Goal: Task Accomplishment & Management: Use online tool/utility

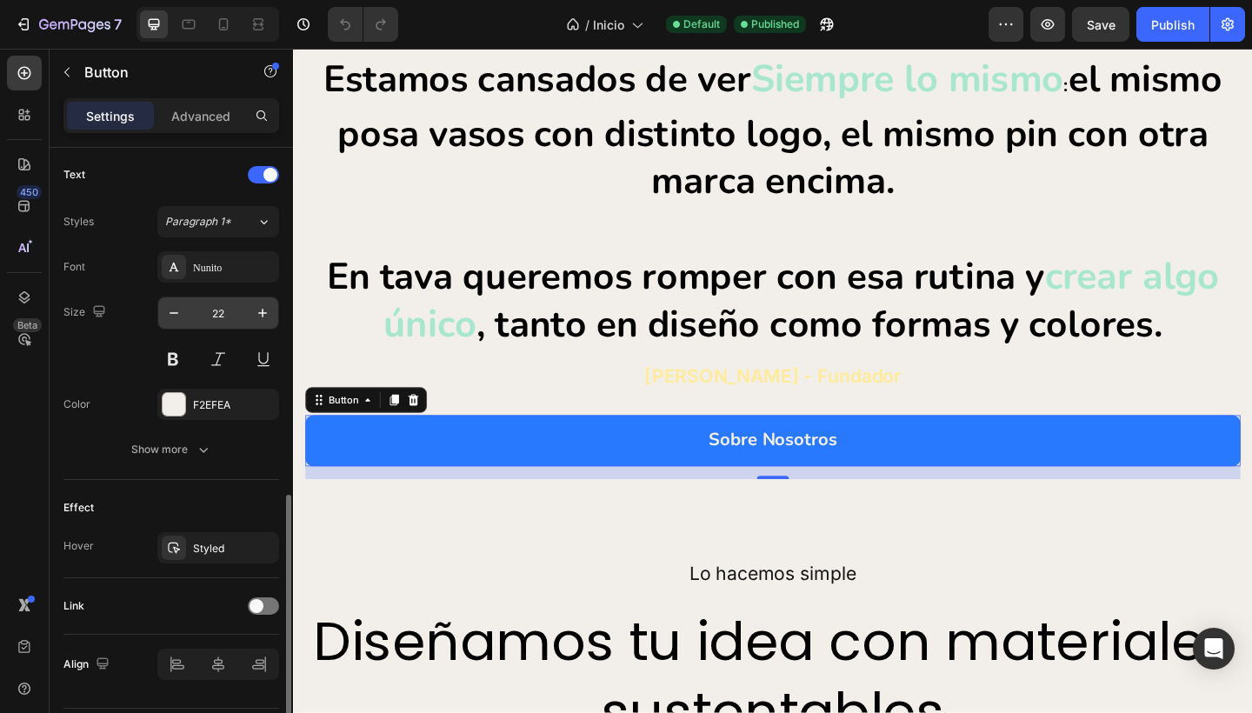
scroll to position [632, 0]
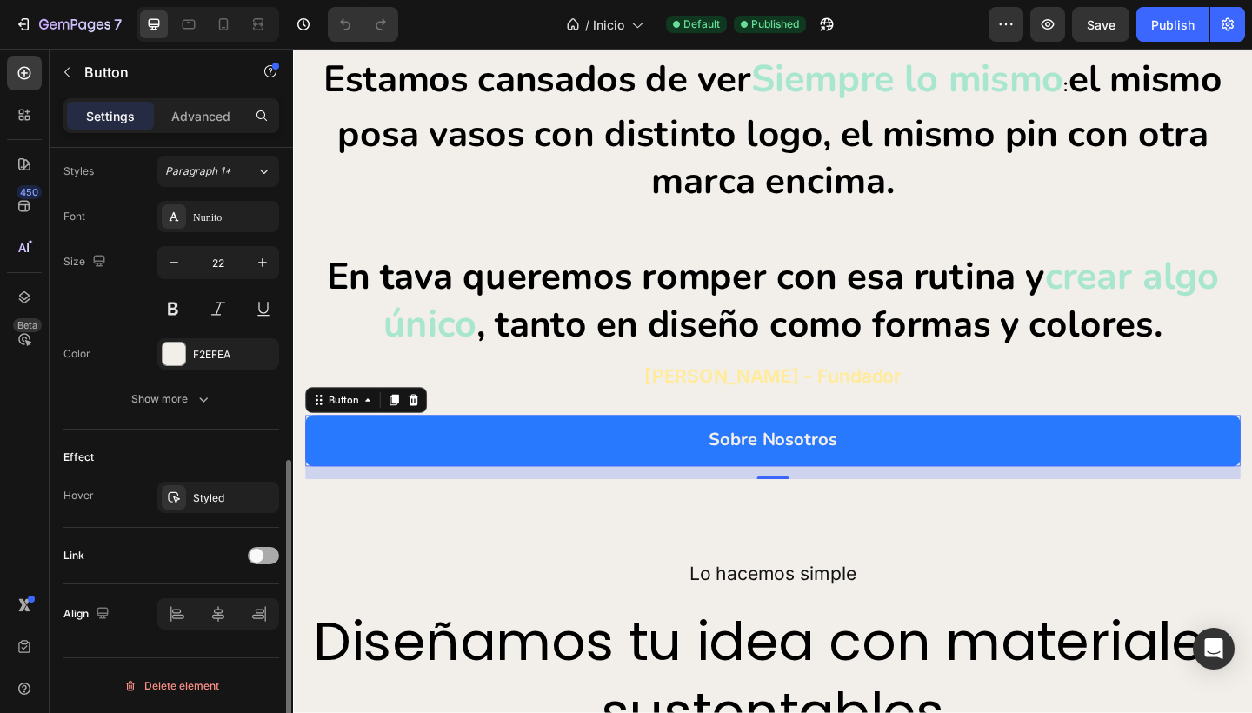
click at [256, 549] on span at bounding box center [256, 555] width 14 height 14
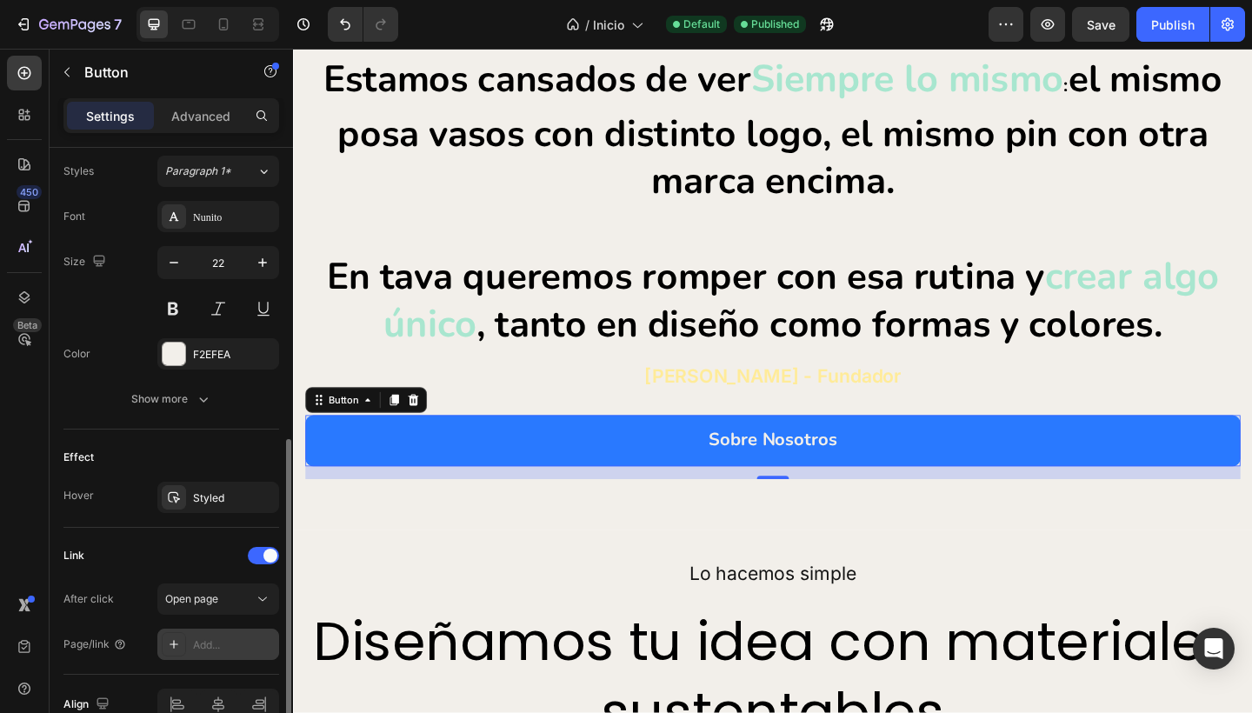
click at [225, 639] on div "Add..." at bounding box center [234, 645] width 82 height 16
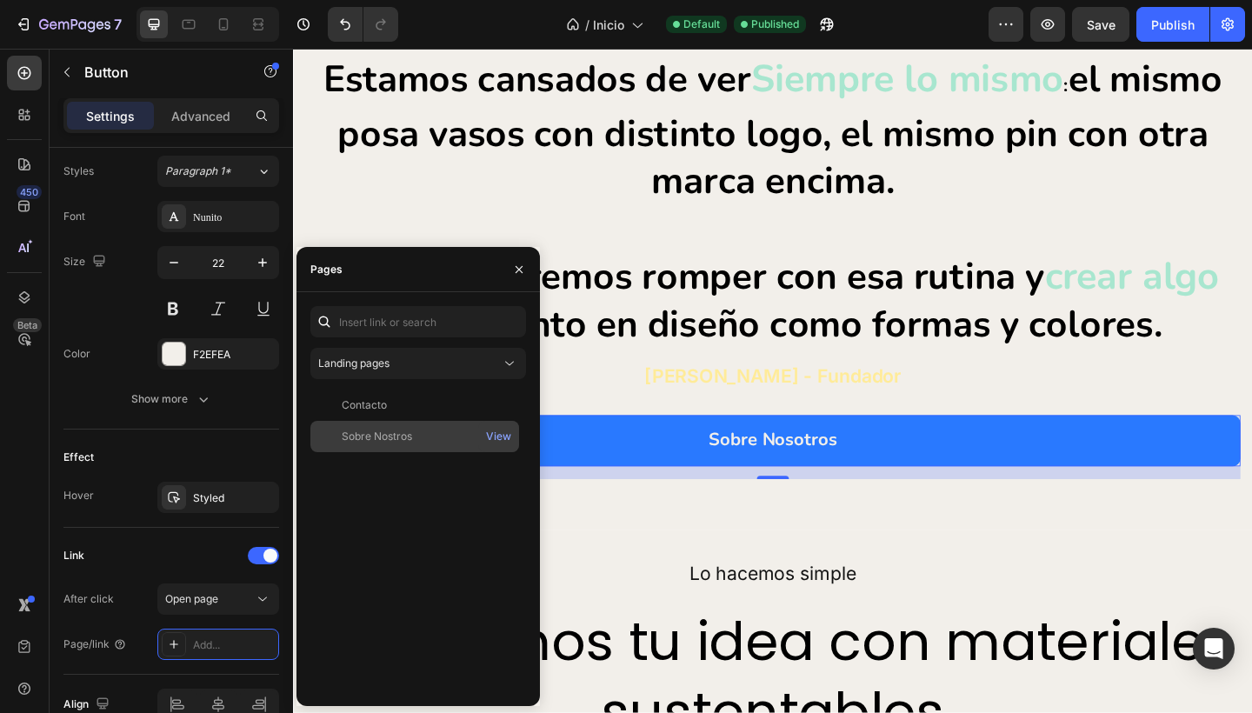
click at [404, 438] on div "Sobre Nostros" at bounding box center [377, 437] width 70 height 16
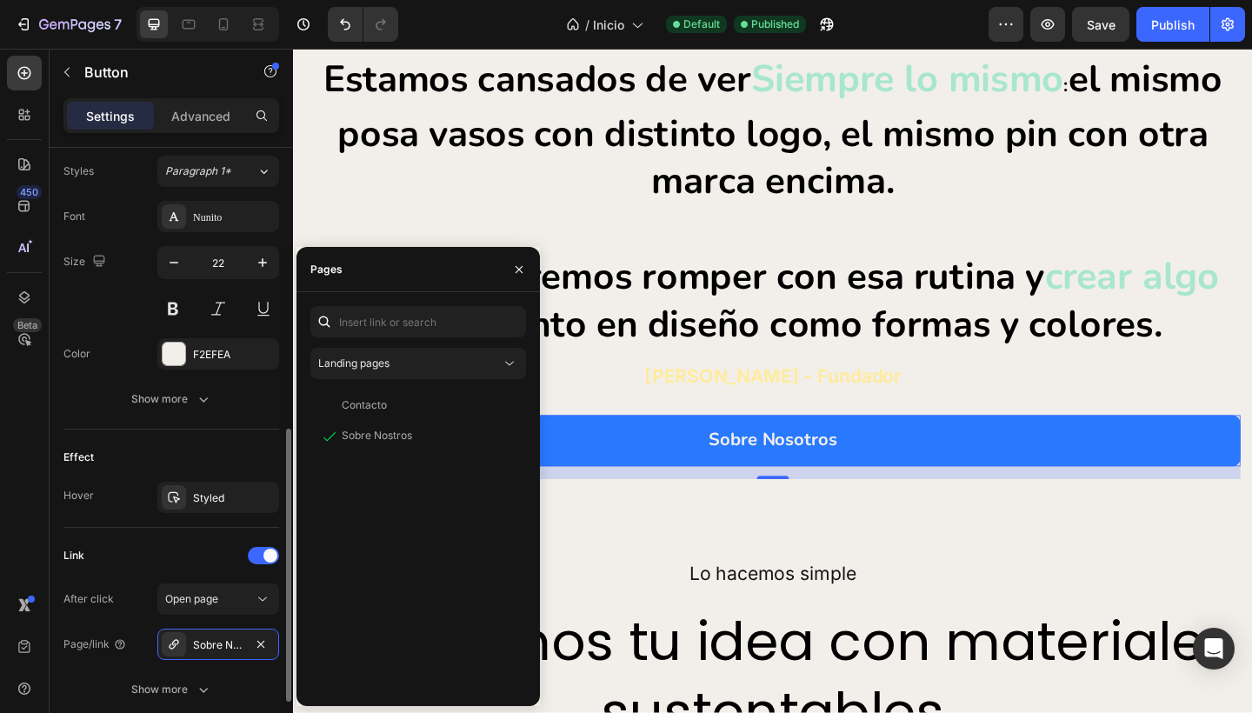
click at [139, 568] on div "Link" at bounding box center [171, 556] width 216 height 28
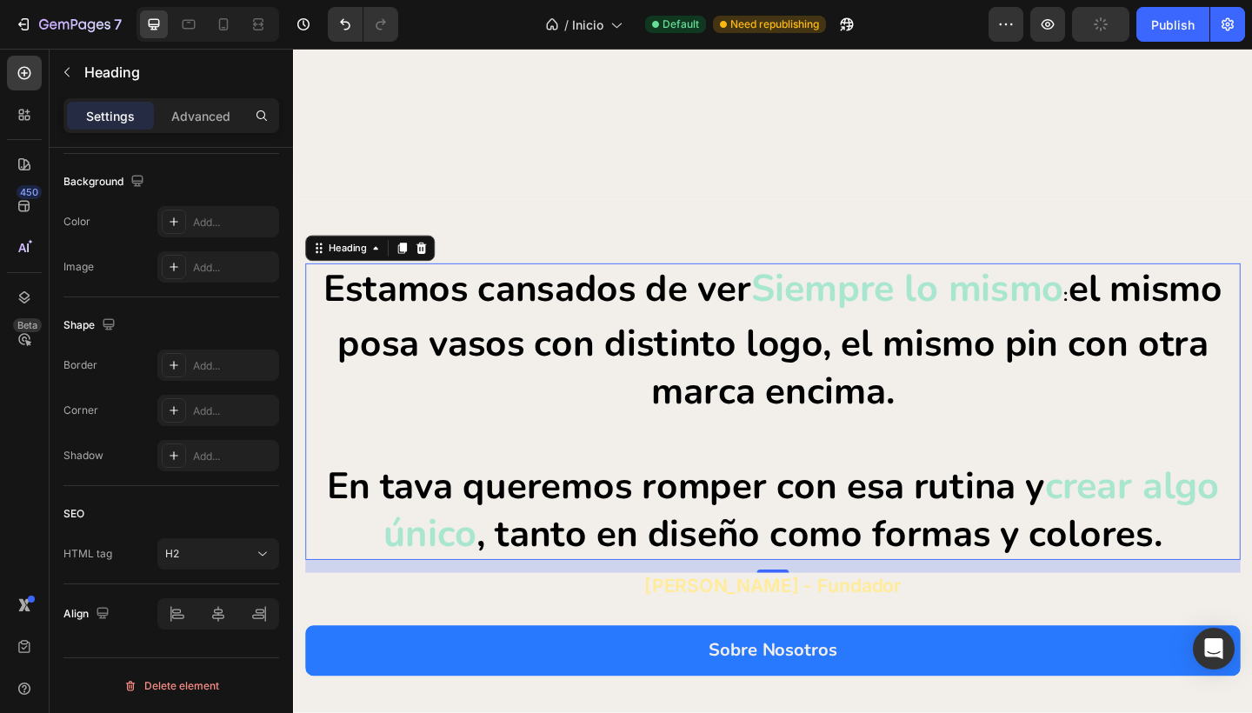
scroll to position [0, 0]
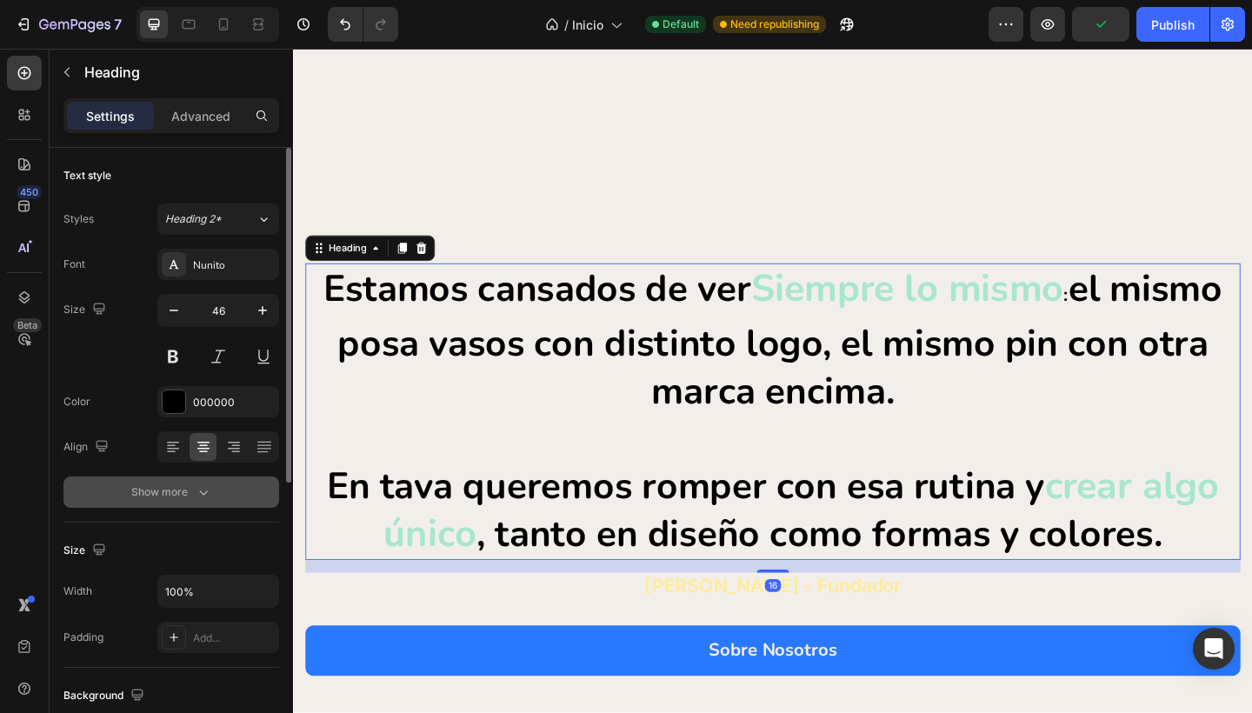
click at [187, 485] on div "Show more" at bounding box center [171, 491] width 81 height 17
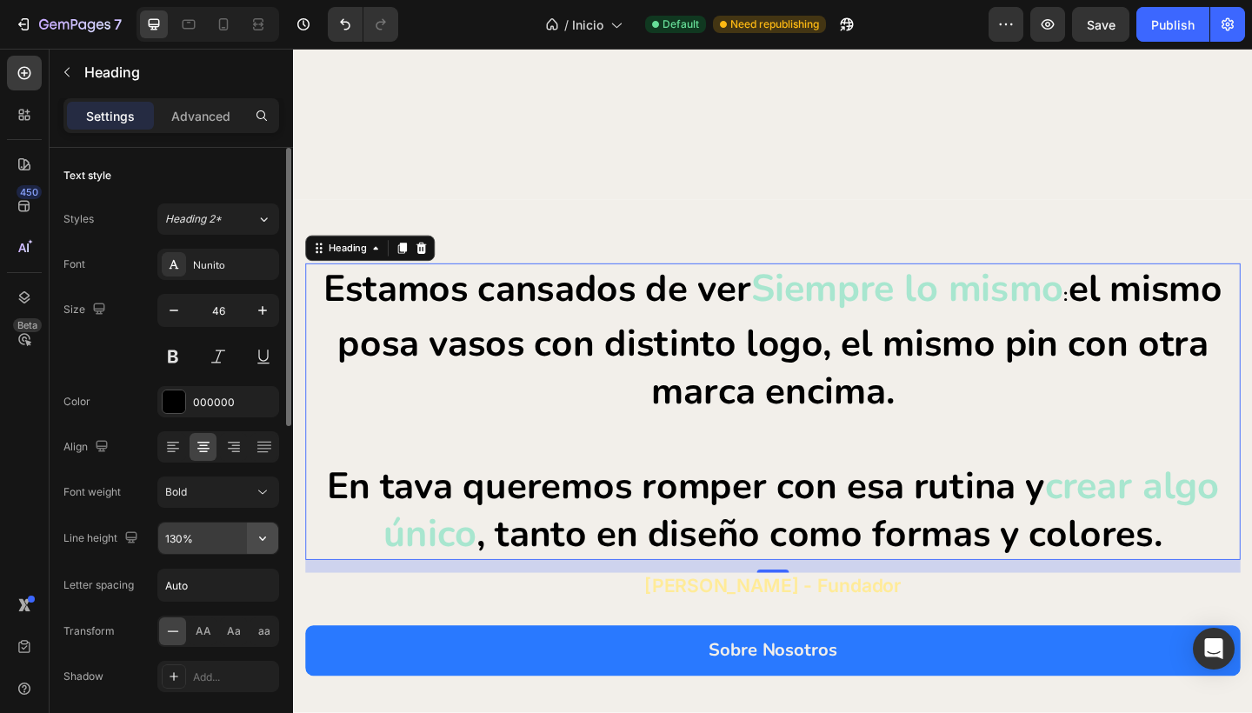
click at [263, 533] on icon "button" at bounding box center [262, 537] width 17 height 17
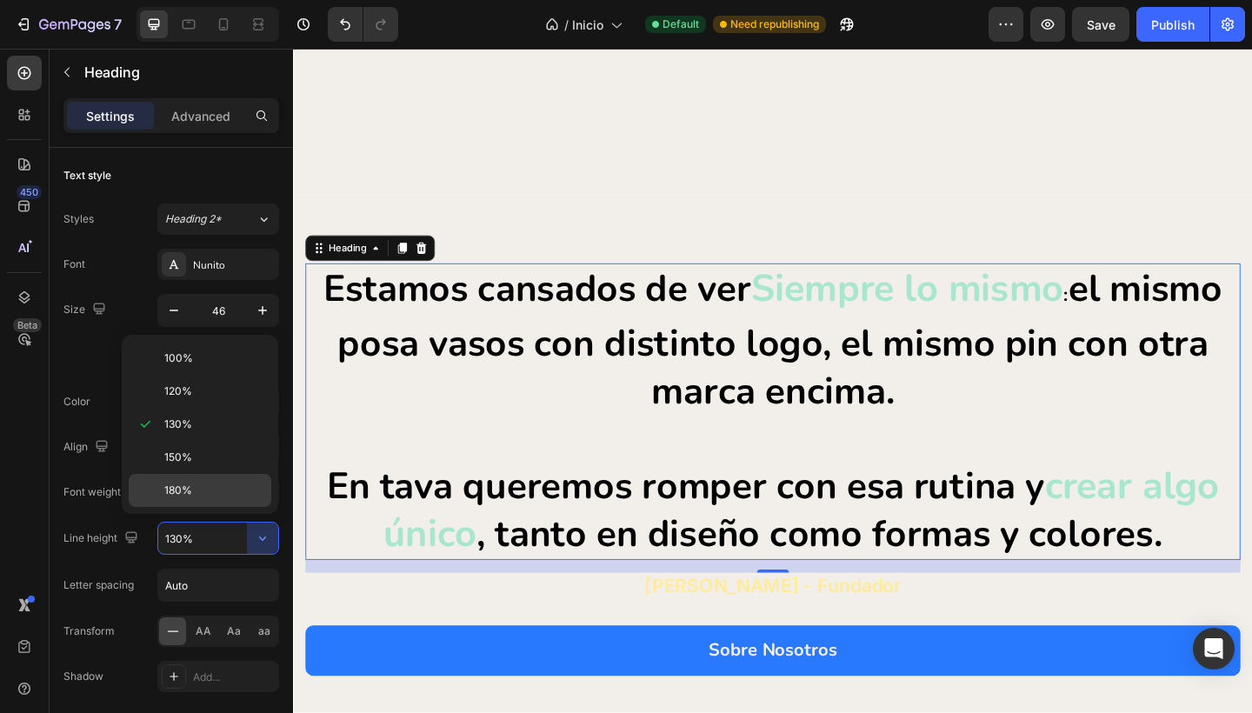
click at [203, 479] on div "180%" at bounding box center [200, 490] width 143 height 33
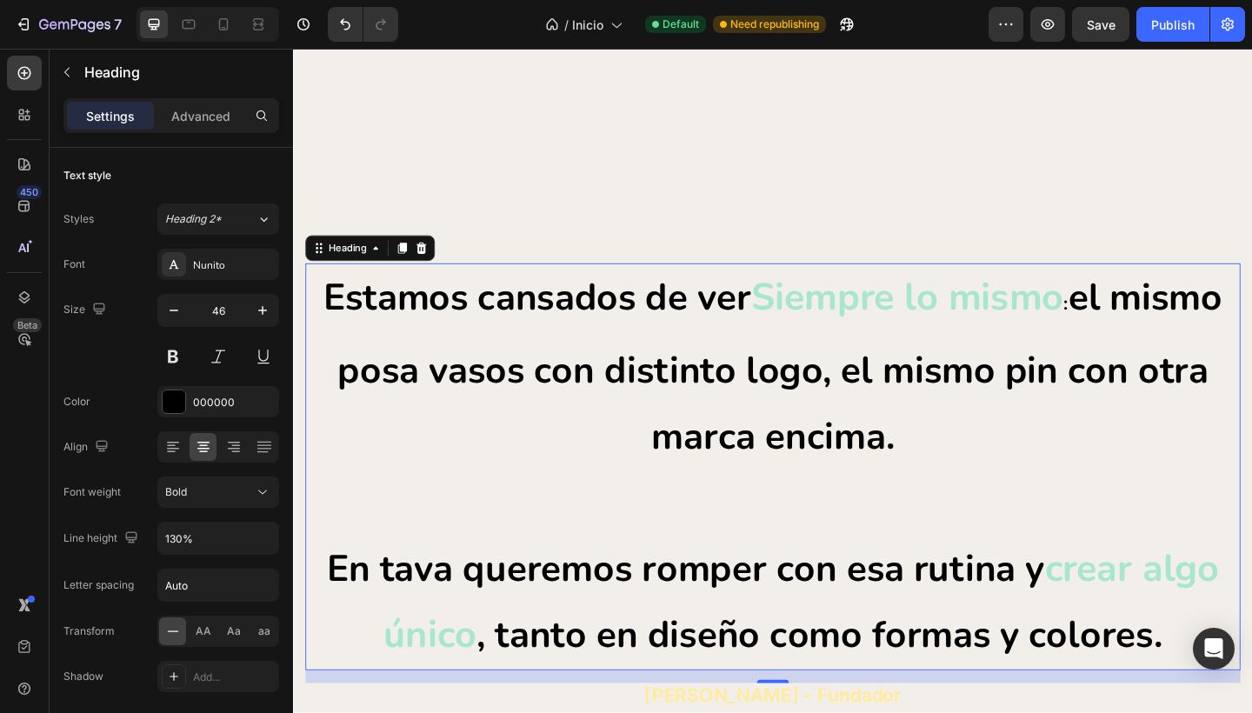
type input "180%"
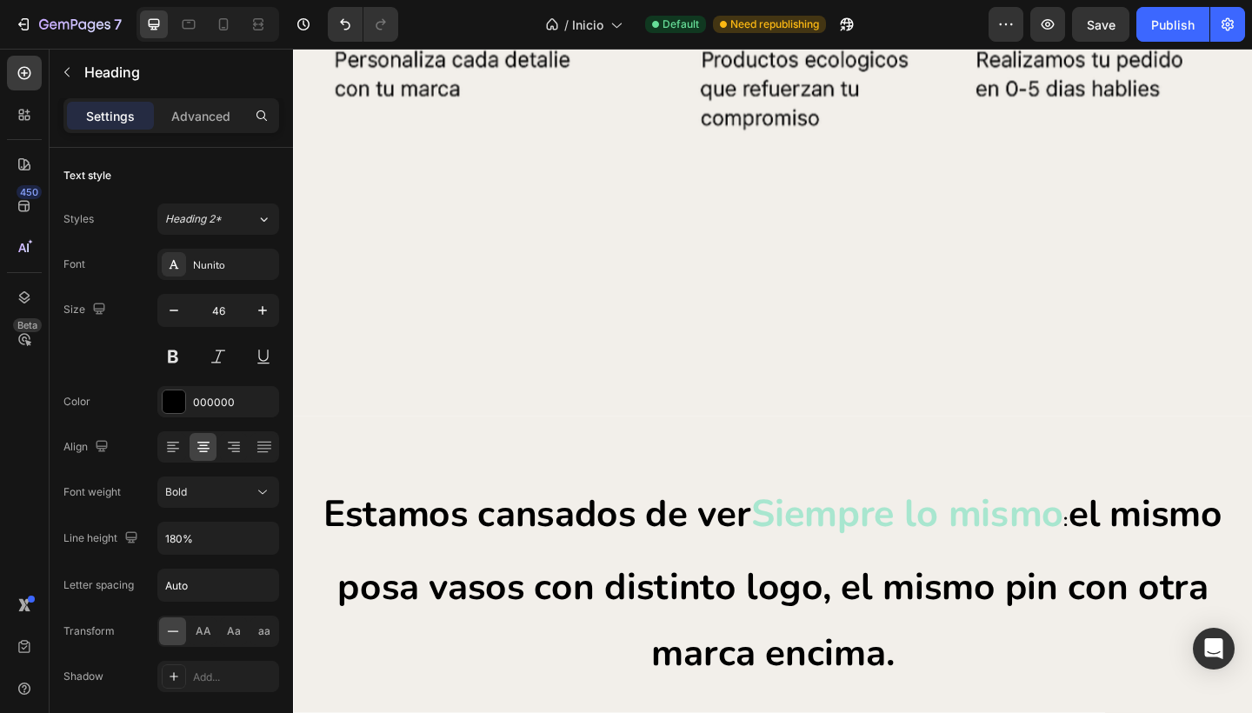
scroll to position [1583, 0]
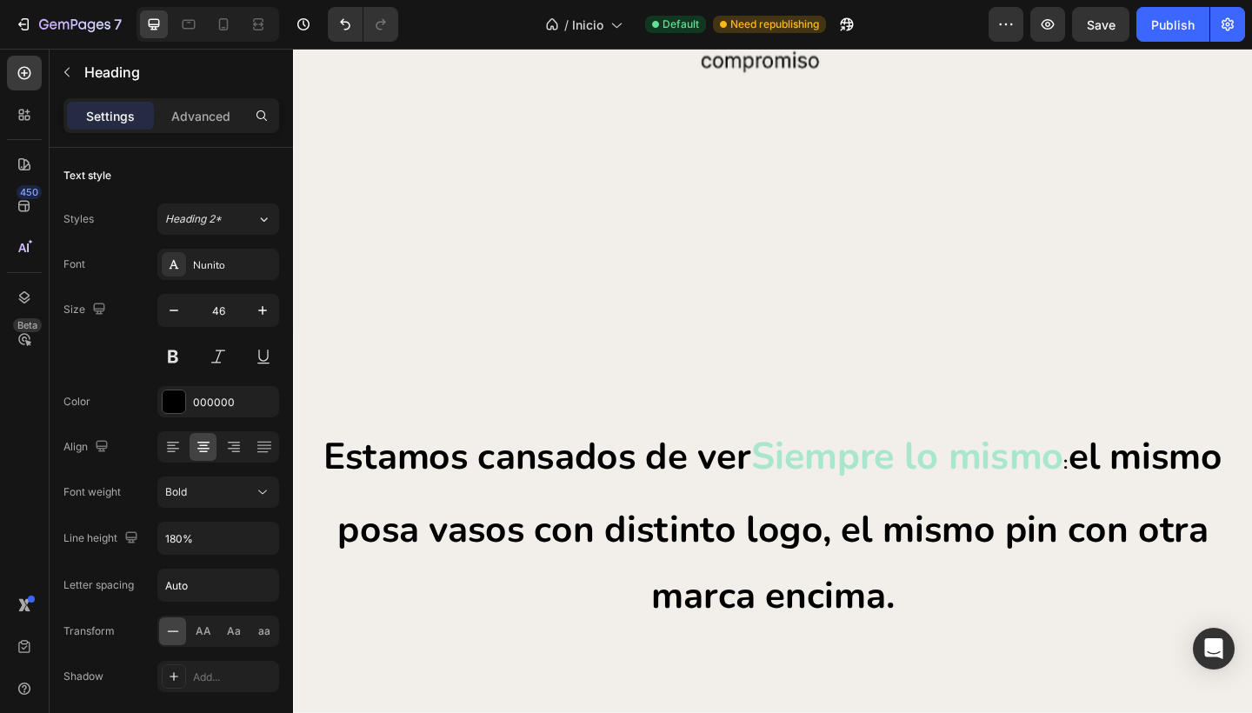
click at [659, 467] on p "Estamos cansados de ver Siempre lo mismo : el mismo posa vasos con distinto log…" at bounding box center [815, 676] width 1014 height 439
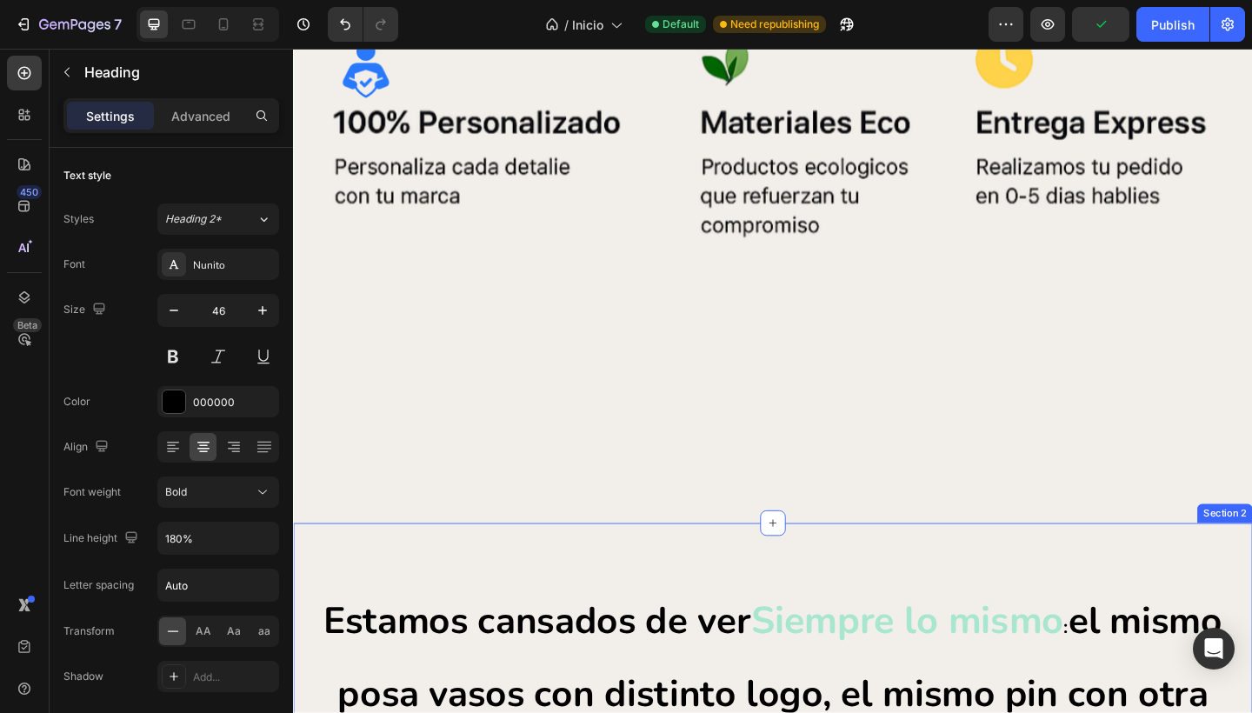
scroll to position [1469, 0]
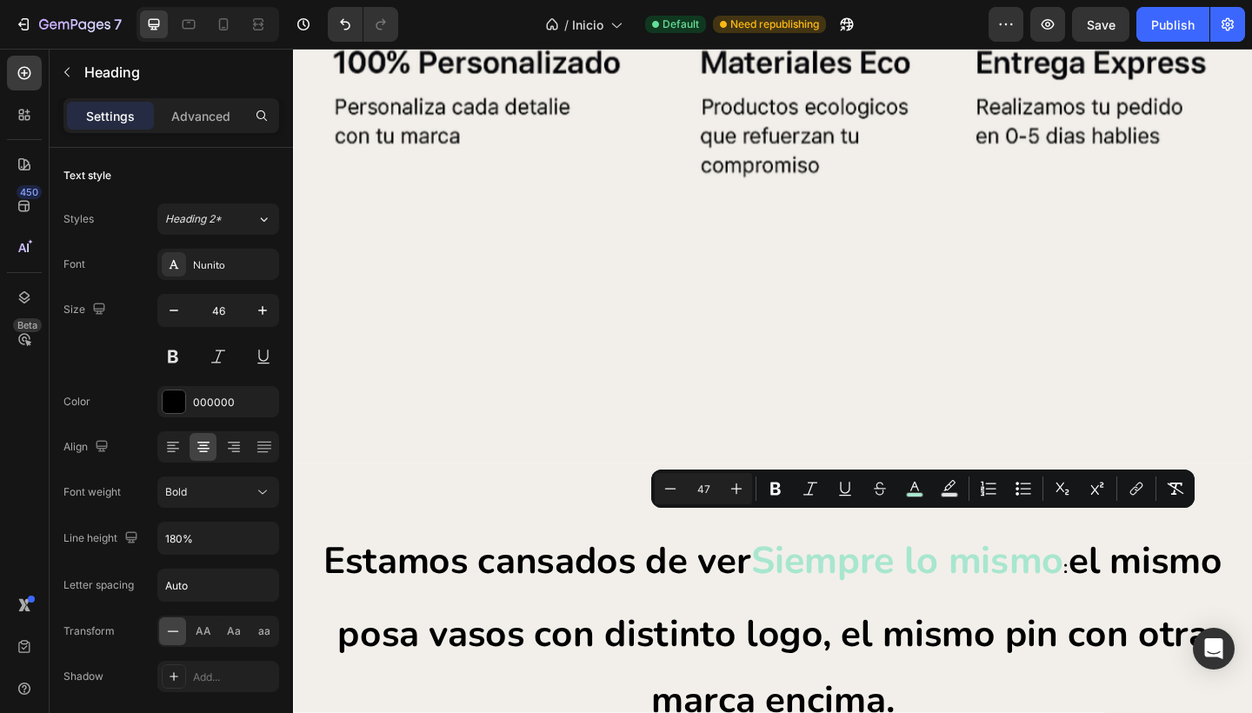
drag, startPoint x: 787, startPoint y: 589, endPoint x: 1112, endPoint y: 593, distance: 325.1
click at [1119, 593] on span "Siempre lo mismo" at bounding box center [961, 606] width 340 height 57
click at [731, 489] on icon "Editor contextual toolbar" at bounding box center [736, 488] width 17 height 17
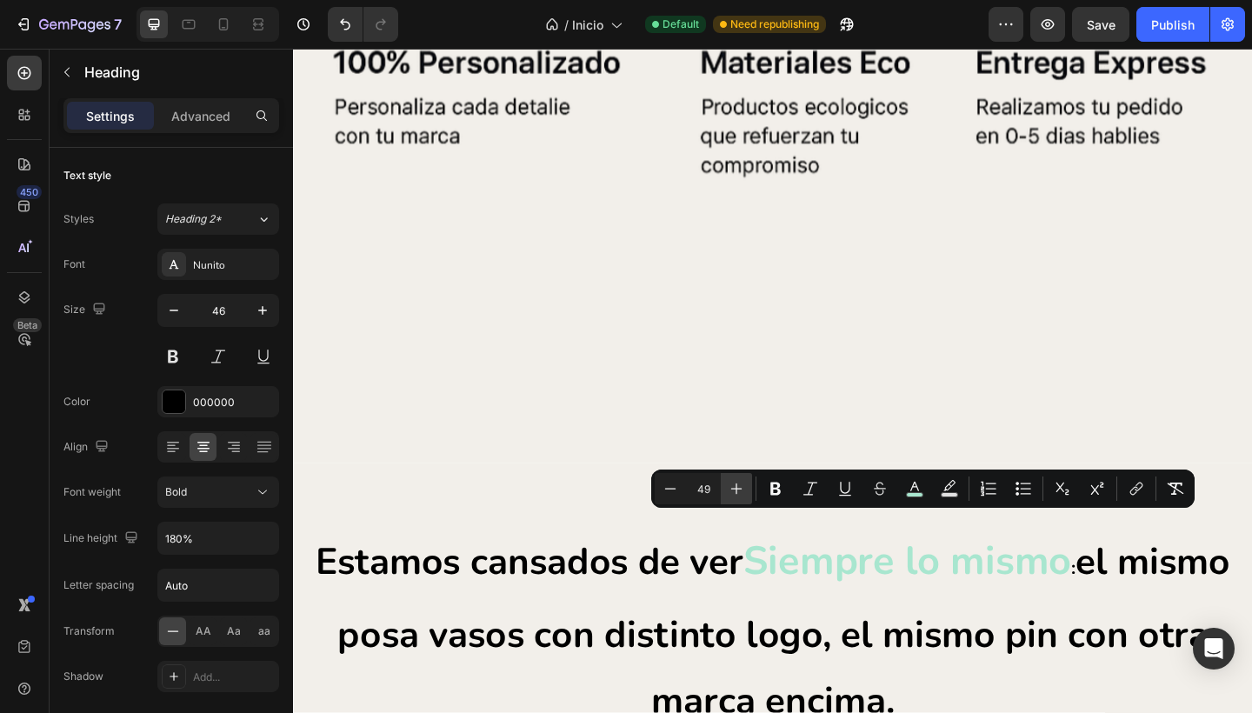
click at [731, 489] on icon "Editor contextual toolbar" at bounding box center [736, 488] width 17 height 17
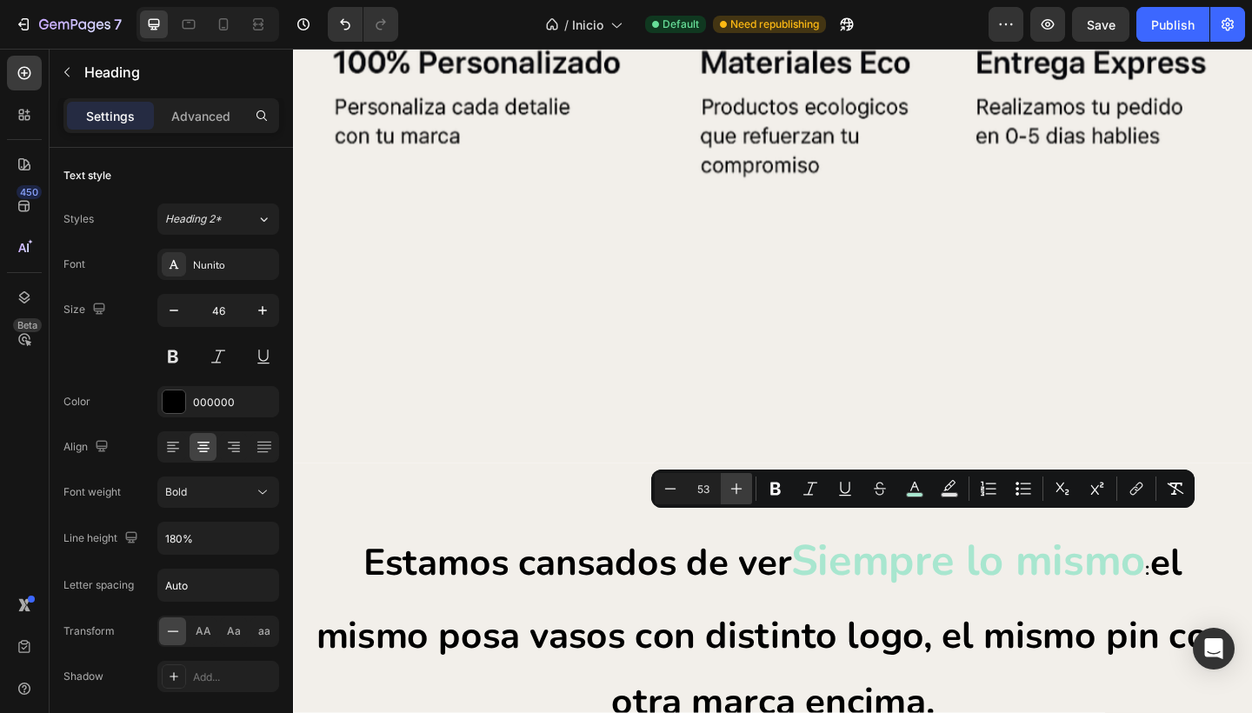
click at [731, 489] on icon "Editor contextual toolbar" at bounding box center [736, 488] width 17 height 17
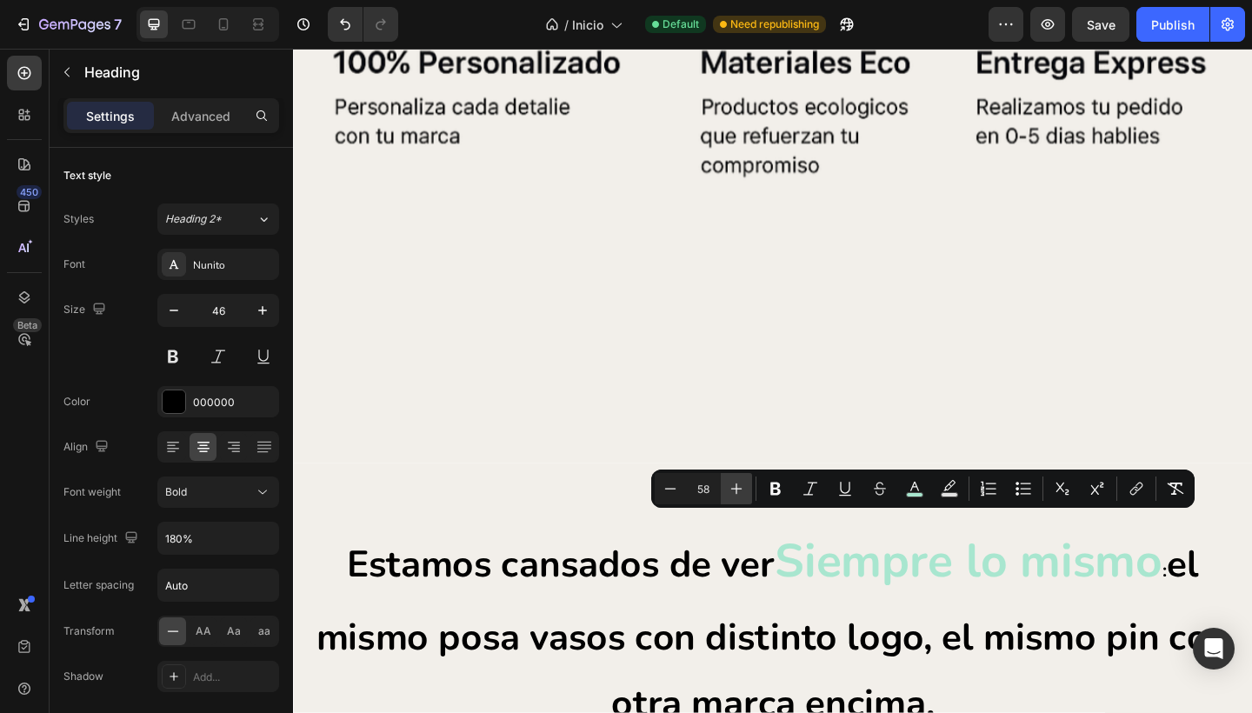
click at [731, 489] on icon "Editor contextual toolbar" at bounding box center [736, 488] width 17 height 17
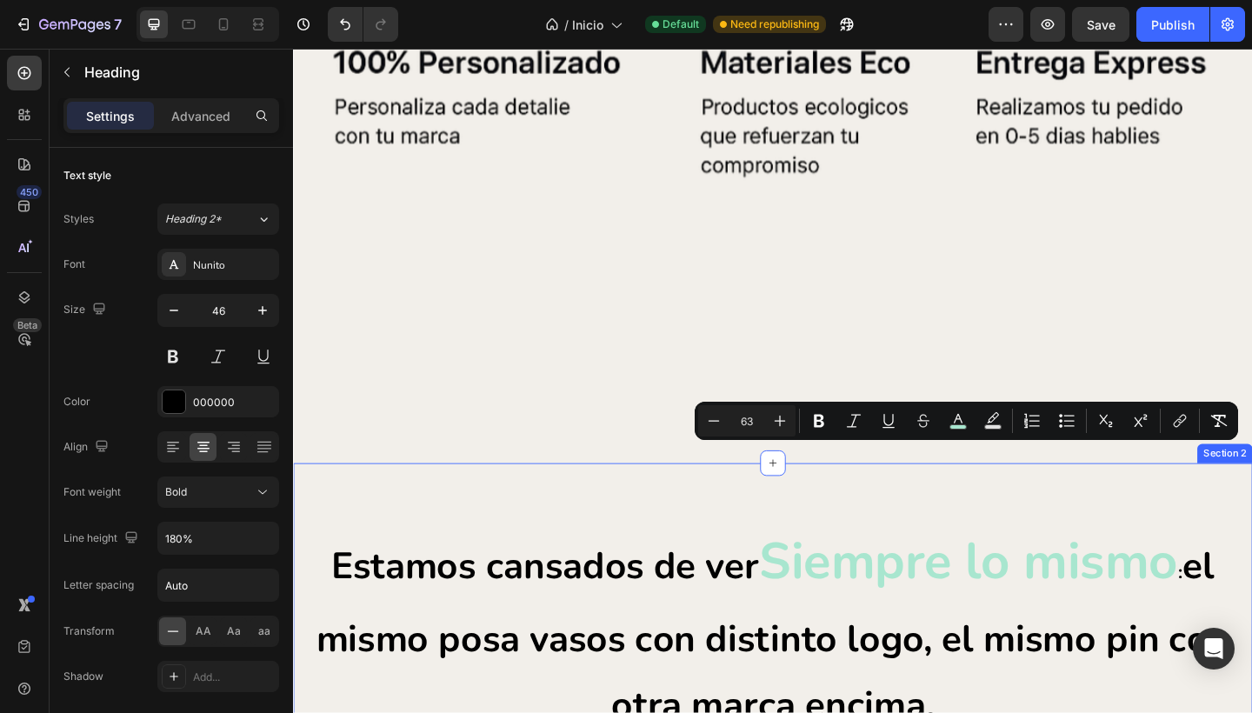
scroll to position [1551, 0]
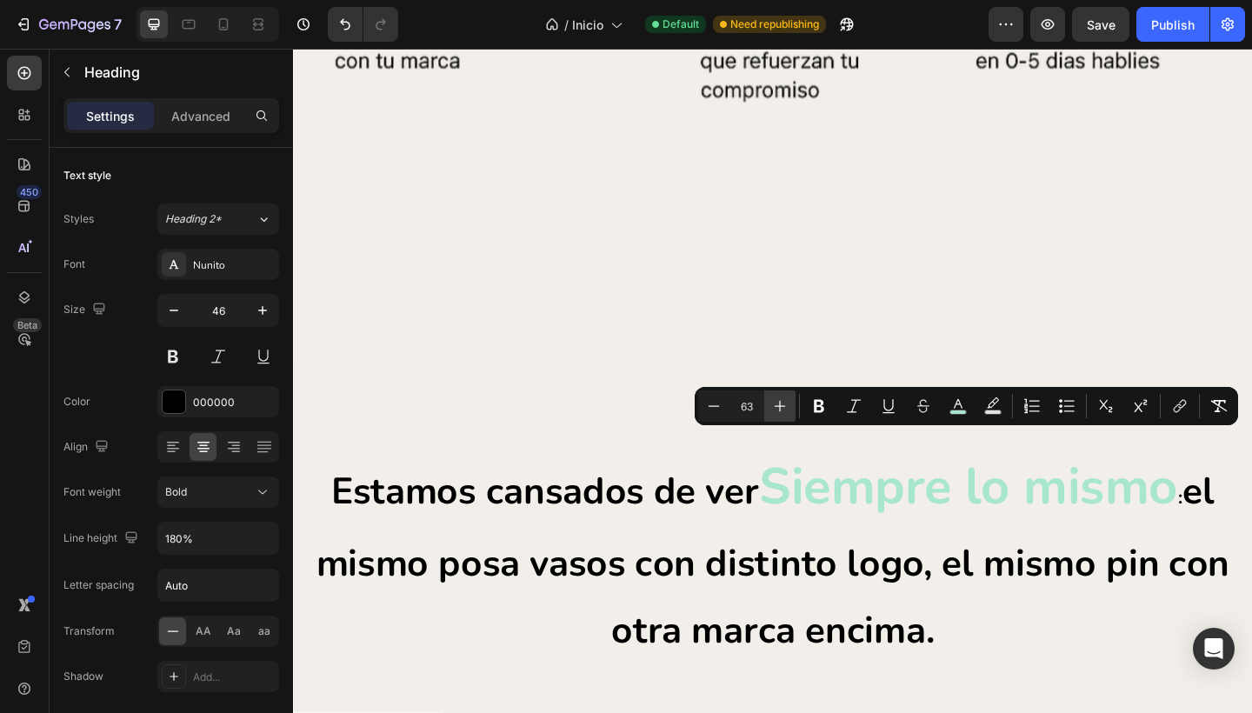
click at [782, 402] on icon "Editor contextual toolbar" at bounding box center [779, 405] width 17 height 17
type input "64"
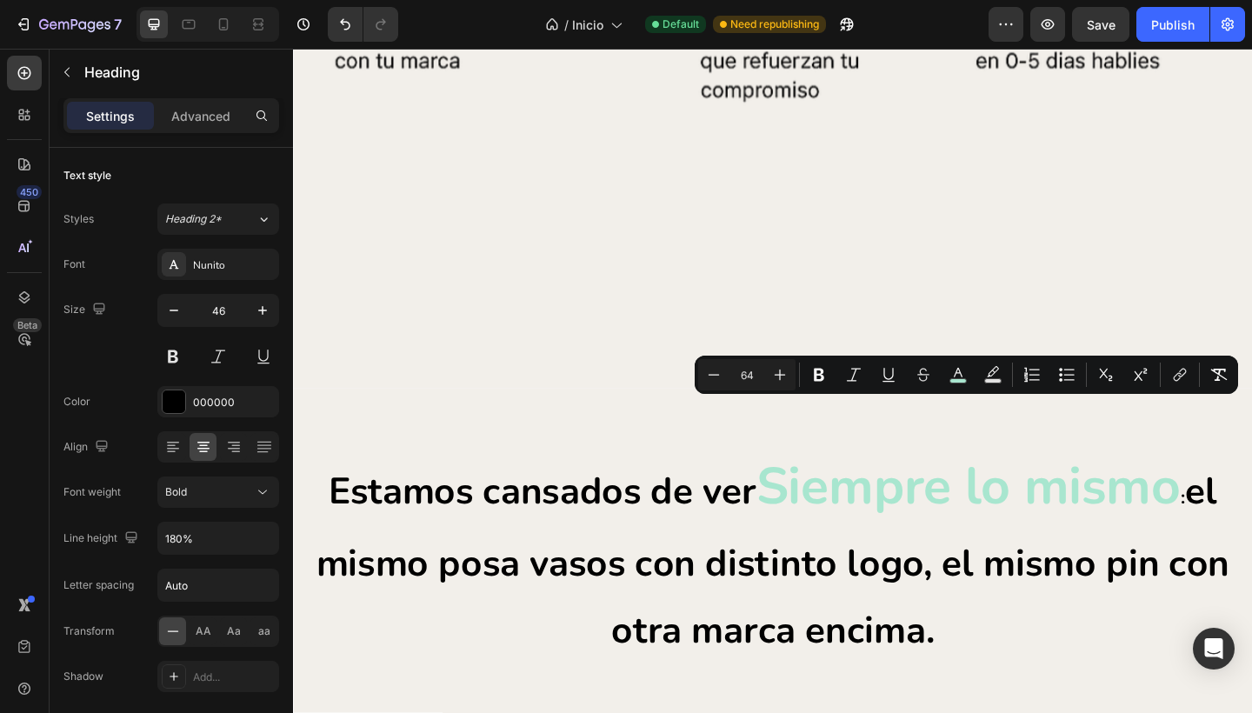
scroll to position [1652, 0]
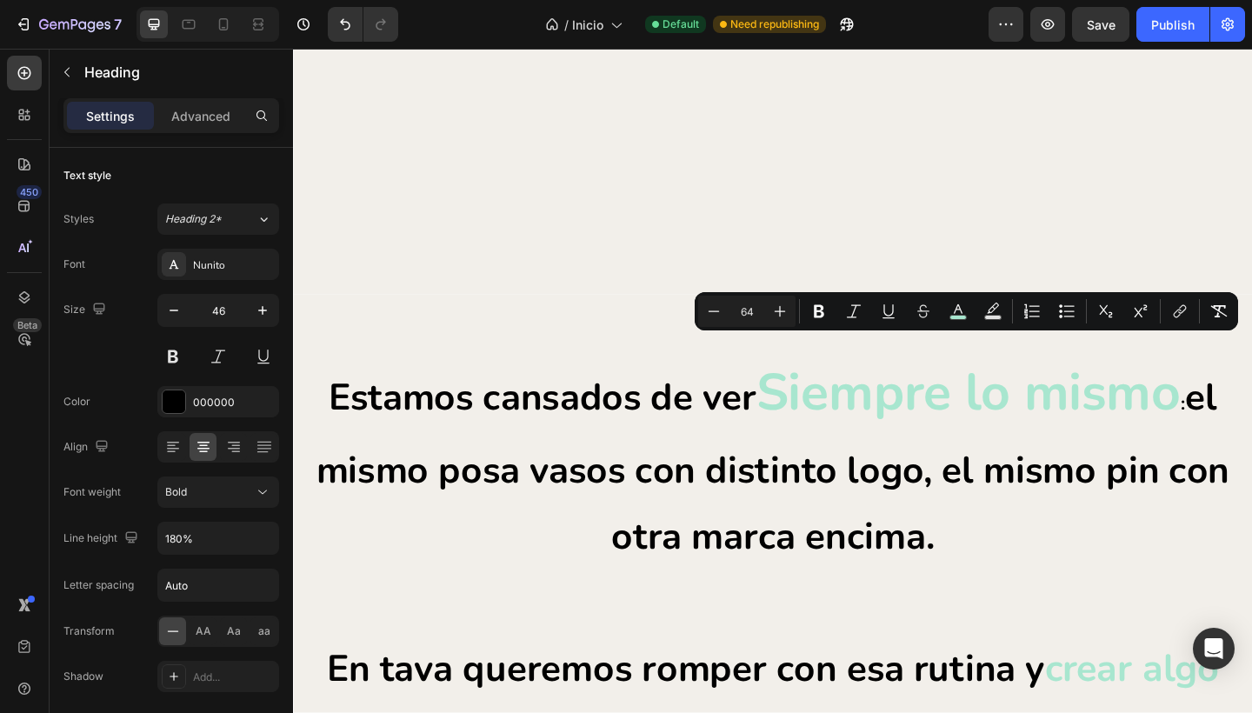
click at [573, 524] on p "Estamos cansados de ver Siempre lo mismo : el mismo posa vasos con distinto log…" at bounding box center [815, 610] width 1014 height 444
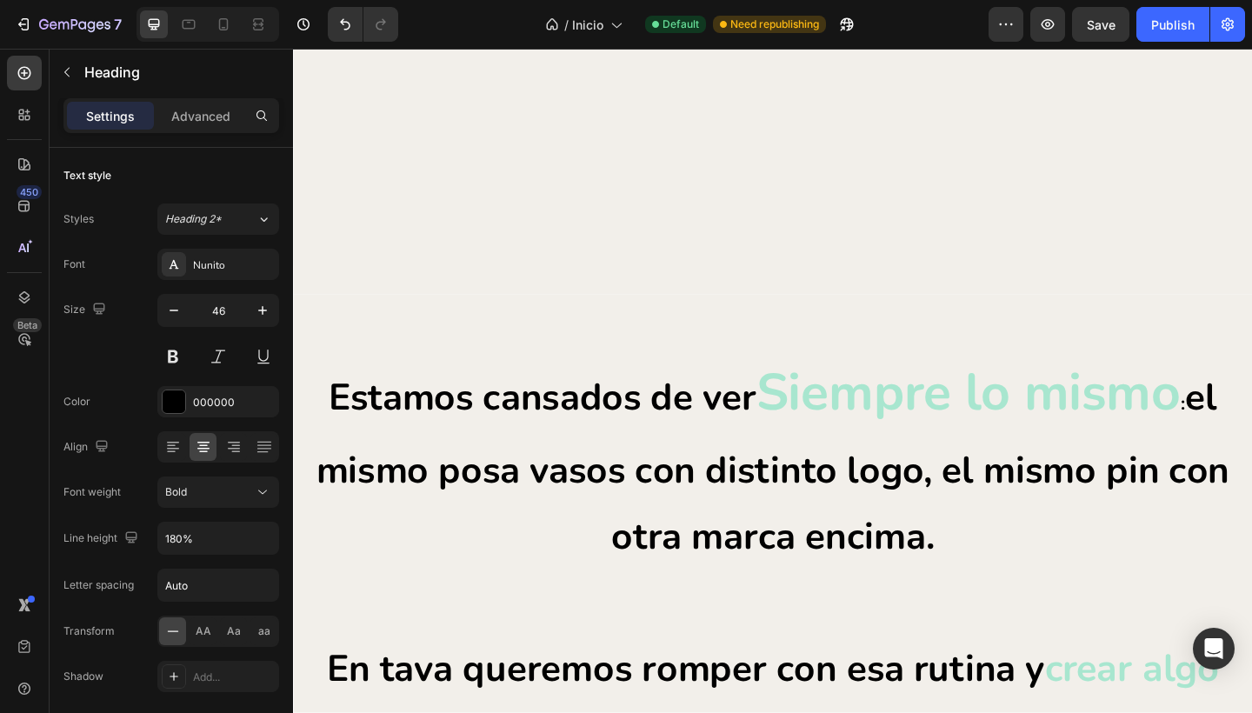
scroll to position [1872, 0]
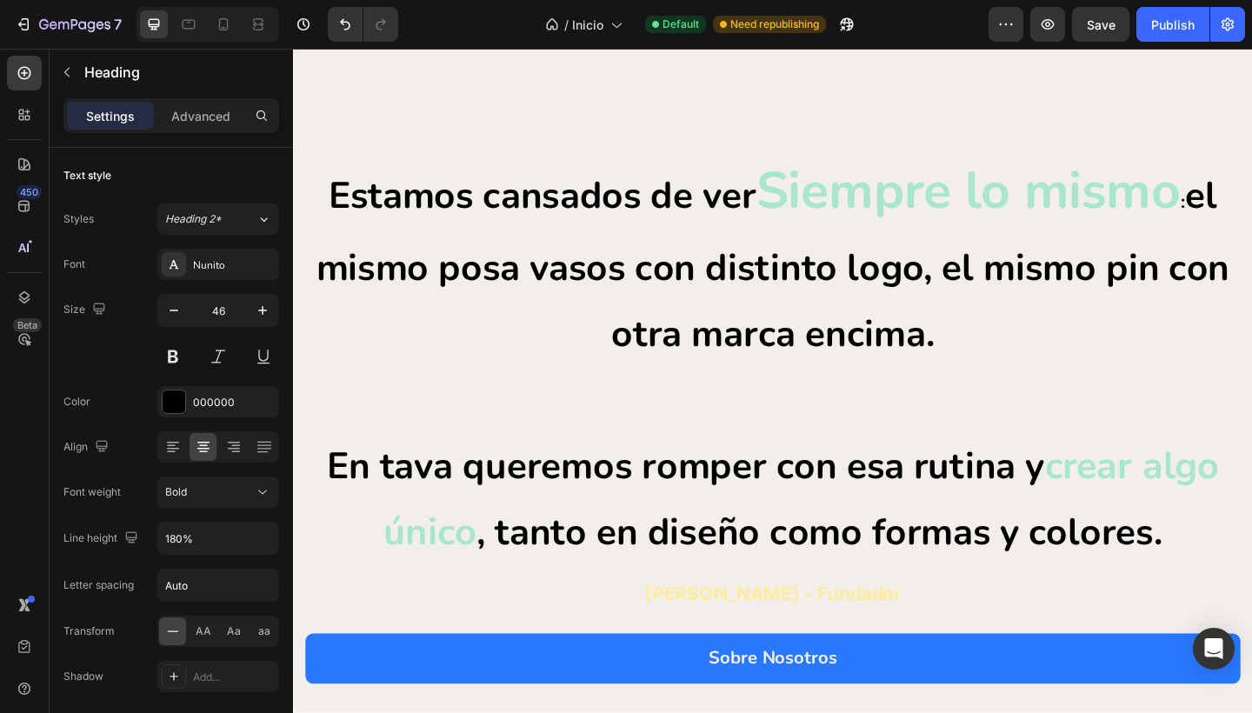
click at [1104, 483] on span "crear algo único" at bounding box center [845, 539] width 908 height 129
drag, startPoint x: 1104, startPoint y: 482, endPoint x: 1284, endPoint y: 477, distance: 180.0
click at [1251, 477] on span "crear algo único" at bounding box center [845, 539] width 908 height 129
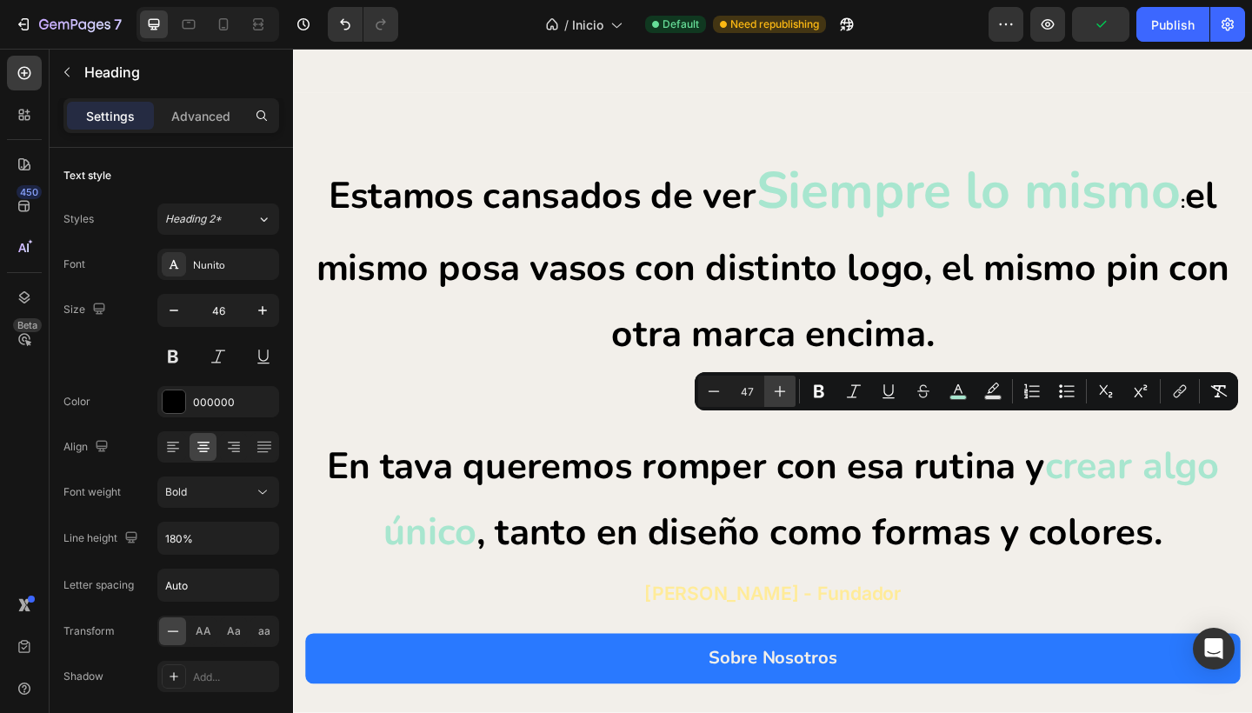
click at [779, 391] on icon "Editor contextual toolbar" at bounding box center [779, 391] width 11 height 11
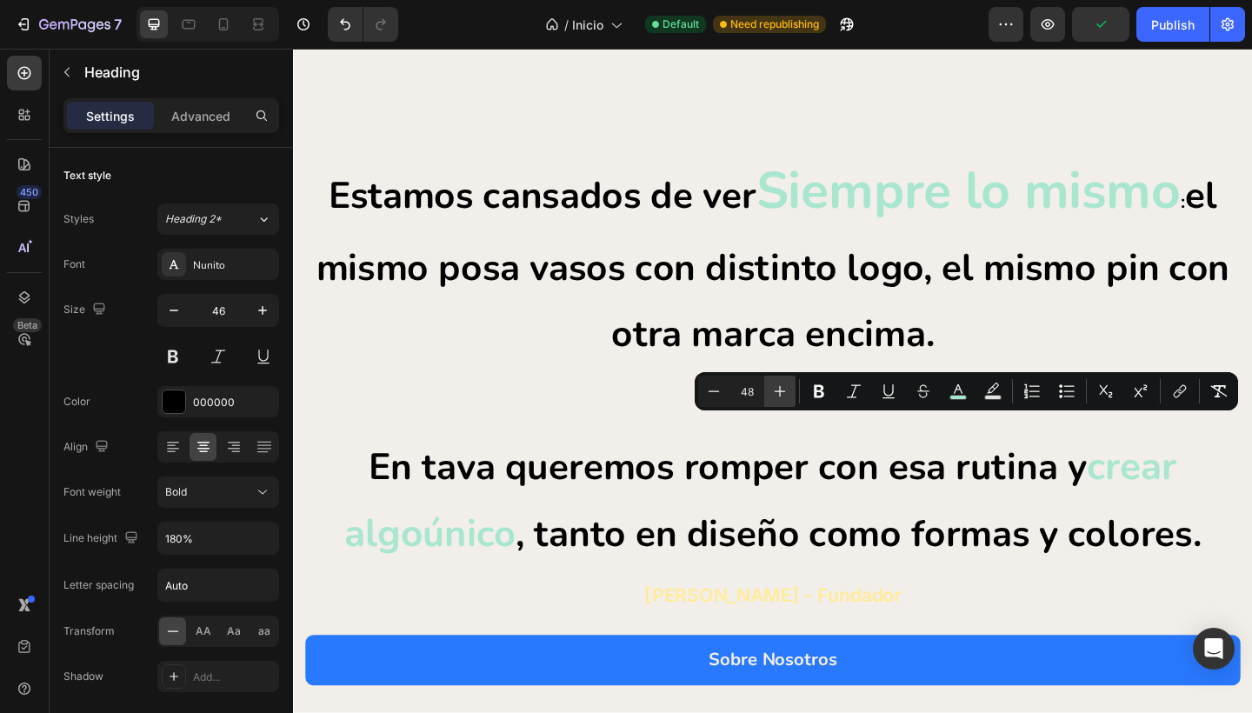
click at [779, 391] on icon "Editor contextual toolbar" at bounding box center [779, 391] width 11 height 11
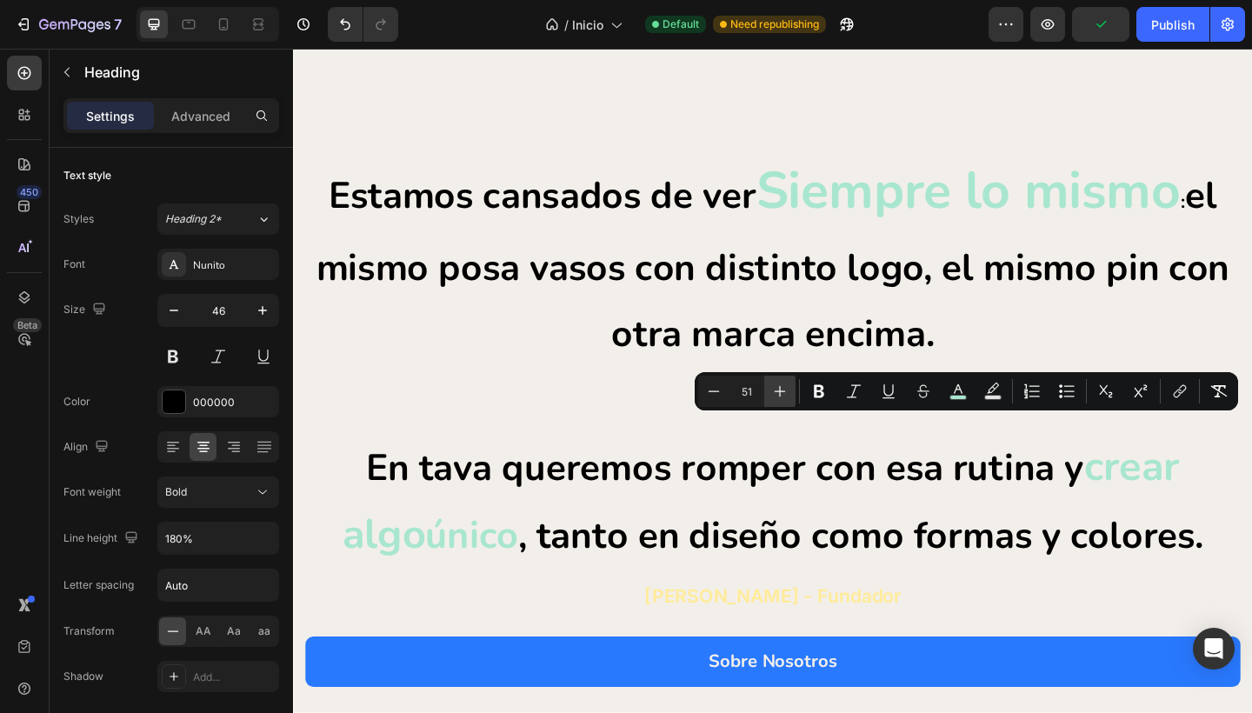
click at [779, 391] on icon "Editor contextual toolbar" at bounding box center [779, 391] width 11 height 11
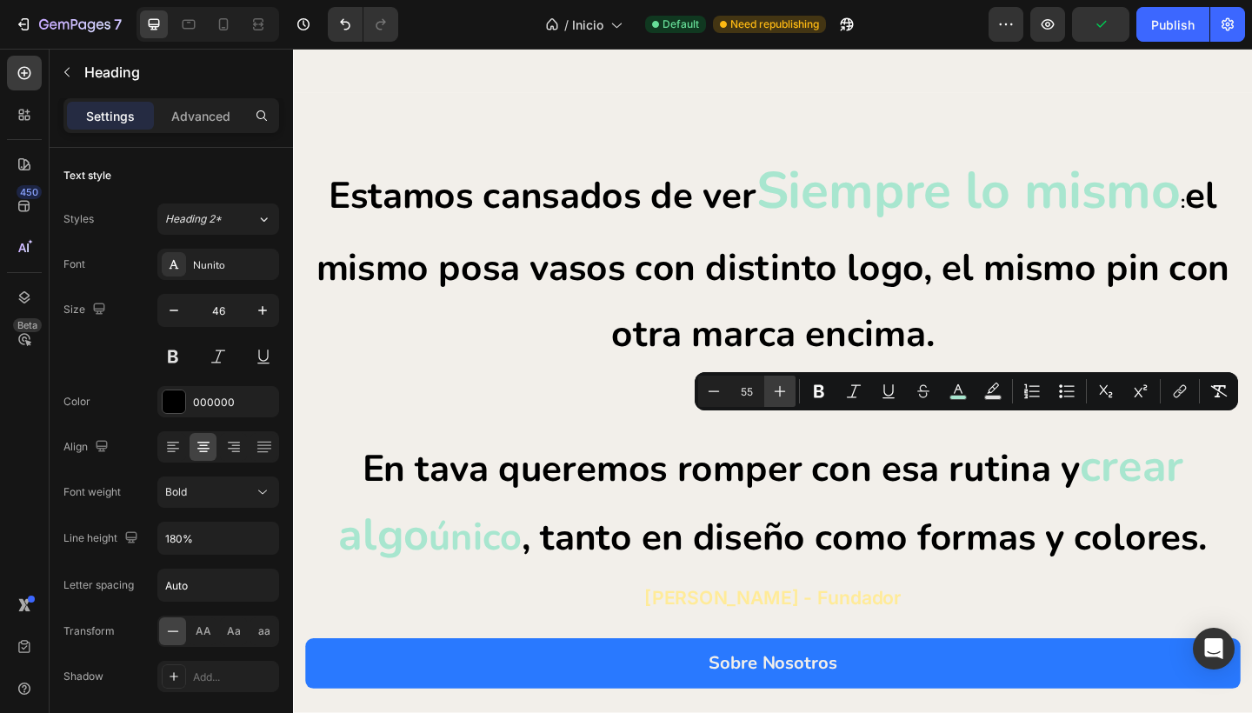
click at [779, 391] on icon "Editor contextual toolbar" at bounding box center [779, 391] width 11 height 11
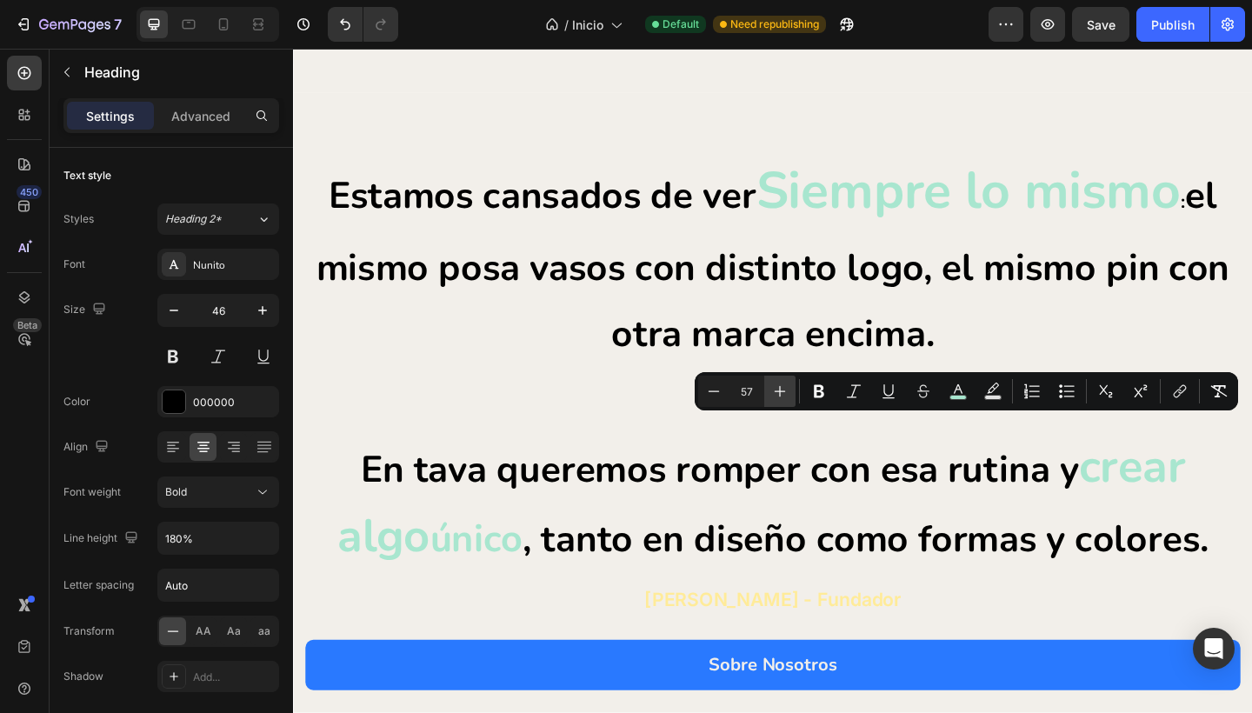
click at [779, 391] on icon "Editor contextual toolbar" at bounding box center [779, 391] width 11 height 11
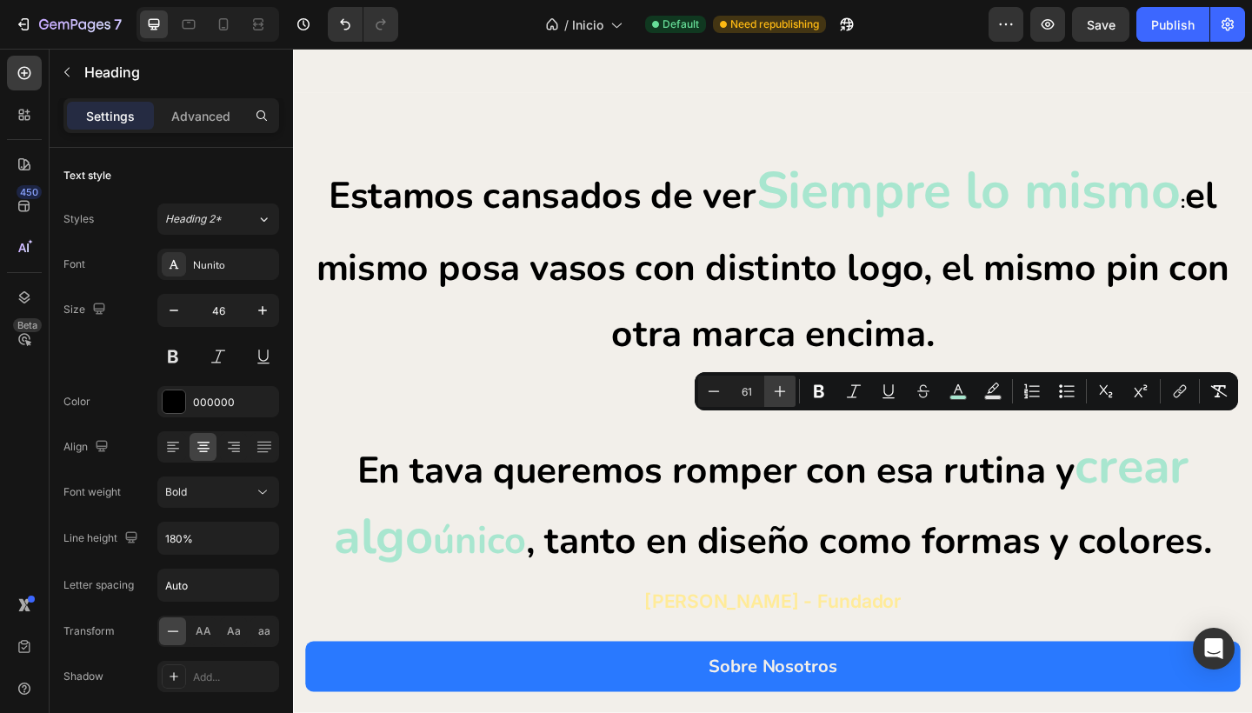
click at [779, 391] on icon "Editor contextual toolbar" at bounding box center [779, 391] width 11 height 11
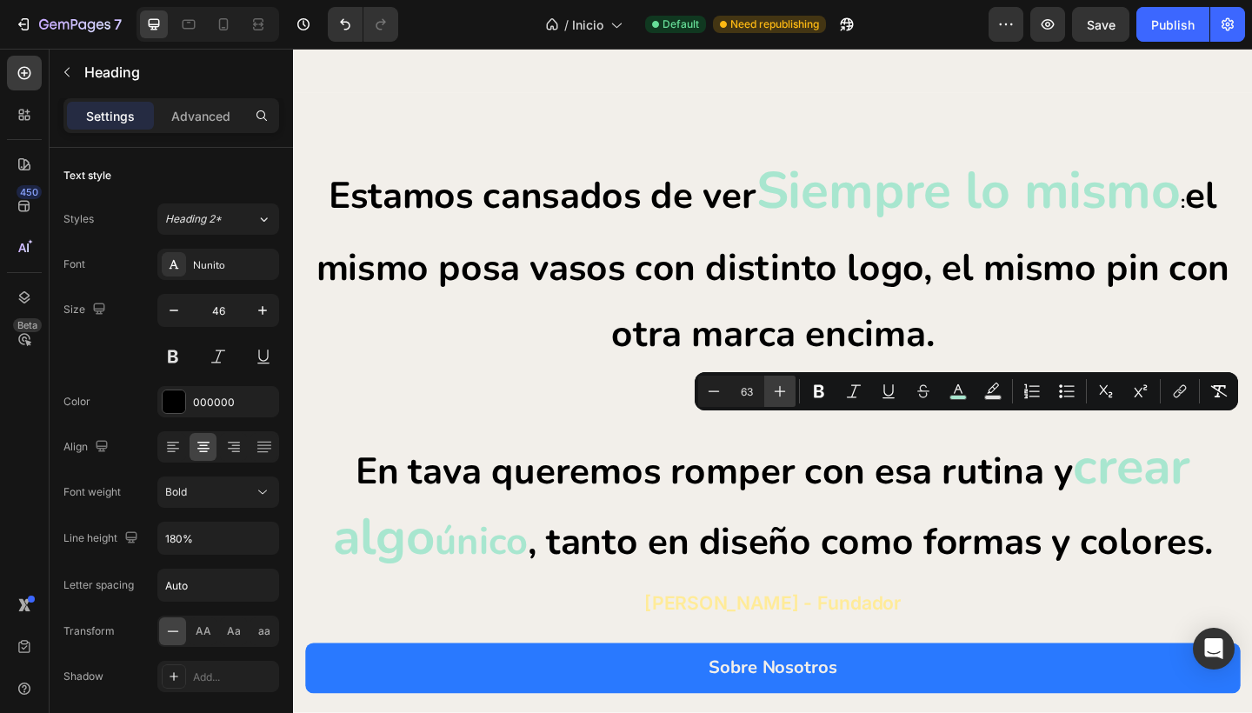
click at [779, 391] on icon "Editor contextual toolbar" at bounding box center [779, 391] width 11 height 11
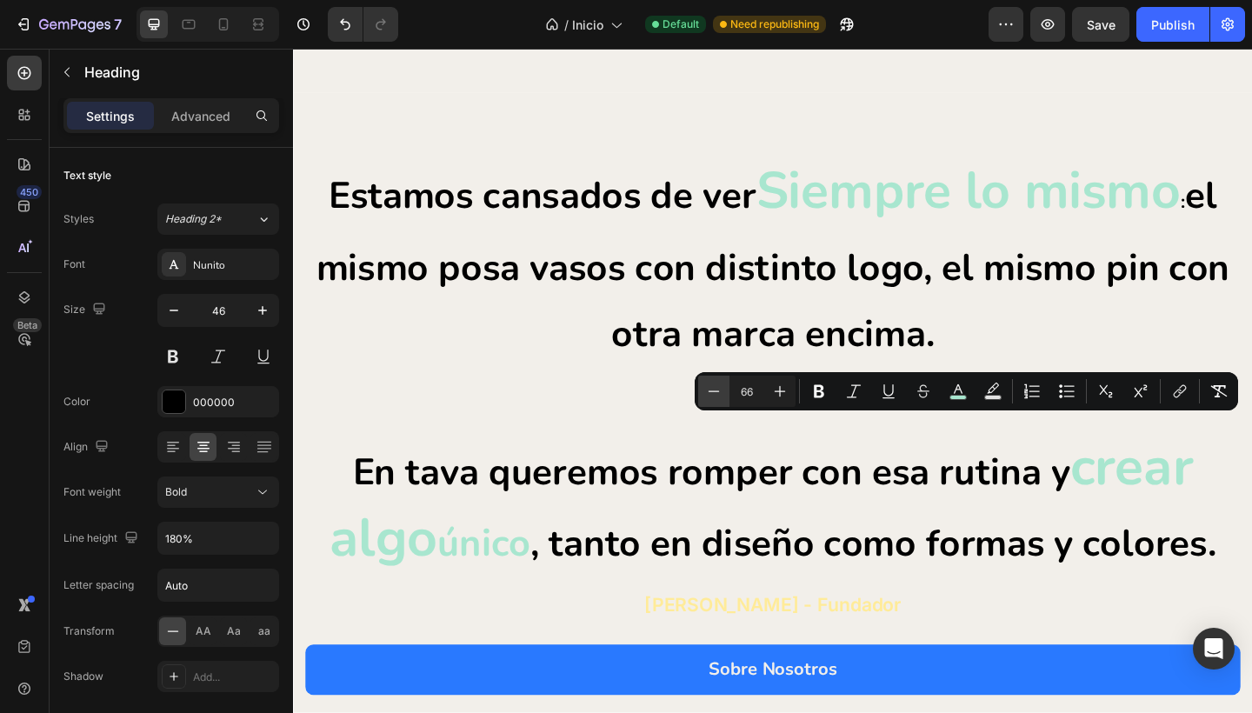
click at [720, 391] on icon "Editor contextual toolbar" at bounding box center [713, 390] width 17 height 17
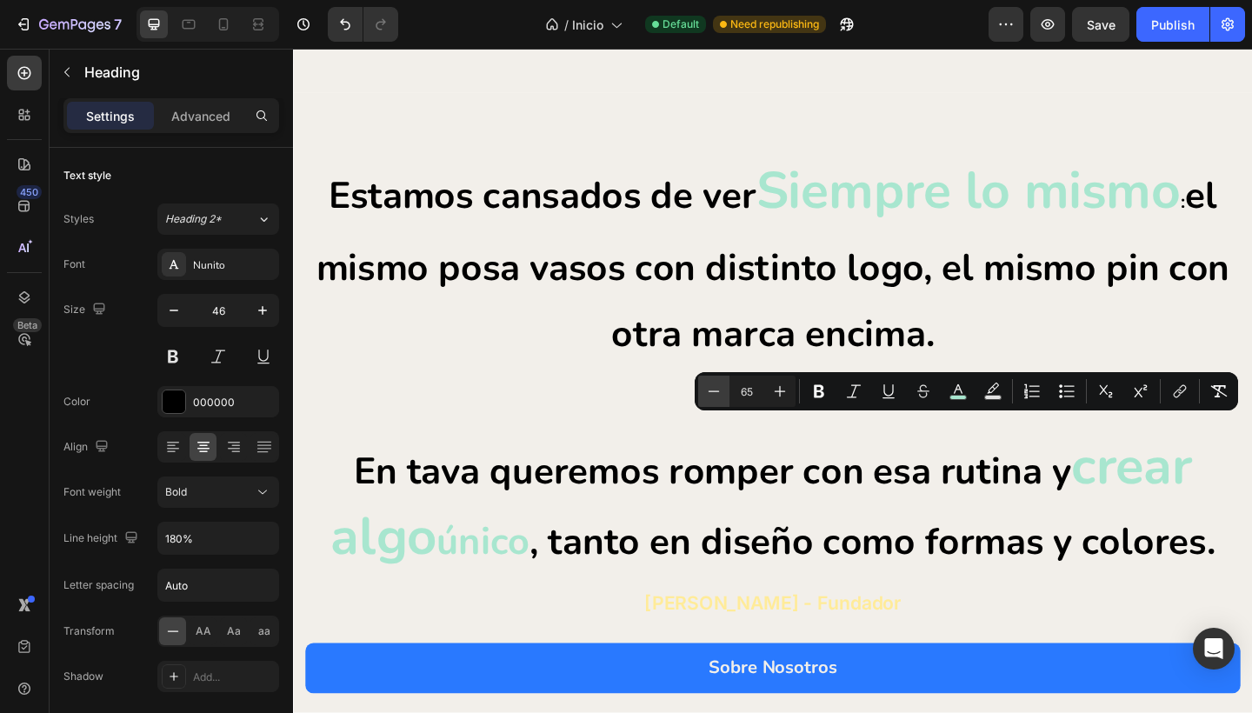
click at [720, 391] on icon "Editor contextual toolbar" at bounding box center [713, 390] width 17 height 17
type input "64"
click at [648, 449] on p "Estamos cansados de ver Siempre lo mismo : el mismo posa vasos con distinto log…" at bounding box center [815, 395] width 1014 height 455
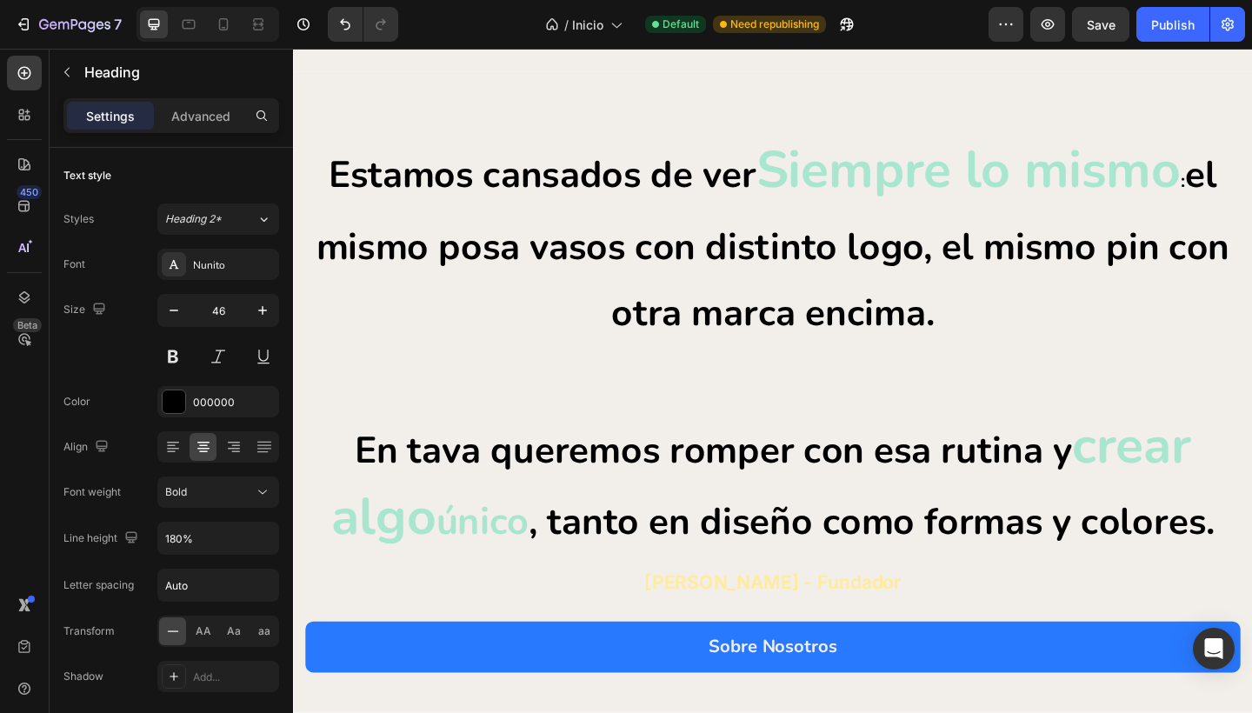
scroll to position [2011, 0]
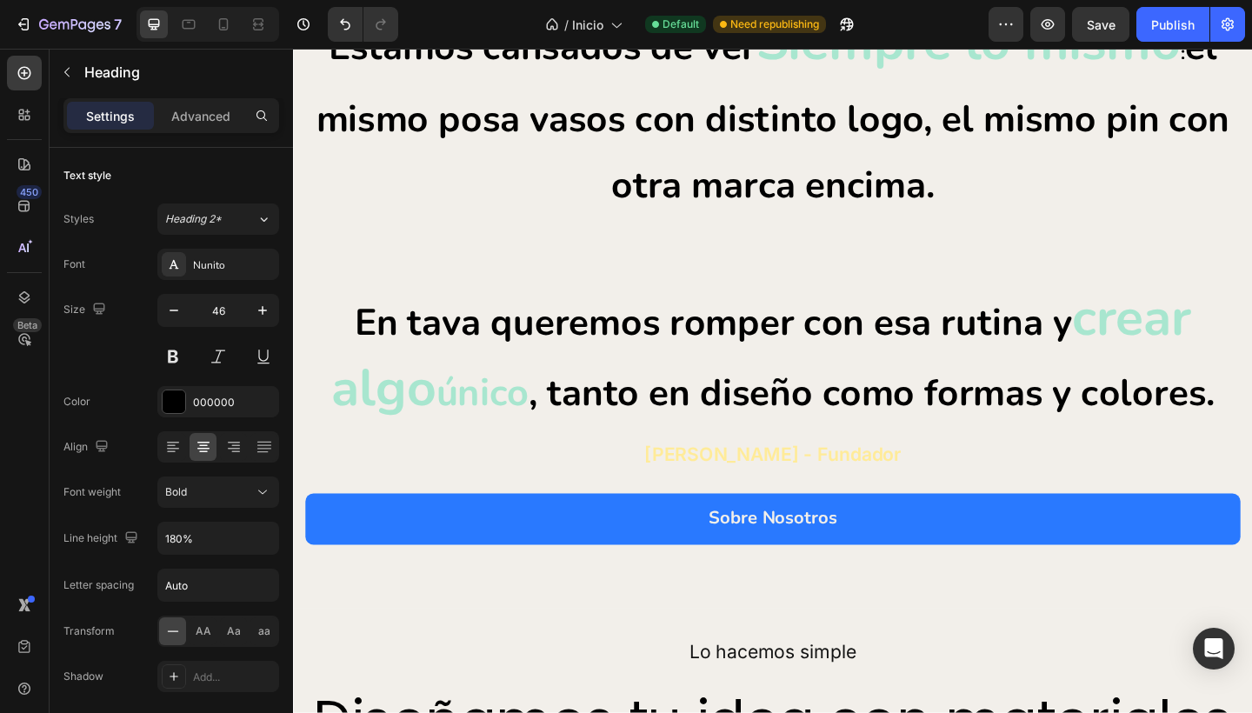
click at [1024, 457] on h2 "Estamos cansados de ver Siempre lo mismo : el mismo posa vasos con distinto log…" at bounding box center [814, 233] width 1017 height 458
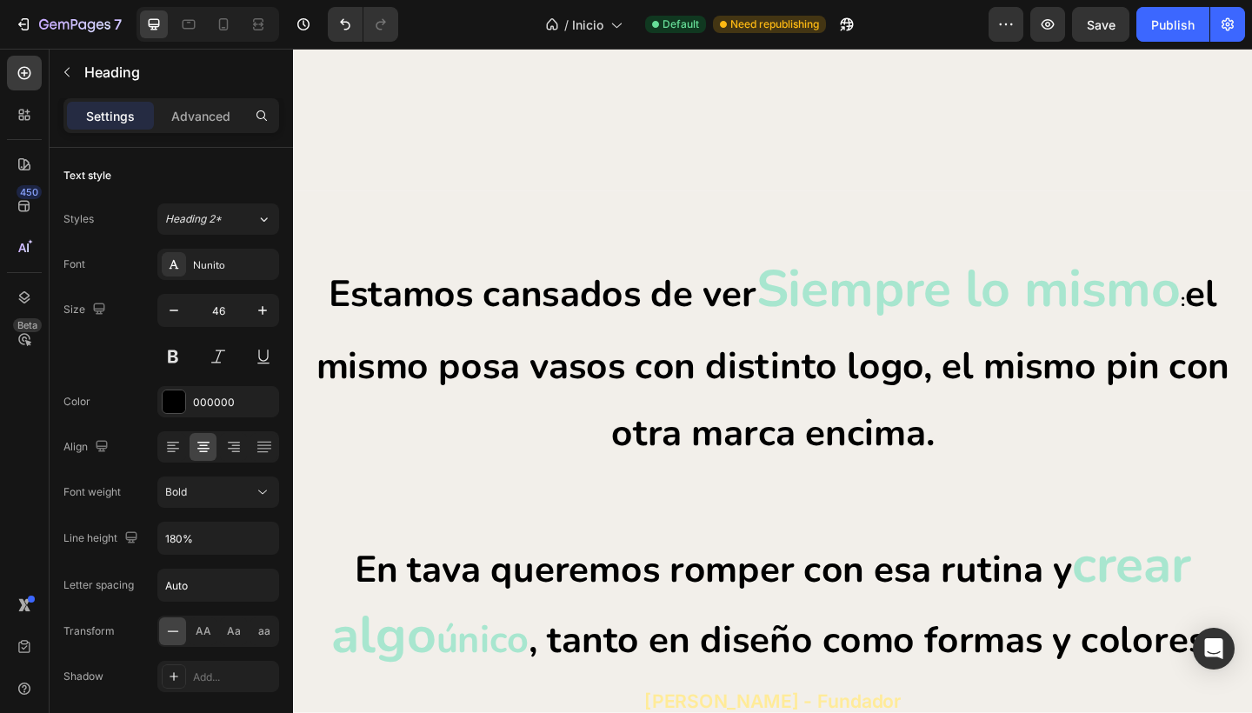
click at [387, 472] on p "Estamos cansados de ver Siempre lo mismo : el mismo posa vasos con distinto log…" at bounding box center [815, 502] width 1014 height 455
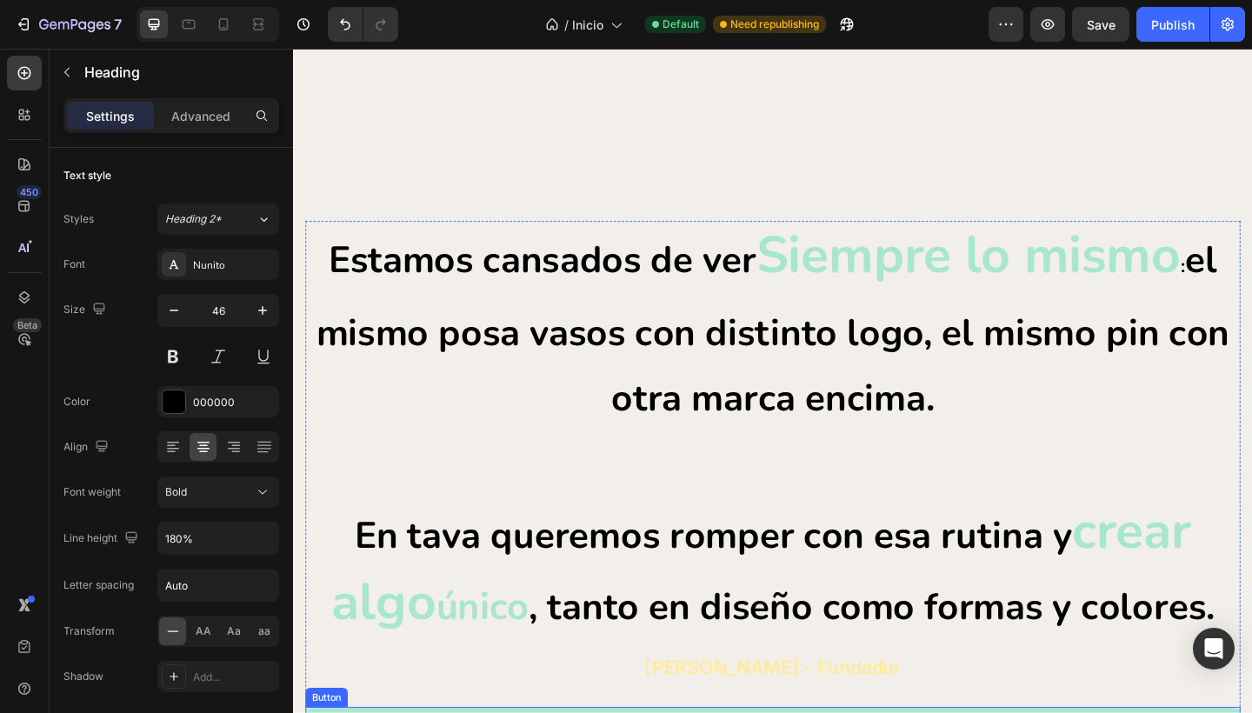
scroll to position [2066, 0]
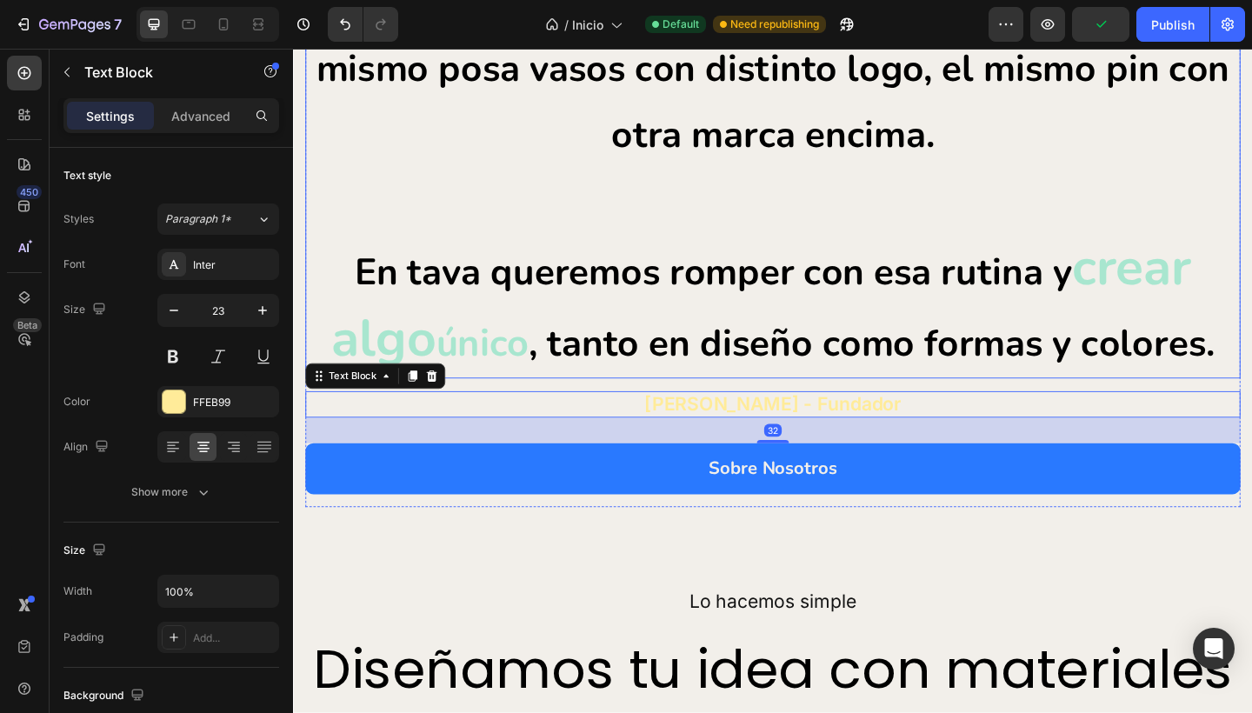
click at [509, 395] on p "Estamos cansados de ver Siempre lo mismo : el mismo posa vasos con distinto log…" at bounding box center [815, 178] width 1014 height 455
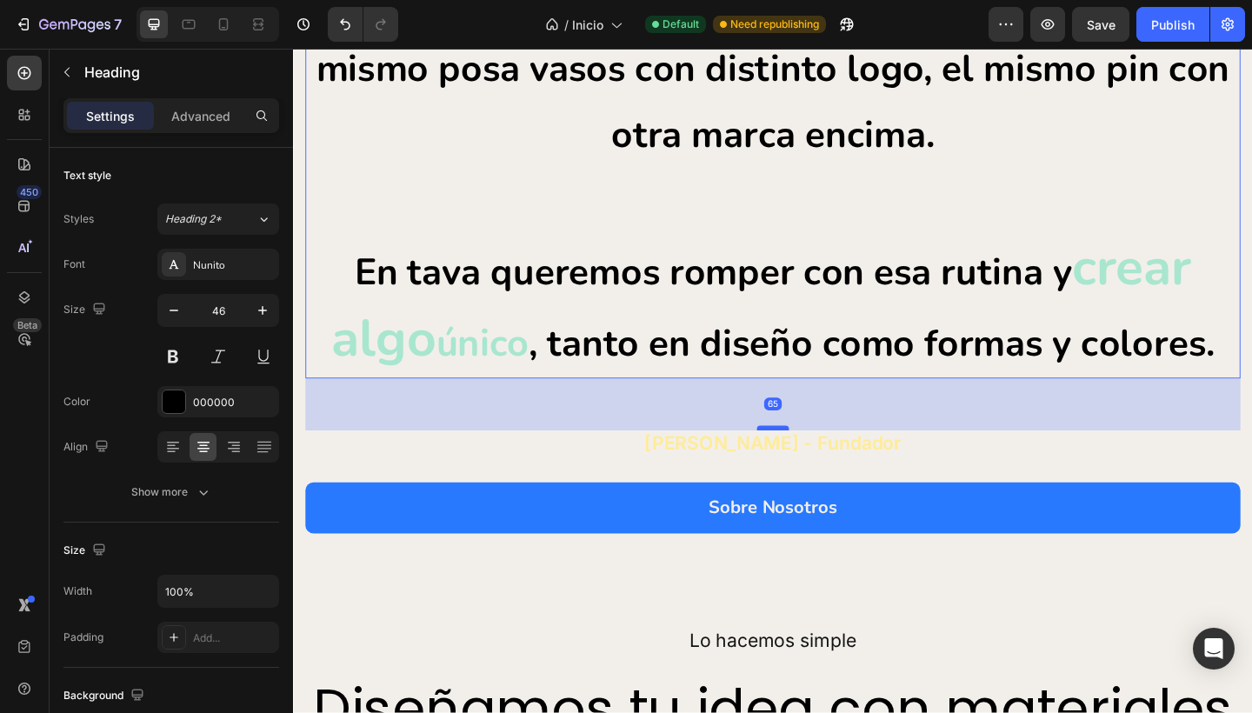
drag, startPoint x: 808, startPoint y: 413, endPoint x: 809, endPoint y: 455, distance: 42.6
click at [809, 459] on div at bounding box center [814, 461] width 35 height 5
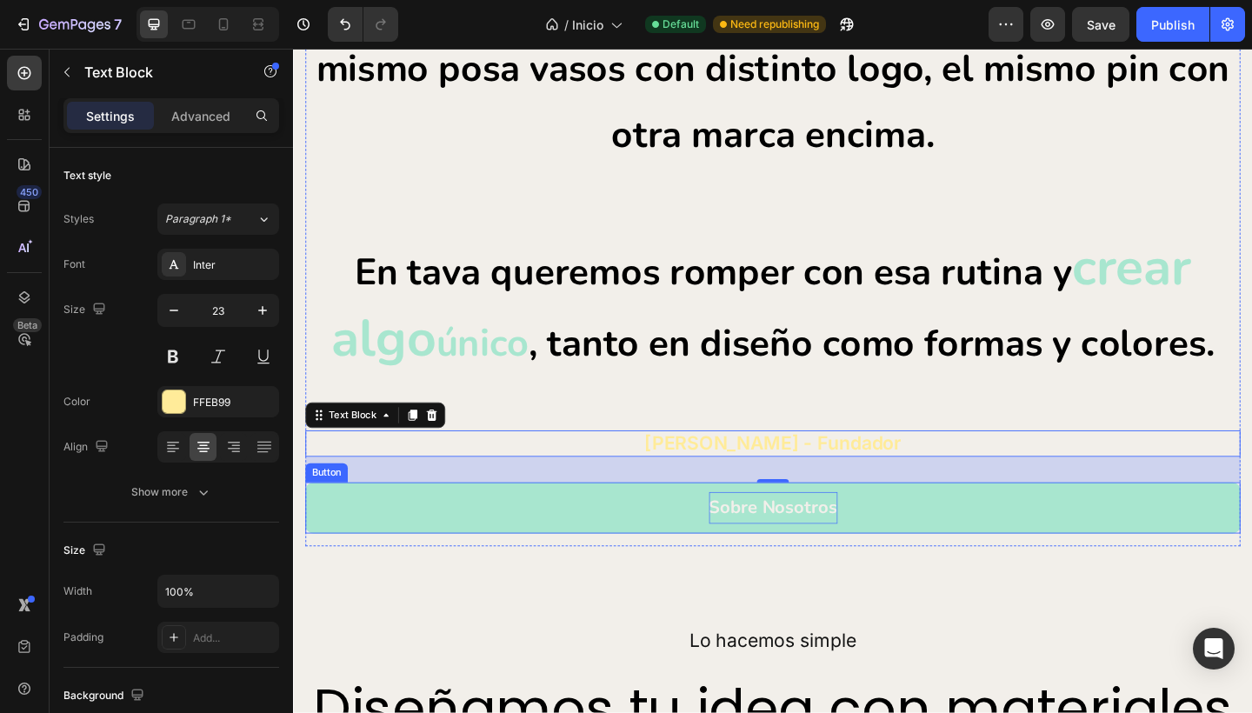
drag, startPoint x: 808, startPoint y: 509, endPoint x: 811, endPoint y: 539, distance: 29.7
click at [811, 541] on div "Estamos cansados de ver Siempre lo mismo : el mismo posa vasos con distinto log…" at bounding box center [814, 270] width 1017 height 641
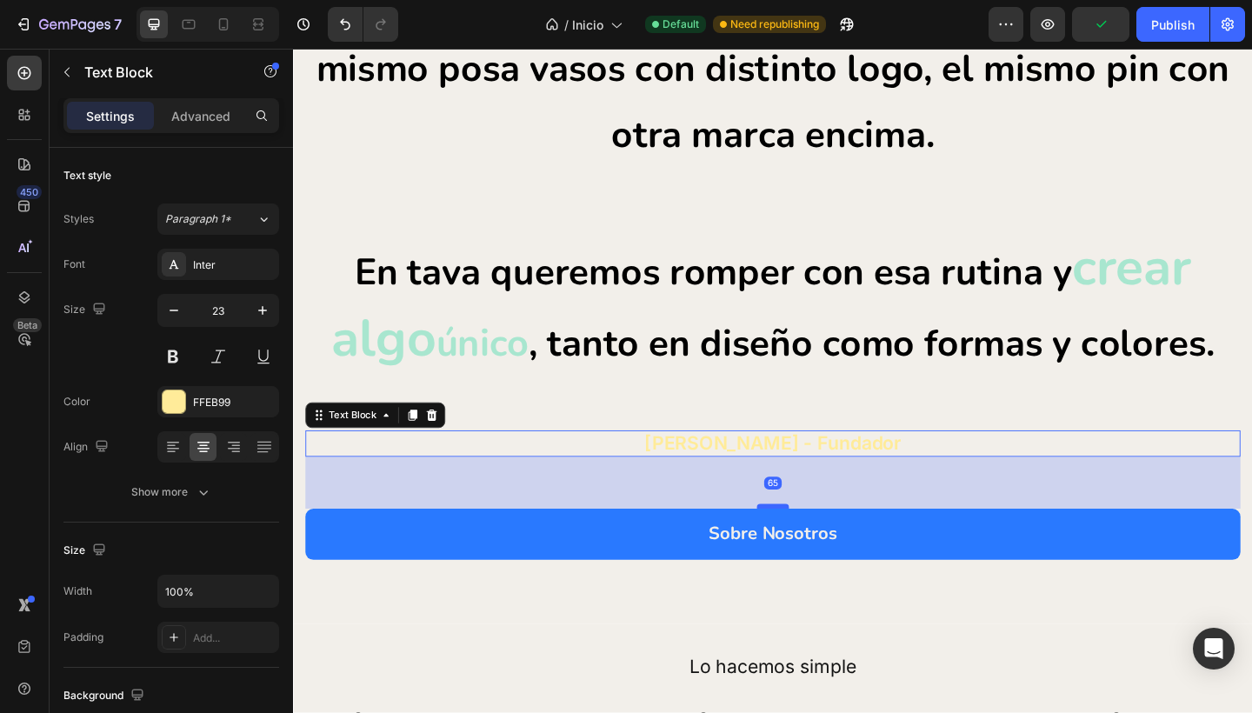
drag, startPoint x: 808, startPoint y: 514, endPoint x: 811, endPoint y: 542, distance: 28.9
click at [811, 544] on div at bounding box center [814, 546] width 35 height 5
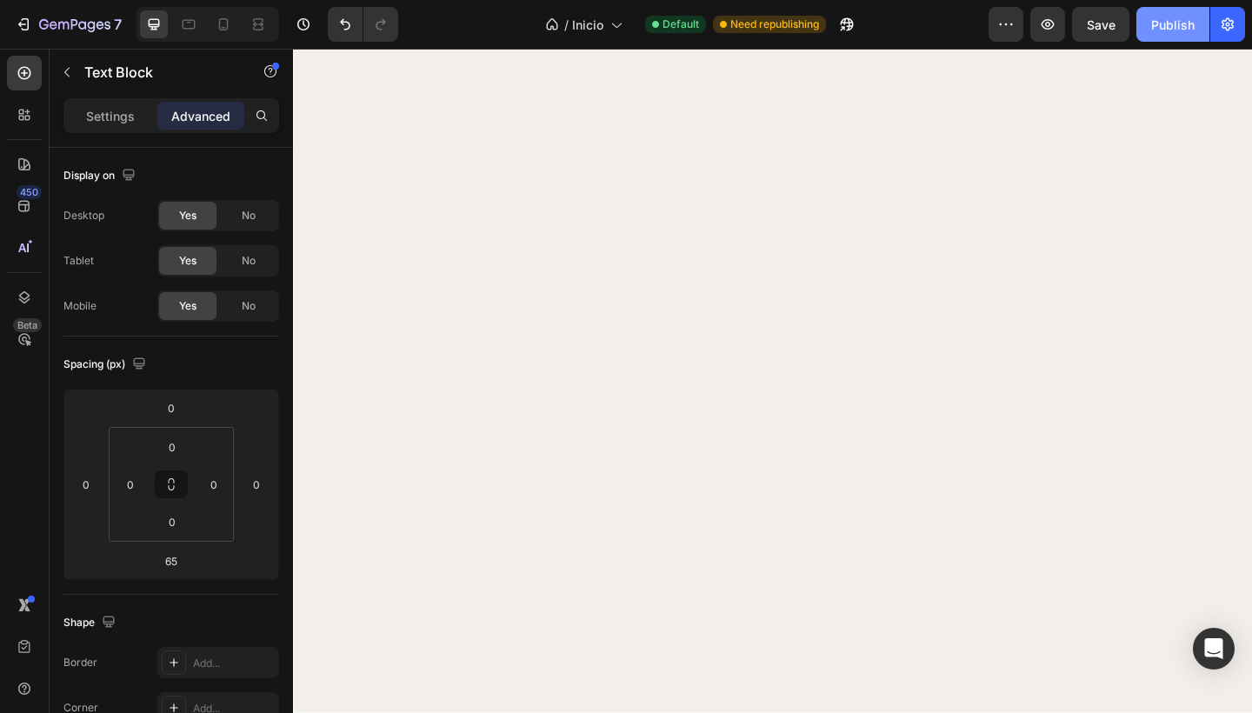
scroll to position [4312, 0]
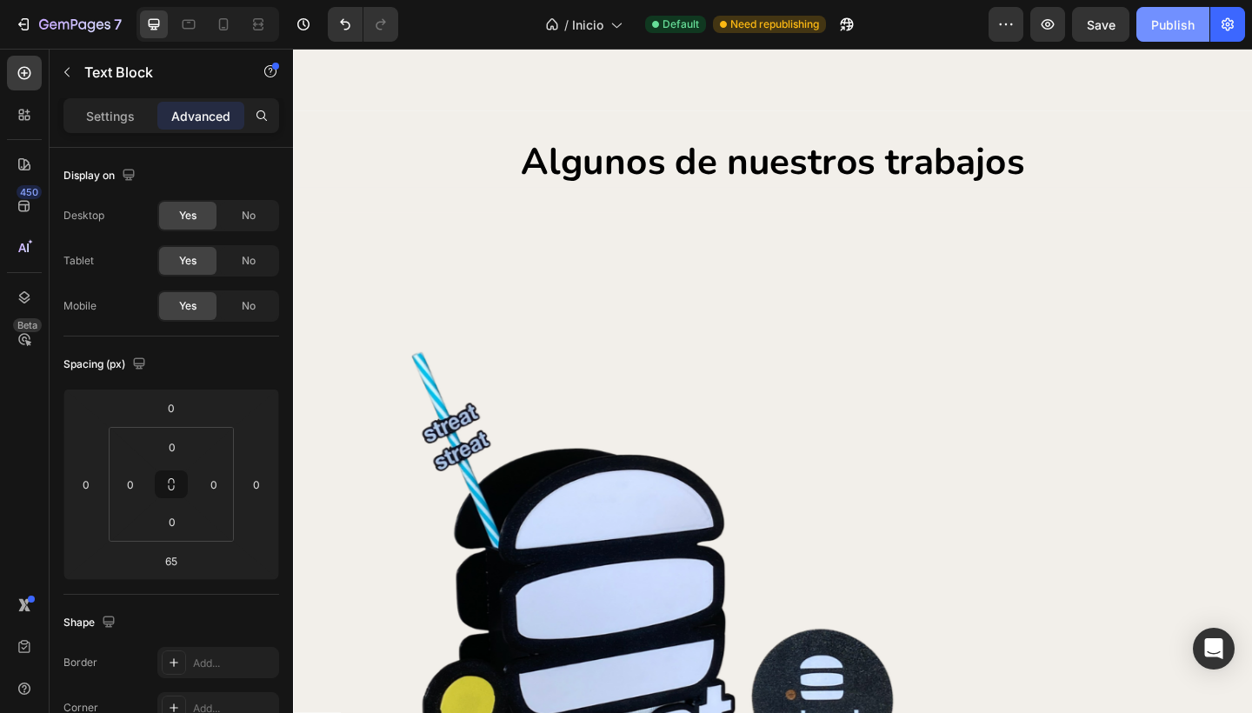
click at [1166, 28] on div "Publish" at bounding box center [1172, 25] width 43 height 18
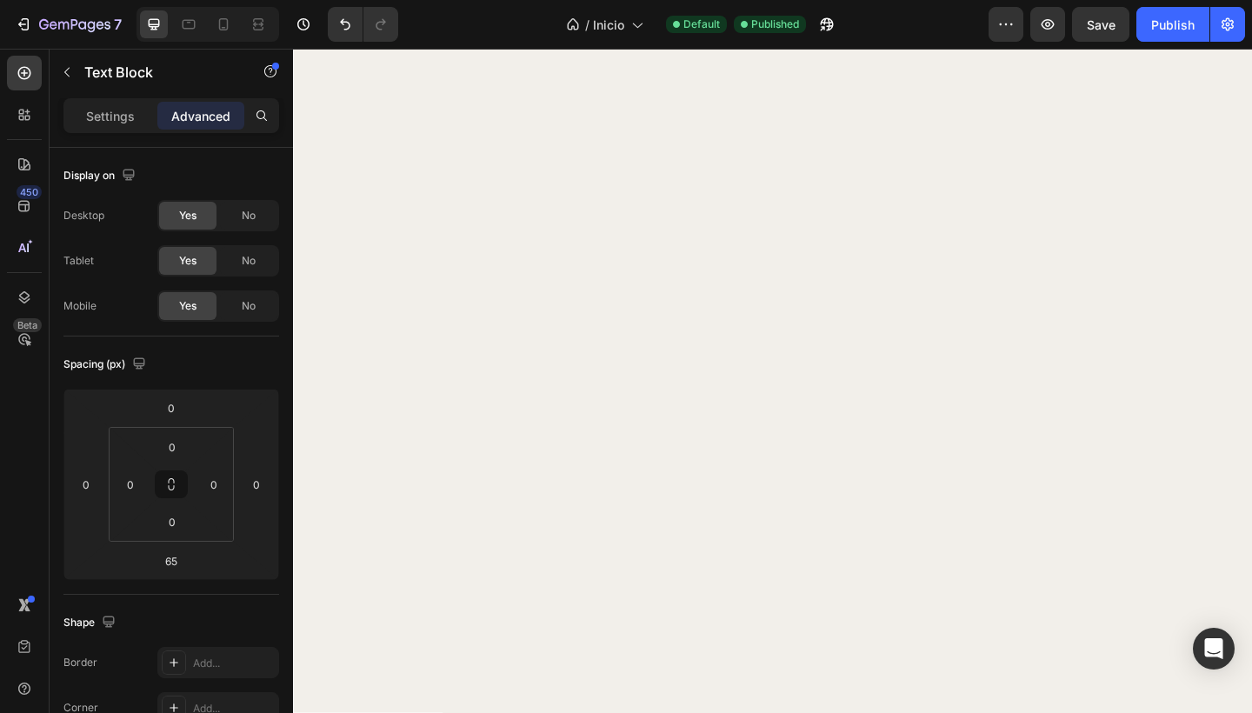
scroll to position [578, 0]
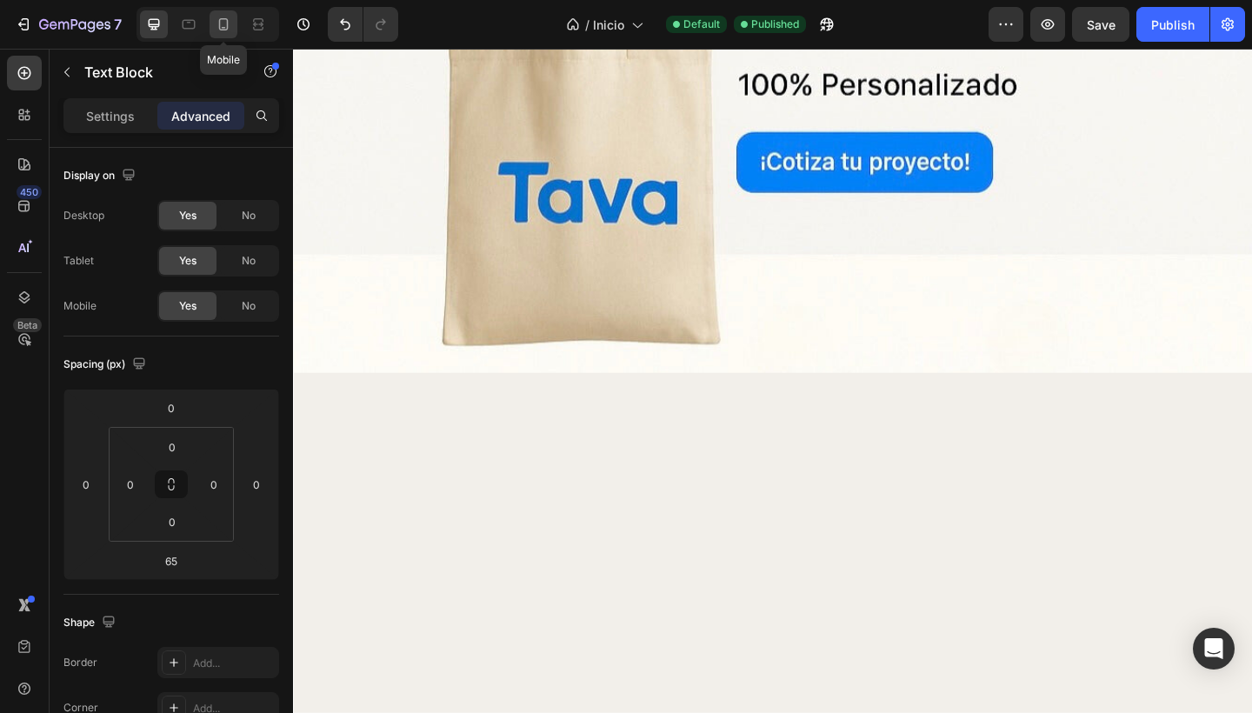
click at [223, 26] on icon at bounding box center [223, 24] width 17 height 17
type input "50"
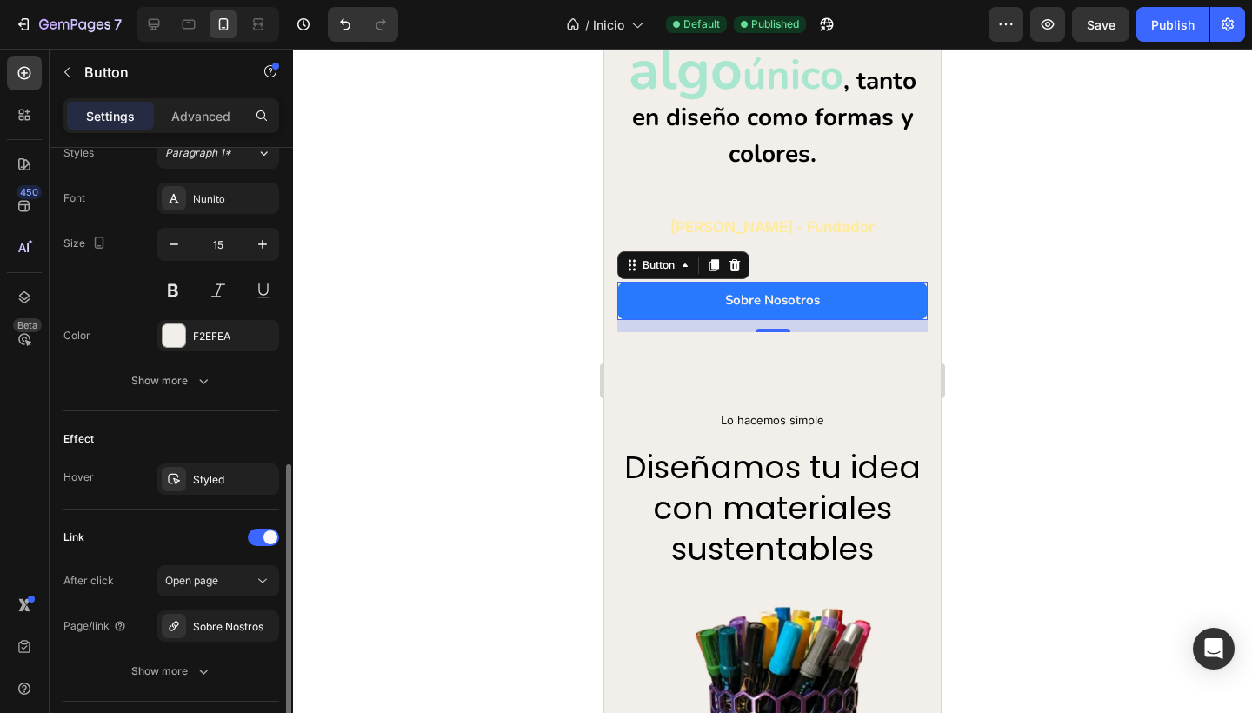
scroll to position [674, 0]
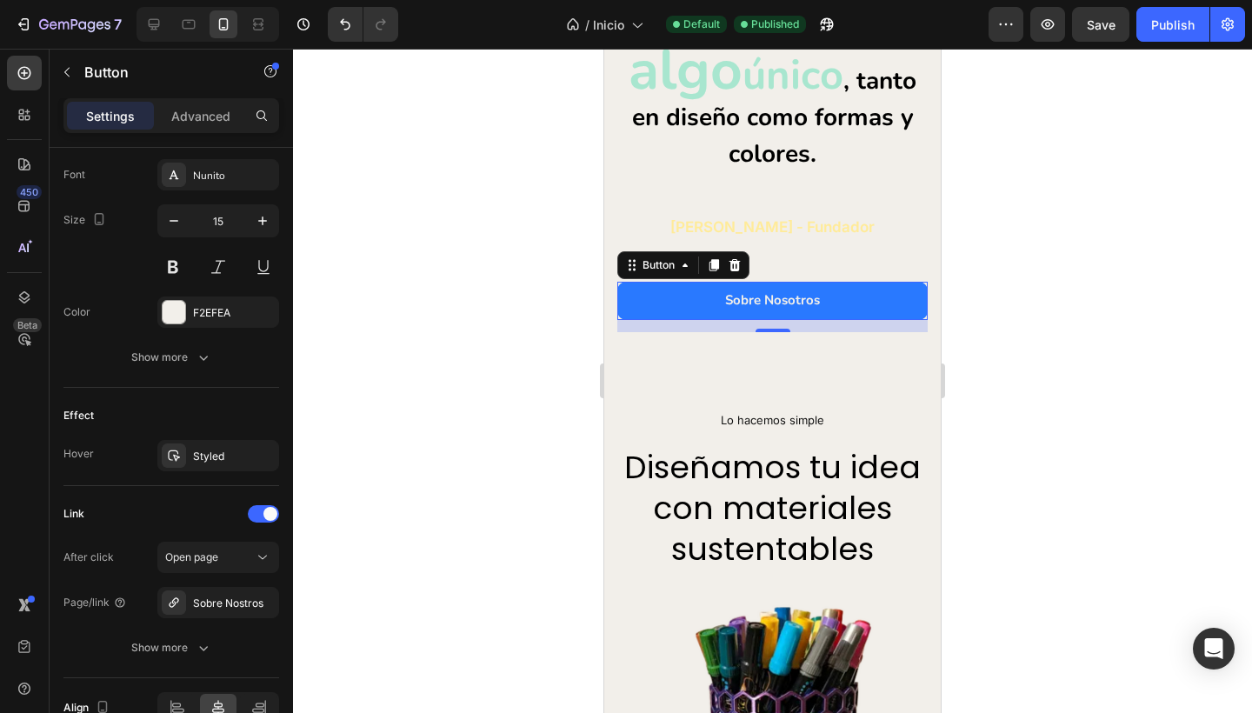
click at [472, 422] on div at bounding box center [772, 381] width 959 height 664
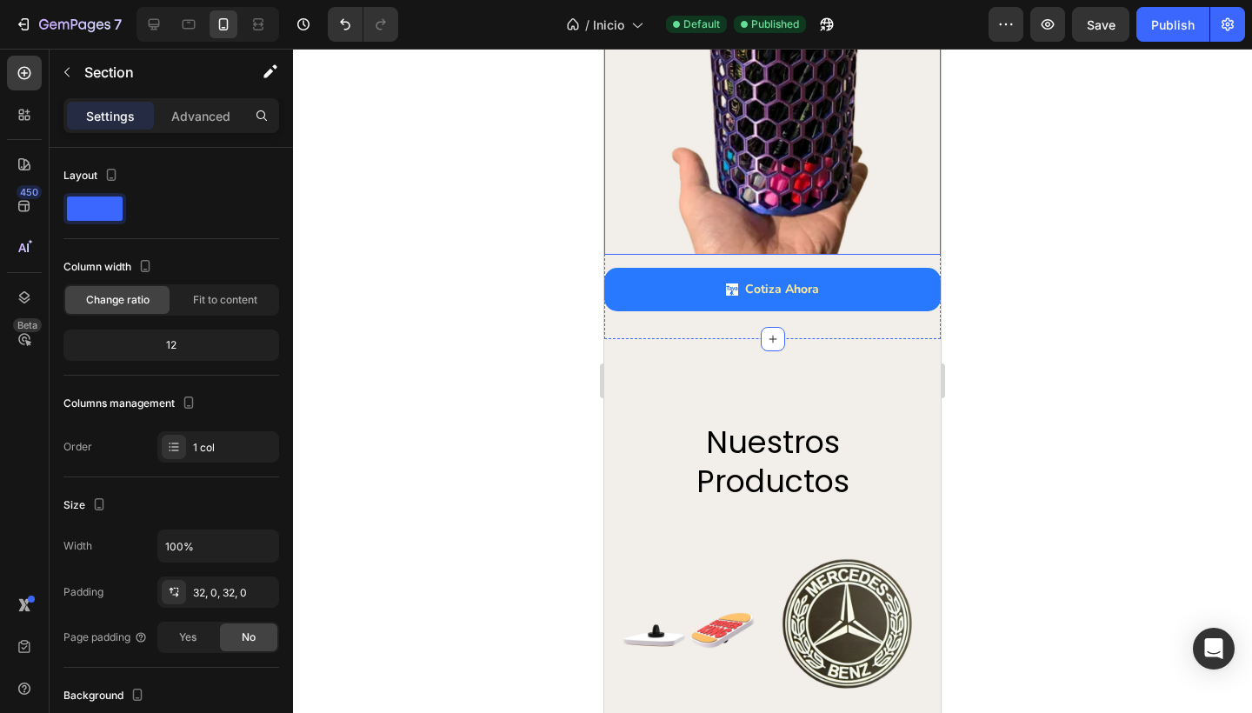
scroll to position [1425, 0]
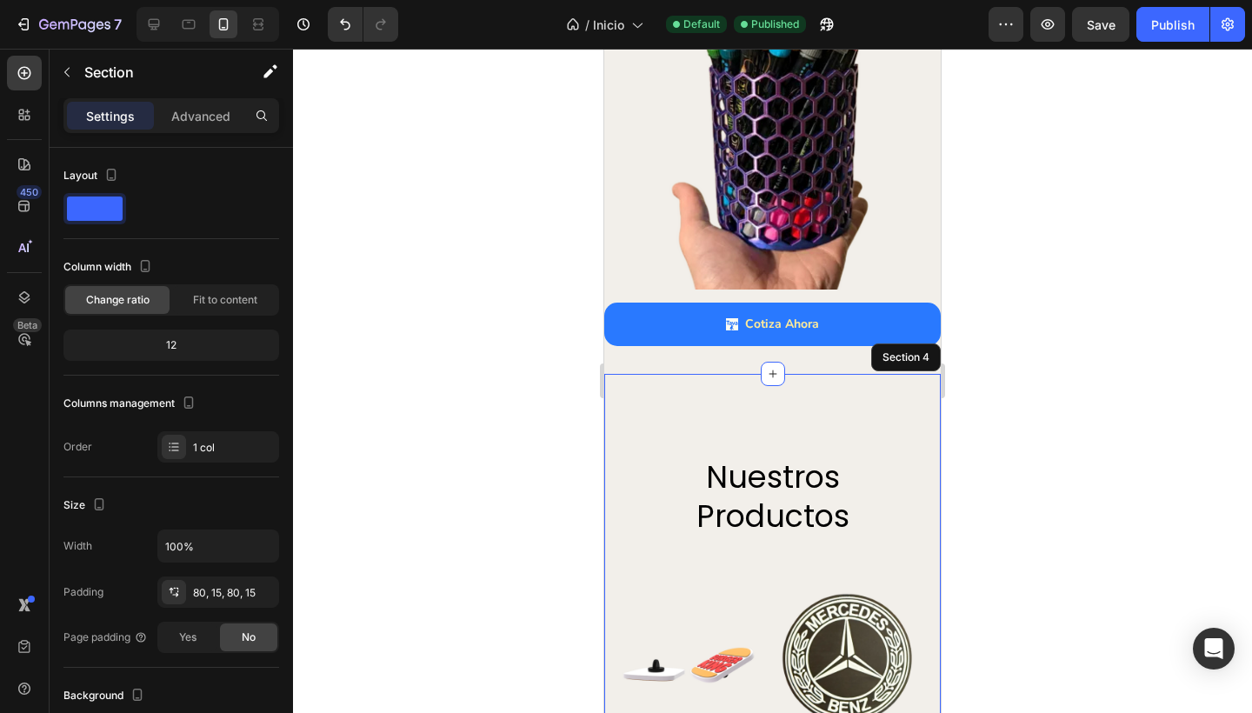
click at [675, 396] on div "nuestros productos Heading Row Image Pines Text block Row Image Posa Vasos Text…" at bounding box center [772, 625] width 336 height 503
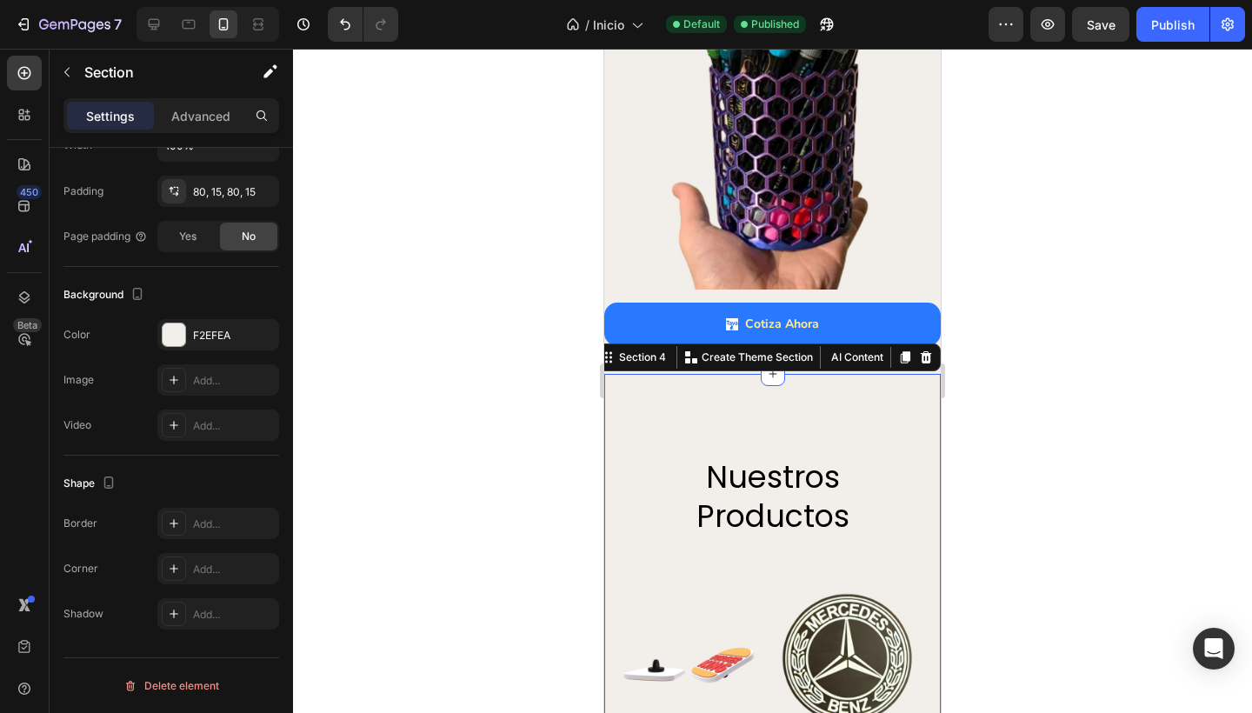
click at [535, 395] on div at bounding box center [772, 381] width 959 height 664
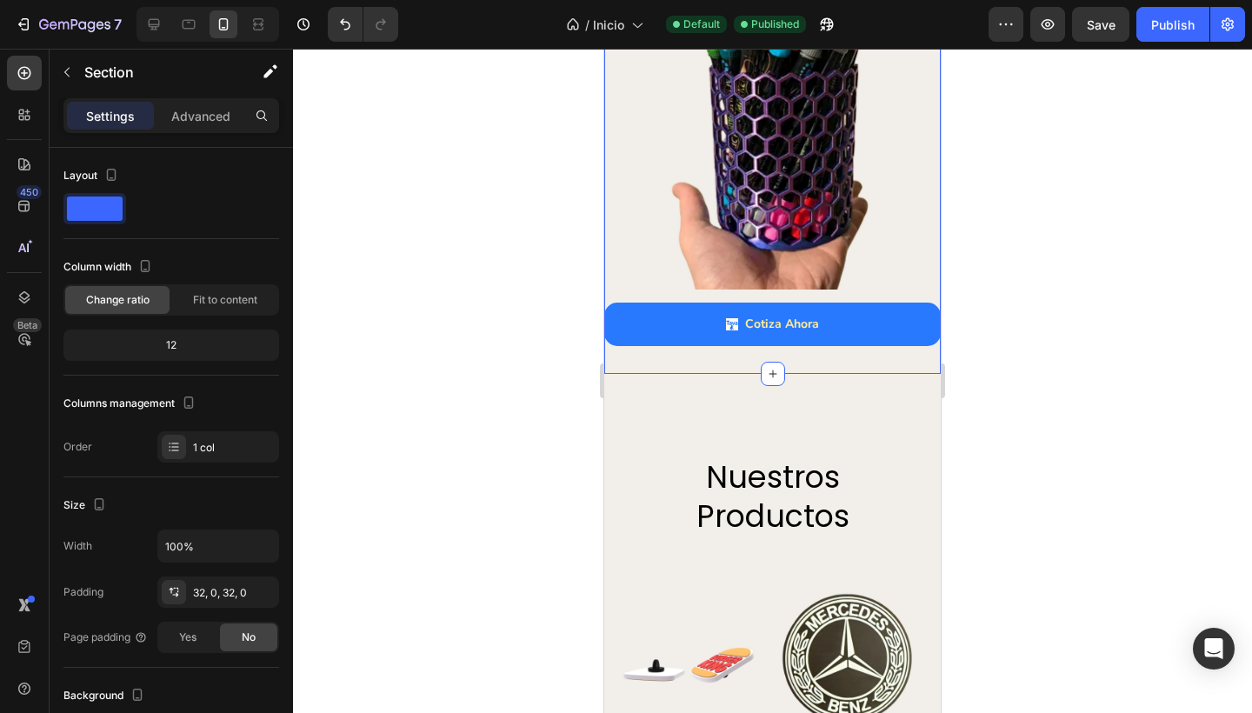
click at [694, 348] on div "Lo hacemos simple Text Block Diseñamos tu idea con materiales sustentables Head…" at bounding box center [772, 68] width 336 height 611
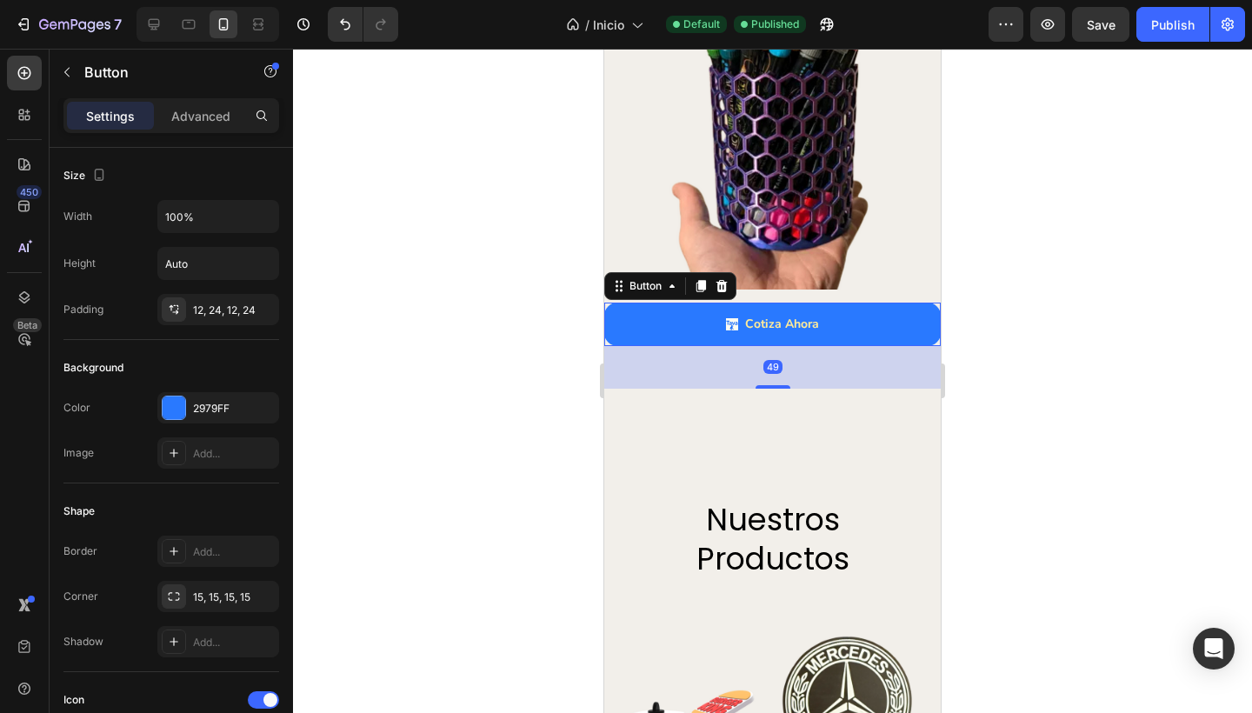
drag, startPoint x: 768, startPoint y: 328, endPoint x: 814, endPoint y: 370, distance: 62.1
click at [814, 346] on div "49" at bounding box center [772, 346] width 336 height 0
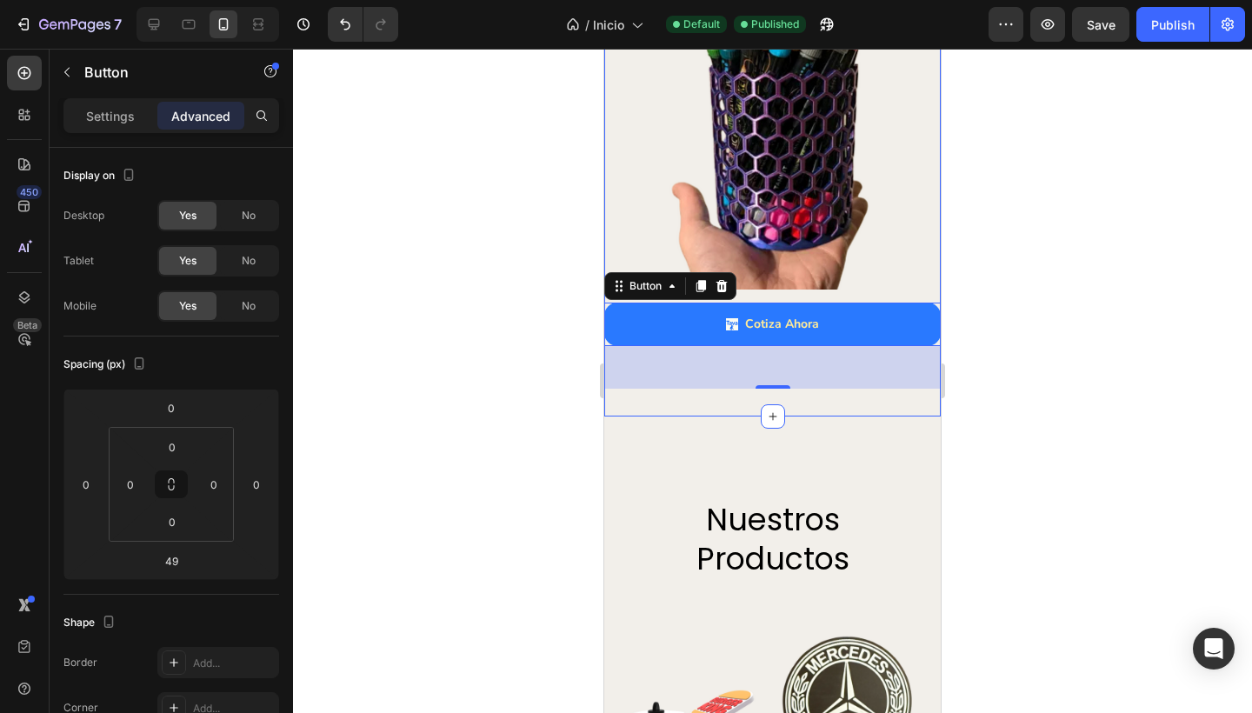
drag, startPoint x: 772, startPoint y: 368, endPoint x: 776, endPoint y: 376, distance: 8.9
click at [776, 376] on div "Lo hacemos simple Text Block Diseñamos tu idea con materiales sustentables Head…" at bounding box center [772, 90] width 336 height 654
click at [773, 384] on div at bounding box center [772, 386] width 35 height 5
type input "50"
click at [499, 344] on div at bounding box center [772, 381] width 959 height 664
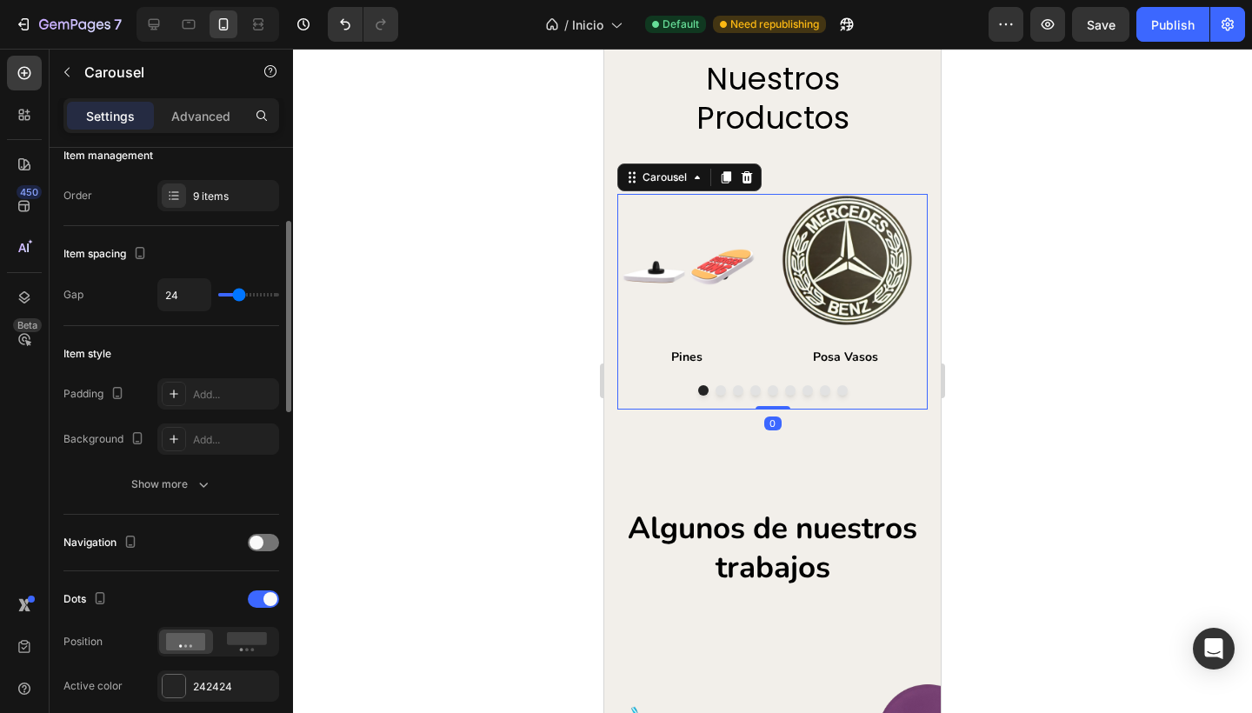
scroll to position [241, 0]
drag, startPoint x: 228, startPoint y: 299, endPoint x: 250, endPoint y: 299, distance: 22.6
click at [250, 299] on div "24" at bounding box center [218, 294] width 122 height 33
click at [245, 296] on div "24" at bounding box center [218, 294] width 122 height 33
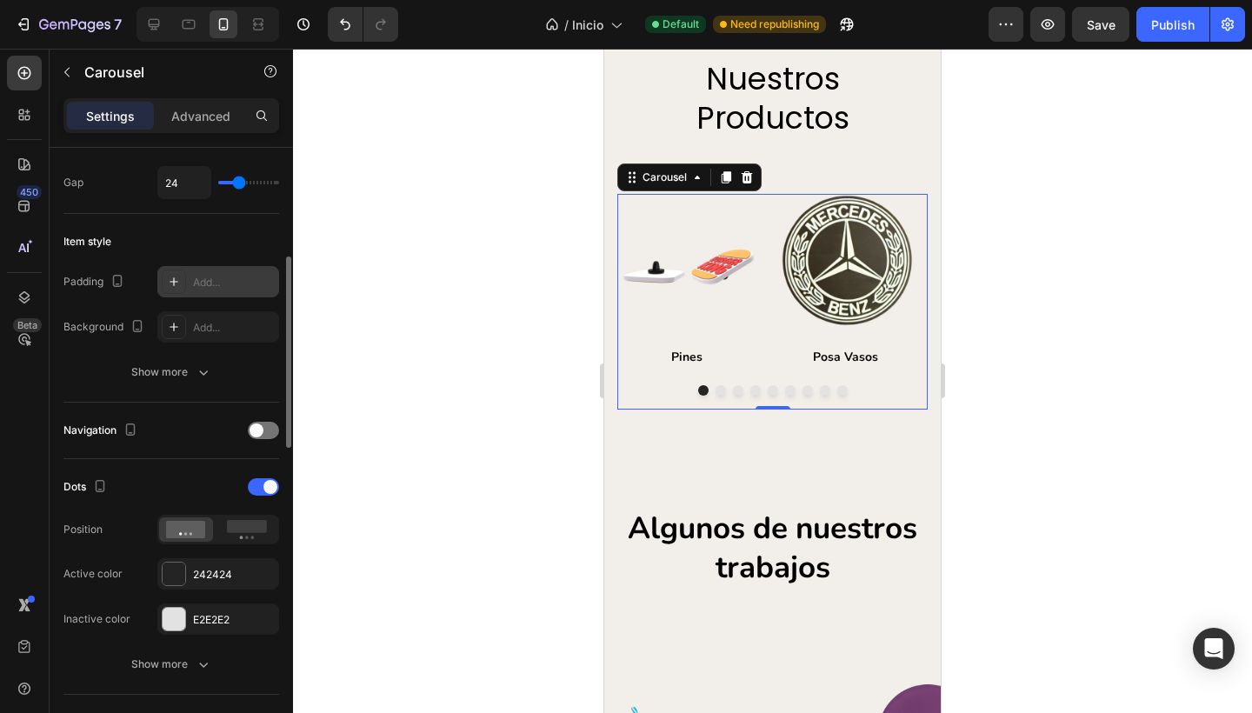
scroll to position [355, 0]
click at [243, 525] on rect at bounding box center [247, 524] width 40 height 13
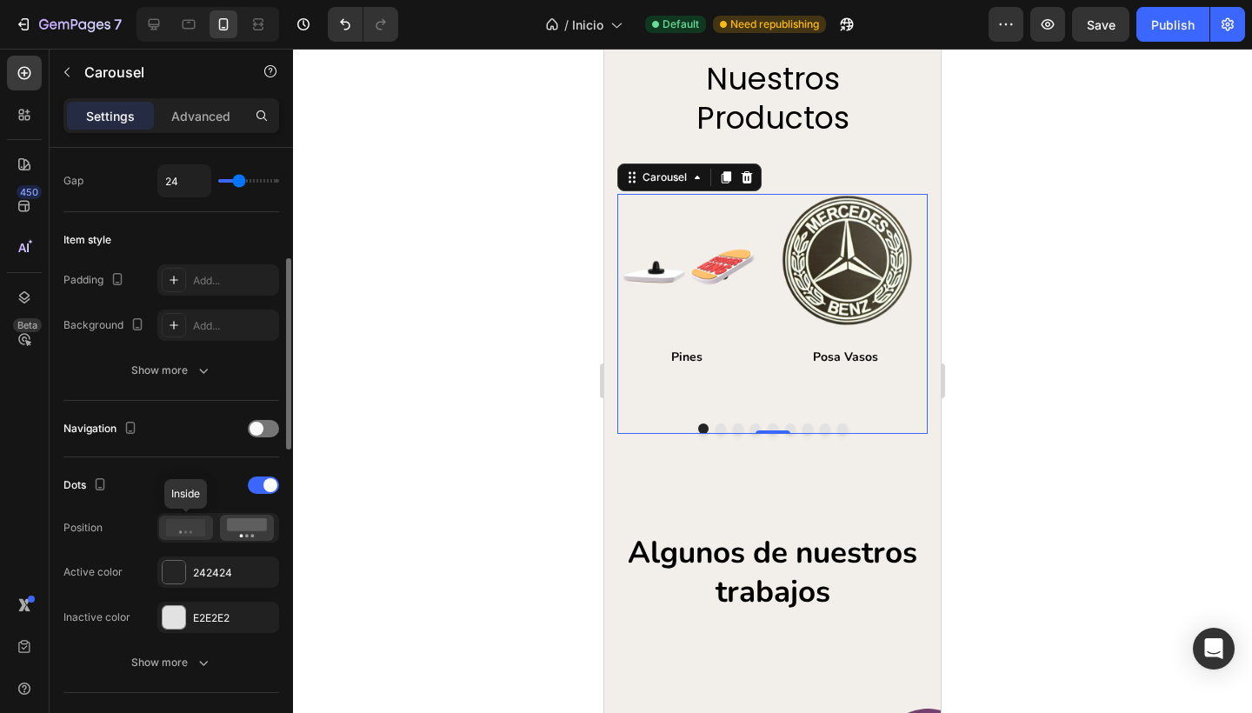
click at [192, 527] on icon at bounding box center [186, 527] width 40 height 17
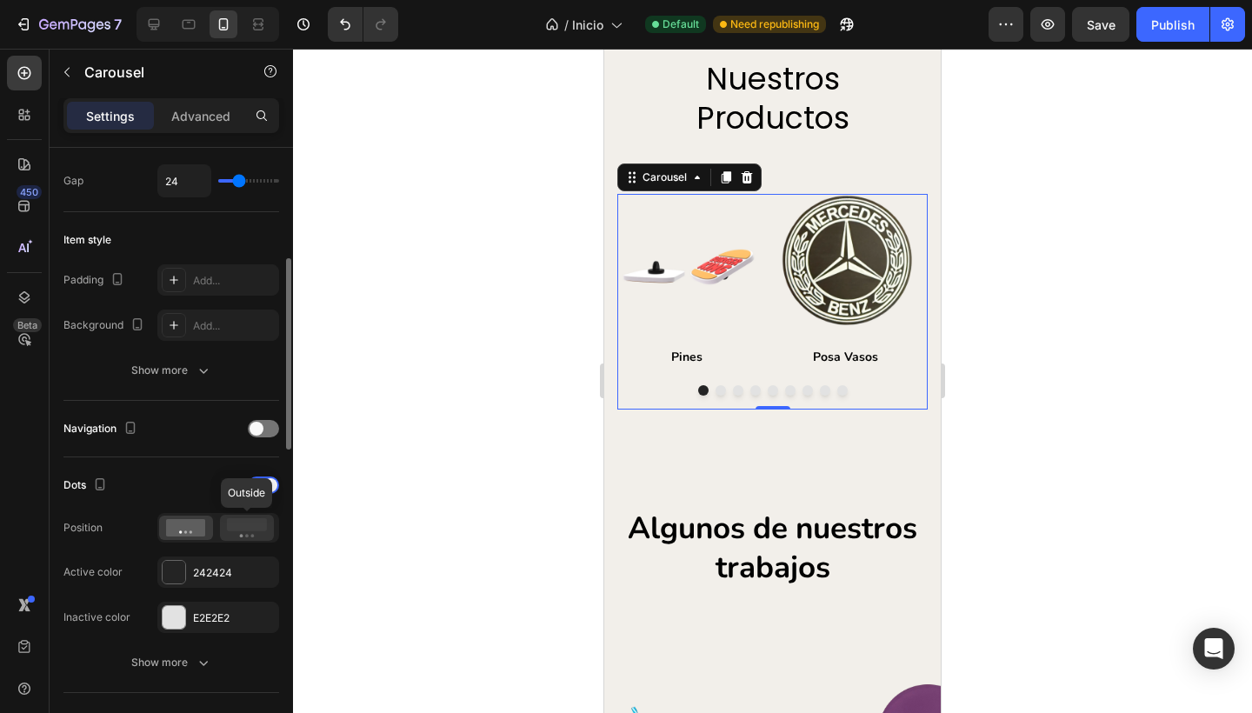
click at [250, 527] on rect at bounding box center [247, 524] width 40 height 13
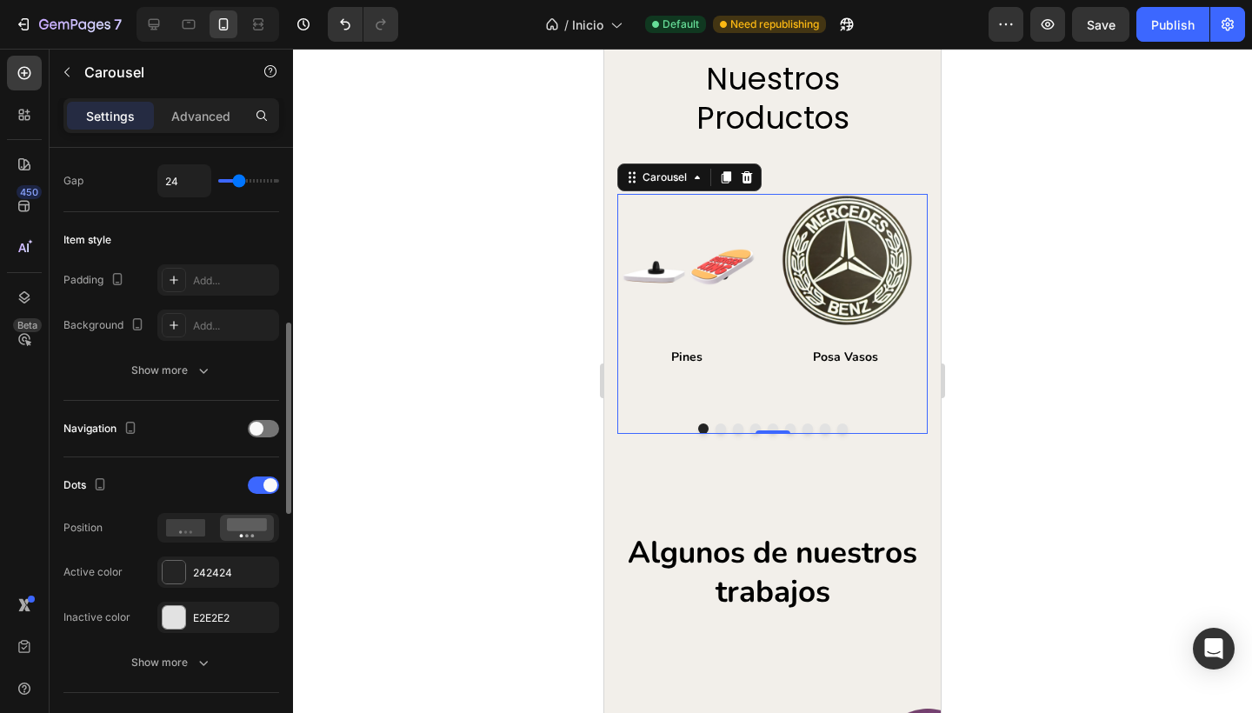
scroll to position [408, 0]
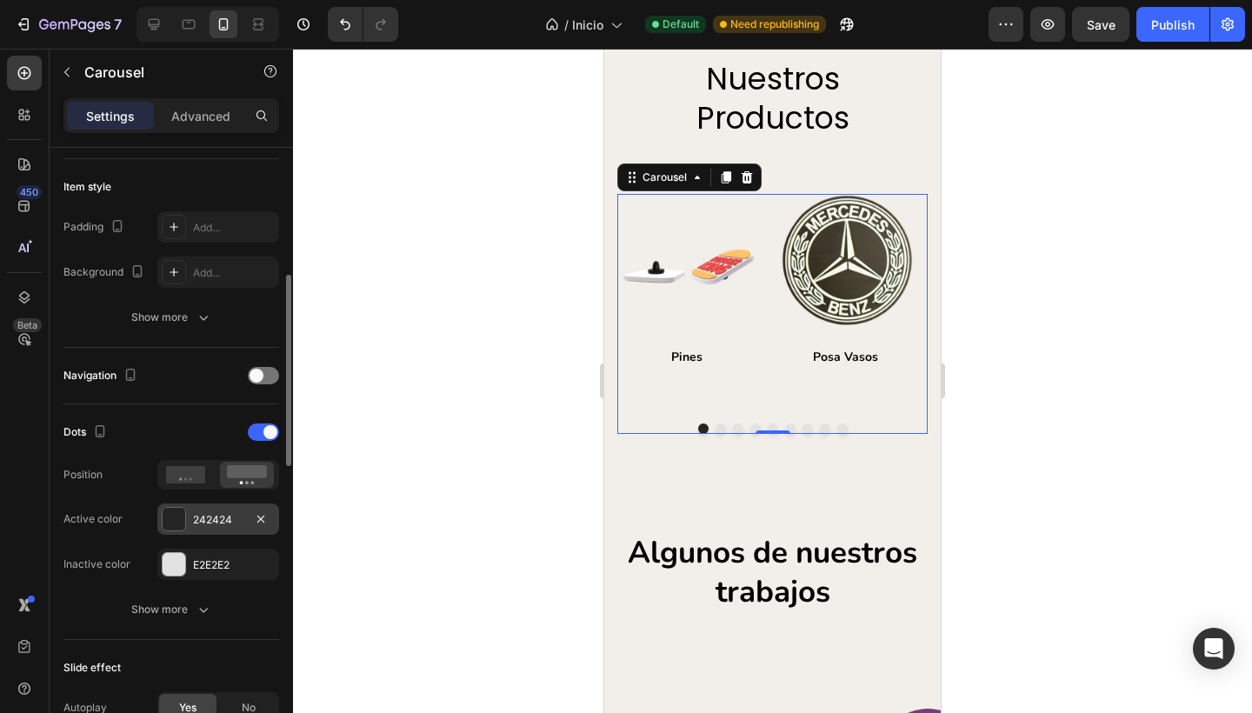
click at [236, 522] on div "242424" at bounding box center [218, 520] width 50 height 16
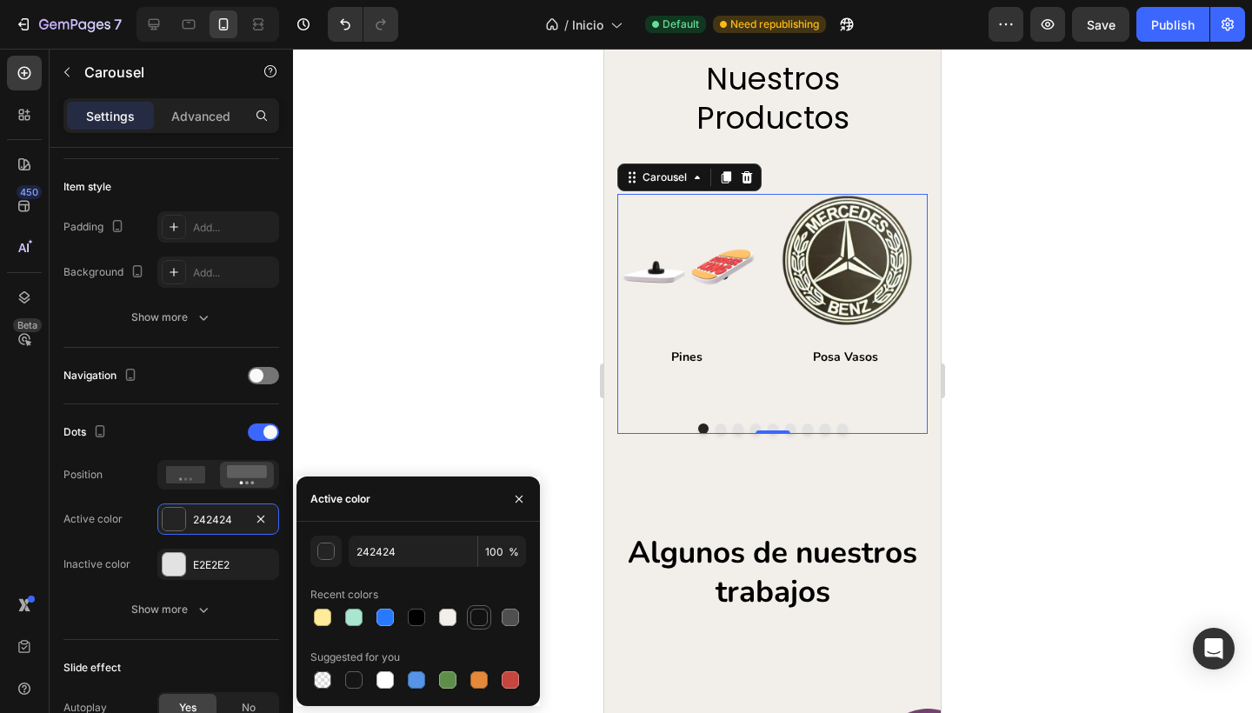
click at [477, 620] on div at bounding box center [478, 616] width 17 height 17
click at [410, 617] on div at bounding box center [416, 616] width 17 height 17
type input "000000"
click at [396, 427] on div at bounding box center [772, 381] width 959 height 664
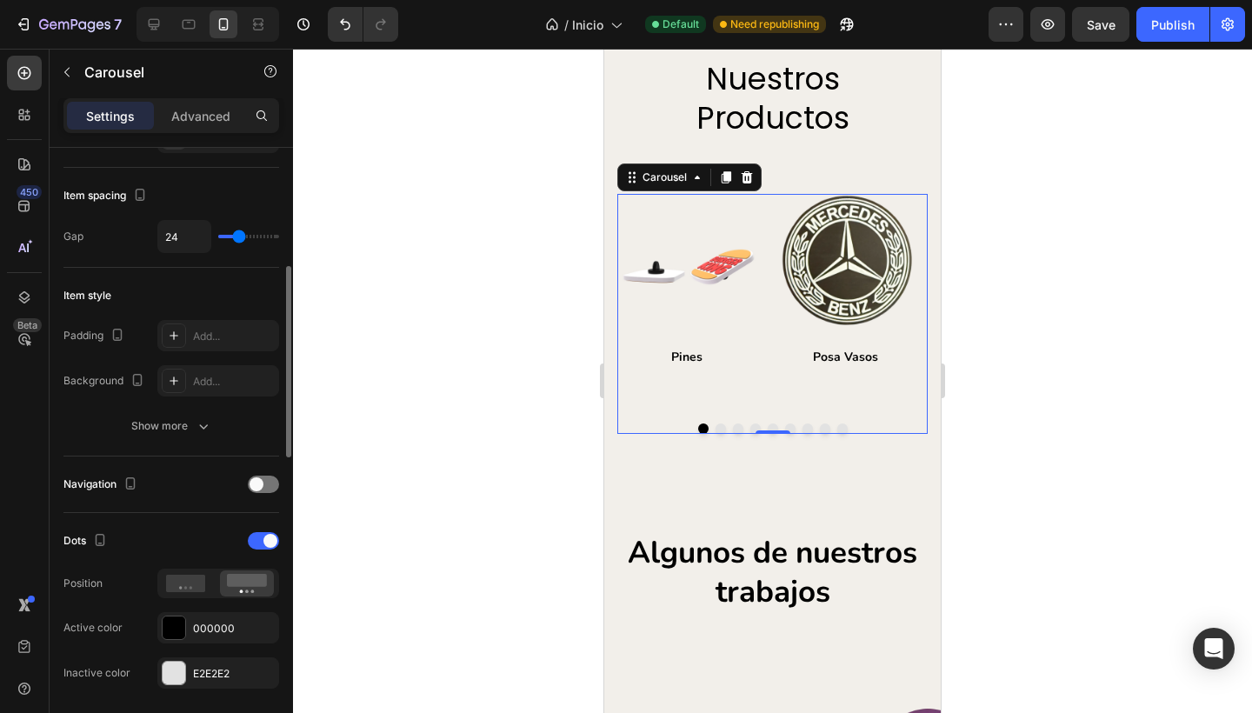
scroll to position [348, 0]
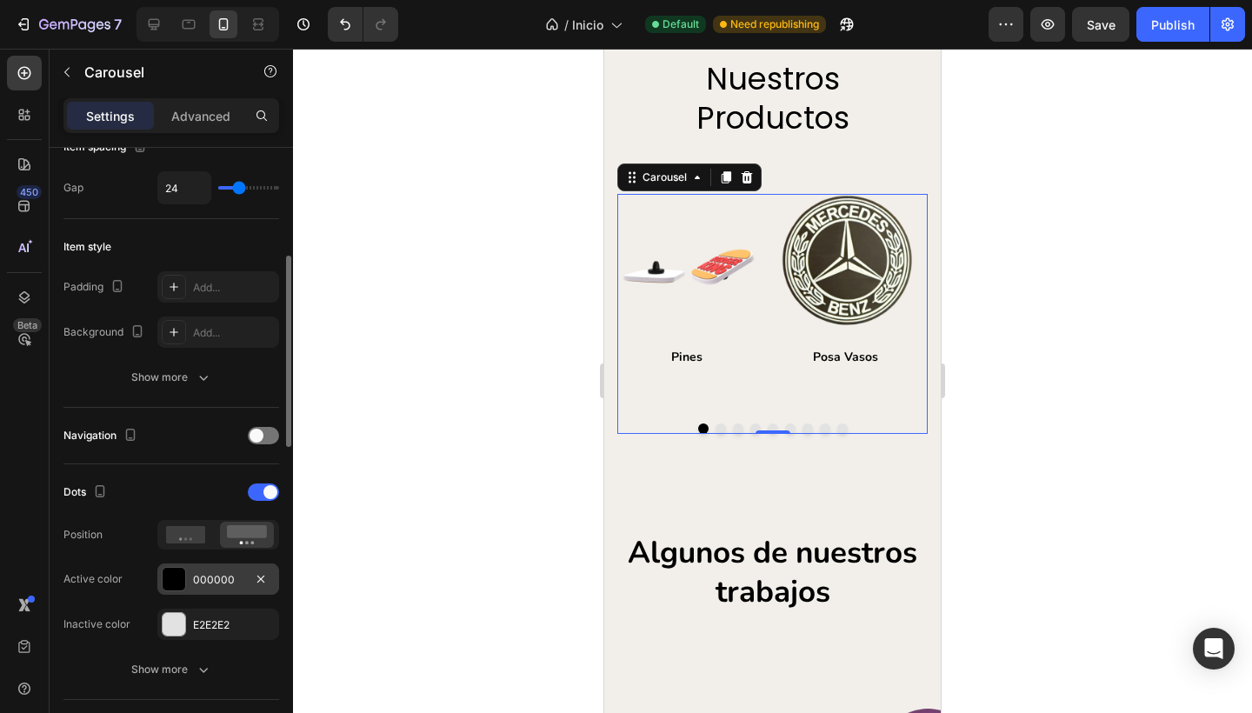
click at [196, 587] on div "000000" at bounding box center [218, 580] width 50 height 16
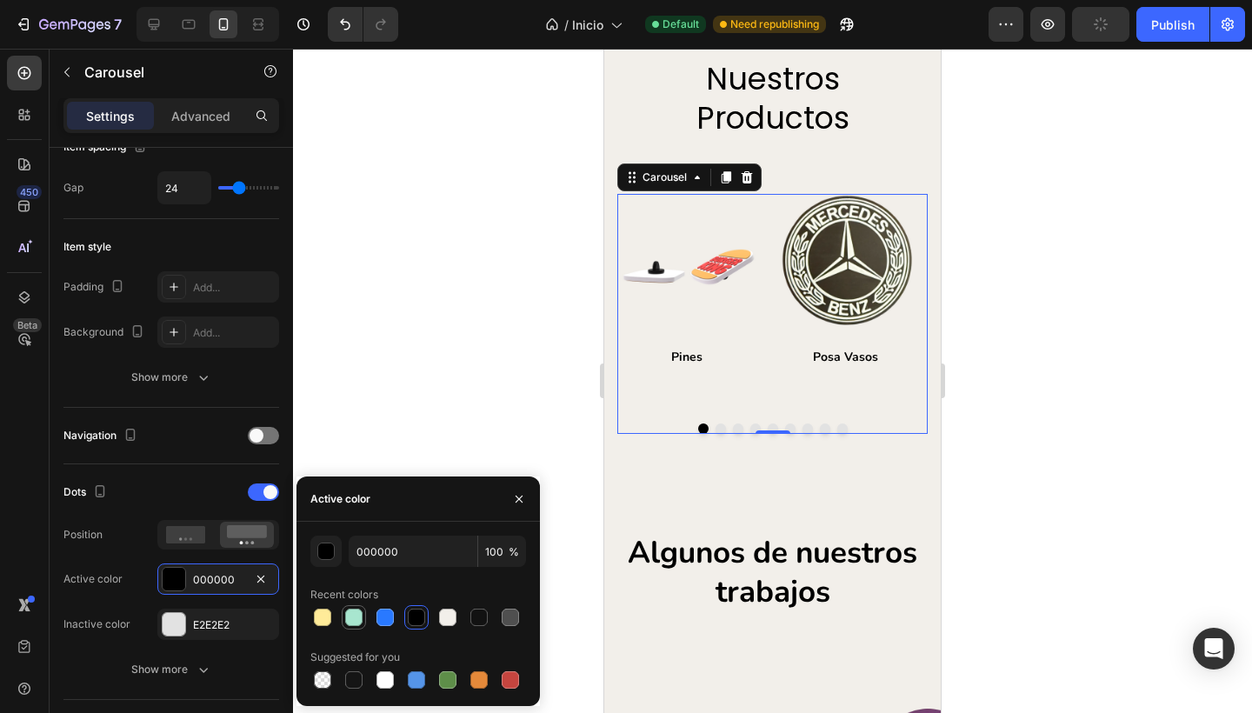
click at [349, 615] on div at bounding box center [353, 616] width 17 height 17
type input "A8E6CF"
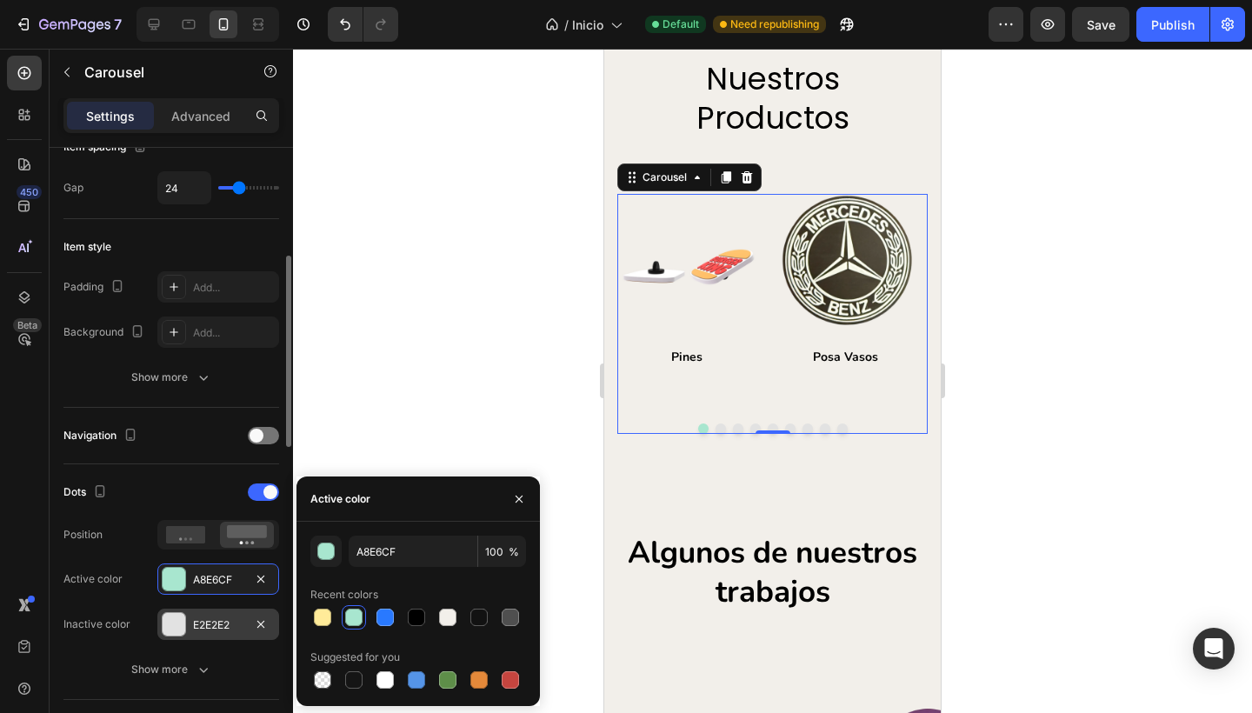
click at [197, 622] on div "E2E2E2" at bounding box center [218, 625] width 50 height 16
click at [320, 621] on div at bounding box center [322, 616] width 17 height 17
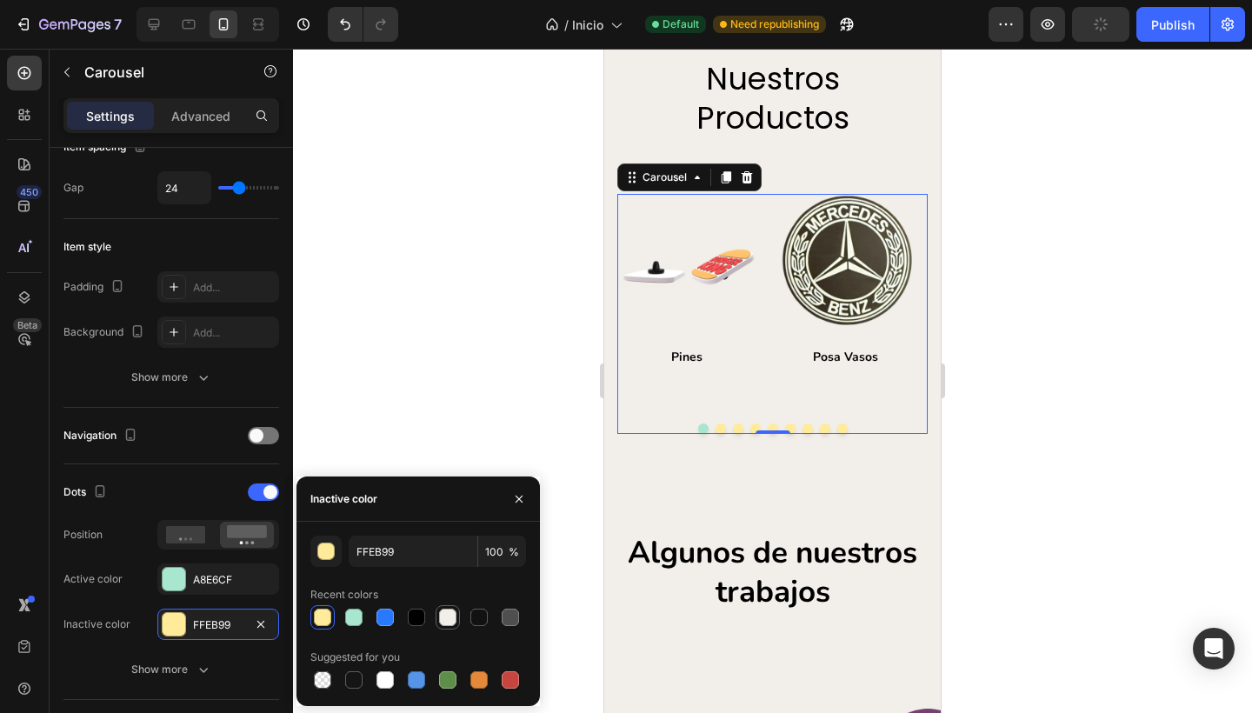
click at [449, 621] on div at bounding box center [447, 616] width 17 height 17
click at [329, 614] on div at bounding box center [322, 616] width 17 height 17
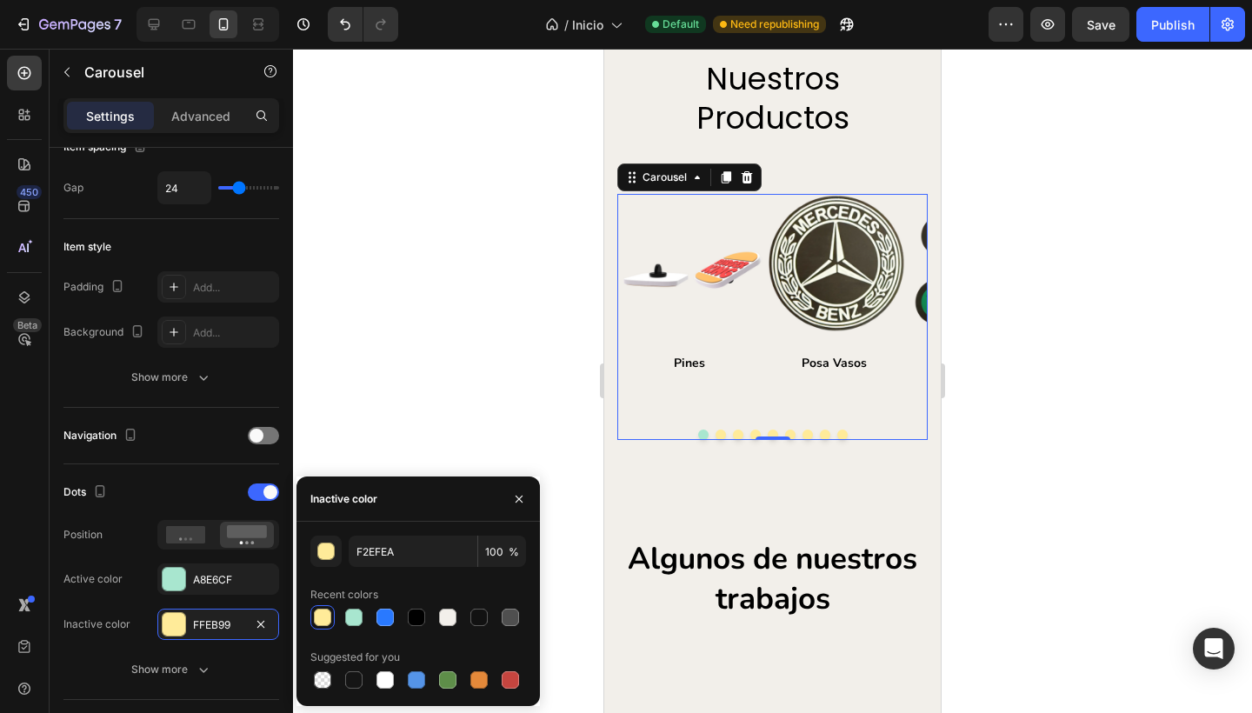
type input "FFEB99"
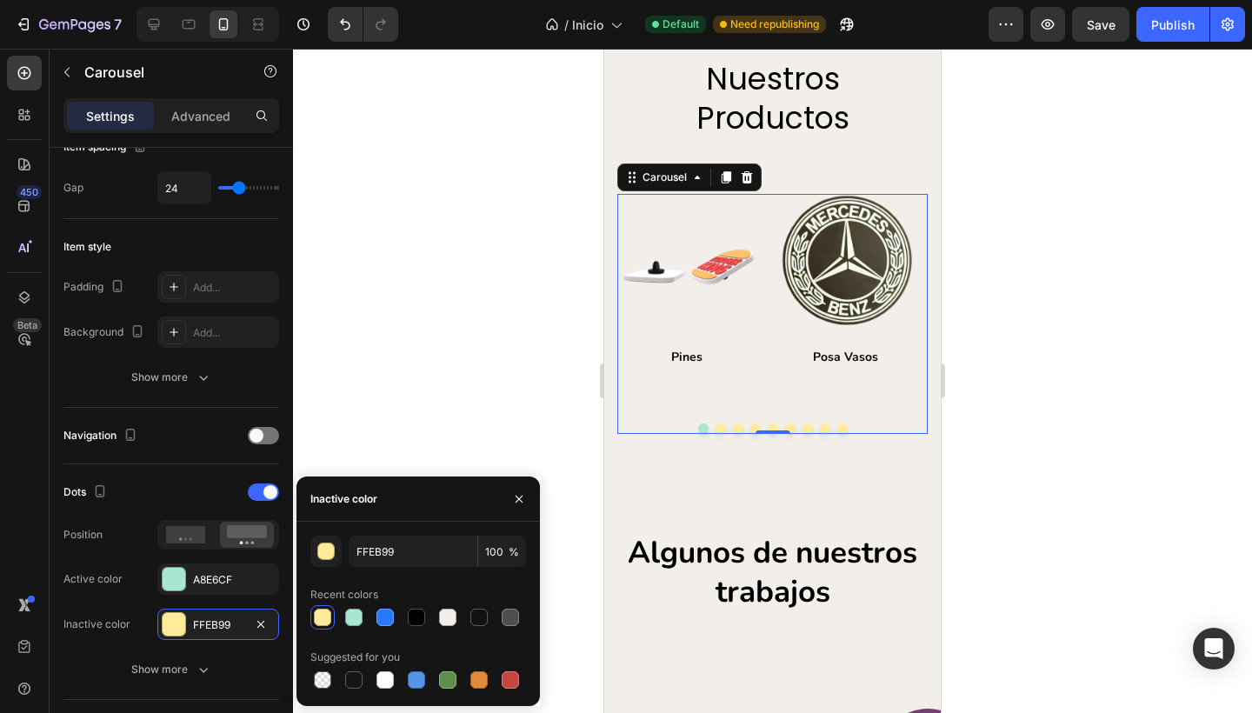
click at [396, 422] on div at bounding box center [772, 381] width 959 height 664
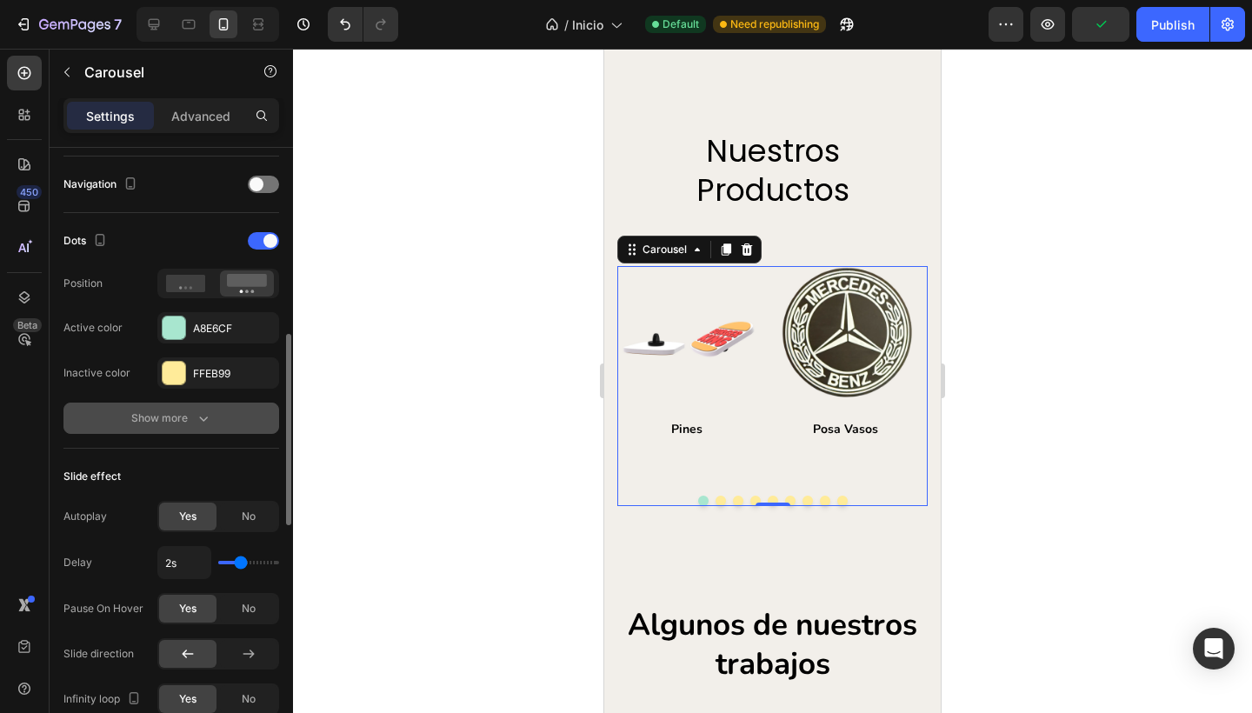
scroll to position [589, 0]
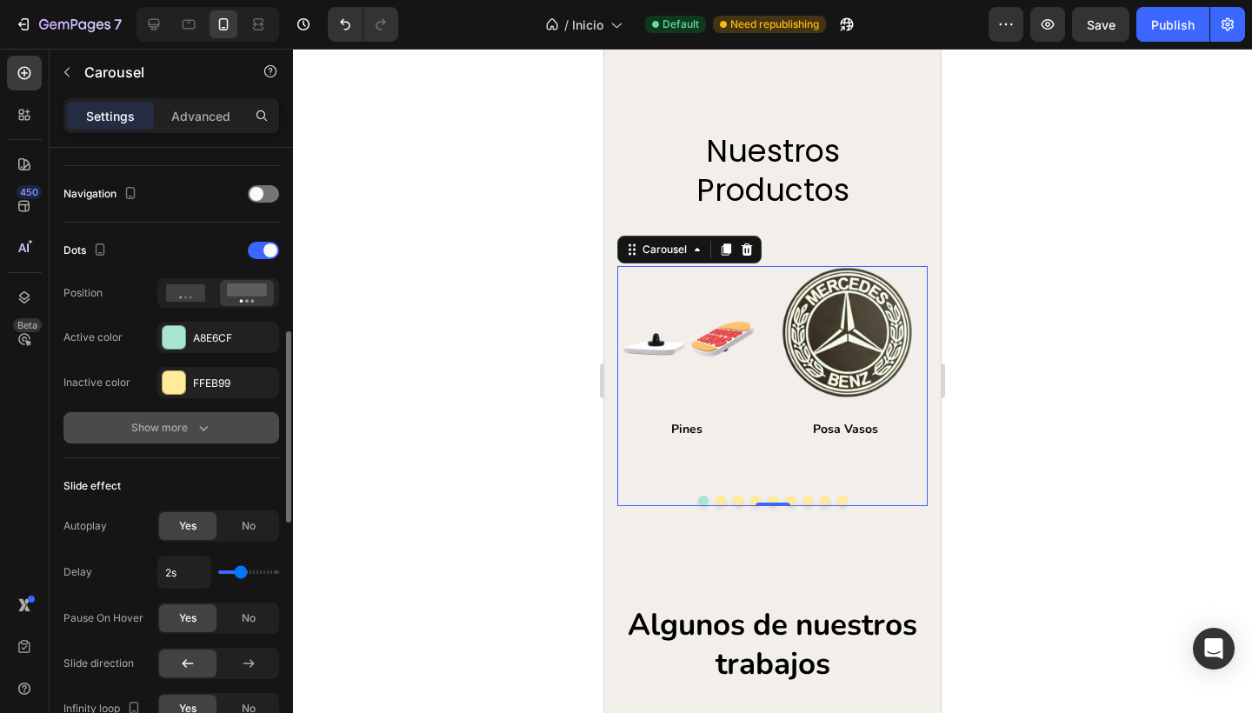
click at [174, 423] on div "Show more" at bounding box center [171, 427] width 81 height 17
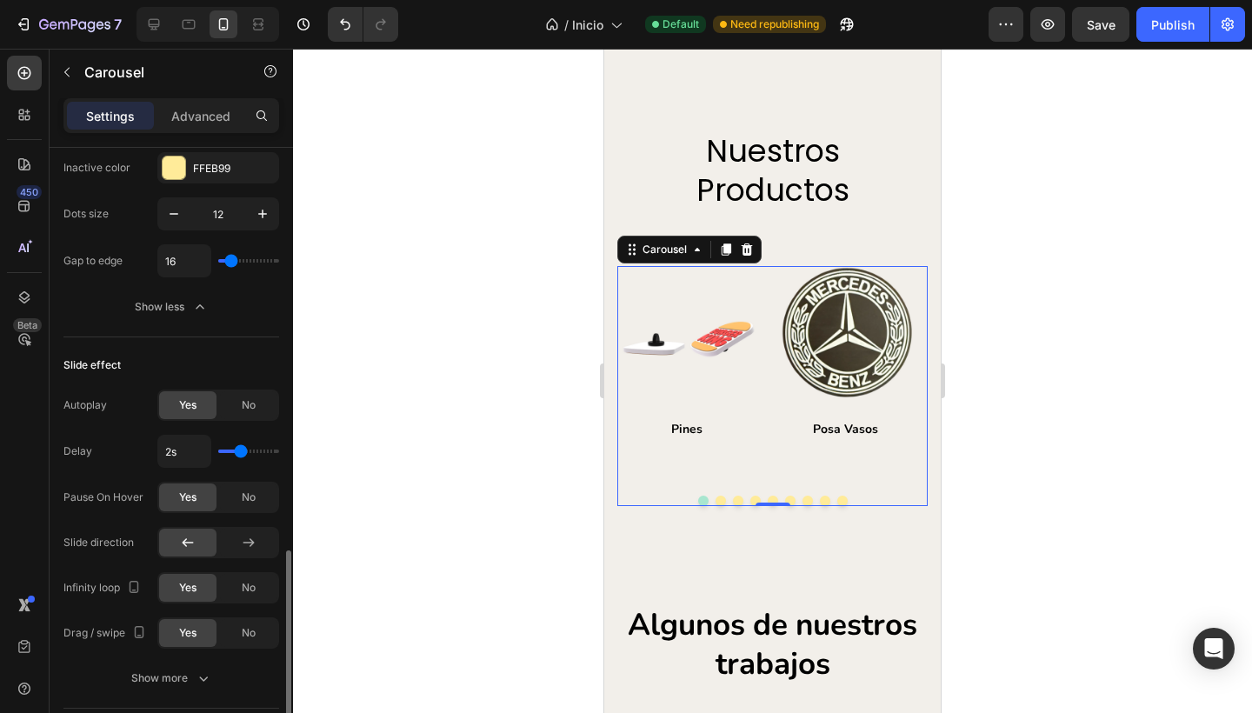
scroll to position [930, 0]
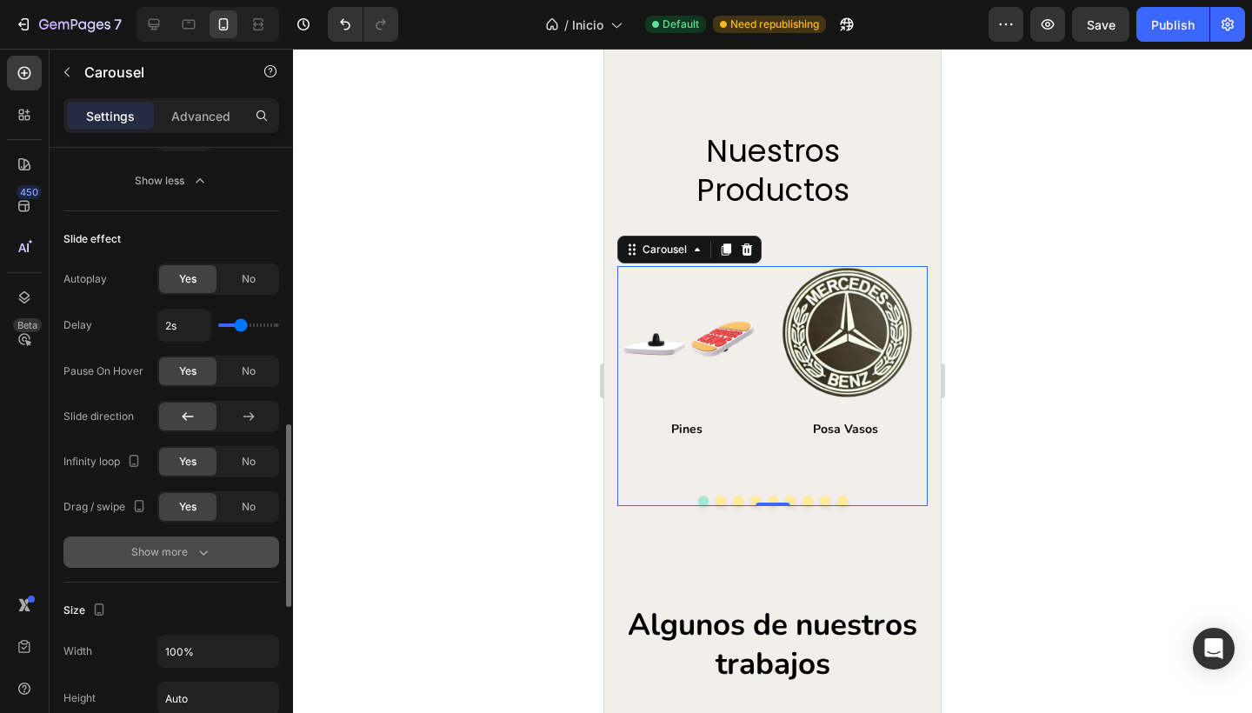
click at [160, 555] on div "Show more" at bounding box center [171, 551] width 81 height 17
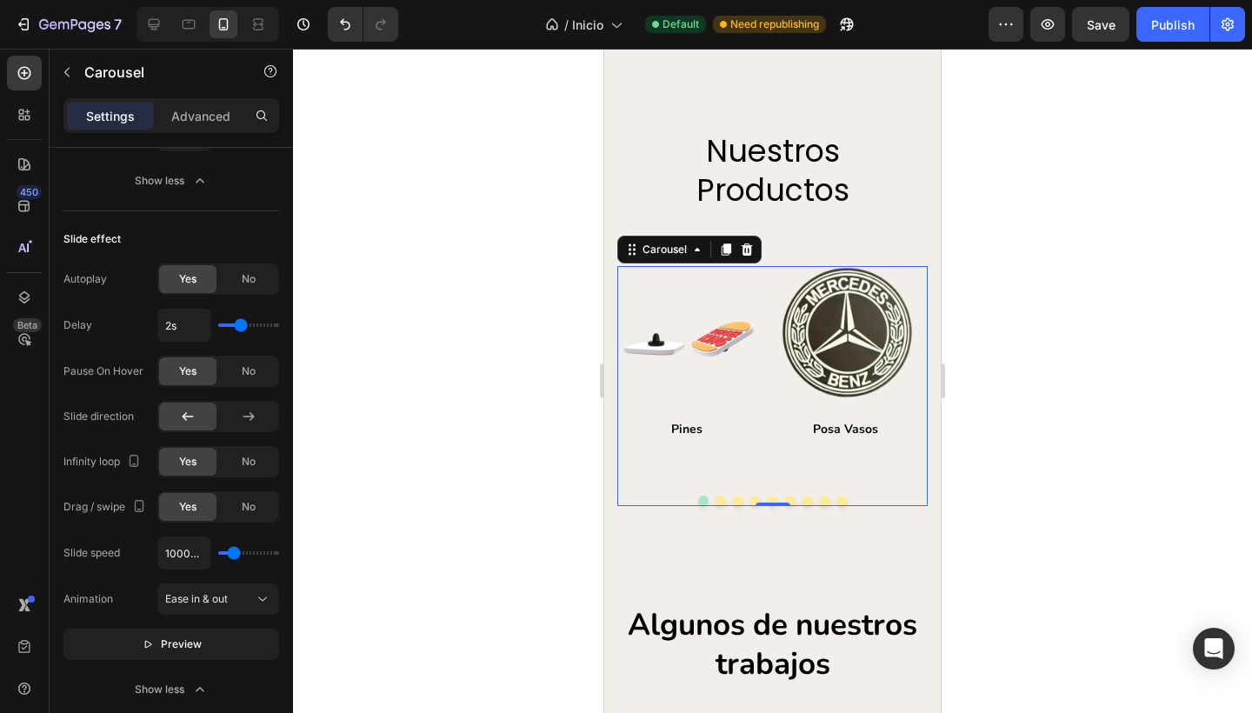
scroll to position [1382, 0]
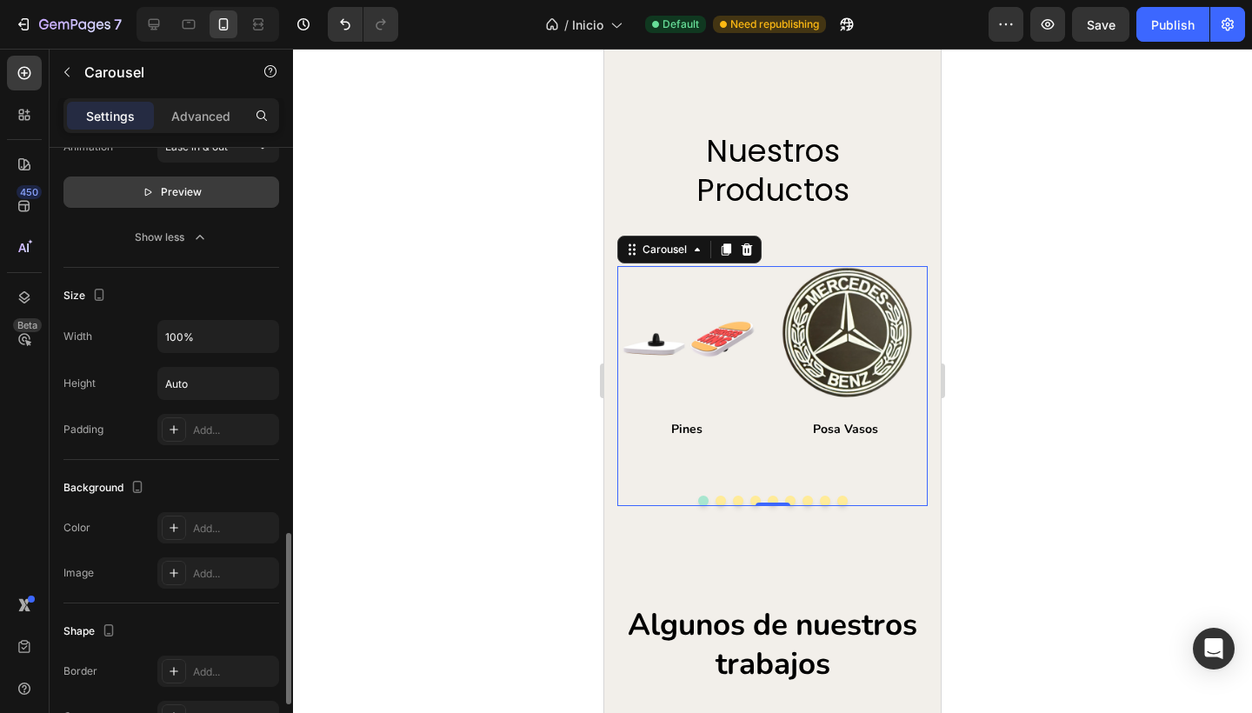
click at [176, 199] on span "Preview" at bounding box center [181, 191] width 41 height 17
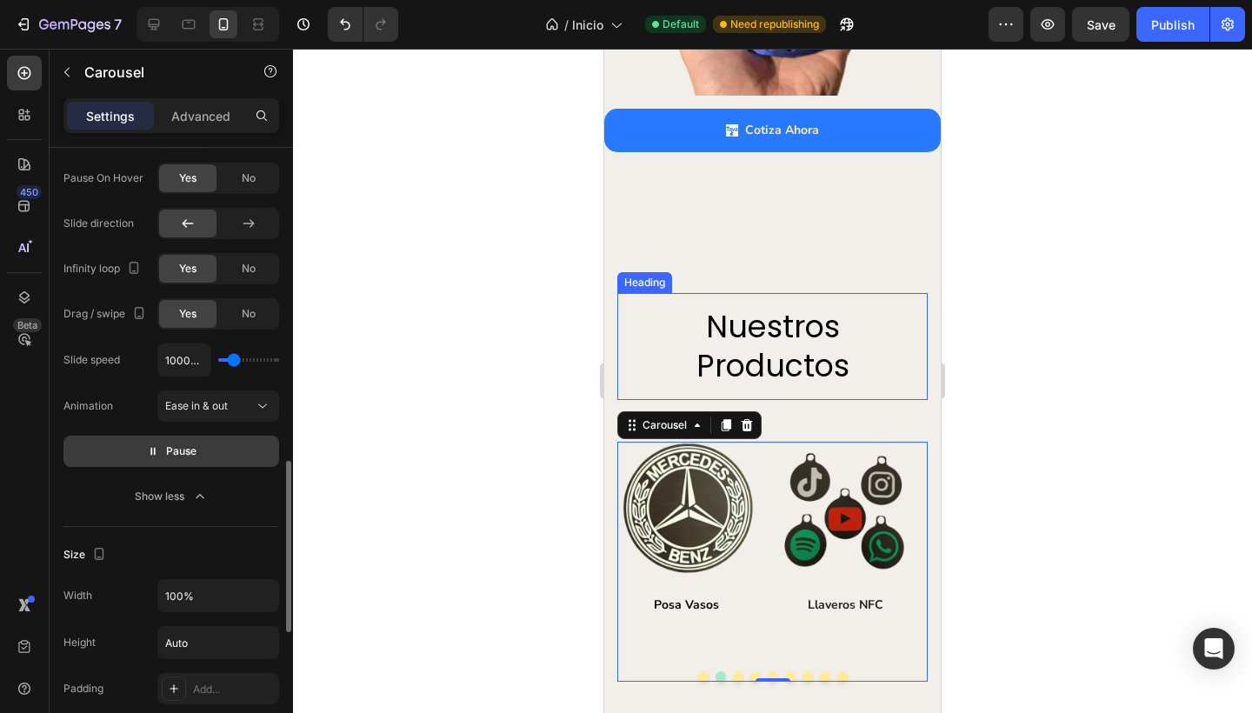
scroll to position [1686, 0]
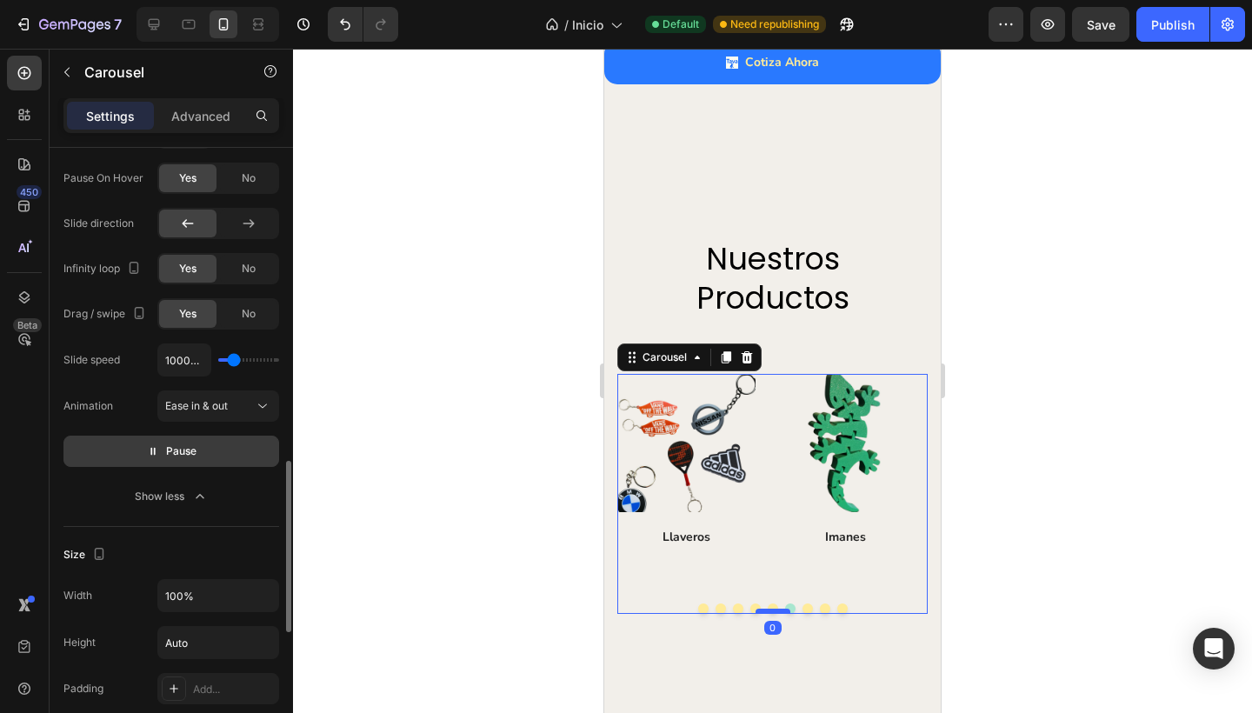
click at [766, 608] on div at bounding box center [772, 610] width 35 height 5
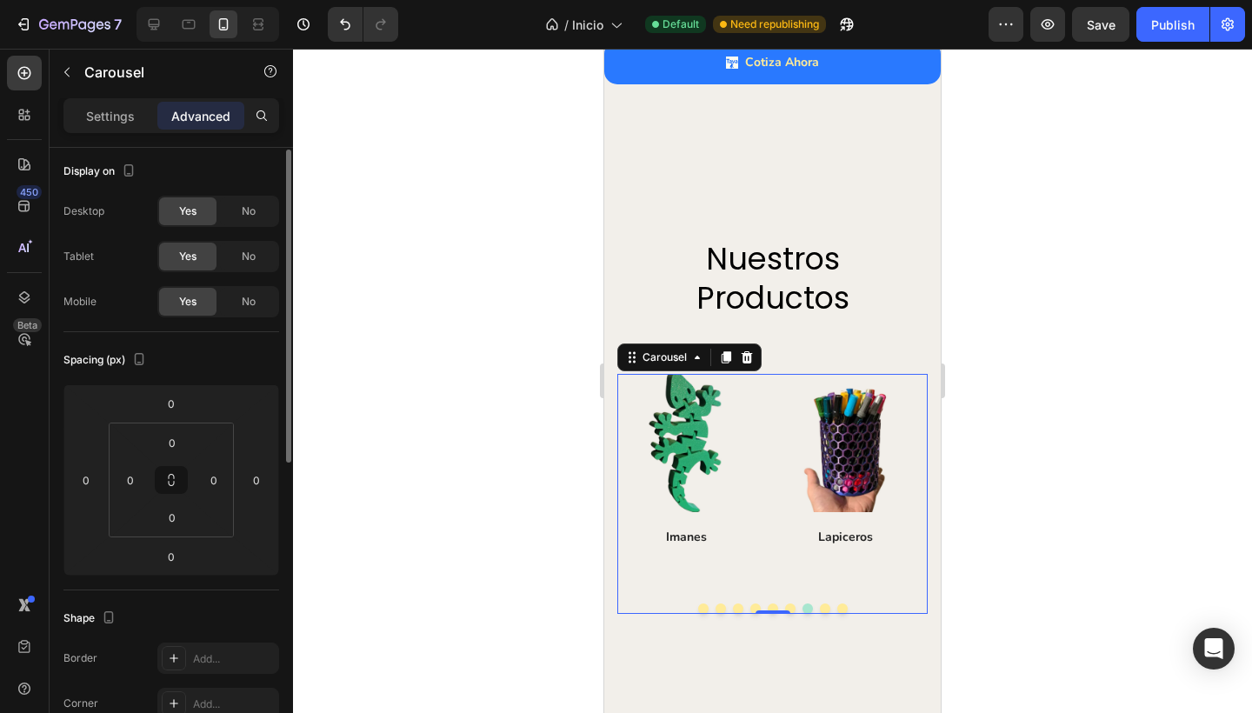
scroll to position [0, 0]
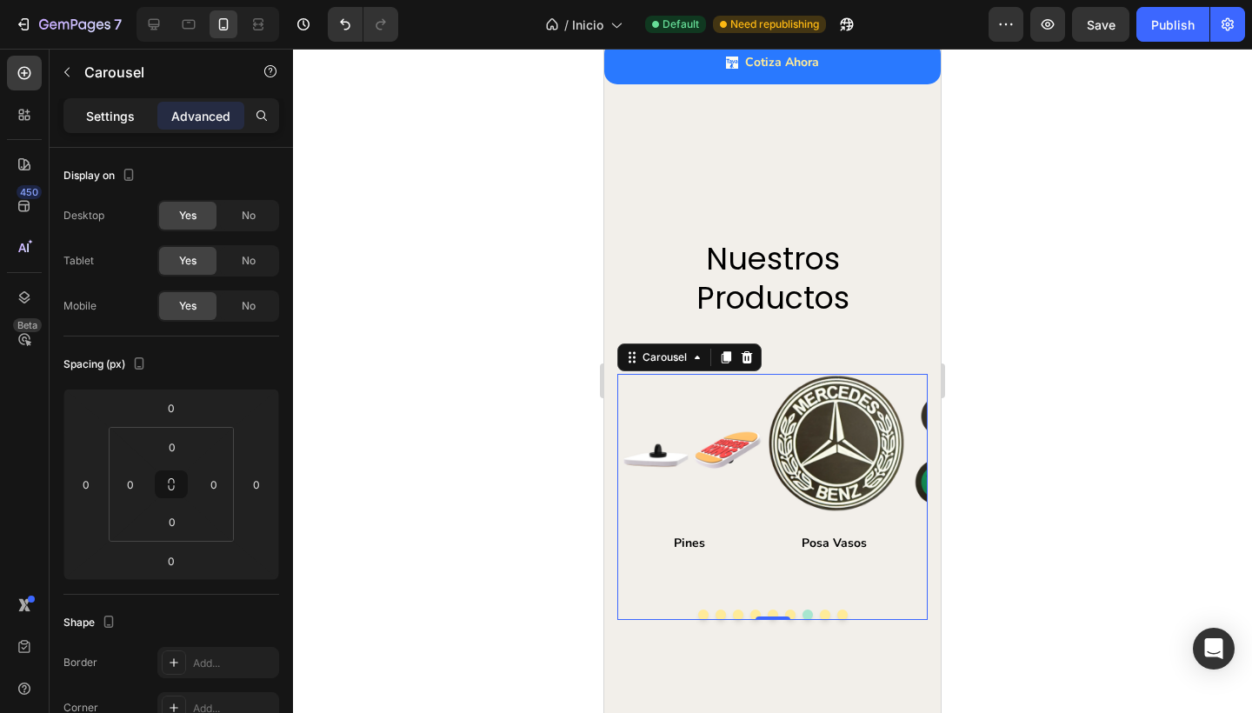
click at [117, 129] on div "Settings" at bounding box center [110, 116] width 87 height 28
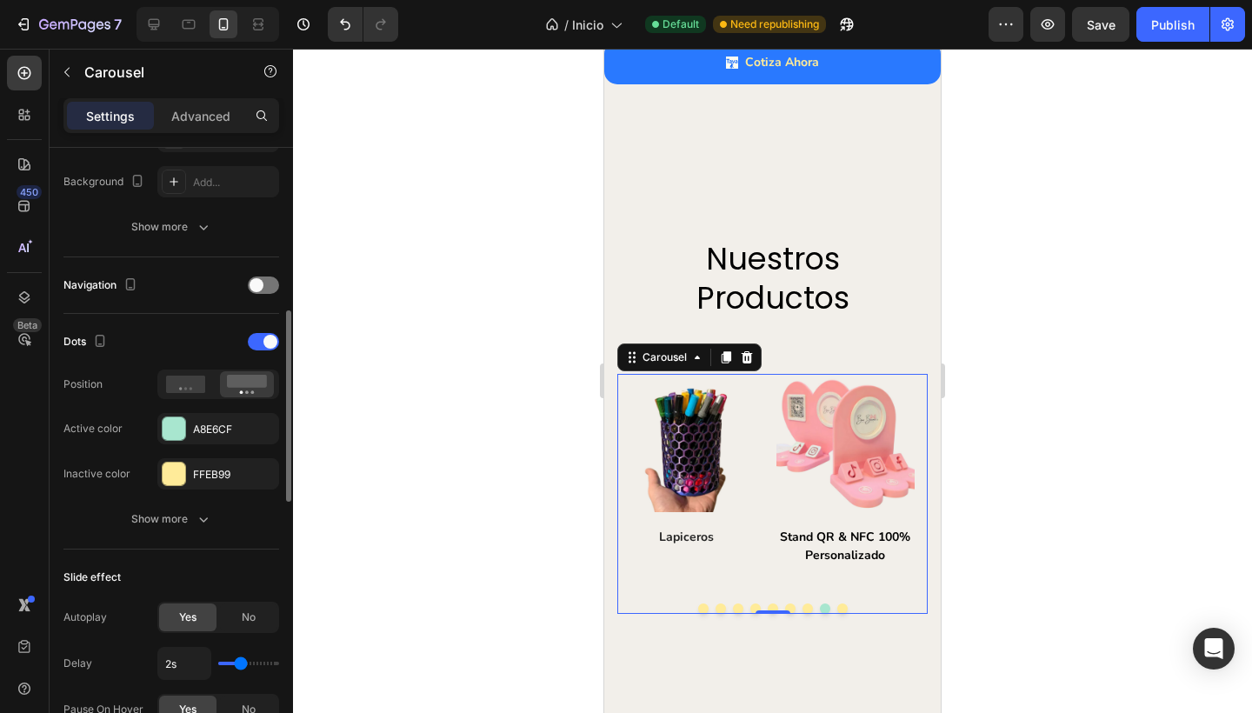
scroll to position [522, 0]
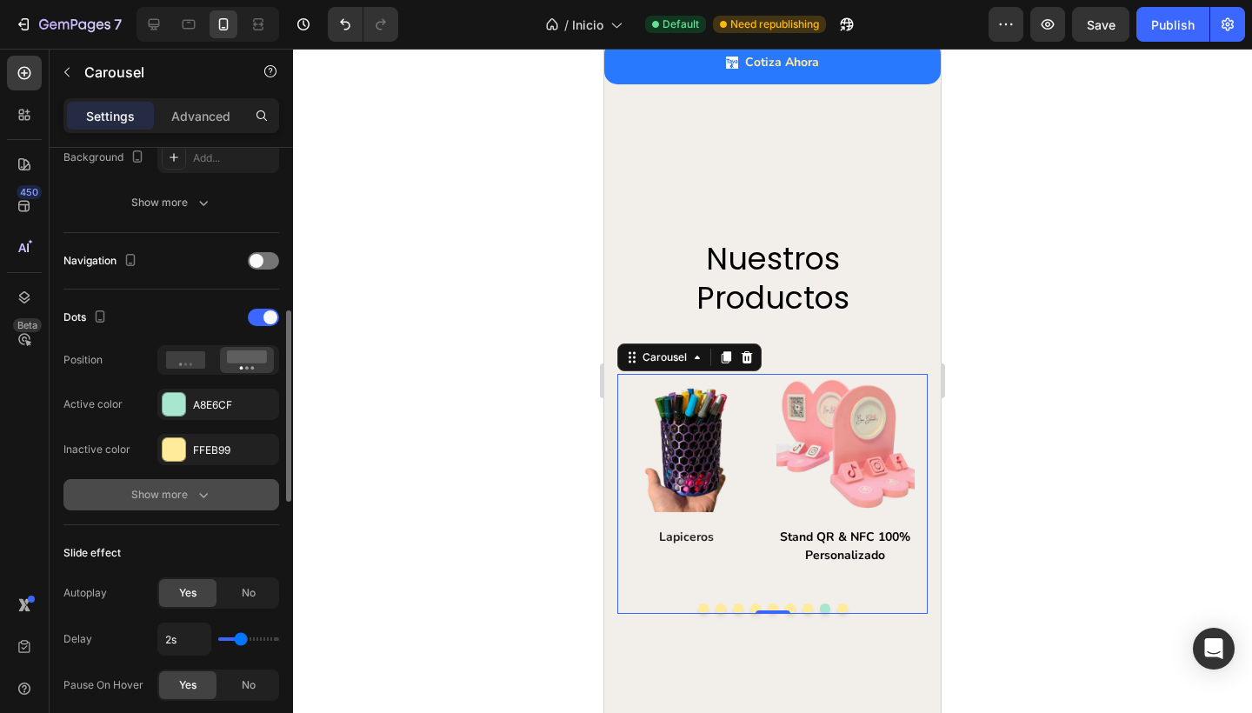
click at [162, 504] on button "Show more" at bounding box center [171, 494] width 216 height 31
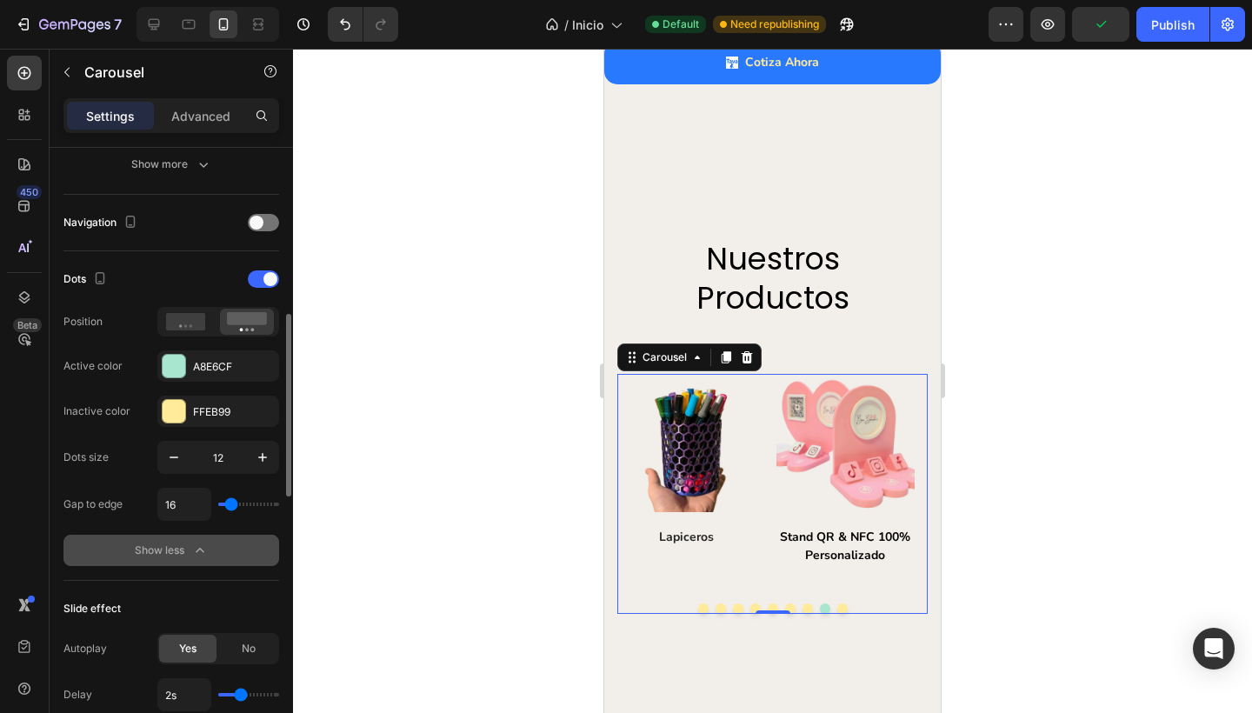
scroll to position [561, 0]
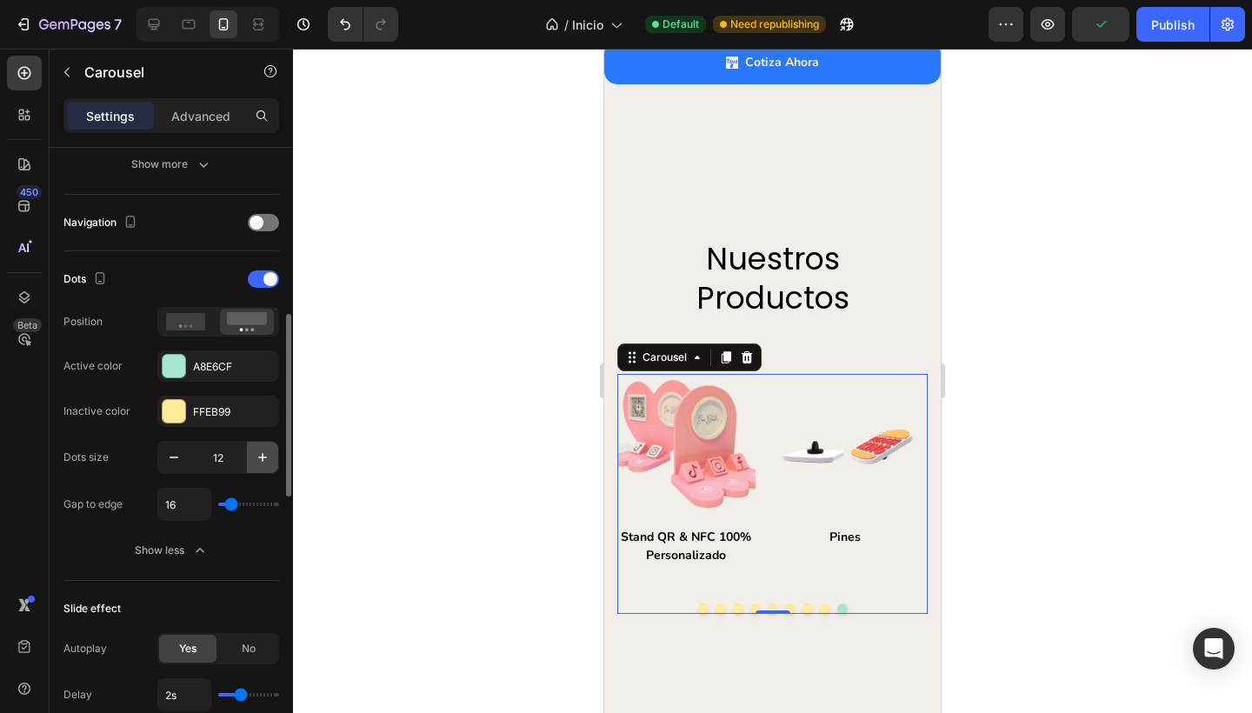
click at [257, 460] on icon "button" at bounding box center [262, 457] width 17 height 17
click at [175, 457] on icon "button" at bounding box center [174, 457] width 9 height 2
type input "12"
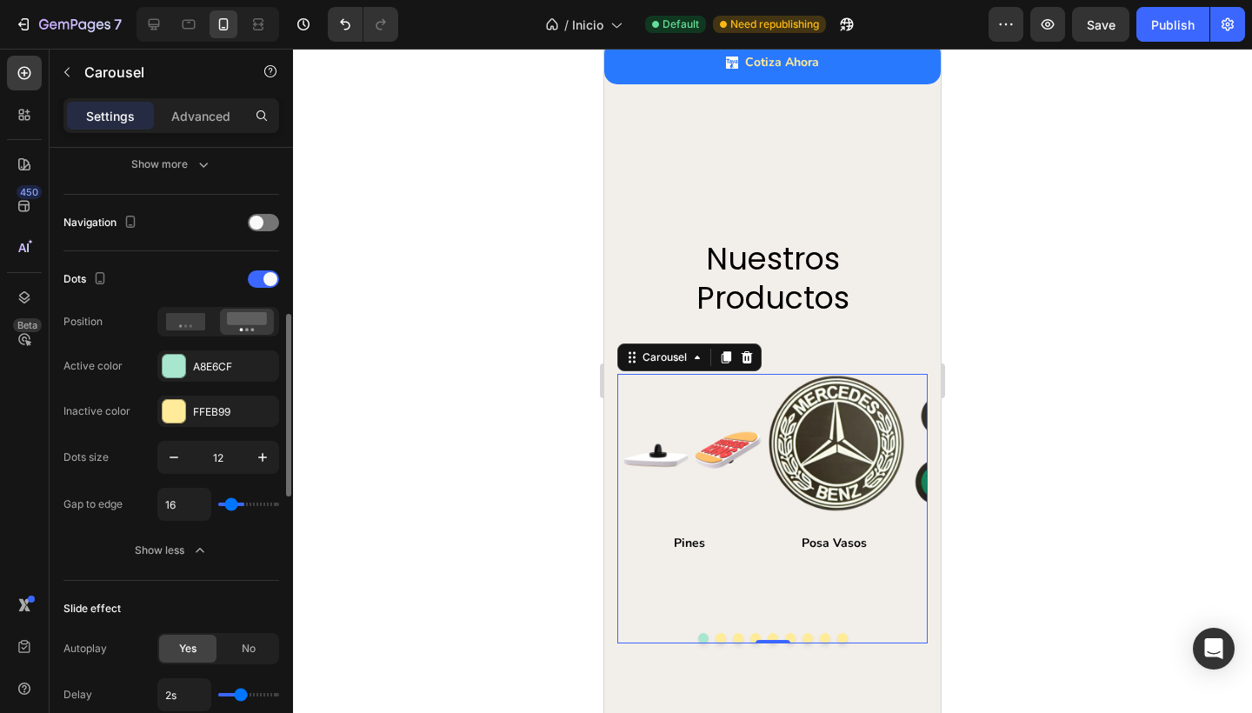
type input "43"
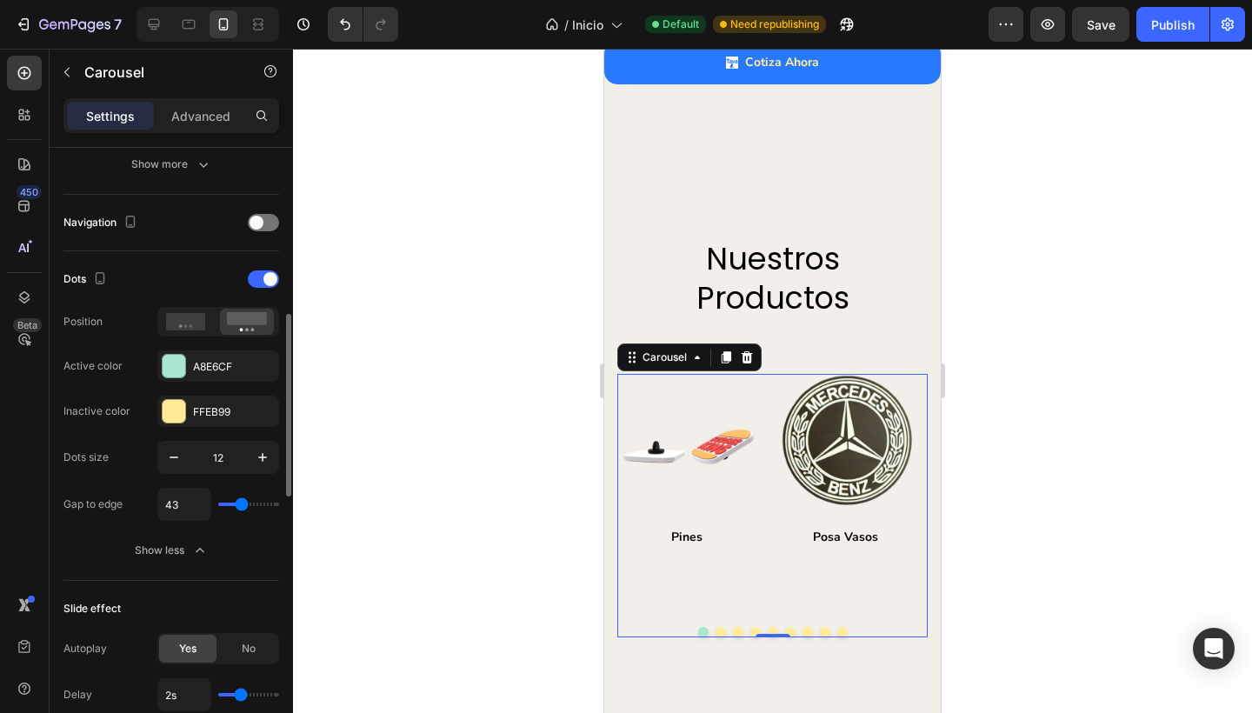
type input "41"
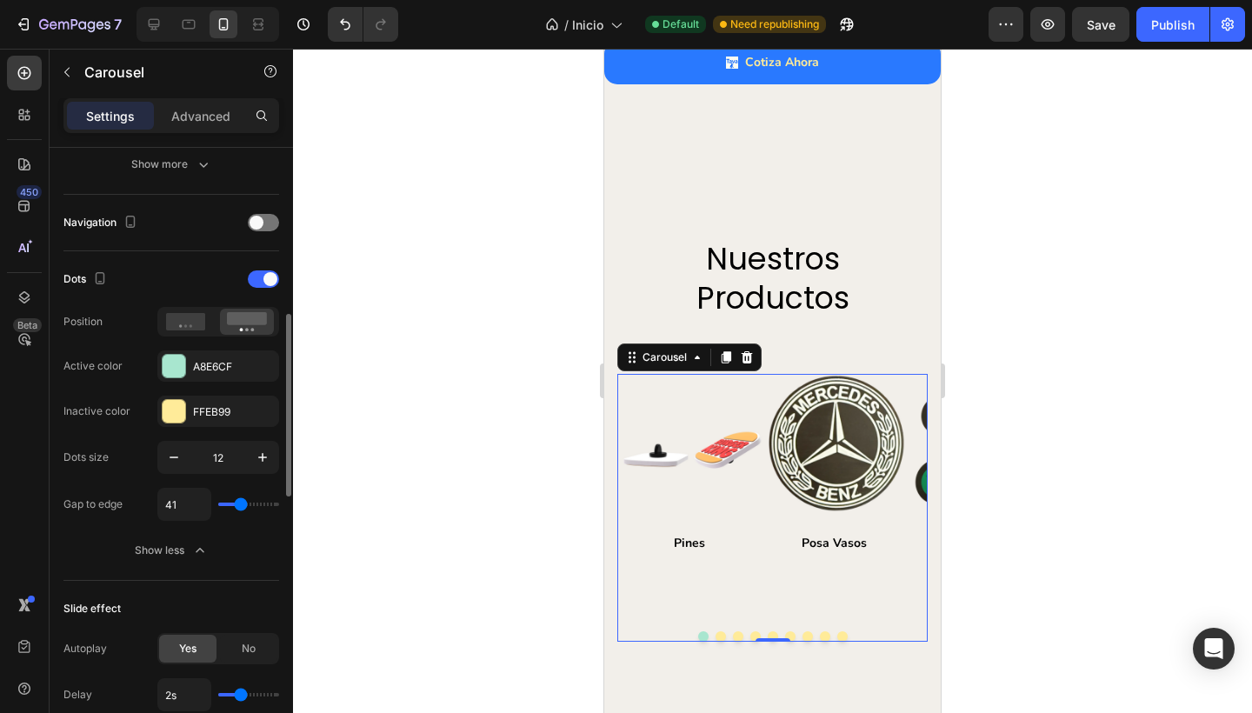
type input "39"
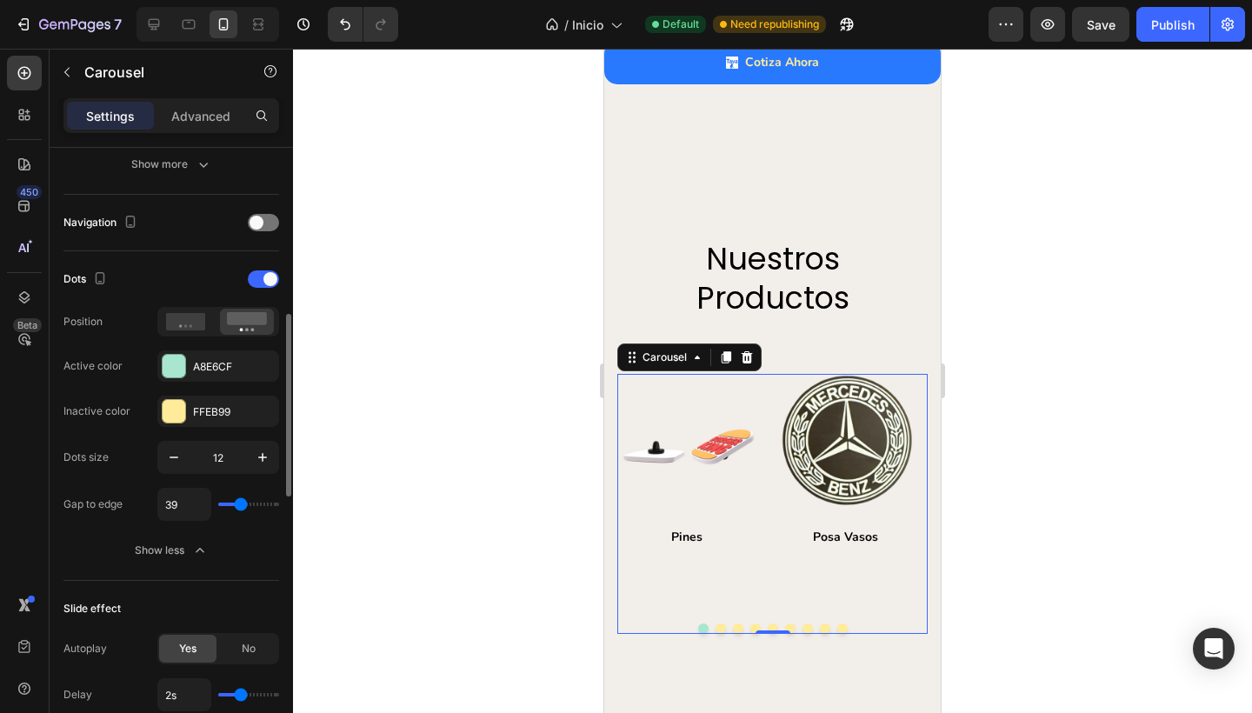
type input "31"
type input "5"
type input "0"
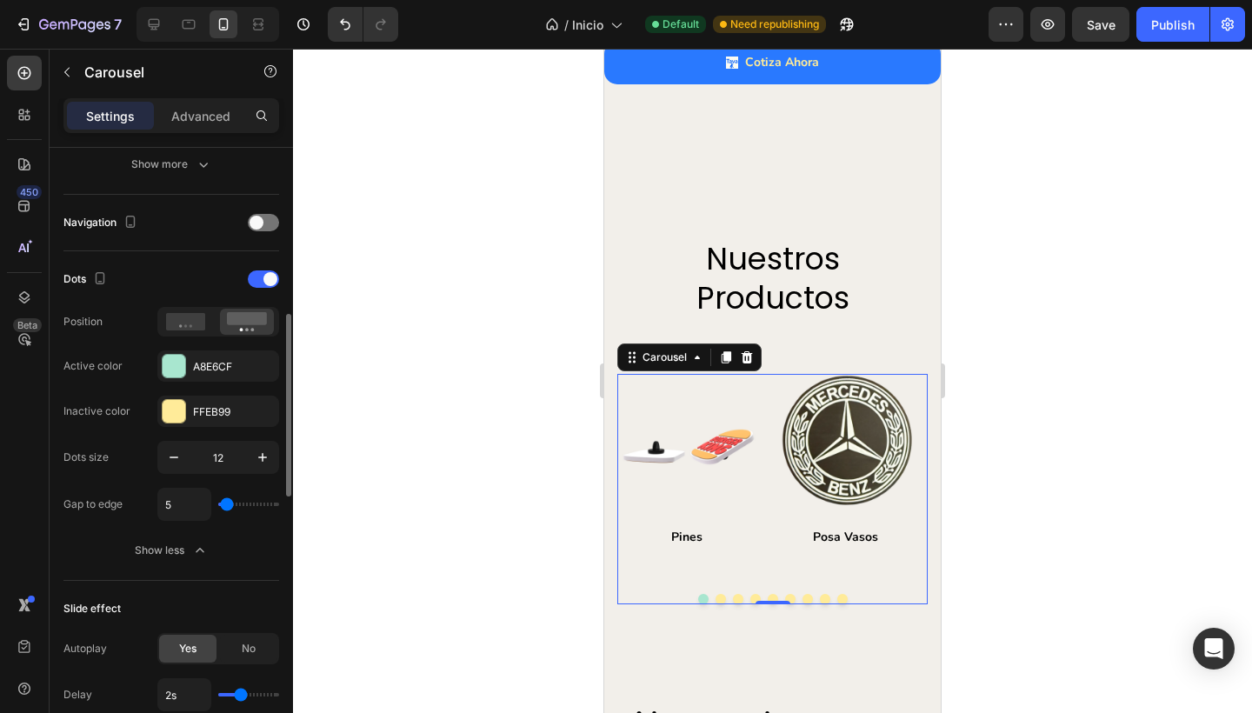
type input "0"
type input "5"
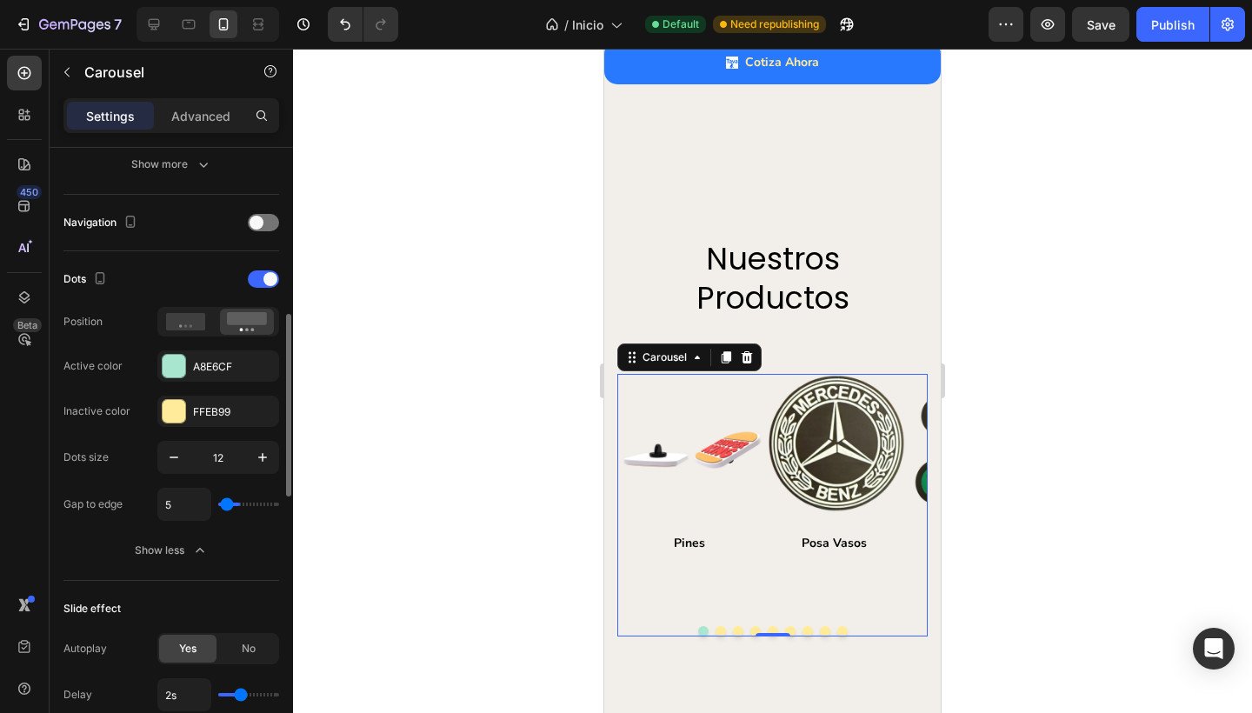
type input "35"
type input "75"
type input "120"
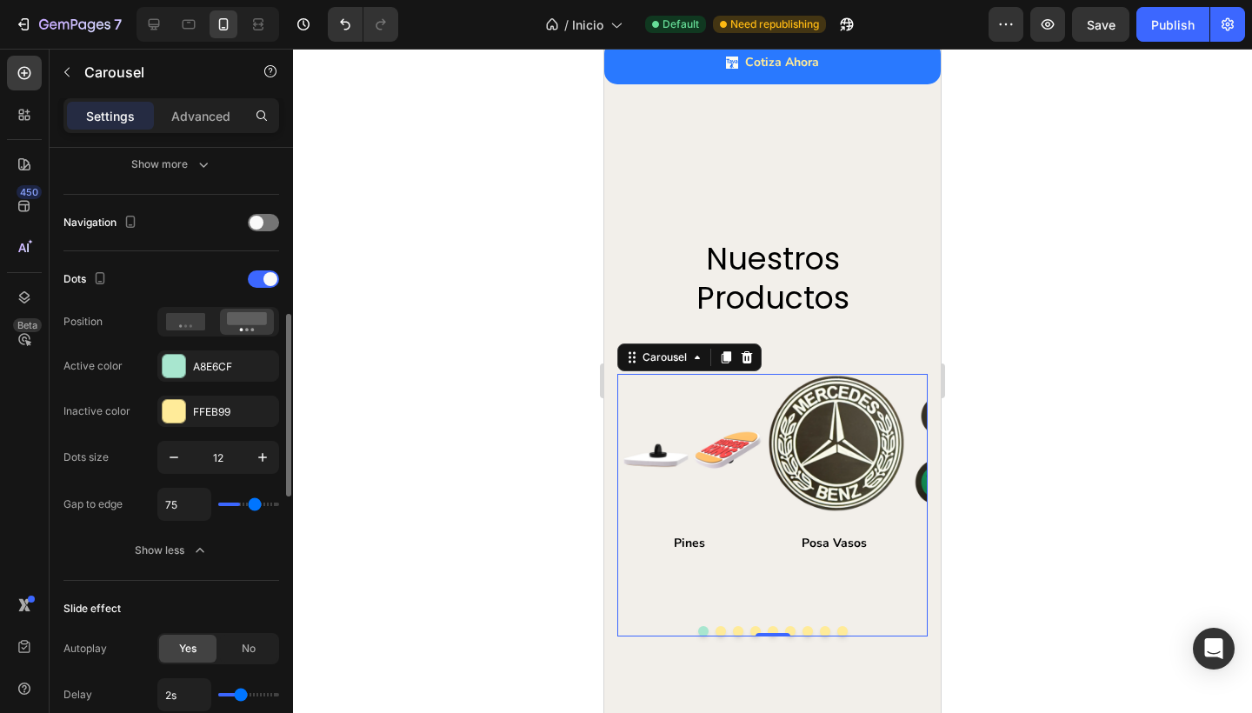
type input "120"
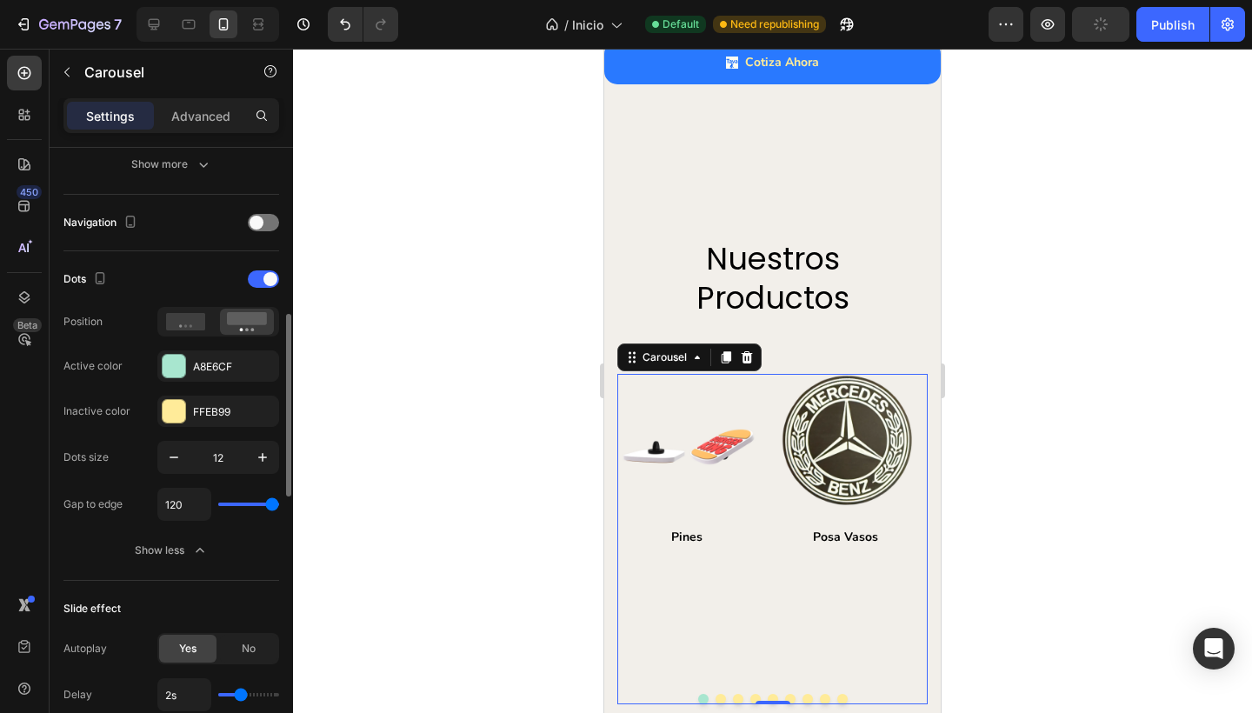
type input "117"
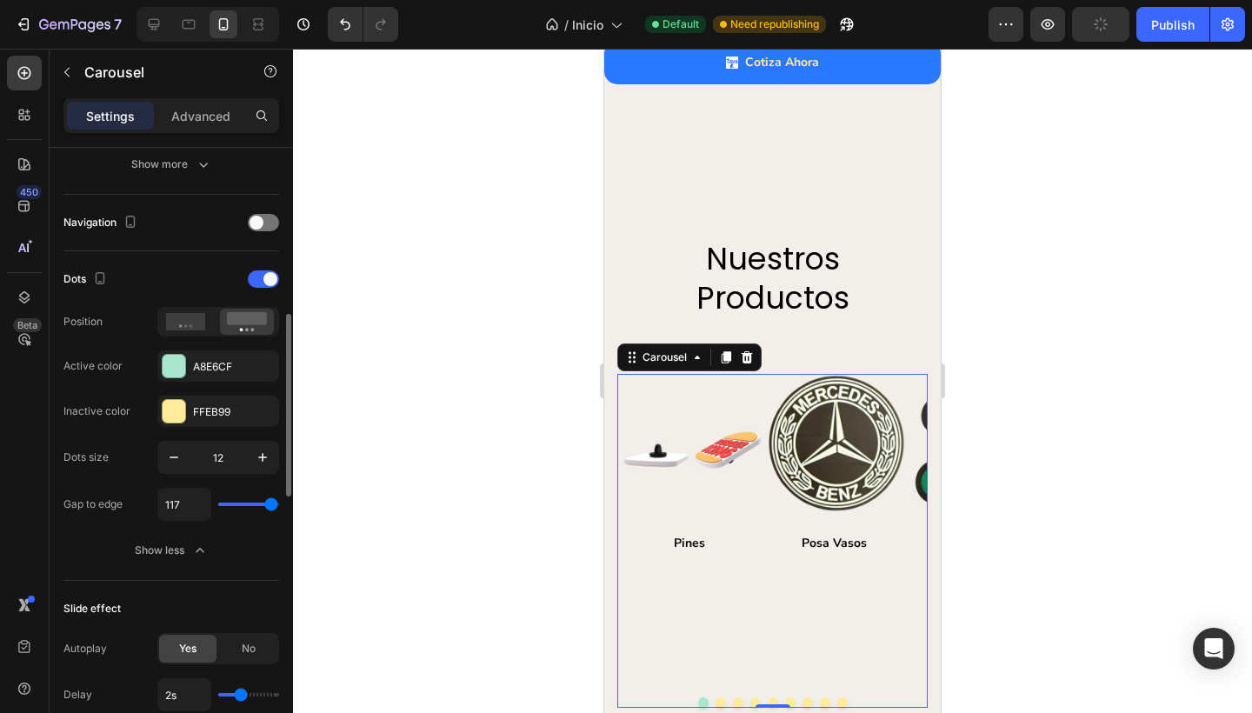
type input "87"
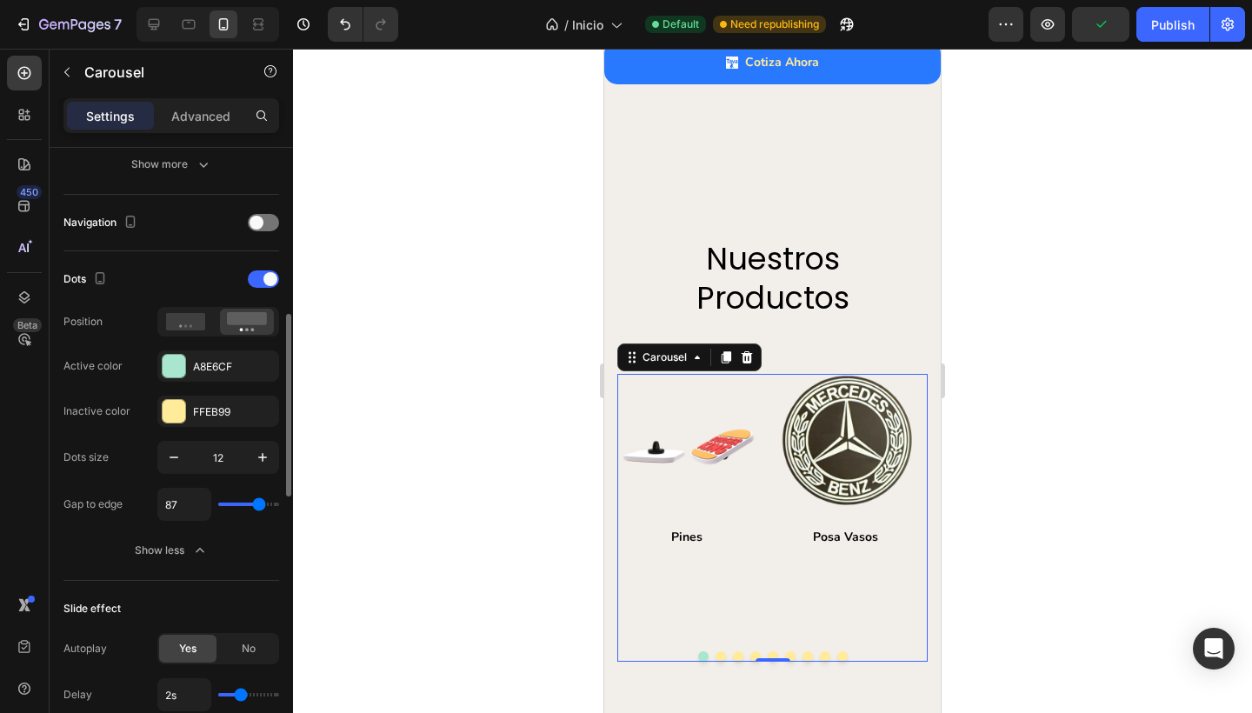
type input "71"
drag, startPoint x: 224, startPoint y: 505, endPoint x: 251, endPoint y: 505, distance: 26.9
type input "71"
click at [251, 505] on input "range" at bounding box center [248, 503] width 61 height 3
click at [185, 507] on input "71" at bounding box center [184, 504] width 52 height 31
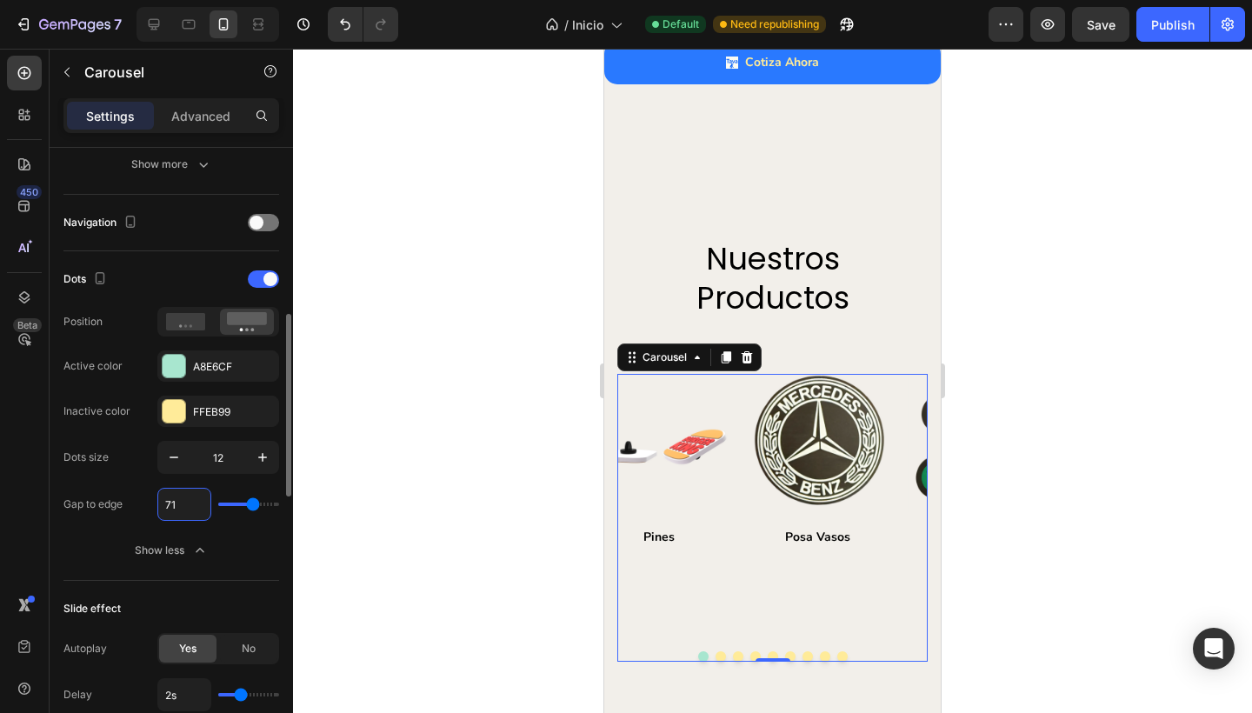
type input "7"
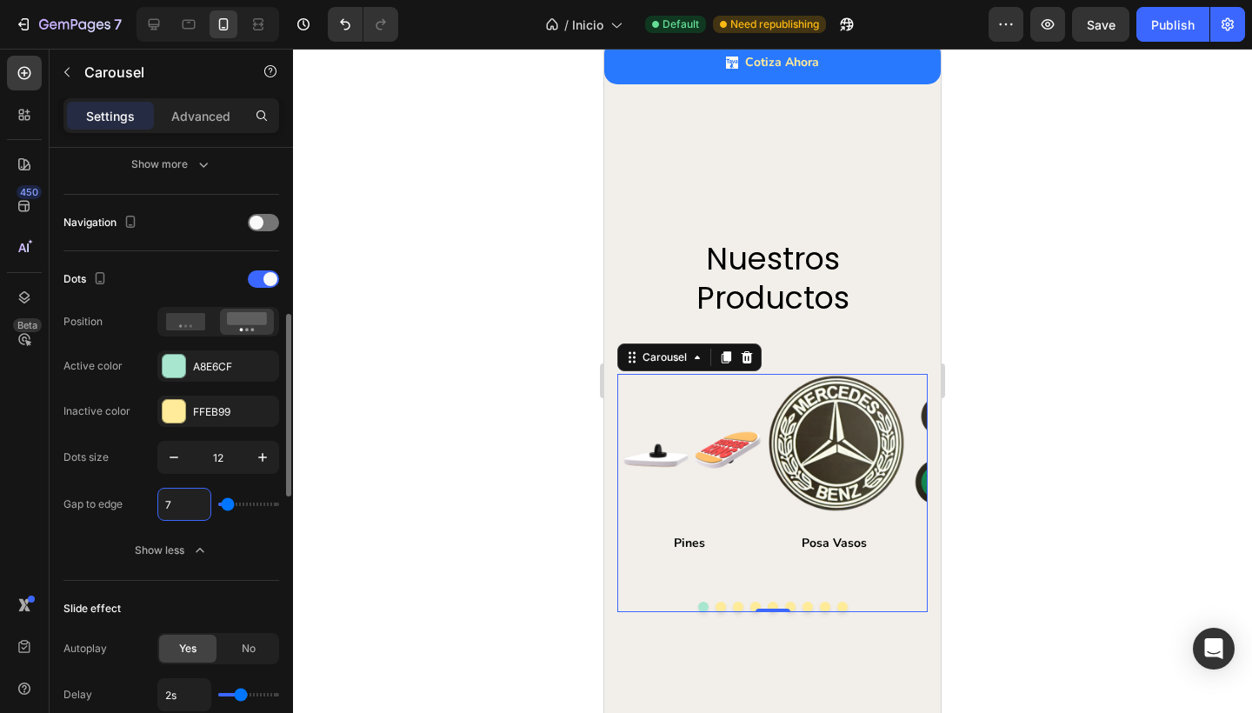
type input "70"
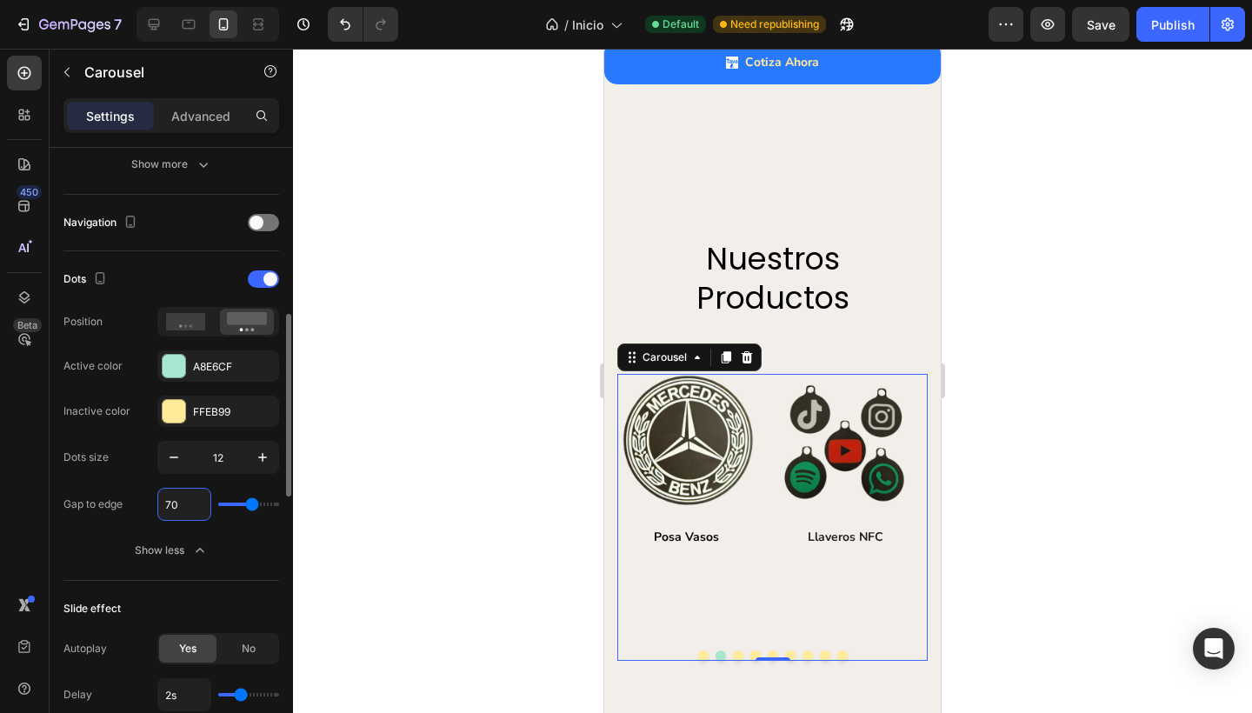
type input "70"
click at [130, 495] on div "Gap to edge 70" at bounding box center [171, 504] width 216 height 33
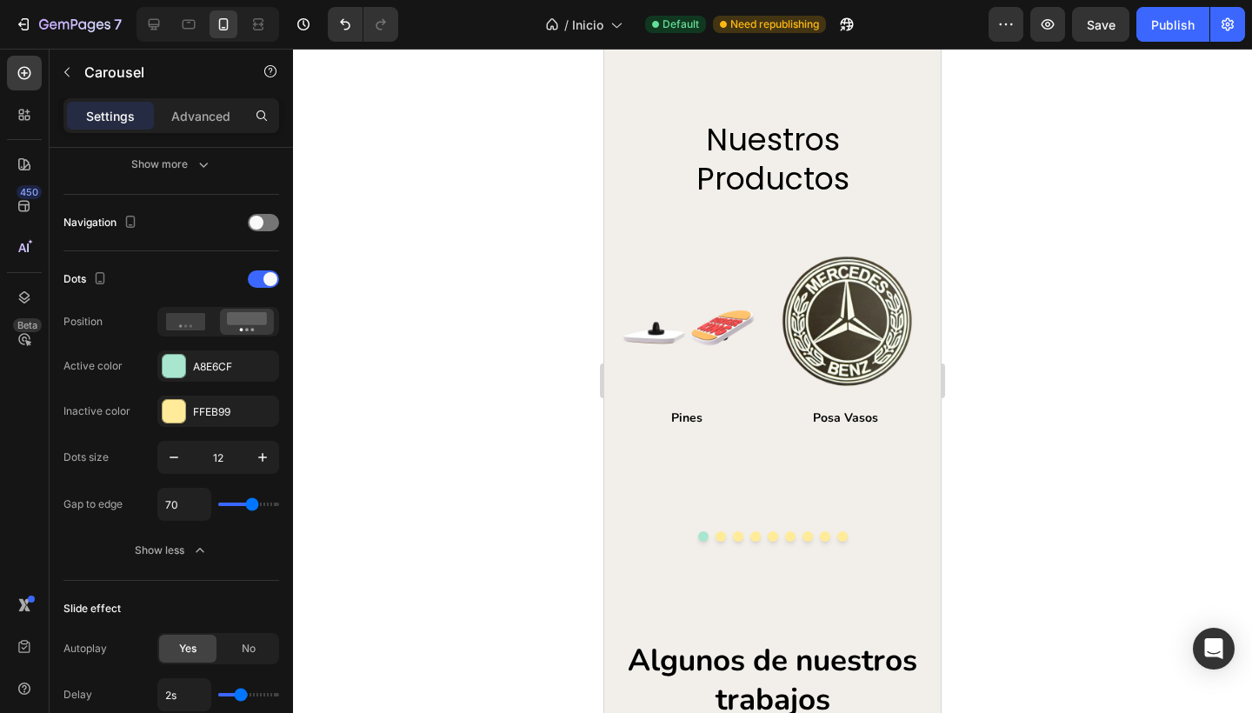
scroll to position [1801, 0]
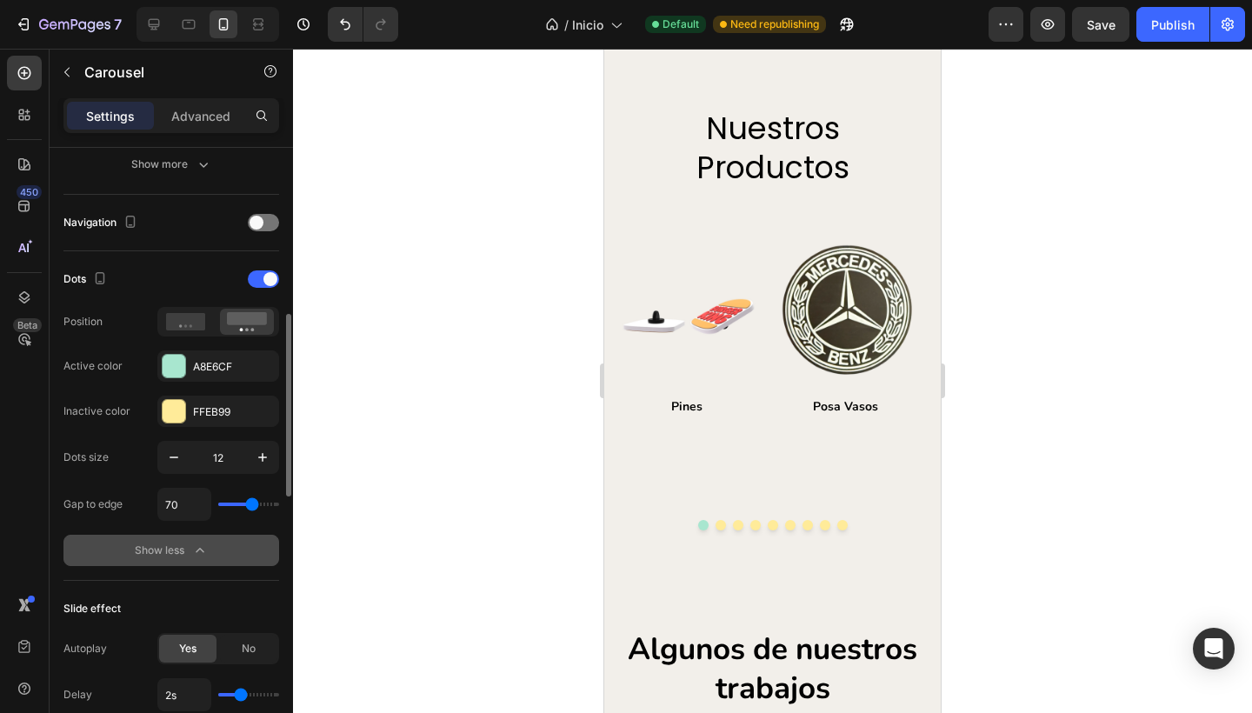
click at [145, 553] on div "Show less" at bounding box center [172, 550] width 74 height 17
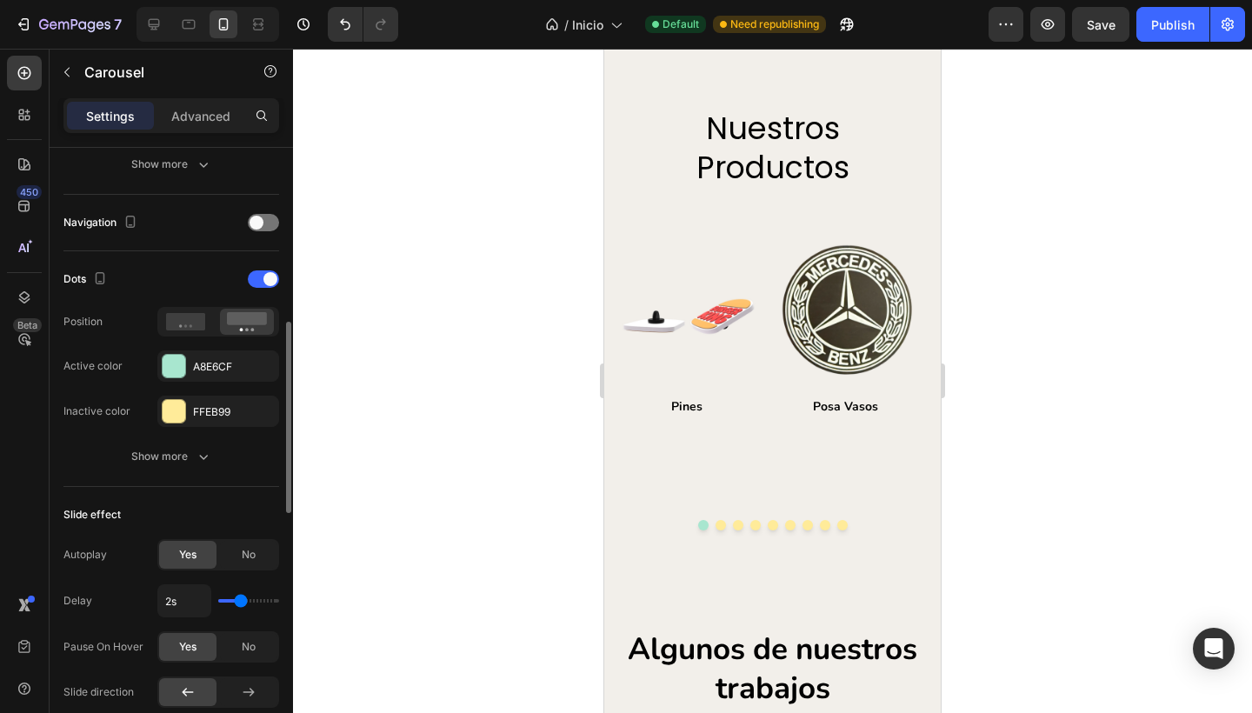
click at [150, 475] on div "Dots Position Active color A8E6CF Inactive color FFEB99 Show more" at bounding box center [171, 369] width 216 height 236
click at [182, 452] on div "Show more" at bounding box center [171, 456] width 81 height 17
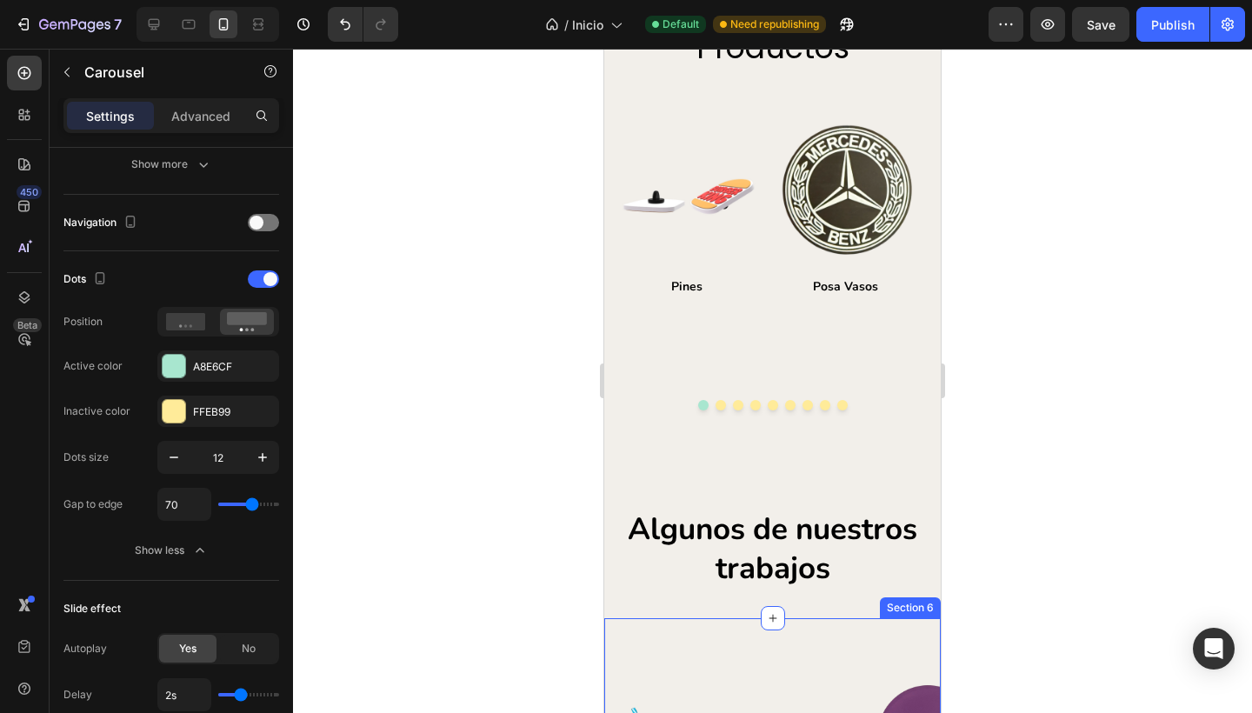
scroll to position [1911, 0]
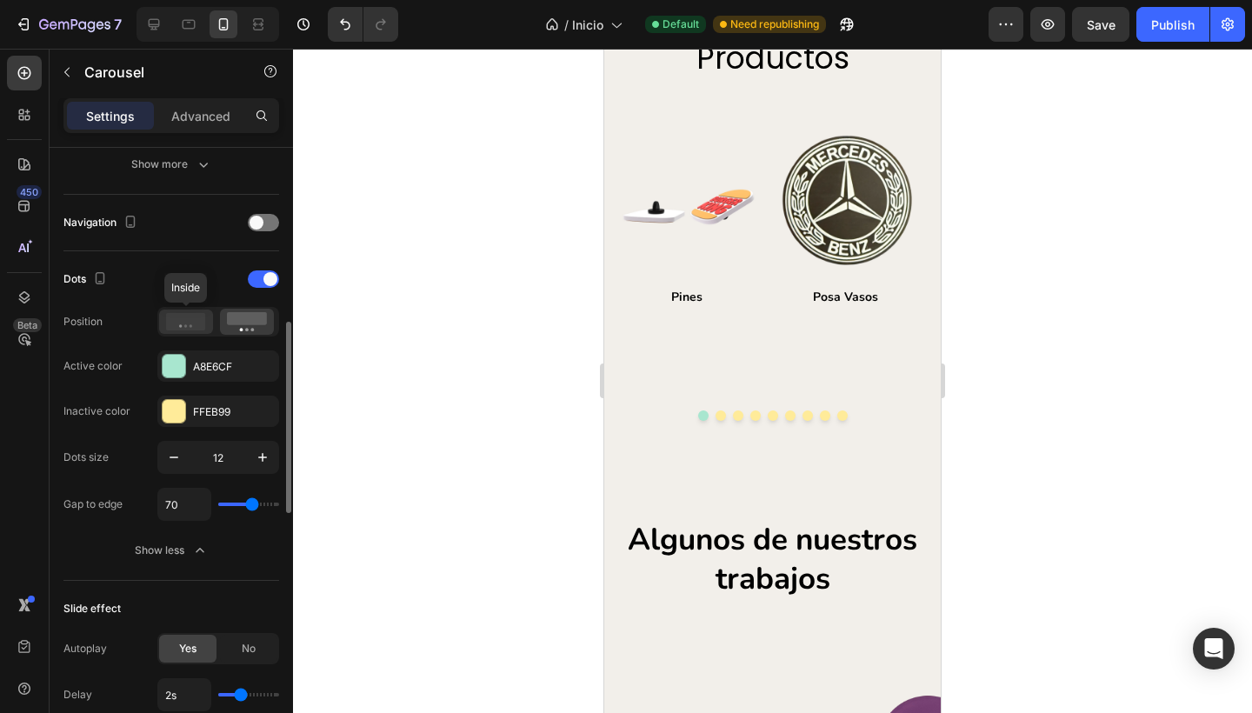
click at [179, 316] on icon at bounding box center [186, 321] width 40 height 17
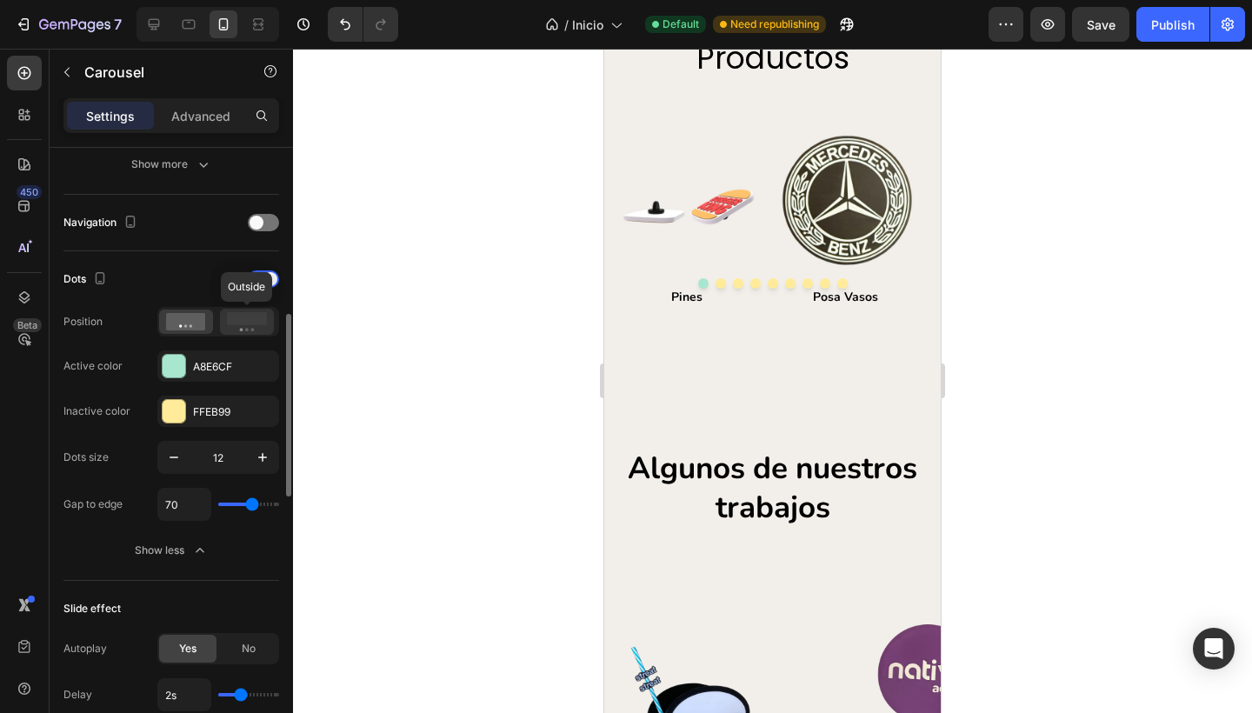
click at [236, 322] on rect at bounding box center [247, 318] width 40 height 13
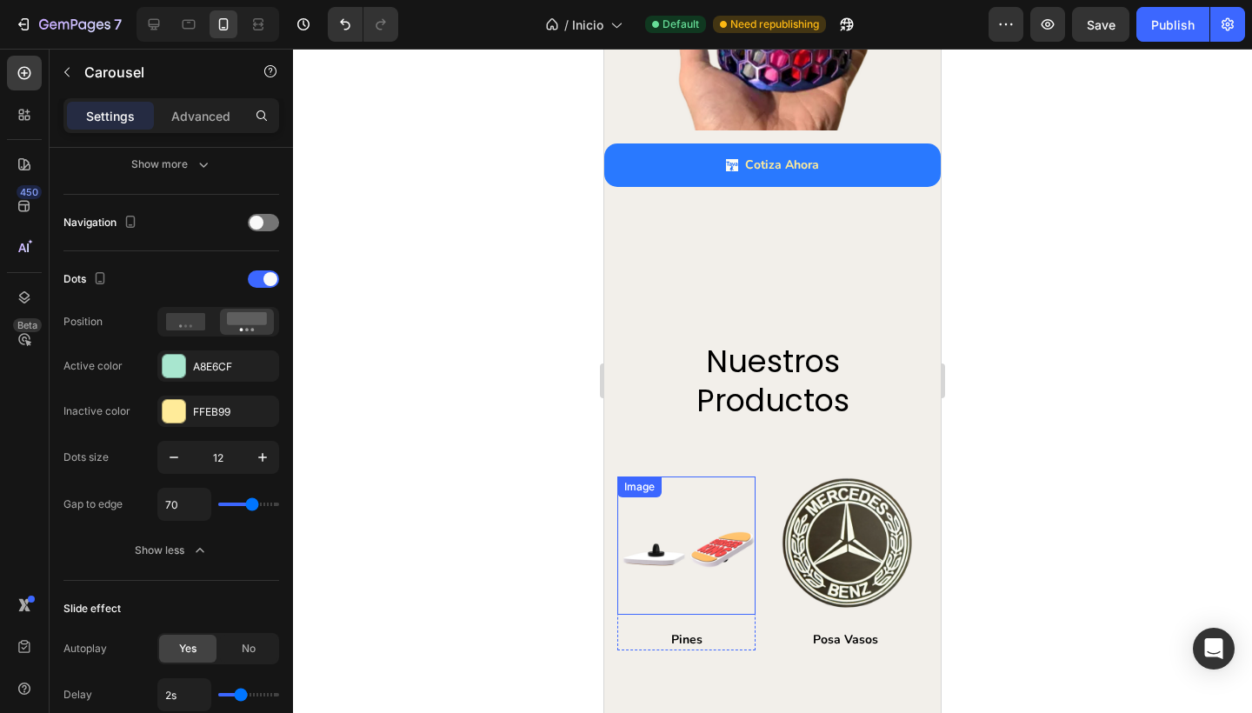
scroll to position [1501, 0]
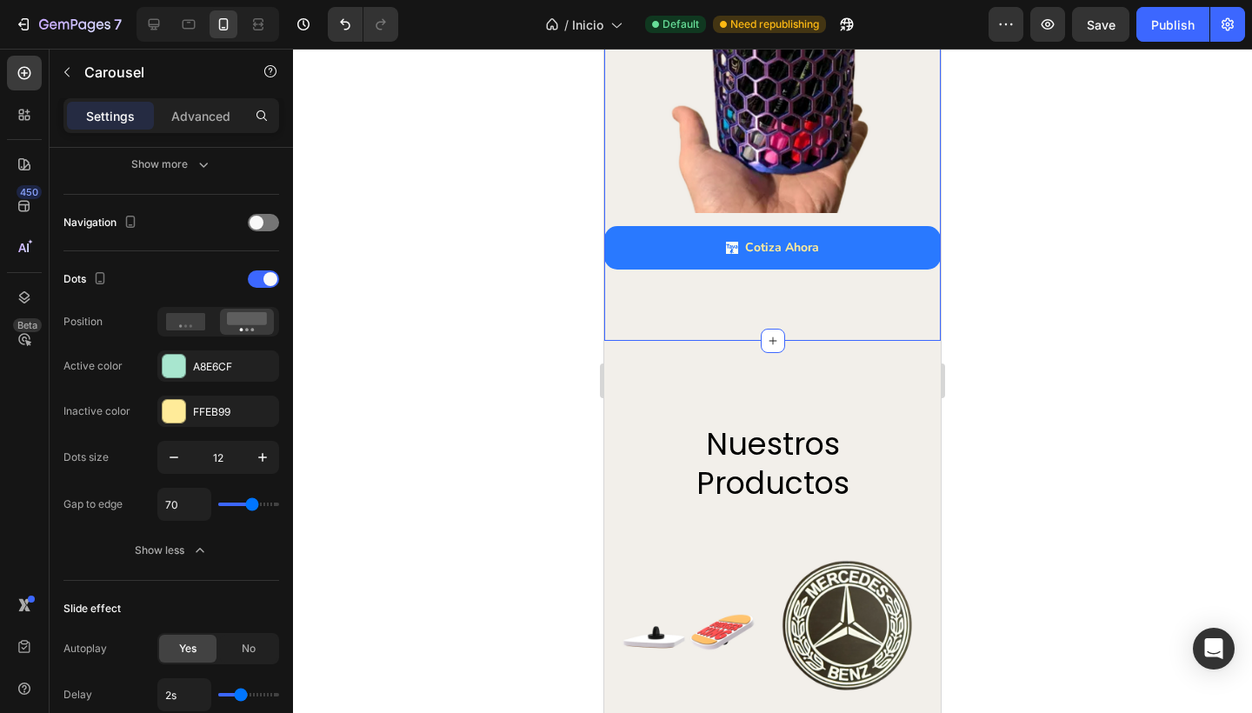
click at [712, 297] on div "Lo hacemos simple Text Block Diseñamos tu idea con materiales sustentables Head…" at bounding box center [772, 13] width 336 height 655
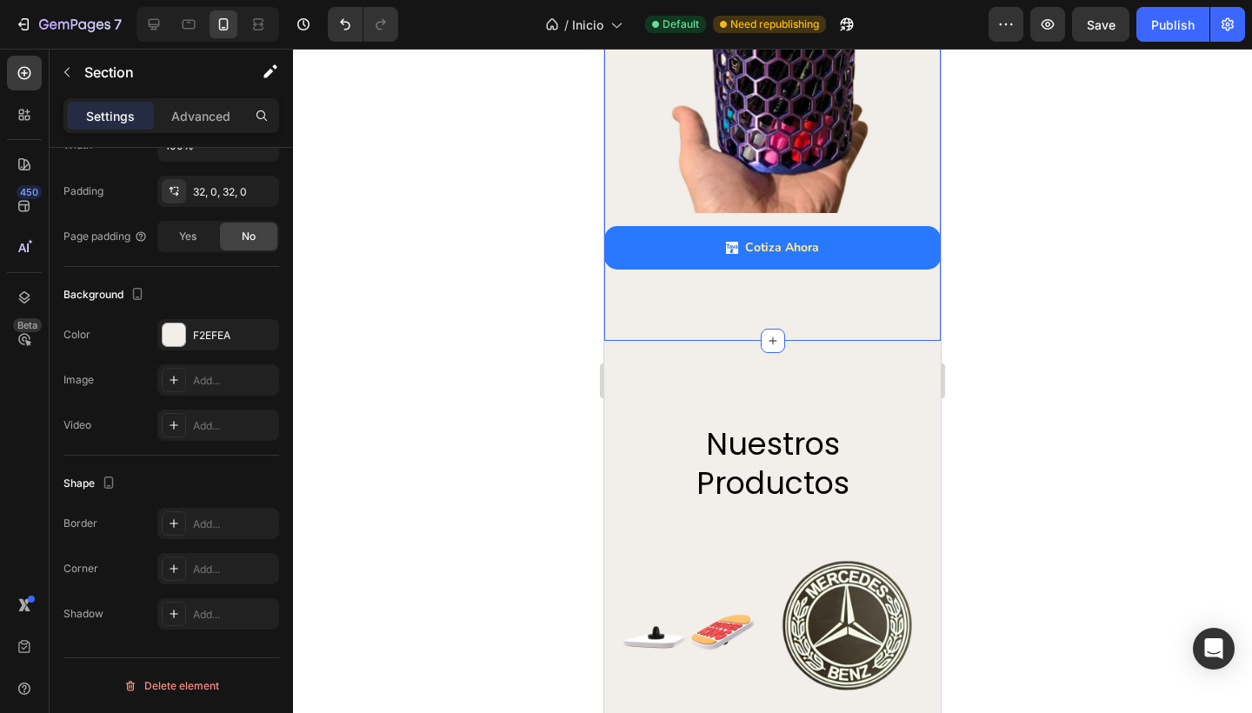
scroll to position [0, 0]
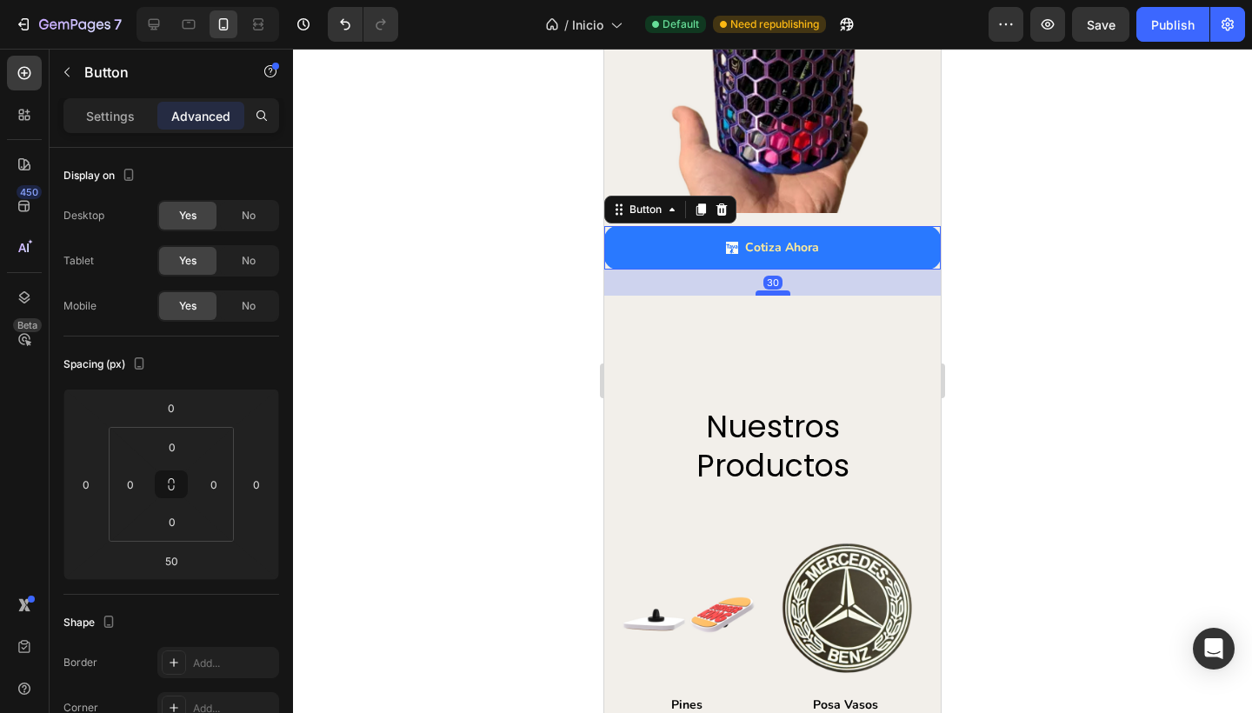
drag, startPoint x: 768, startPoint y: 294, endPoint x: 779, endPoint y: 276, distance: 20.7
click at [779, 290] on div at bounding box center [772, 292] width 35 height 5
type input "30"
click at [579, 326] on div at bounding box center [772, 381] width 959 height 664
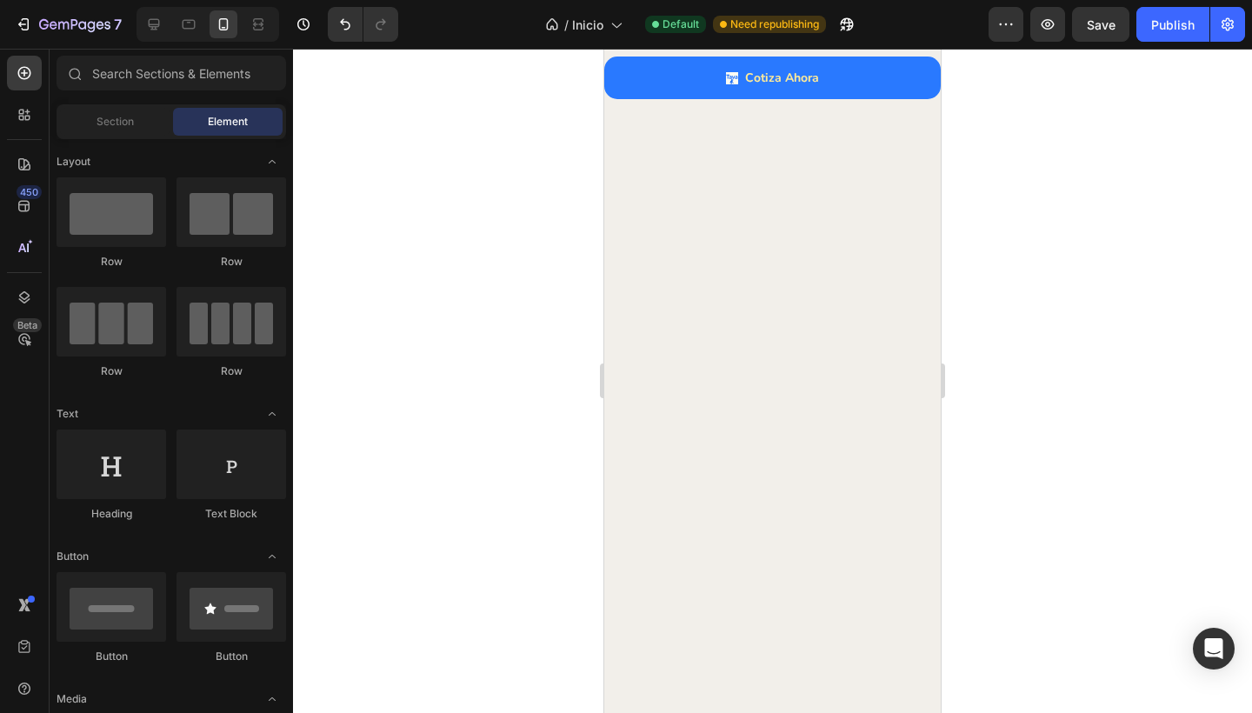
scroll to position [920, 0]
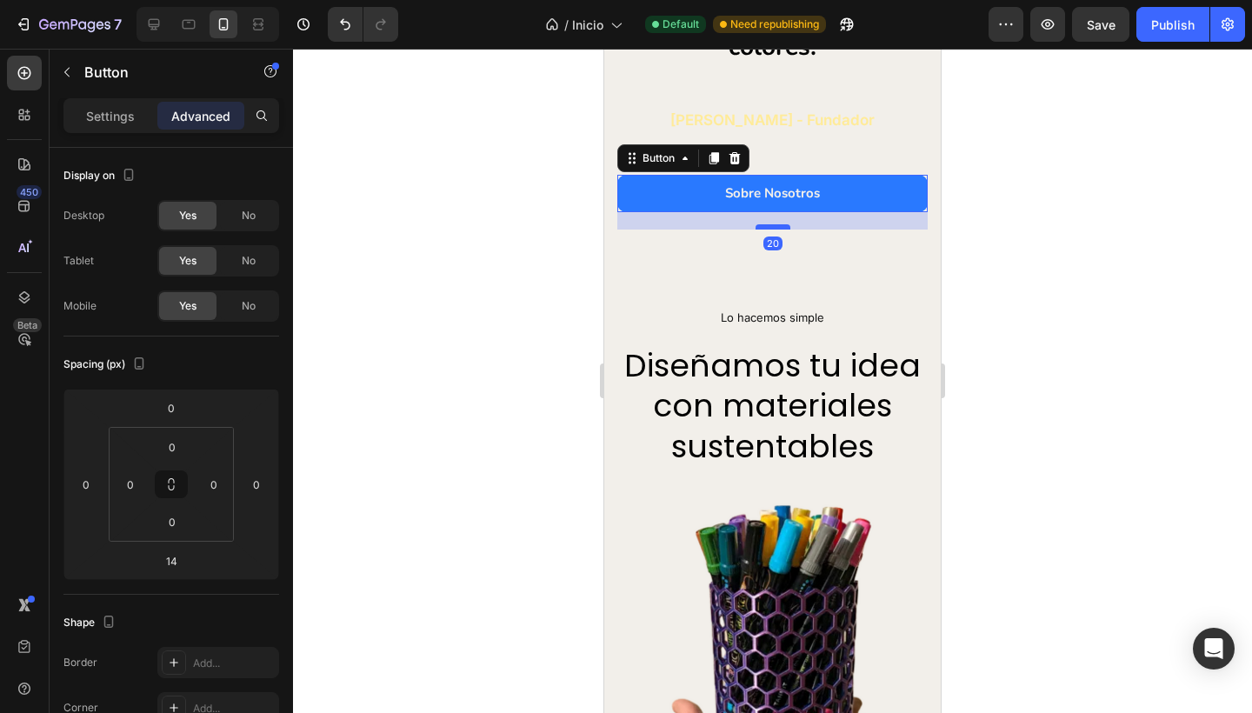
drag, startPoint x: 762, startPoint y: 216, endPoint x: 779, endPoint y: 221, distance: 17.3
click at [779, 224] on div at bounding box center [772, 226] width 35 height 5
type input "20"
click at [509, 286] on div at bounding box center [772, 381] width 959 height 664
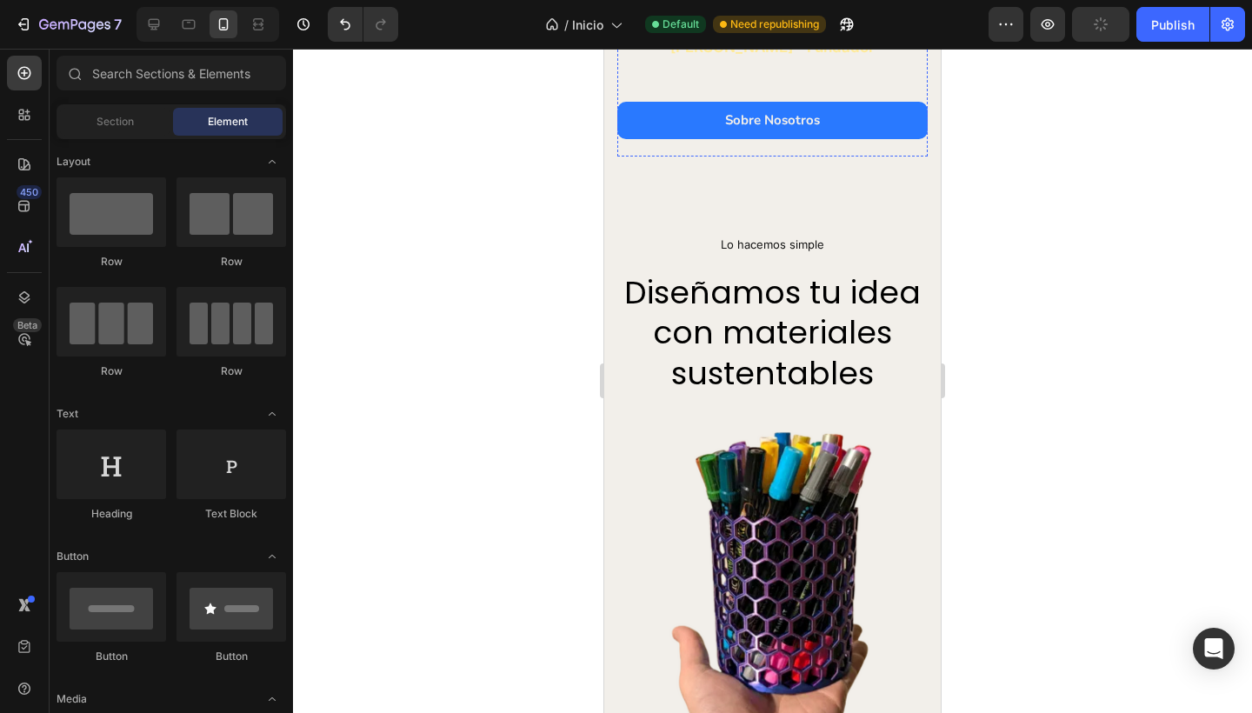
scroll to position [994, 0]
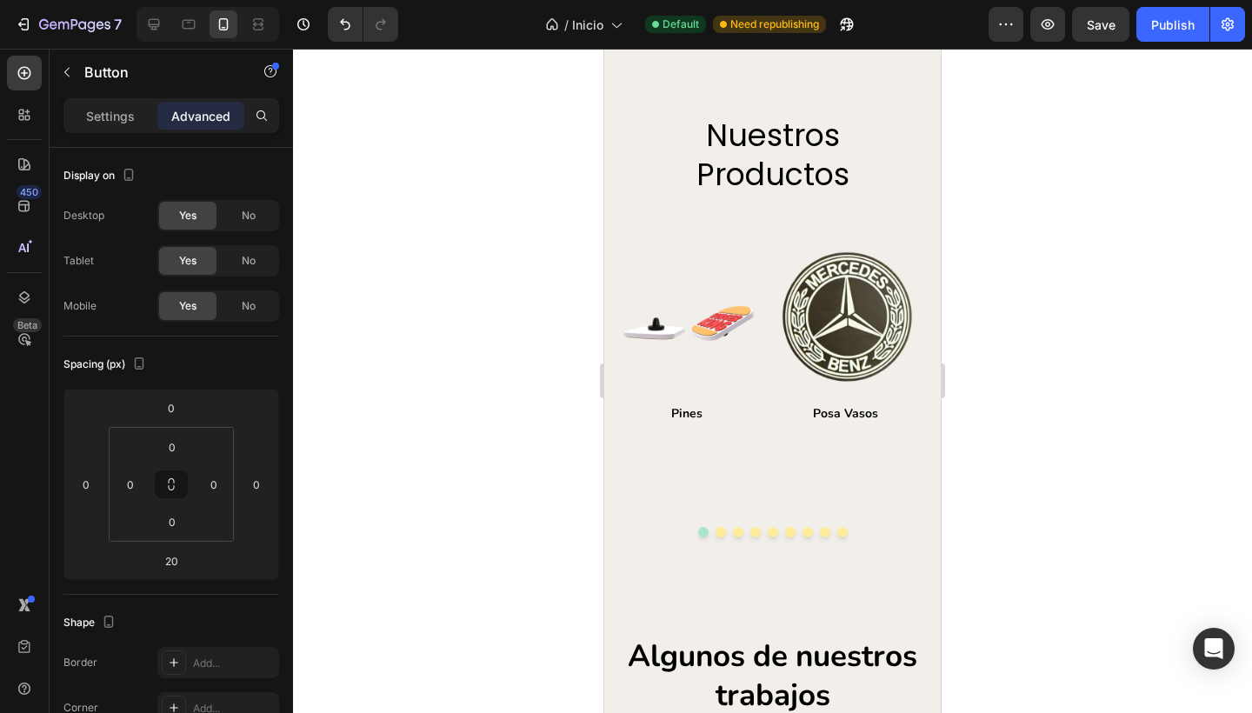
click at [531, 294] on div at bounding box center [772, 381] width 959 height 664
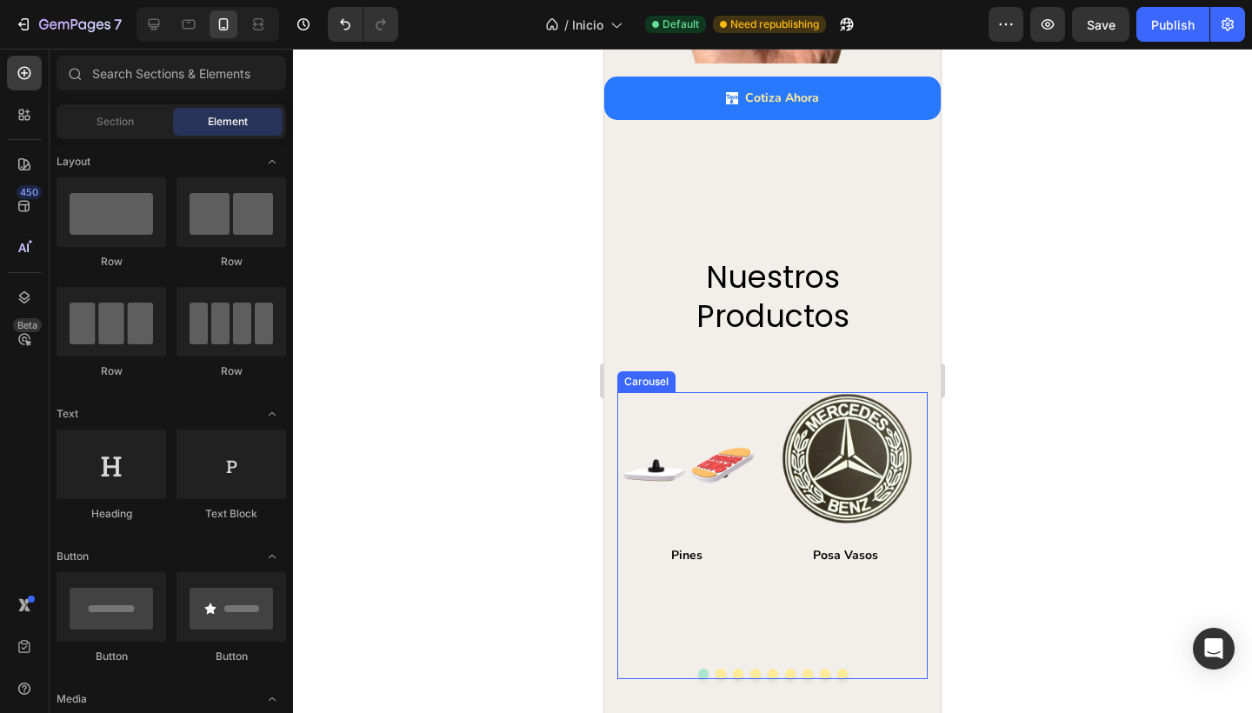
scroll to position [1527, 0]
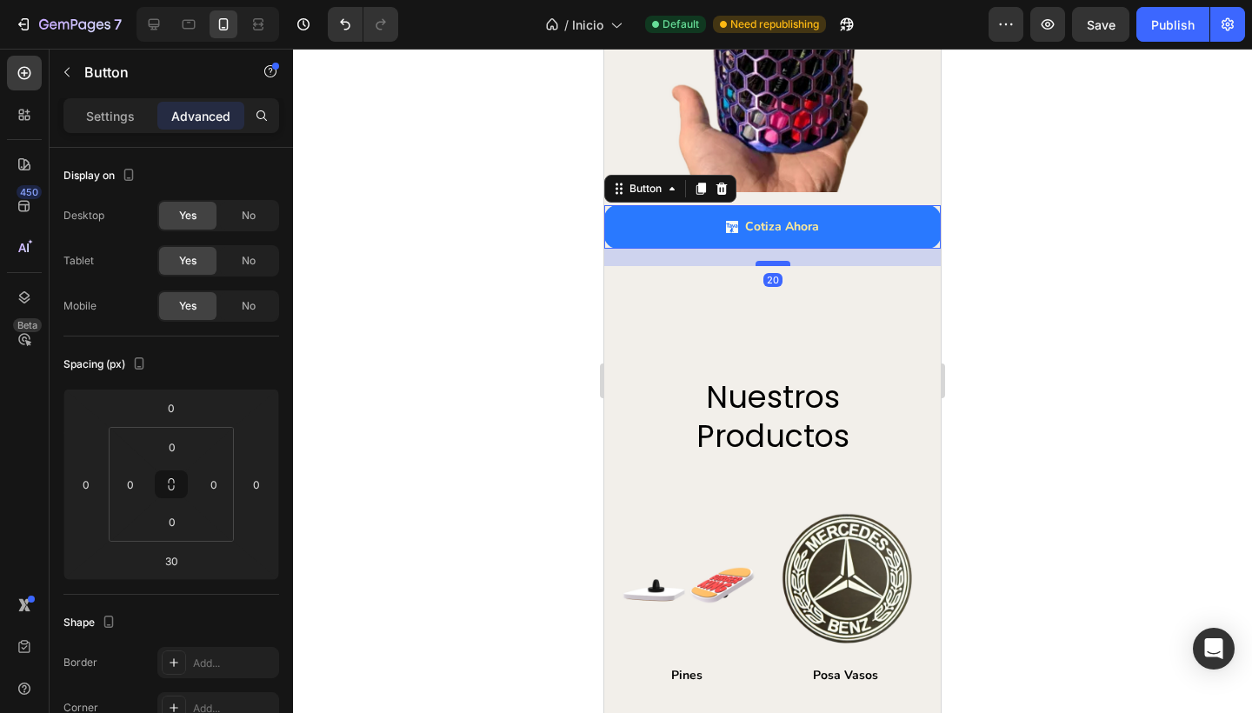
drag, startPoint x: 772, startPoint y: 255, endPoint x: 777, endPoint y: 247, distance: 9.4
click at [777, 261] on div at bounding box center [772, 263] width 35 height 5
type input "20"
click at [776, 261] on div at bounding box center [772, 263] width 35 height 5
click at [581, 282] on div at bounding box center [772, 381] width 959 height 664
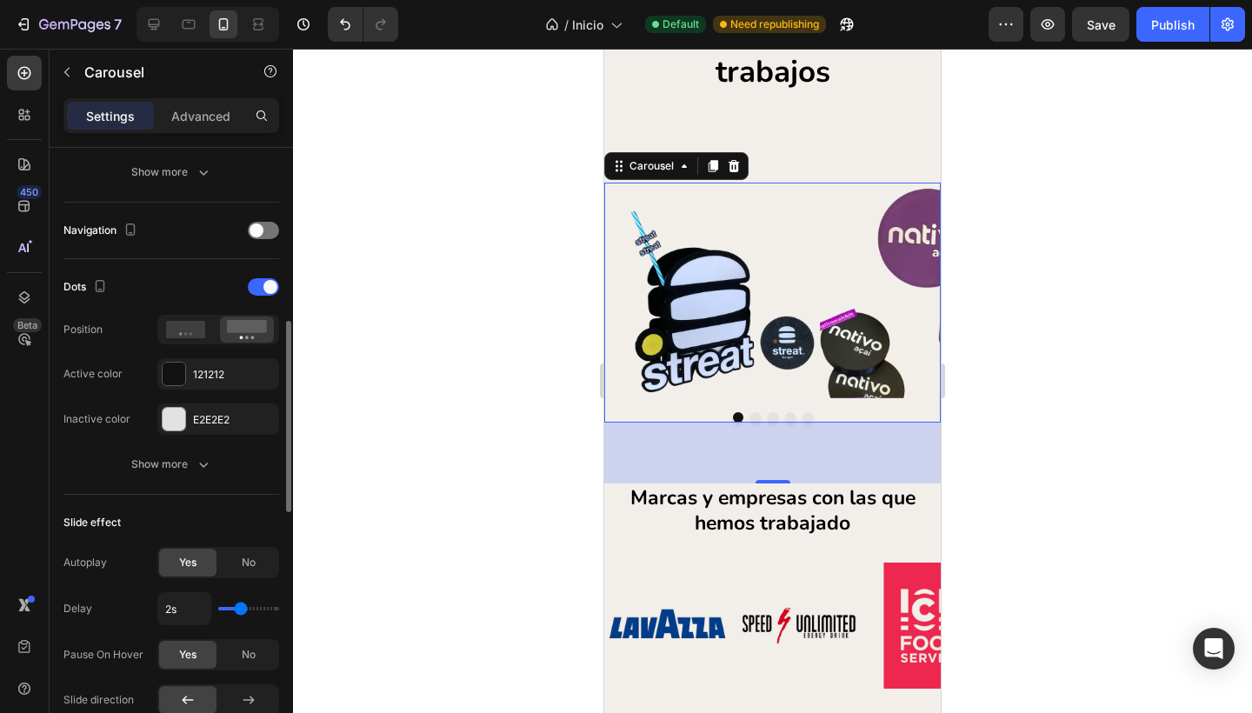
scroll to position [558, 0]
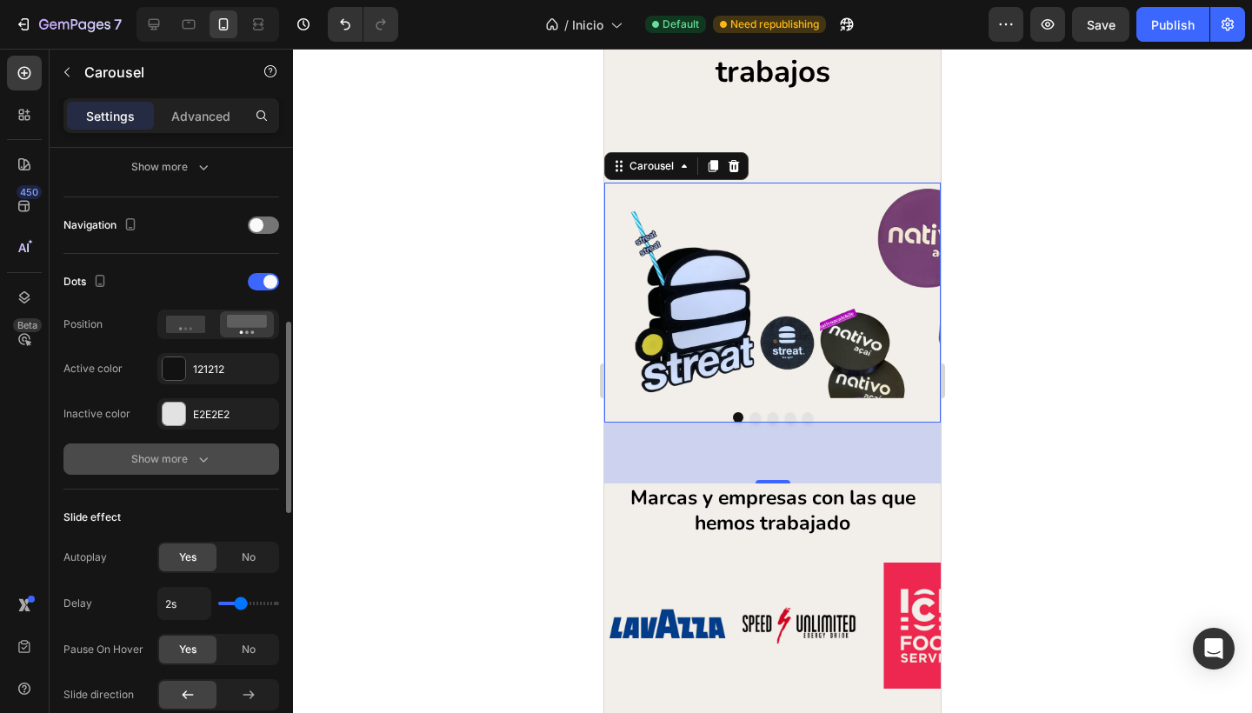
click at [199, 456] on icon "button" at bounding box center [203, 458] width 17 height 17
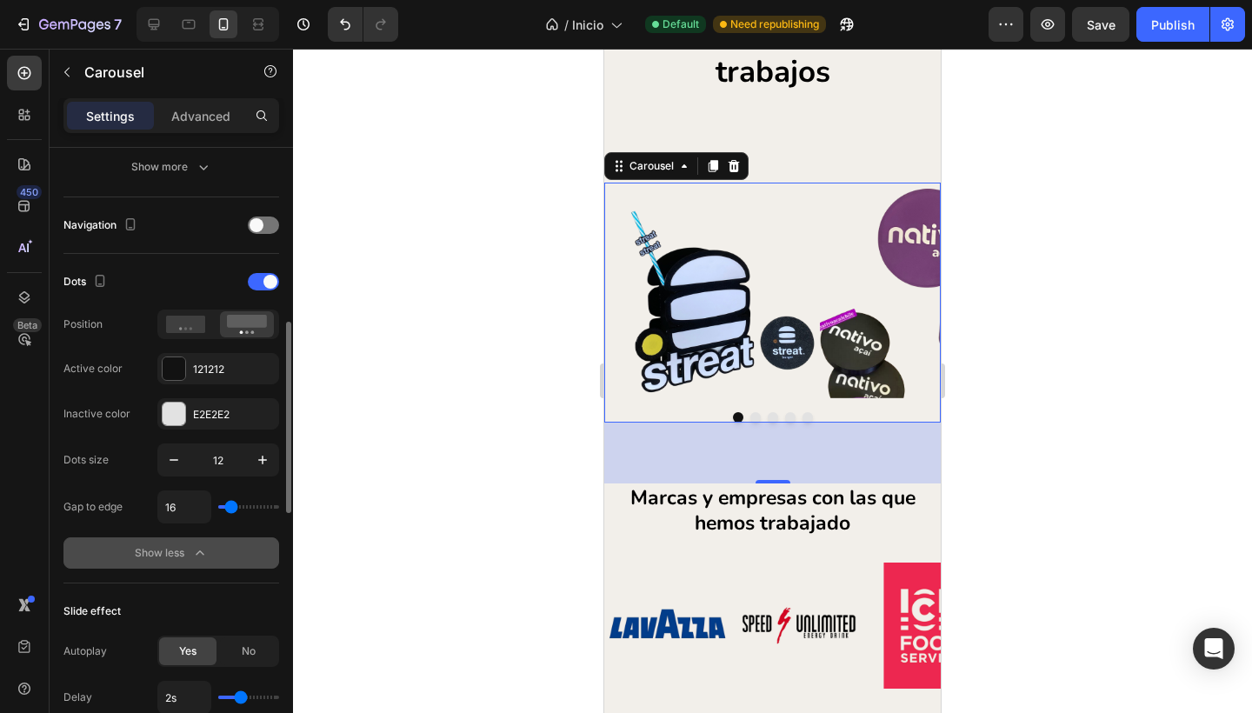
type input "18"
type input "31"
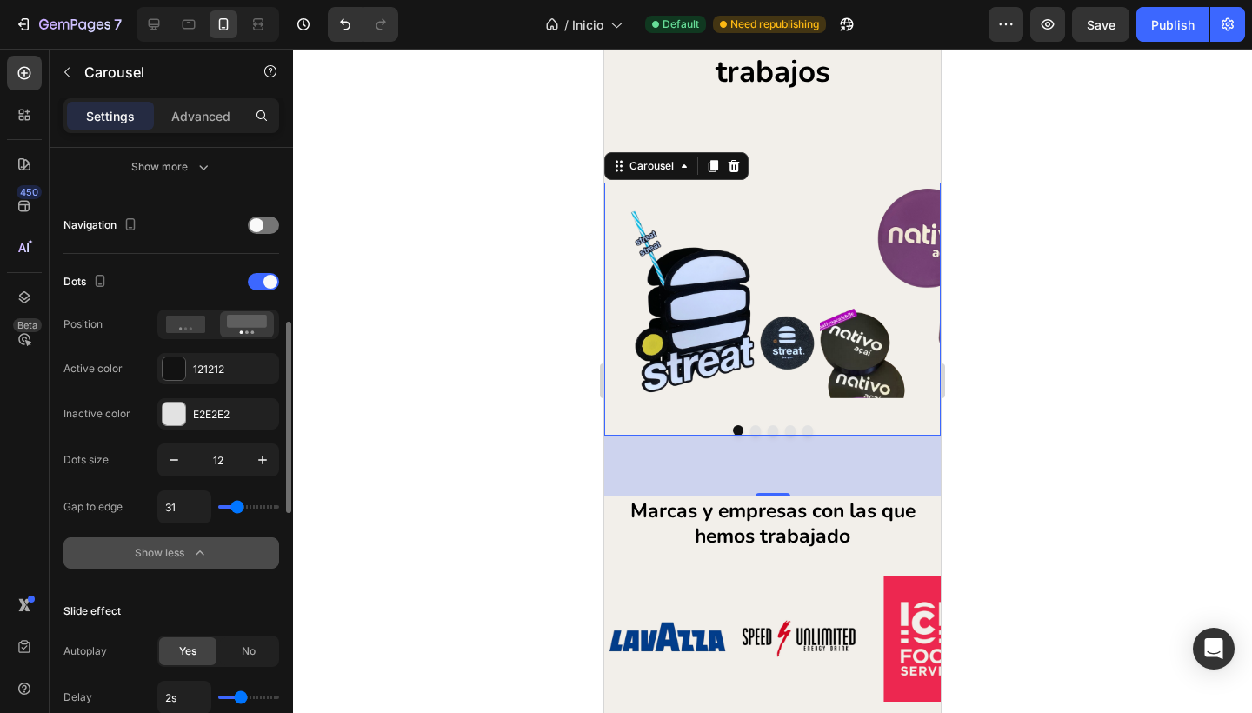
type input "43"
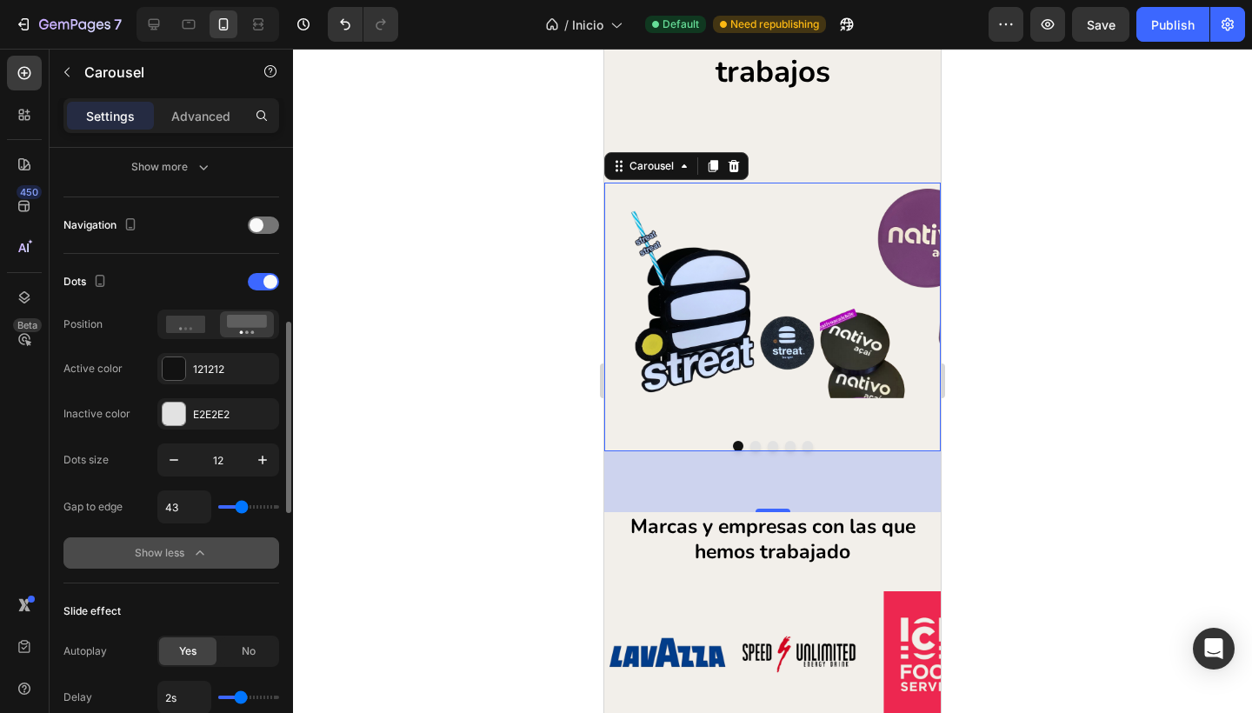
type input "49"
type input "56"
type input "62"
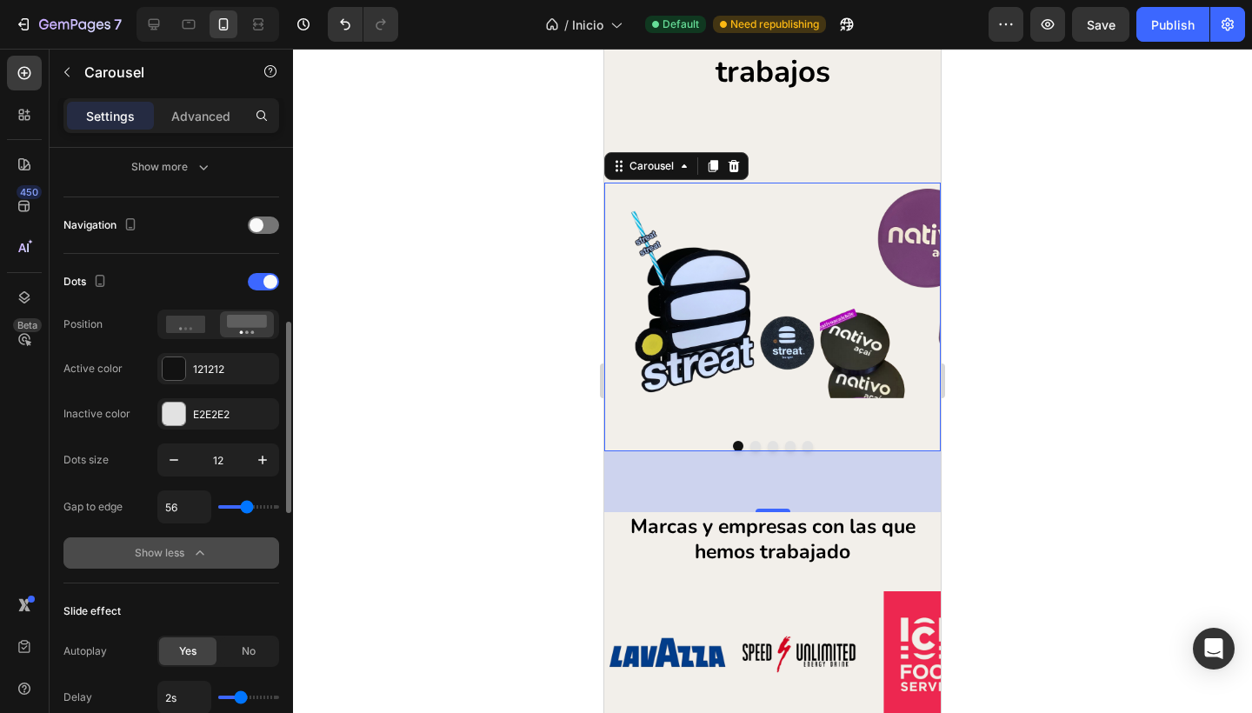
type input "62"
type input "66"
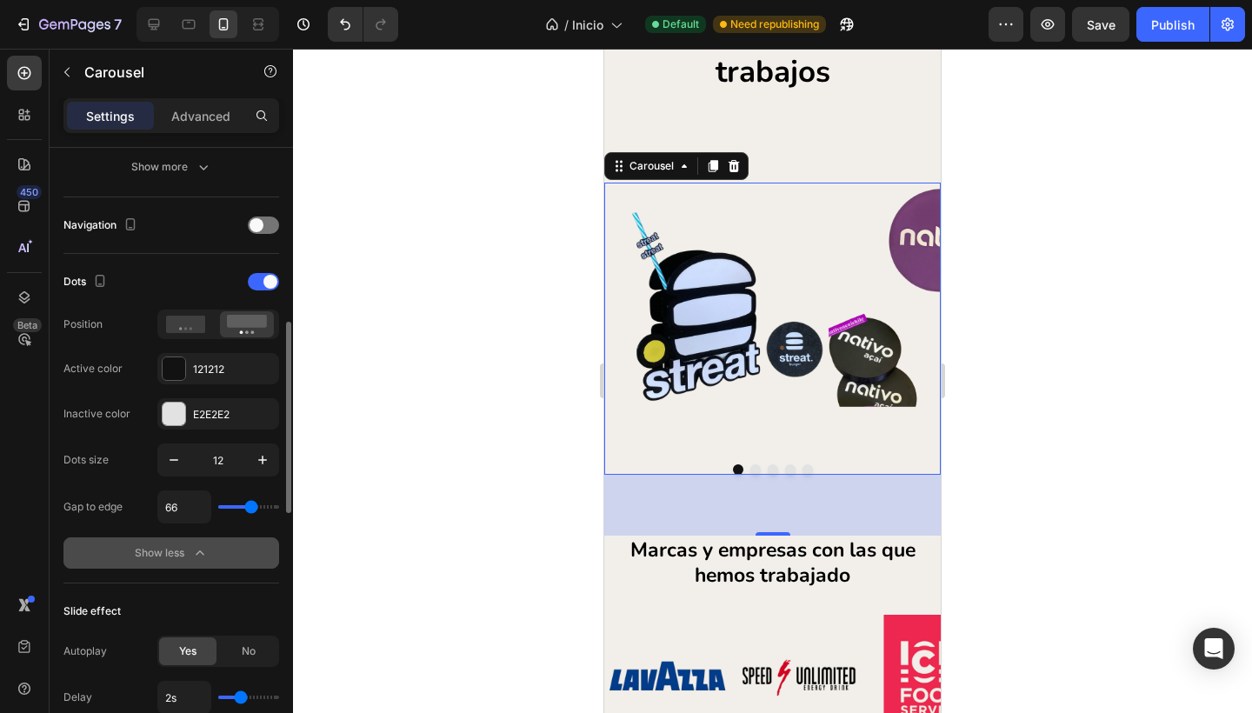
type input "73"
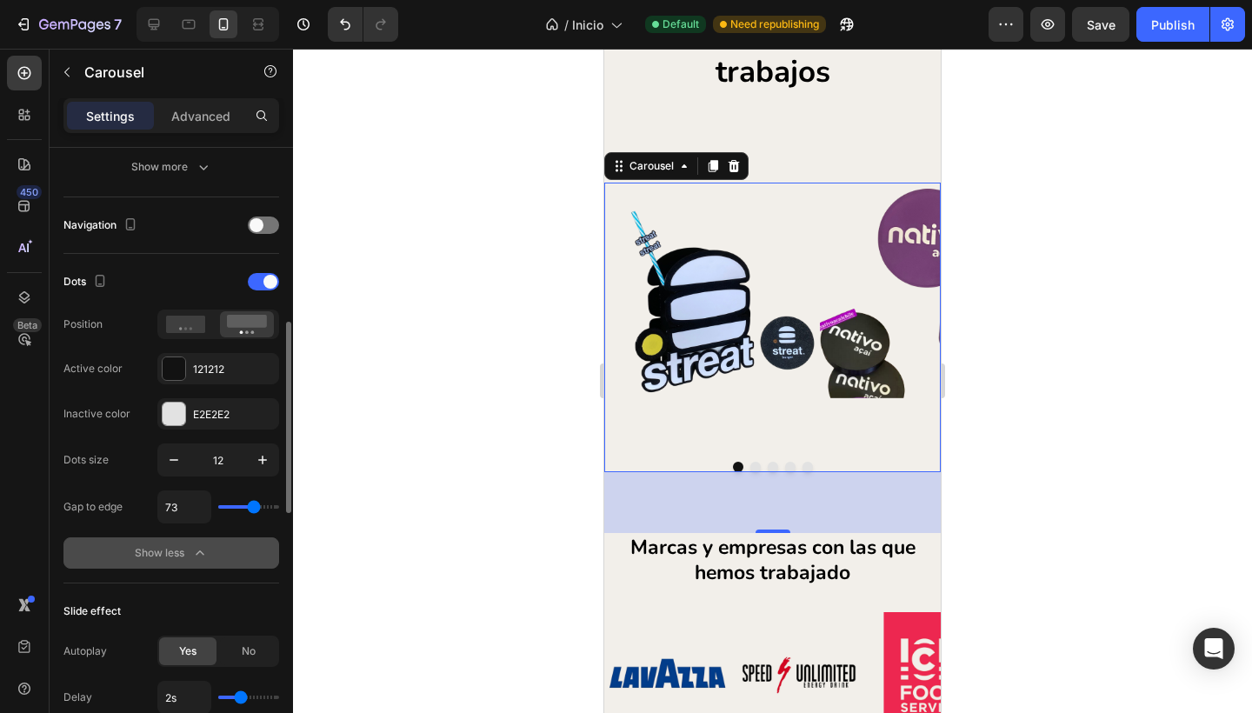
type input "71"
type input "68"
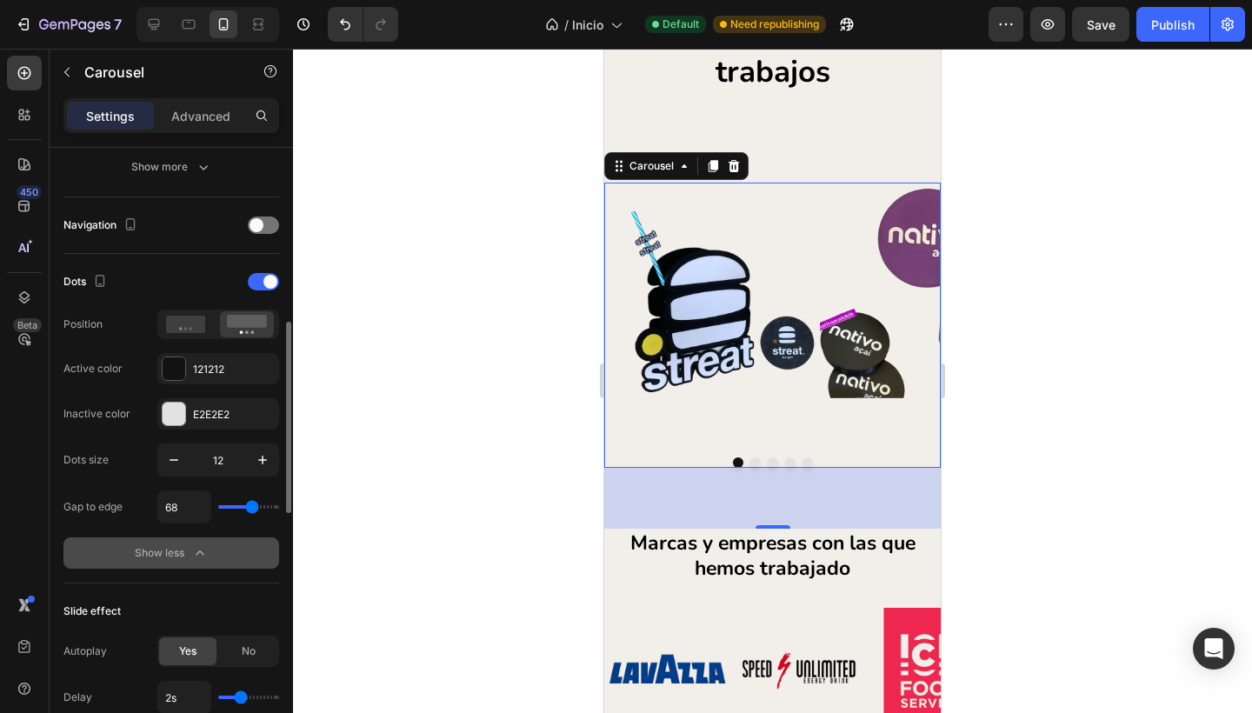
type input "71"
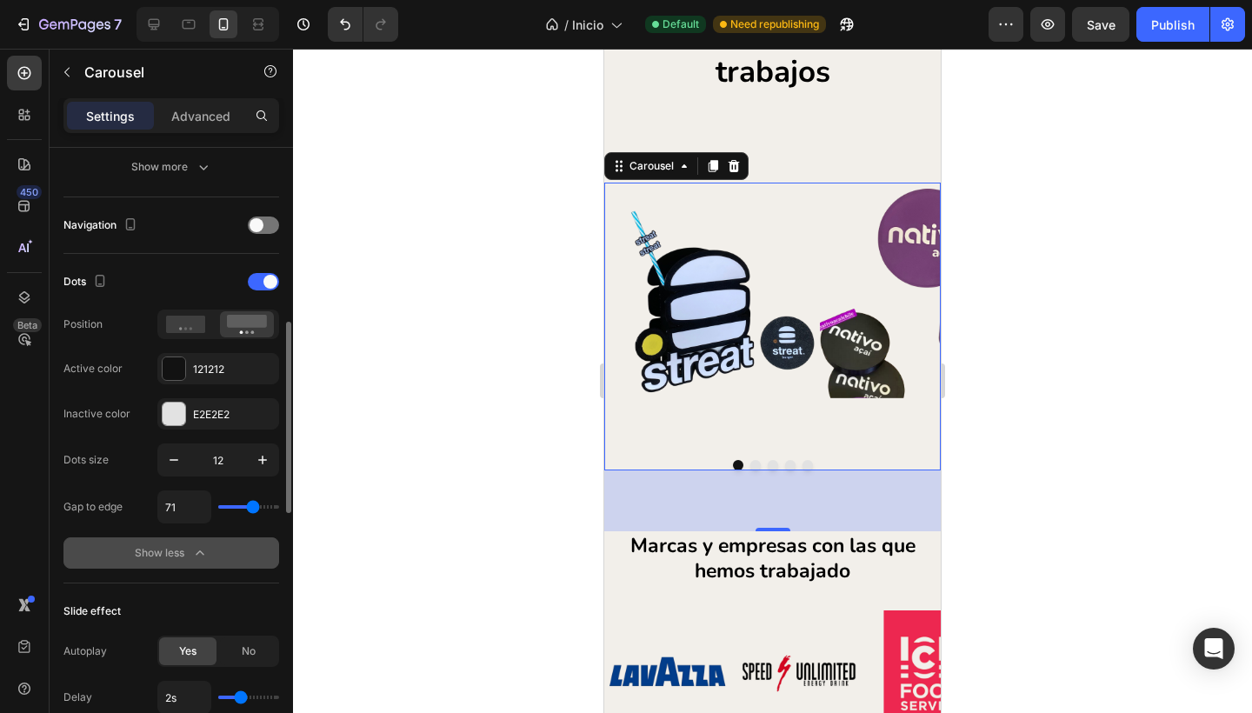
type input "68"
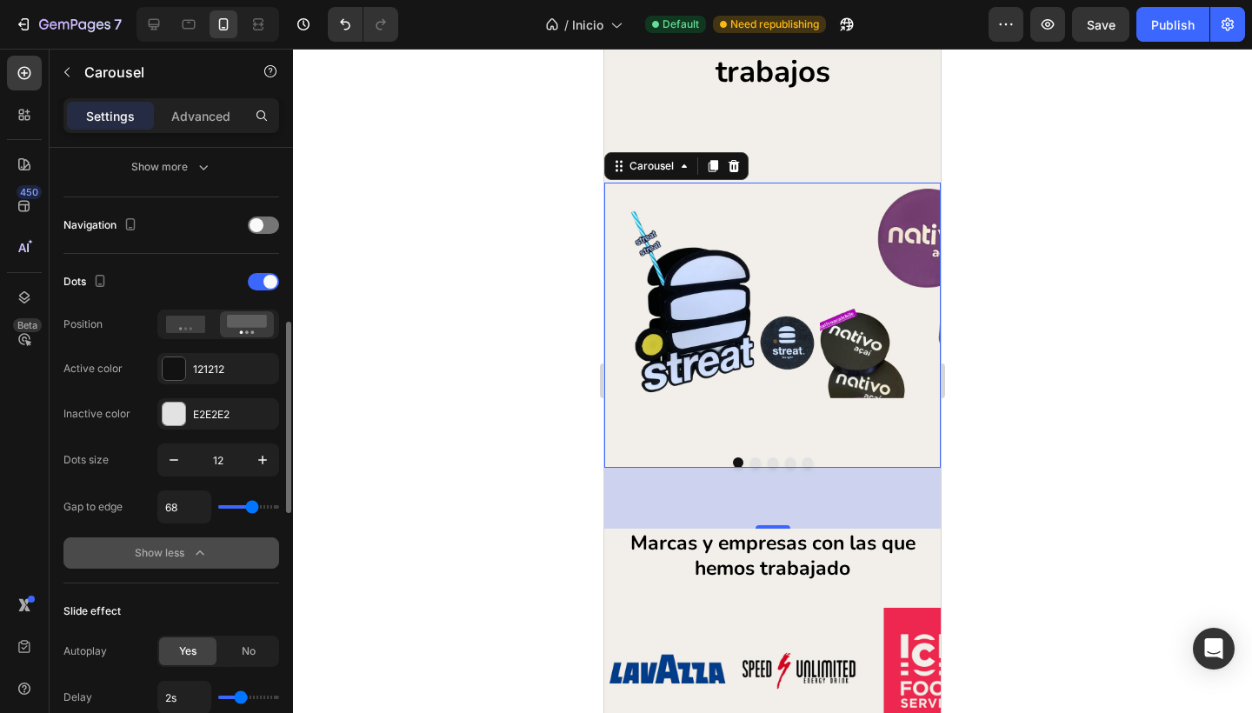
type input "66"
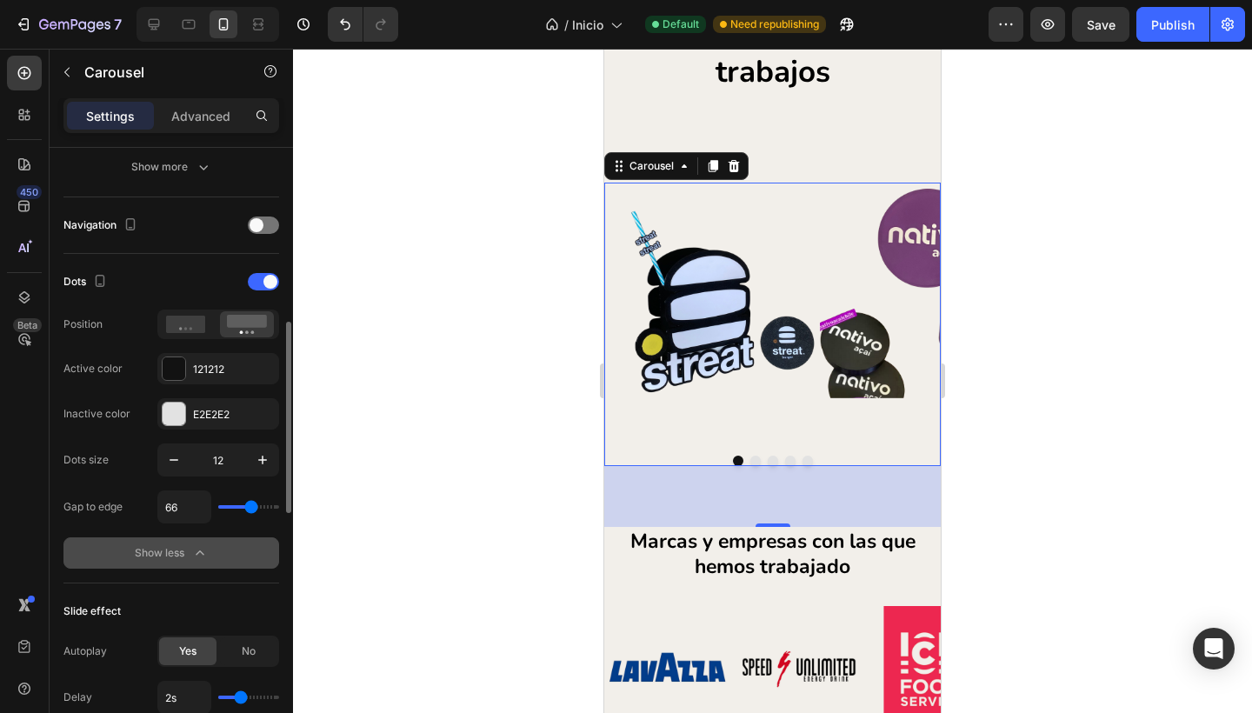
drag, startPoint x: 229, startPoint y: 508, endPoint x: 249, endPoint y: 509, distance: 20.9
type input "66"
click at [249, 509] on input "range" at bounding box center [248, 506] width 61 height 3
click at [201, 500] on input "66" at bounding box center [184, 506] width 52 height 31
type input "6"
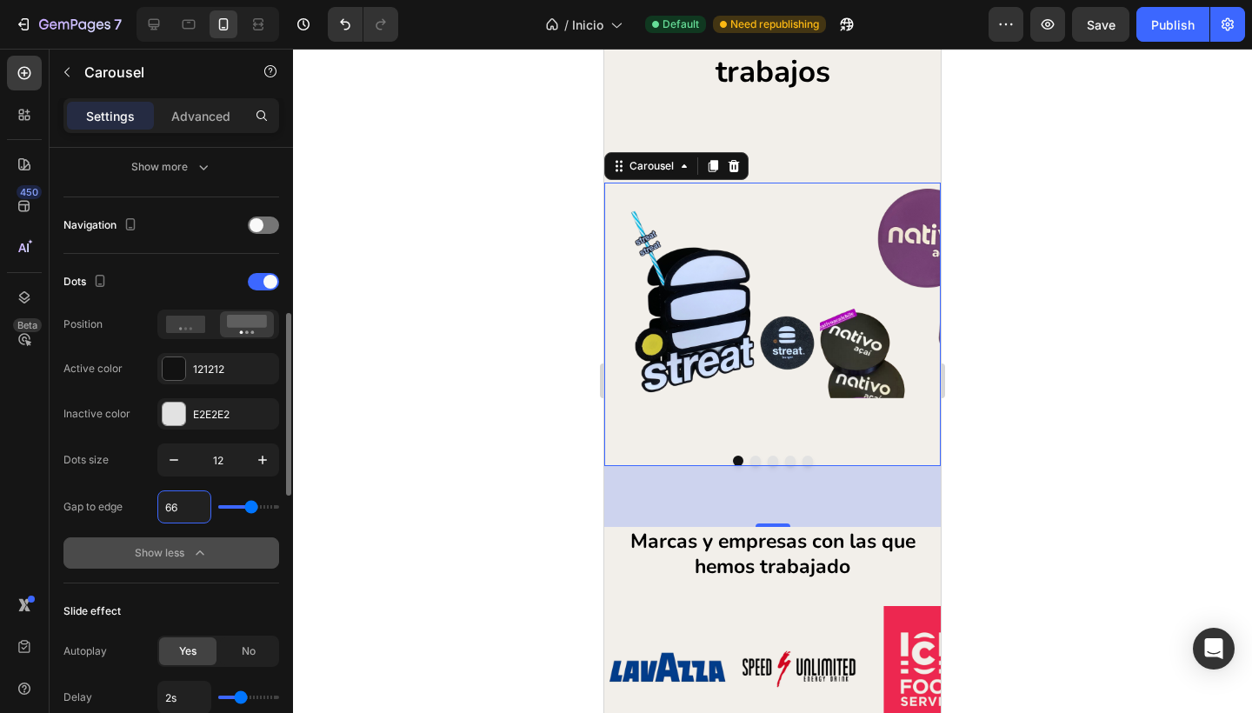
type input "6"
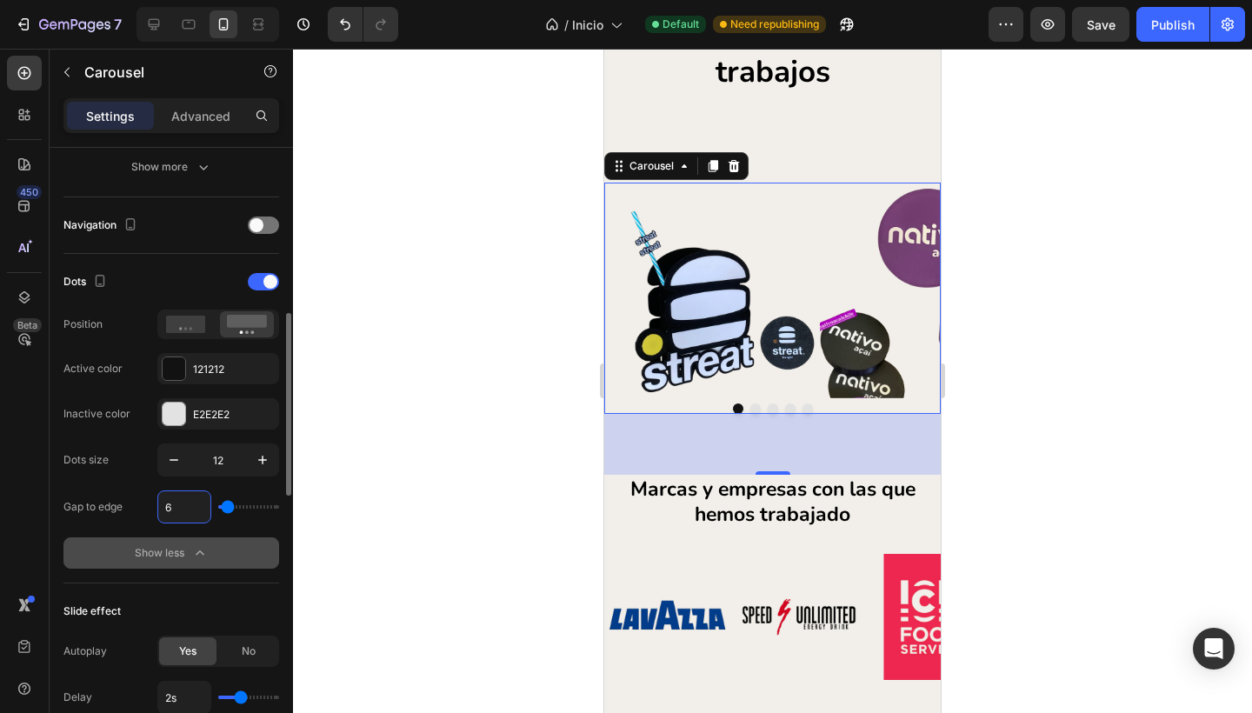
type input "0"
type input "7"
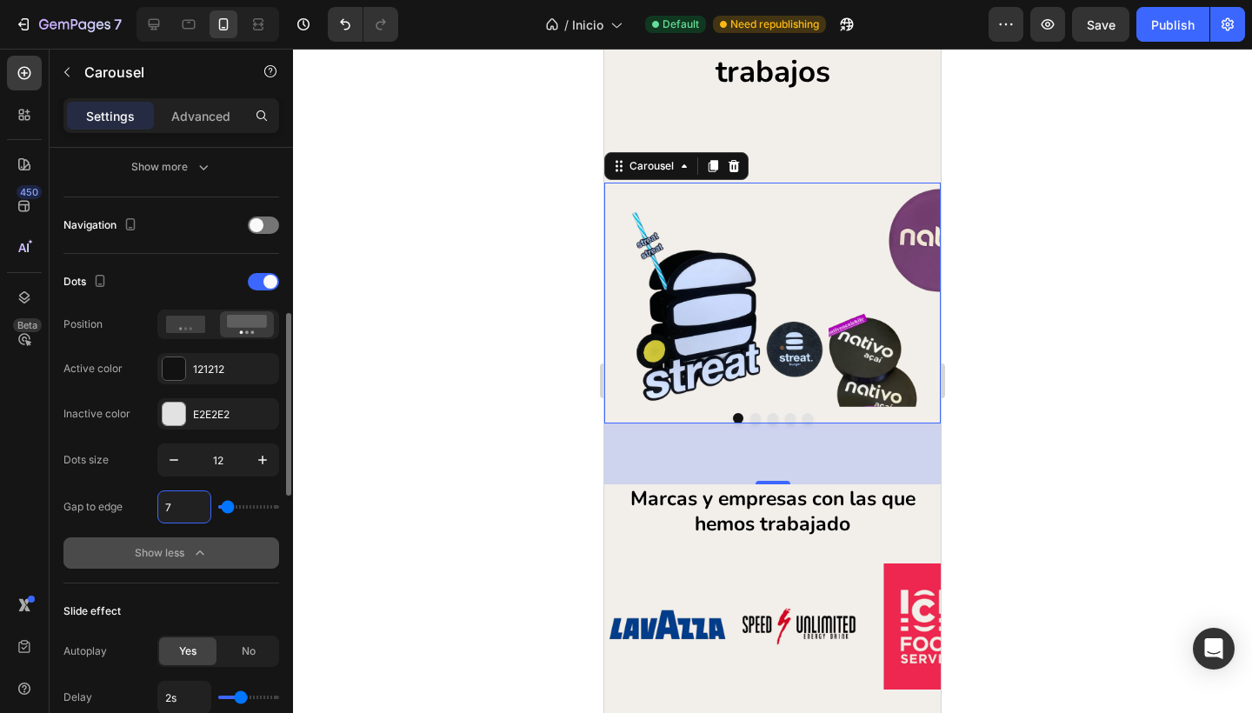
type input "70"
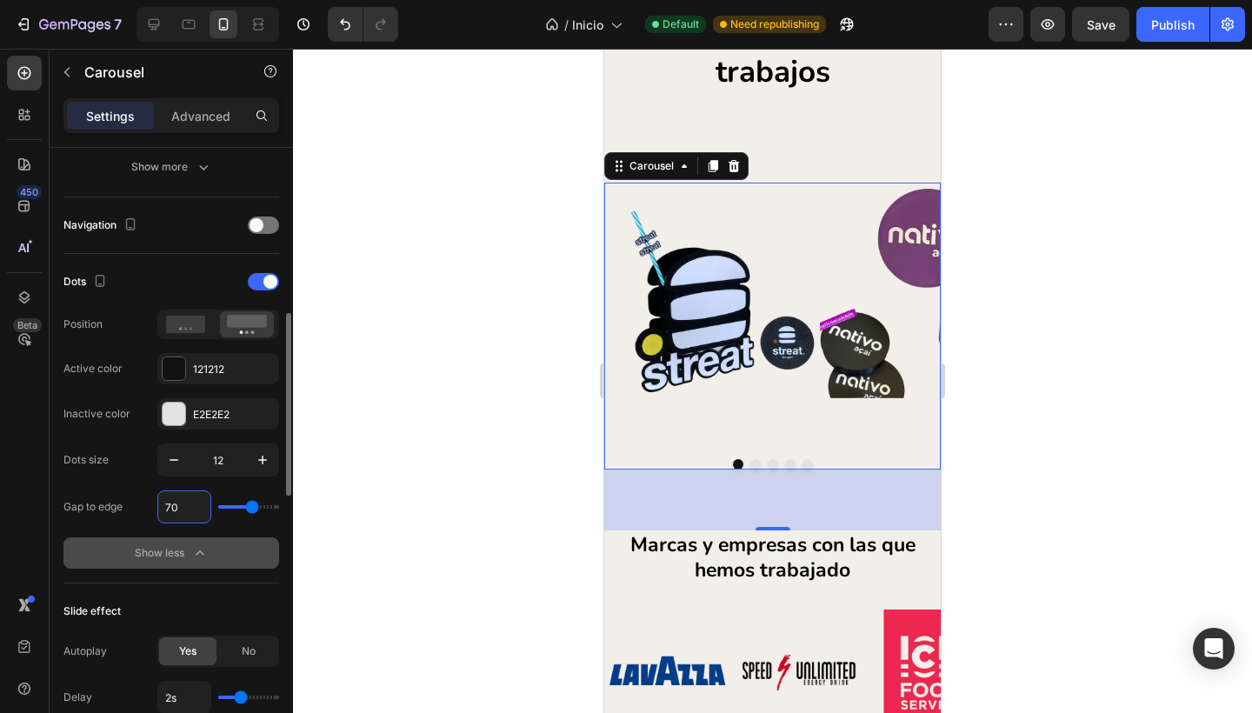
type input "70"
drag, startPoint x: 125, startPoint y: 499, endPoint x: 79, endPoint y: 435, distance: 79.1
click at [125, 499] on div "Gap to edge 70" at bounding box center [171, 506] width 216 height 33
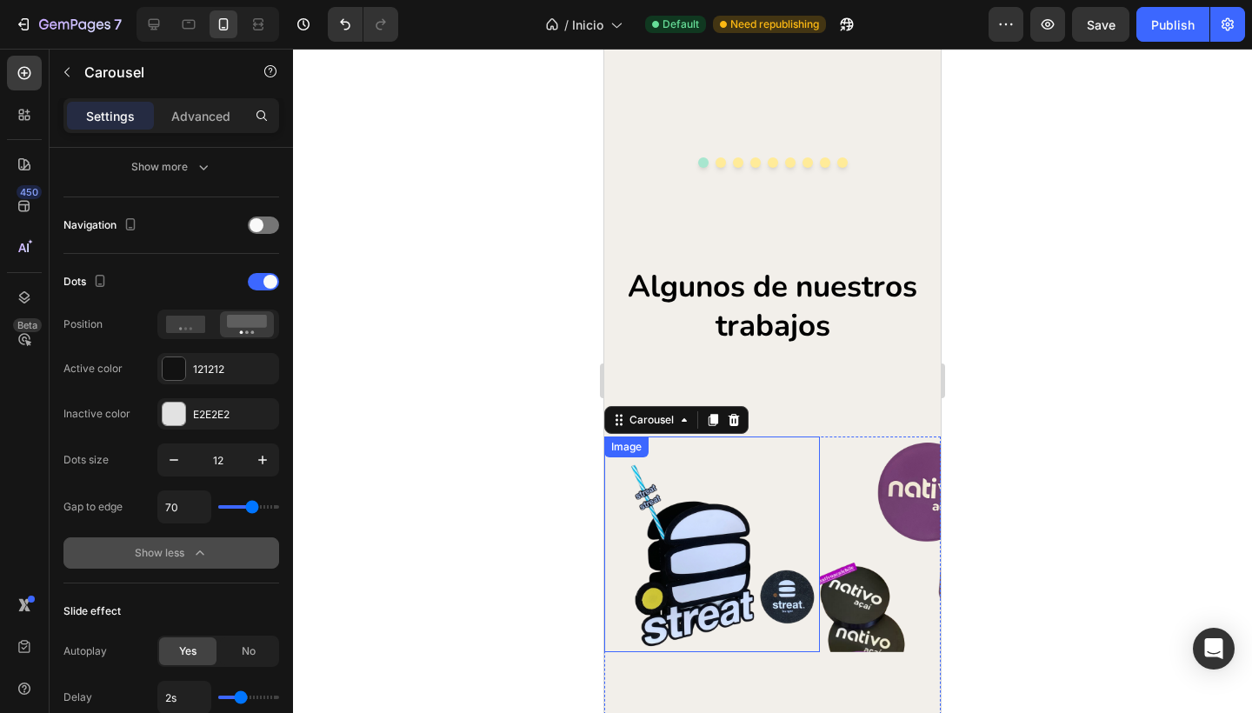
scroll to position [2064, 0]
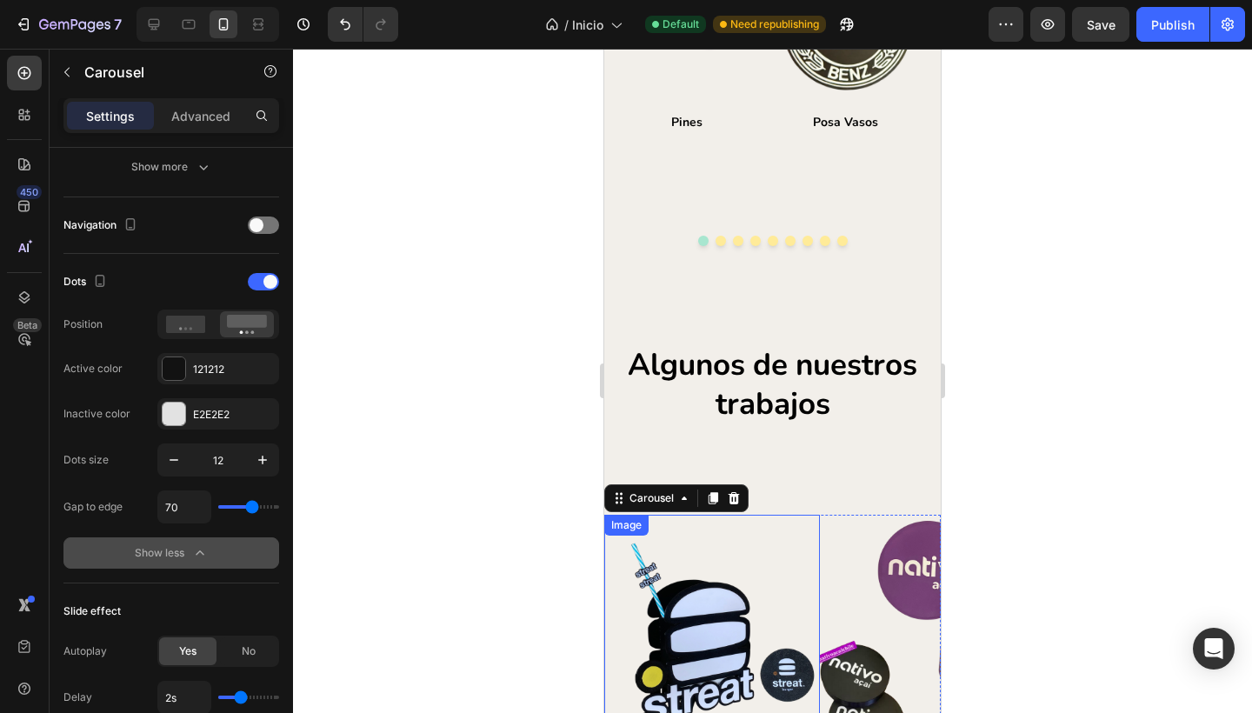
click at [452, 450] on div at bounding box center [772, 381] width 959 height 664
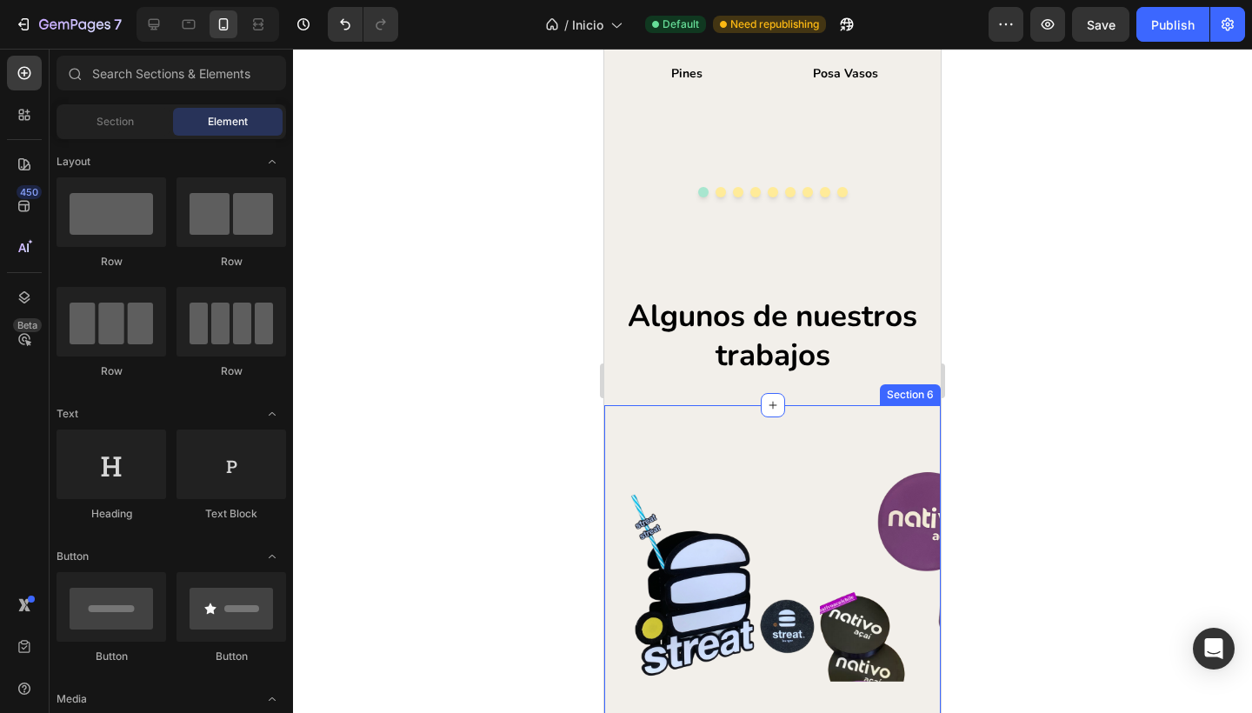
scroll to position [2133, 0]
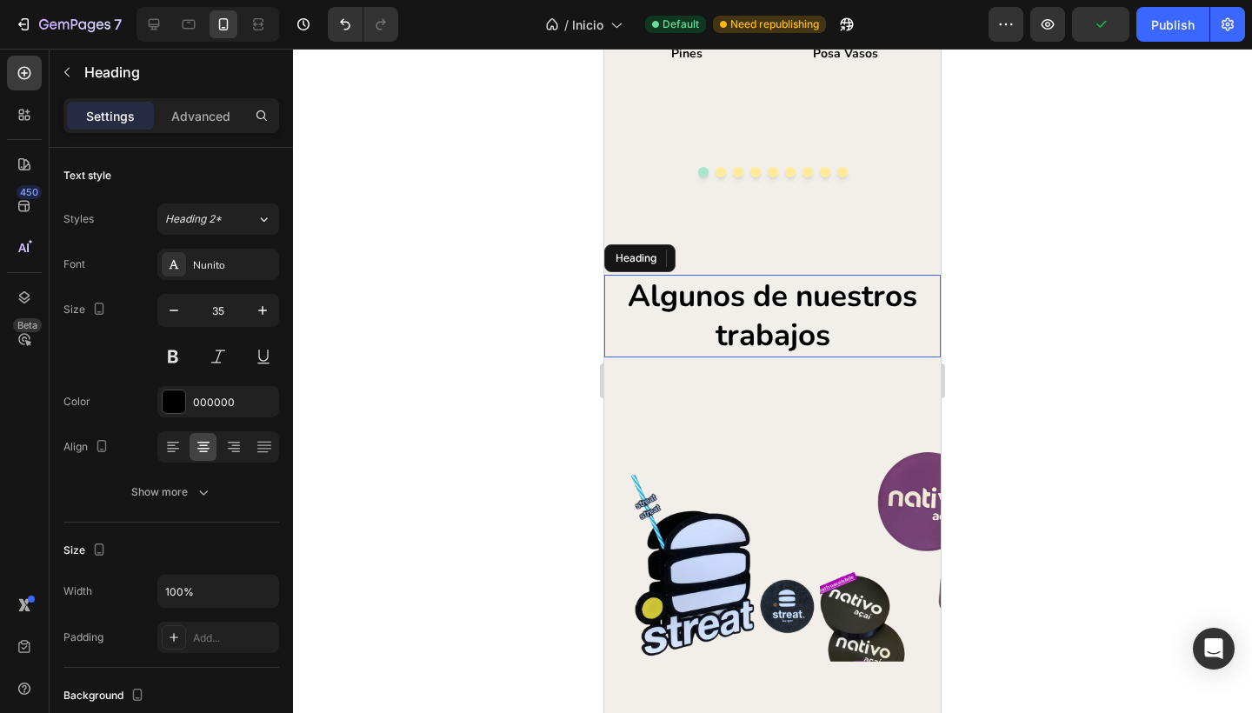
click at [703, 324] on h2 "Algunos de nuestros trabajos" at bounding box center [772, 316] width 336 height 83
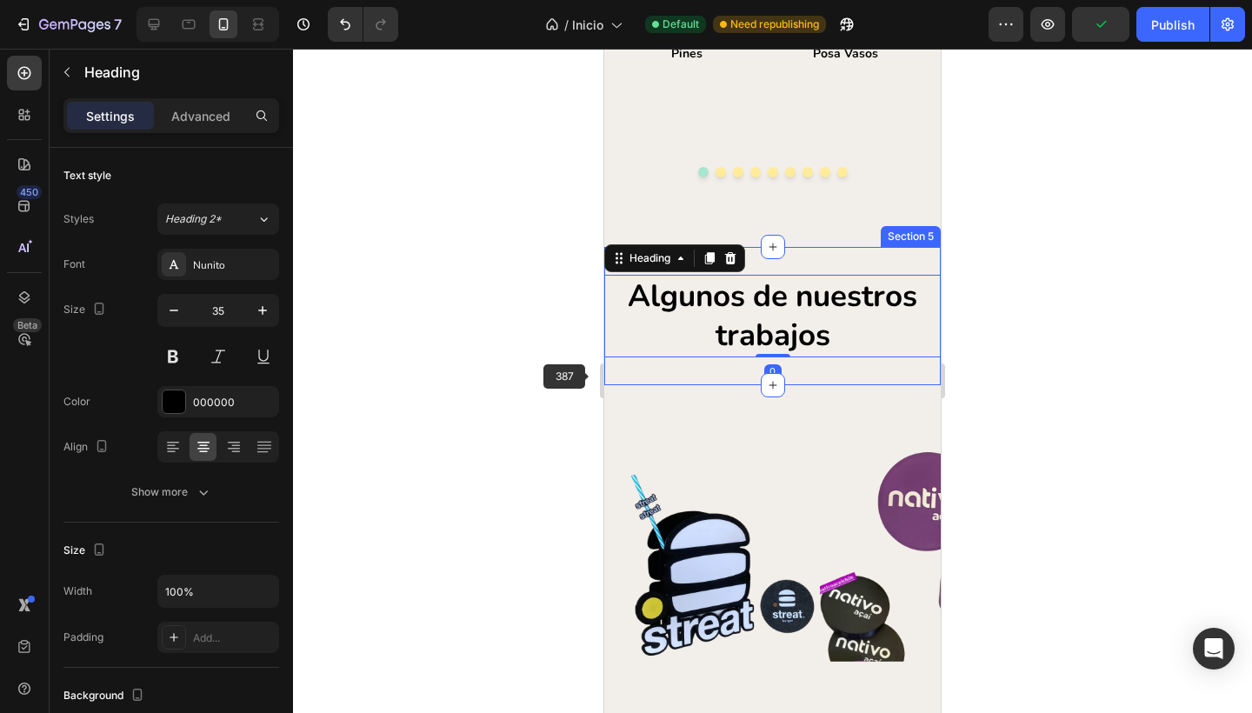
click at [476, 384] on div at bounding box center [772, 381] width 959 height 664
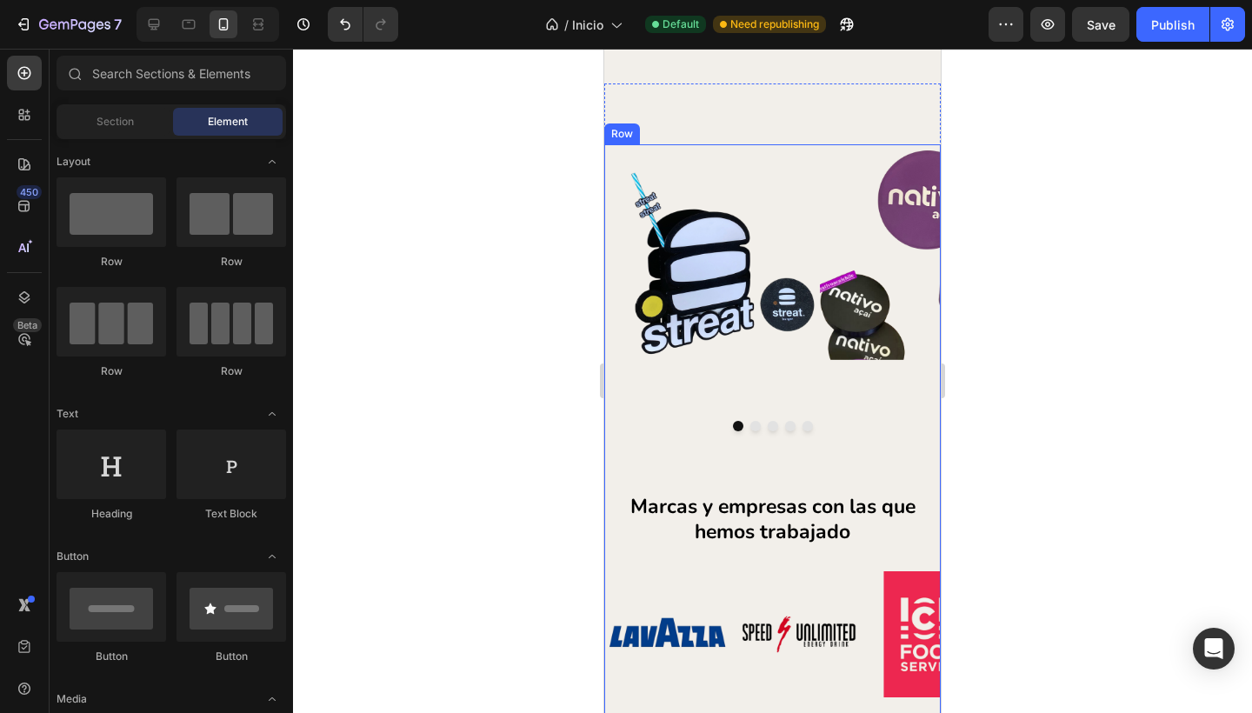
scroll to position [2623, 0]
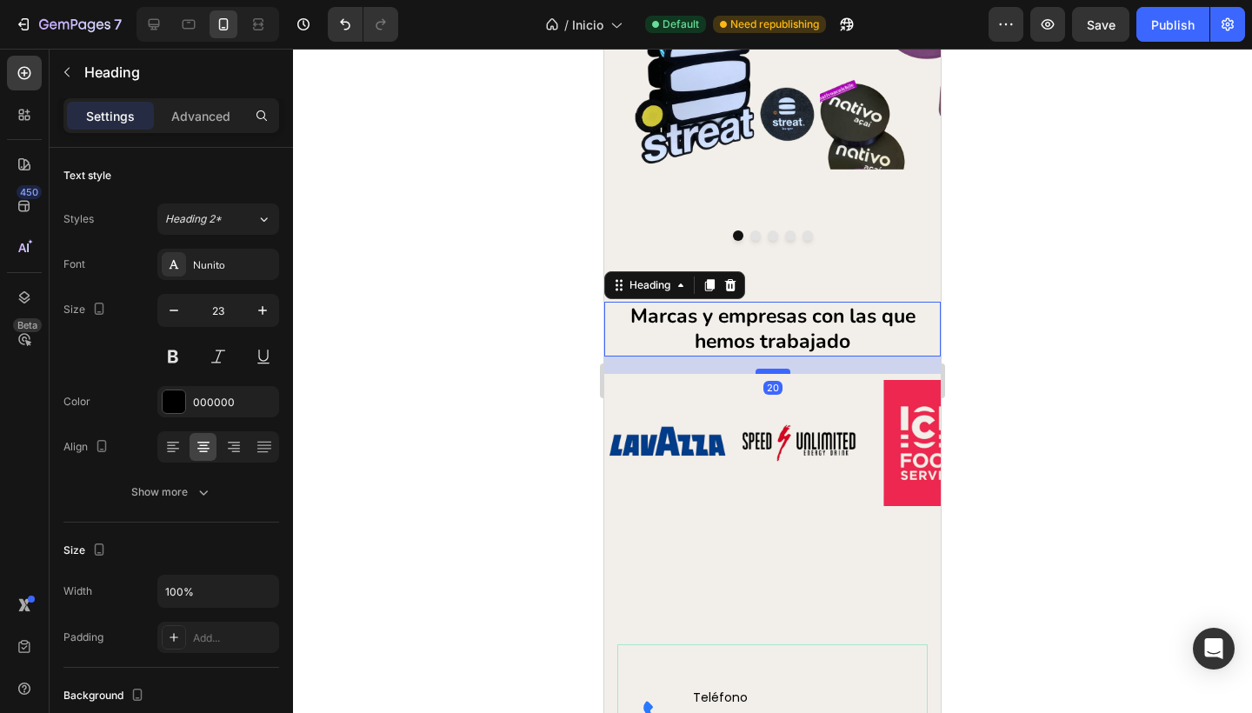
click at [763, 370] on div at bounding box center [772, 371] width 35 height 5
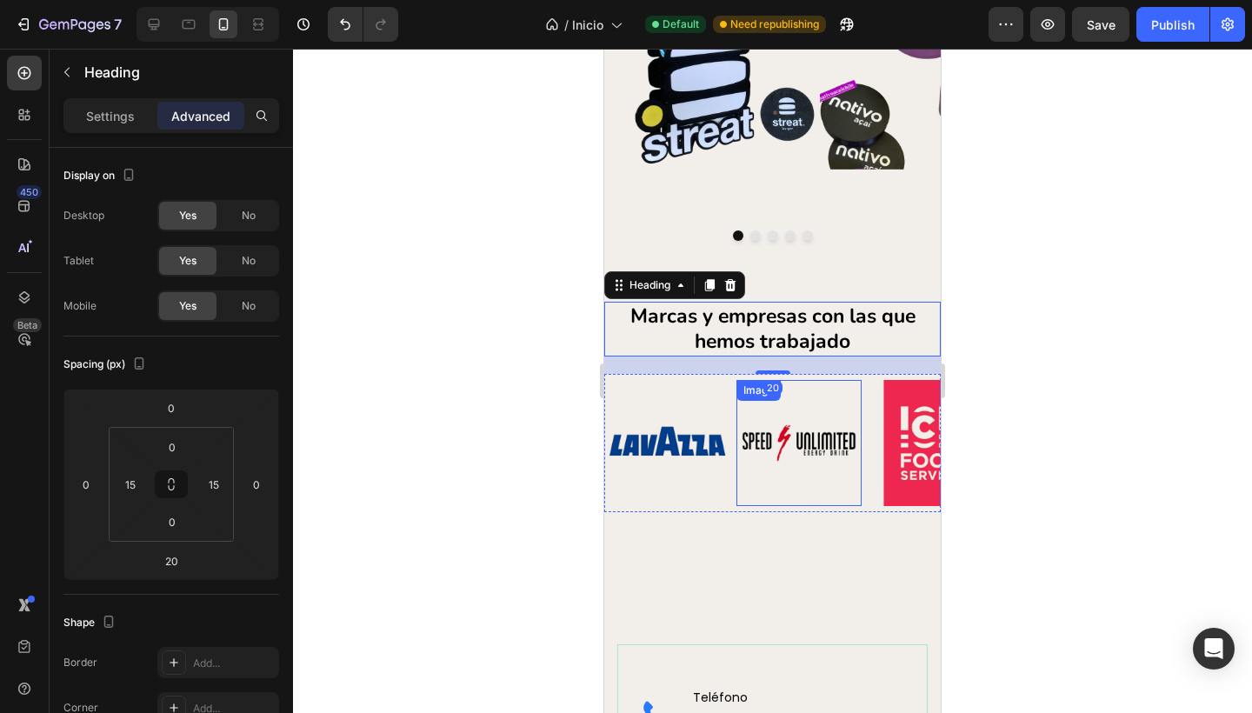
click at [781, 497] on img at bounding box center [799, 443] width 126 height 126
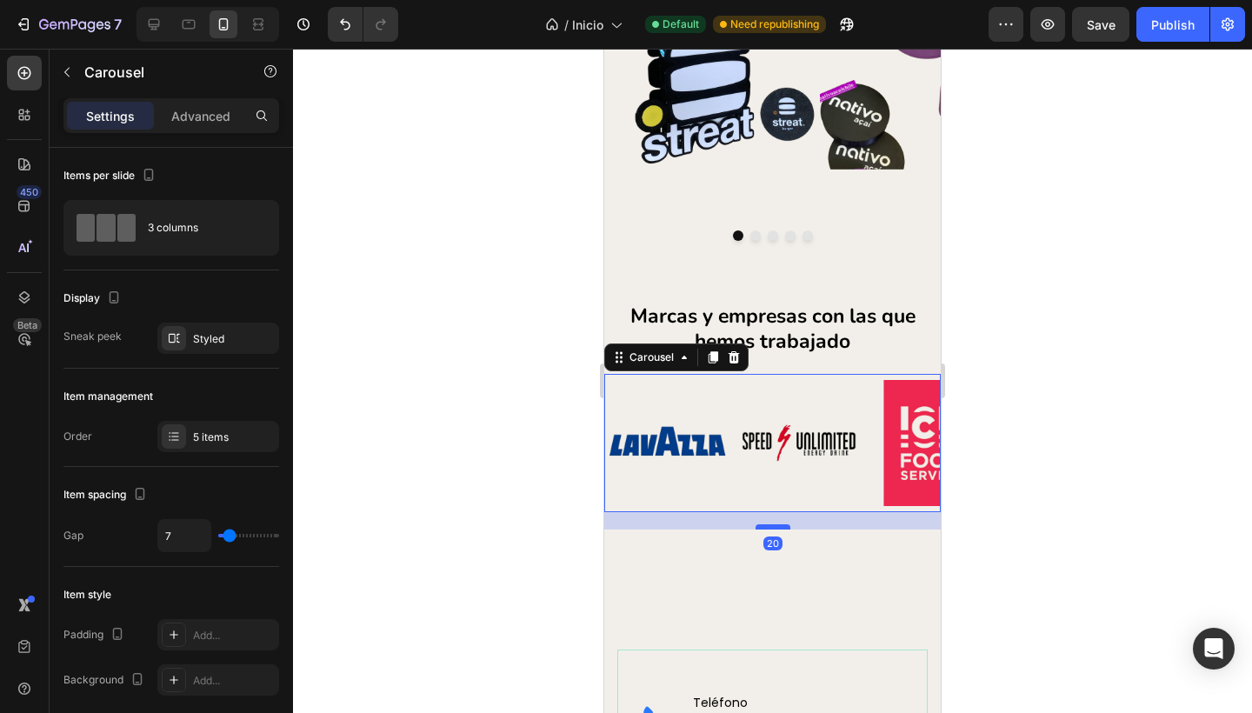
click at [774, 525] on div at bounding box center [772, 526] width 35 height 5
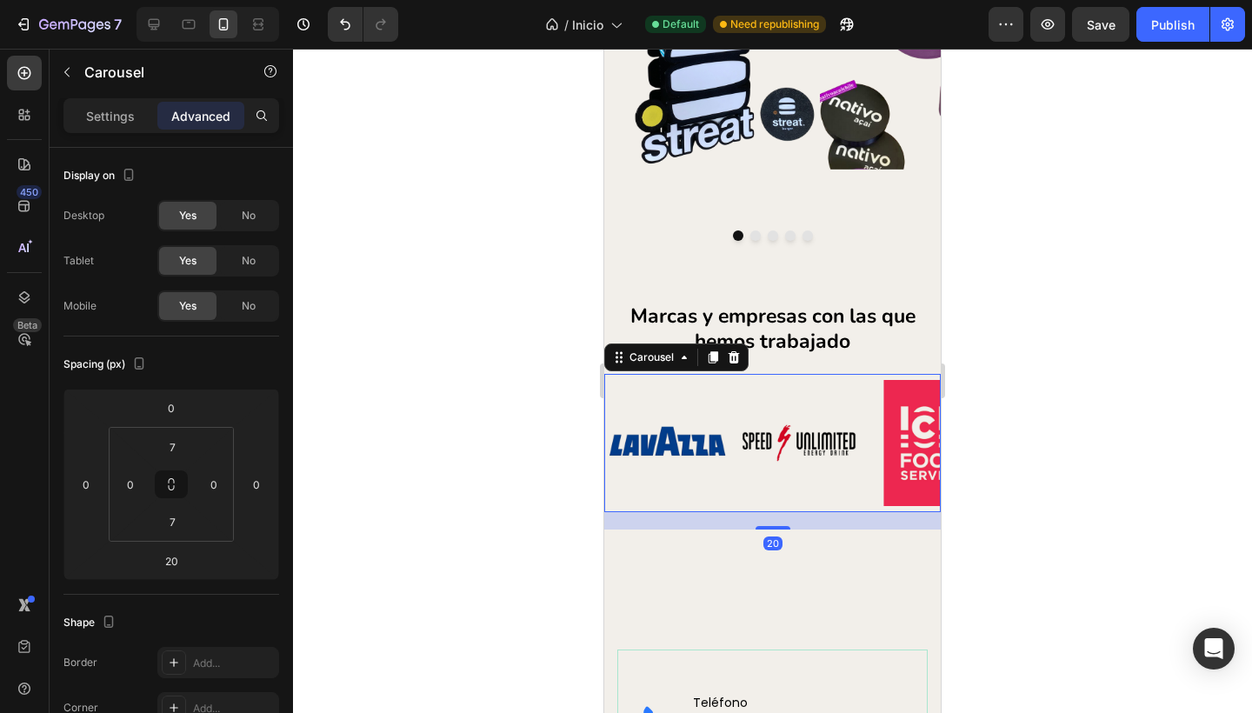
click at [510, 523] on div at bounding box center [772, 381] width 959 height 664
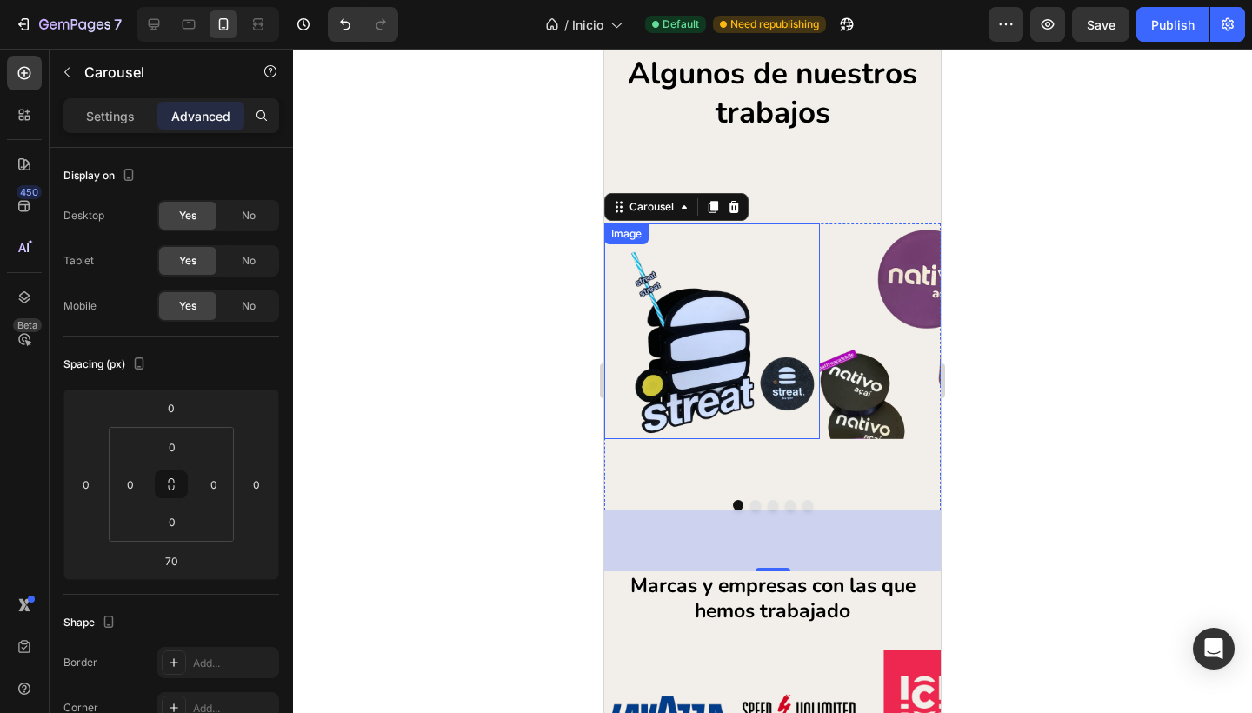
scroll to position [1818, 0]
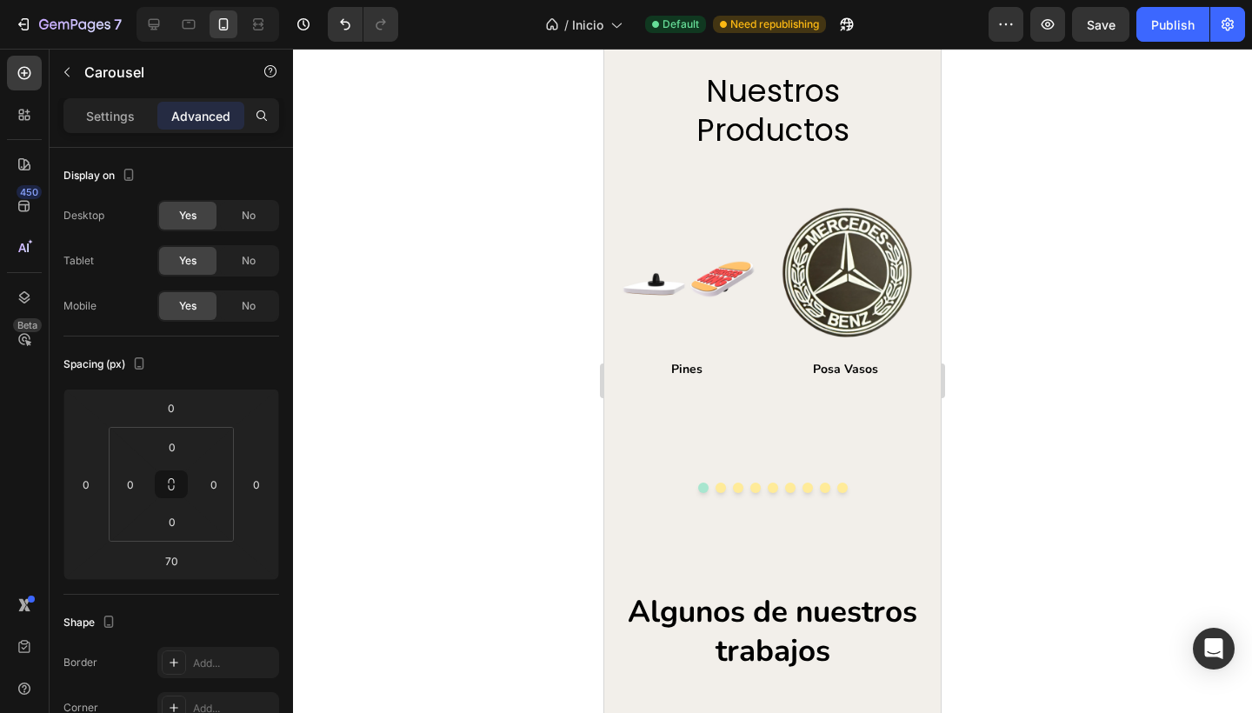
click at [511, 404] on div at bounding box center [772, 381] width 959 height 664
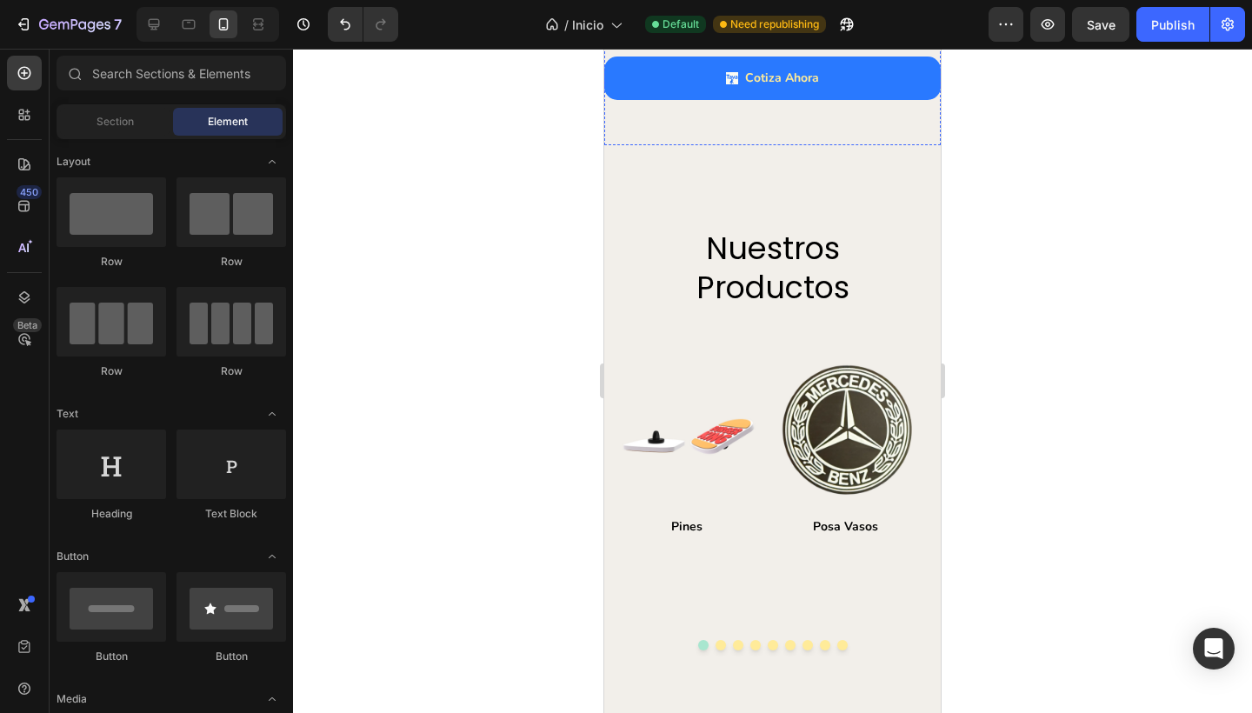
scroll to position [1678, 0]
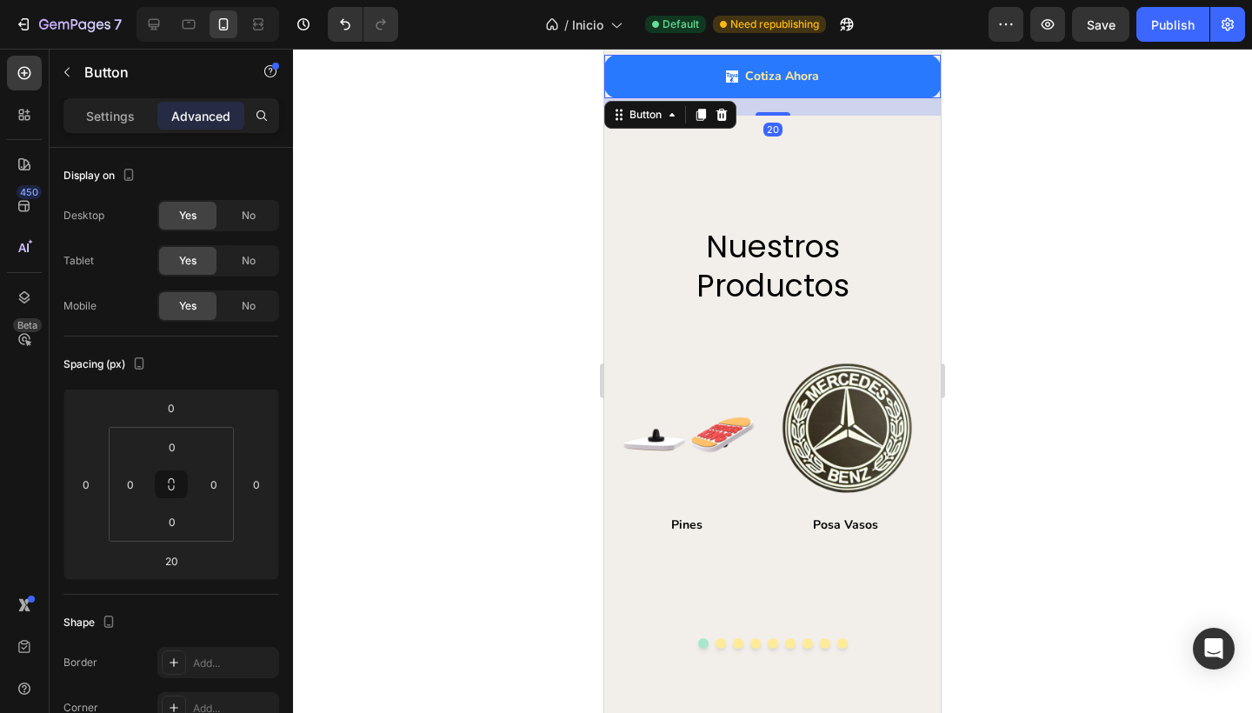
click at [480, 155] on div at bounding box center [772, 381] width 959 height 664
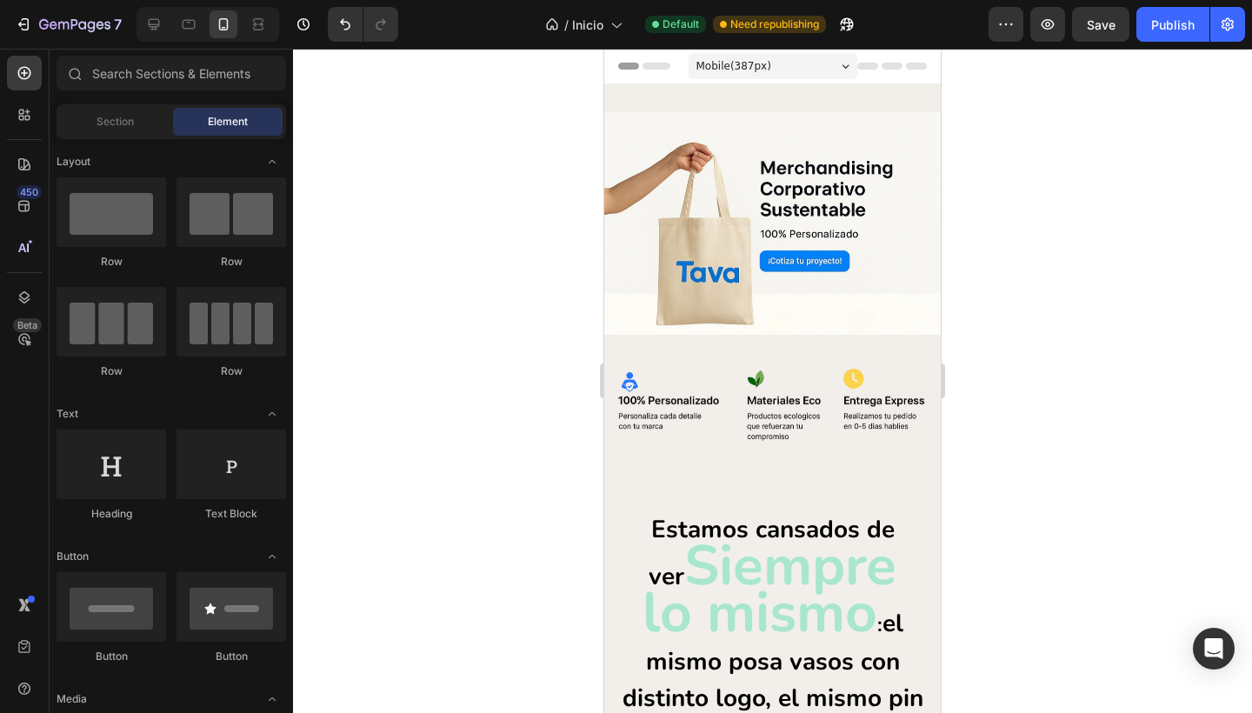
scroll to position [0, 0]
click at [1160, 18] on div "Publish" at bounding box center [1172, 25] width 43 height 18
click at [151, 20] on icon at bounding box center [154, 24] width 11 height 11
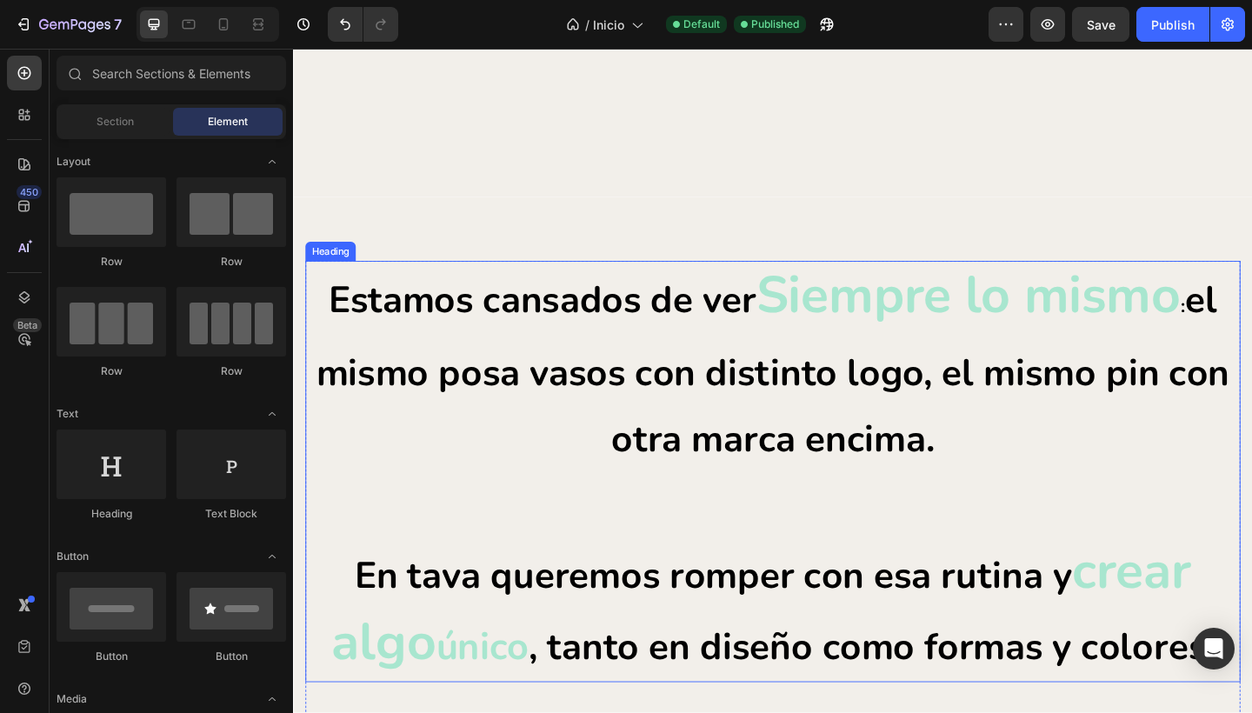
scroll to position [1789, 0]
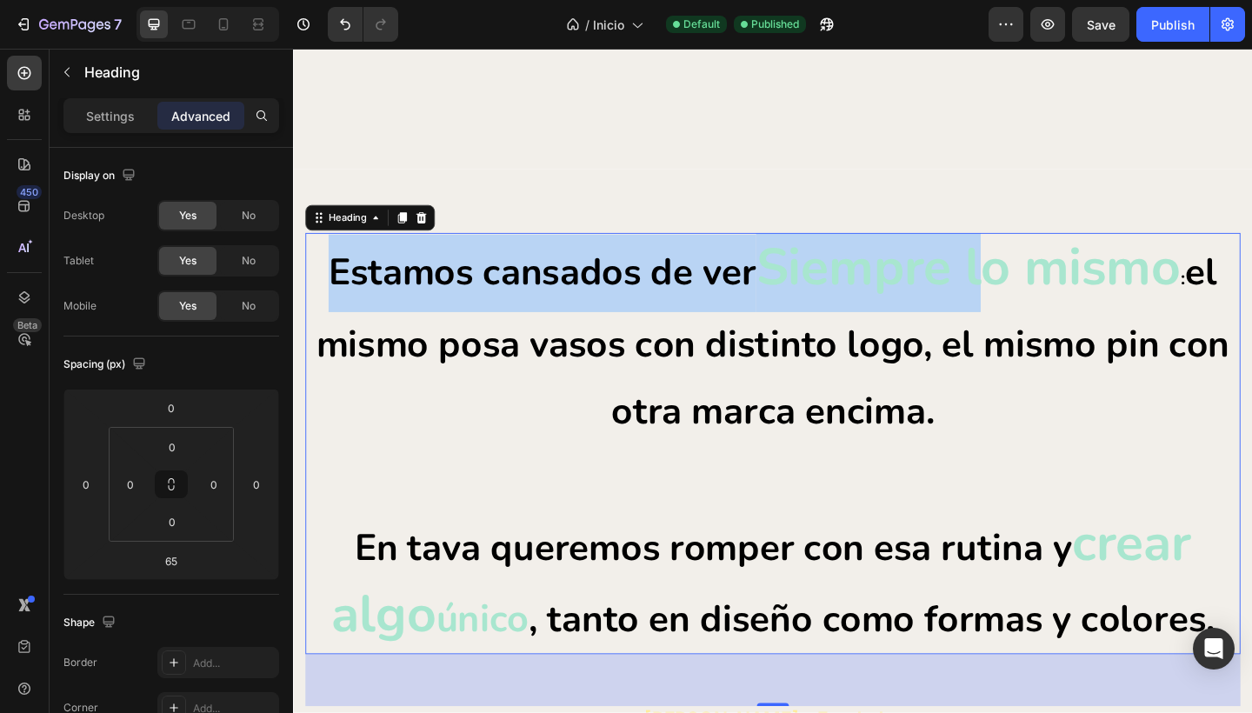
drag, startPoint x: 794, startPoint y: 267, endPoint x: 1024, endPoint y: 256, distance: 229.8
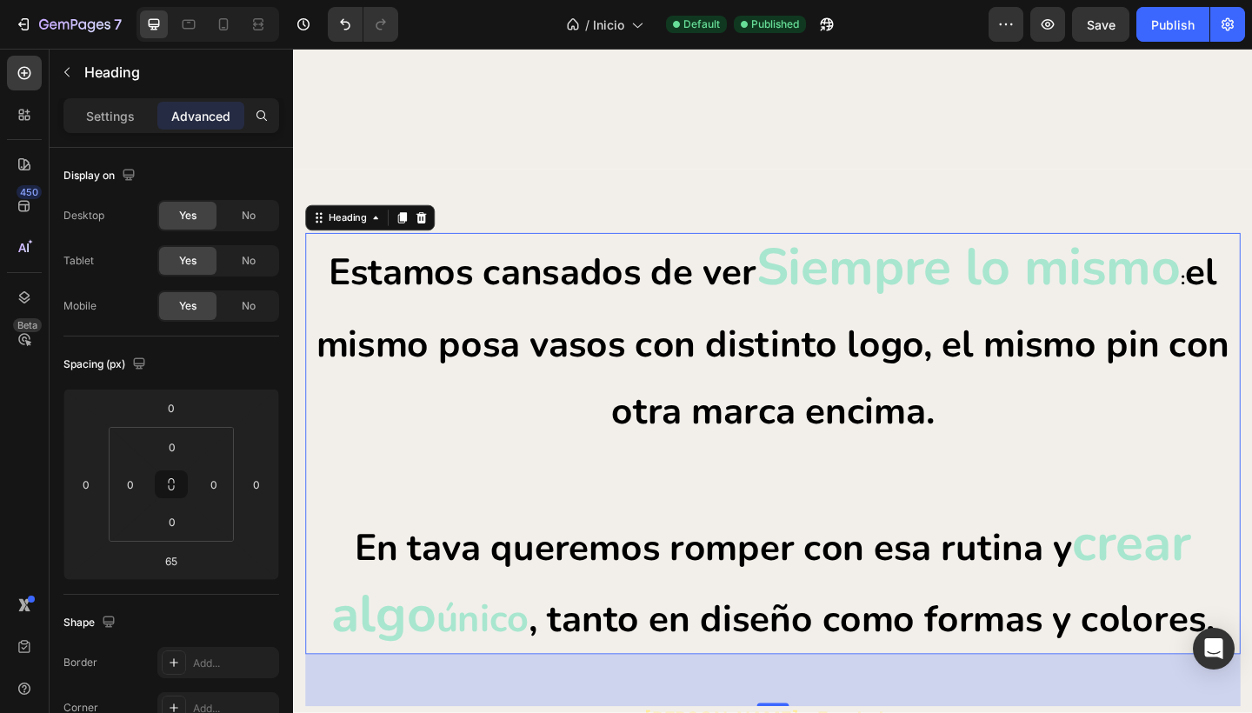
click at [828, 323] on p "Estamos cansados de ver Siempre lo mismo : el mismo posa vasos con distinto log…" at bounding box center [815, 478] width 1014 height 455
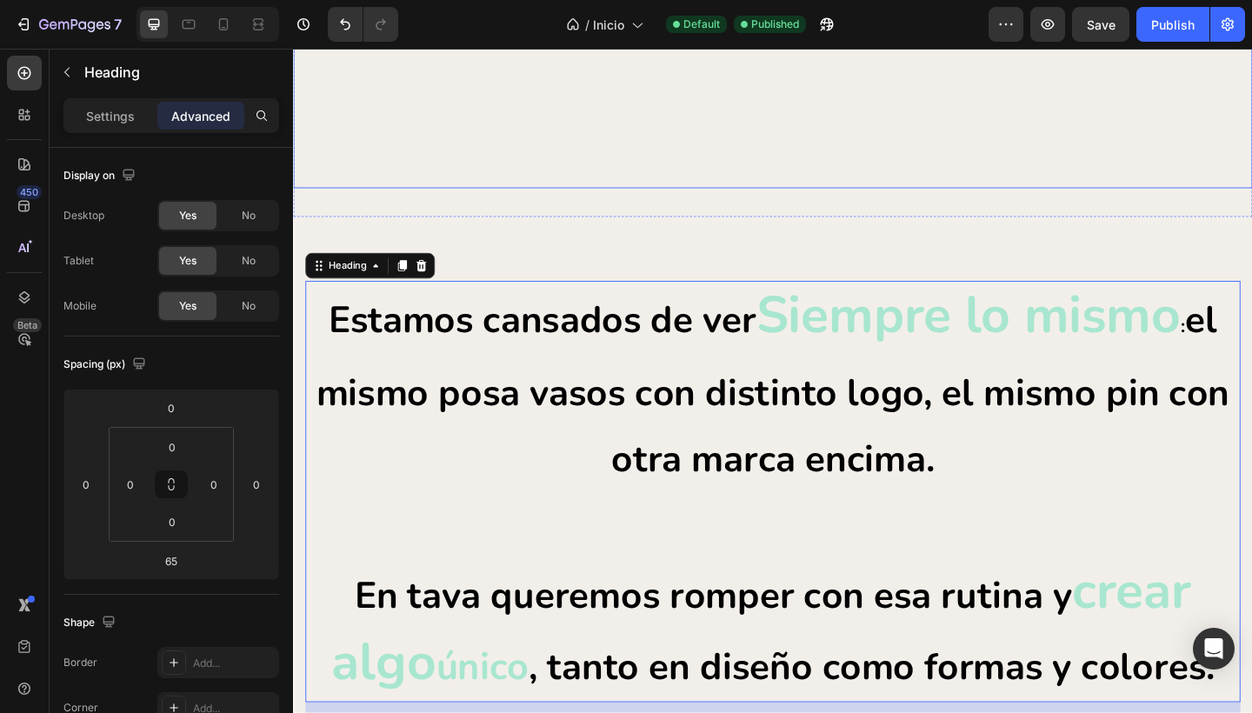
scroll to position [1355, 0]
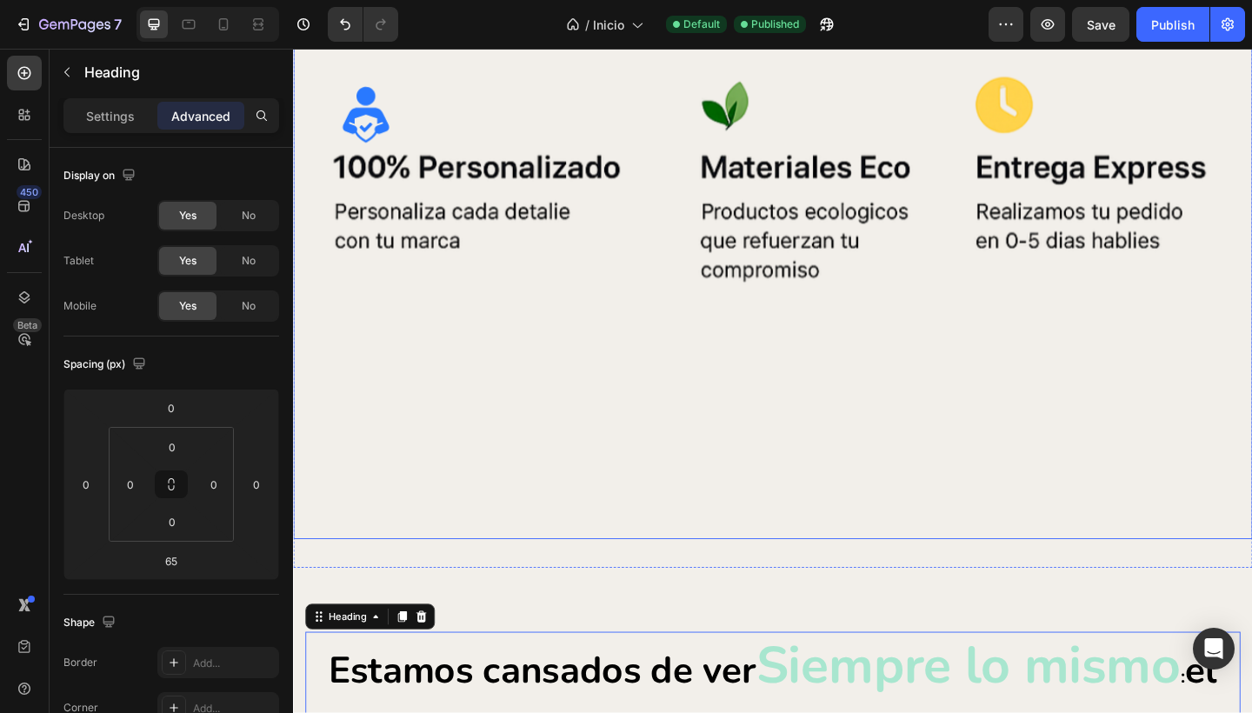
click at [735, 440] on img at bounding box center [814, 191] width 1043 height 782
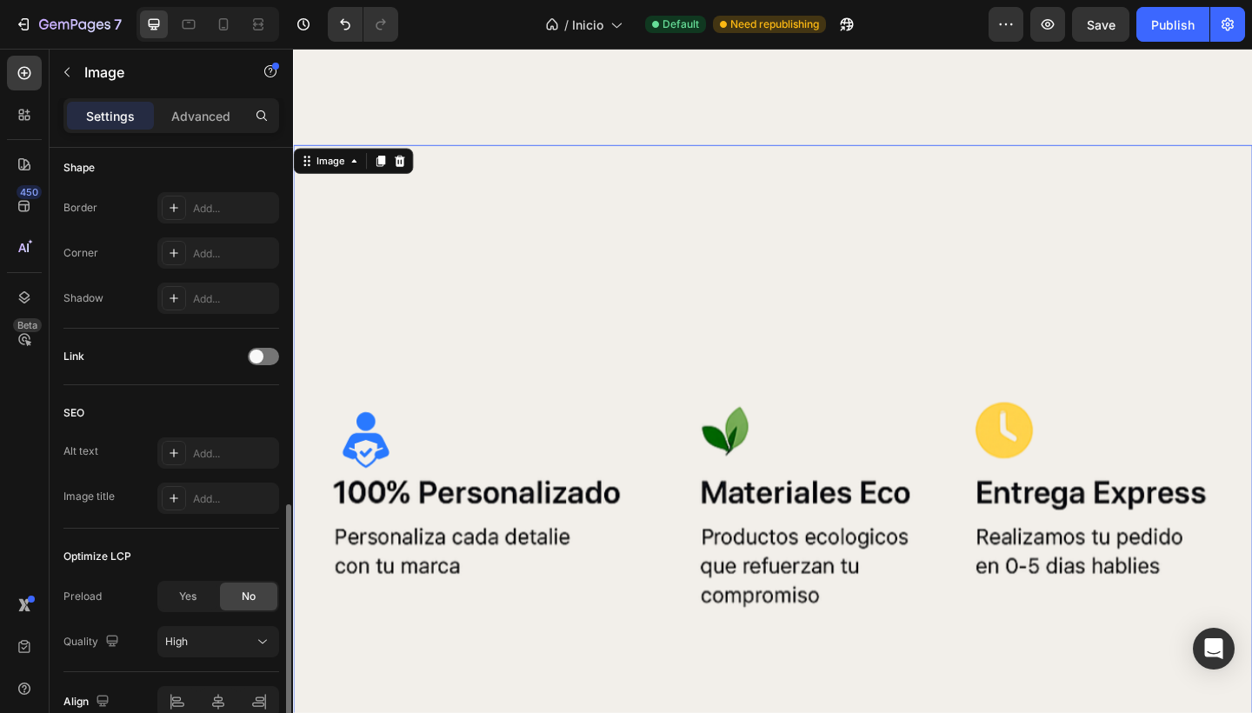
scroll to position [741, 0]
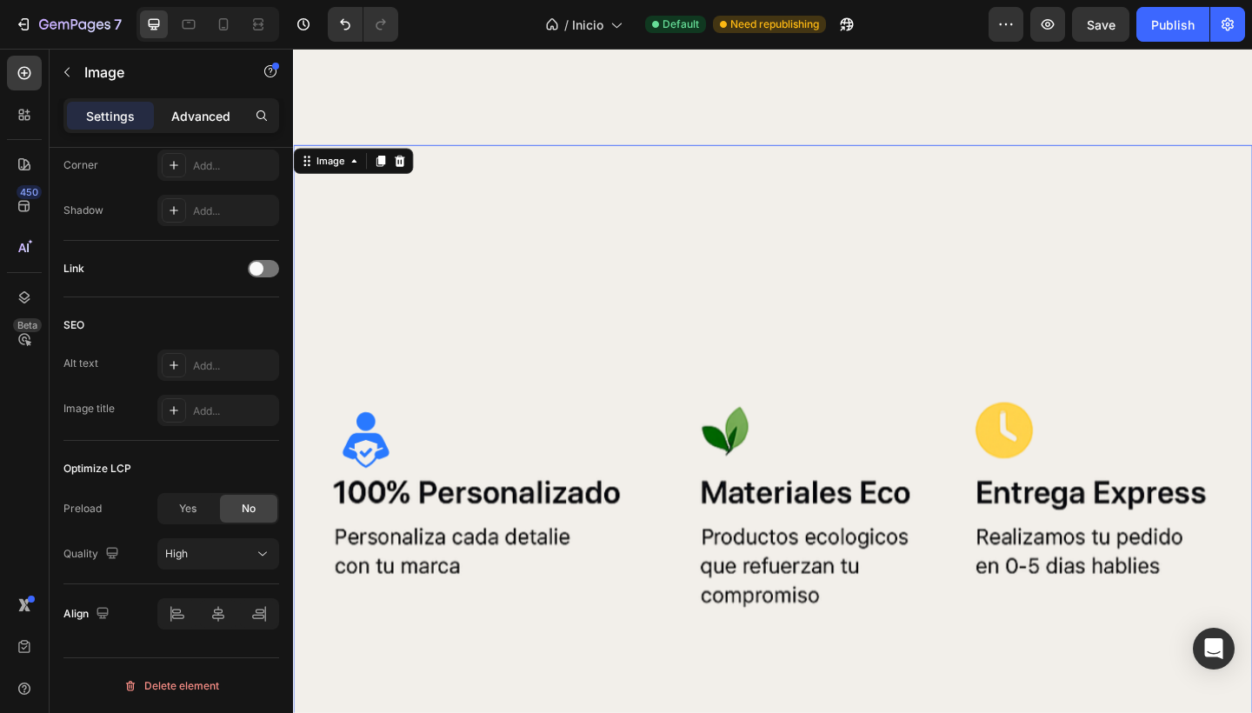
click at [189, 119] on p "Advanced" at bounding box center [200, 116] width 59 height 18
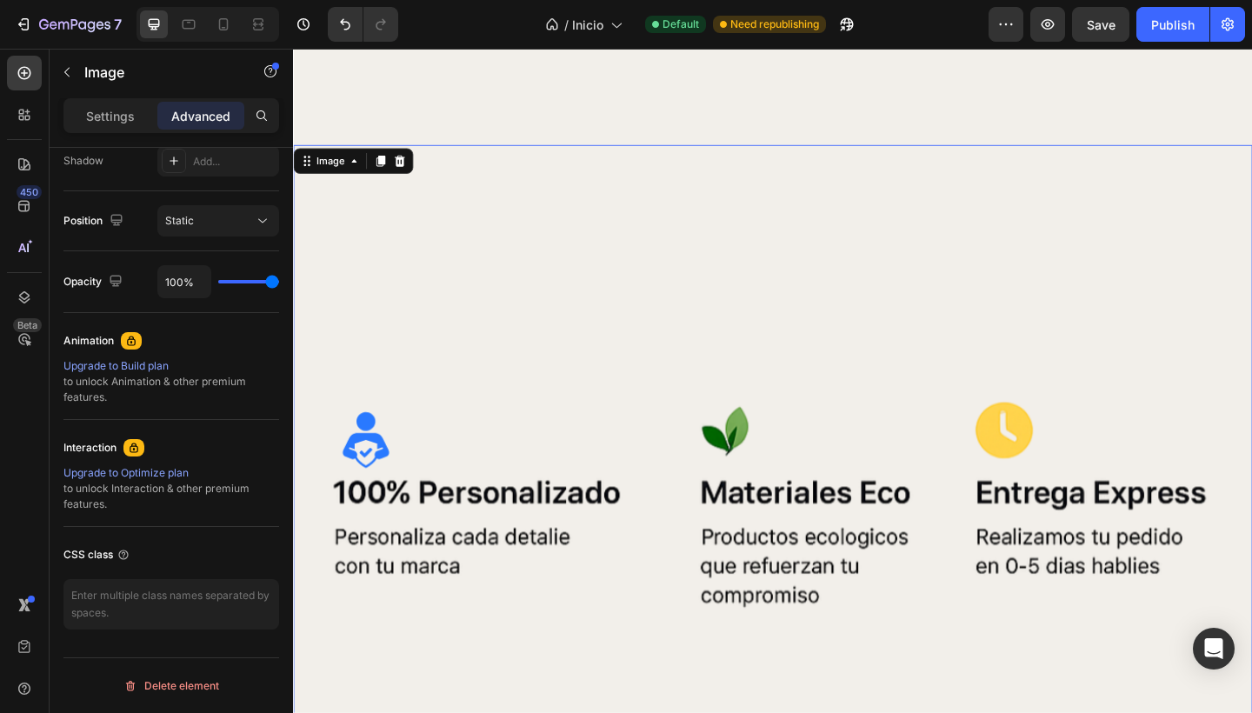
scroll to position [0, 0]
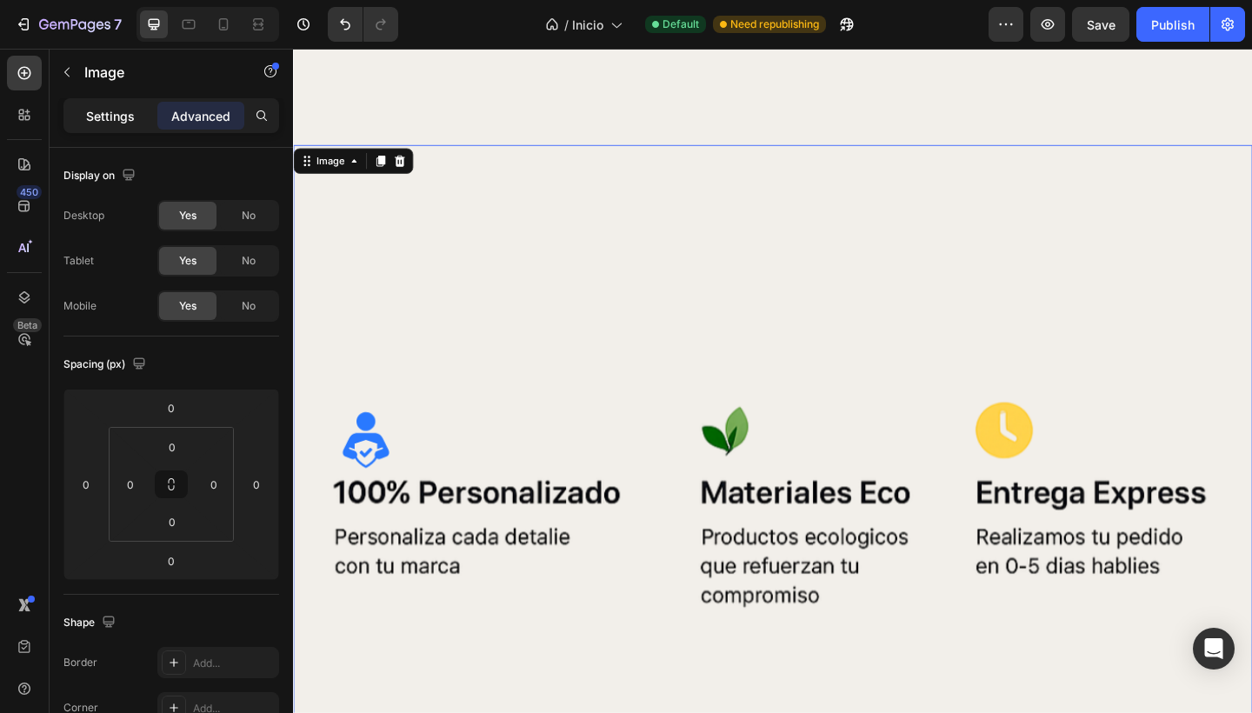
click at [106, 111] on p "Settings" at bounding box center [110, 116] width 49 height 18
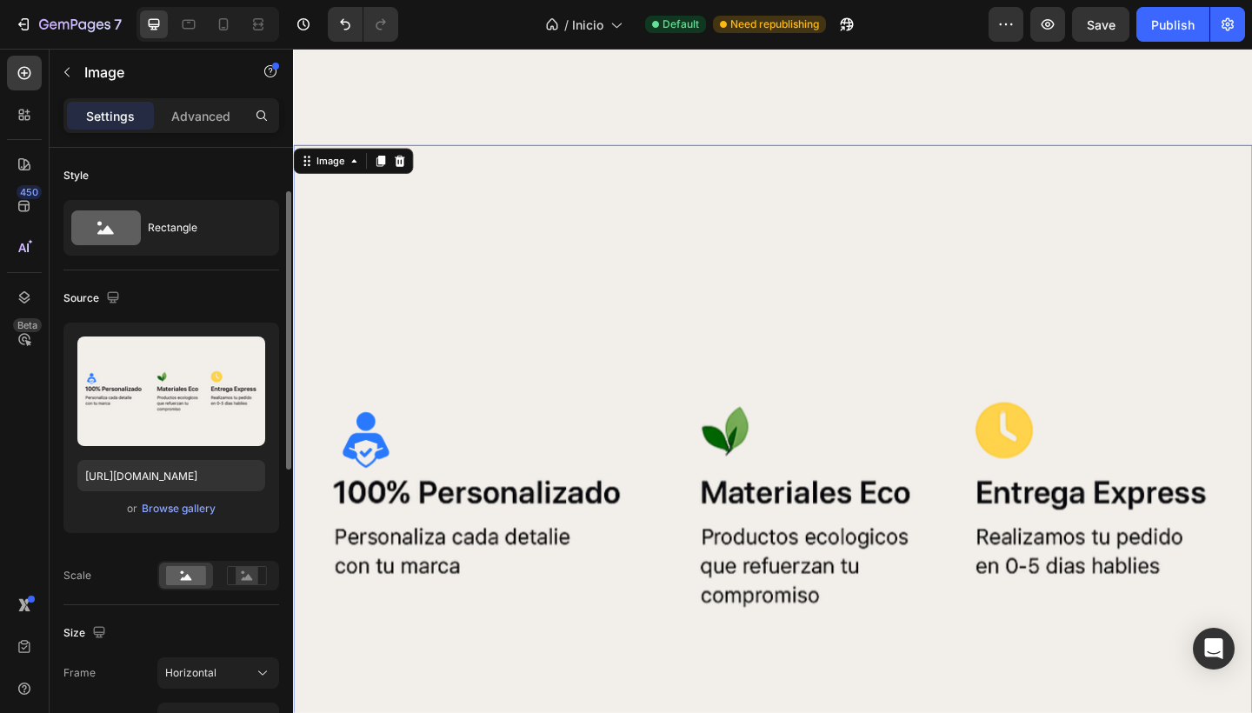
scroll to position [32, 0]
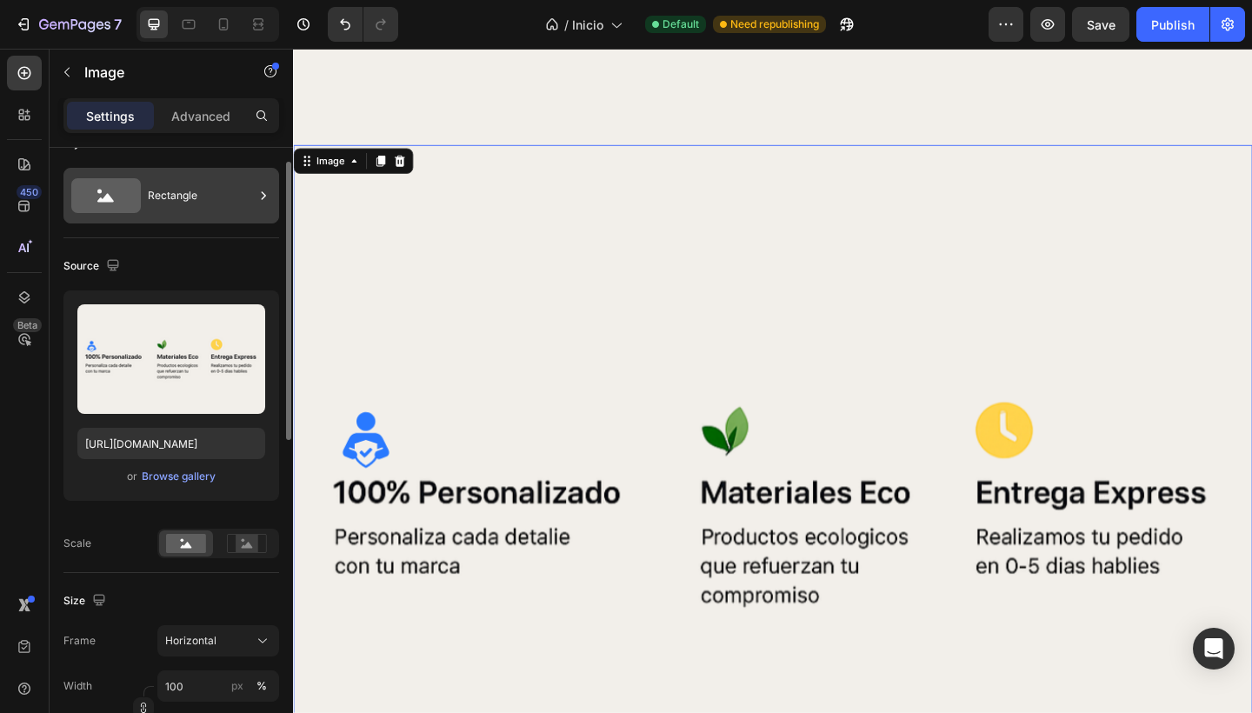
click at [163, 191] on div "Rectangle" at bounding box center [201, 196] width 106 height 40
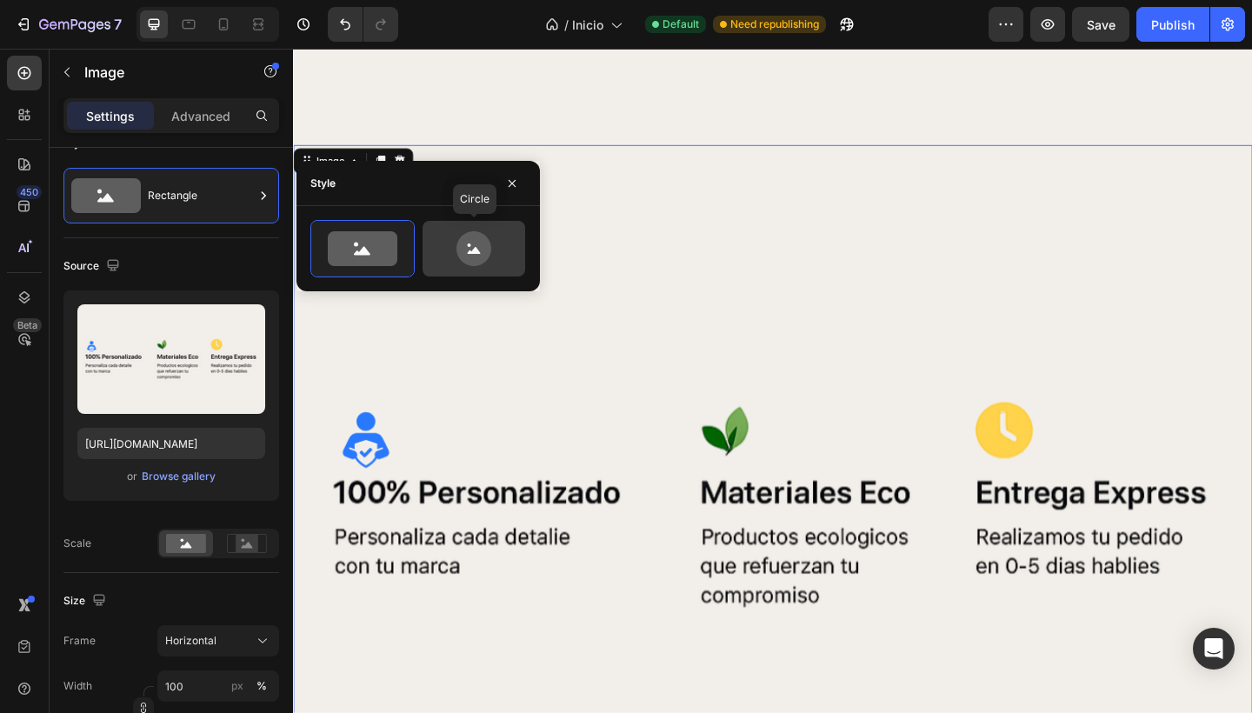
click at [478, 244] on icon at bounding box center [473, 248] width 35 height 35
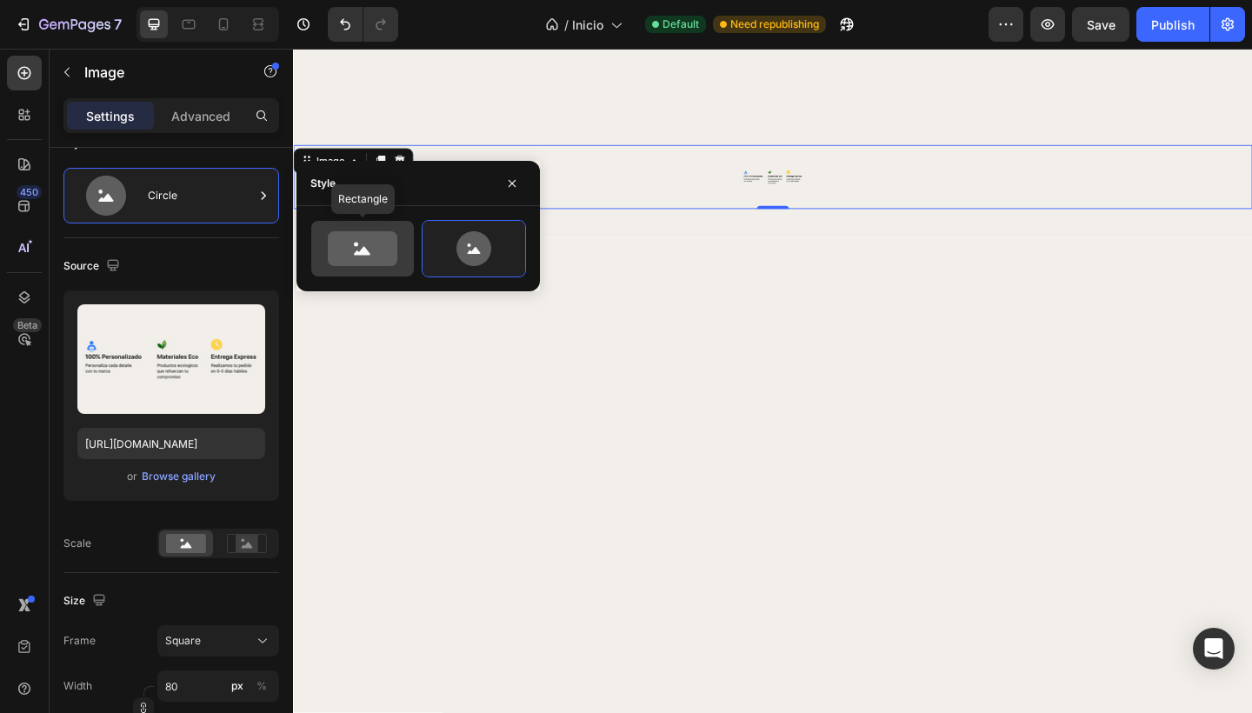
click at [376, 260] on icon at bounding box center [363, 248] width 70 height 35
type input "100"
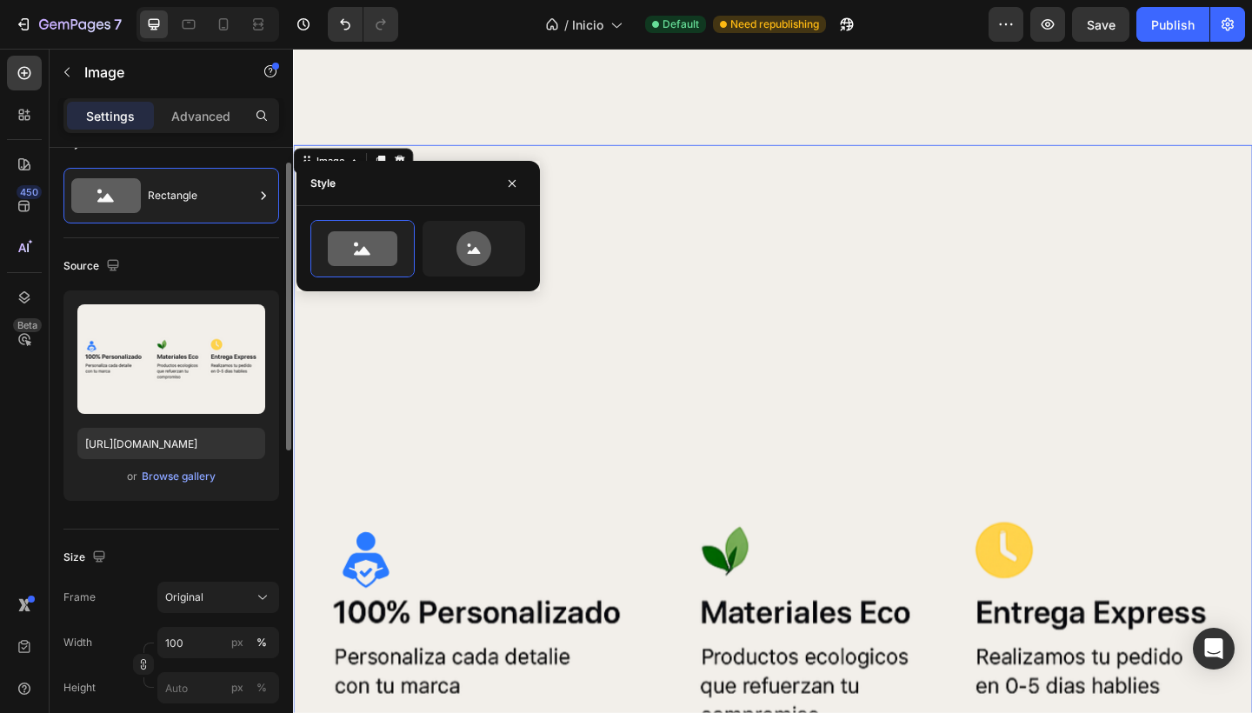
click at [187, 272] on div "Source" at bounding box center [171, 266] width 216 height 28
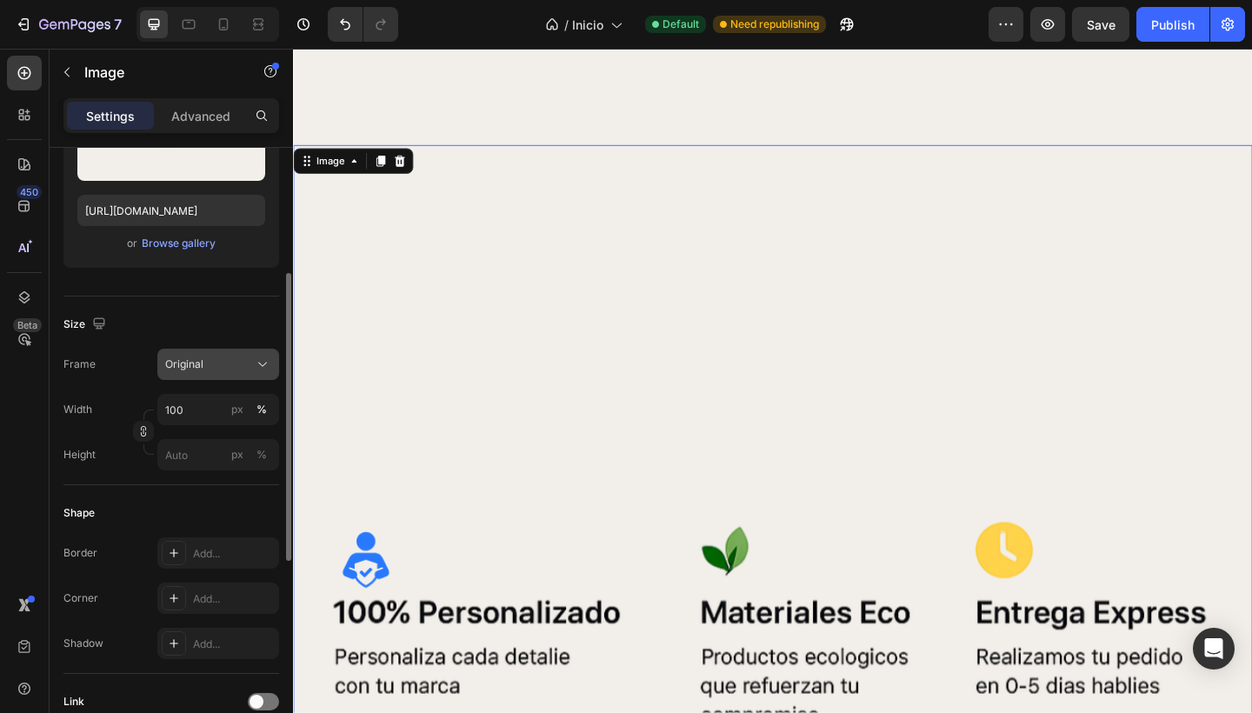
scroll to position [266, 0]
click at [221, 364] on div "Original" at bounding box center [207, 364] width 85 height 16
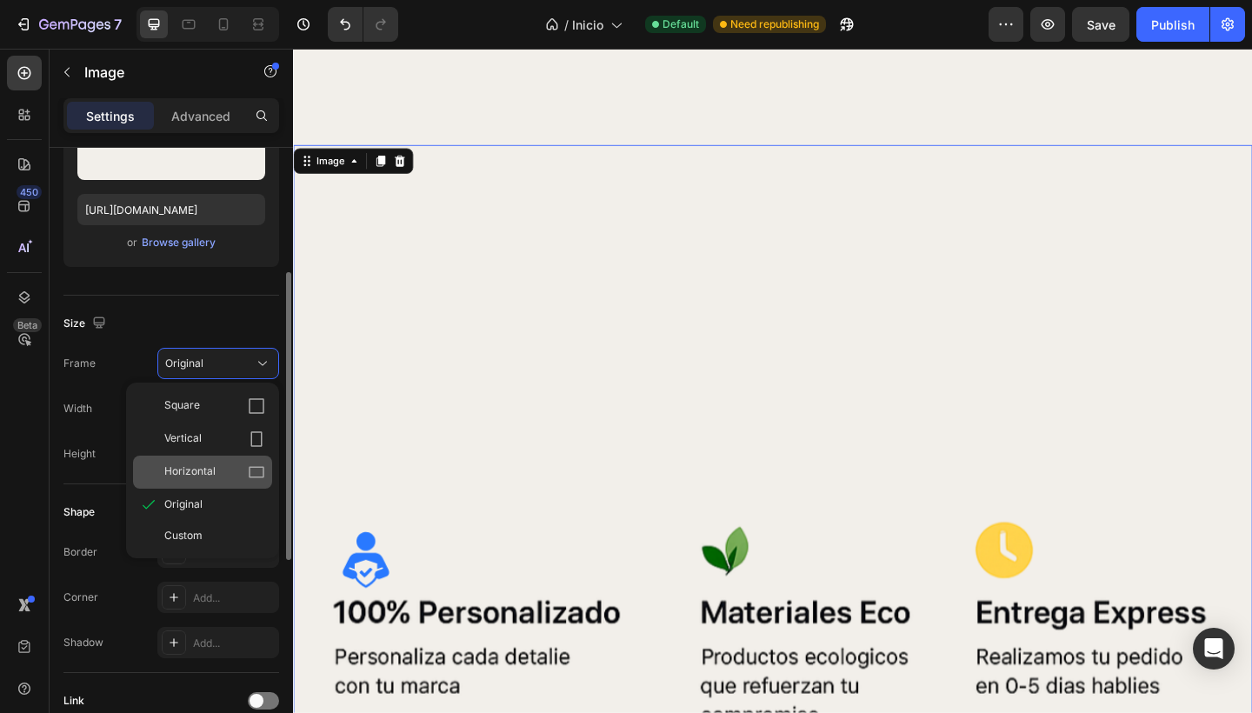
click at [205, 471] on span "Horizontal" at bounding box center [189, 471] width 51 height 17
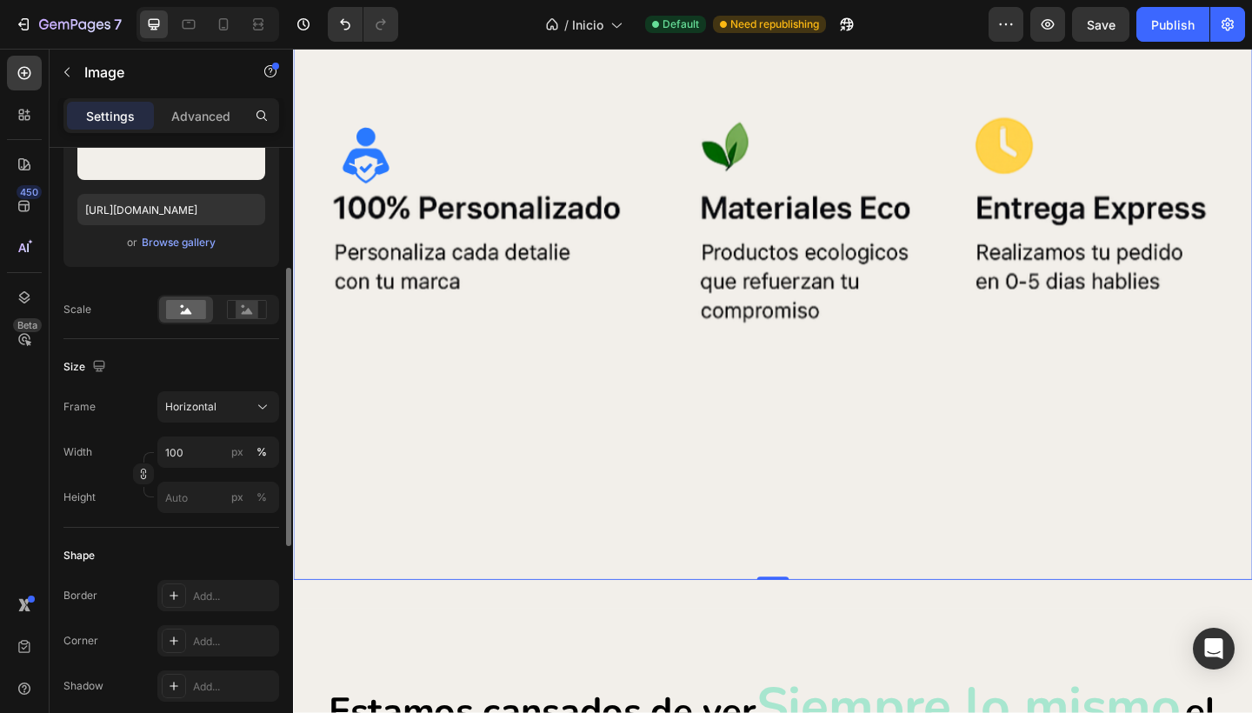
scroll to position [1213, 0]
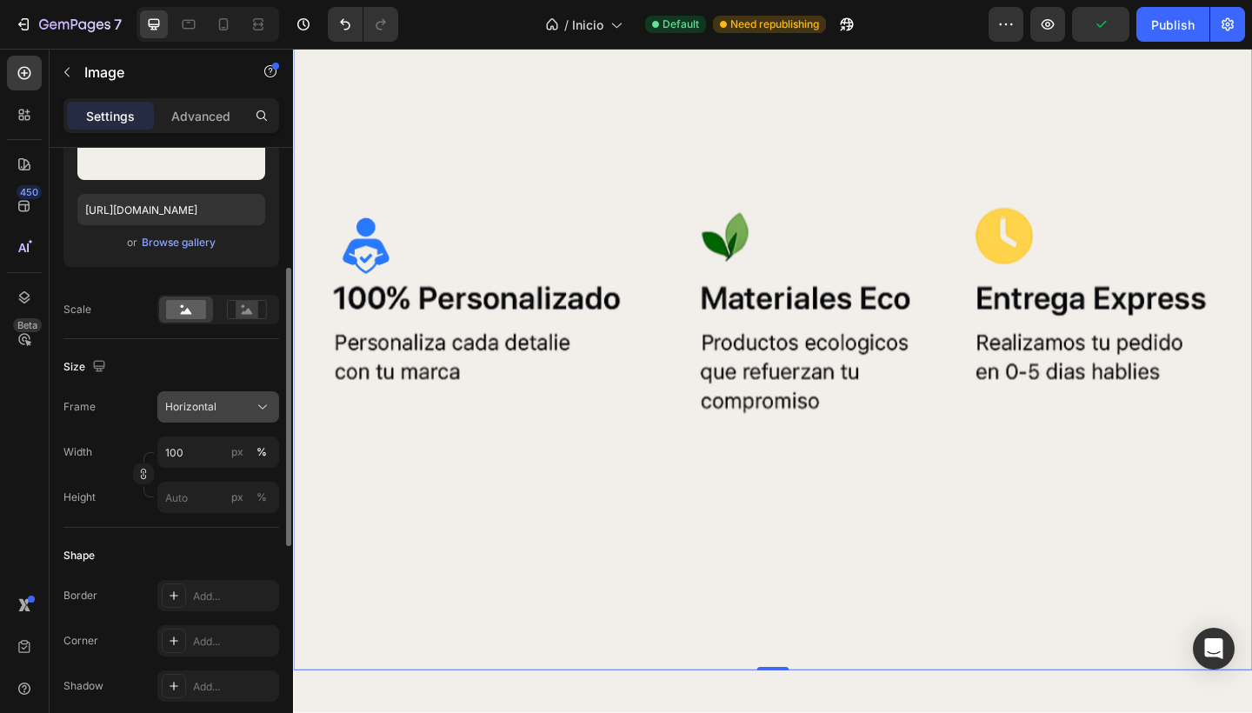
click at [235, 416] on button "Horizontal" at bounding box center [218, 406] width 122 height 31
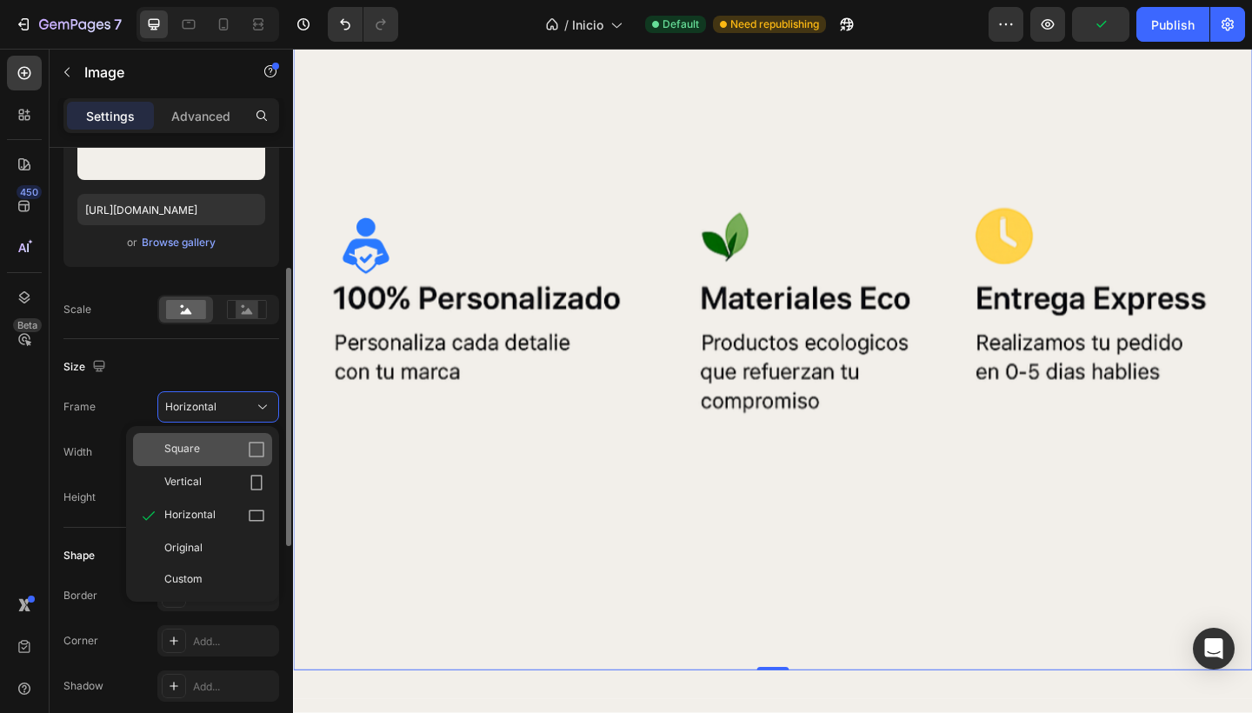
click at [215, 446] on div "Square" at bounding box center [214, 449] width 101 height 17
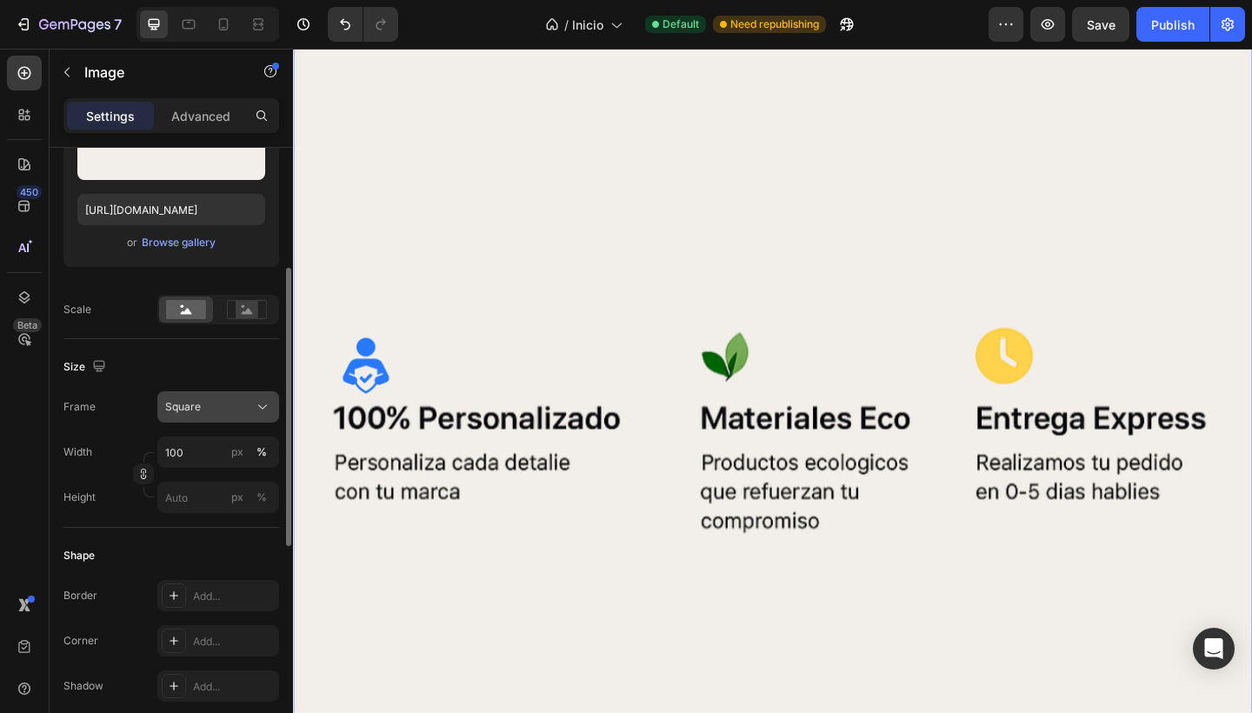
click at [229, 394] on button "Square" at bounding box center [218, 406] width 122 height 31
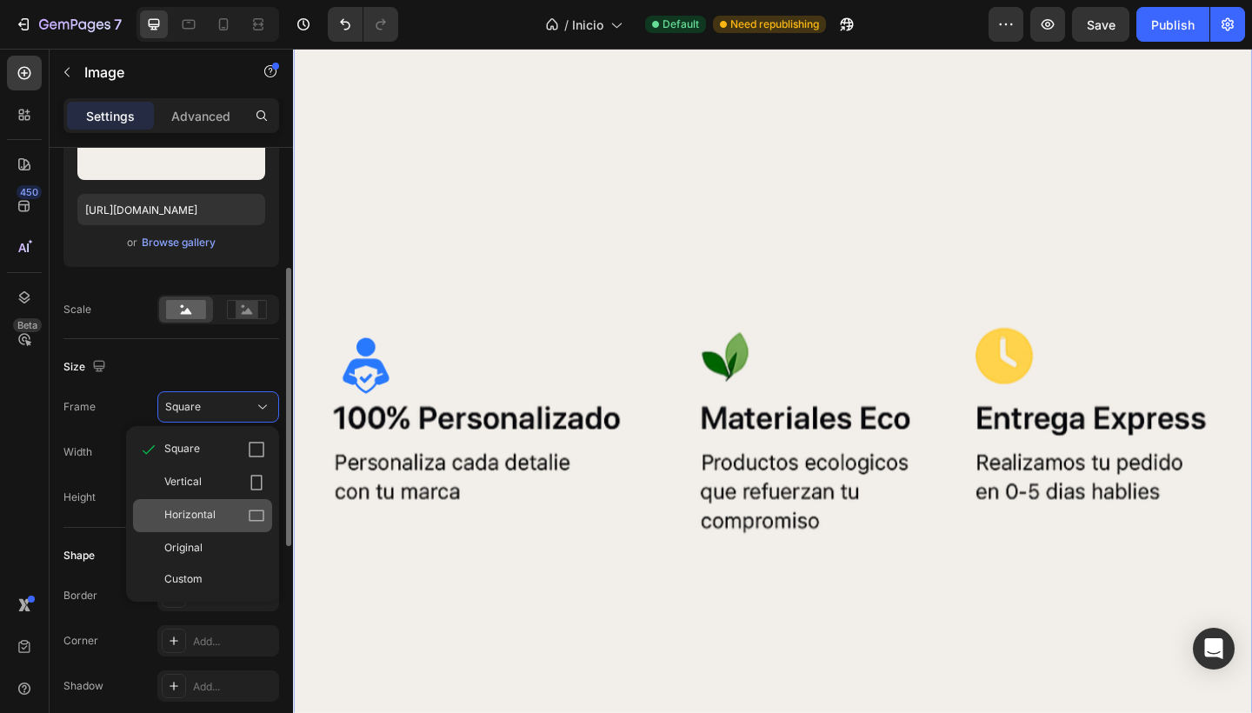
click at [203, 506] on div "Horizontal" at bounding box center [202, 515] width 139 height 33
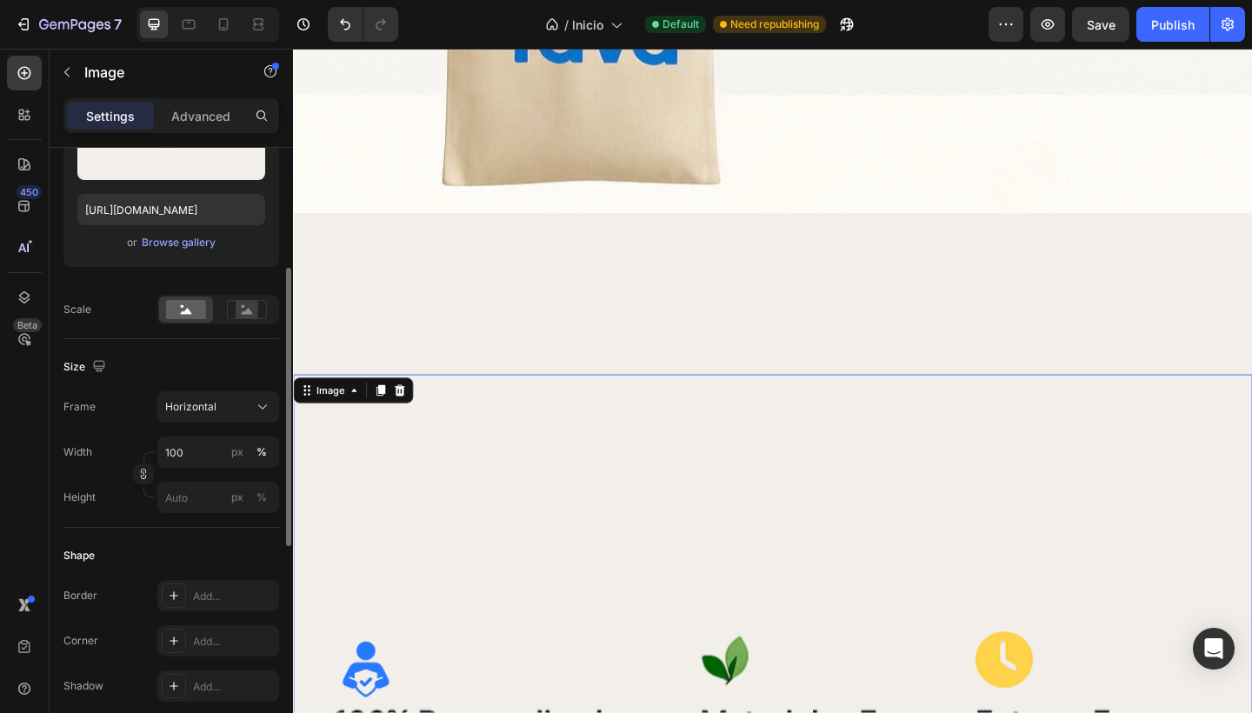
scroll to position [1088, 0]
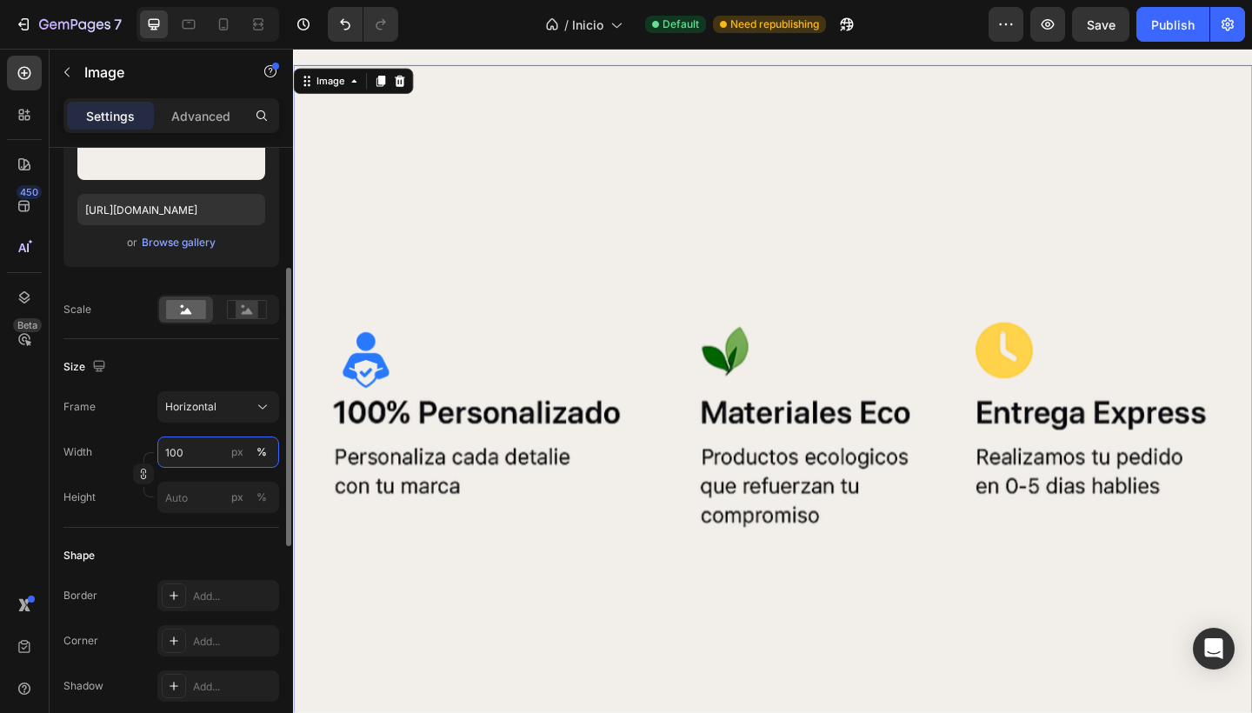
click at [203, 445] on input "100" at bounding box center [218, 451] width 122 height 31
click at [98, 412] on div "Frame Horizontal" at bounding box center [171, 406] width 216 height 31
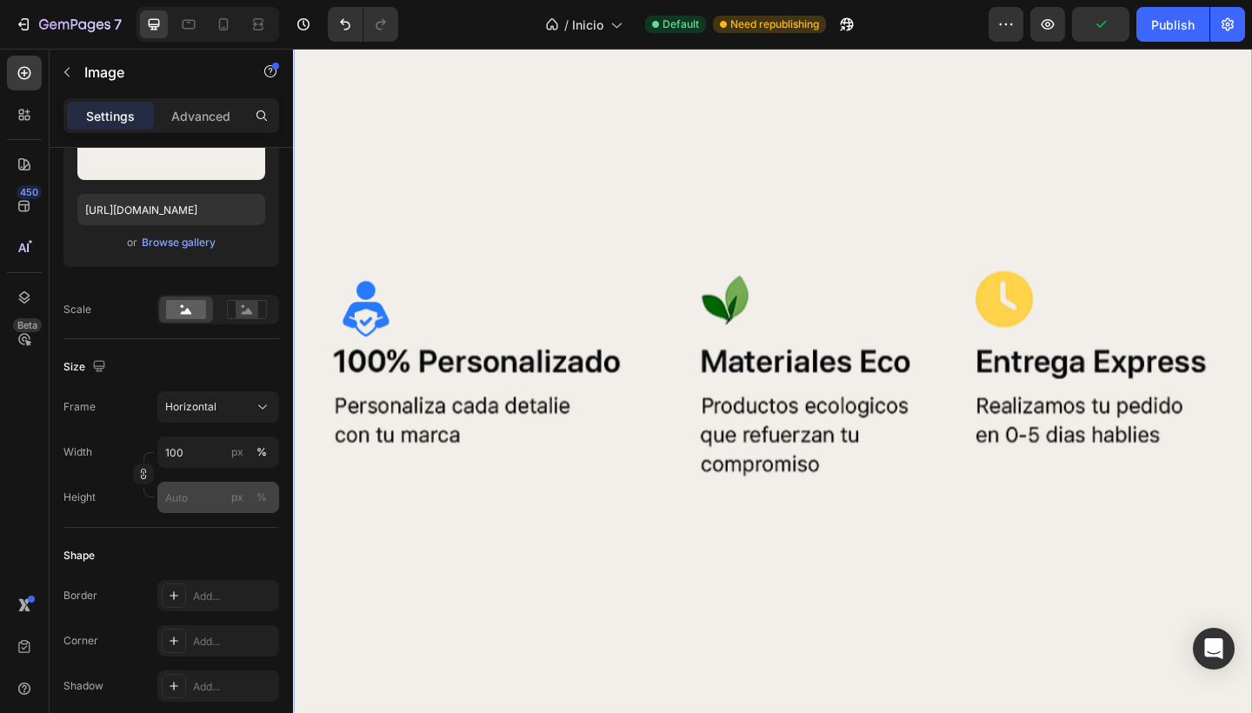
scroll to position [1205, 0]
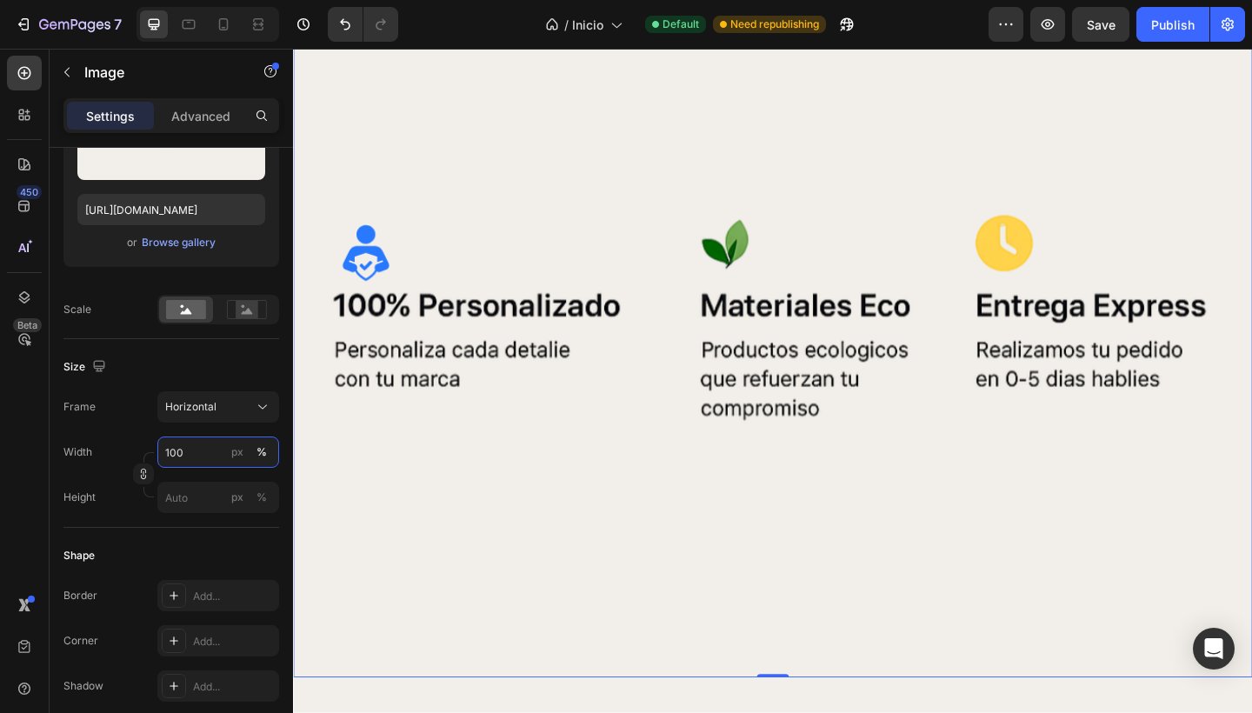
click at [203, 455] on input "100" at bounding box center [218, 451] width 122 height 31
click at [110, 438] on div "Width 100 px %" at bounding box center [171, 451] width 216 height 31
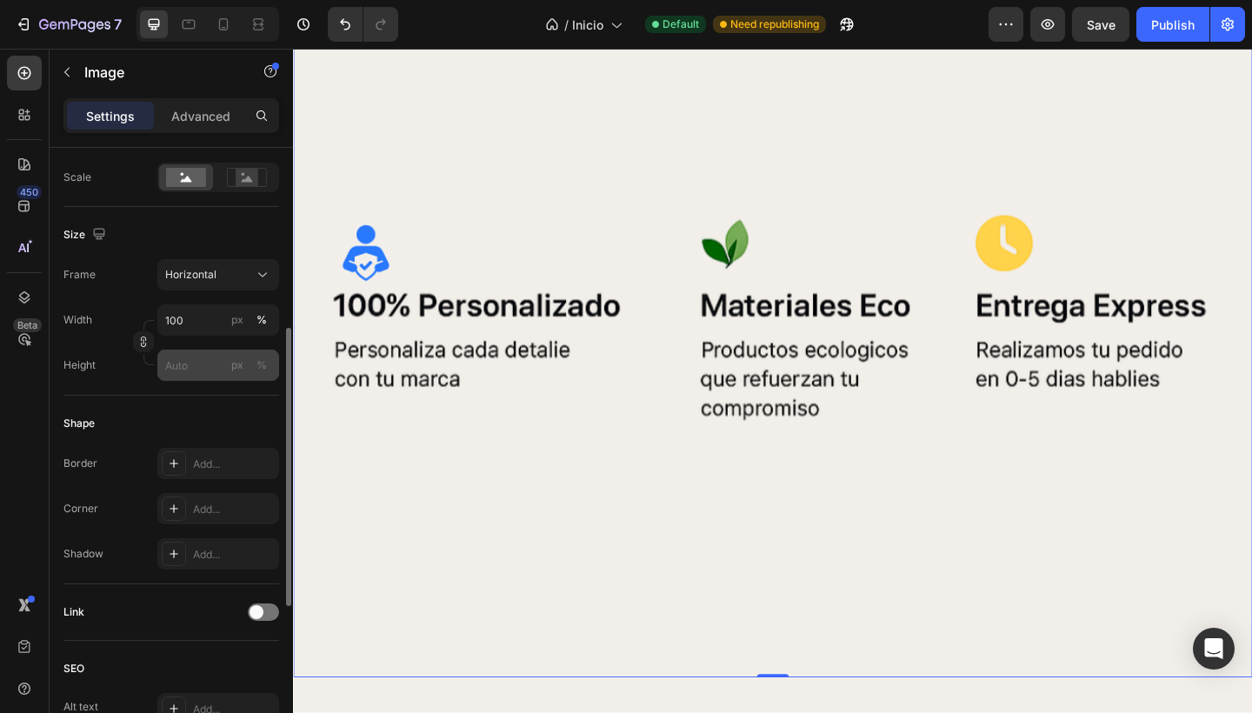
scroll to position [398, 0]
click at [205, 368] on input "px %" at bounding box center [218, 364] width 122 height 31
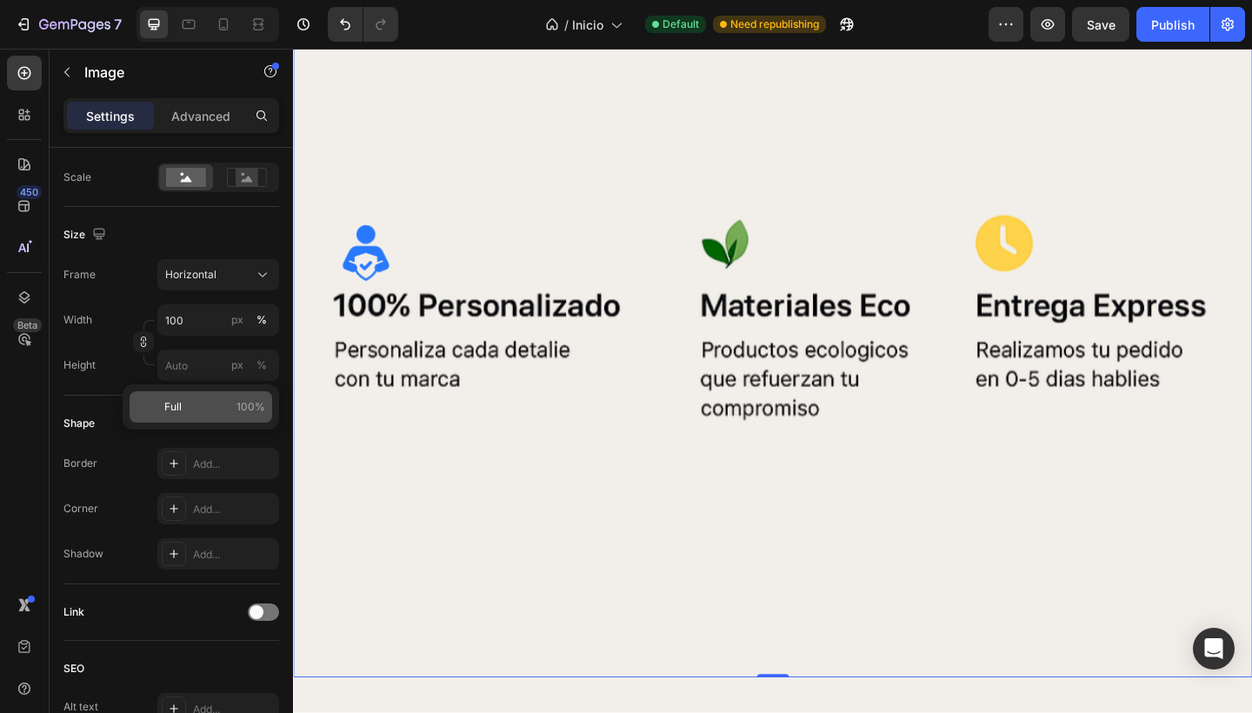
click at [181, 409] on span "Full" at bounding box center [172, 407] width 17 height 16
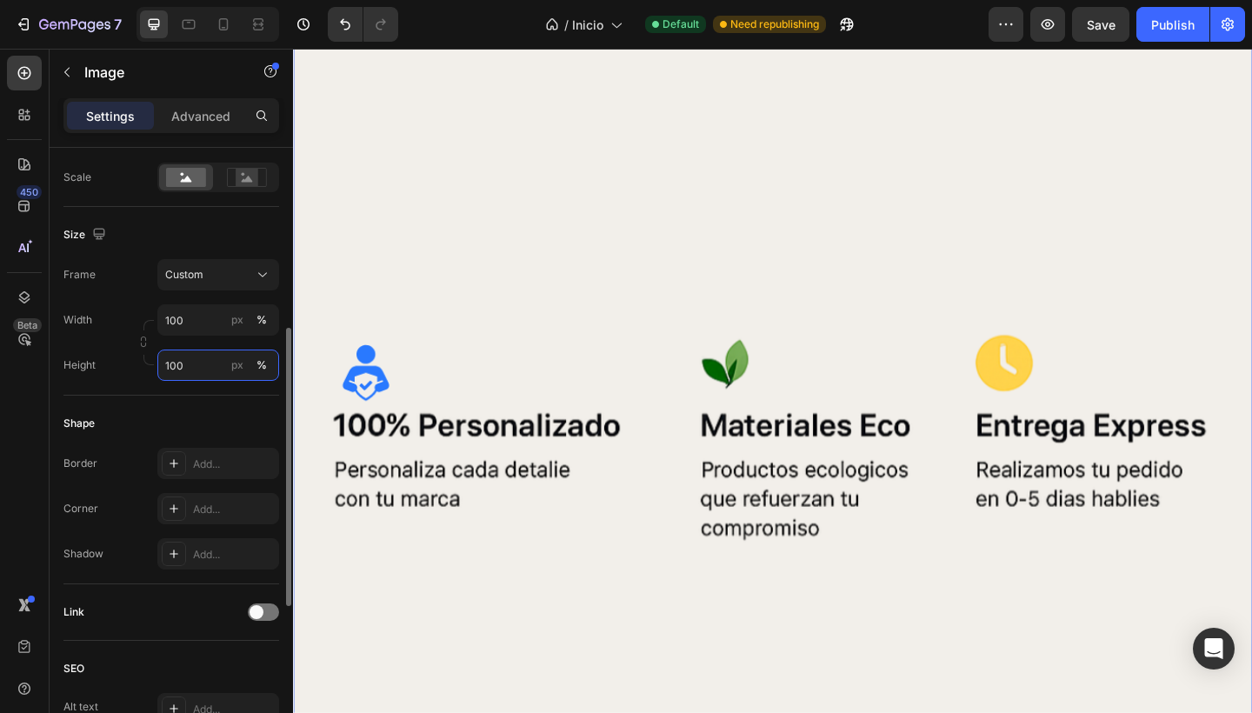
click at [210, 365] on input "100" at bounding box center [218, 364] width 122 height 31
type input "1"
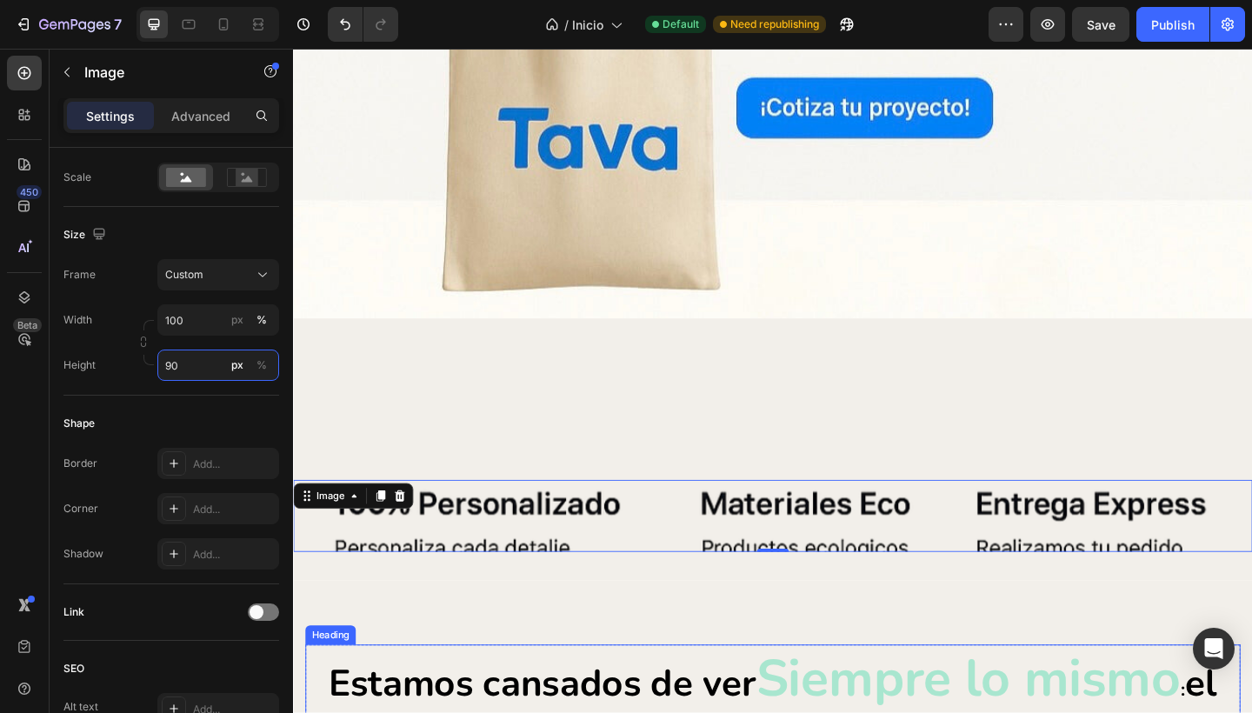
scroll to position [668, 0]
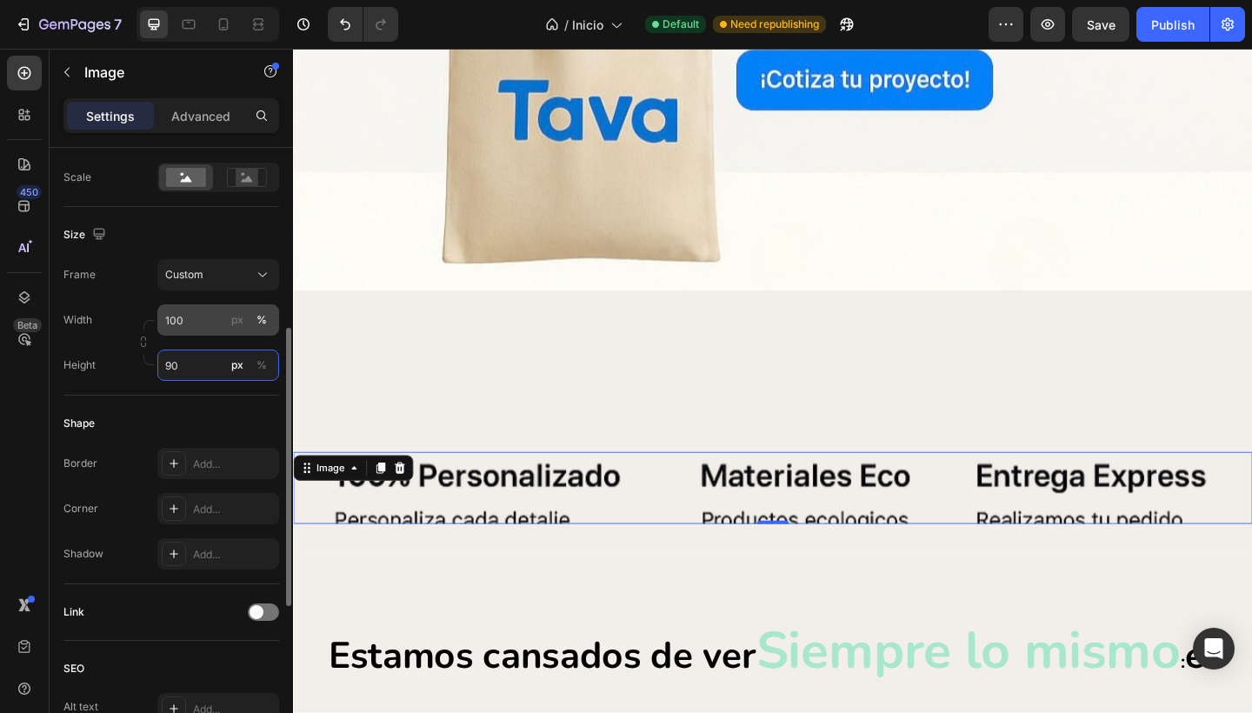
type input "9"
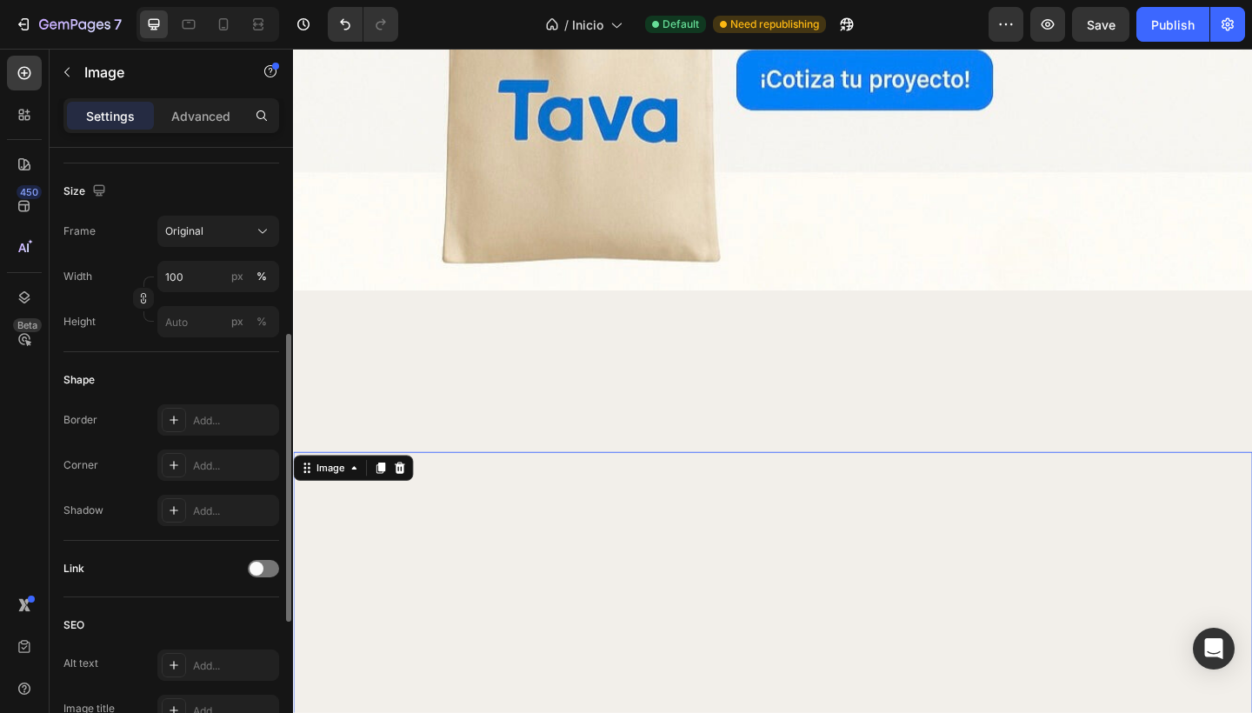
click at [117, 341] on div "Size Frame Original Width 100 px % Height px %" at bounding box center [171, 257] width 216 height 189
click at [201, 328] on input "px %" at bounding box center [218, 321] width 122 height 31
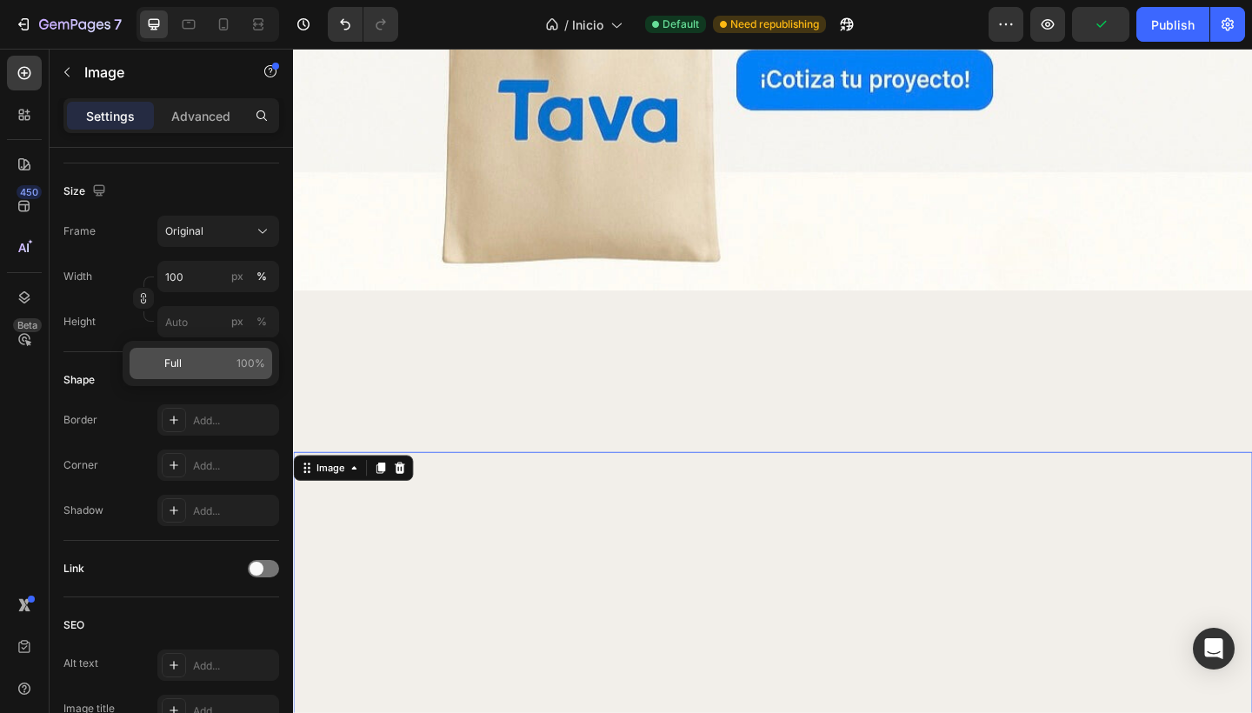
click at [196, 364] on p "Full 100%" at bounding box center [214, 364] width 101 height 16
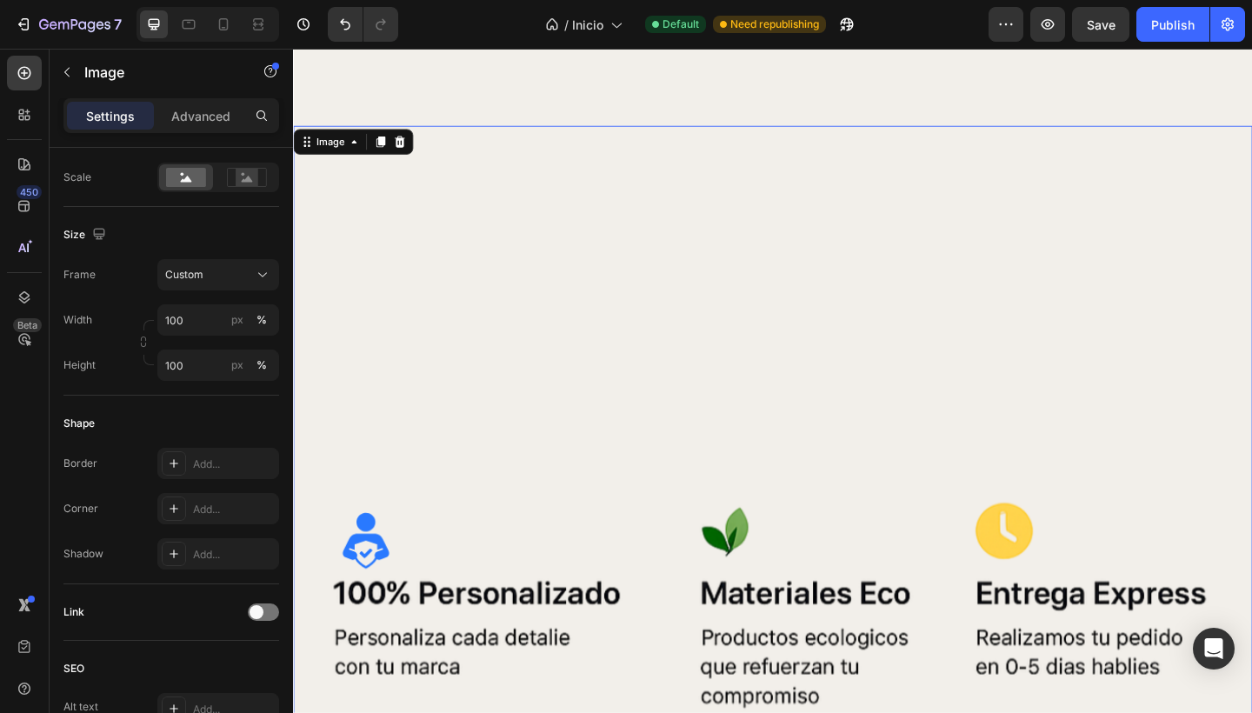
scroll to position [1286, 0]
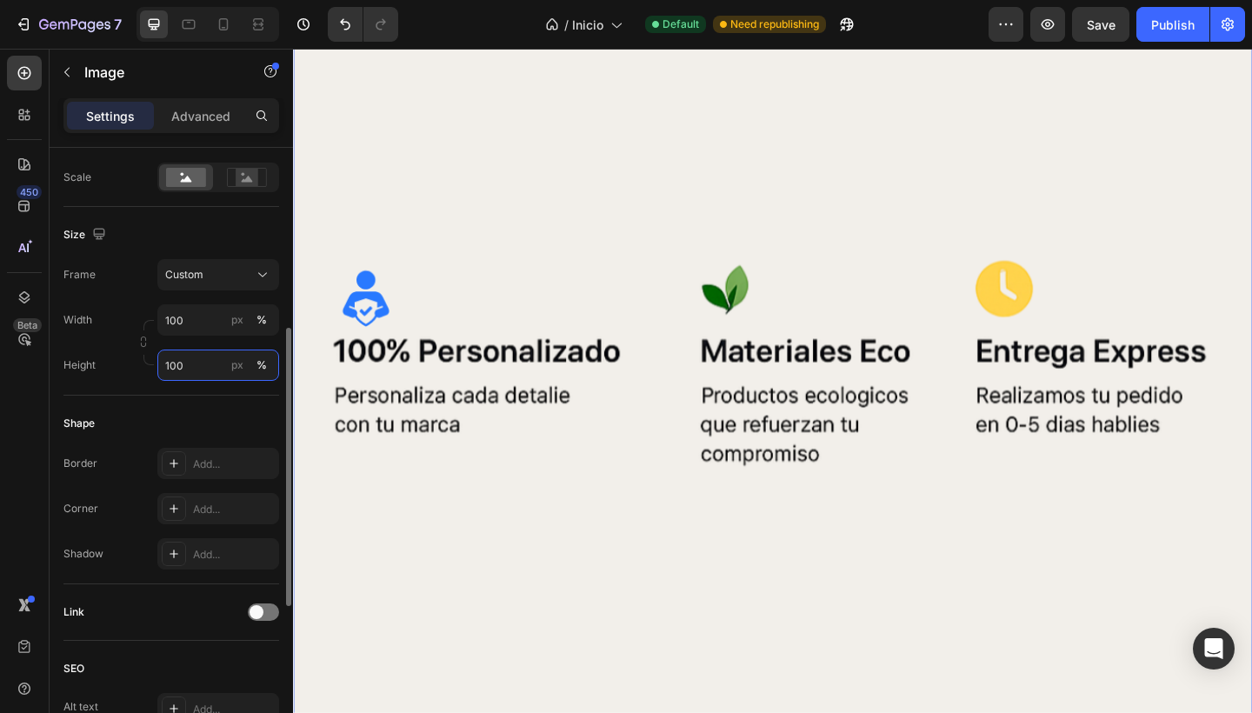
click at [192, 364] on input "100" at bounding box center [218, 364] width 122 height 31
click at [200, 368] on input "100" at bounding box center [218, 364] width 122 height 31
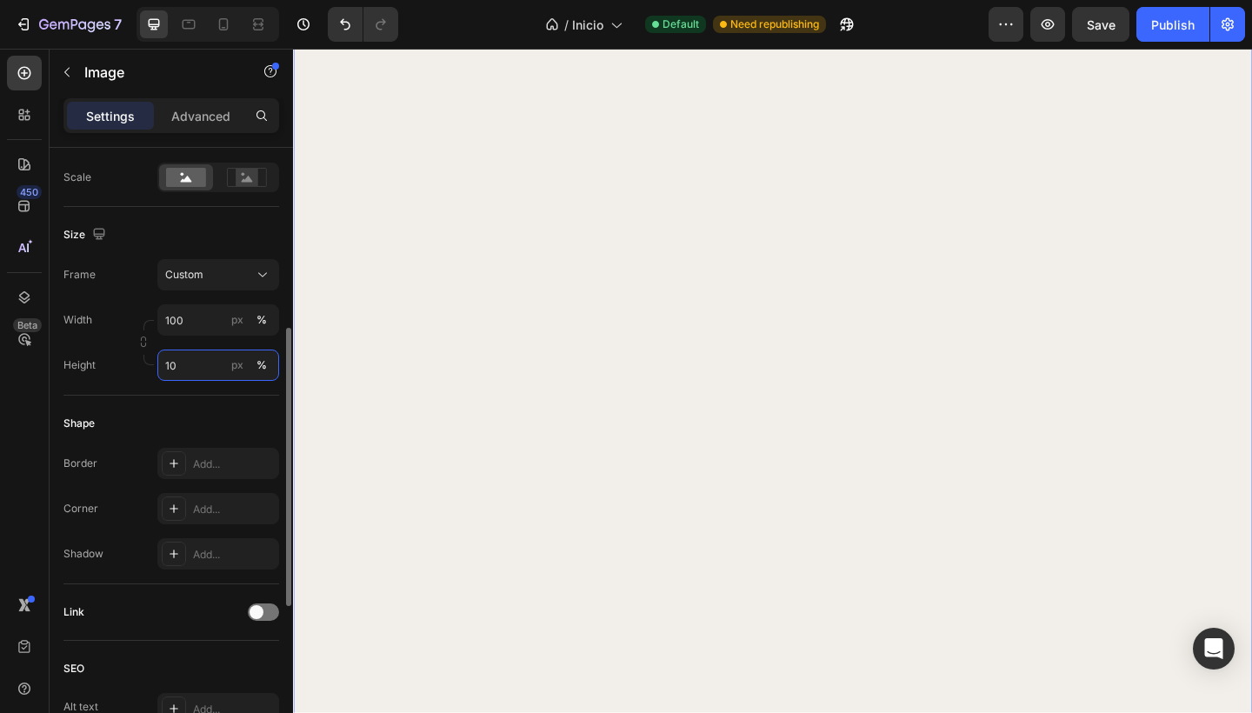
type input "1"
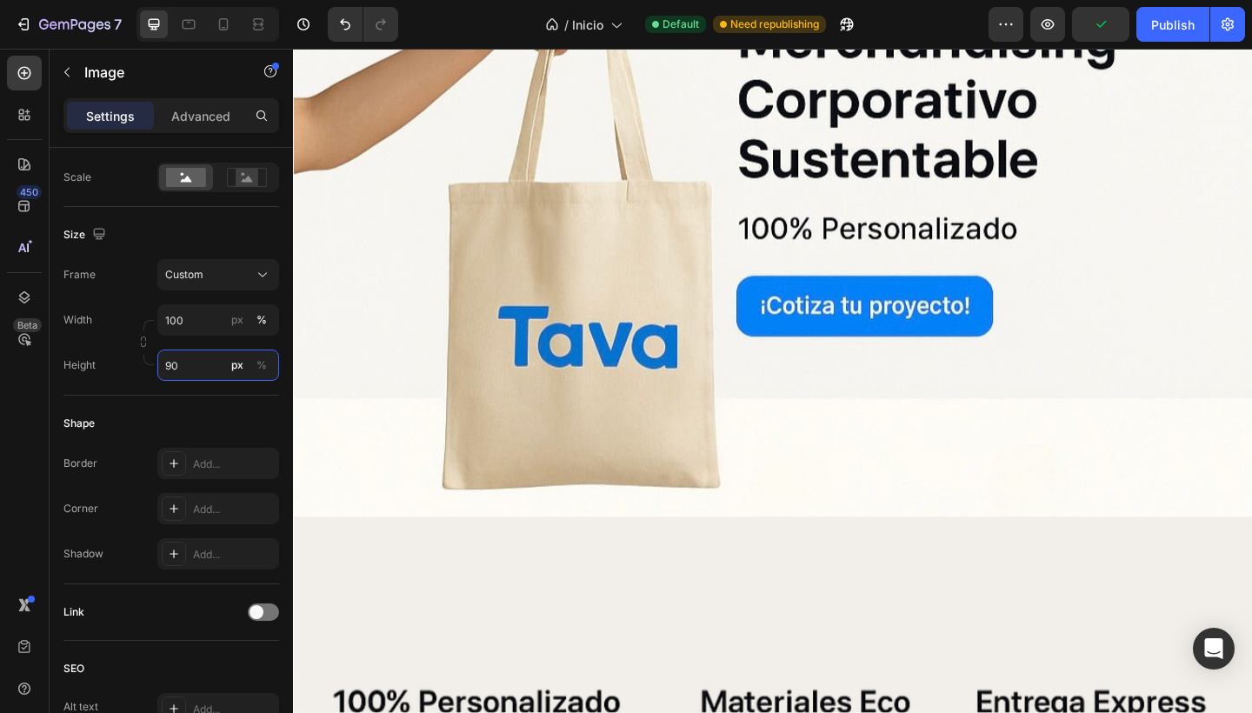
scroll to position [675, 0]
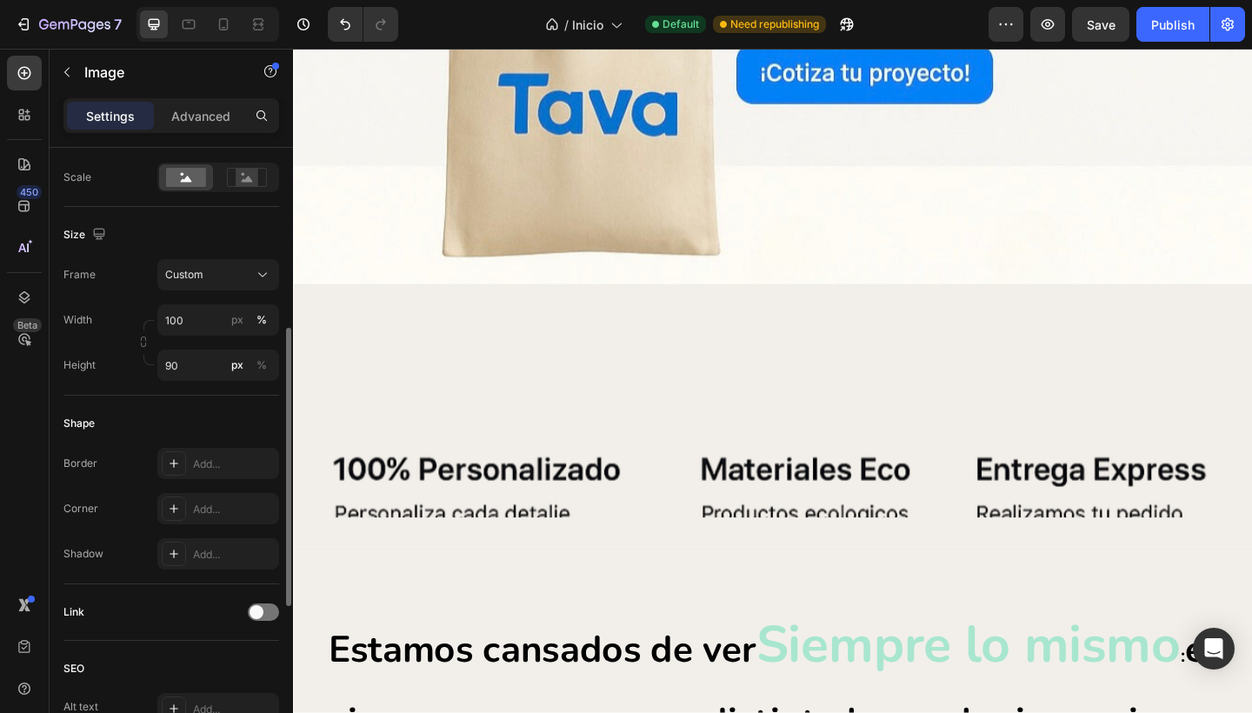
click at [109, 378] on div "Height 90 px %" at bounding box center [171, 364] width 216 height 31
click at [196, 361] on input "90" at bounding box center [218, 364] width 122 height 31
type input "9"
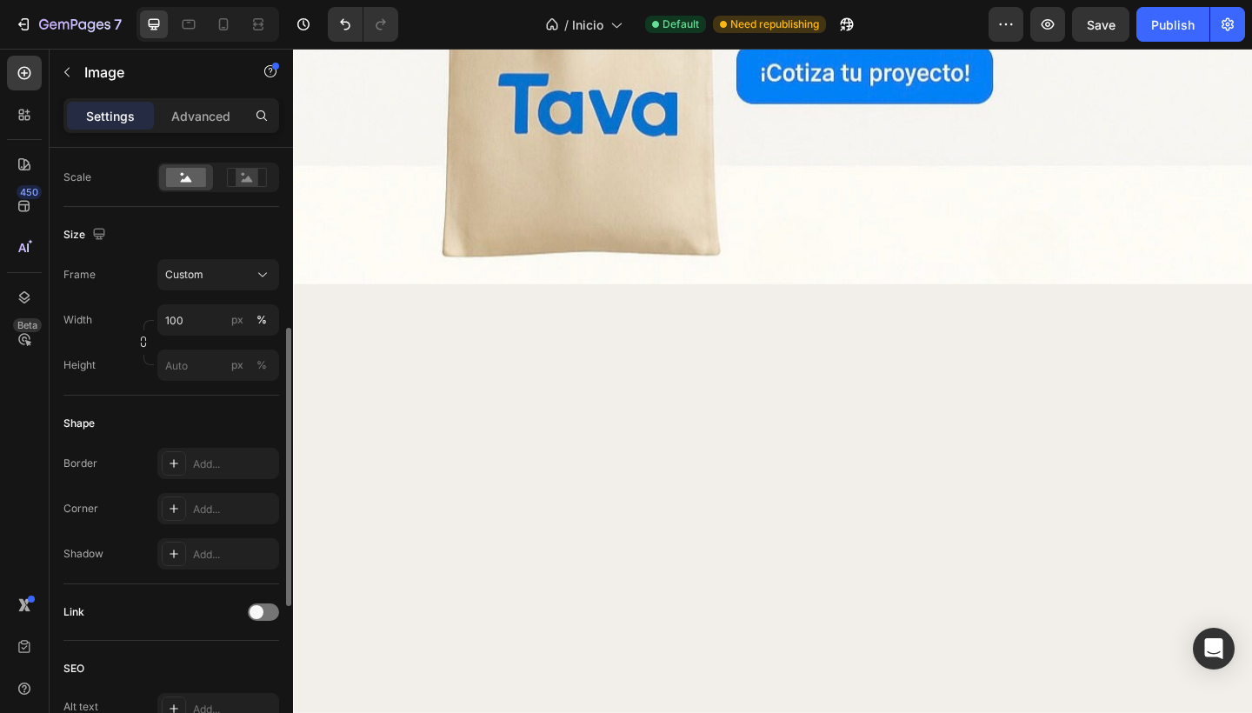
click at [122, 395] on div "Style Rectangle Source Upload Image [URL][DOMAIN_NAME] or Browse gallery Scale …" at bounding box center [171, 368] width 216 height 1237
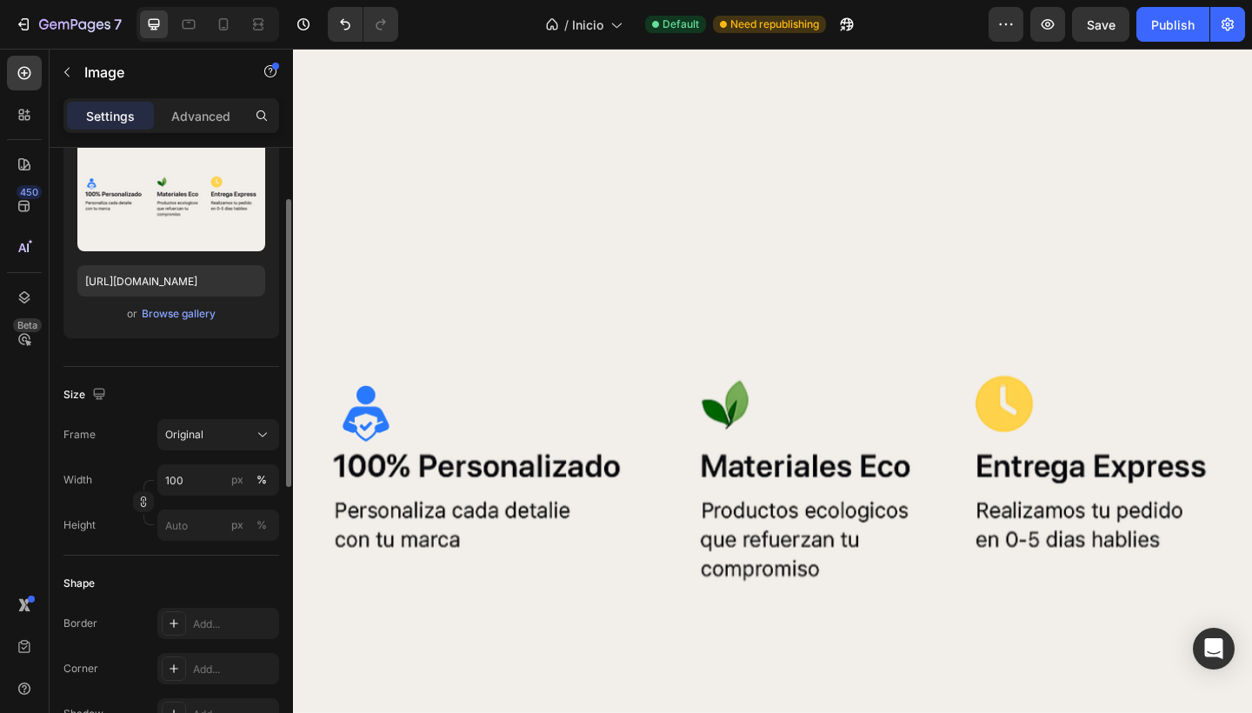
scroll to position [168, 0]
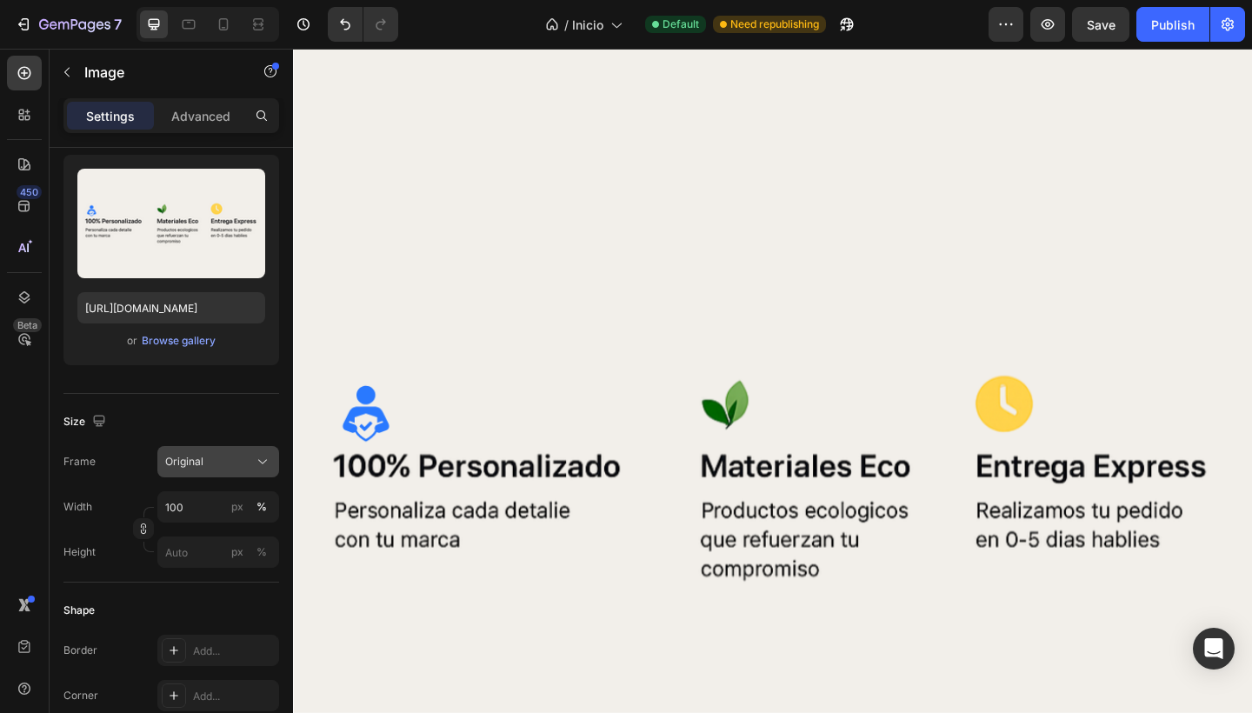
click at [233, 466] on div "Original" at bounding box center [207, 462] width 85 height 16
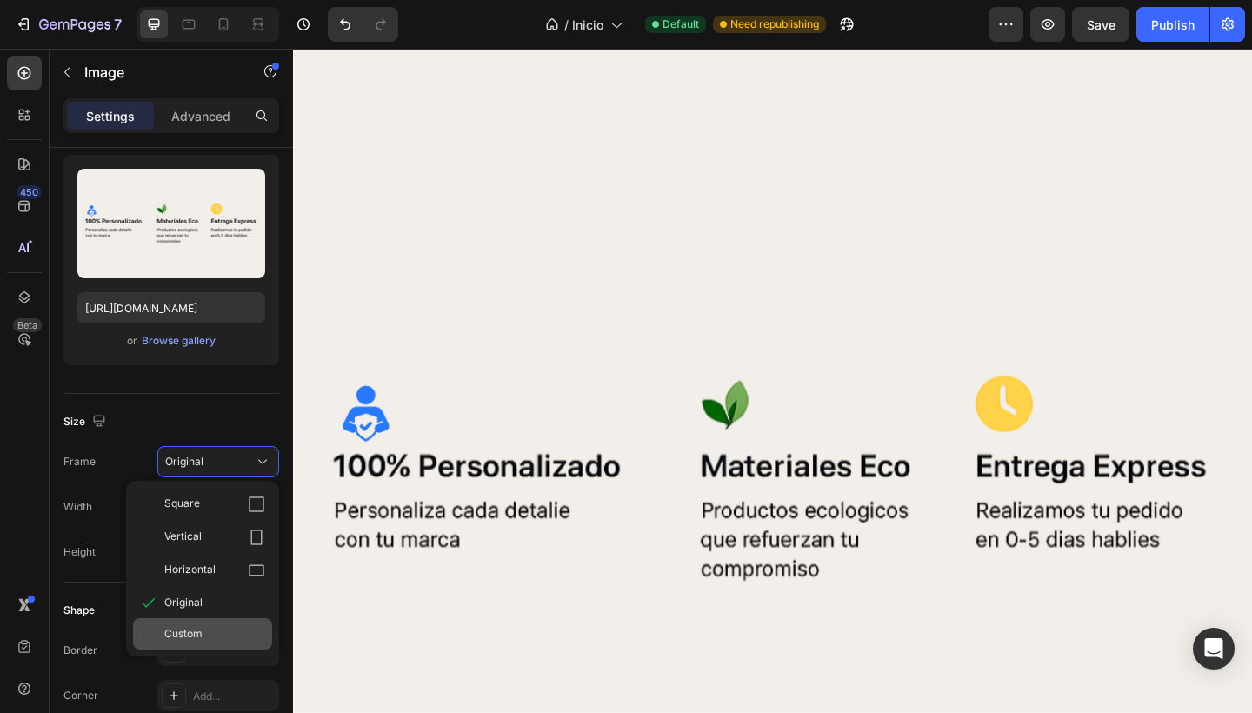
click at [198, 636] on span "Custom" at bounding box center [183, 634] width 38 height 16
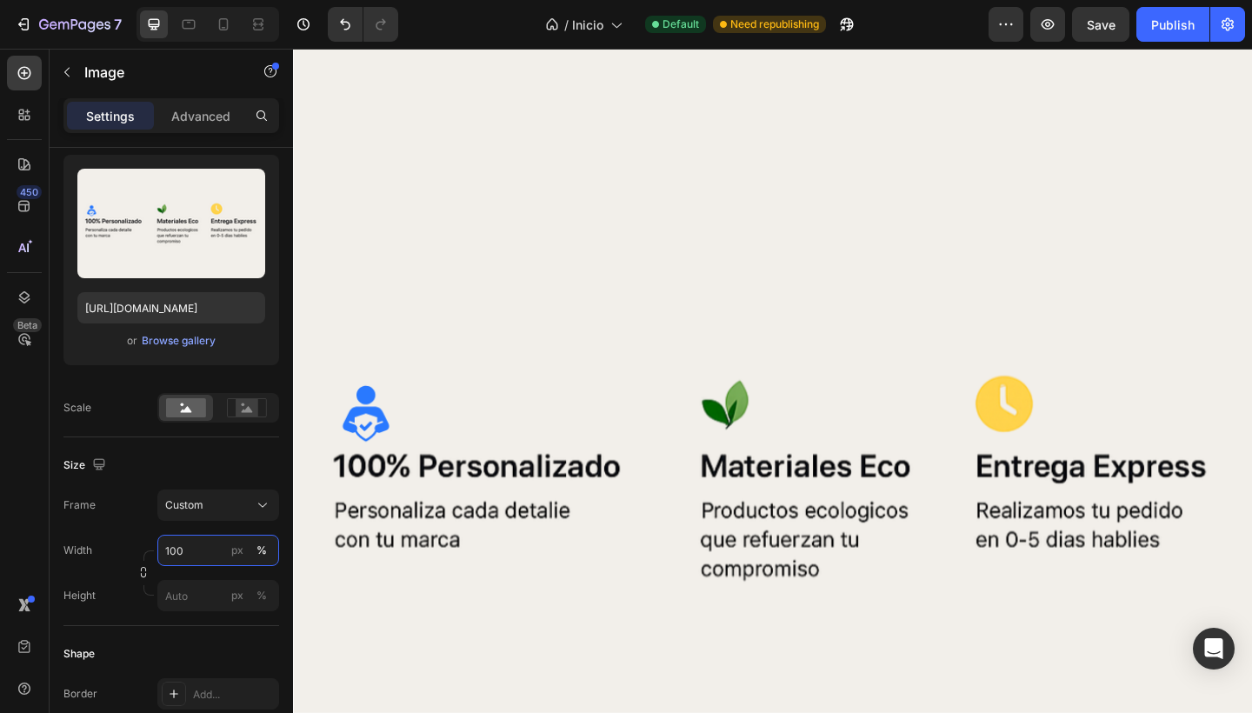
scroll to position [1260, 0]
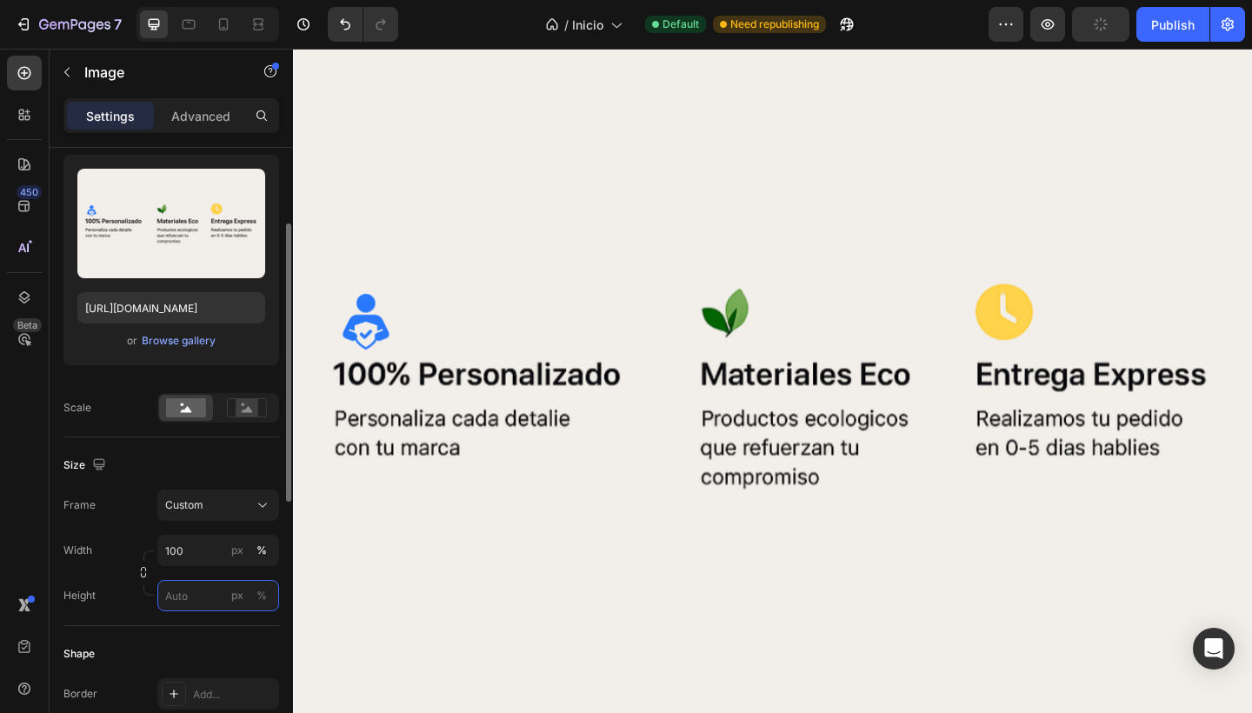
click at [191, 595] on input "px %" at bounding box center [218, 595] width 122 height 31
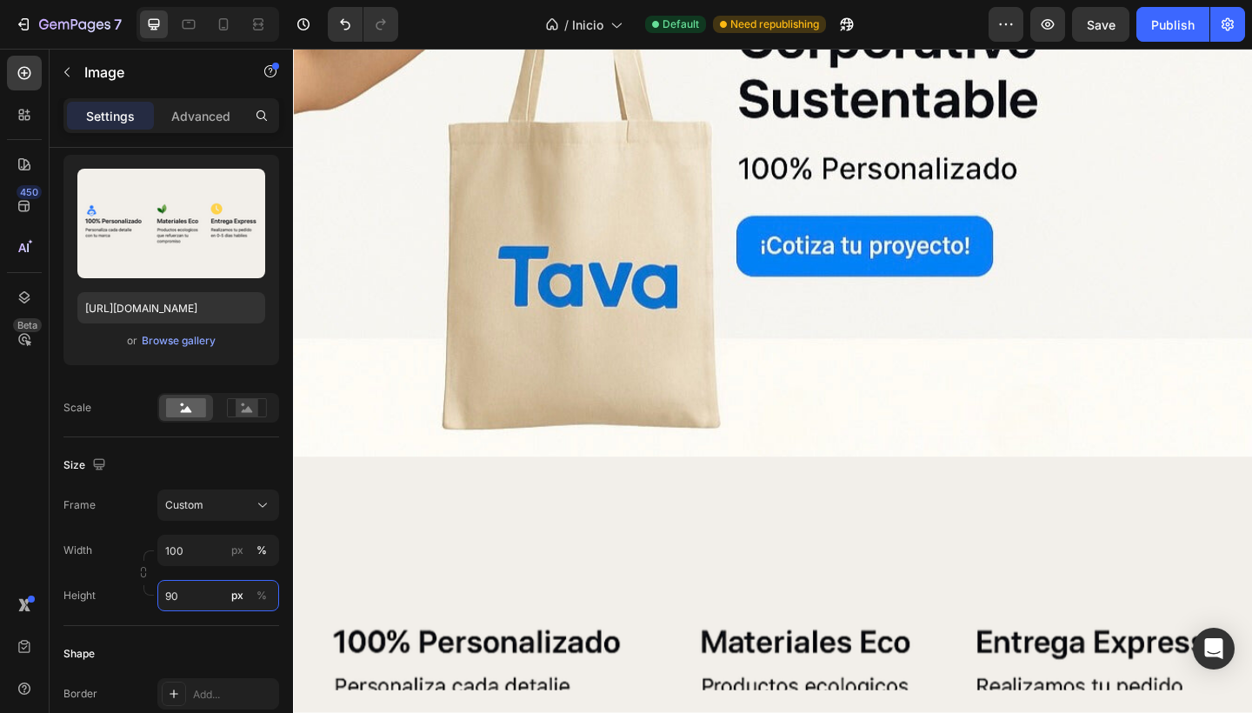
scroll to position [906, 0]
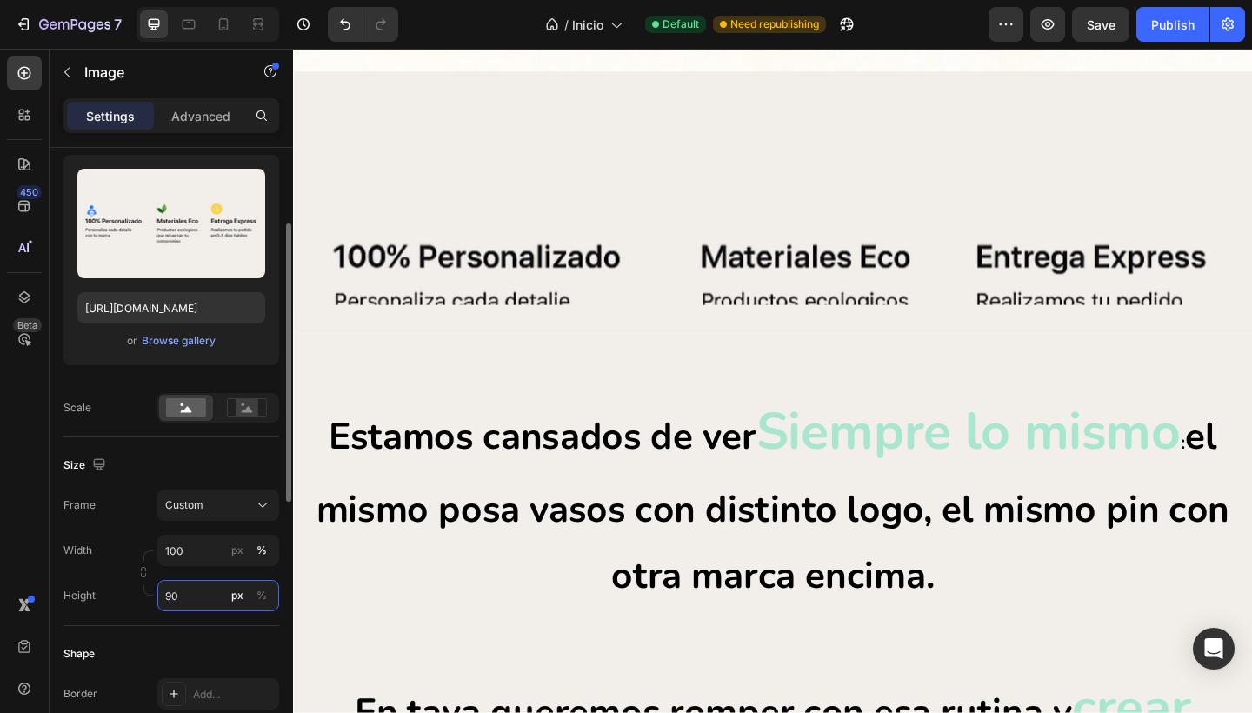
type input "9"
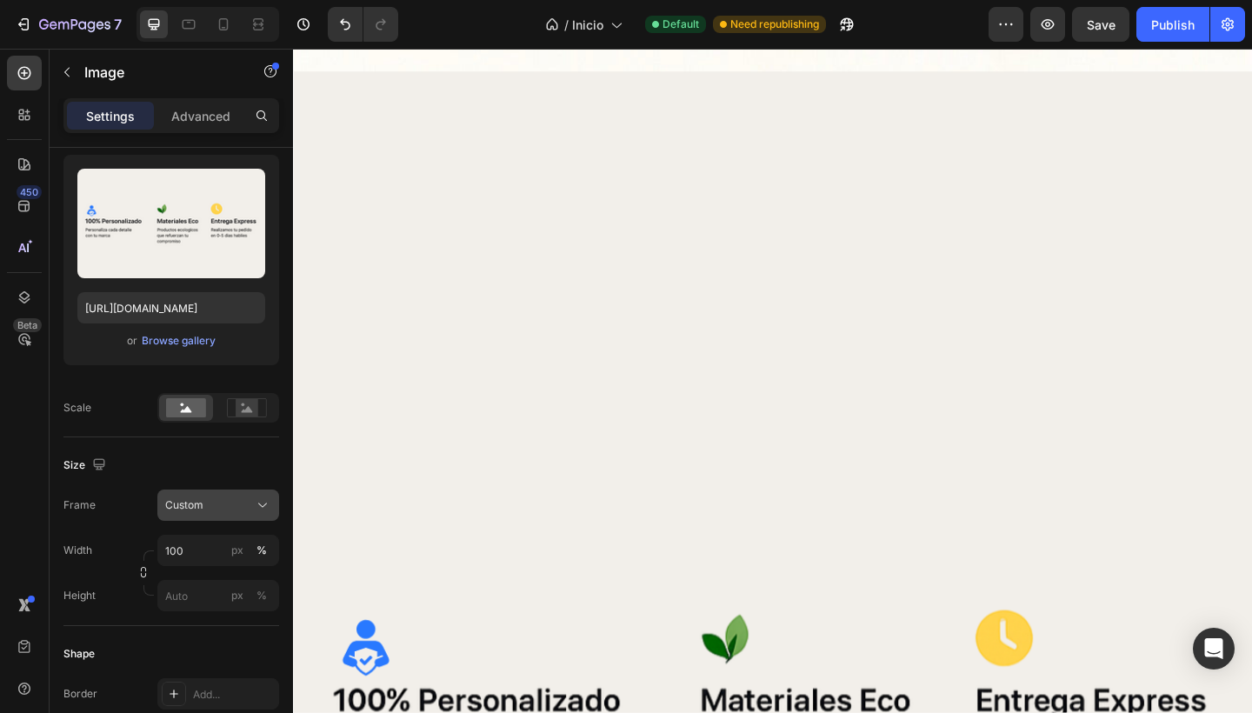
click at [239, 506] on div "Custom" at bounding box center [207, 505] width 85 height 16
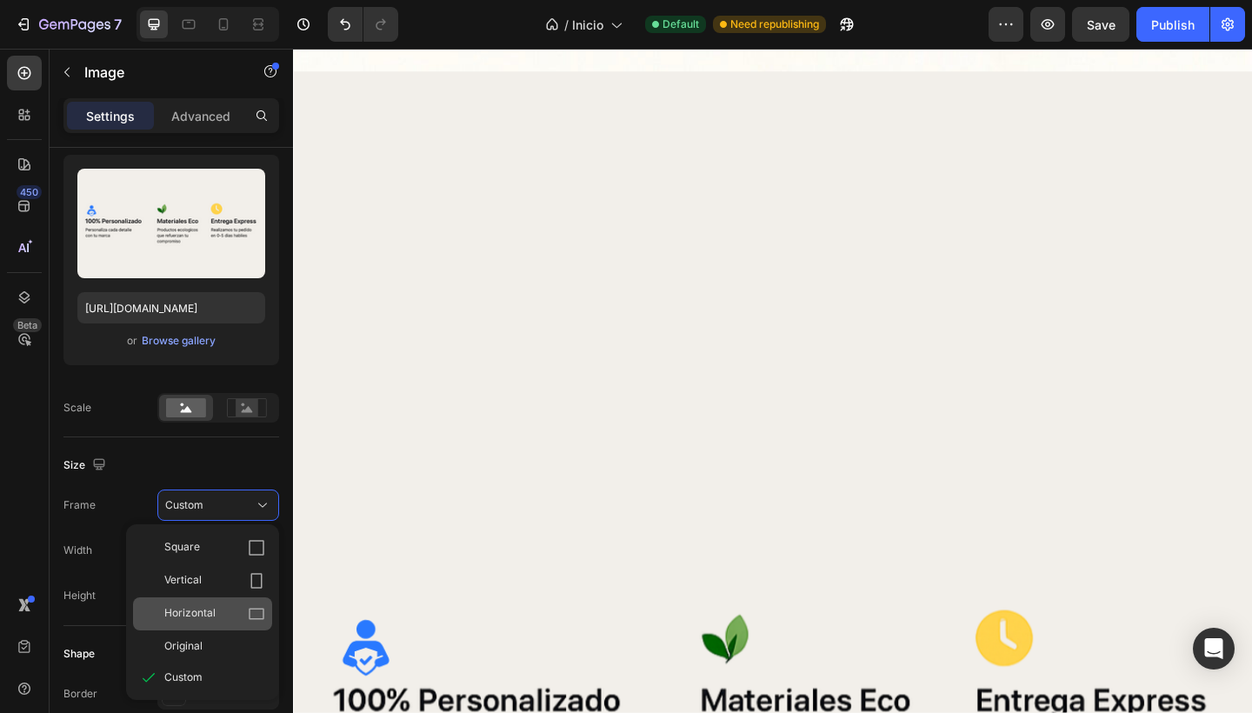
click at [211, 607] on span "Horizontal" at bounding box center [189, 613] width 51 height 17
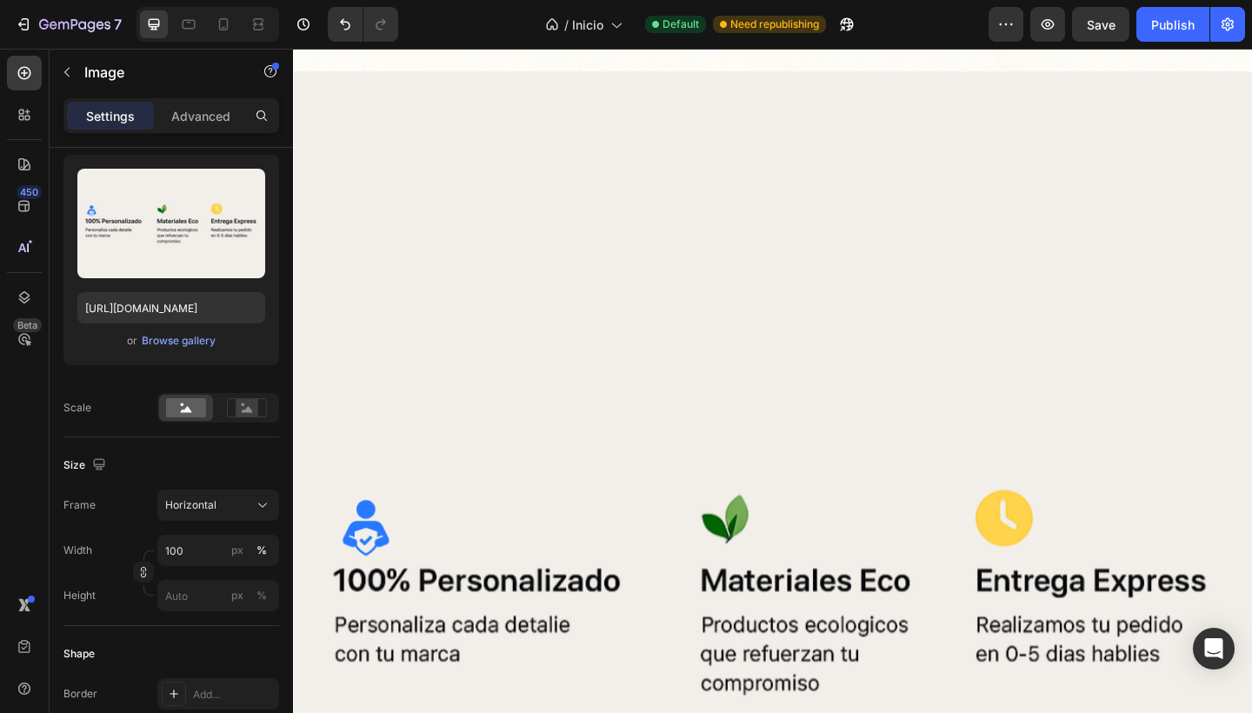
scroll to position [1372, 0]
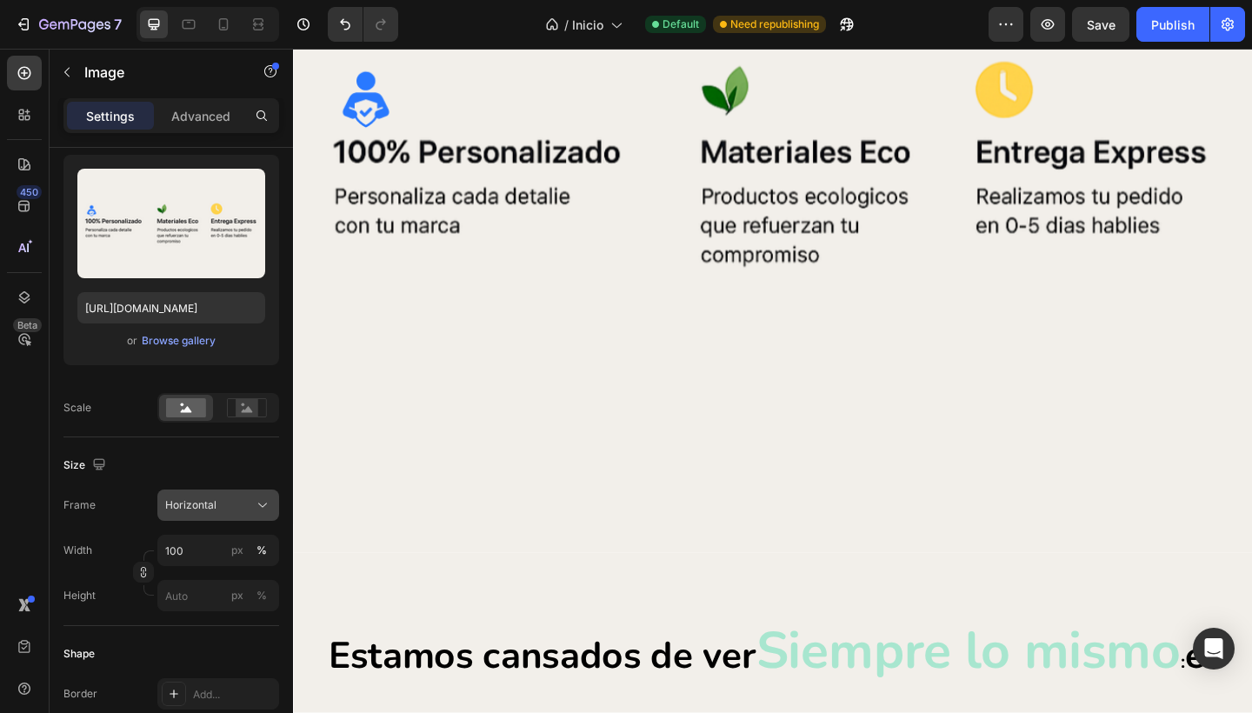
click at [236, 504] on div "Horizontal" at bounding box center [207, 505] width 85 height 16
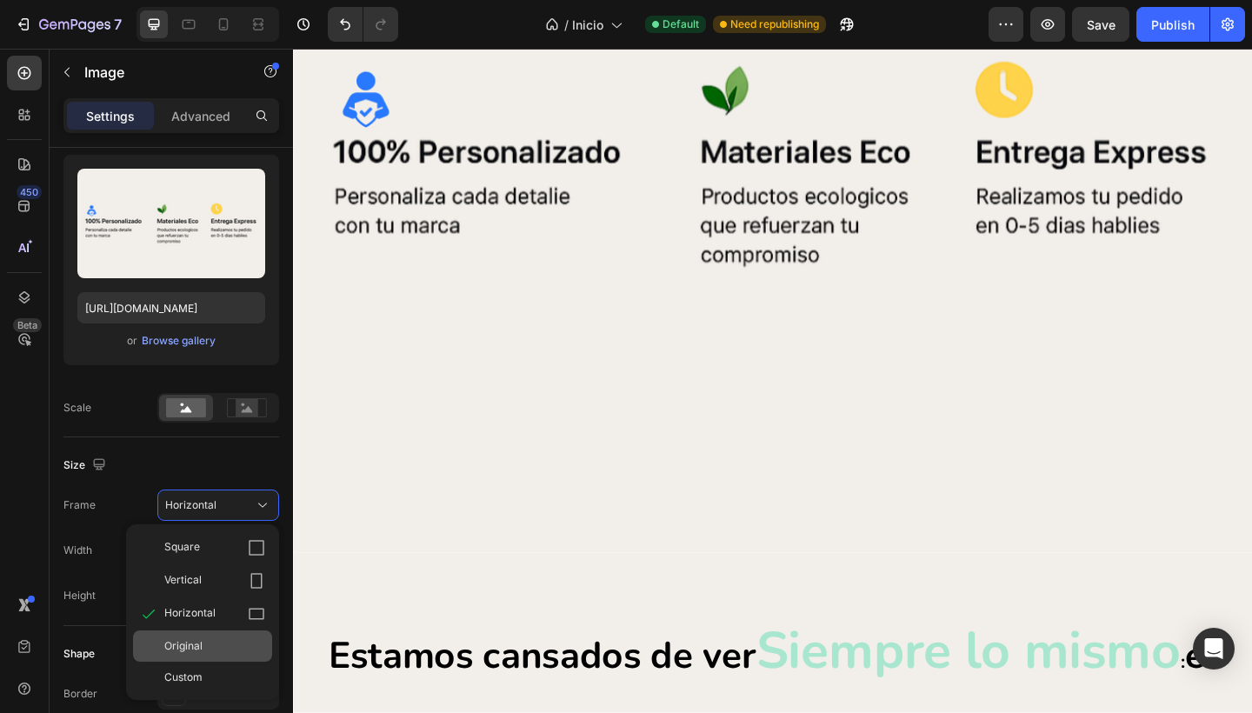
click at [205, 648] on div "Original" at bounding box center [214, 646] width 101 height 16
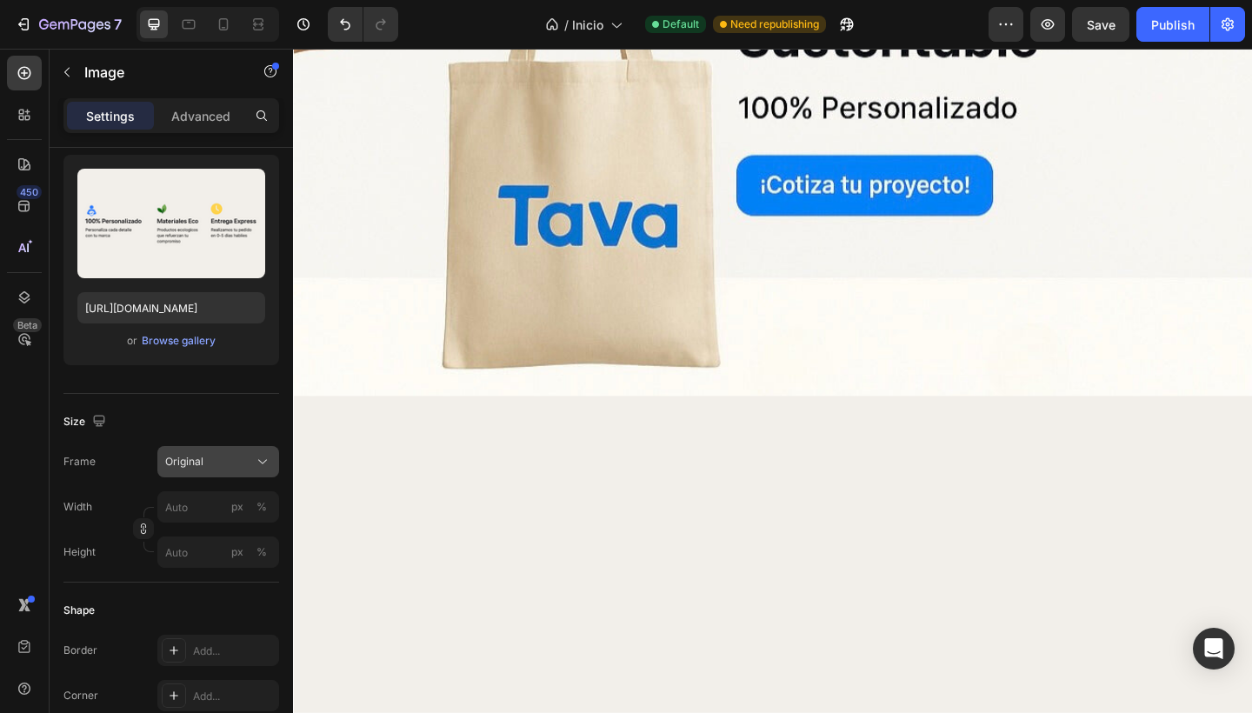
scroll to position [789, 0]
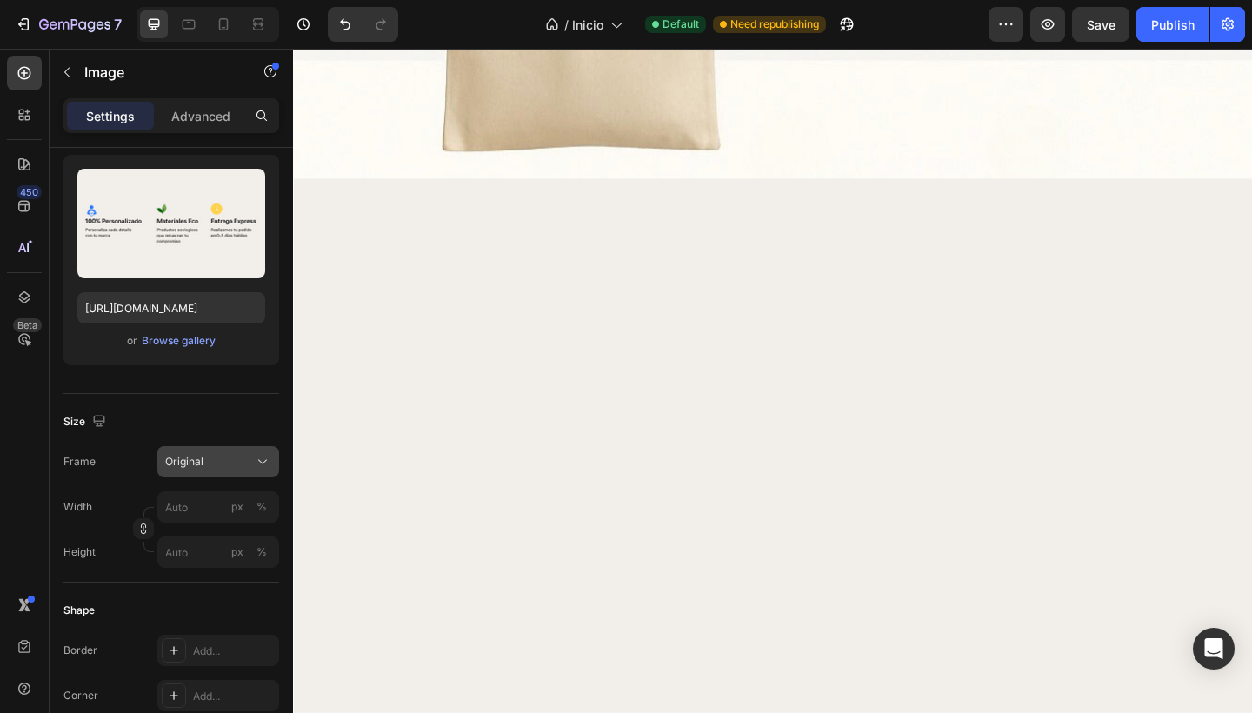
click at [257, 462] on icon at bounding box center [262, 461] width 17 height 17
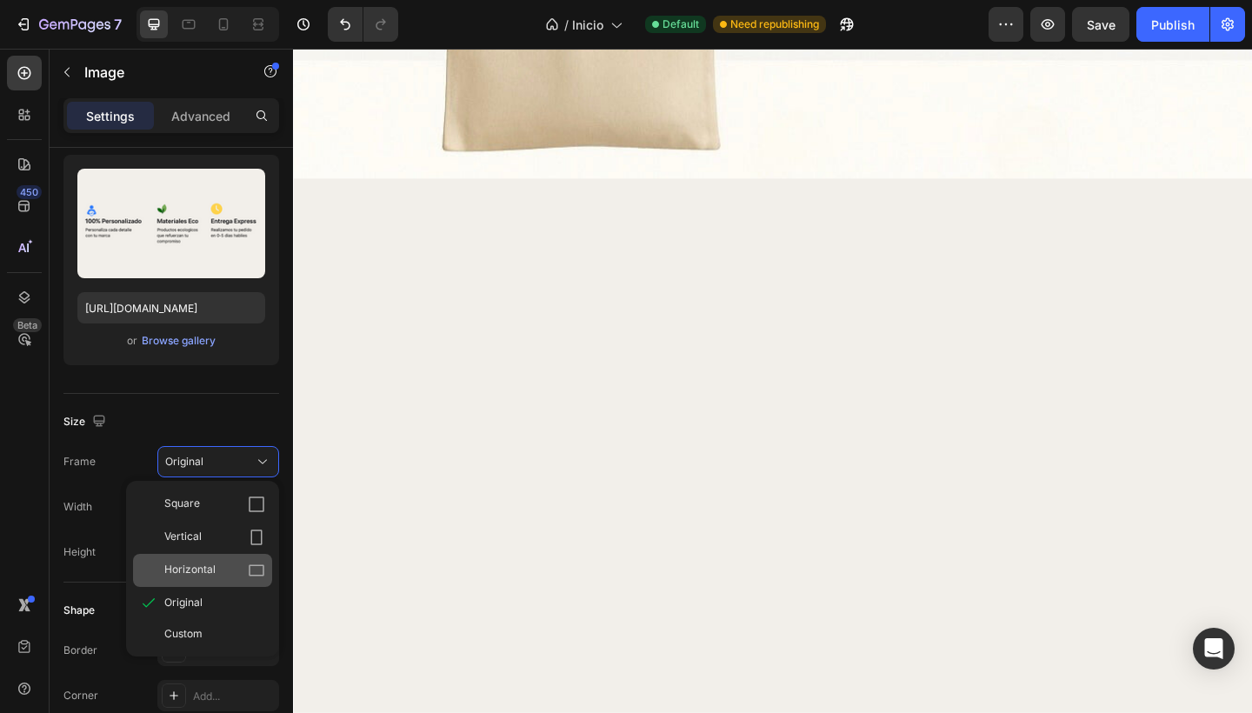
click at [216, 568] on div "Horizontal" at bounding box center [214, 570] width 101 height 17
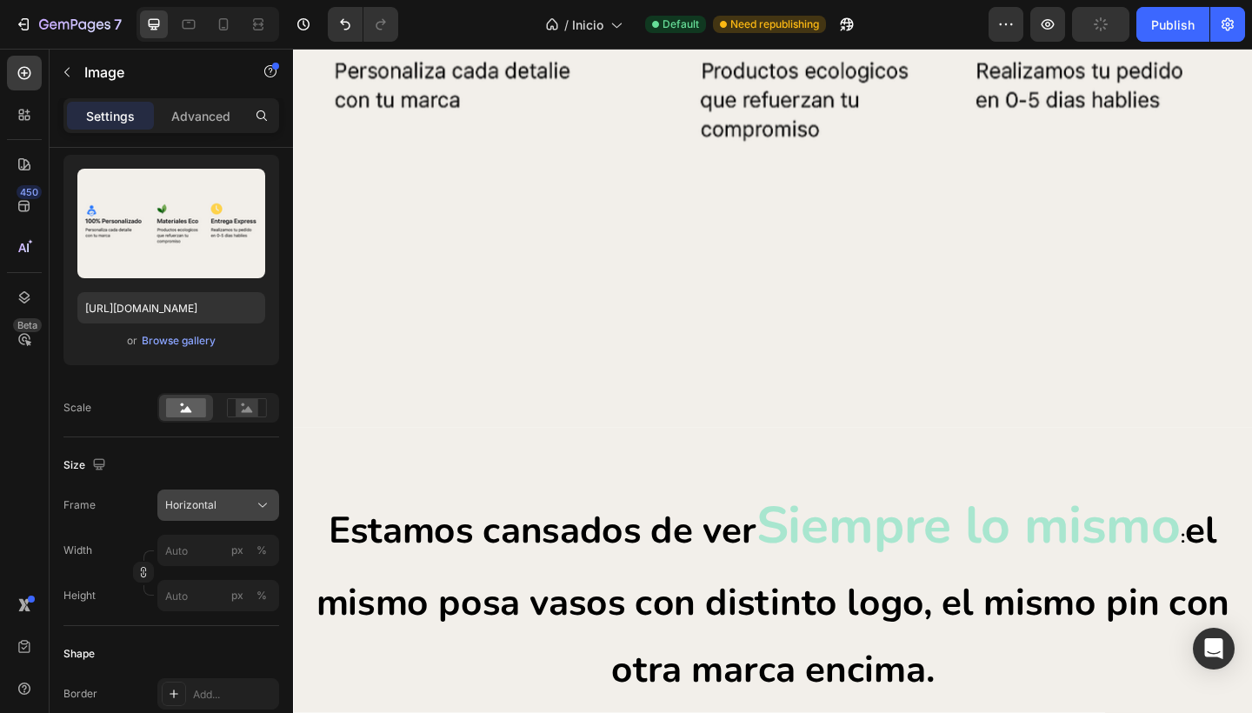
scroll to position [1565, 0]
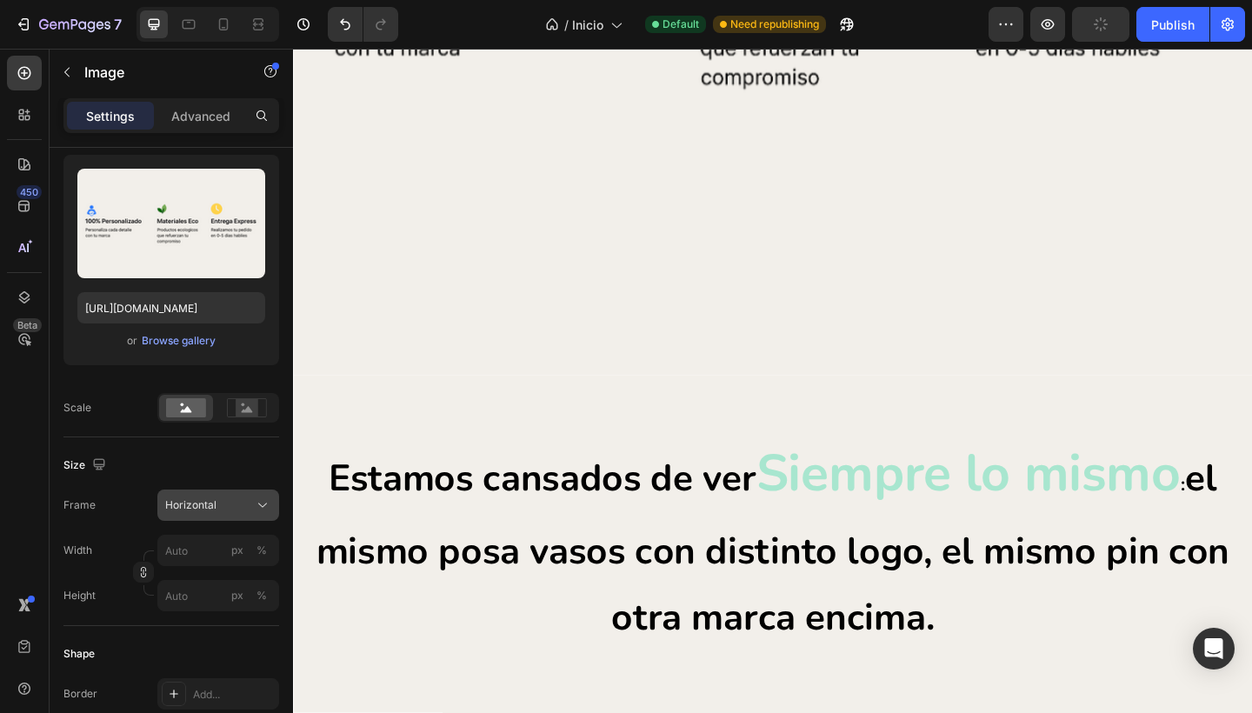
click at [256, 515] on button "Horizontal" at bounding box center [218, 504] width 122 height 31
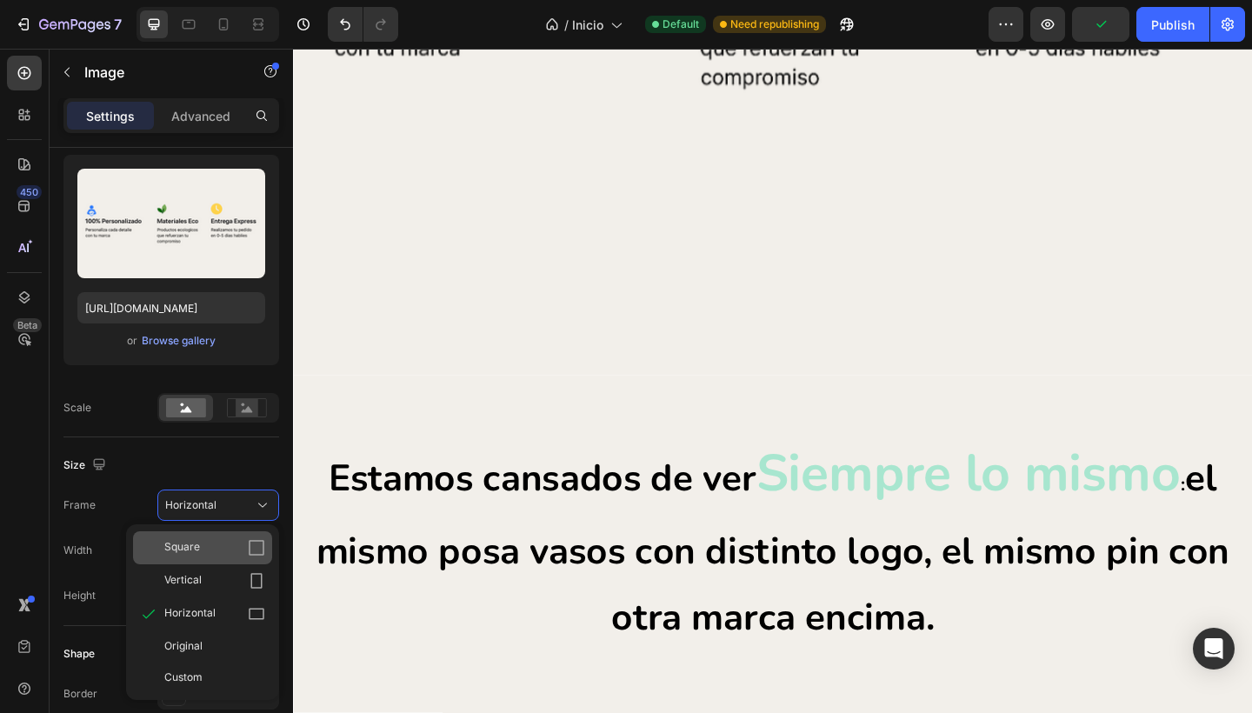
click at [224, 547] on div "Square" at bounding box center [214, 547] width 101 height 17
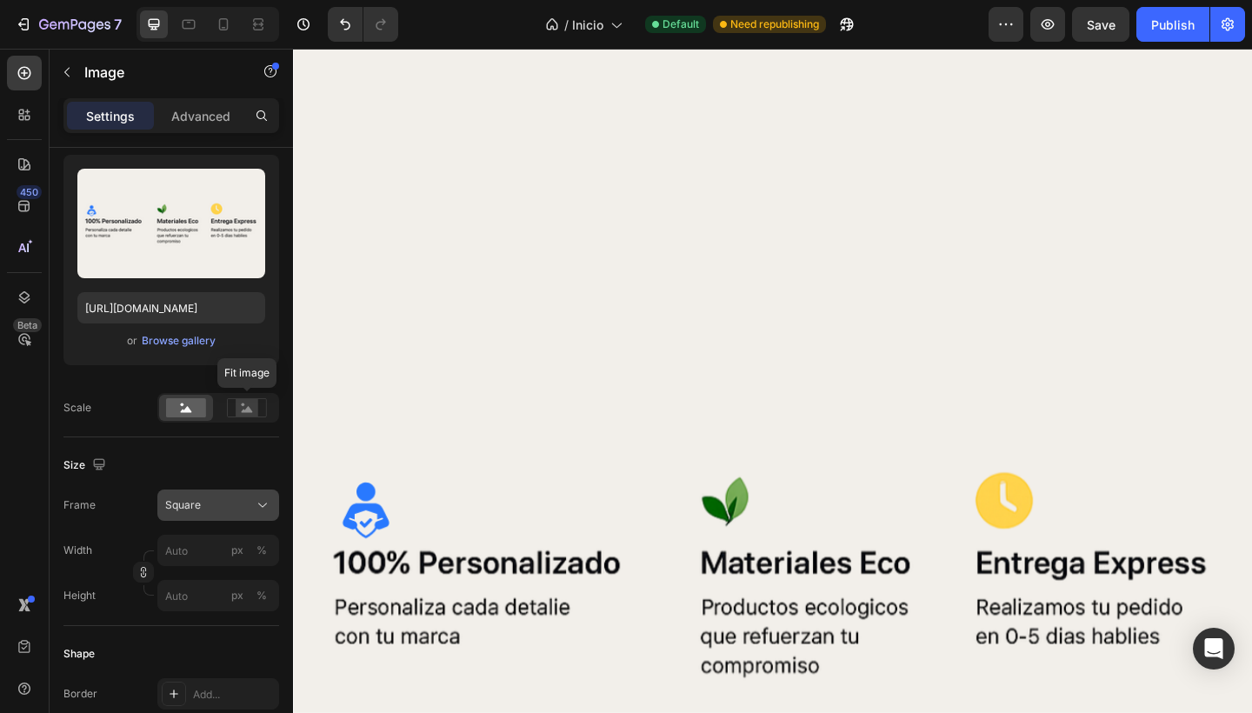
scroll to position [1252, 0]
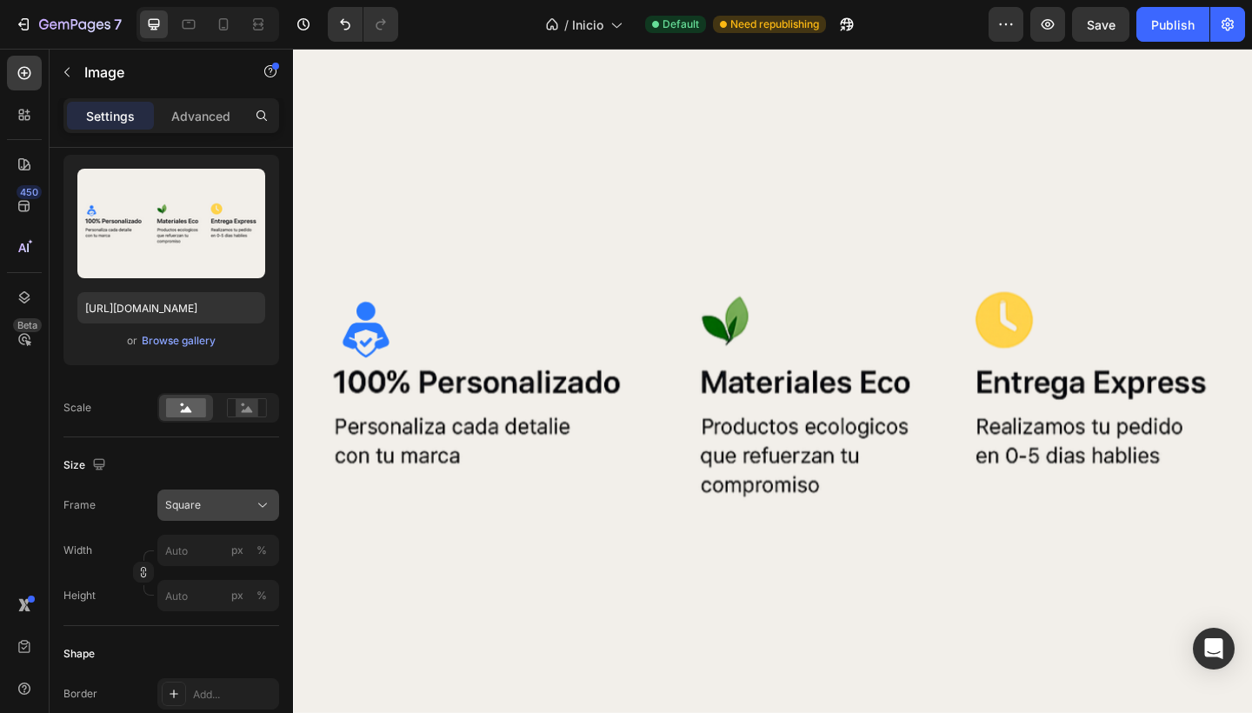
click at [254, 511] on icon at bounding box center [262, 504] width 17 height 17
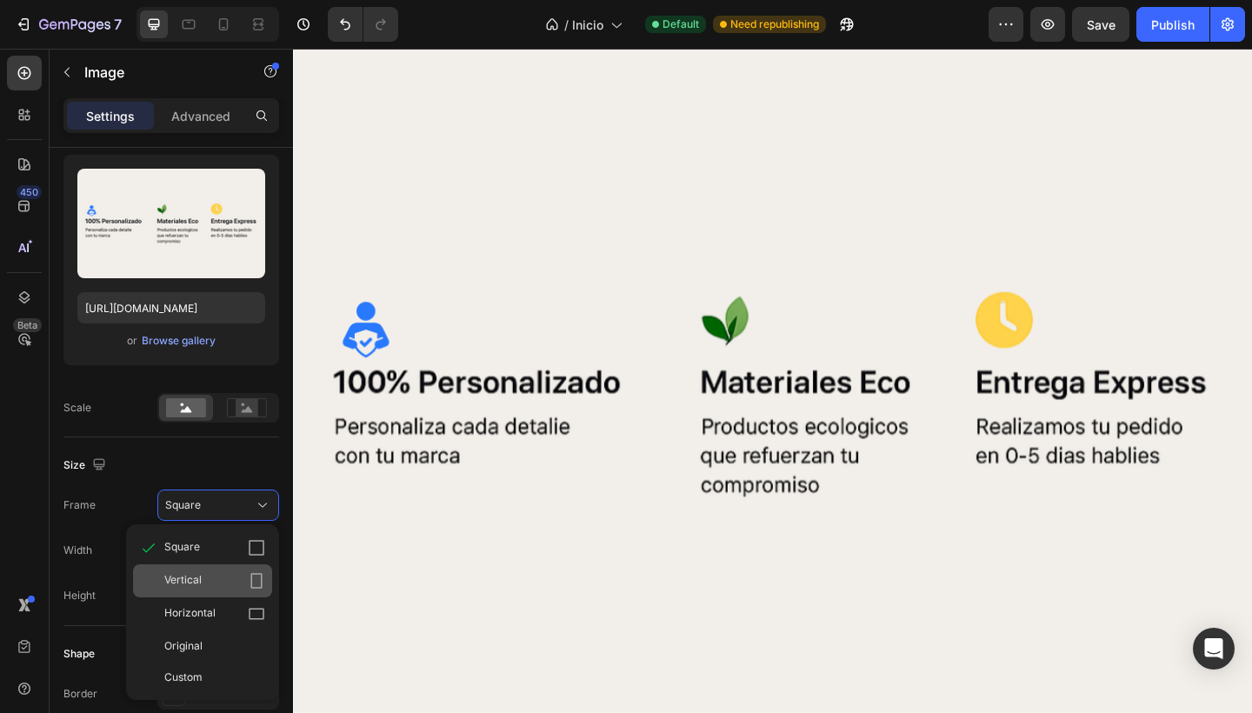
click at [207, 589] on div "Vertical" at bounding box center [214, 580] width 101 height 17
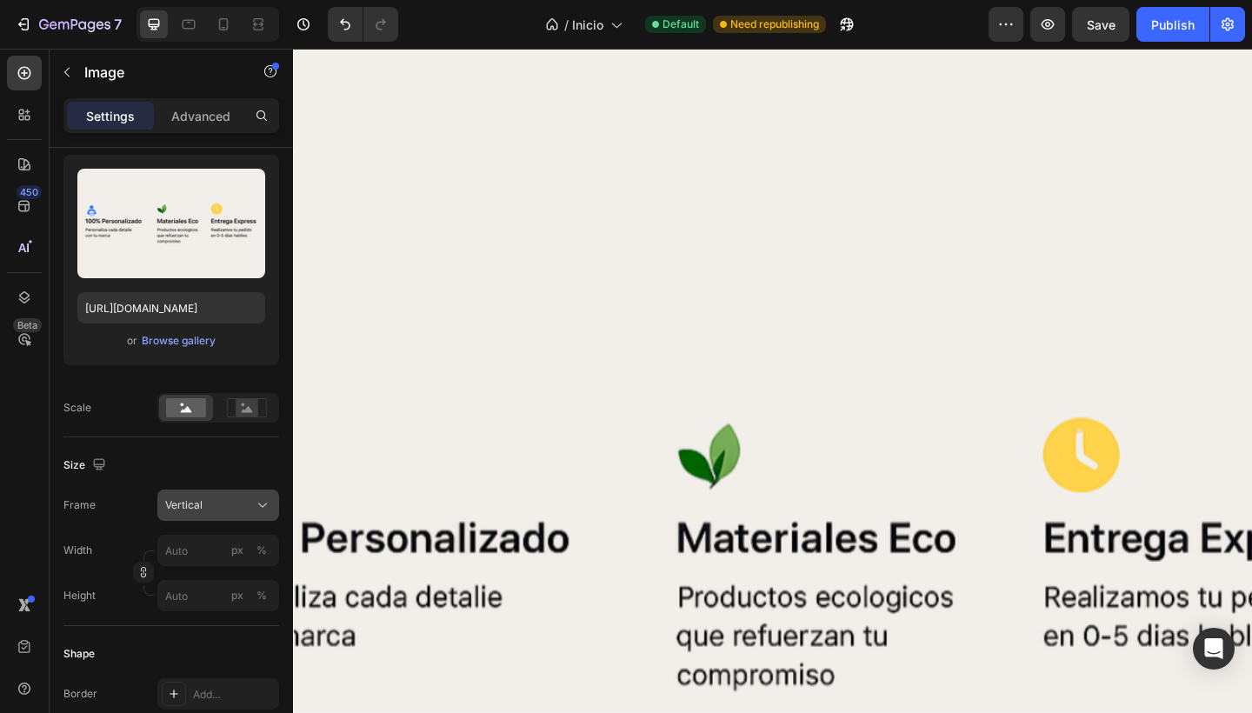
click at [256, 499] on icon at bounding box center [262, 504] width 17 height 17
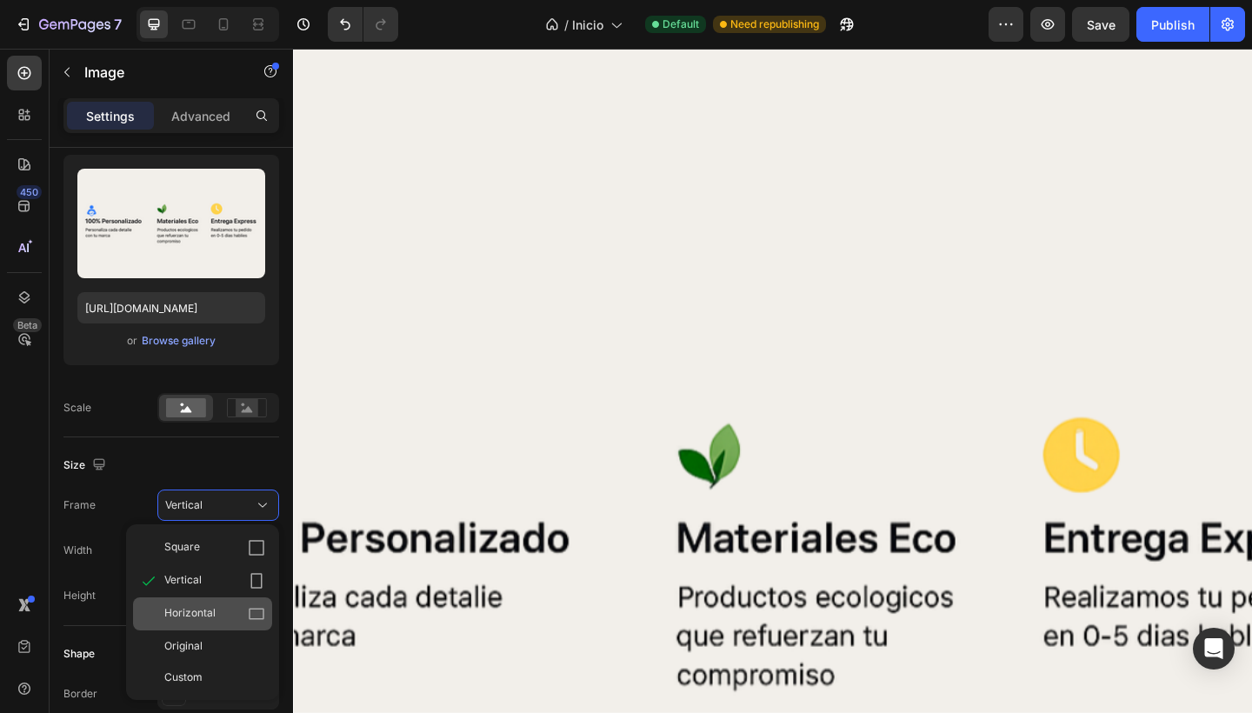
click at [185, 622] on span "Horizontal" at bounding box center [189, 613] width 51 height 17
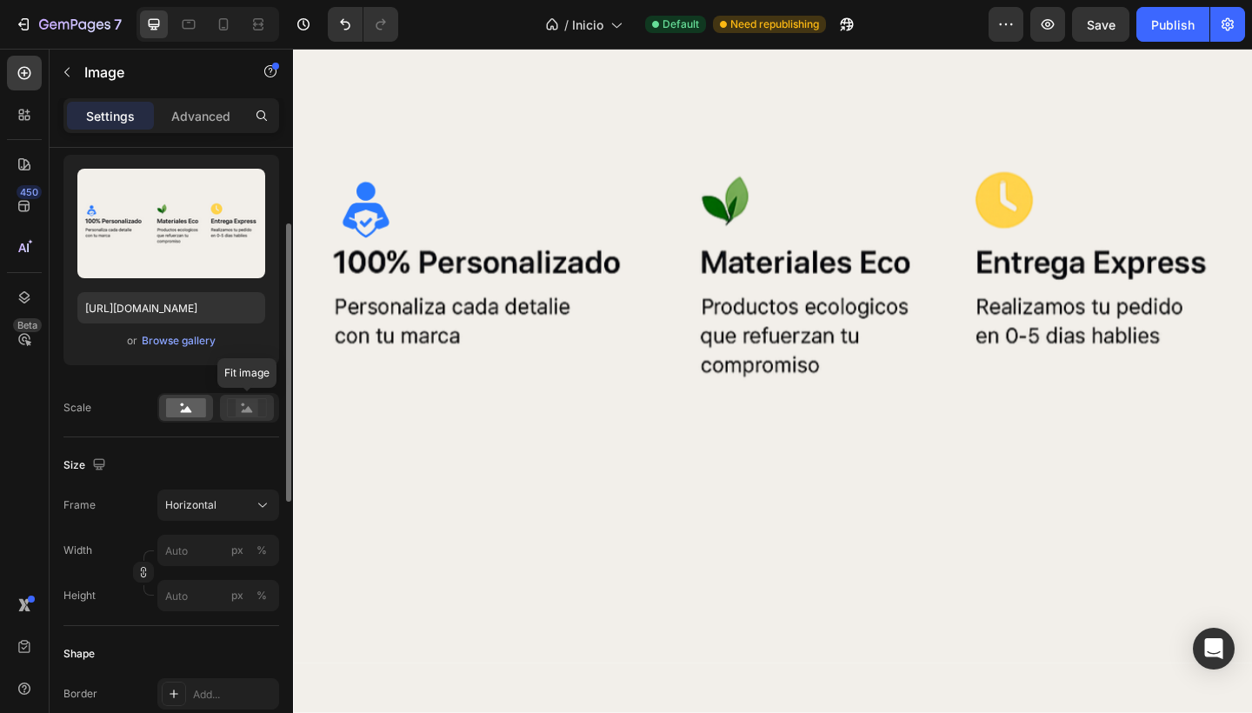
click at [257, 412] on rect at bounding box center [247, 407] width 23 height 17
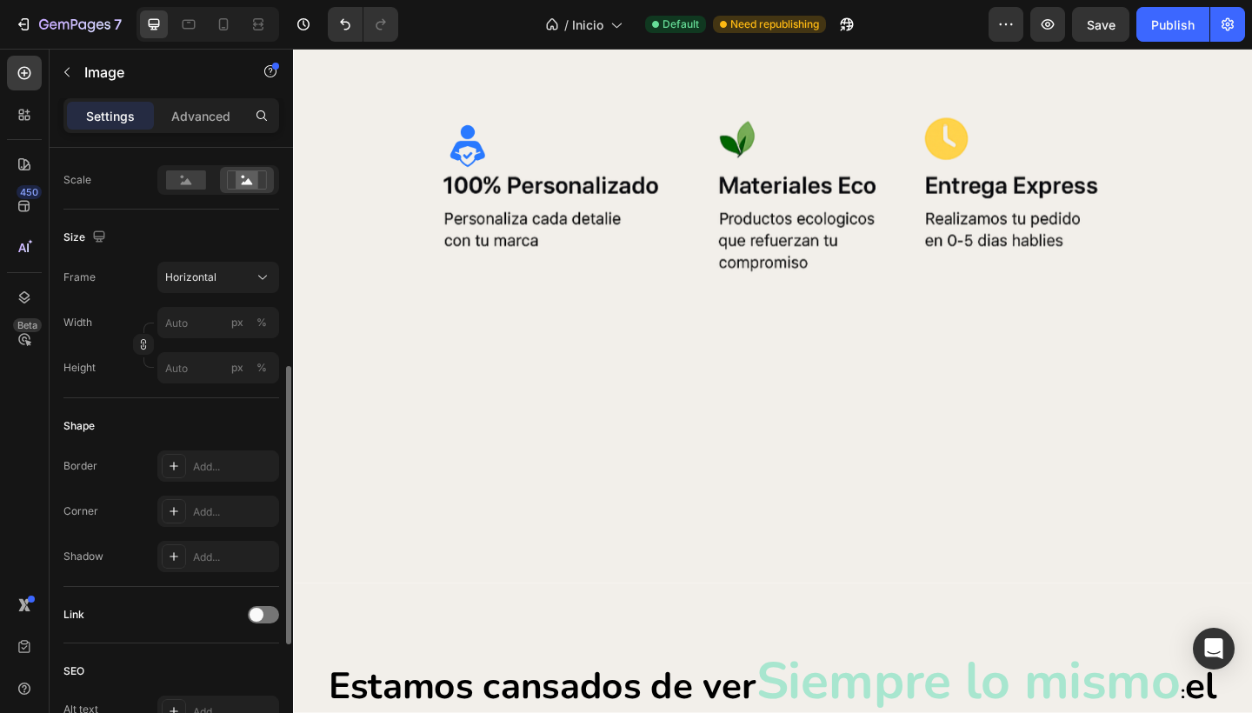
scroll to position [0, 0]
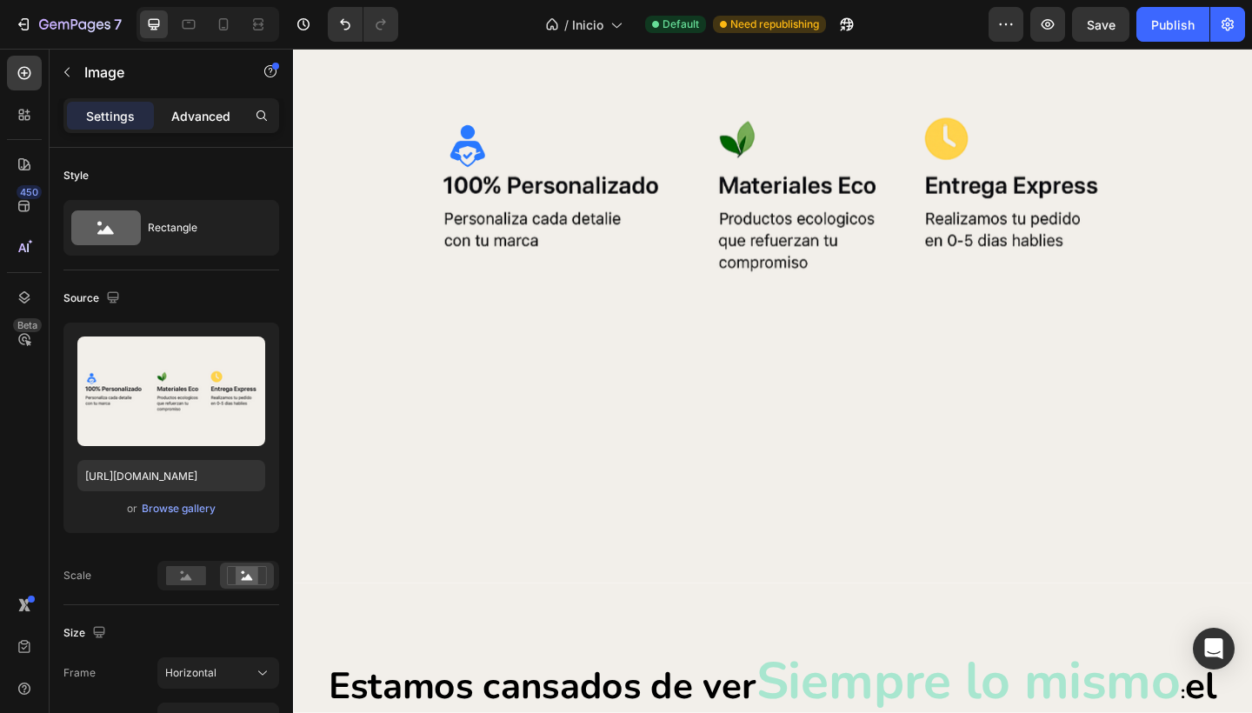
click at [186, 108] on p "Advanced" at bounding box center [200, 116] width 59 height 18
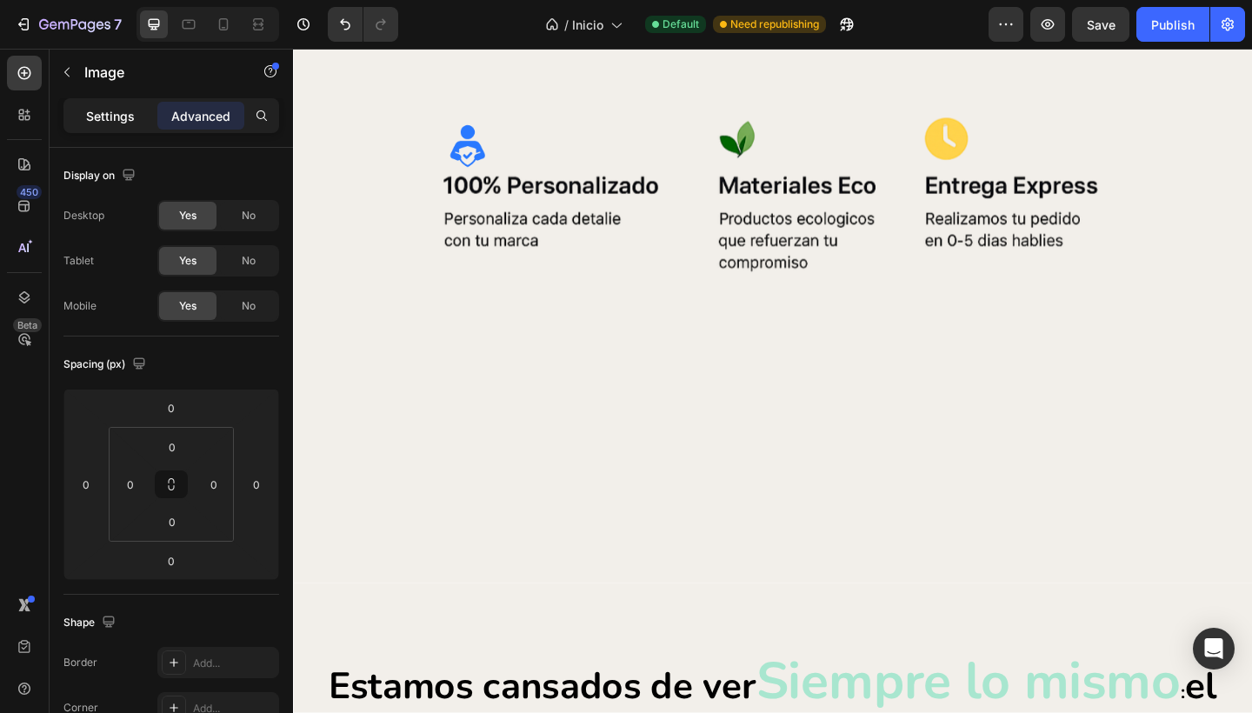
click at [121, 118] on p "Settings" at bounding box center [110, 116] width 49 height 18
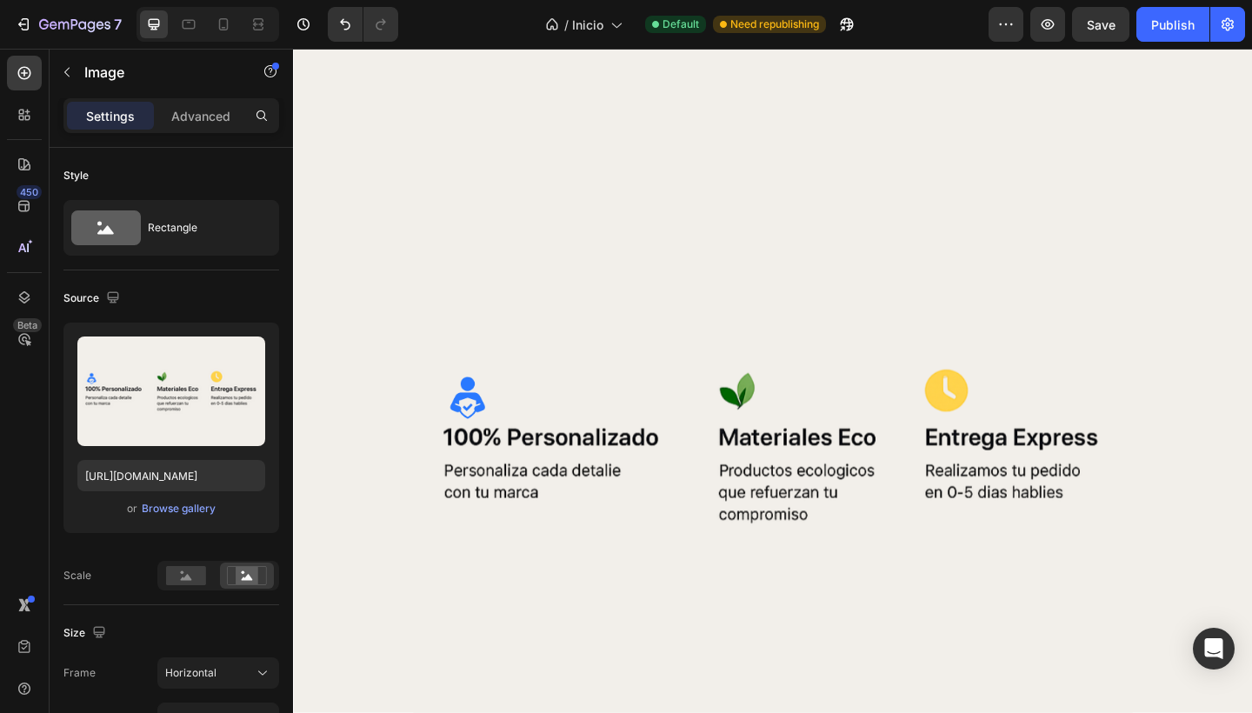
scroll to position [1216, 0]
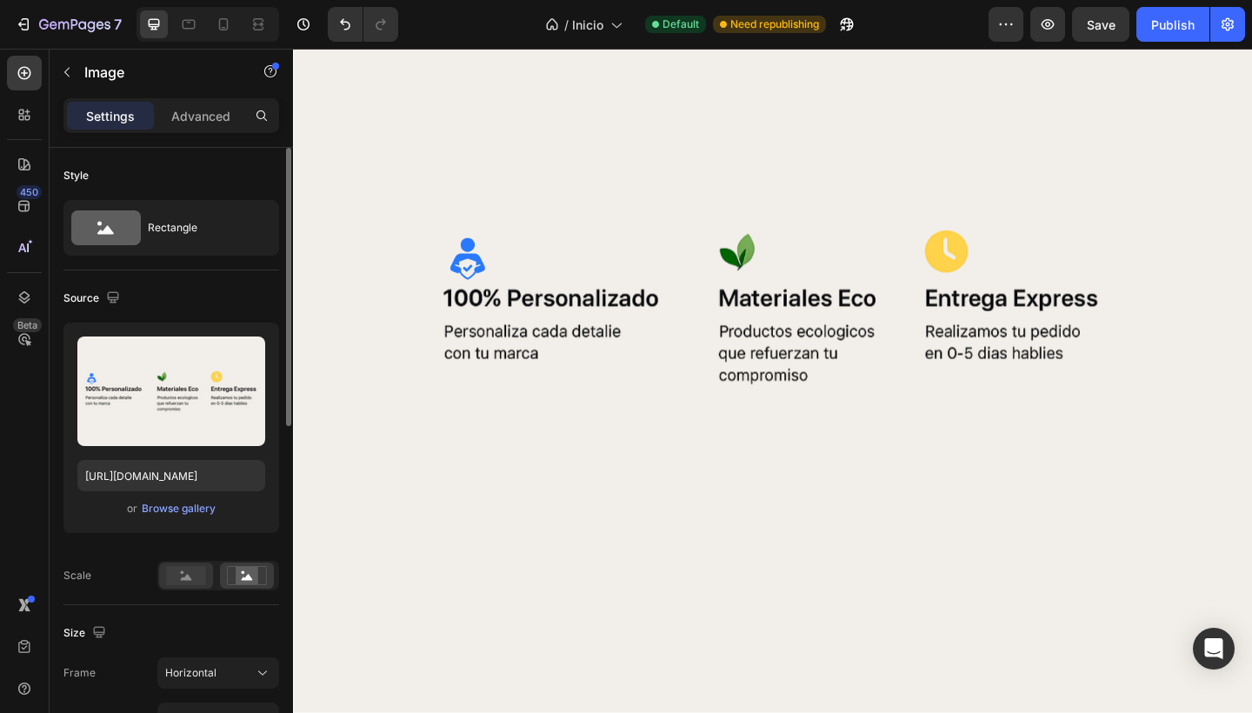
click at [179, 568] on rect at bounding box center [186, 575] width 40 height 19
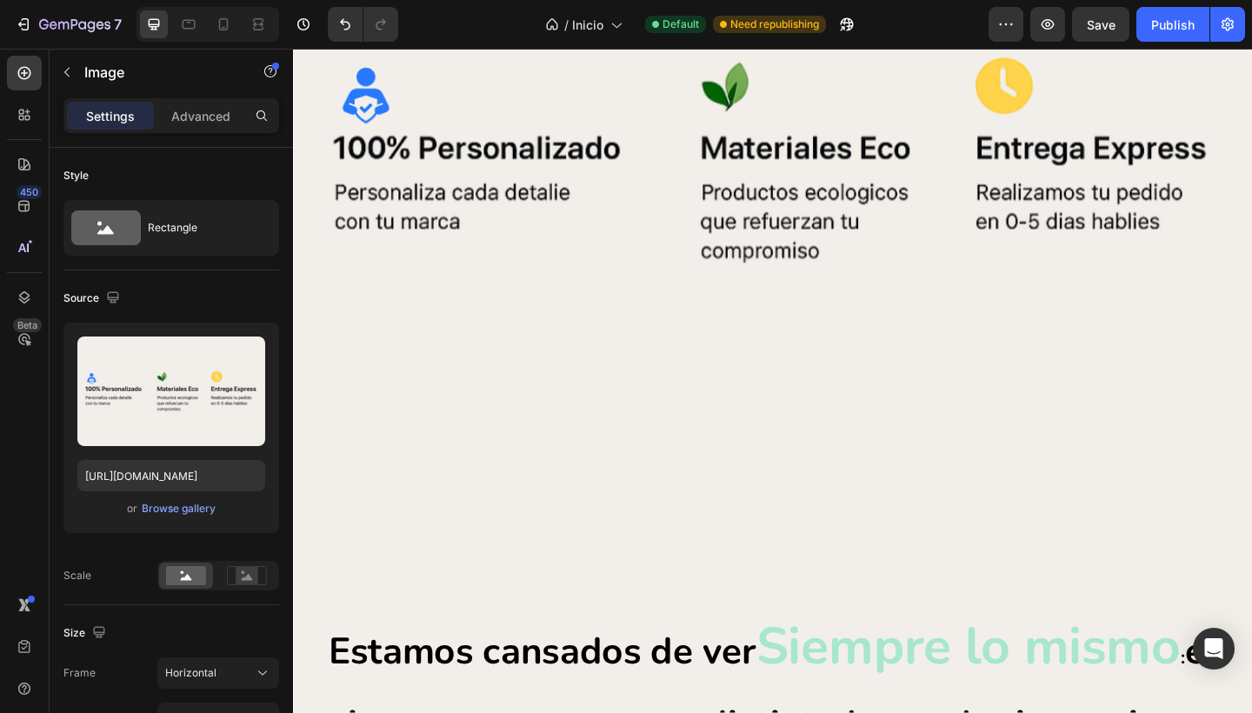
scroll to position [1759, 0]
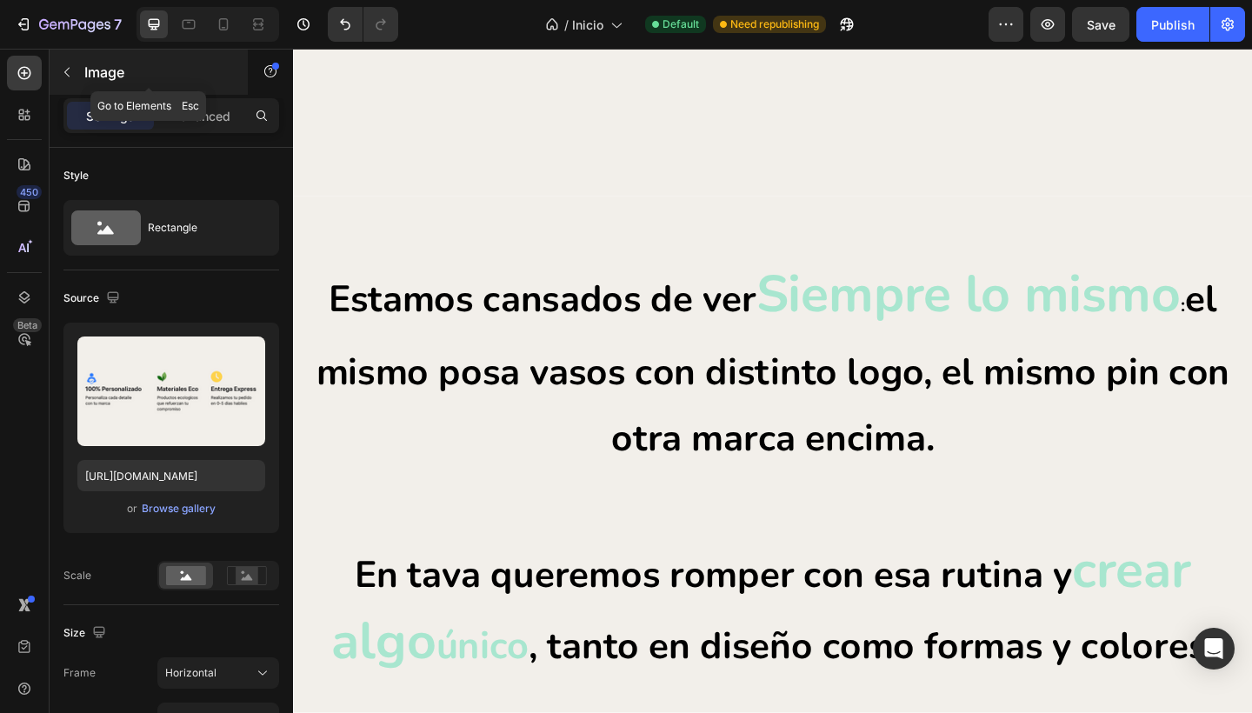
click at [65, 65] on icon "button" at bounding box center [67, 72] width 14 height 14
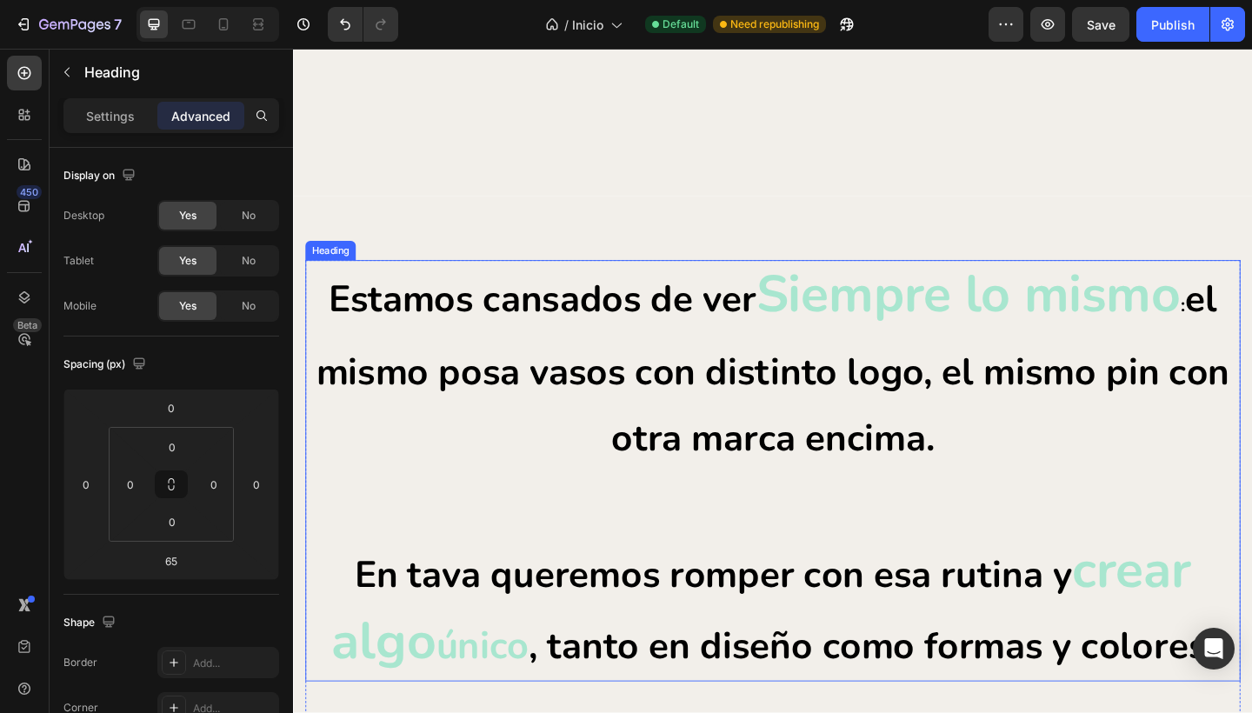
click at [415, 433] on h2 "Estamos cansados de ver Siempre lo mismo : el mismo posa vasos con distinto log…" at bounding box center [814, 508] width 1017 height 458
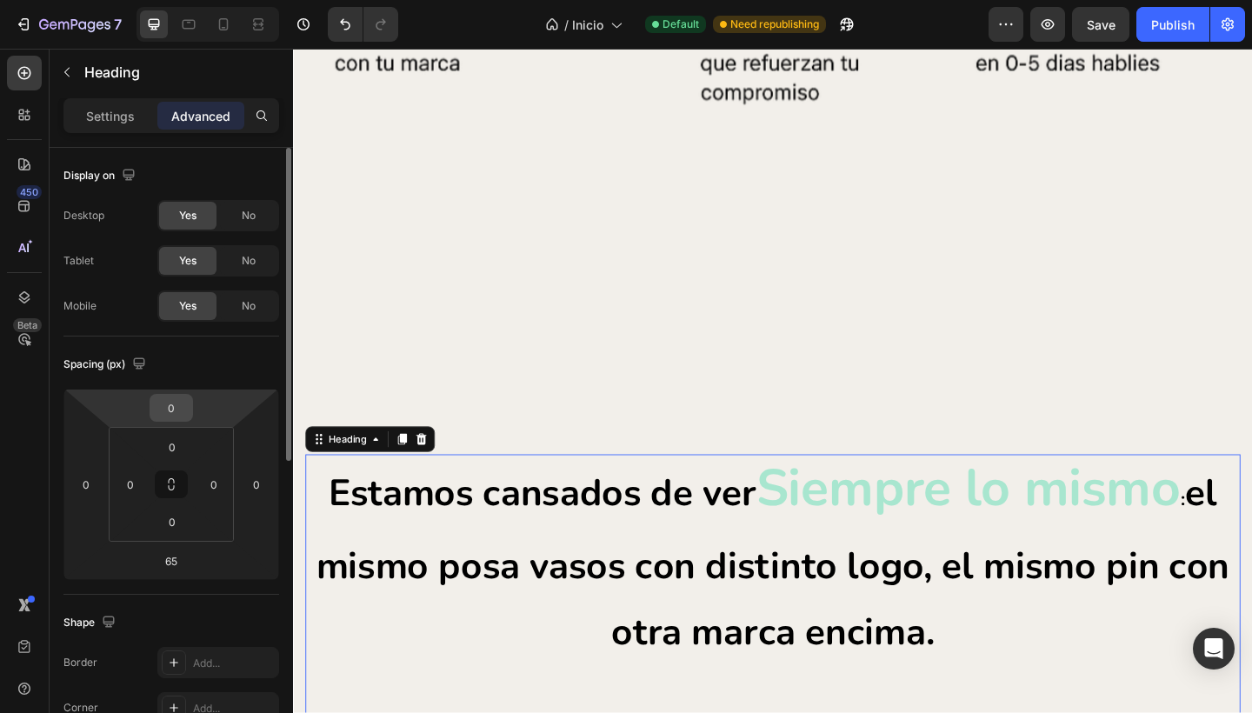
scroll to position [83, 0]
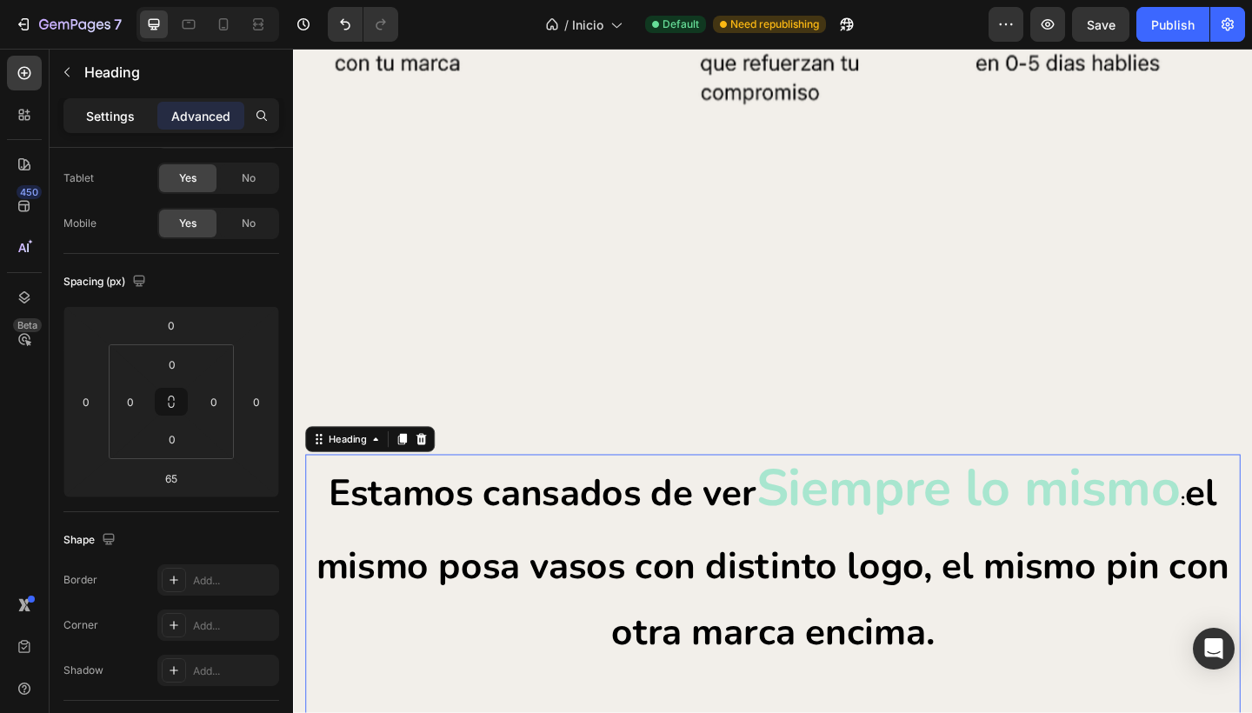
click at [105, 104] on div "Settings" at bounding box center [110, 116] width 87 height 28
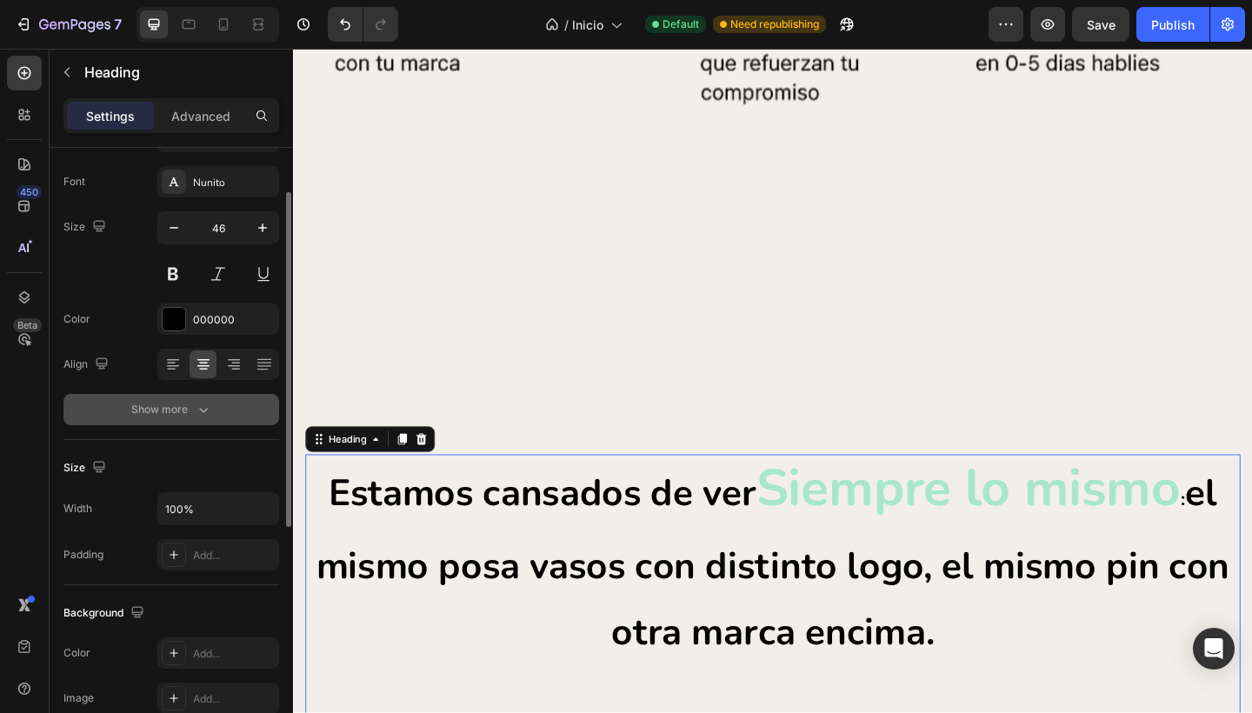
click at [173, 407] on div "Show more" at bounding box center [171, 409] width 81 height 17
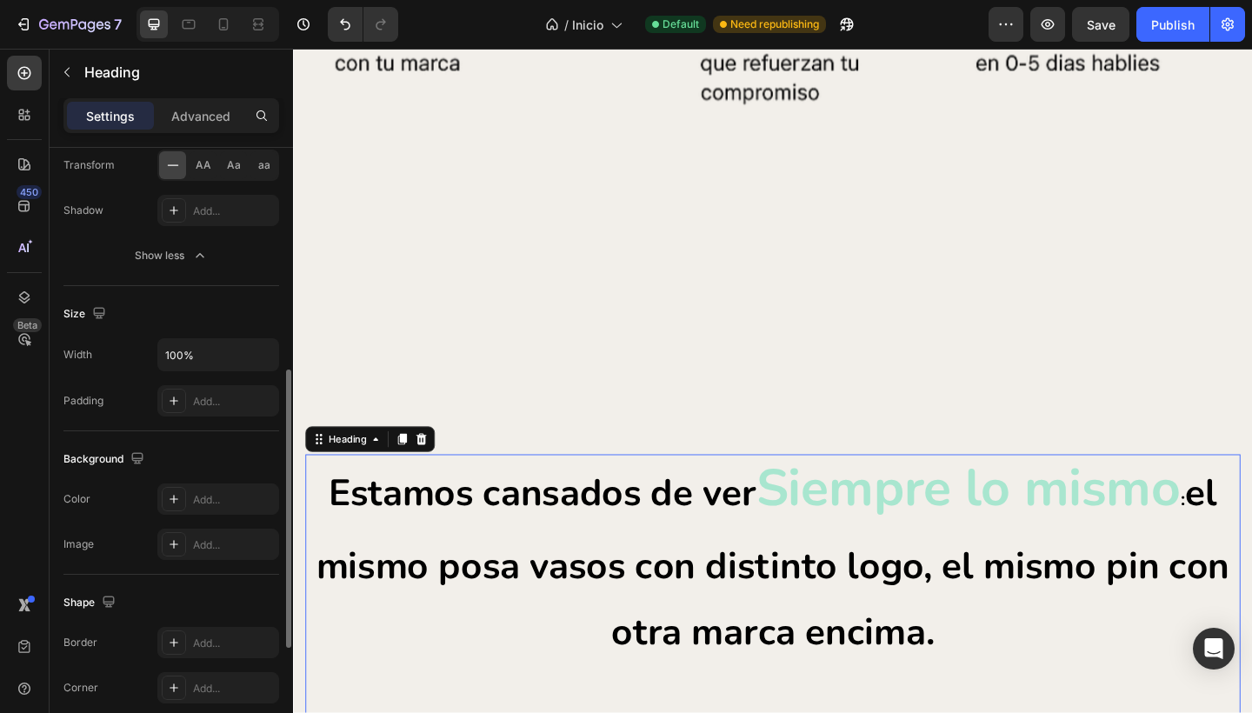
scroll to position [462, 0]
click at [223, 402] on div "Add..." at bounding box center [234, 405] width 82 height 16
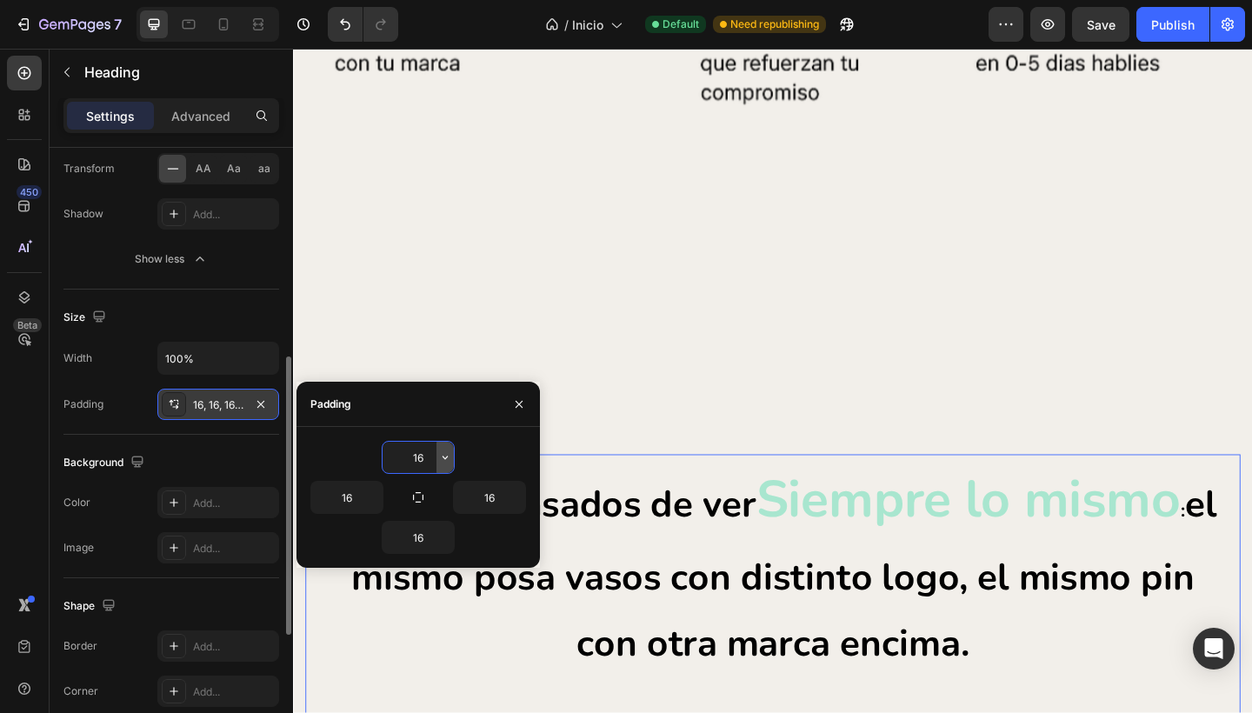
click at [444, 455] on icon "button" at bounding box center [445, 457] width 14 height 14
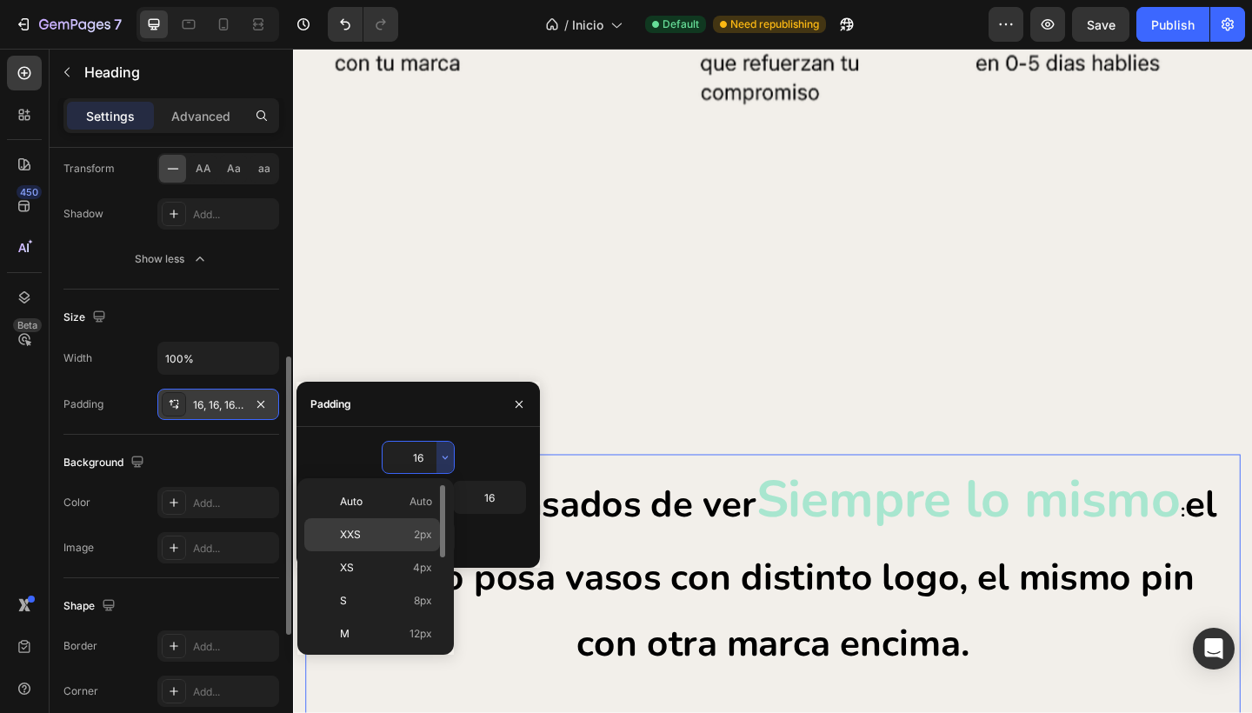
click at [398, 529] on p "XXS 2px" at bounding box center [386, 535] width 92 height 16
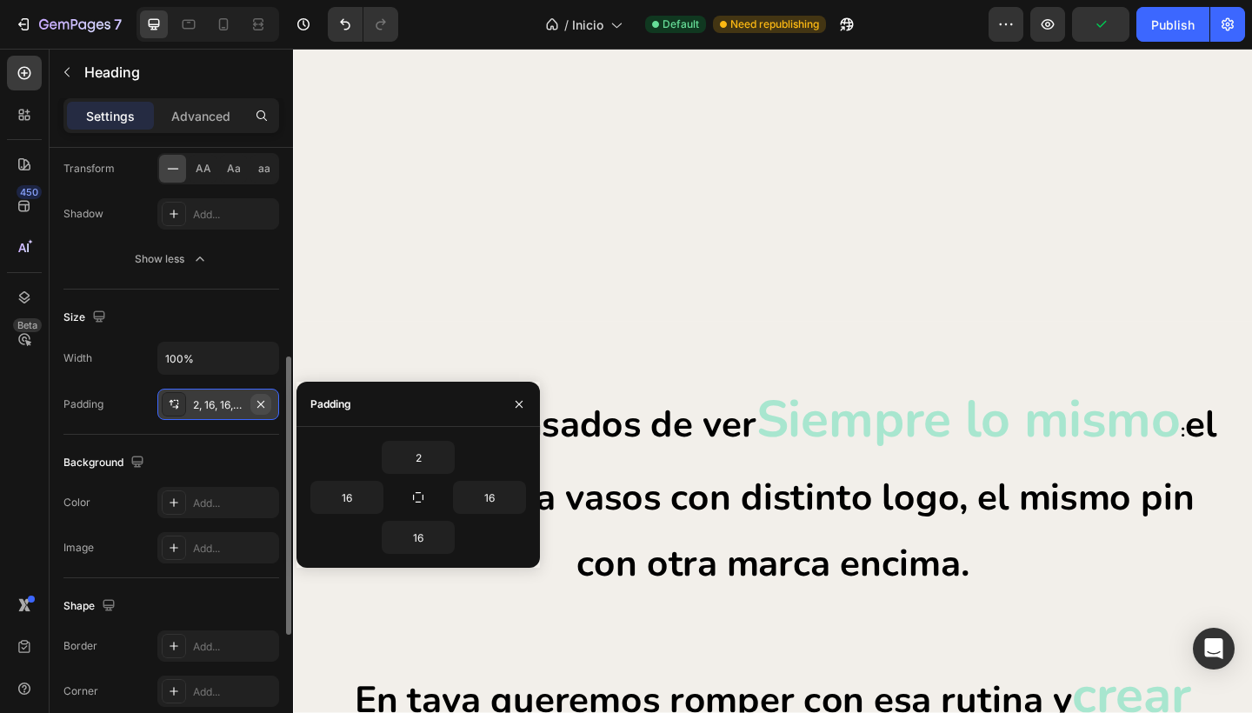
scroll to position [1679, 0]
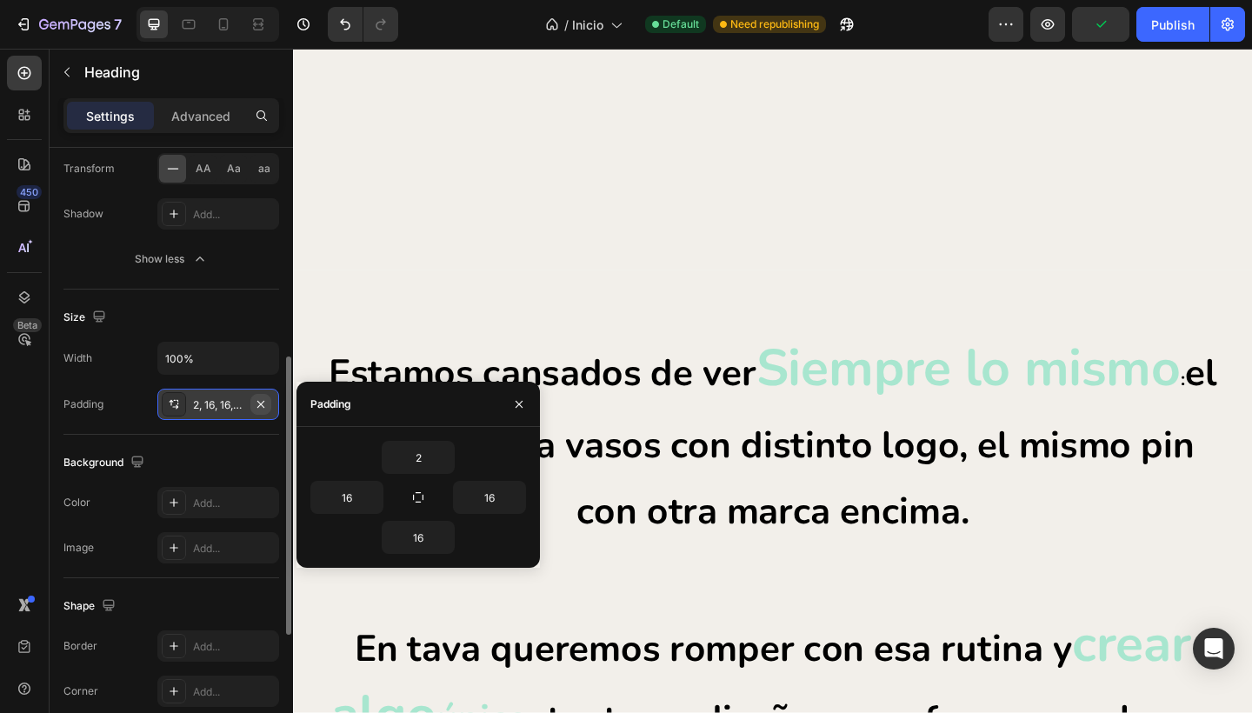
click at [261, 406] on icon "button" at bounding box center [261, 404] width 14 height 14
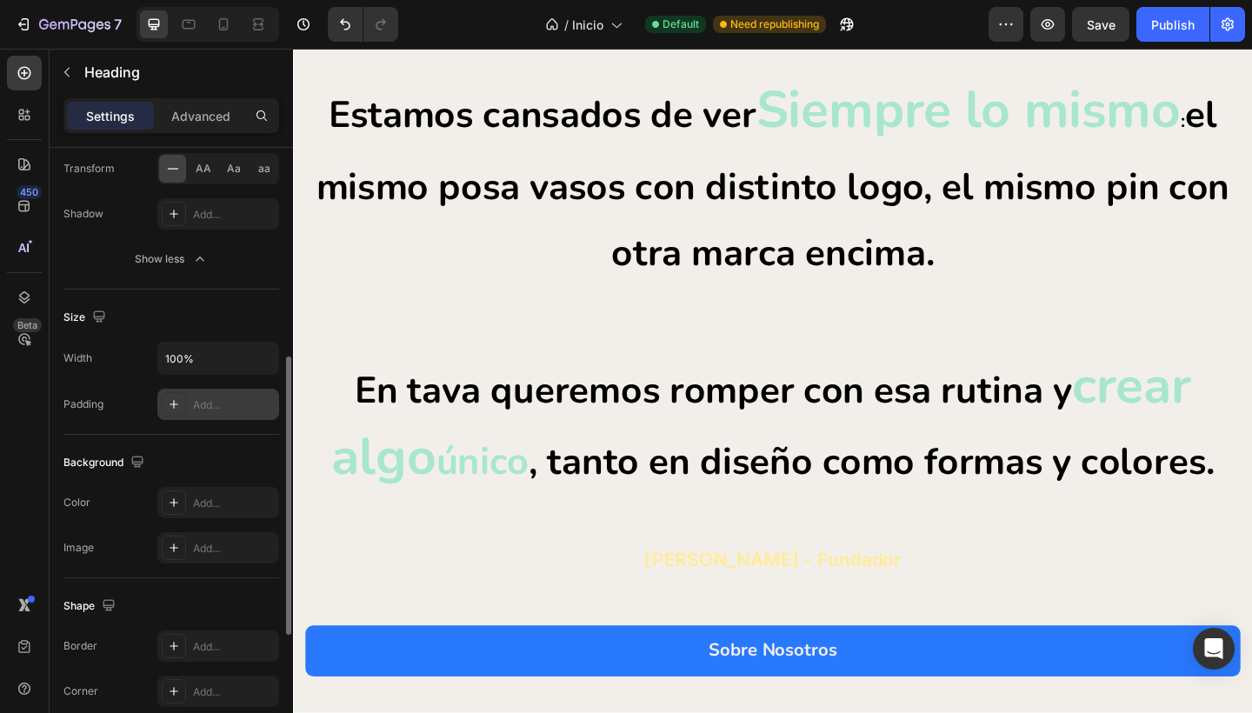
scroll to position [1941, 0]
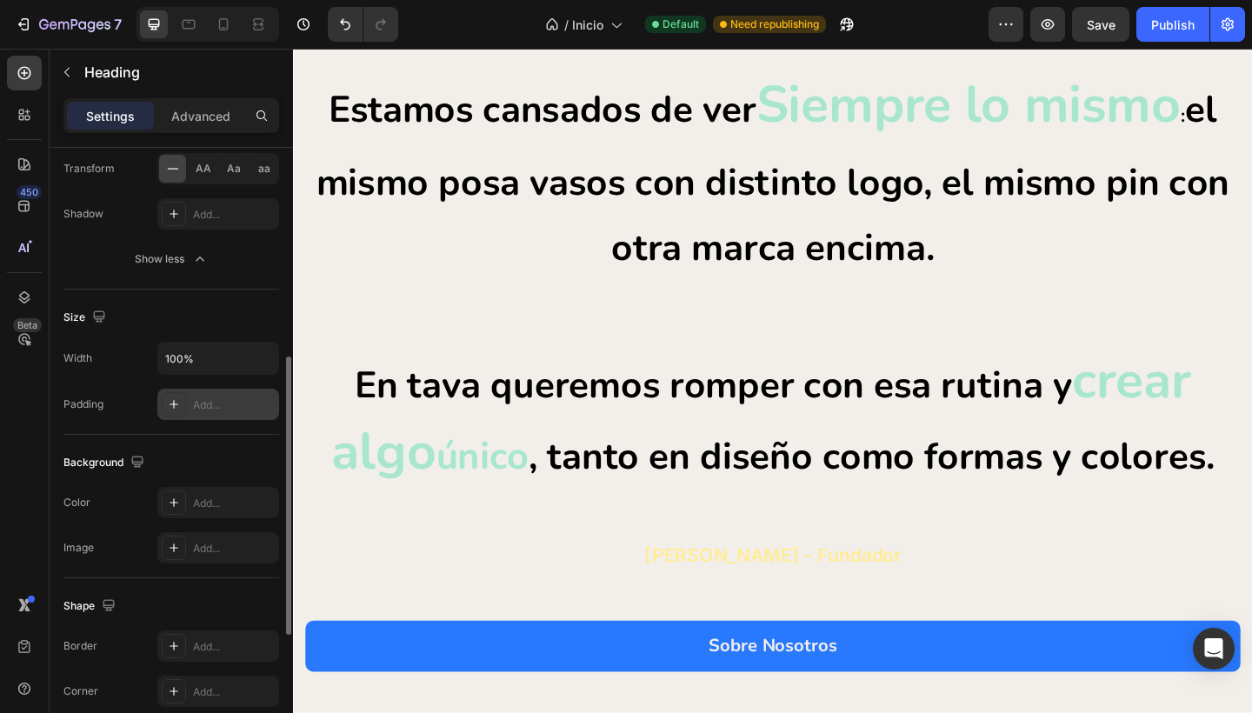
click at [203, 409] on div "Add..." at bounding box center [234, 405] width 82 height 16
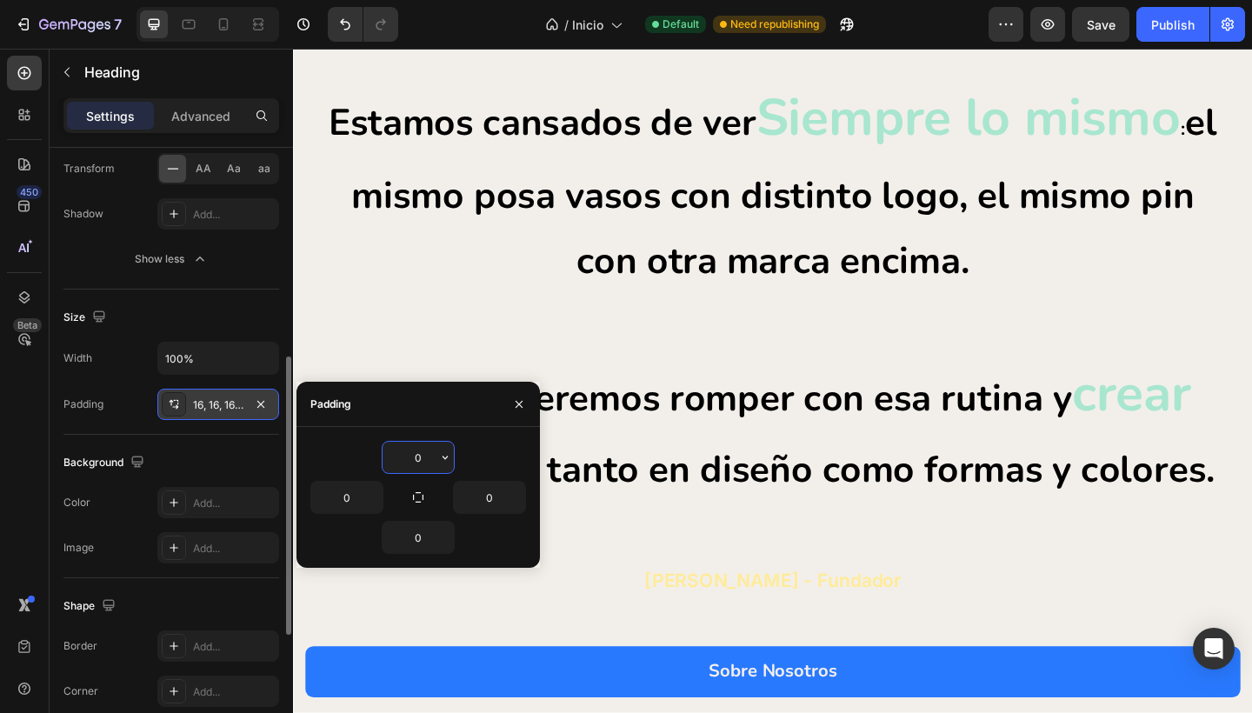
type input "16"
click at [119, 400] on div "Padding 16, 16, 16, 16" at bounding box center [171, 404] width 216 height 31
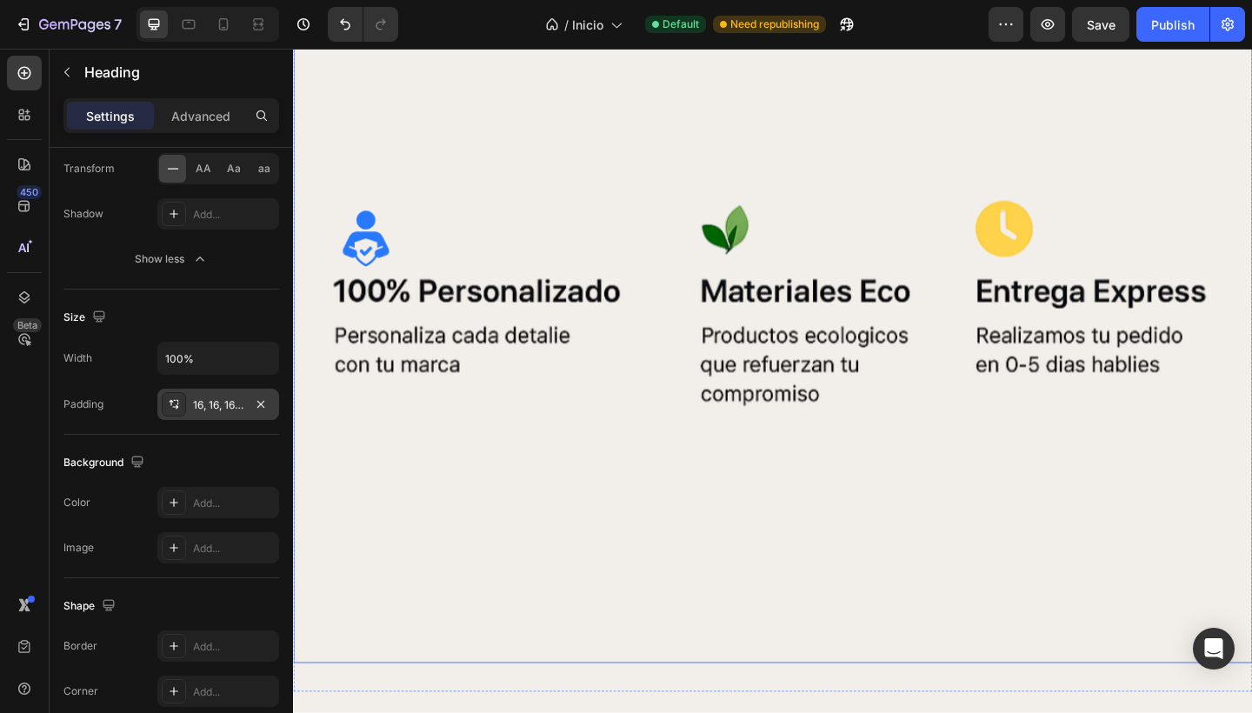
scroll to position [1509, 0]
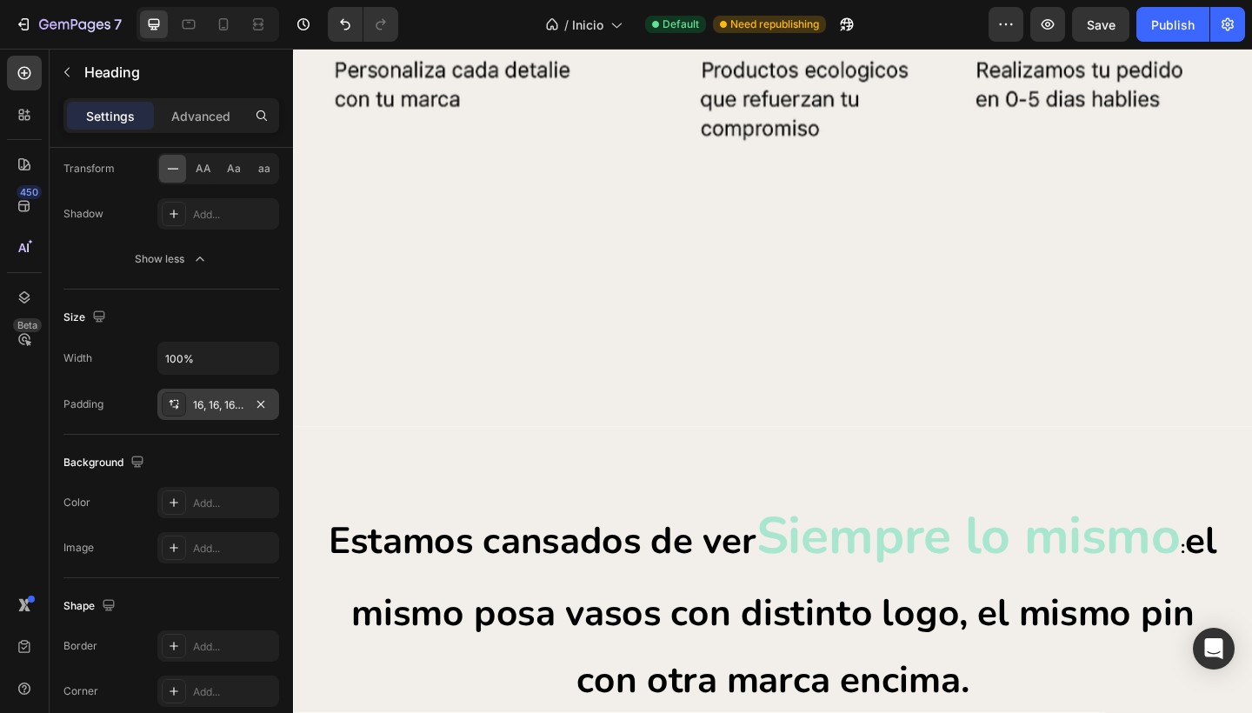
click at [191, 401] on div "16, 16, 16, 16" at bounding box center [218, 404] width 122 height 31
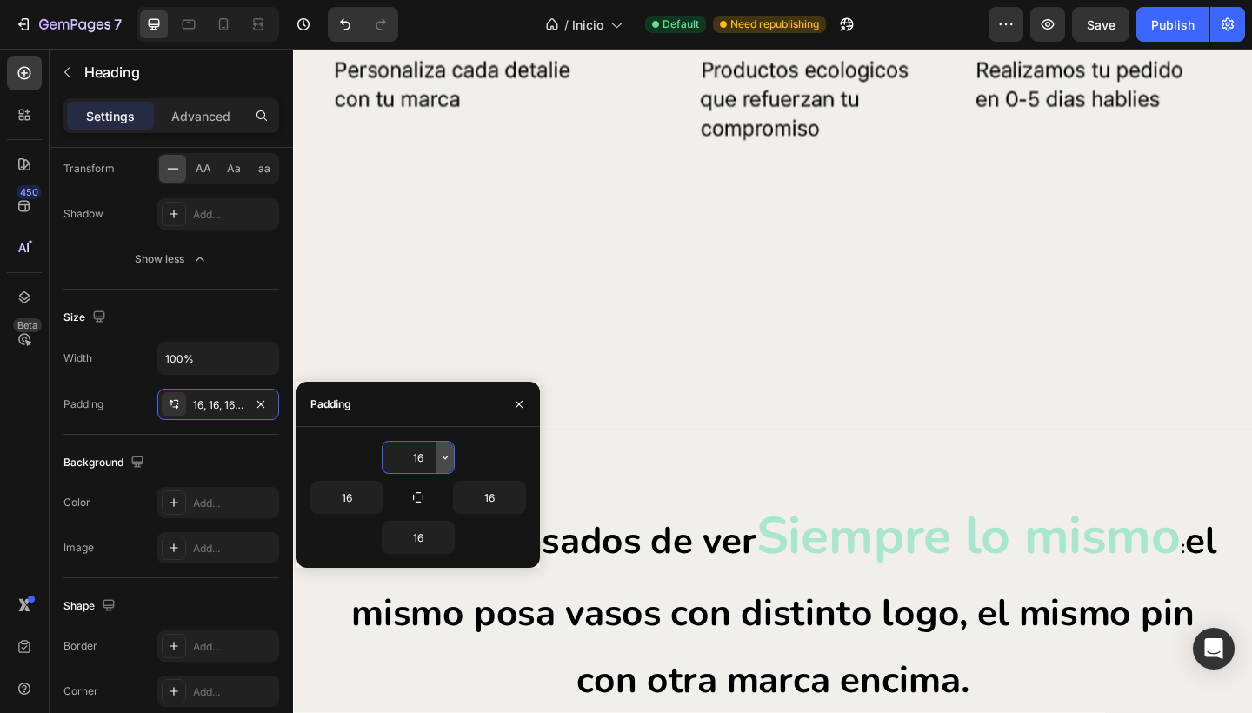
click at [443, 457] on icon "button" at bounding box center [444, 456] width 5 height 3
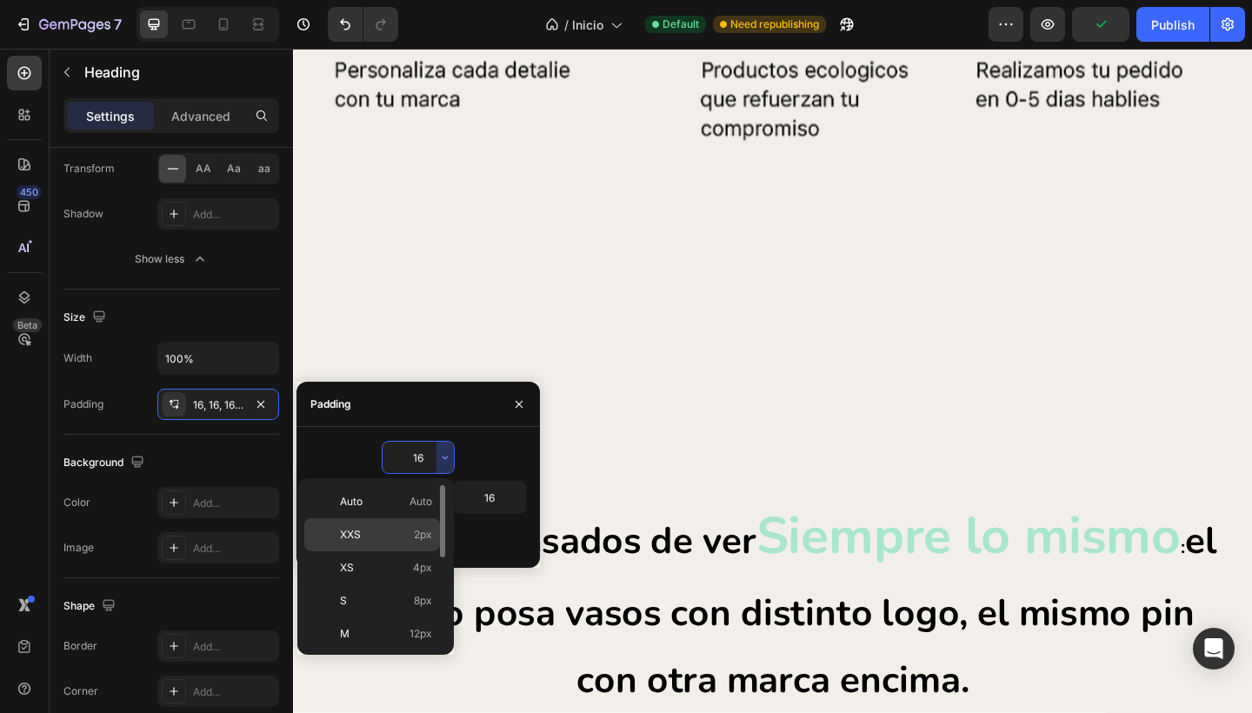
click at [371, 529] on p "XXS 2px" at bounding box center [386, 535] width 92 height 16
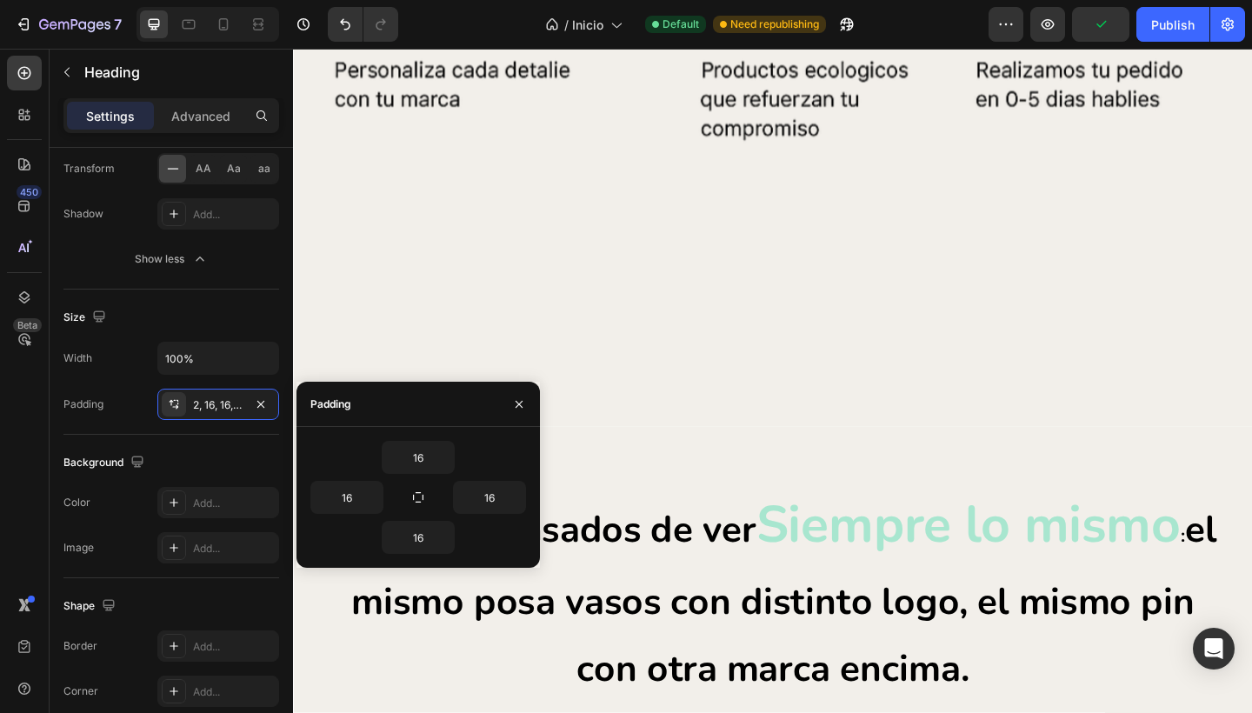
type input "2"
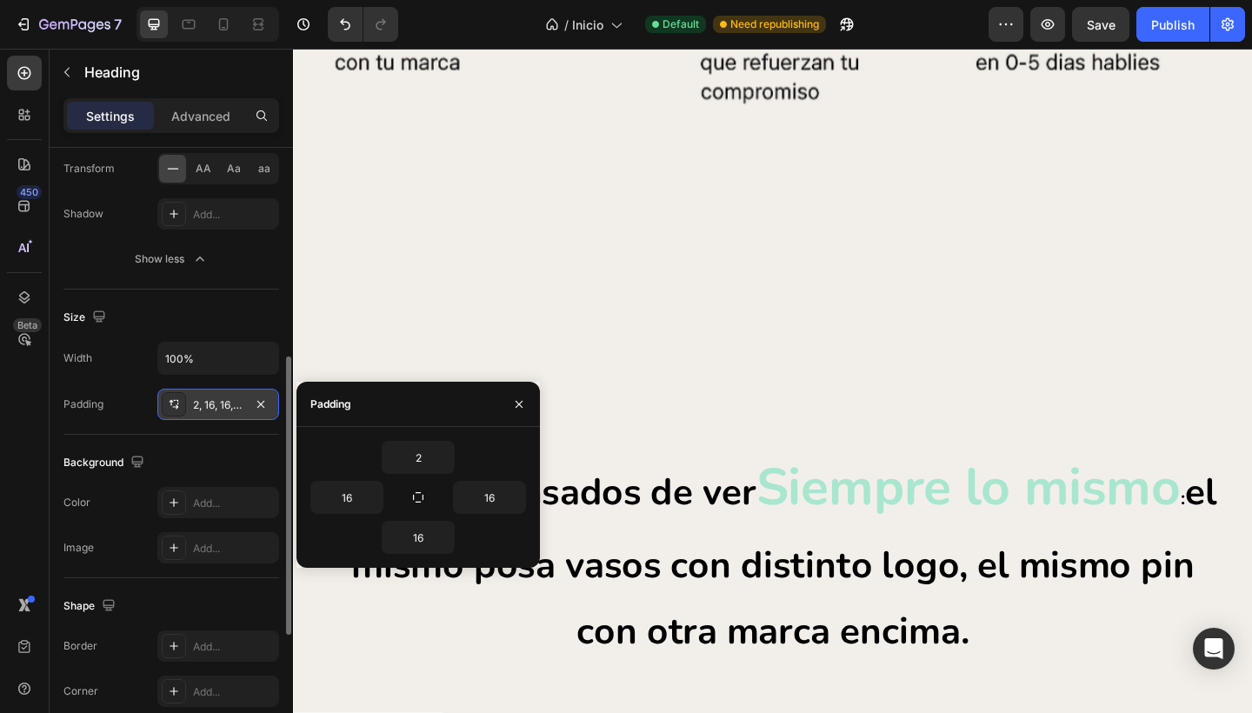
scroll to position [1636, 0]
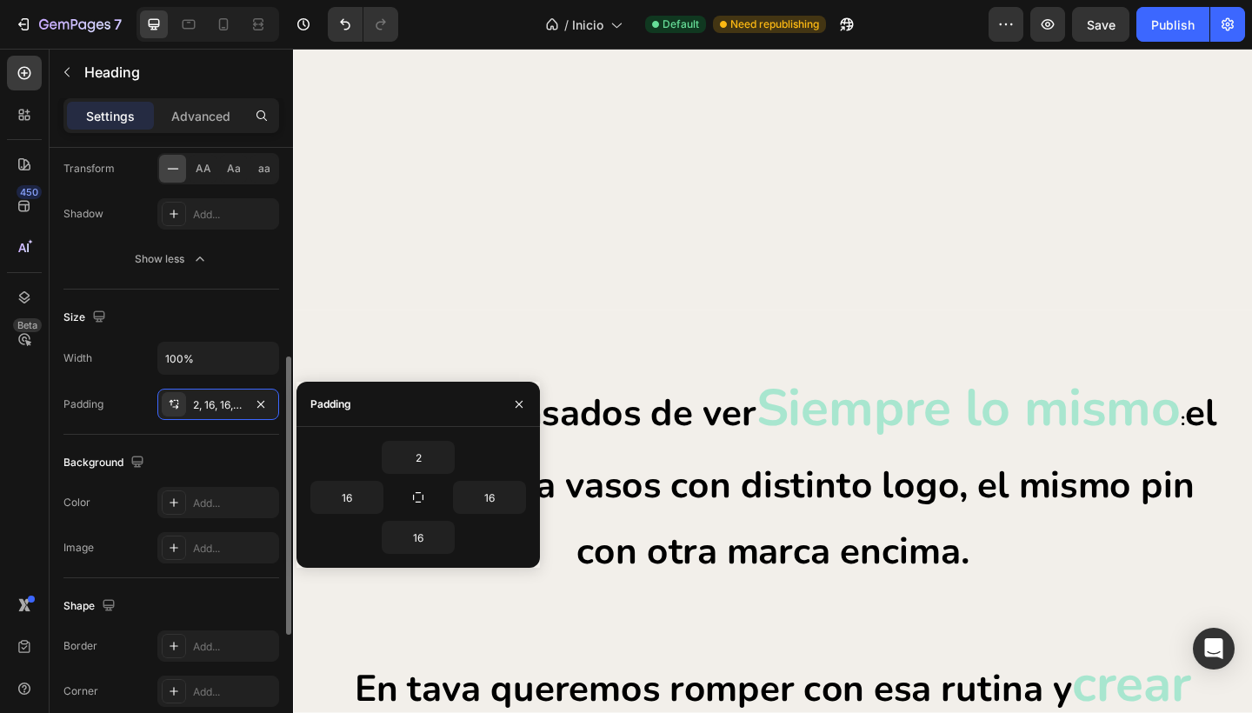
click at [121, 399] on div "Padding 2, 16, 16, 16" at bounding box center [171, 404] width 216 height 31
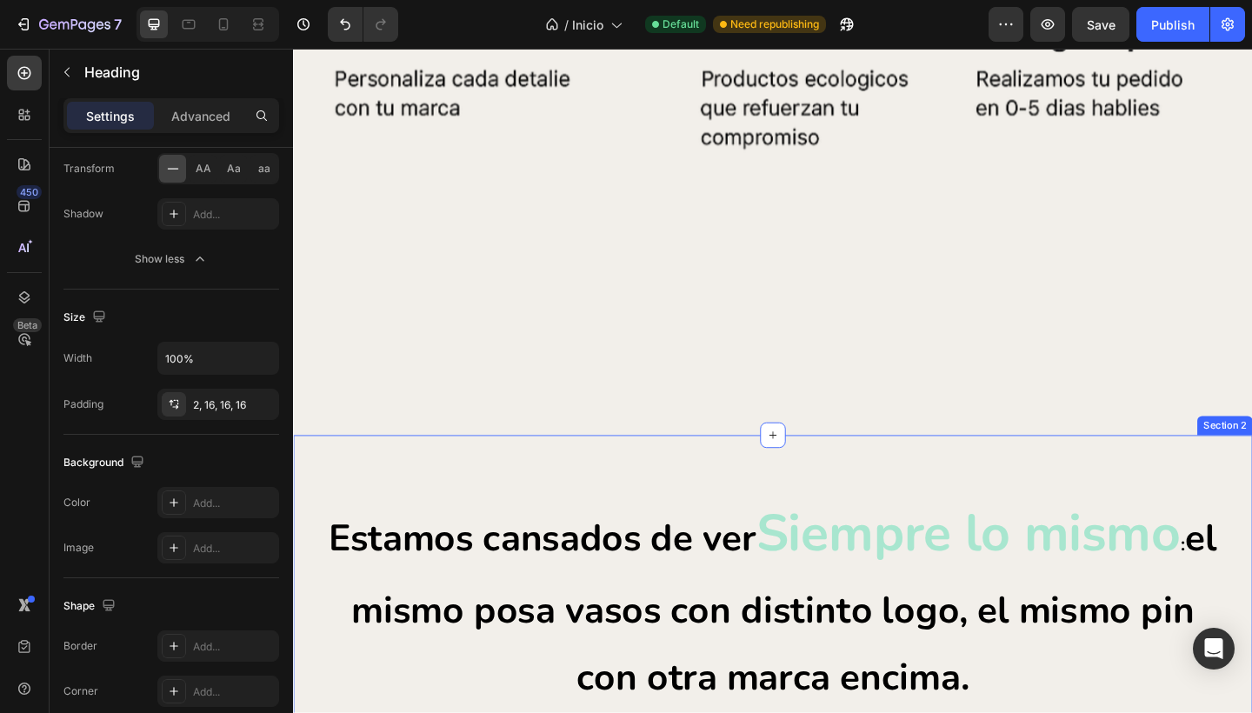
scroll to position [1617, 0]
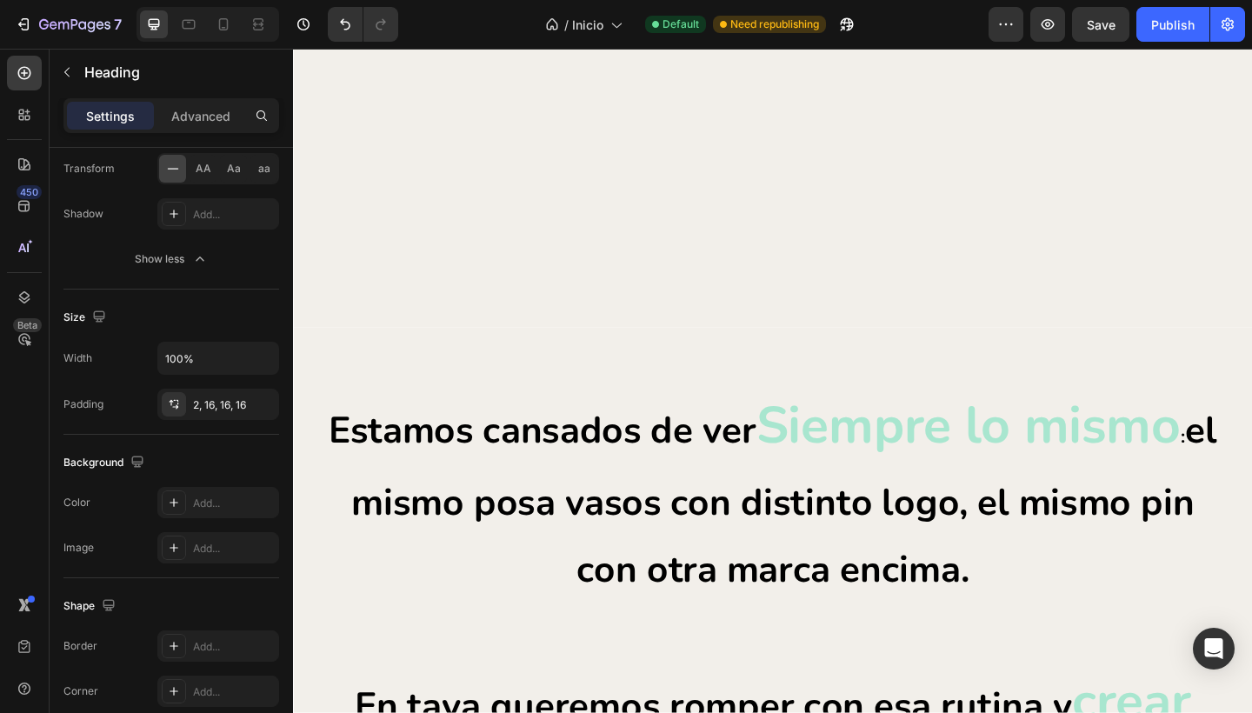
click at [819, 442] on span "Siempre lo mismo" at bounding box center [1027, 459] width 462 height 76
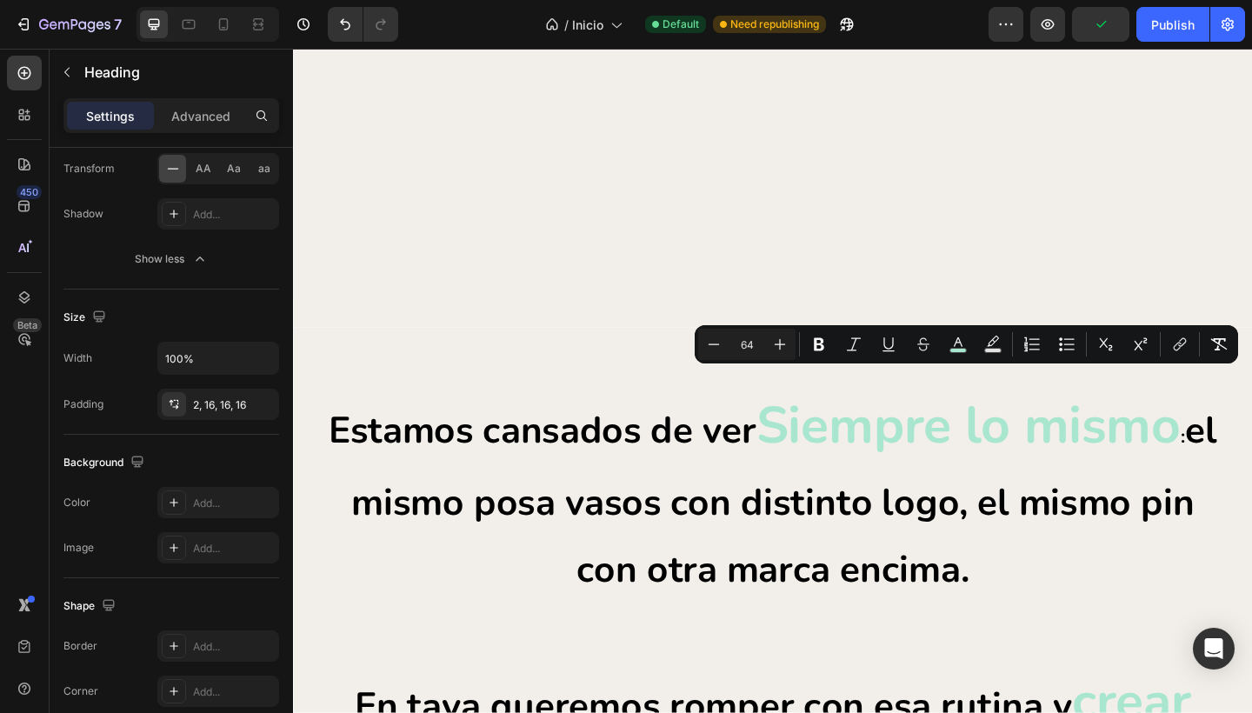
drag, startPoint x: 819, startPoint y: 442, endPoint x: 1221, endPoint y: 459, distance: 402.8
click at [1221, 459] on span "Siempre lo mismo" at bounding box center [1027, 459] width 462 height 76
click at [774, 342] on icon "Editor contextual toolbar" at bounding box center [779, 344] width 17 height 17
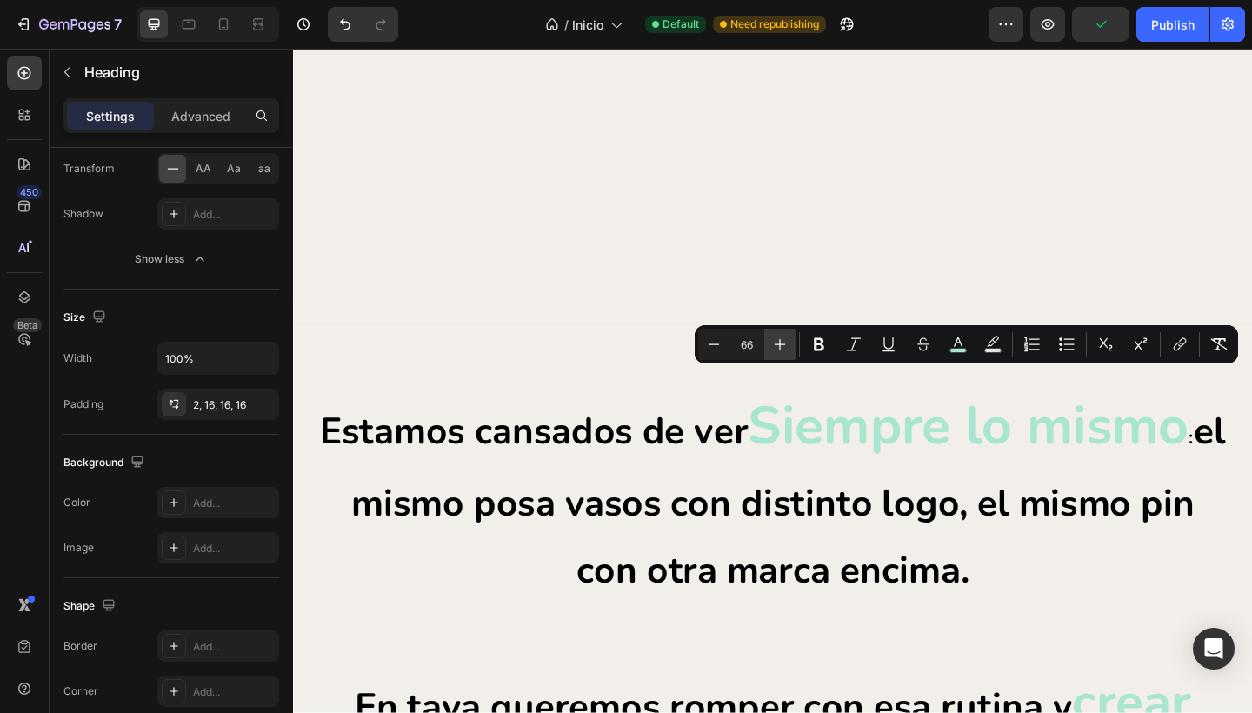
click at [774, 342] on icon "Editor contextual toolbar" at bounding box center [779, 344] width 17 height 17
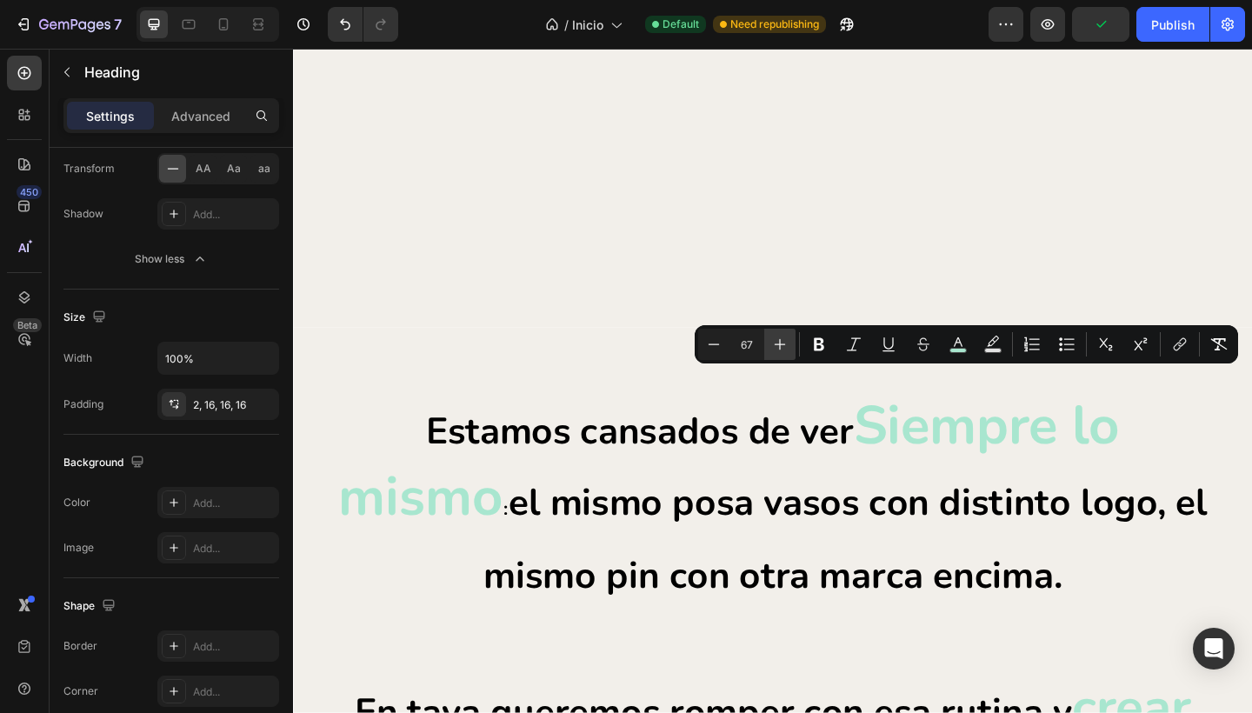
click at [774, 342] on icon "Editor contextual toolbar" at bounding box center [779, 344] width 17 height 17
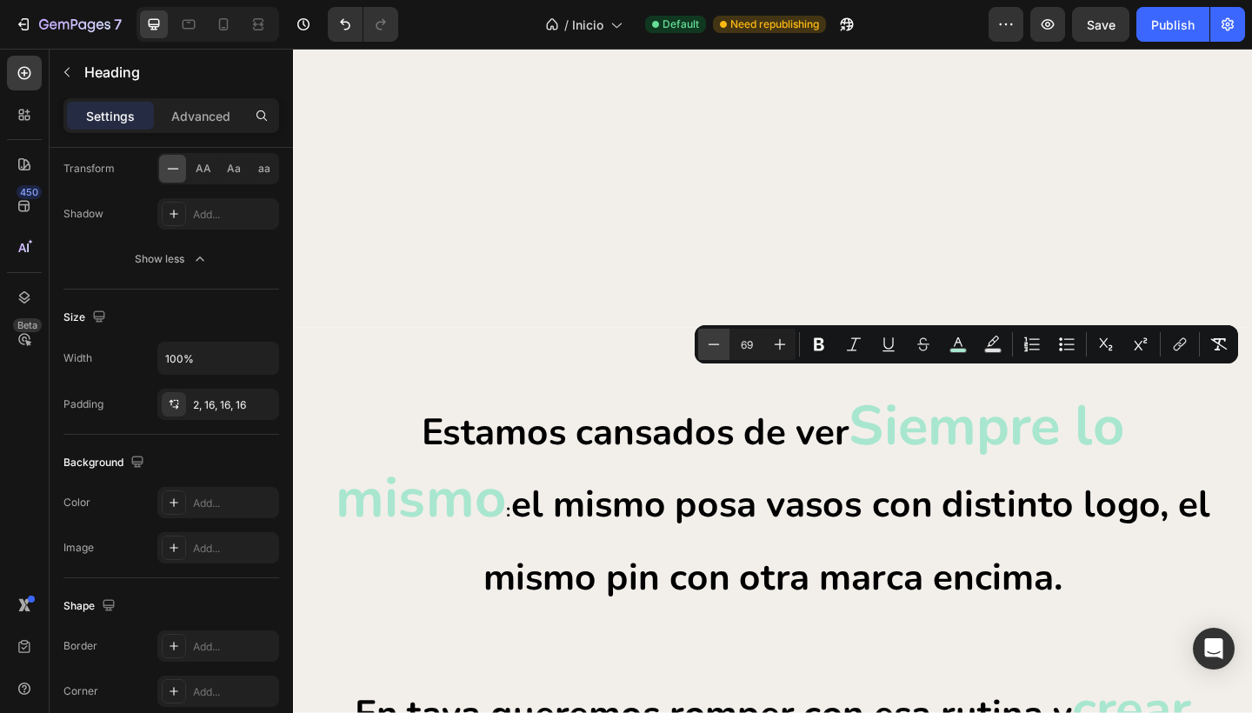
click at [711, 344] on icon "Editor contextual toolbar" at bounding box center [713, 343] width 11 height 1
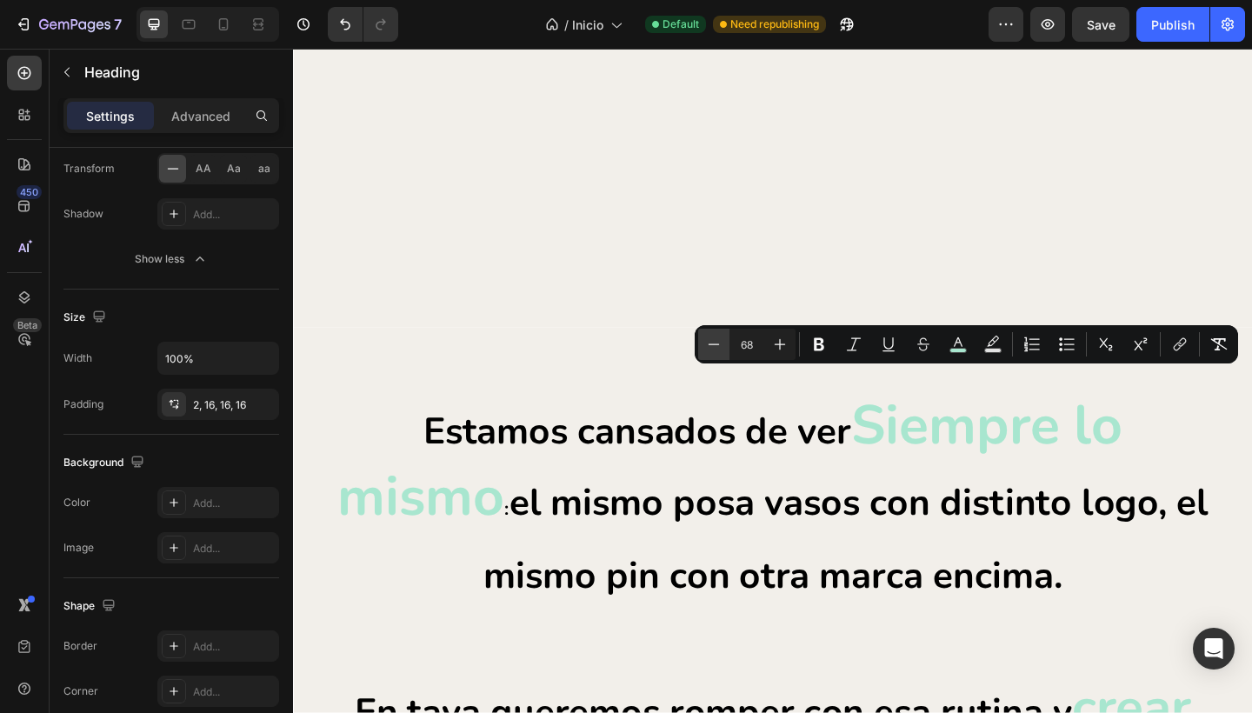
click at [711, 344] on icon "Editor contextual toolbar" at bounding box center [713, 343] width 11 height 1
type input "66"
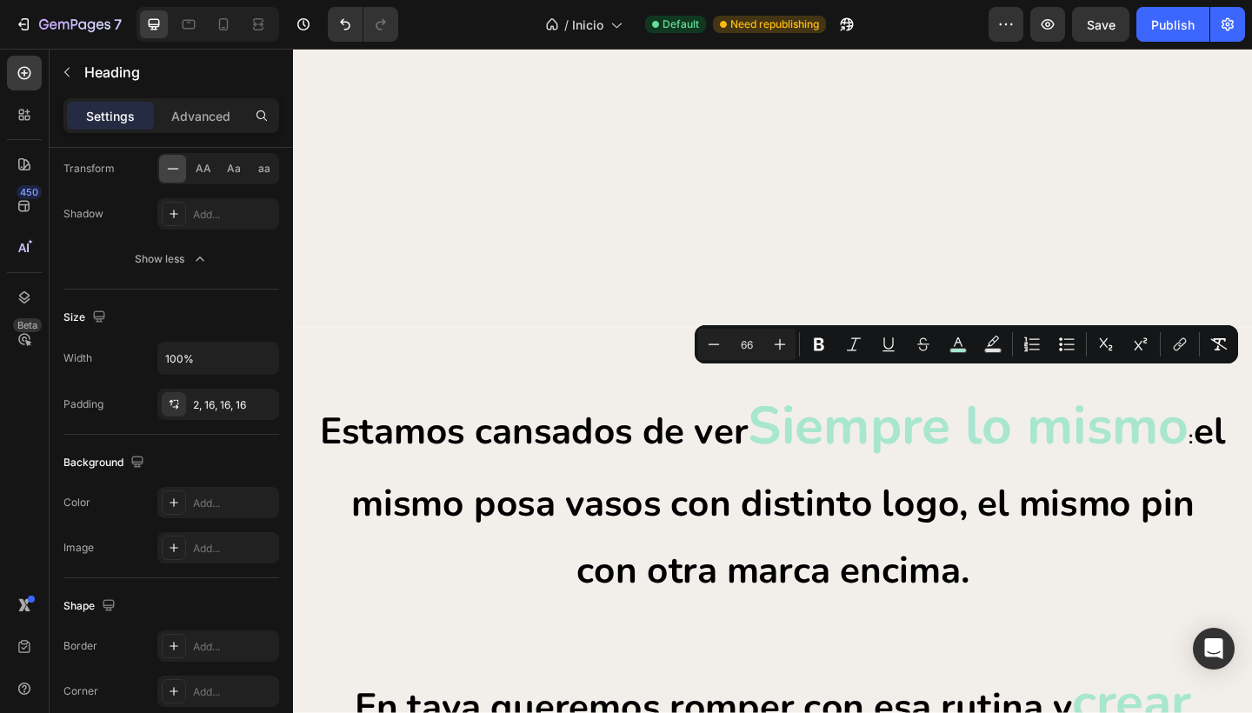
click at [760, 515] on p "Estamos cansados de ver Siempre lo mismo : el mismo posa vasos con distinto log…" at bounding box center [814, 650] width 989 height 455
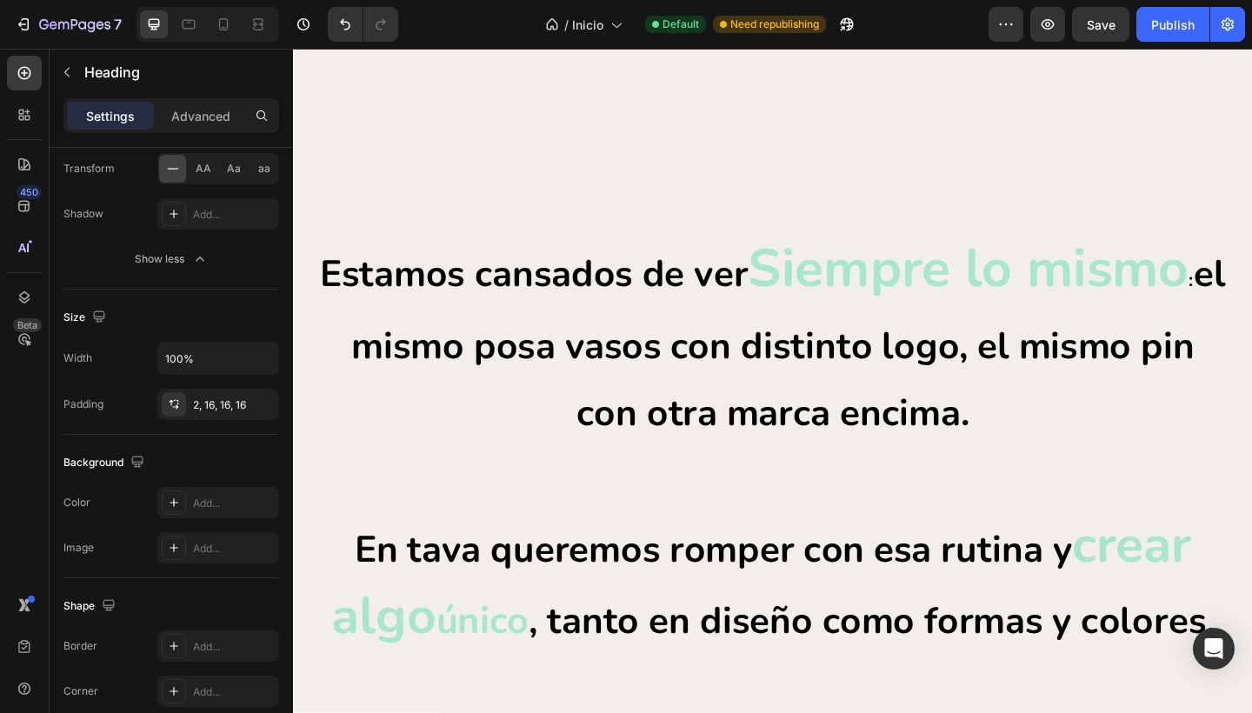
scroll to position [2027, 0]
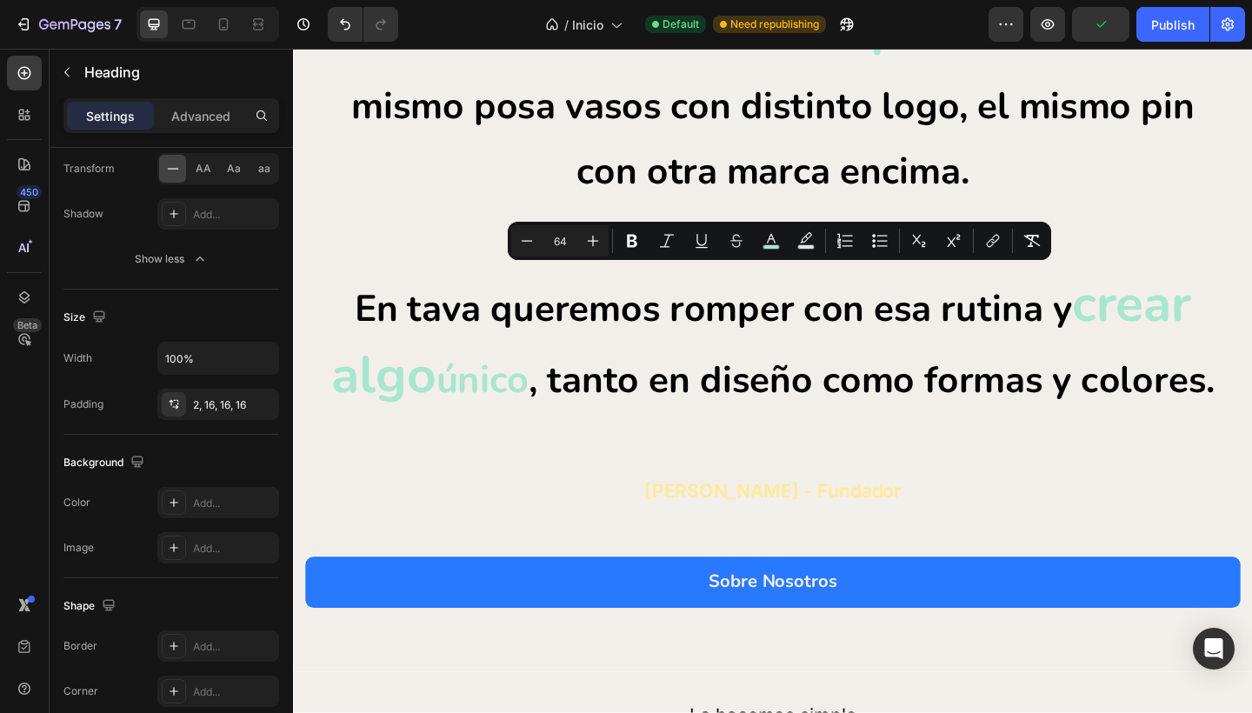
drag, startPoint x: 1133, startPoint y: 324, endPoint x: 539, endPoint y: 416, distance: 601.5
click at [539, 416] on p "Estamos cansados de ver Siempre lo mismo : el mismo posa vasos con distinto log…" at bounding box center [814, 217] width 989 height 455
click at [435, 402] on span "crear algo" at bounding box center [802, 366] width 935 height 154
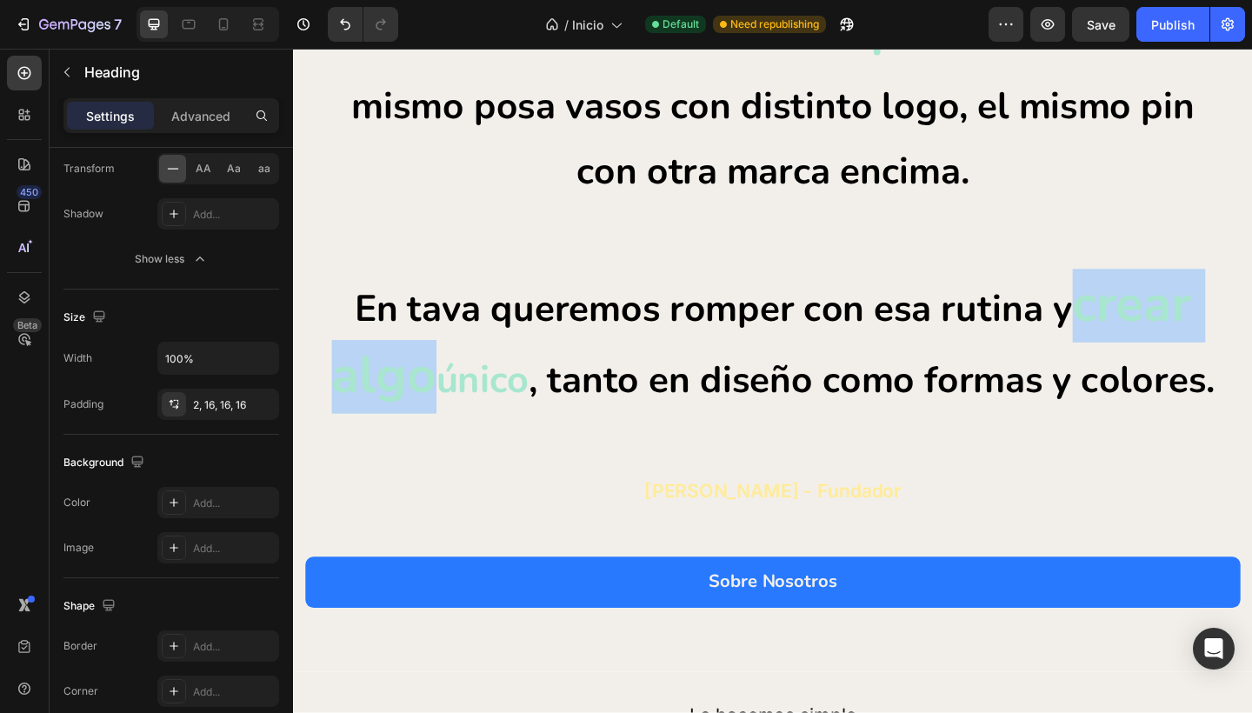
drag, startPoint x: 1122, startPoint y: 320, endPoint x: 436, endPoint y: 405, distance: 691.1
click at [436, 405] on p "Estamos cansados de ver Siempre lo mismo : el mismo posa vasos con distinto log…" at bounding box center [814, 217] width 989 height 455
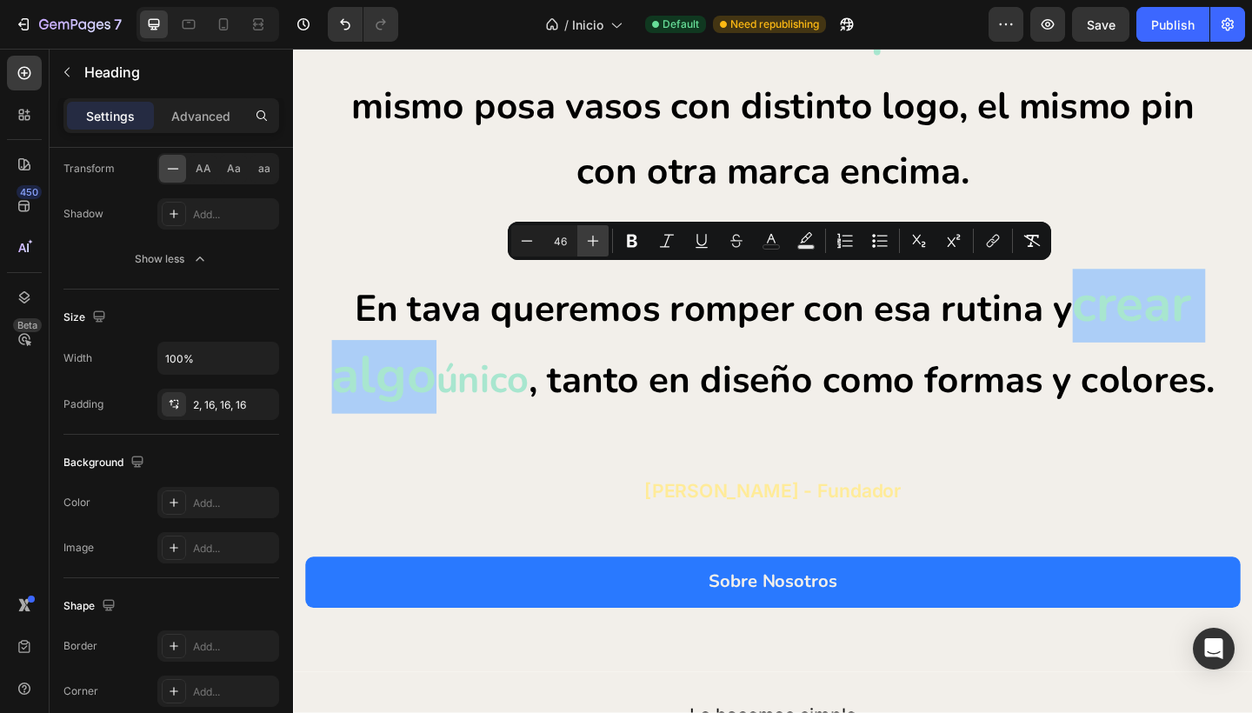
click at [595, 245] on icon "Editor contextual toolbar" at bounding box center [592, 240] width 17 height 17
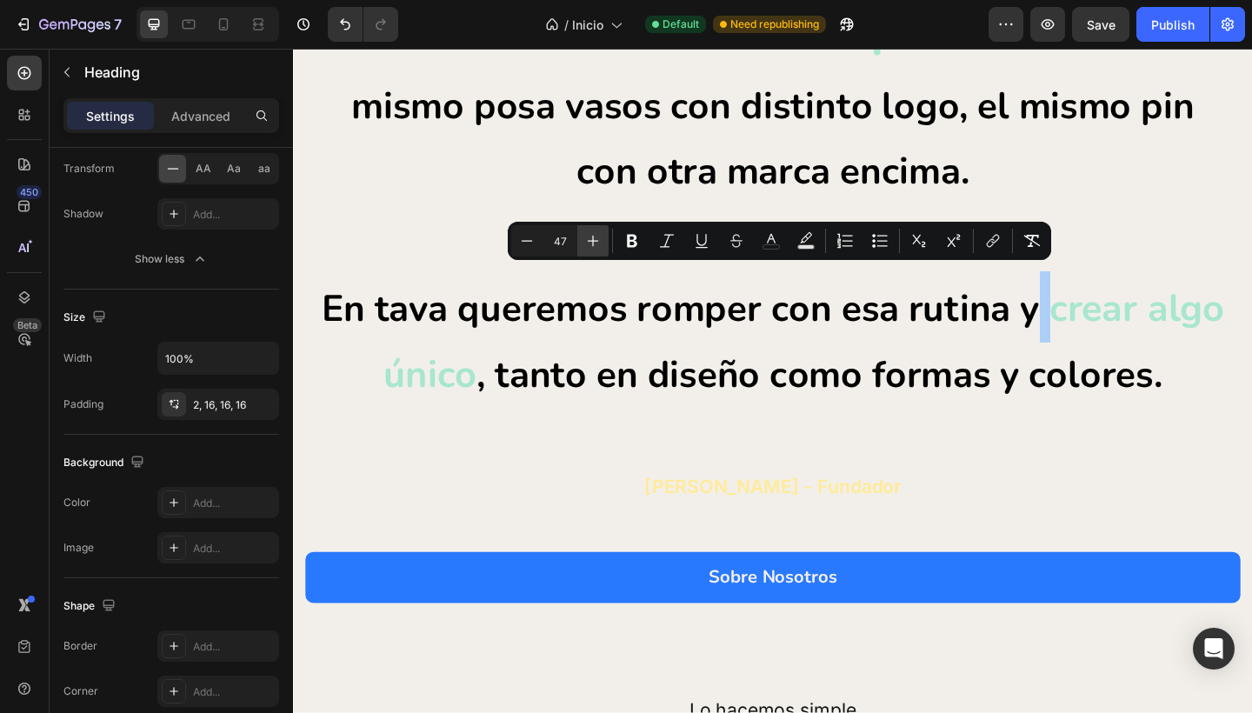
click at [595, 245] on icon "Editor contextual toolbar" at bounding box center [592, 240] width 17 height 17
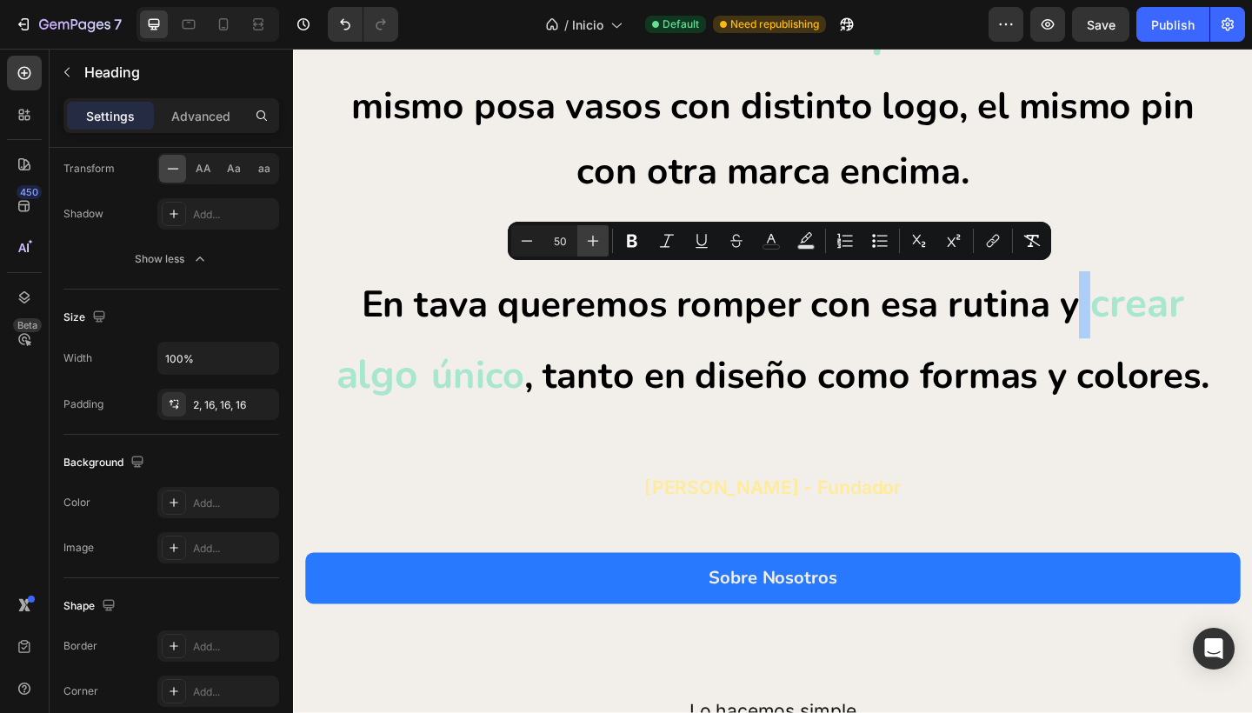
click at [595, 245] on icon "Editor contextual toolbar" at bounding box center [592, 240] width 17 height 17
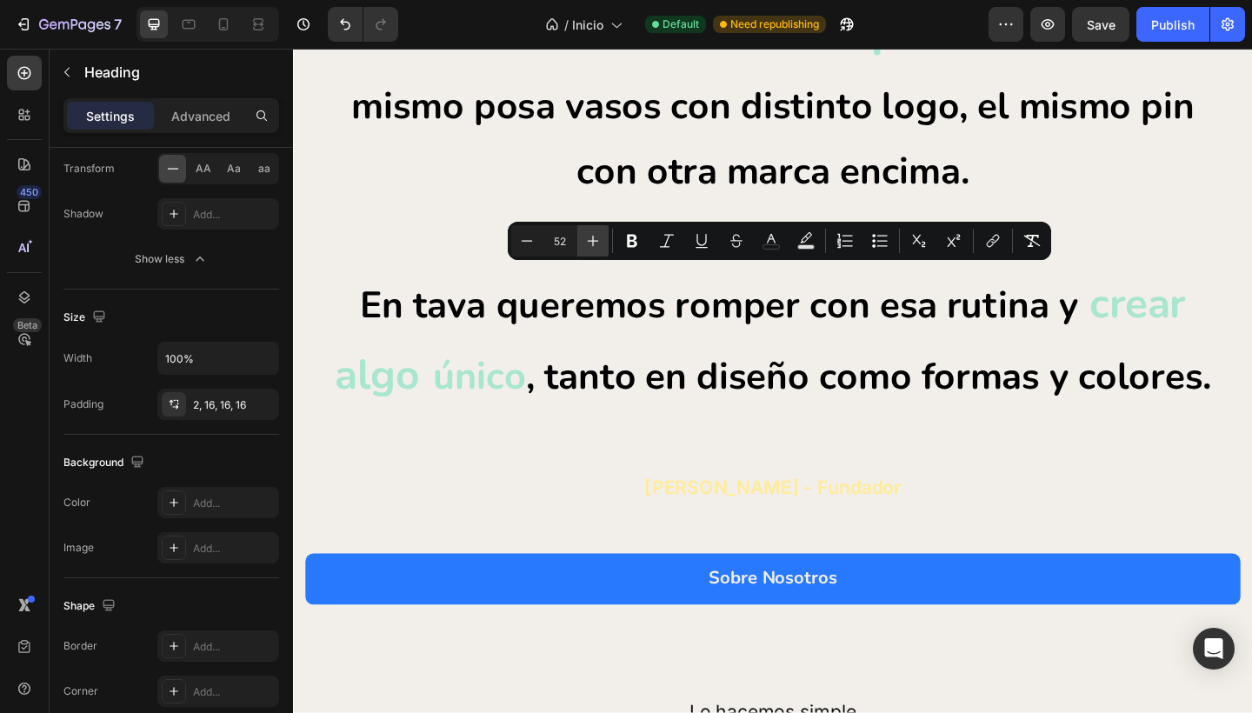
click at [595, 245] on icon "Editor contextual toolbar" at bounding box center [592, 240] width 17 height 17
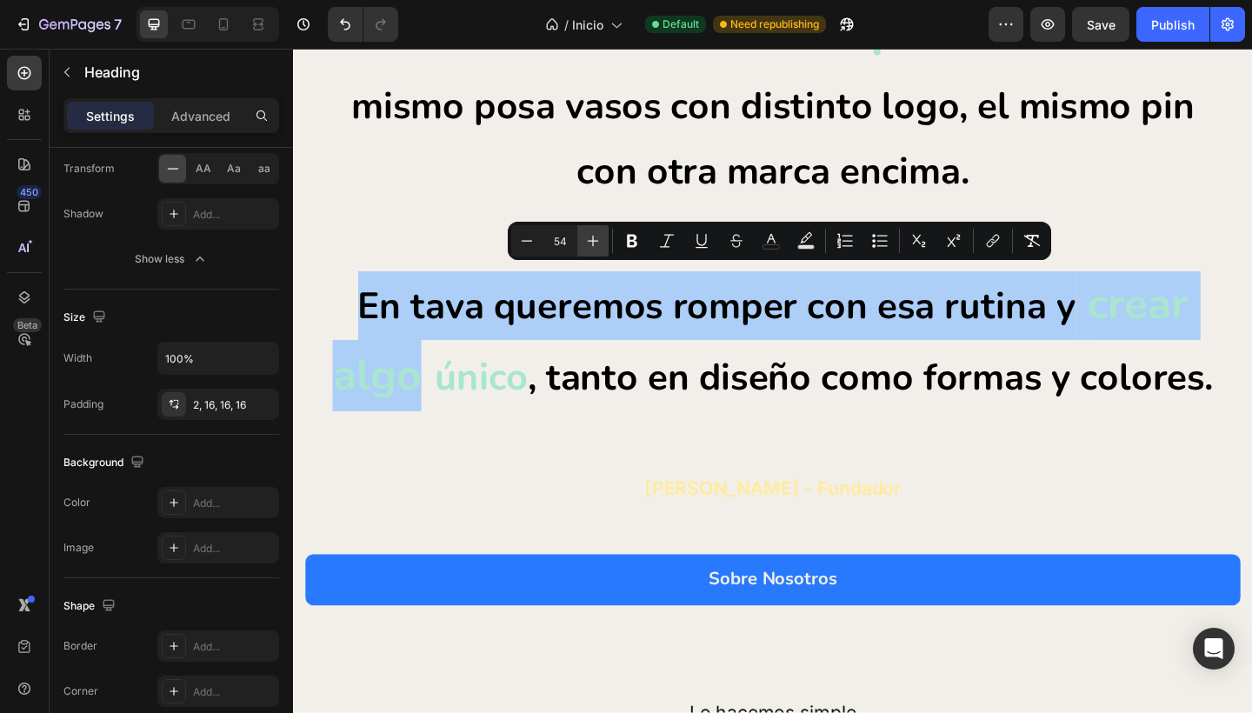
click at [595, 245] on icon "Editor contextual toolbar" at bounding box center [592, 240] width 17 height 17
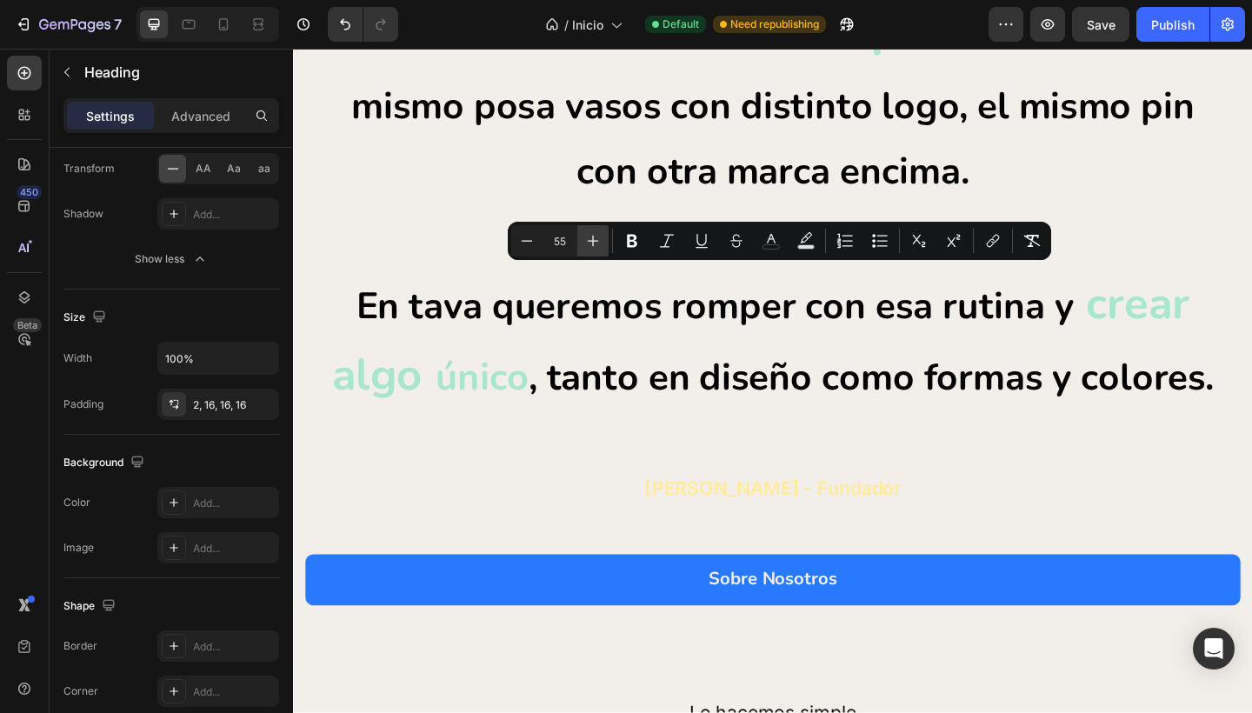
click at [595, 245] on icon "Editor contextual toolbar" at bounding box center [592, 240] width 17 height 17
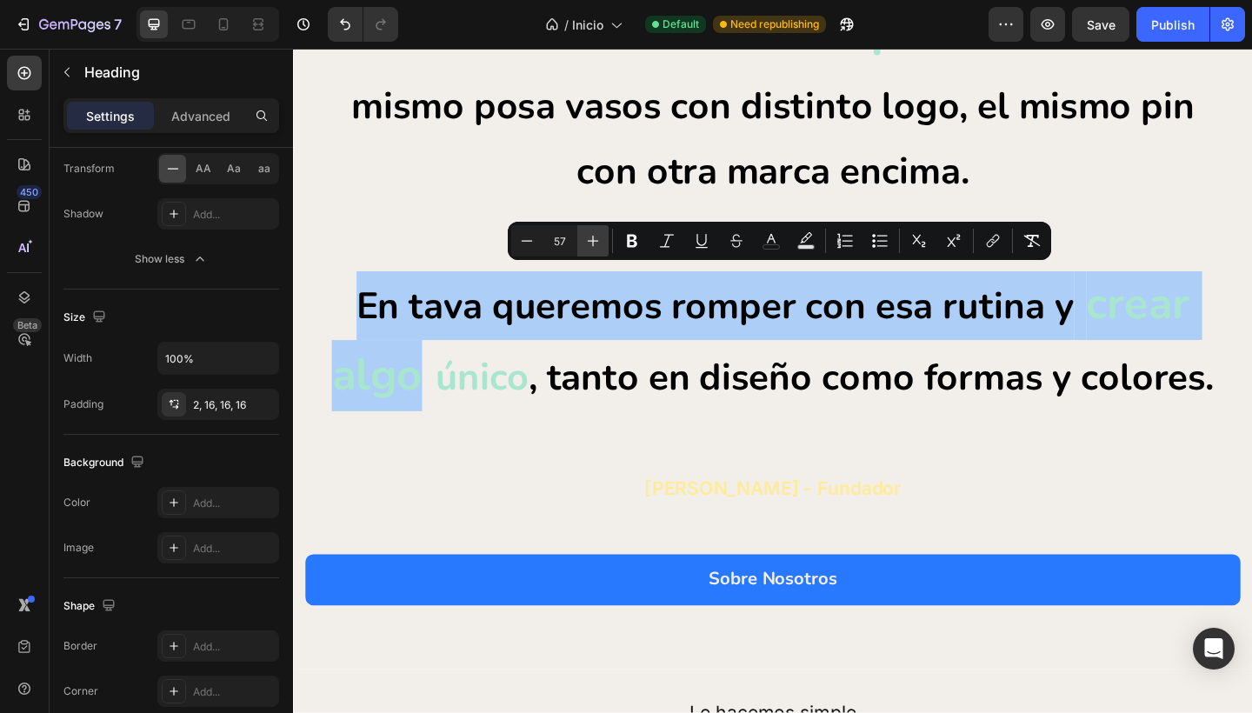
click at [595, 245] on icon "Editor contextual toolbar" at bounding box center [592, 240] width 17 height 17
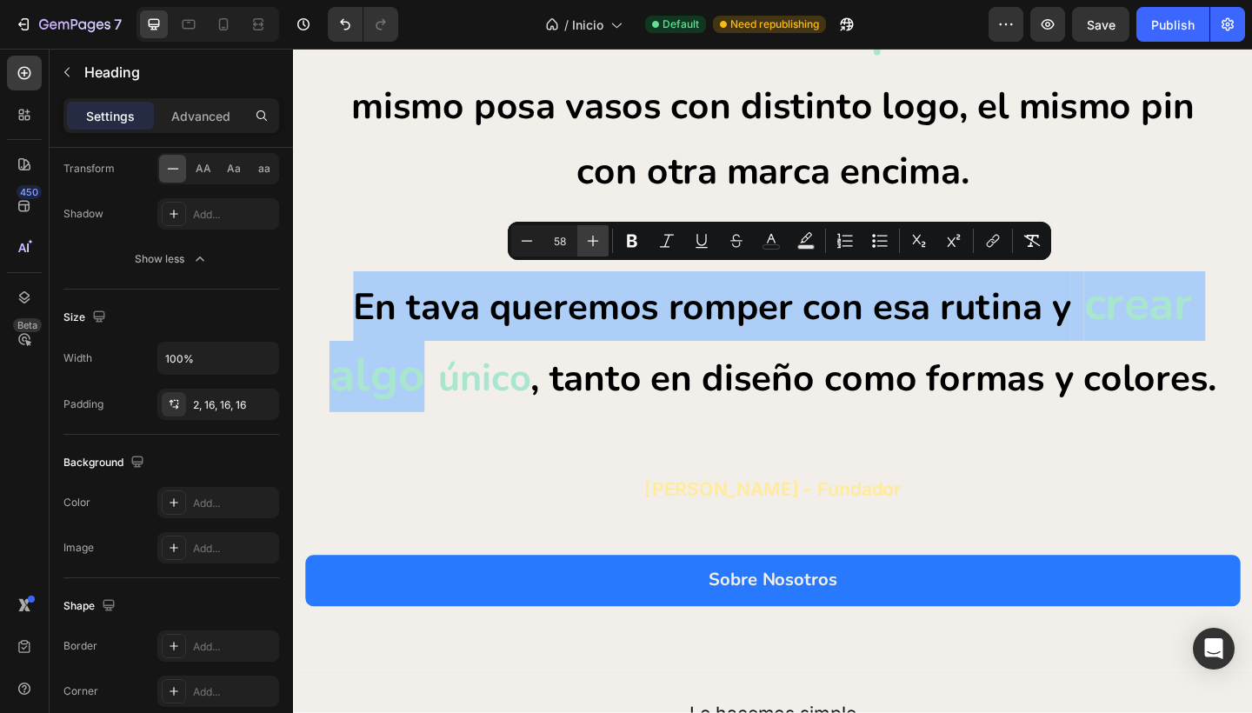
click at [595, 245] on icon "Editor contextual toolbar" at bounding box center [592, 240] width 17 height 17
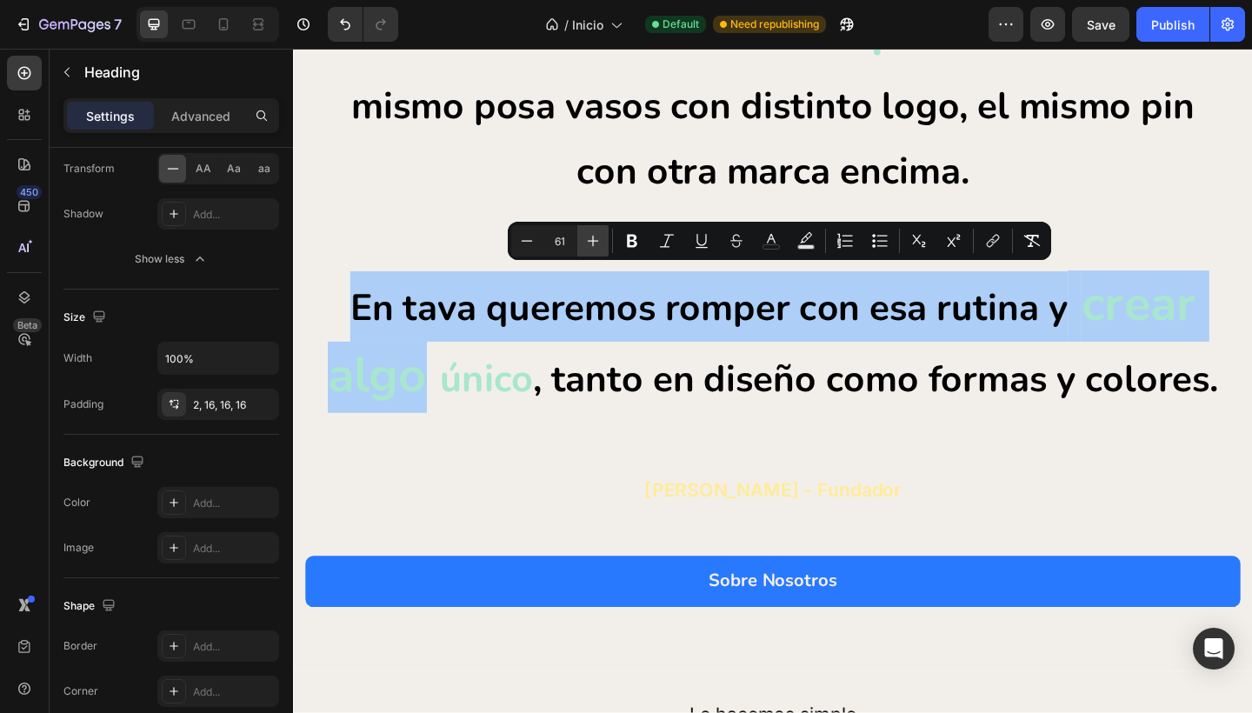
click at [595, 245] on icon "Editor contextual toolbar" at bounding box center [592, 240] width 17 height 17
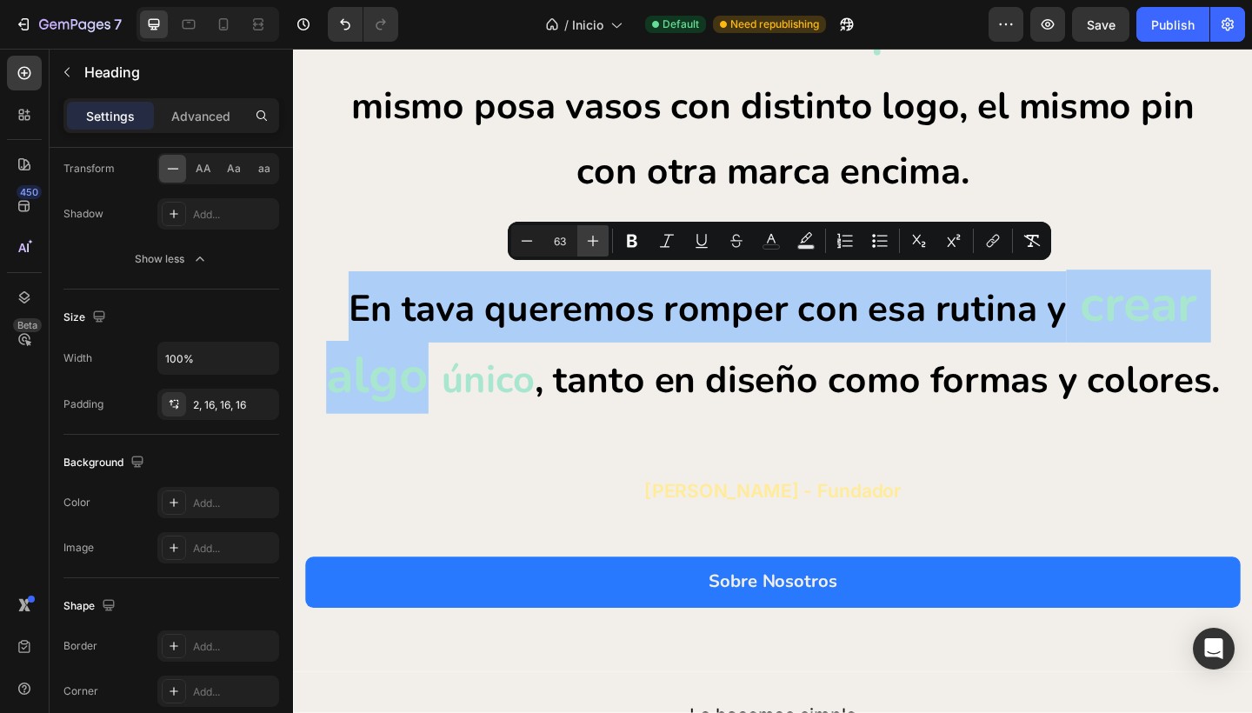
click at [595, 245] on icon "Editor contextual toolbar" at bounding box center [592, 240] width 17 height 17
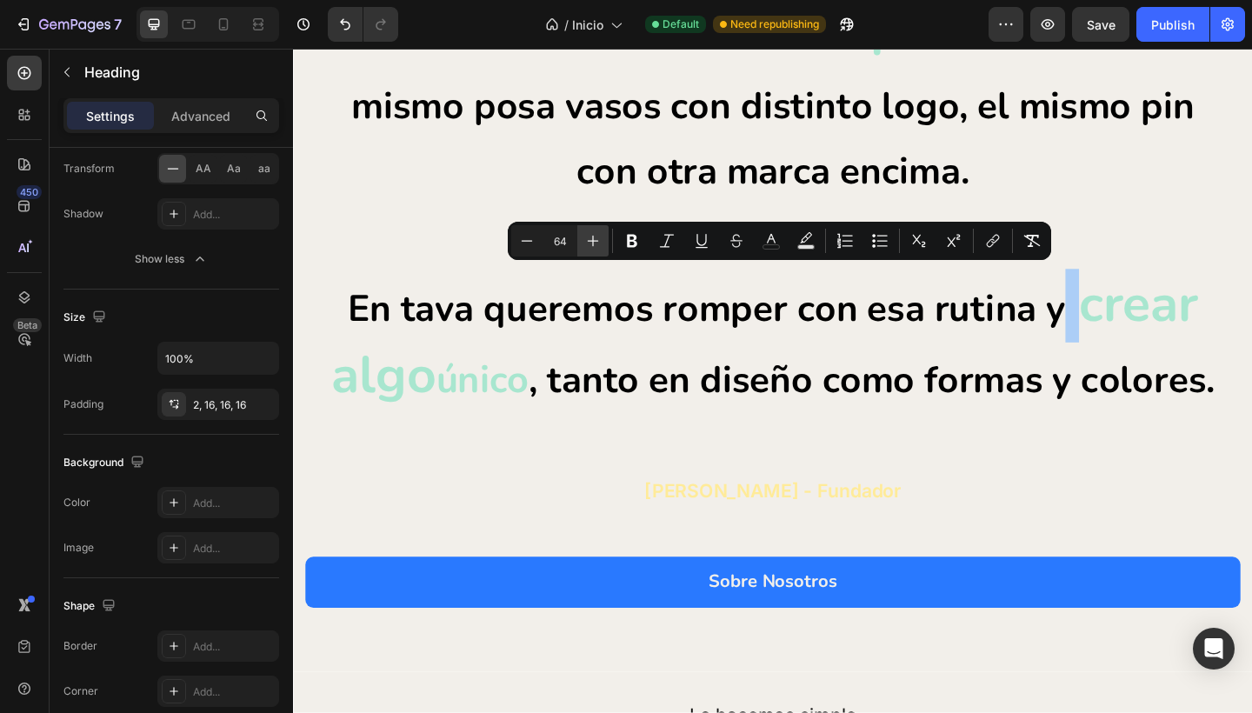
click at [595, 245] on icon "Editor contextual toolbar" at bounding box center [592, 240] width 17 height 17
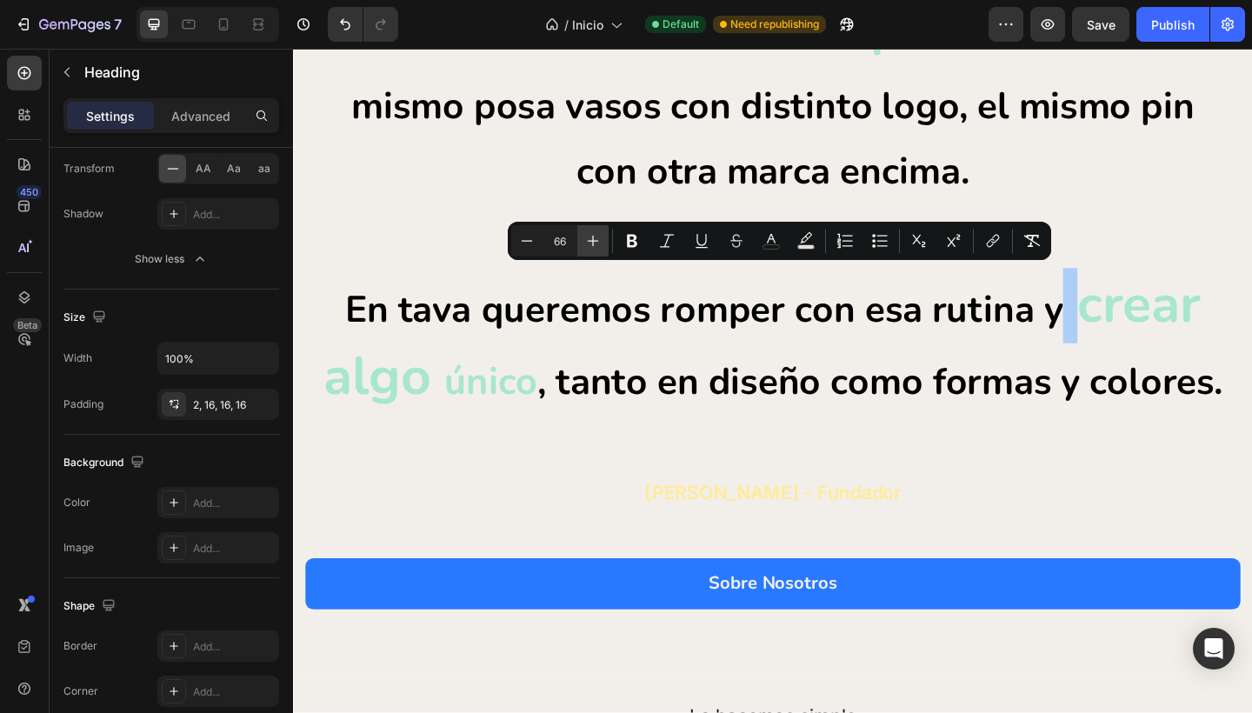
click at [595, 245] on icon "Editor contextual toolbar" at bounding box center [592, 240] width 17 height 17
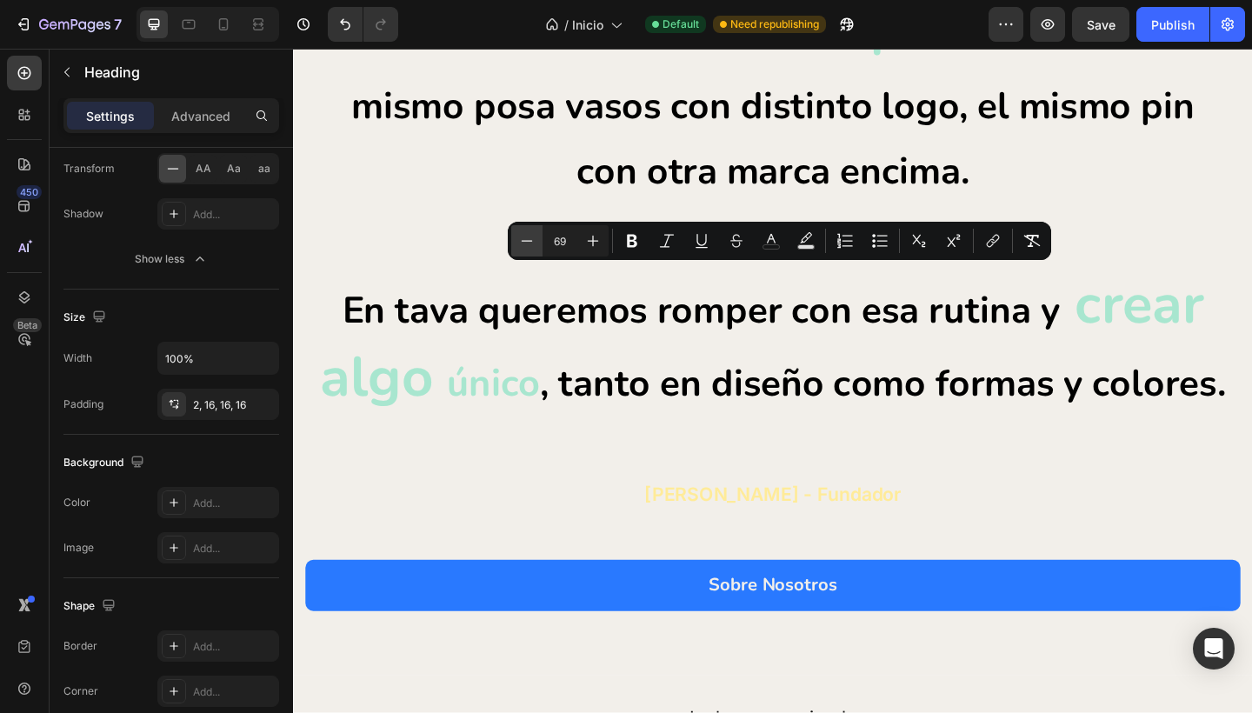
click at [527, 245] on icon "Editor contextual toolbar" at bounding box center [526, 240] width 17 height 17
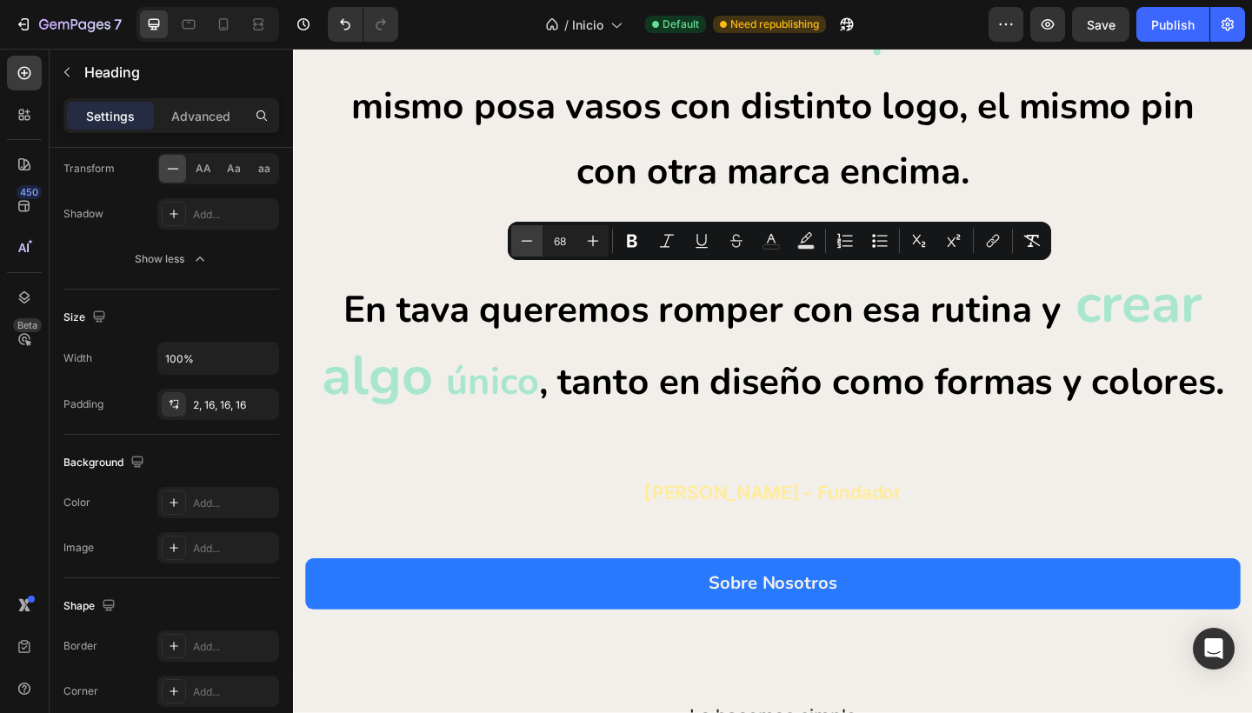
click at [527, 245] on icon "Editor contextual toolbar" at bounding box center [526, 240] width 17 height 17
type input "64"
click at [523, 402] on span "único" at bounding box center [507, 410] width 101 height 57
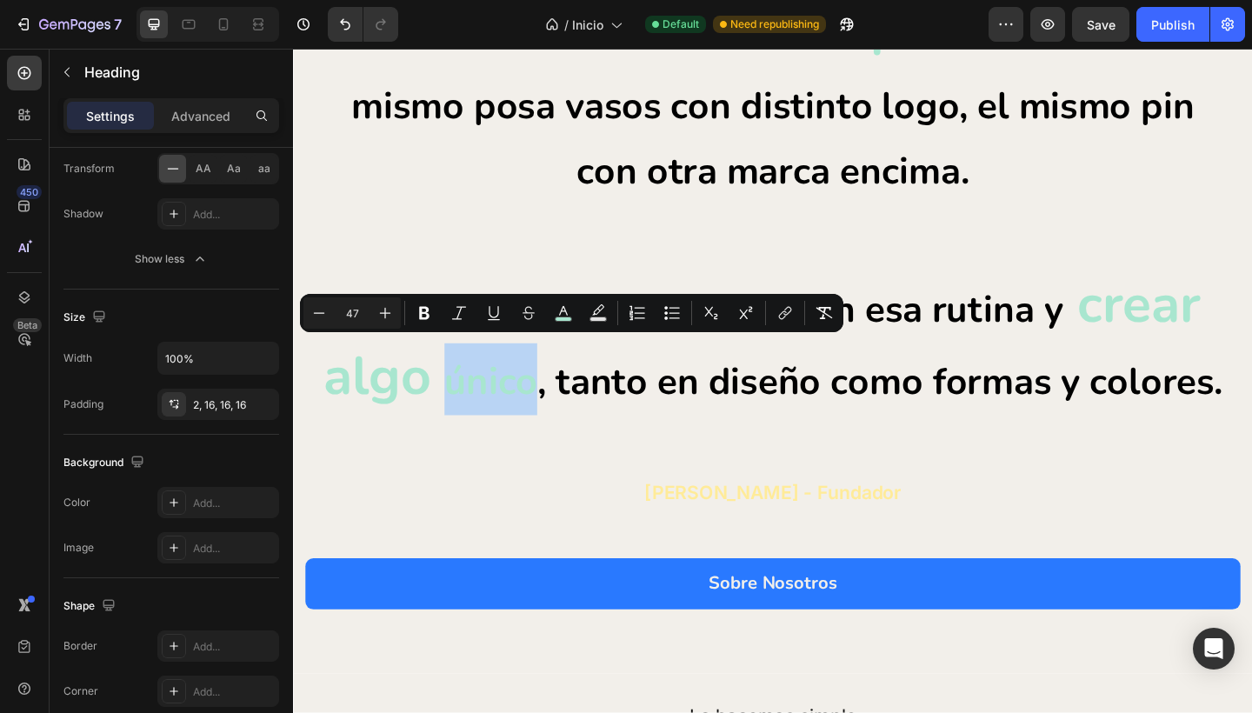
drag, startPoint x: 523, startPoint y: 402, endPoint x: 566, endPoint y: 402, distance: 42.6
click at [558, 402] on span "único" at bounding box center [507, 410] width 101 height 57
click at [385, 317] on icon "Editor contextual toolbar" at bounding box center [385, 313] width 11 height 11
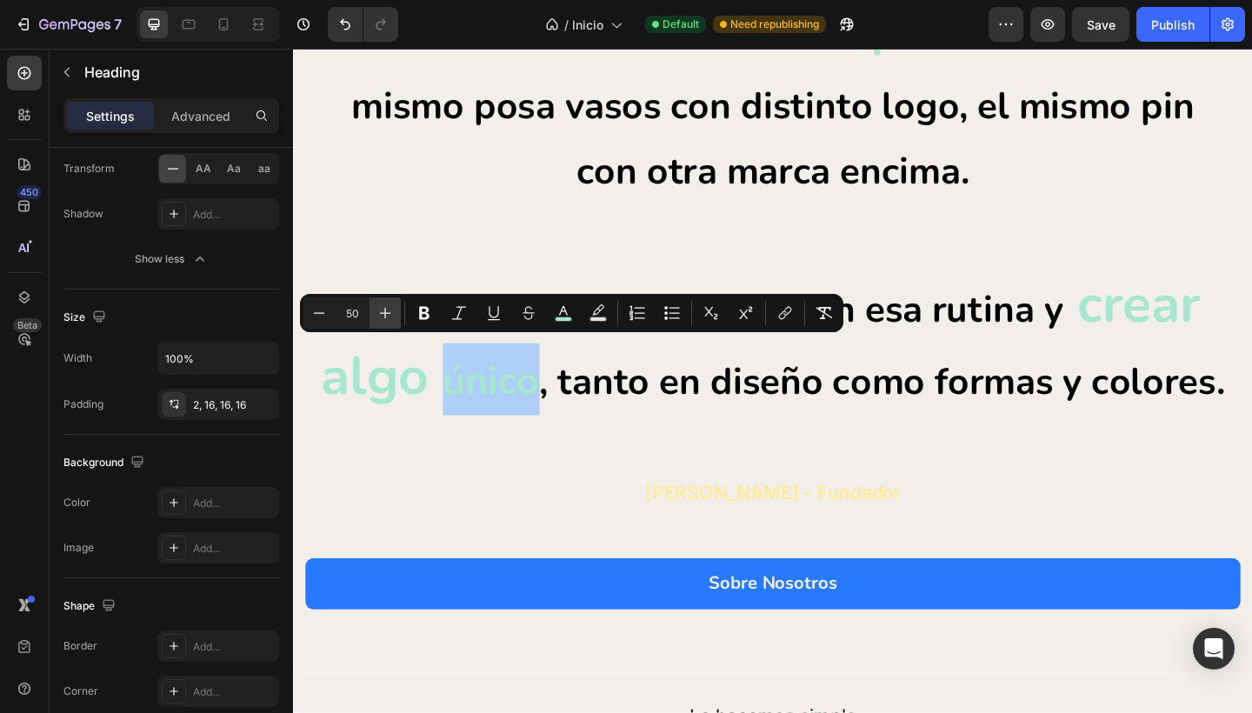
click at [385, 317] on icon "Editor contextual toolbar" at bounding box center [385, 313] width 11 height 11
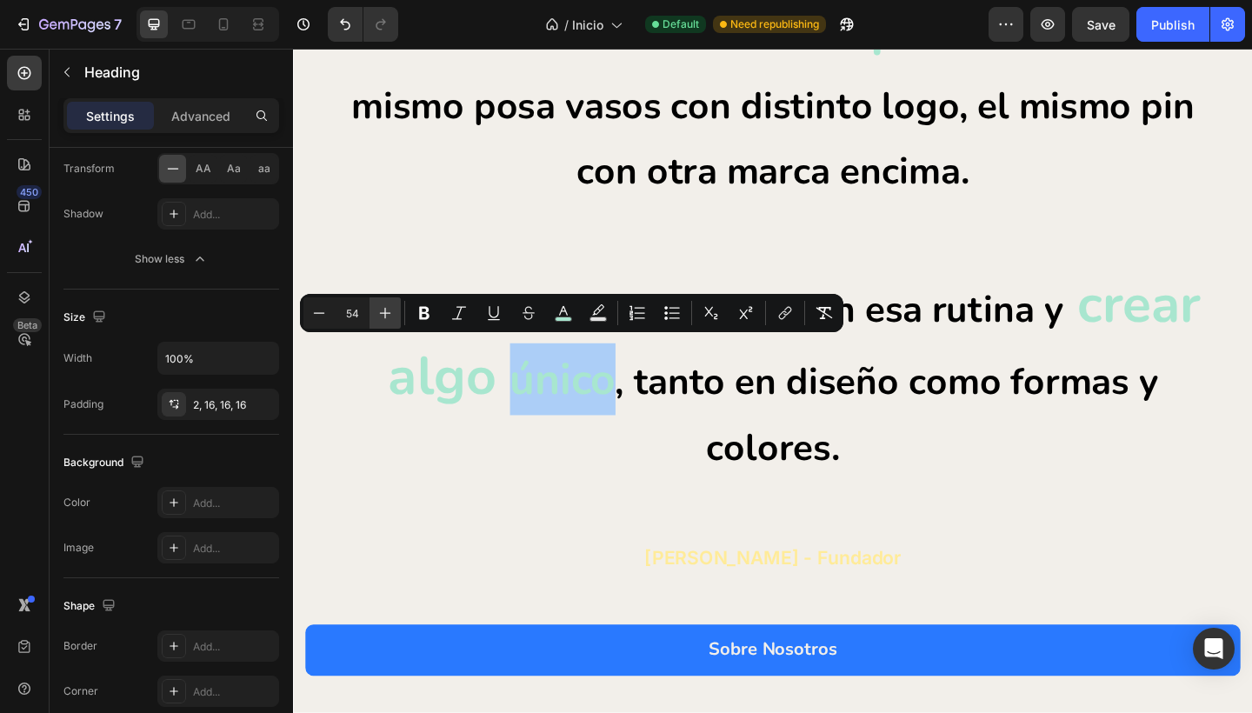
click at [385, 317] on icon "Editor contextual toolbar" at bounding box center [385, 313] width 11 height 11
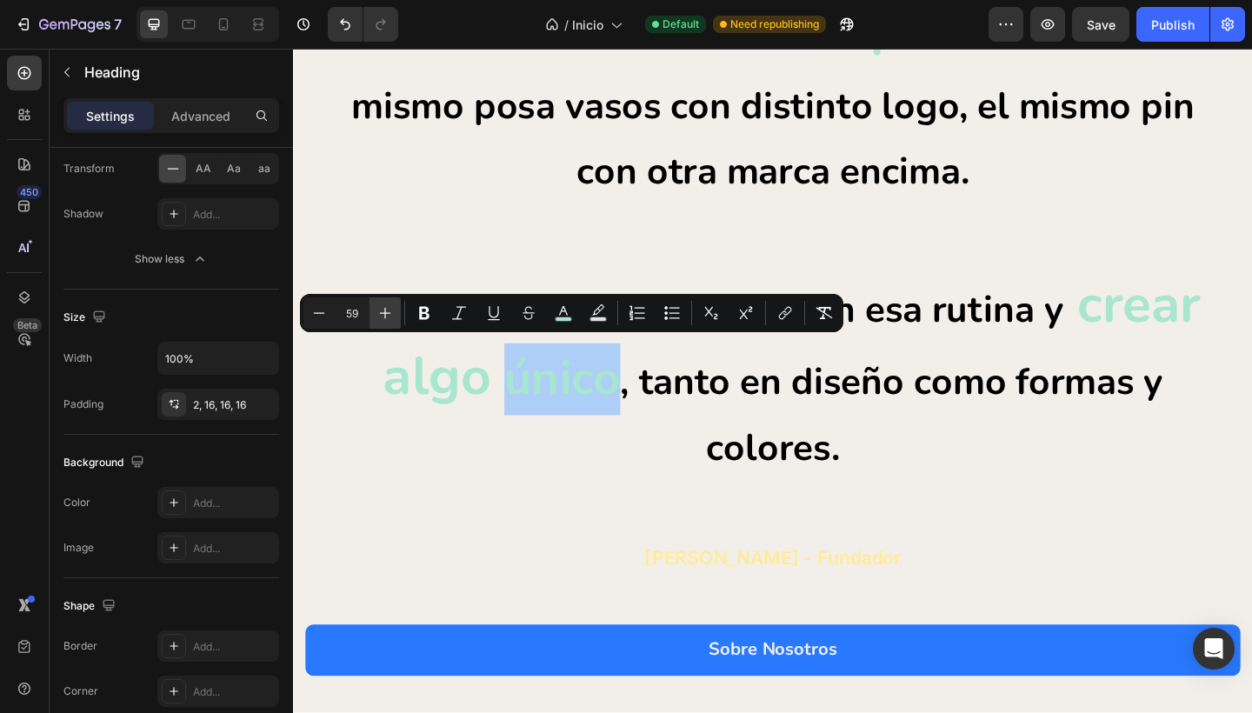
click at [385, 317] on icon "Editor contextual toolbar" at bounding box center [385, 313] width 11 height 11
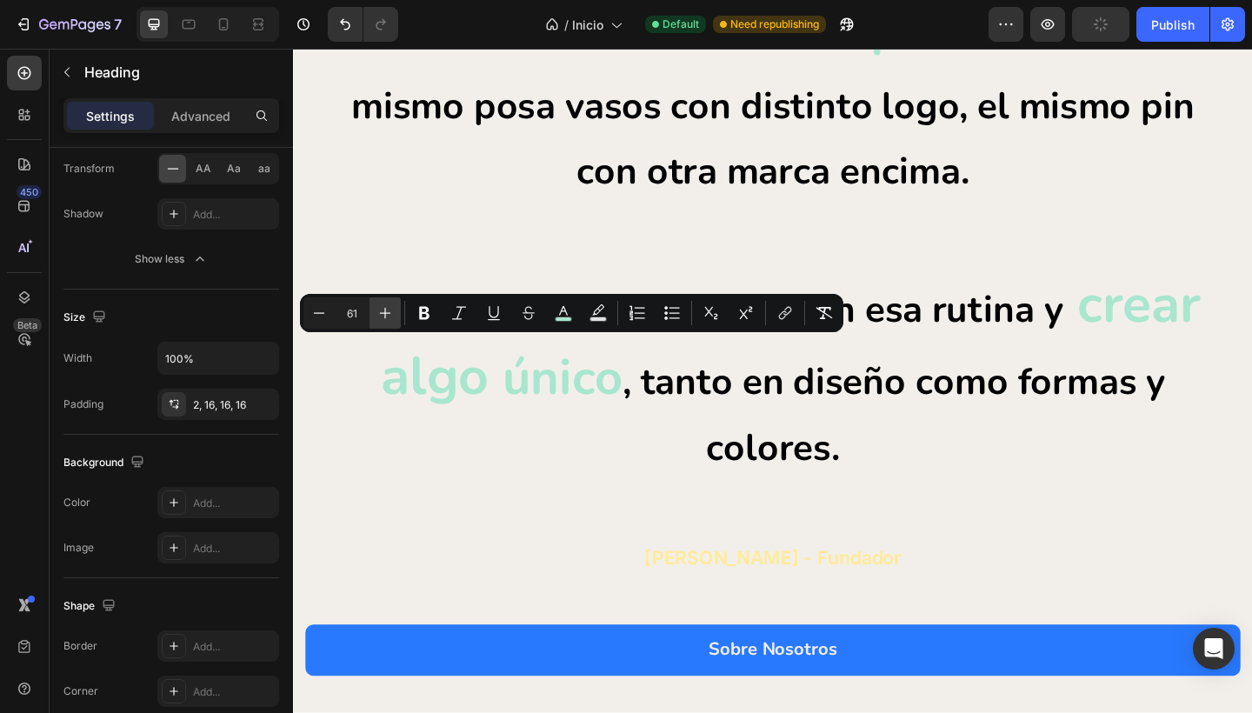
click at [385, 317] on icon "Editor contextual toolbar" at bounding box center [385, 313] width 11 height 11
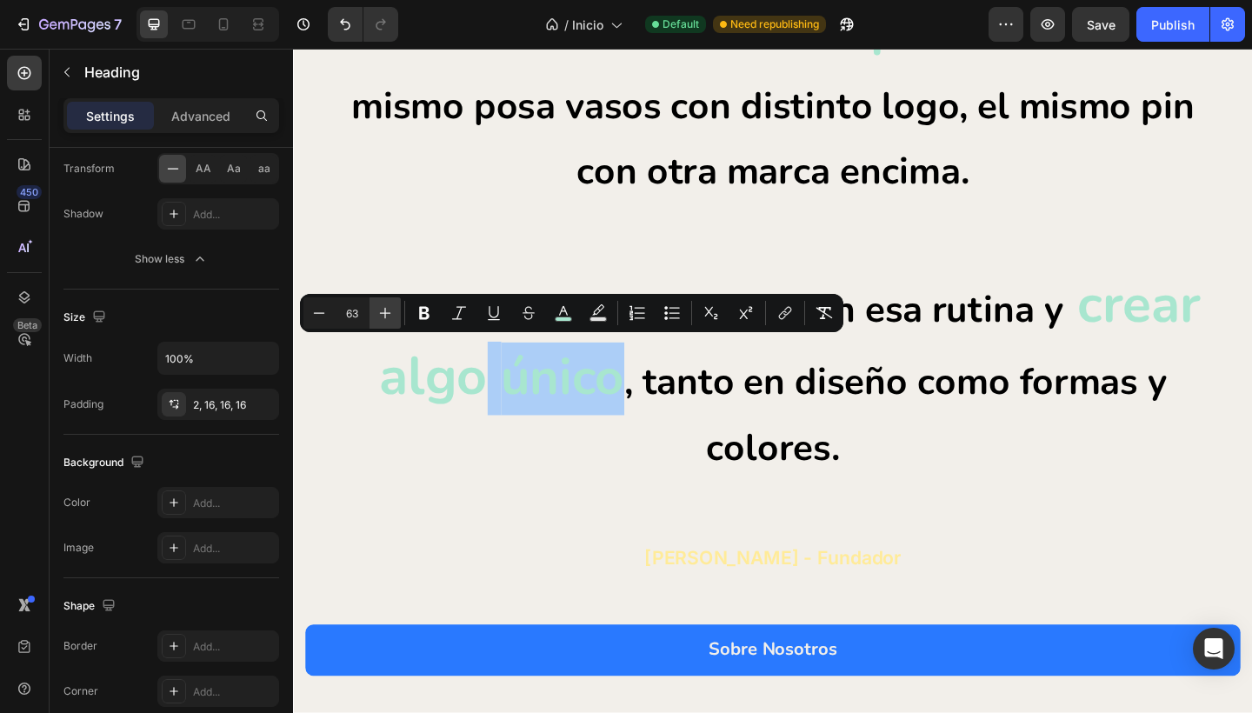
click at [385, 317] on icon "Editor contextual toolbar" at bounding box center [385, 313] width 11 height 11
type input "66"
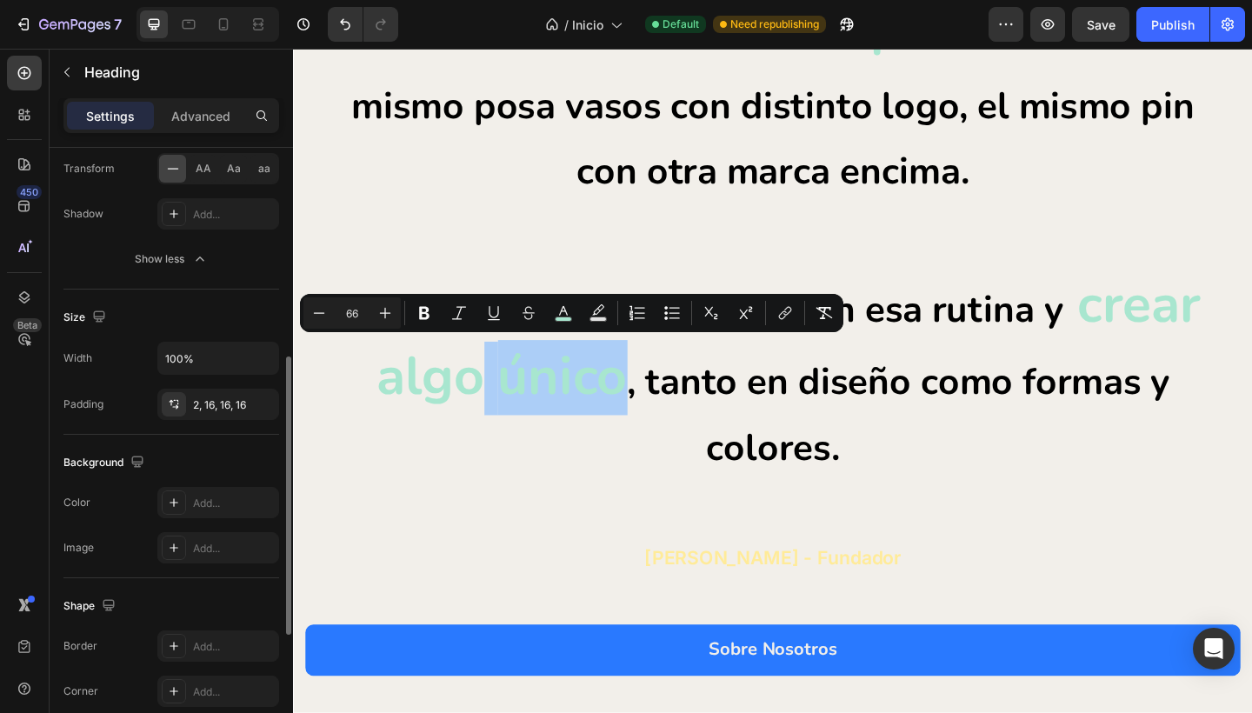
click at [195, 314] on div "Size" at bounding box center [171, 317] width 216 height 28
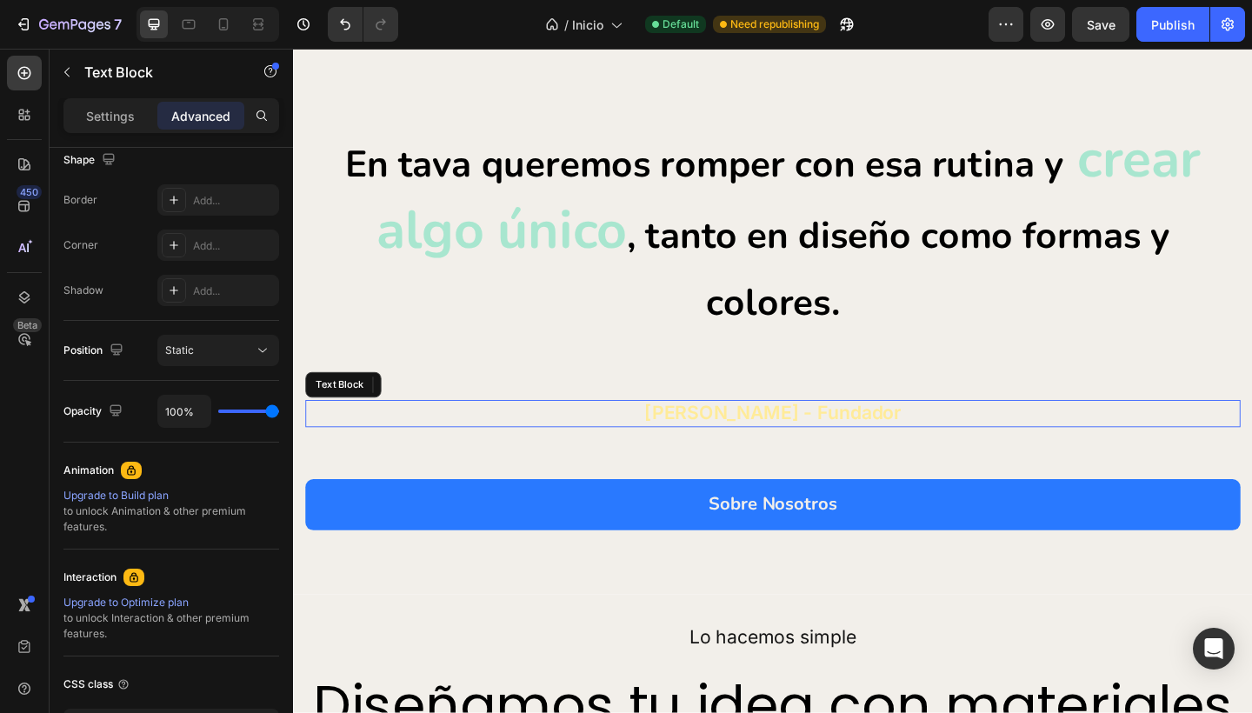
scroll to position [0, 0]
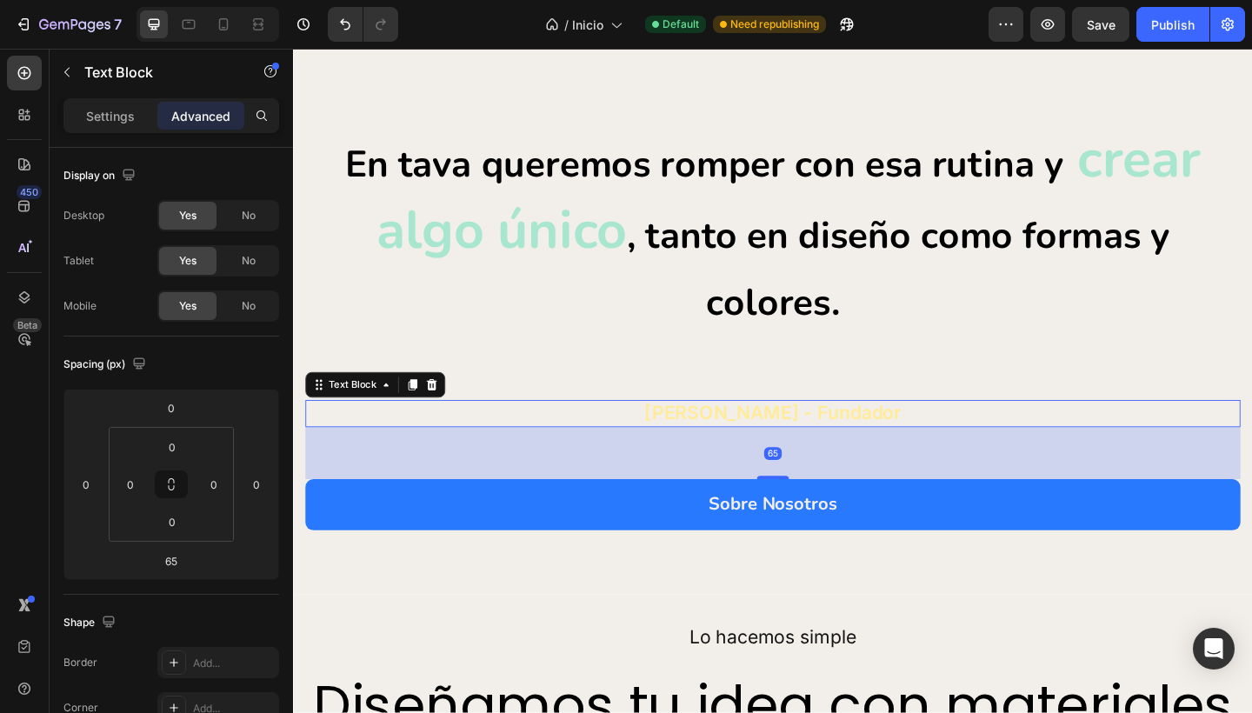
click at [90, 134] on div "Settings Advanced" at bounding box center [171, 123] width 243 height 50
click at [103, 121] on p "Settings" at bounding box center [110, 116] width 49 height 18
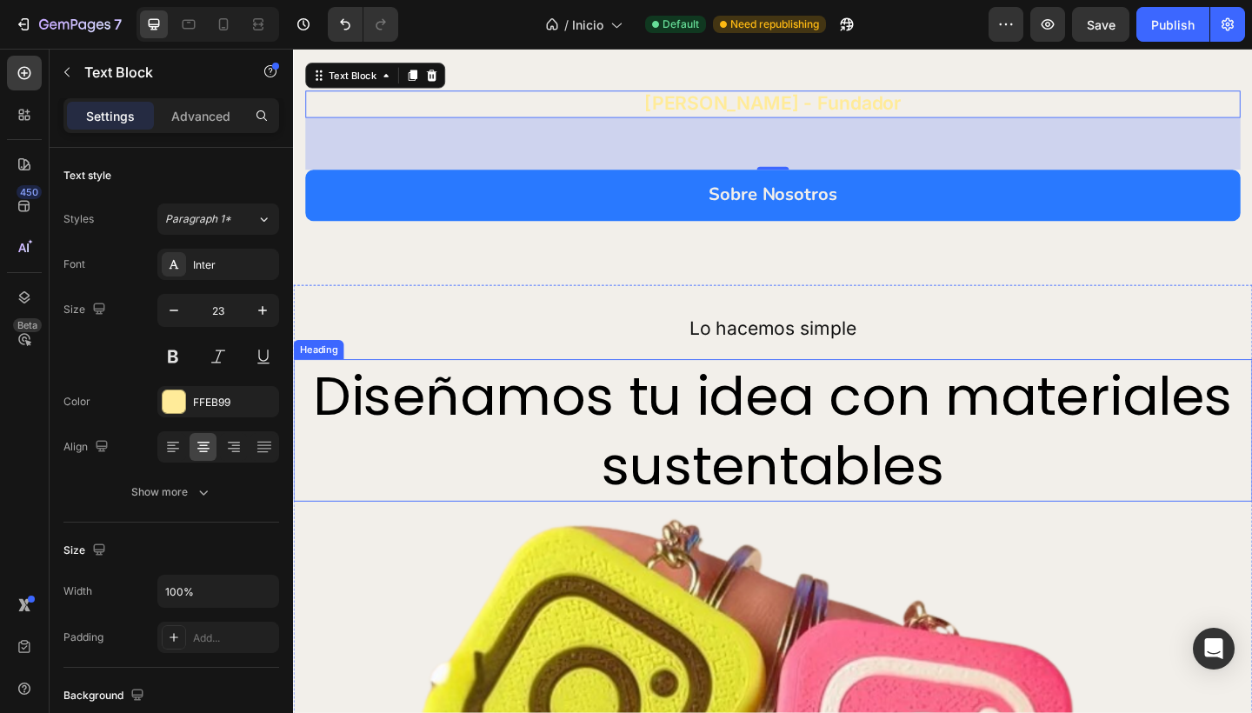
scroll to position [2111, 0]
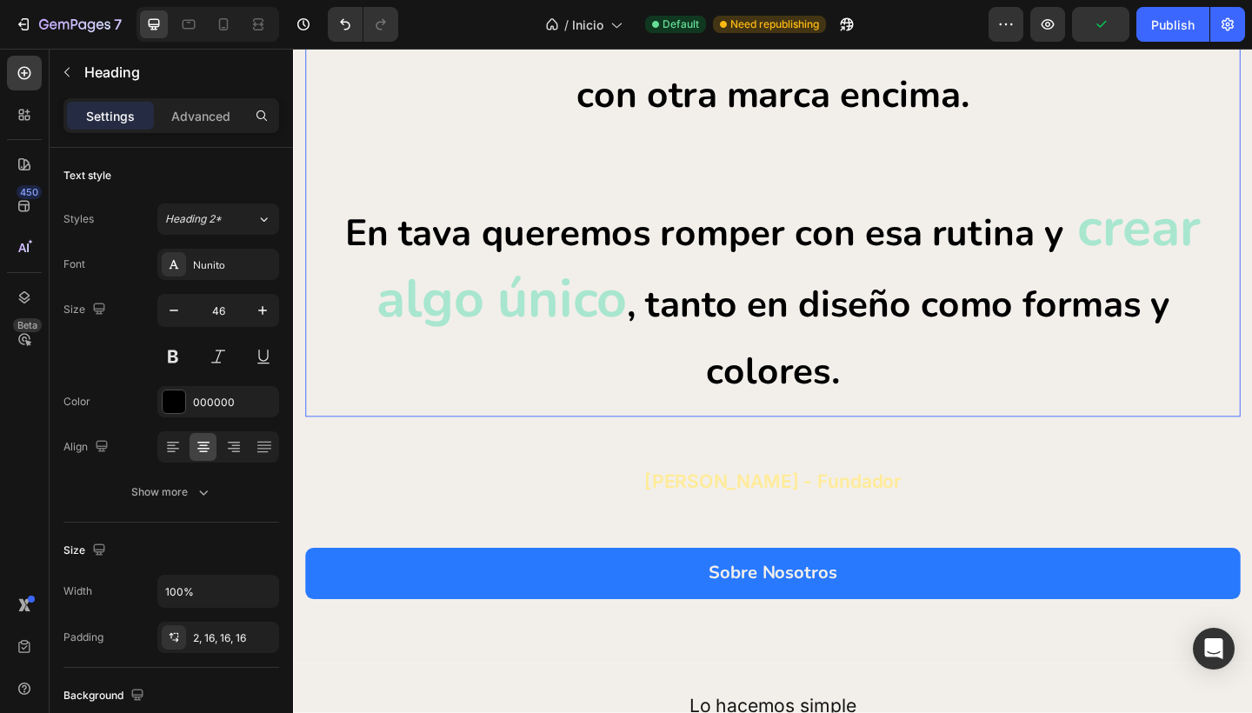
click at [638, 185] on p "Estamos cansados de ver Siempre lo mismo : el mismo posa vasos con distinto log…" at bounding box center [814, 171] width 989 height 529
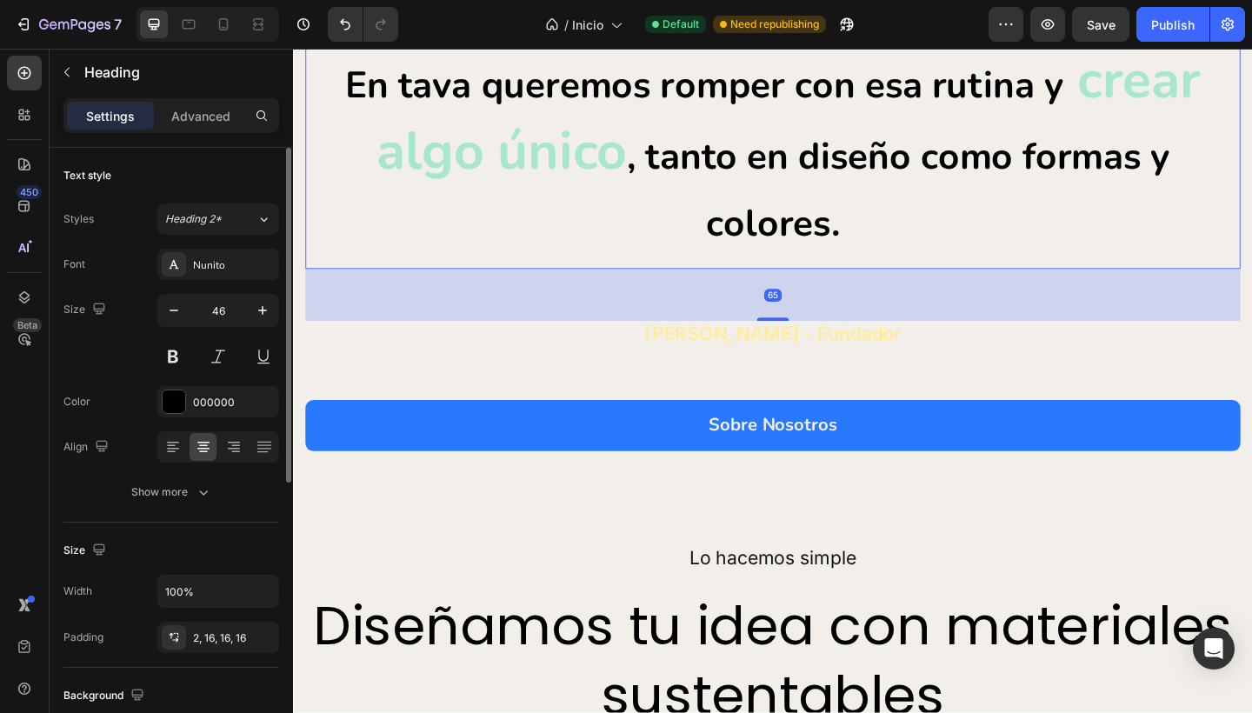
scroll to position [2298, 0]
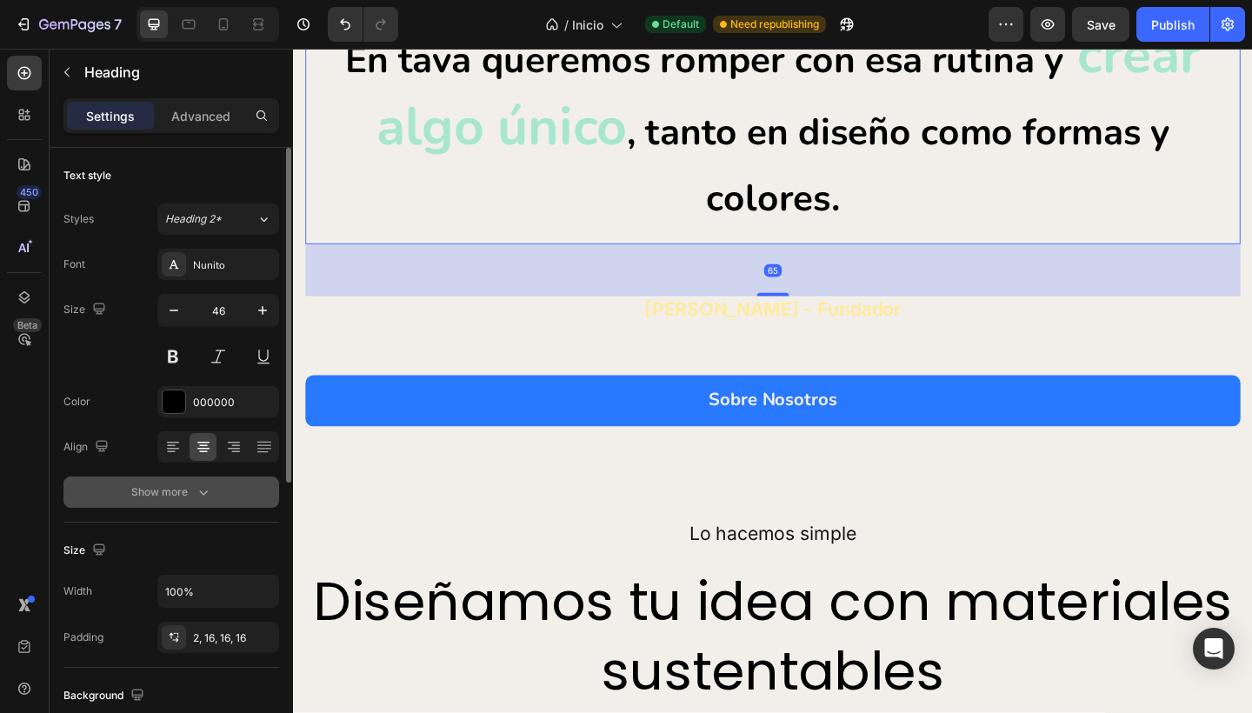
click at [143, 492] on div "Show more" at bounding box center [171, 491] width 81 height 17
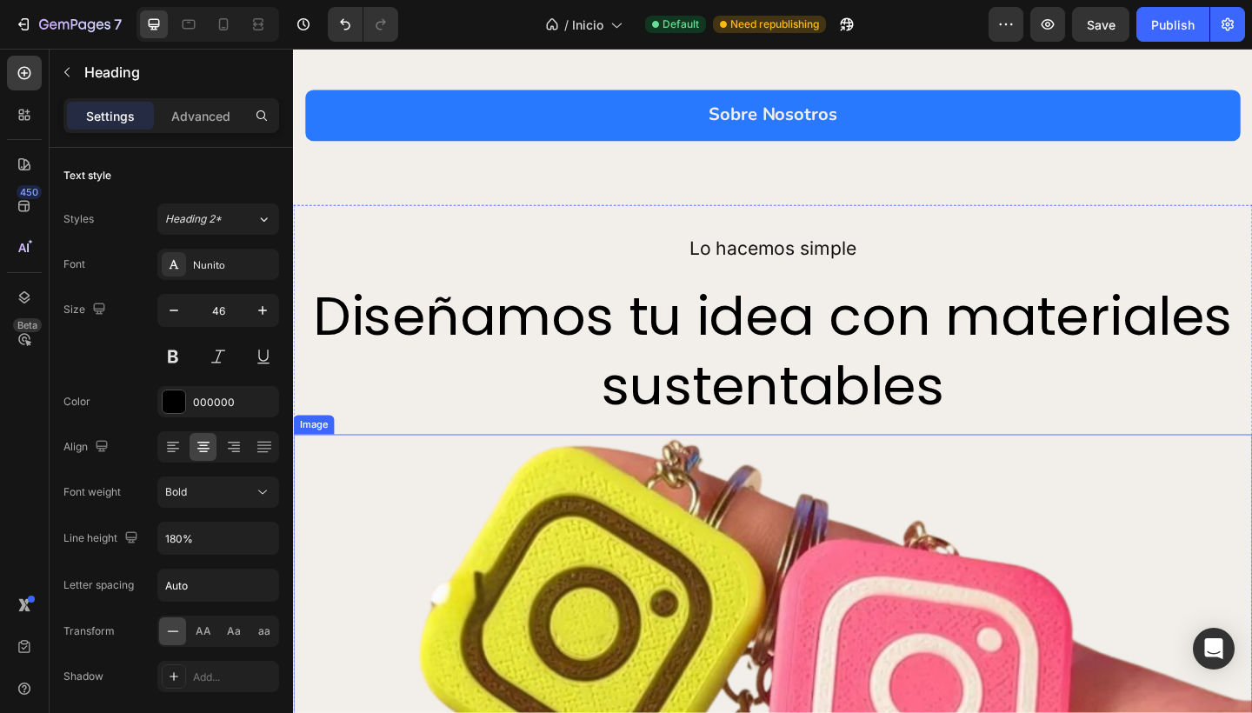
scroll to position [2629, 0]
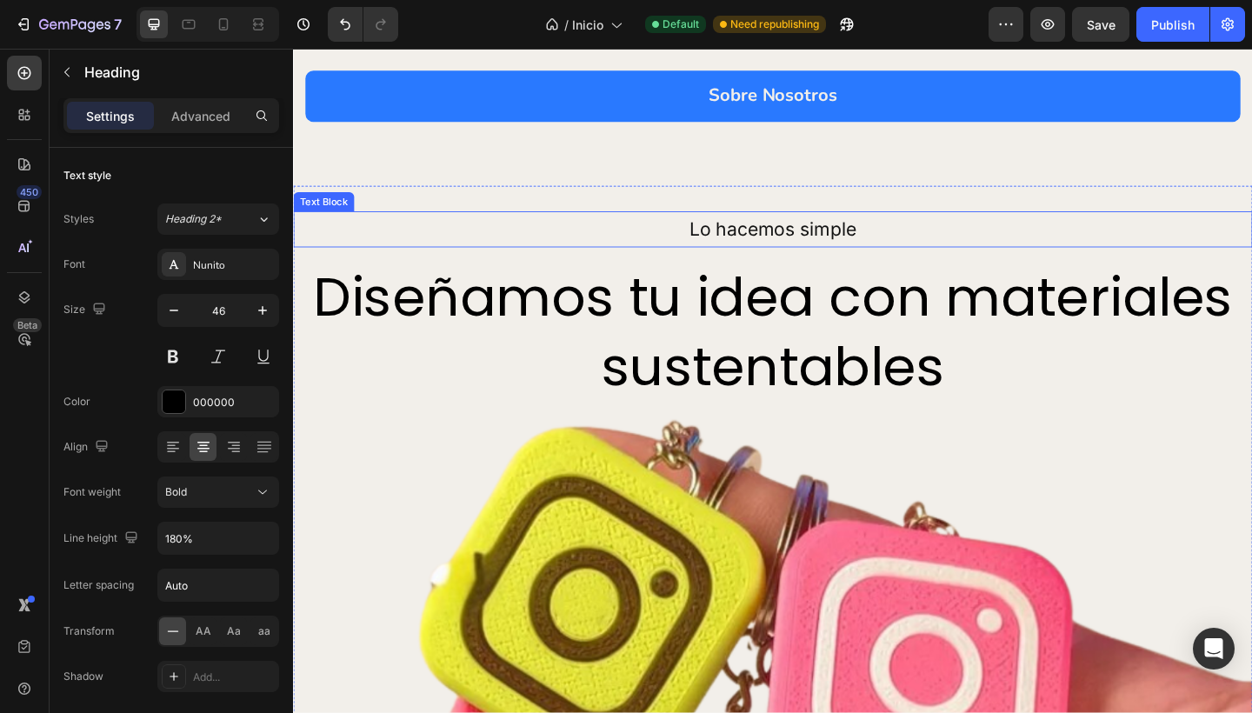
click at [630, 243] on p "Lo hacemos simple" at bounding box center [815, 246] width 1040 height 36
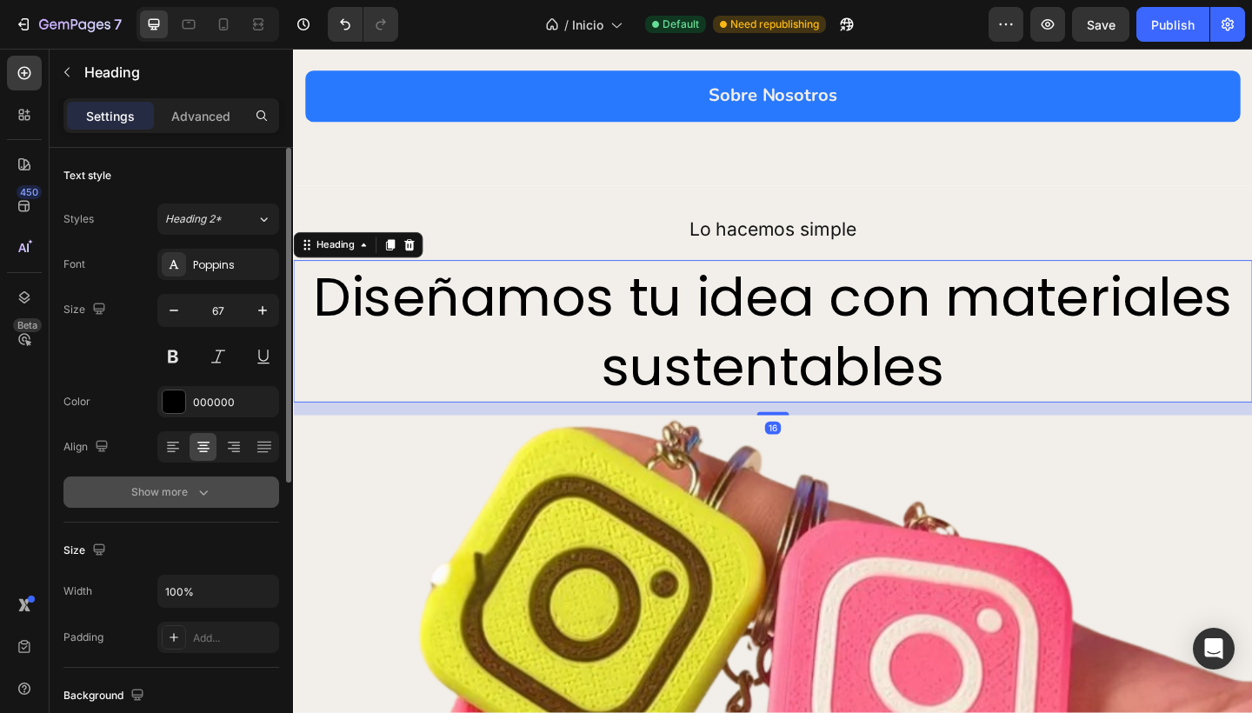
click at [169, 493] on div "Show more" at bounding box center [171, 491] width 81 height 17
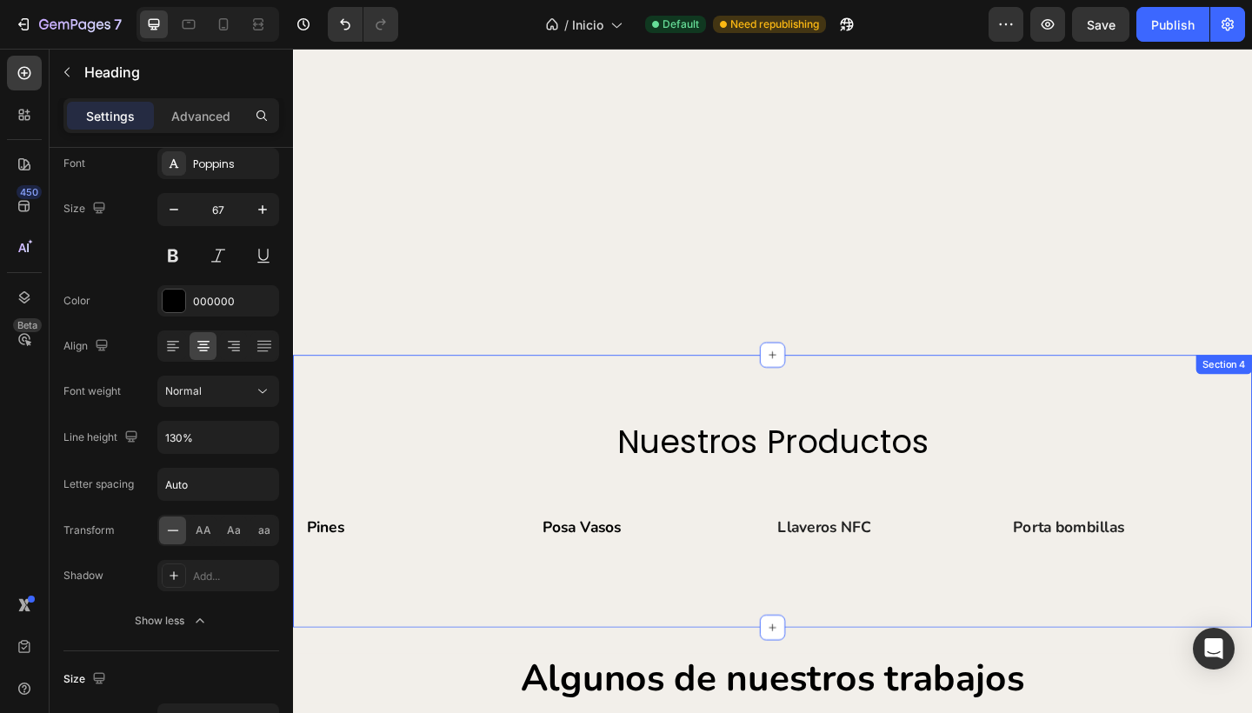
scroll to position [4217, 0]
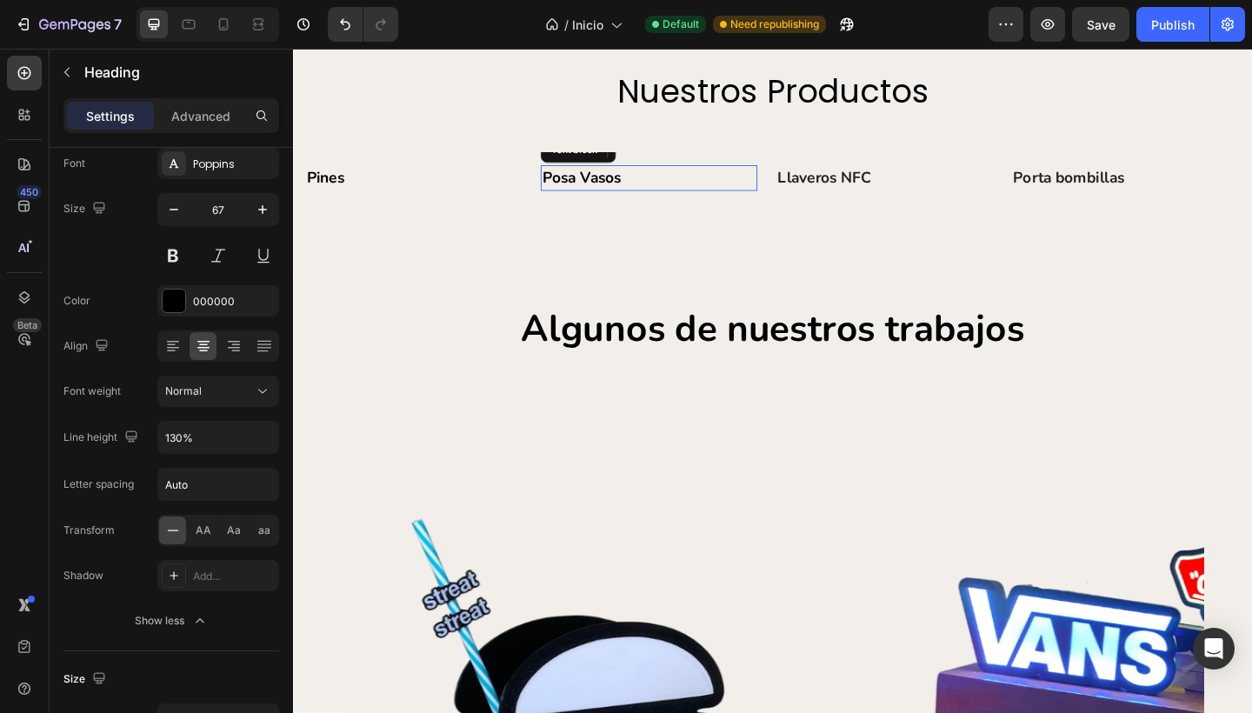
click at [603, 203] on p "Posa Vasos" at bounding box center [680, 189] width 232 height 25
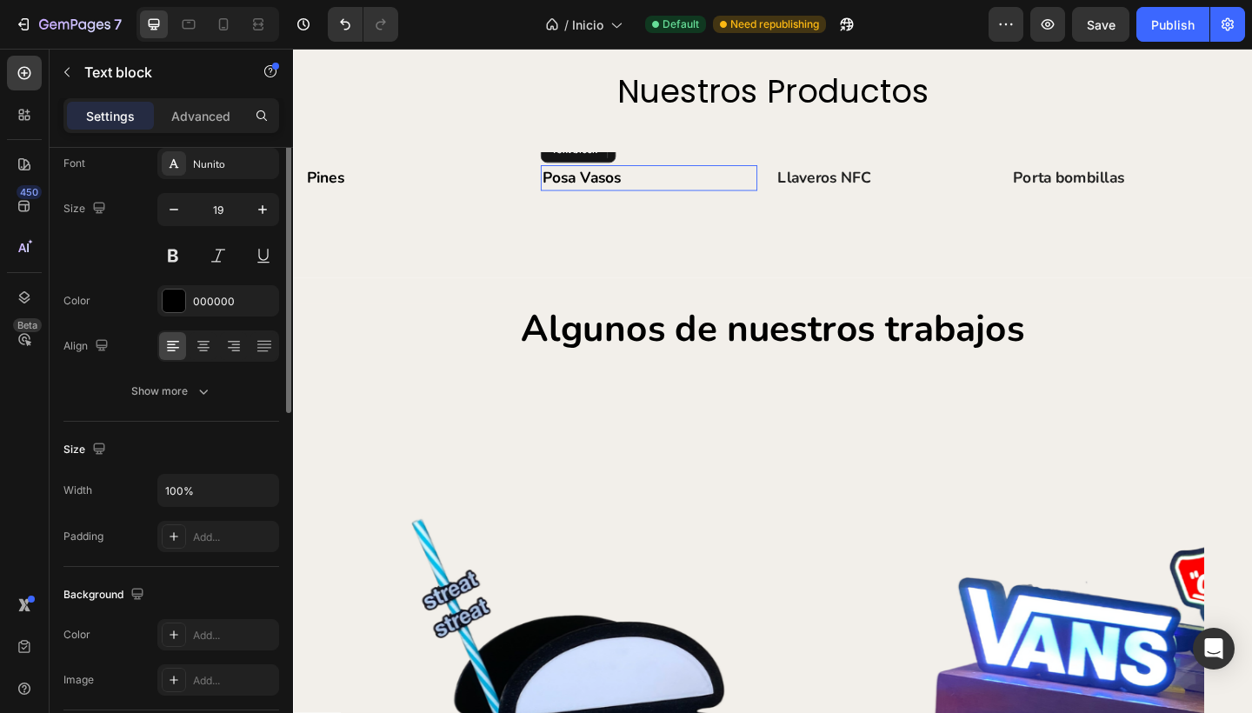
scroll to position [0, 0]
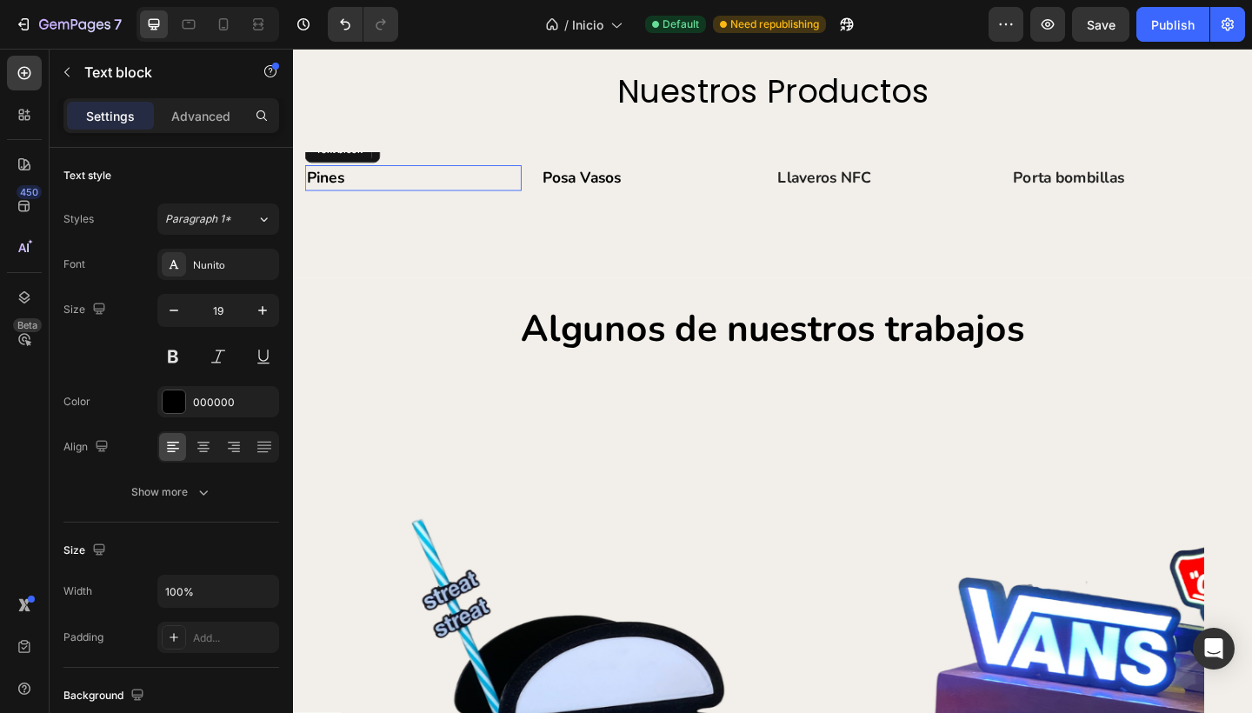
click at [421, 203] on p "Pines" at bounding box center [424, 189] width 232 height 25
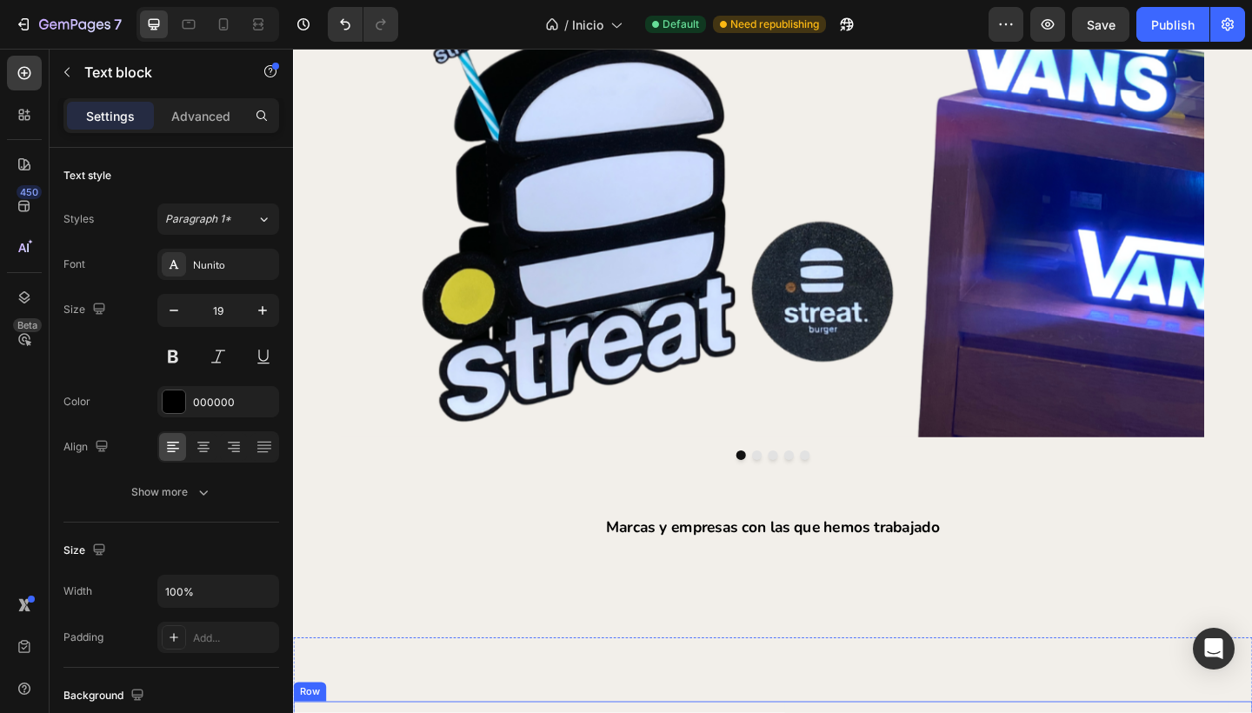
scroll to position [5698, 0]
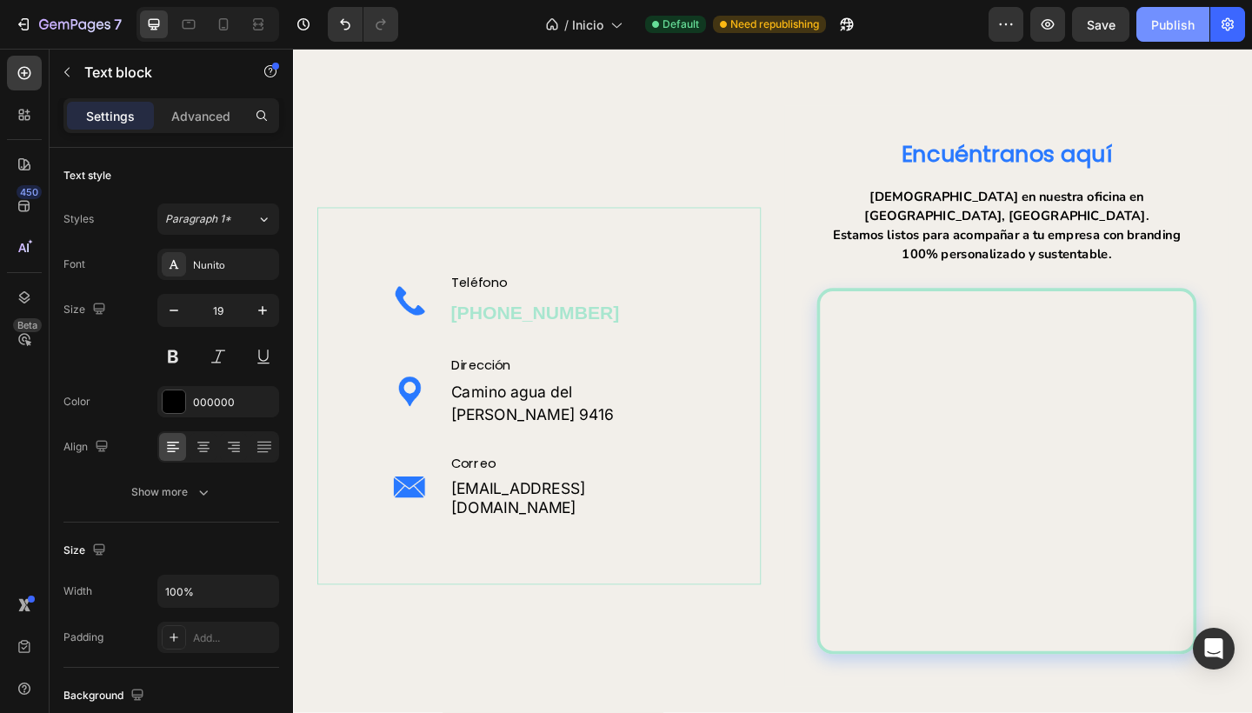
click at [1158, 18] on div "Publish" at bounding box center [1172, 25] width 43 height 18
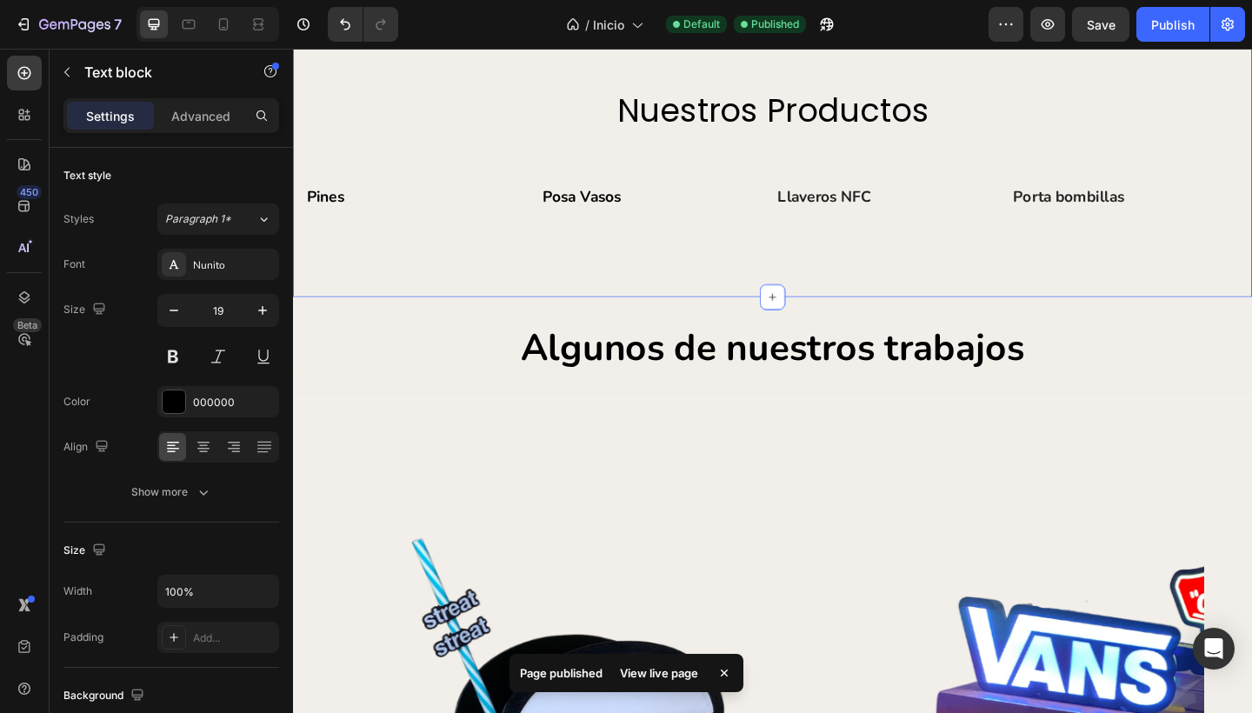
scroll to position [4195, 0]
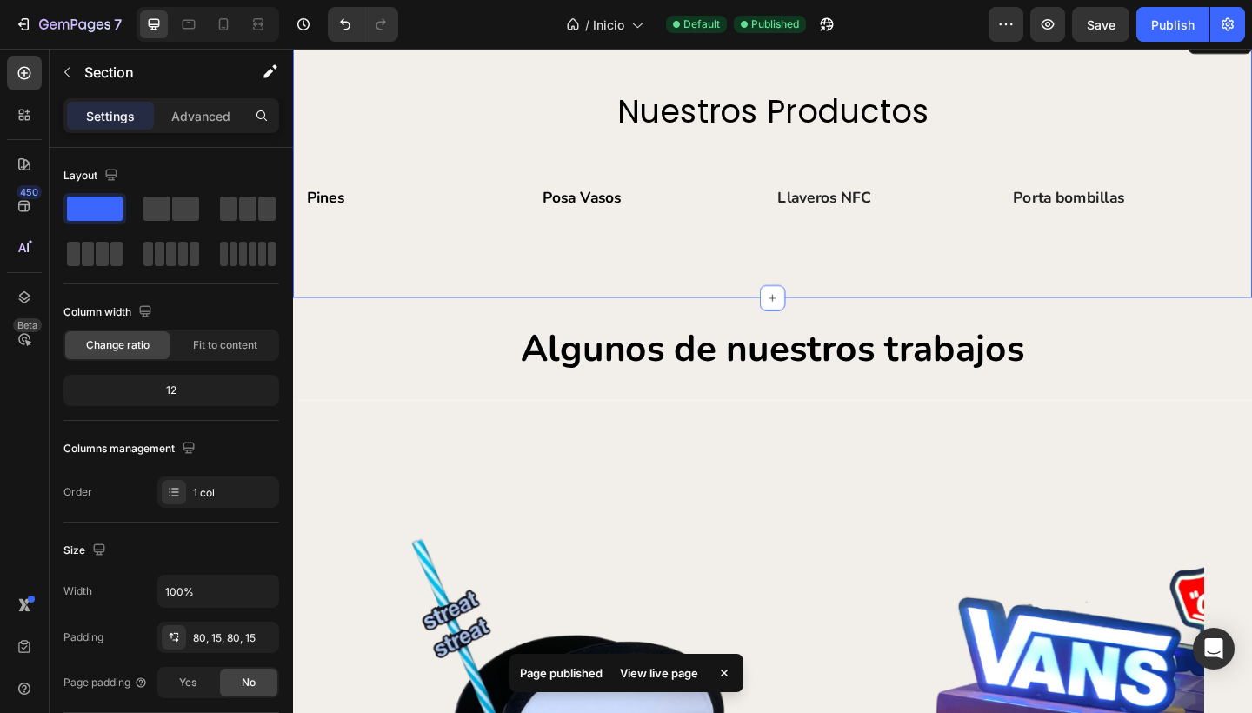
click at [651, 320] on div "nuestros productos Heading Row Image Pines Text block Row Image Posa Vasos Text…" at bounding box center [814, 171] width 1043 height 296
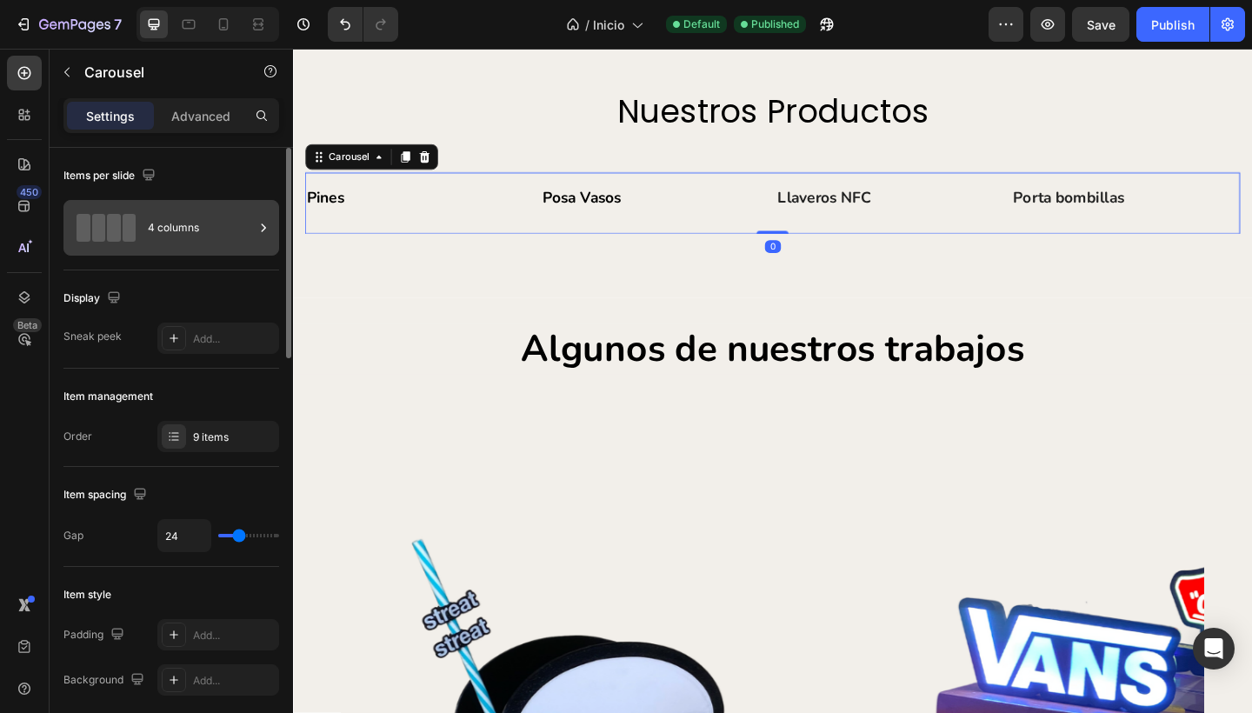
click at [107, 230] on span at bounding box center [114, 228] width 14 height 28
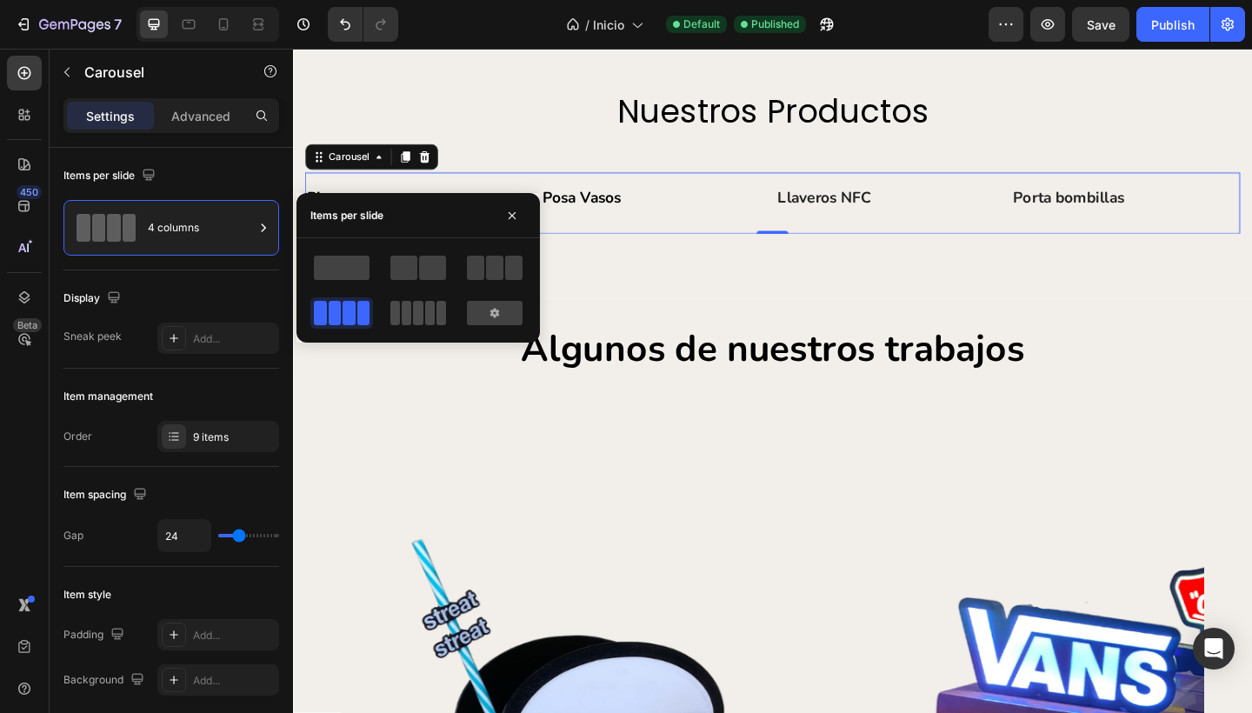
click at [425, 314] on span at bounding box center [430, 313] width 10 height 24
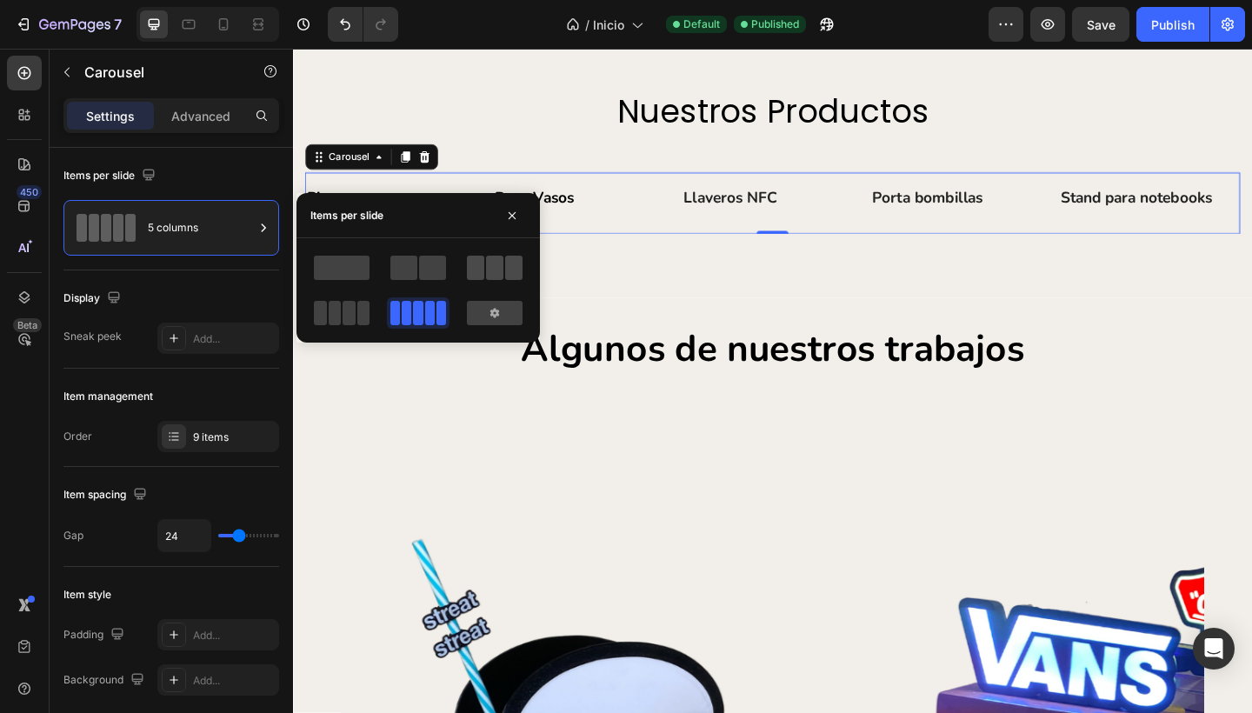
click at [496, 264] on span at bounding box center [494, 268] width 17 height 24
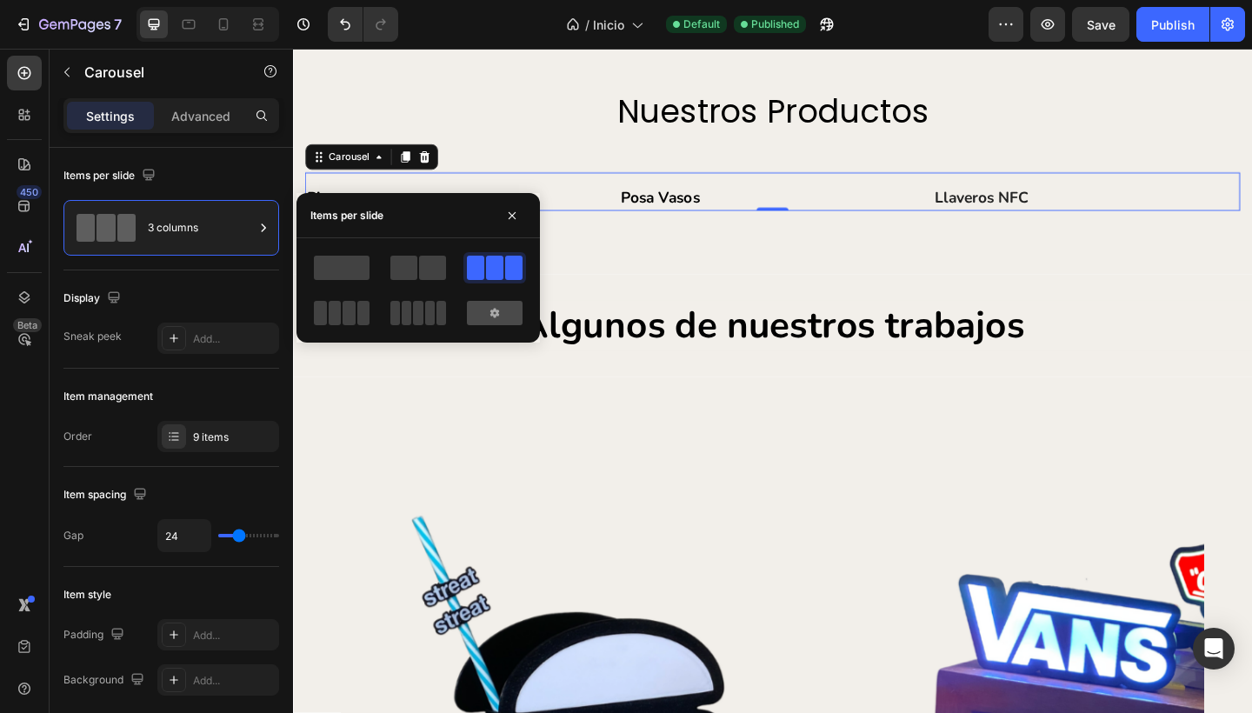
click at [485, 308] on div at bounding box center [495, 313] width 56 height 24
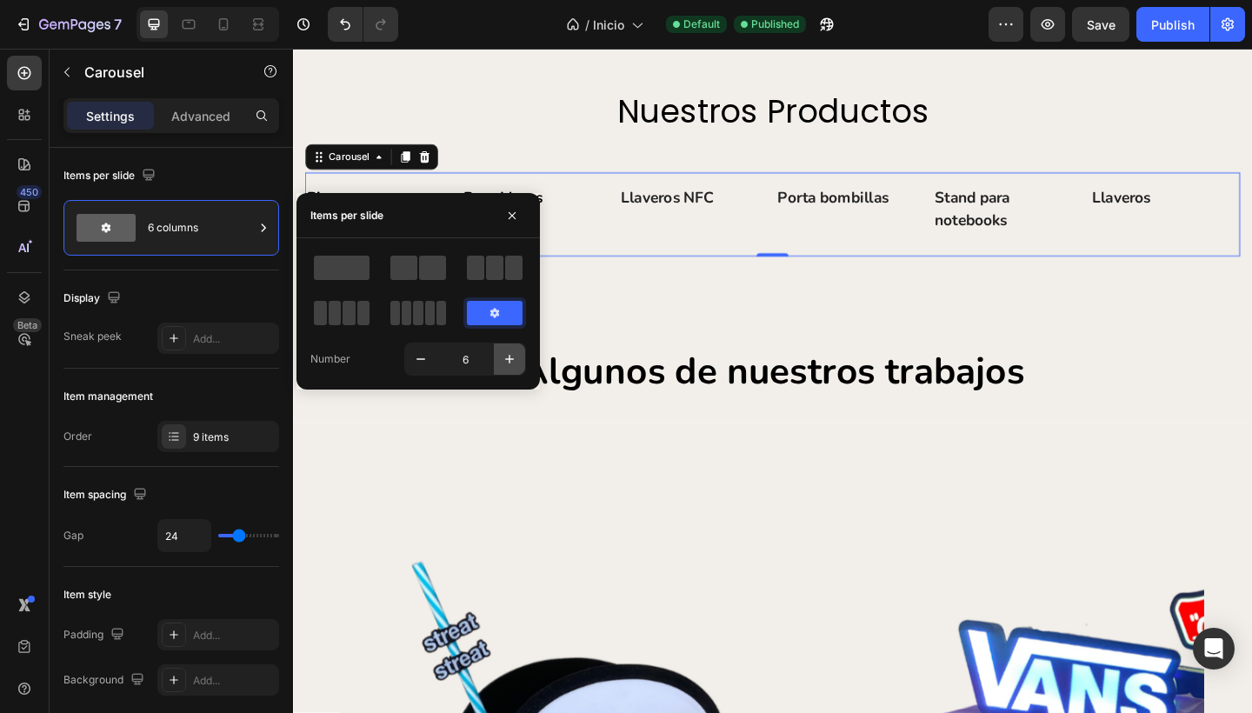
click at [507, 354] on icon "button" at bounding box center [509, 358] width 17 height 17
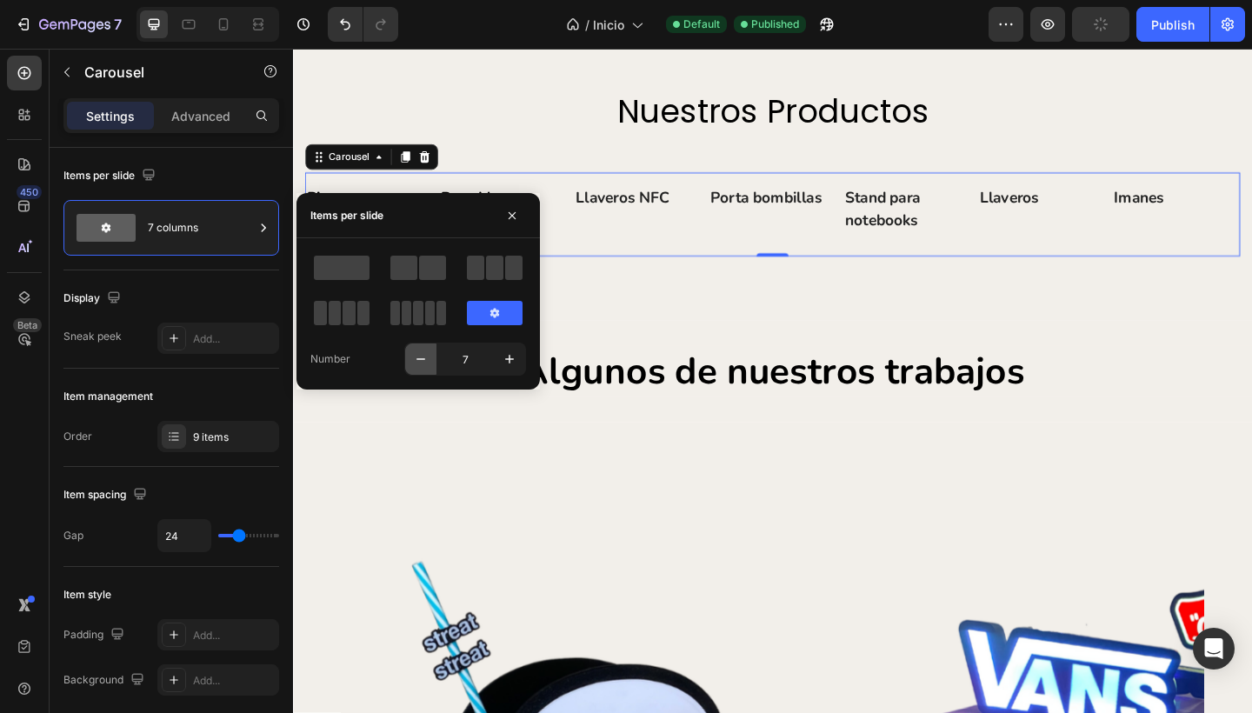
click at [422, 359] on icon "button" at bounding box center [420, 359] width 9 height 2
type input "3"
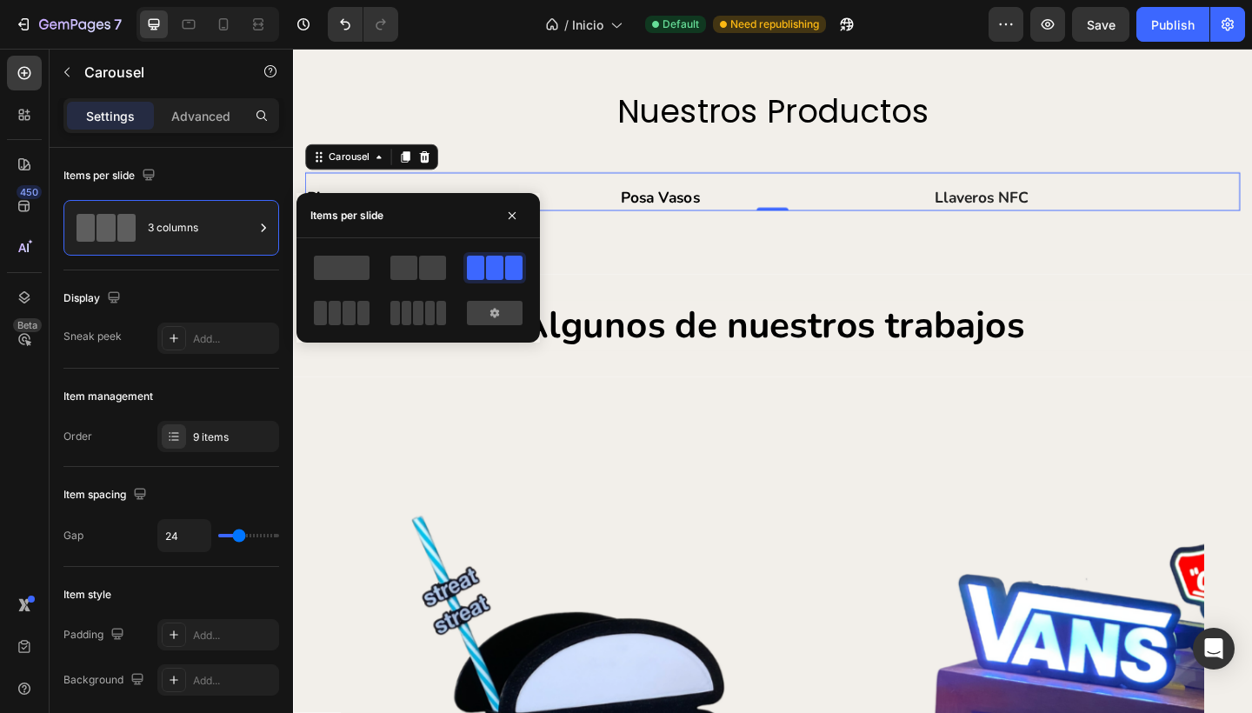
scroll to position [4130, 0]
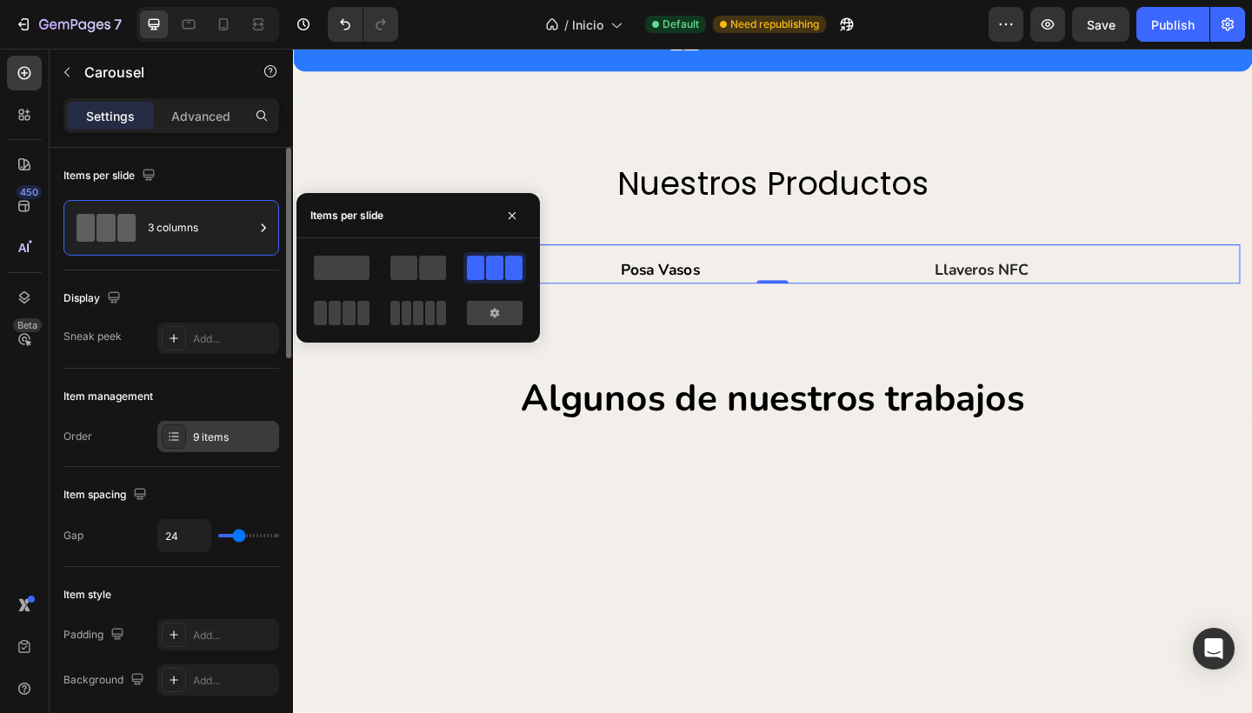
click at [201, 435] on div "9 items" at bounding box center [234, 437] width 82 height 16
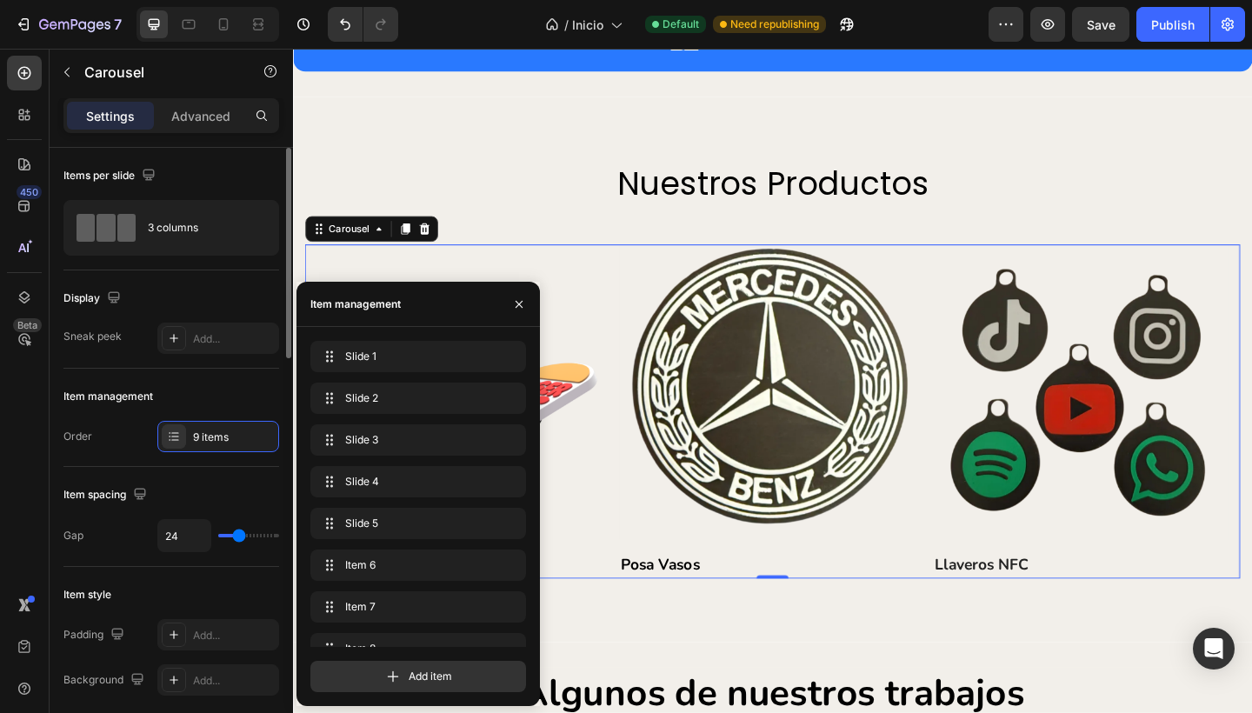
click at [76, 438] on div "Order" at bounding box center [77, 437] width 29 height 16
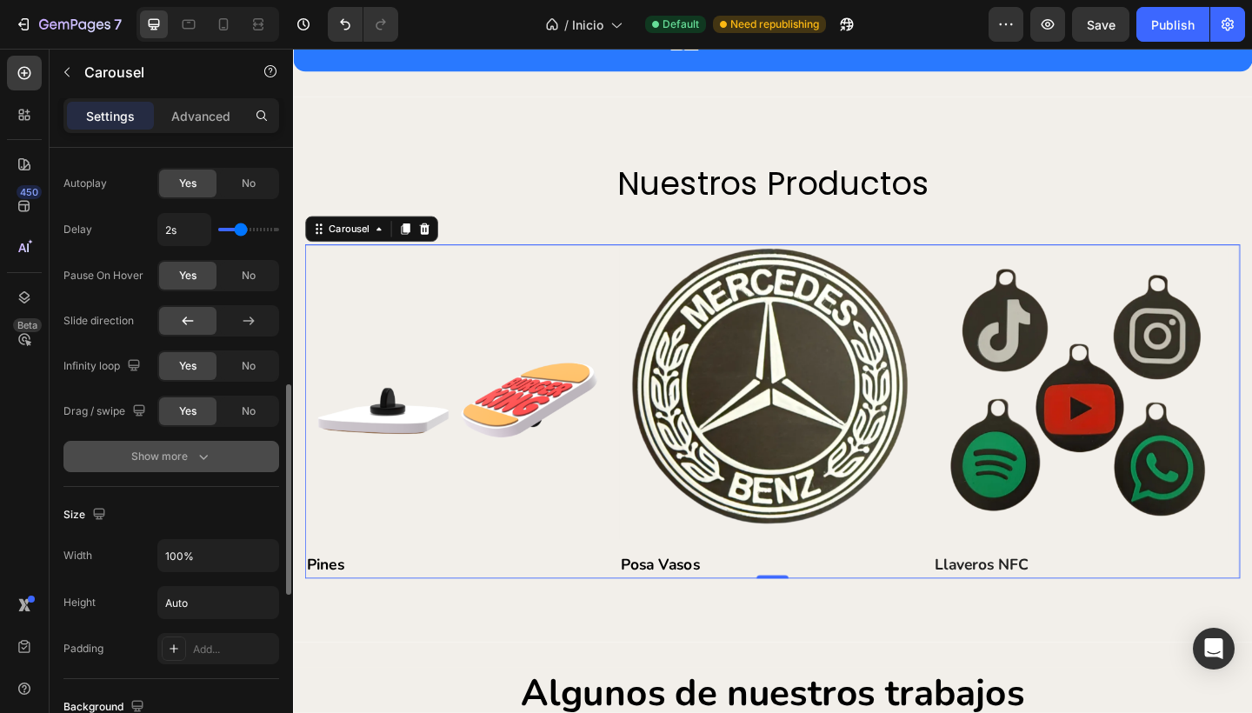
scroll to position [753, 0]
click at [182, 452] on div "Show more" at bounding box center [171, 456] width 81 height 17
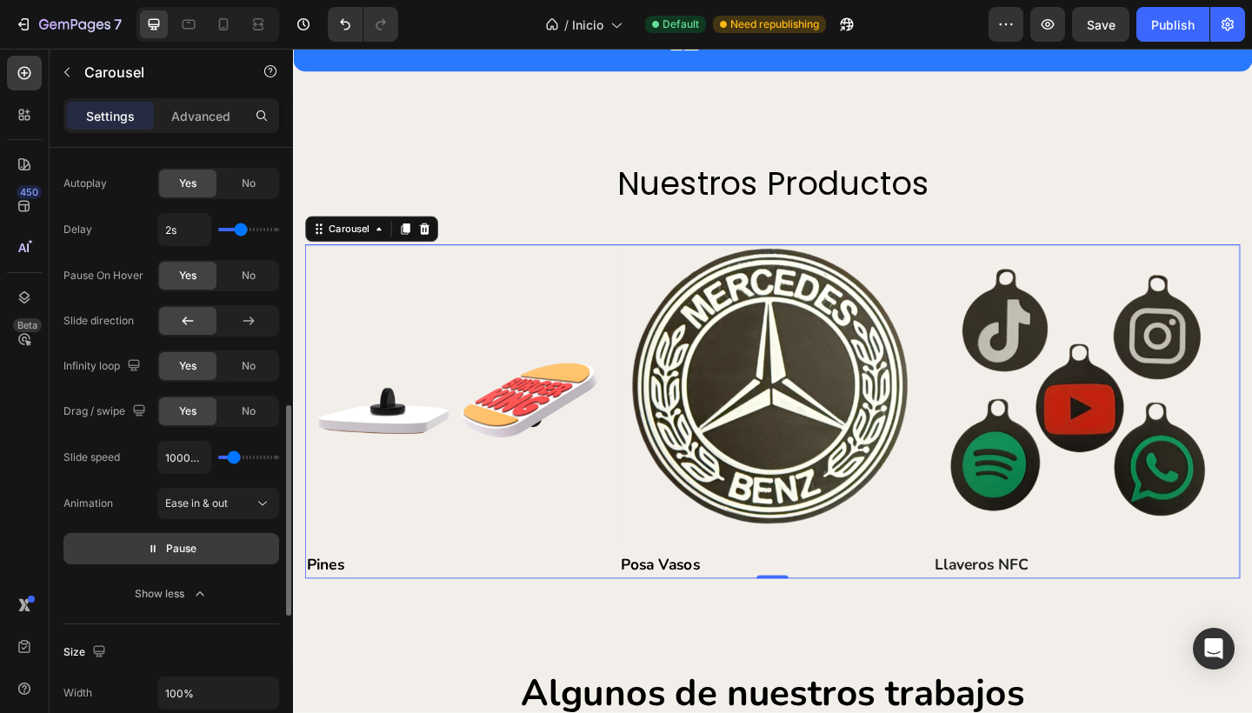
click at [150, 546] on icon "button" at bounding box center [152, 549] width 4 height 8
click at [150, 546] on icon "button" at bounding box center [148, 548] width 12 height 12
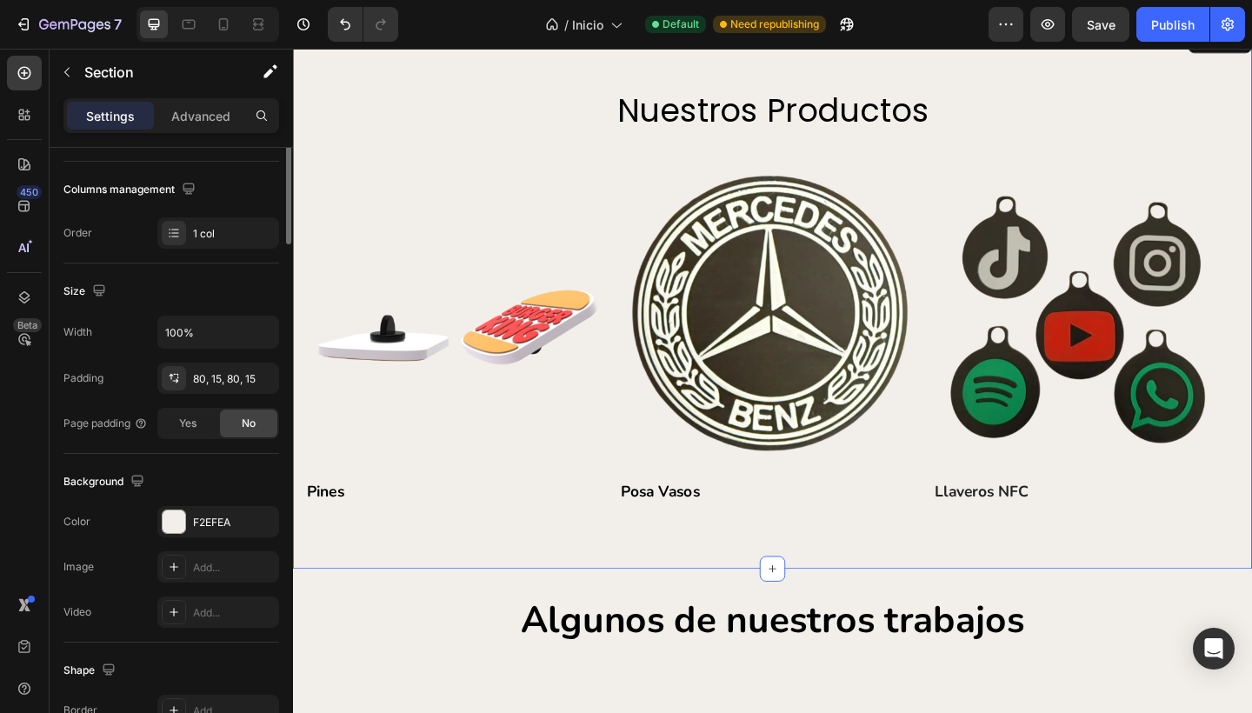
scroll to position [0, 0]
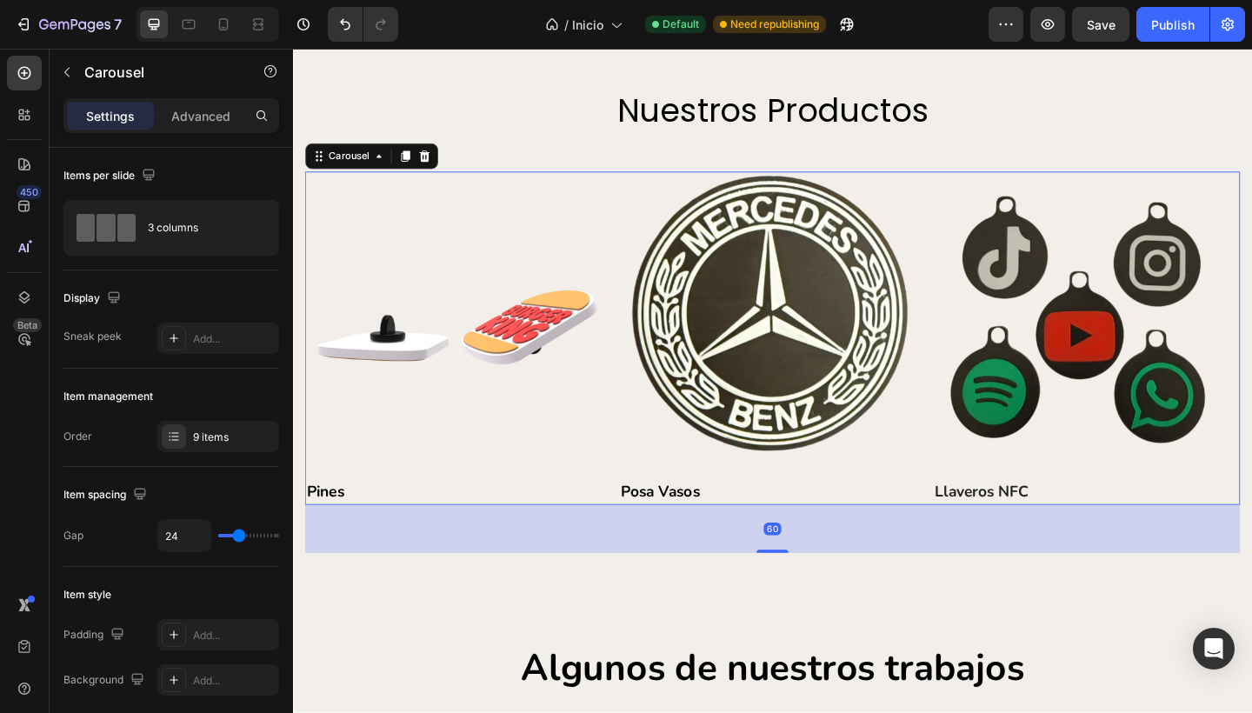
drag, startPoint x: 802, startPoint y: 542, endPoint x: 834, endPoint y: 594, distance: 61.3
click at [834, 545] on div "60" at bounding box center [814, 545] width 1017 height 0
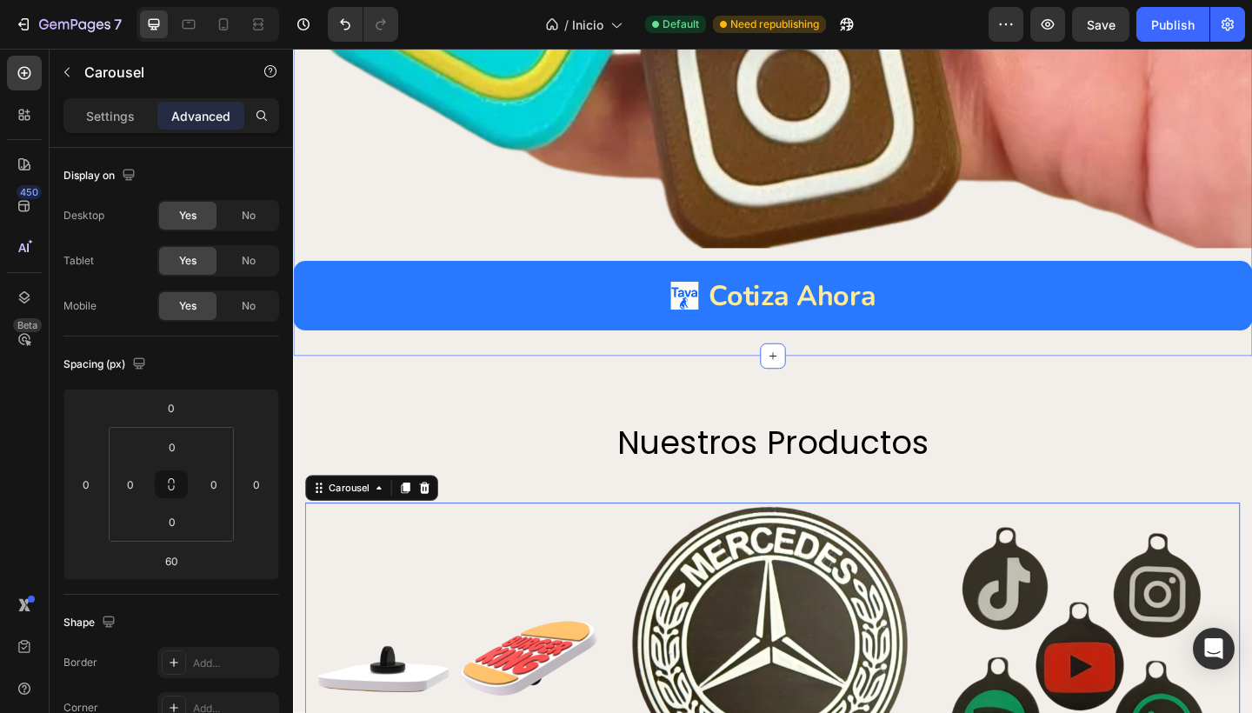
scroll to position [3703, 0]
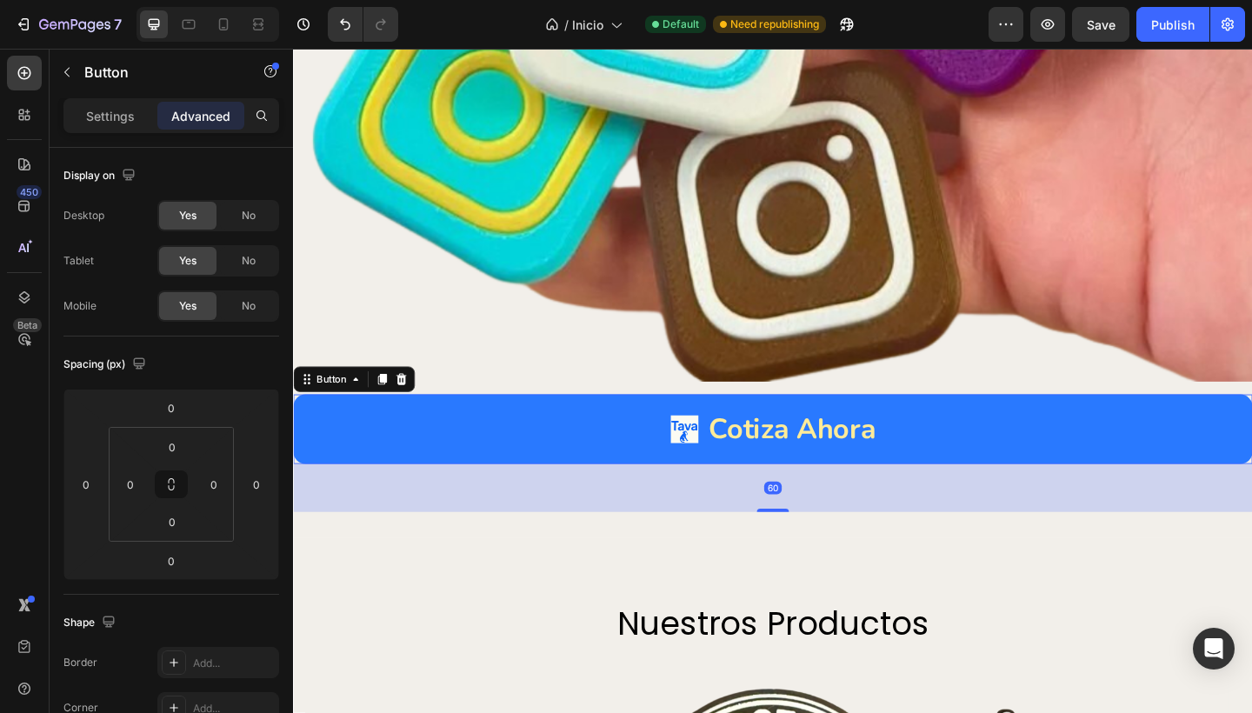
drag, startPoint x: 812, startPoint y: 487, endPoint x: 841, endPoint y: 539, distance: 59.5
click at [841, 501] on div "60" at bounding box center [814, 501] width 1043 height 0
type input "60"
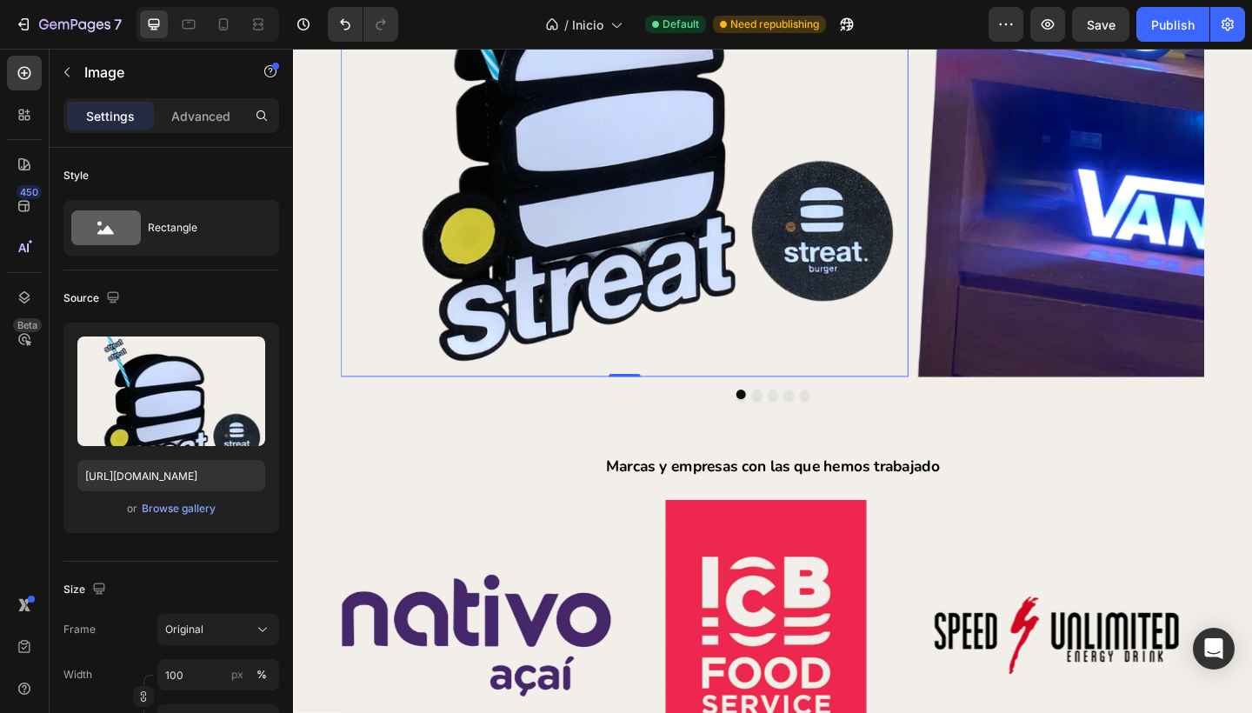
scroll to position [5108, 0]
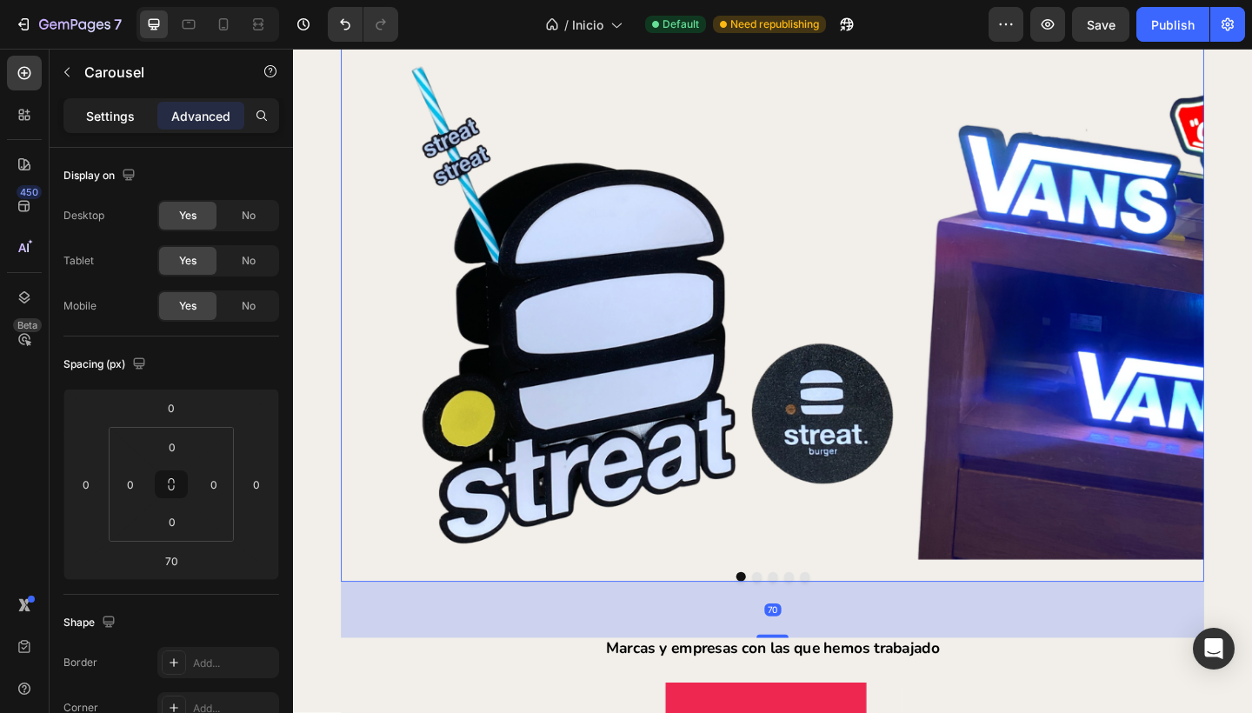
click at [108, 102] on div "Settings" at bounding box center [110, 116] width 87 height 28
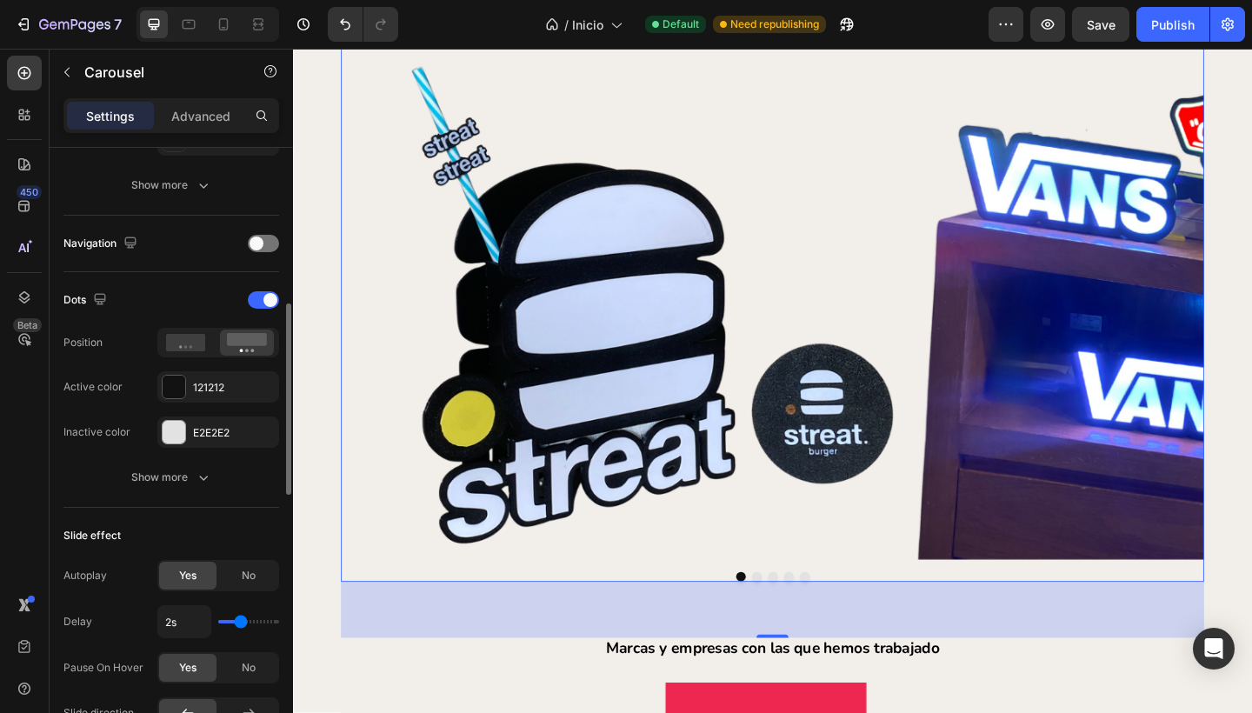
scroll to position [562, 0]
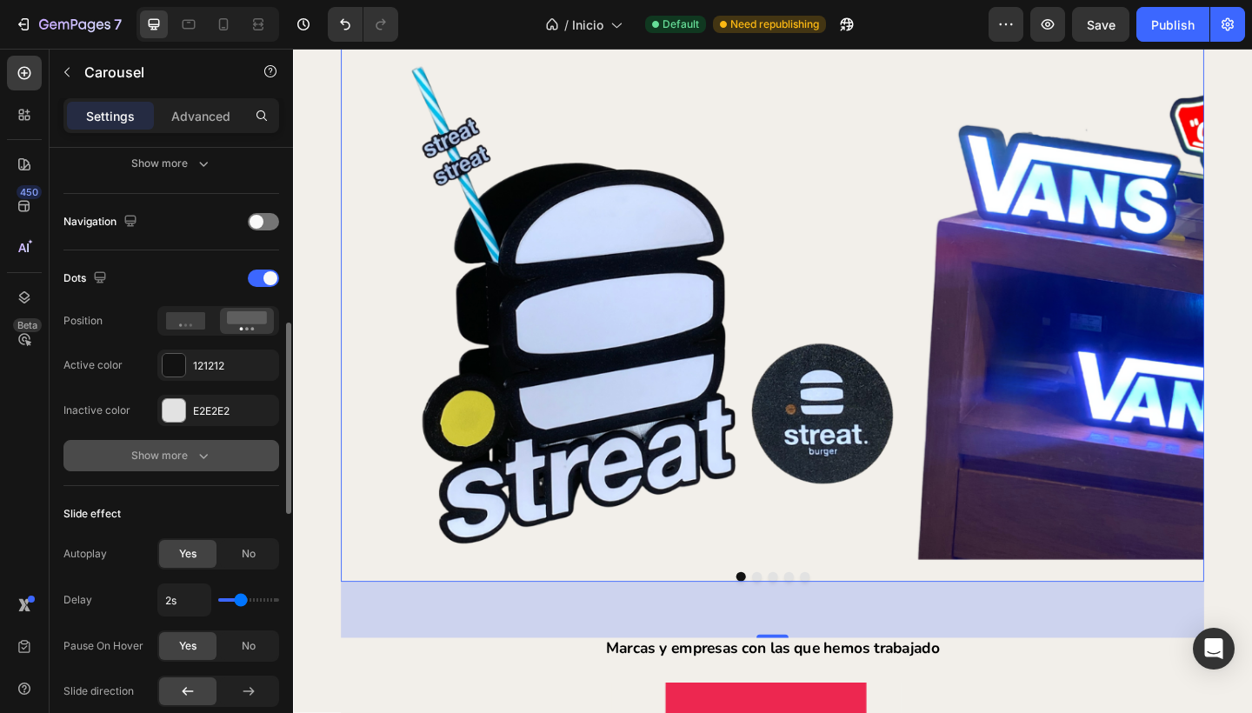
click at [183, 458] on div "Show more" at bounding box center [171, 455] width 81 height 17
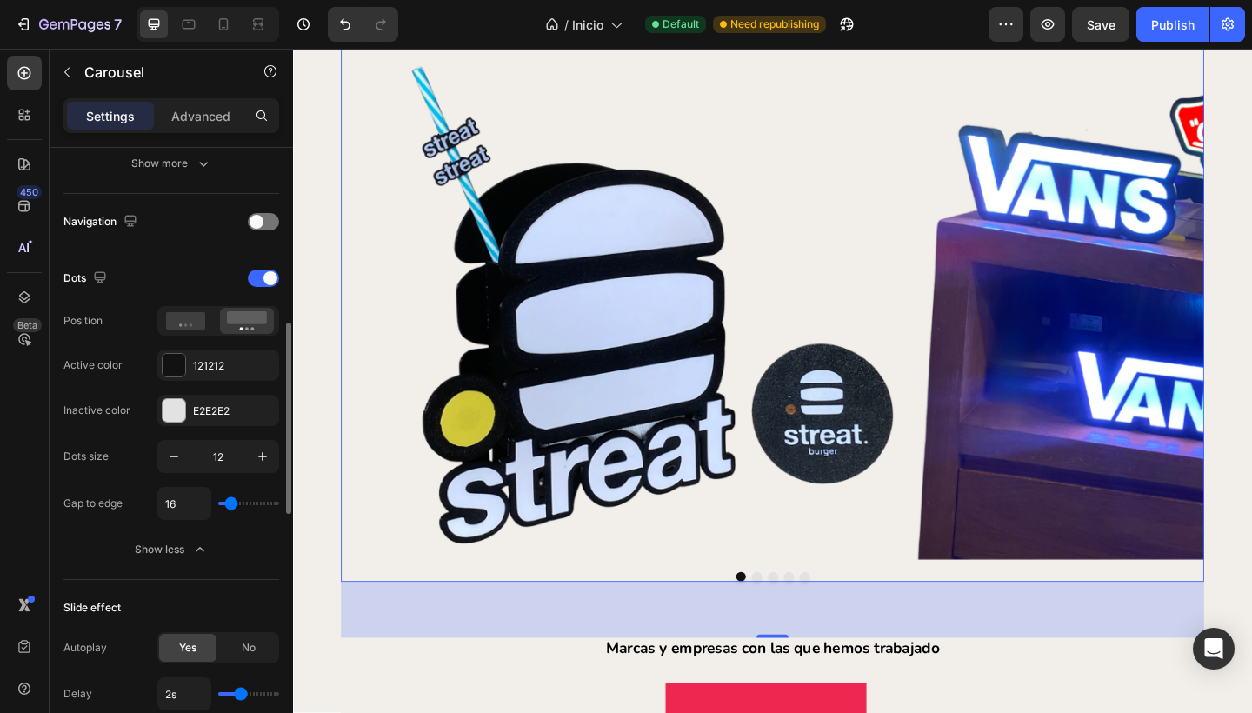
type input "12"
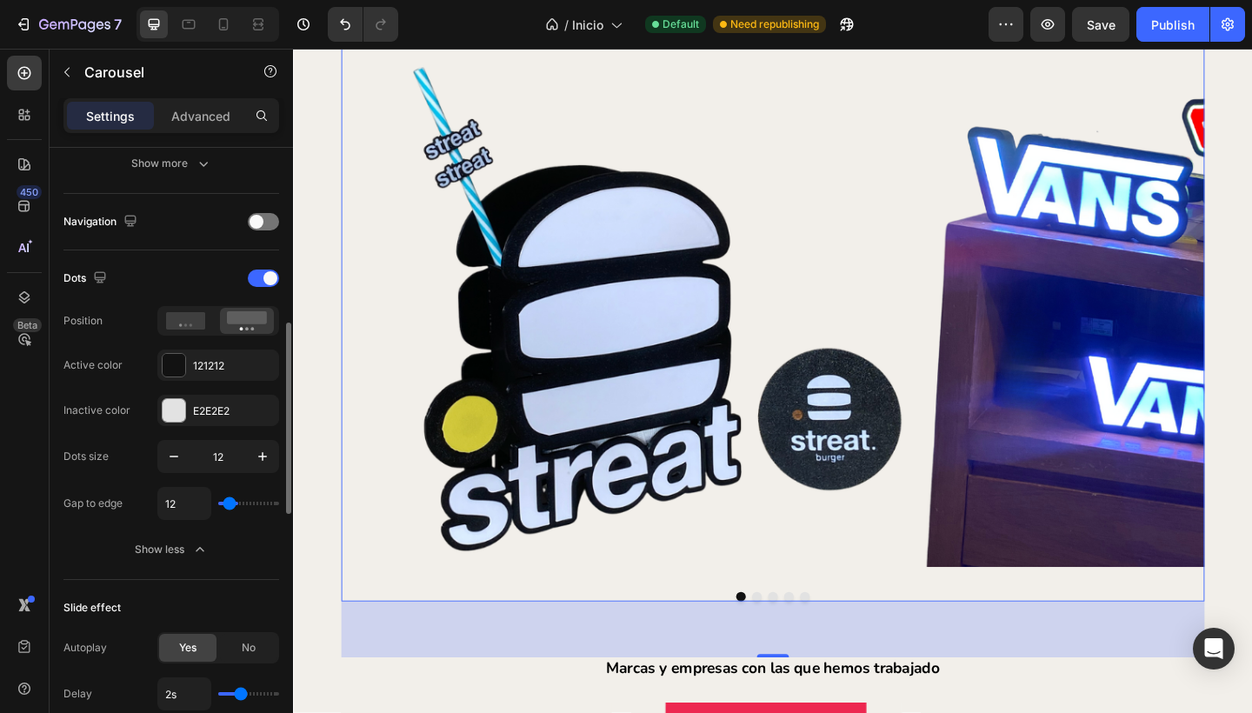
type input "31"
type input "62"
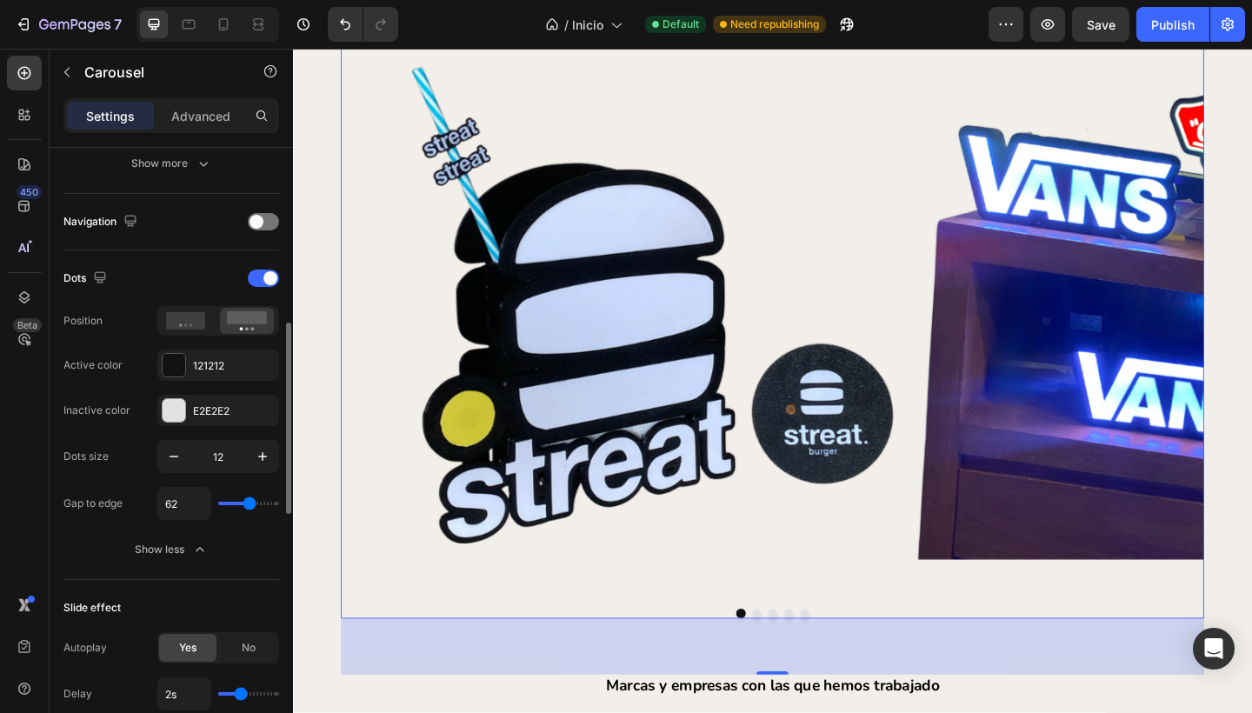
drag, startPoint x: 227, startPoint y: 501, endPoint x: 248, endPoint y: 508, distance: 22.0
type input "62"
click at [248, 505] on input "range" at bounding box center [248, 503] width 61 height 3
type input "66"
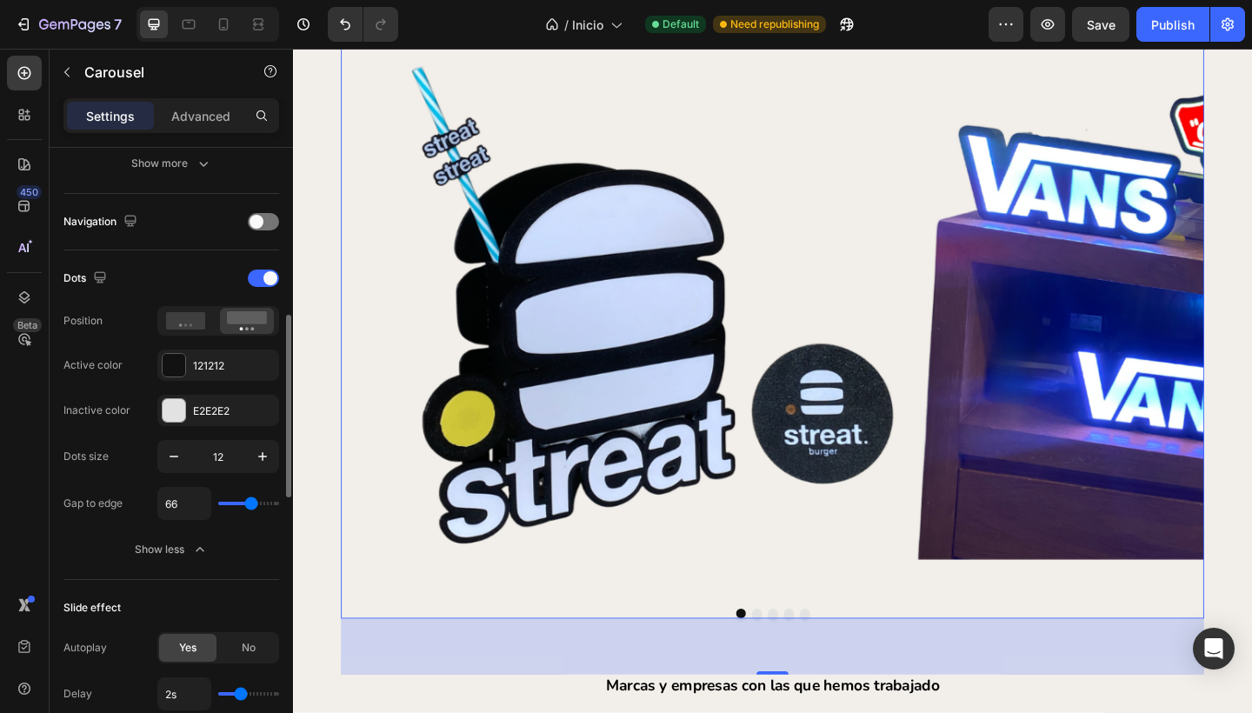
type input "68"
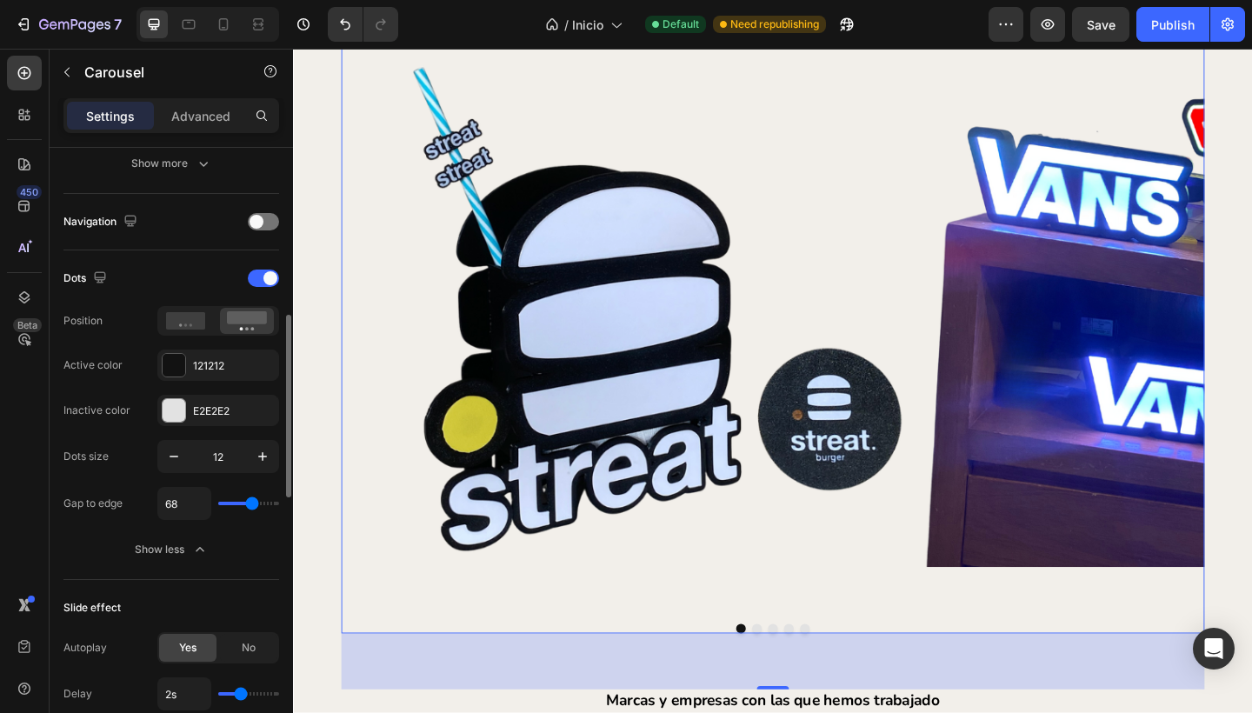
type input "71"
type input "73"
click at [252, 505] on input "range" at bounding box center [248, 503] width 61 height 3
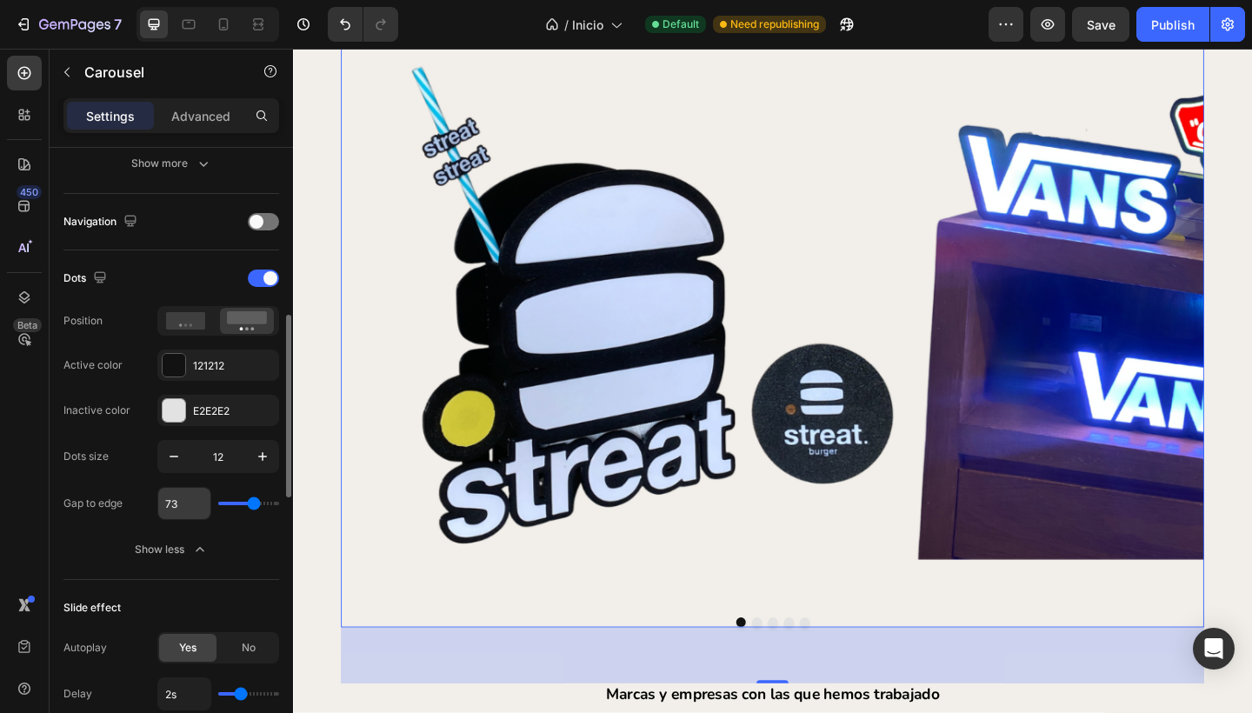
click at [187, 506] on input "73" at bounding box center [184, 503] width 52 height 31
type input "7"
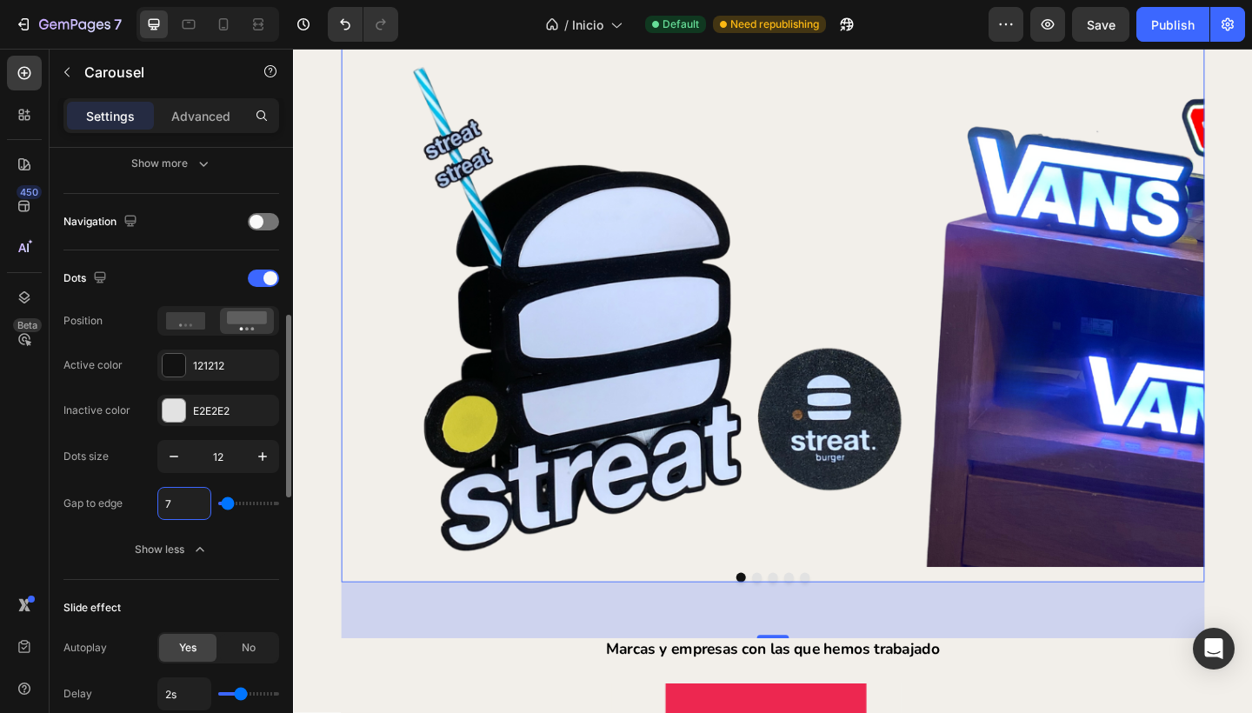
type input "70"
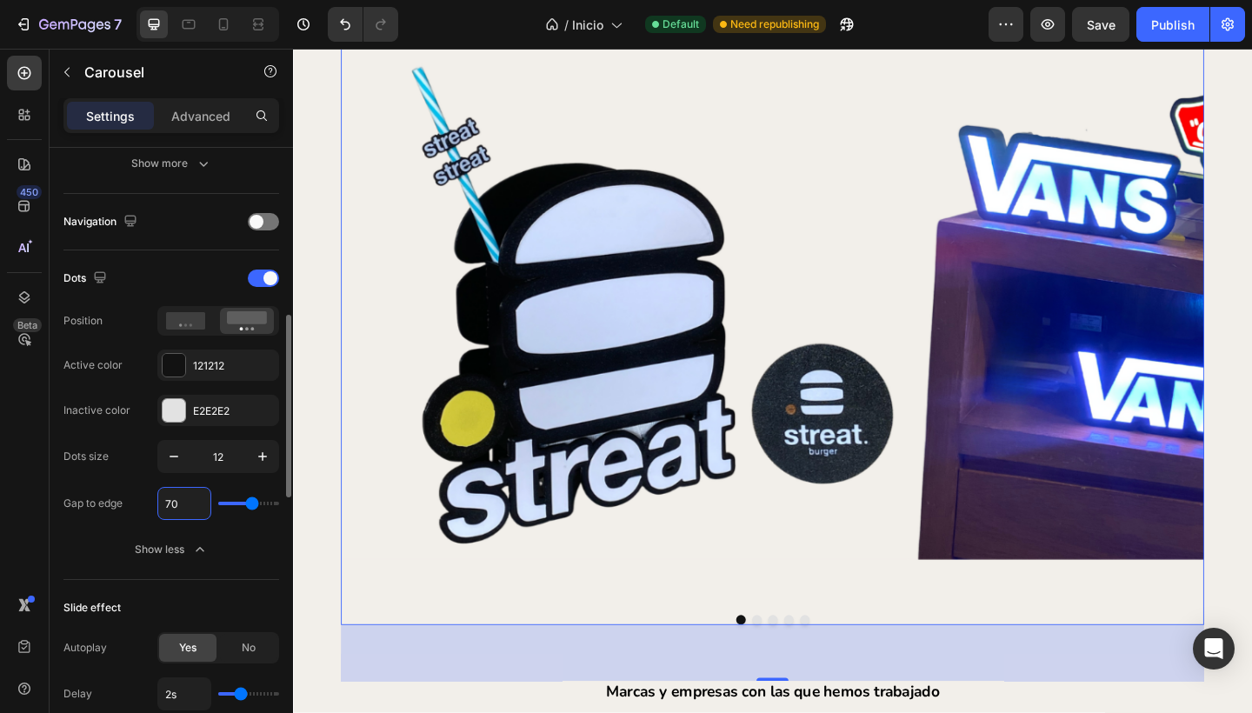
type input "70"
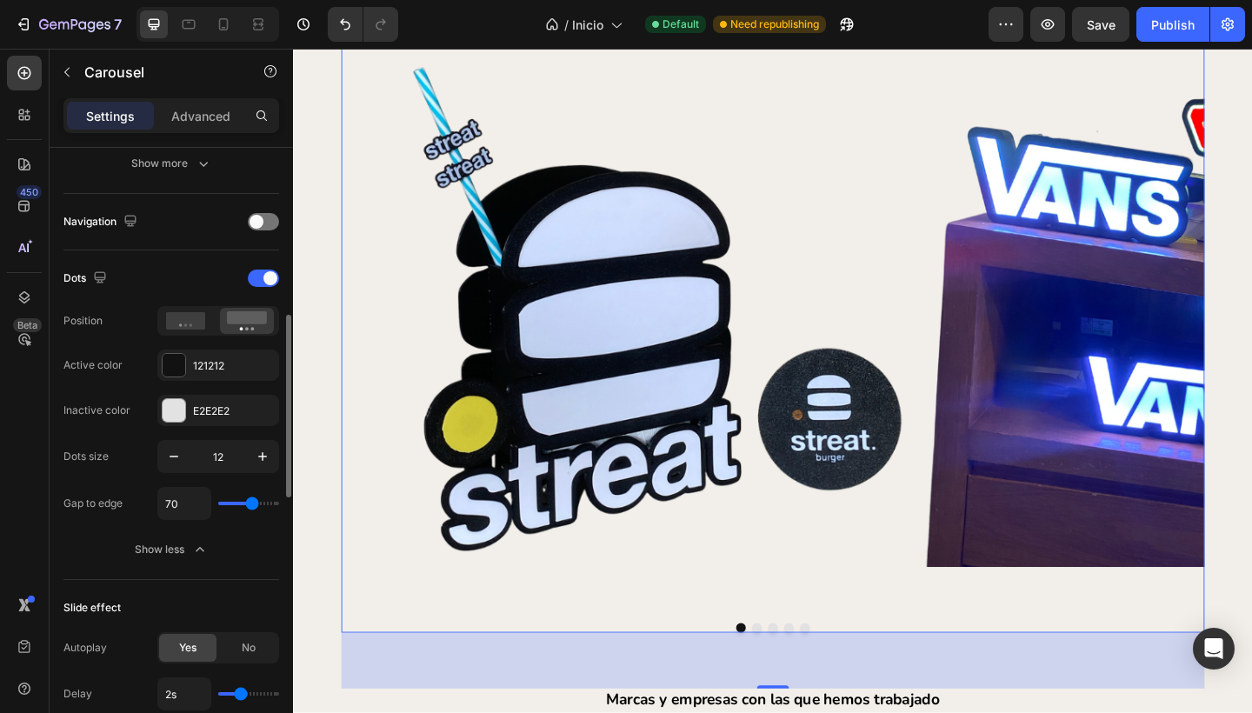
drag, startPoint x: 120, startPoint y: 502, endPoint x: 247, endPoint y: 509, distance: 127.1
click at [120, 502] on div "Gap to edge" at bounding box center [92, 503] width 59 height 16
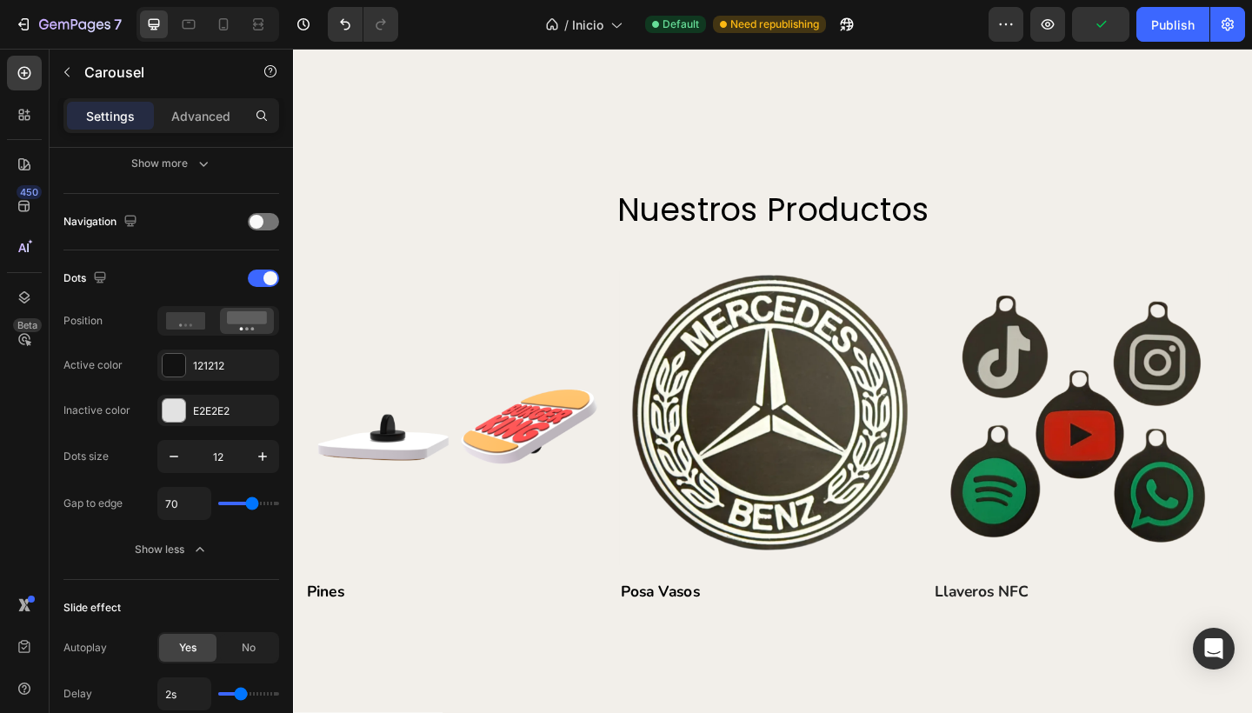
scroll to position [4716, 0]
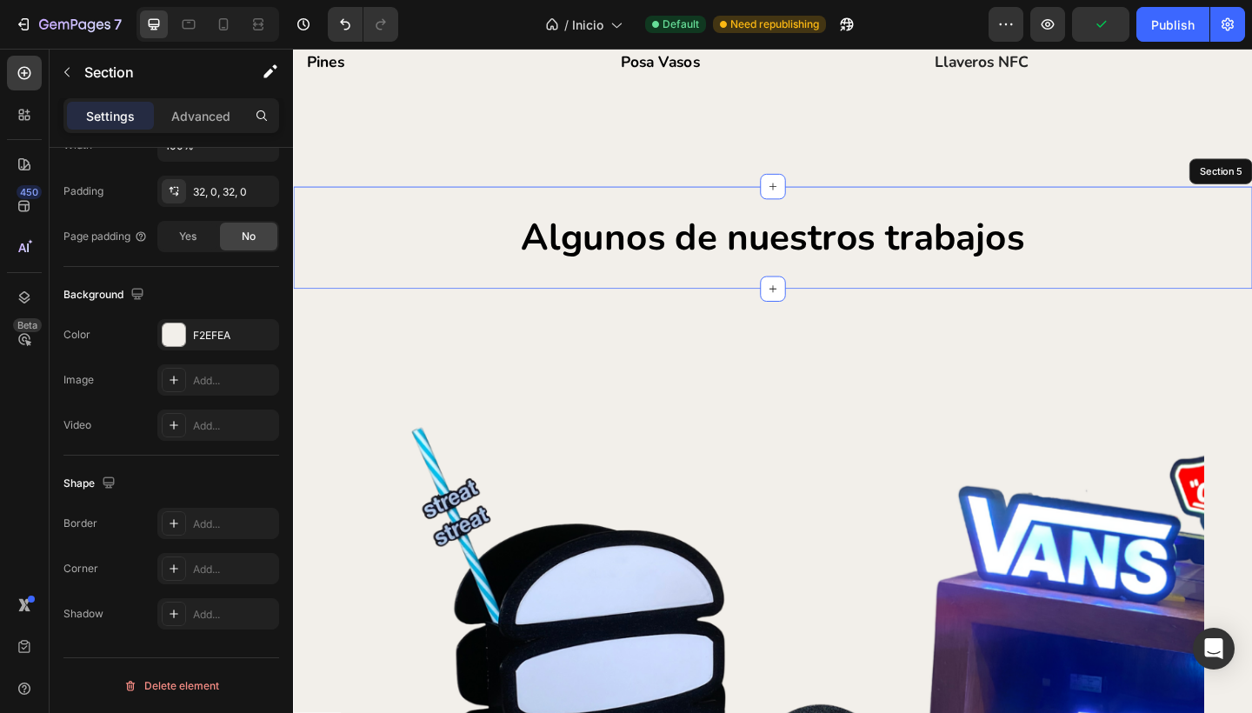
click at [577, 292] on div "Algunos de nuestros trabajos Heading Section 5" at bounding box center [814, 254] width 1043 height 111
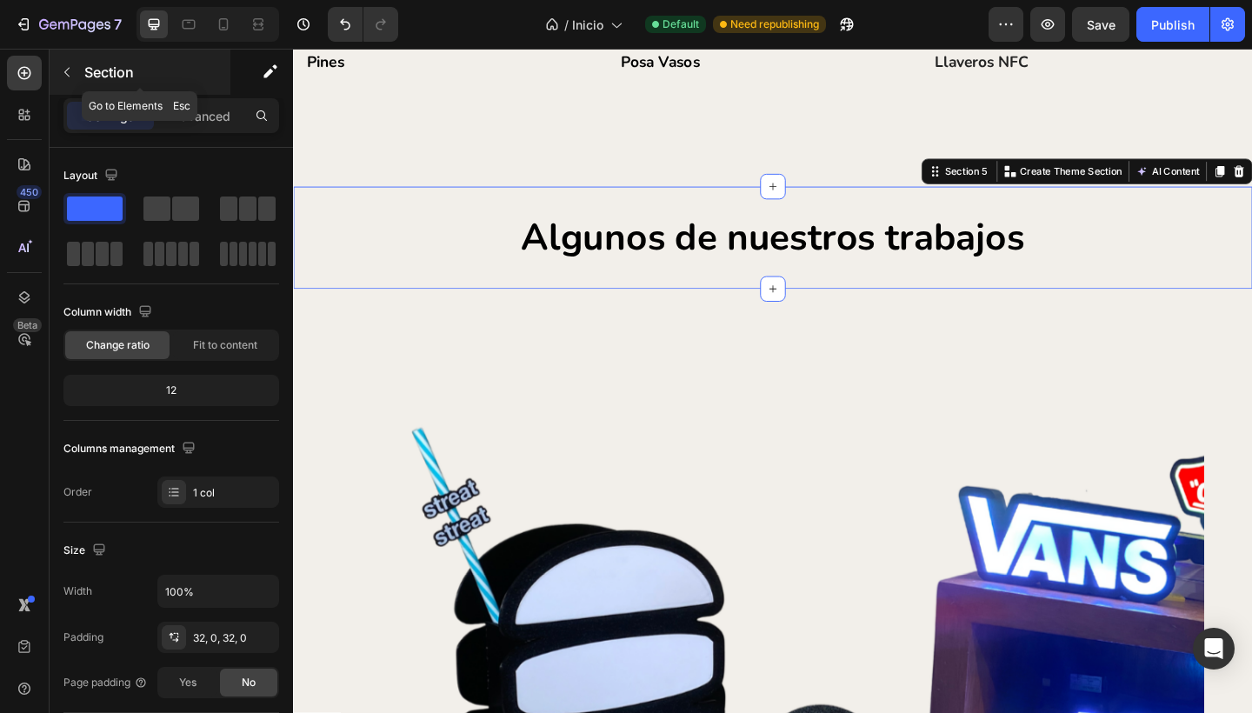
click at [65, 74] on icon "button" at bounding box center [67, 72] width 14 height 14
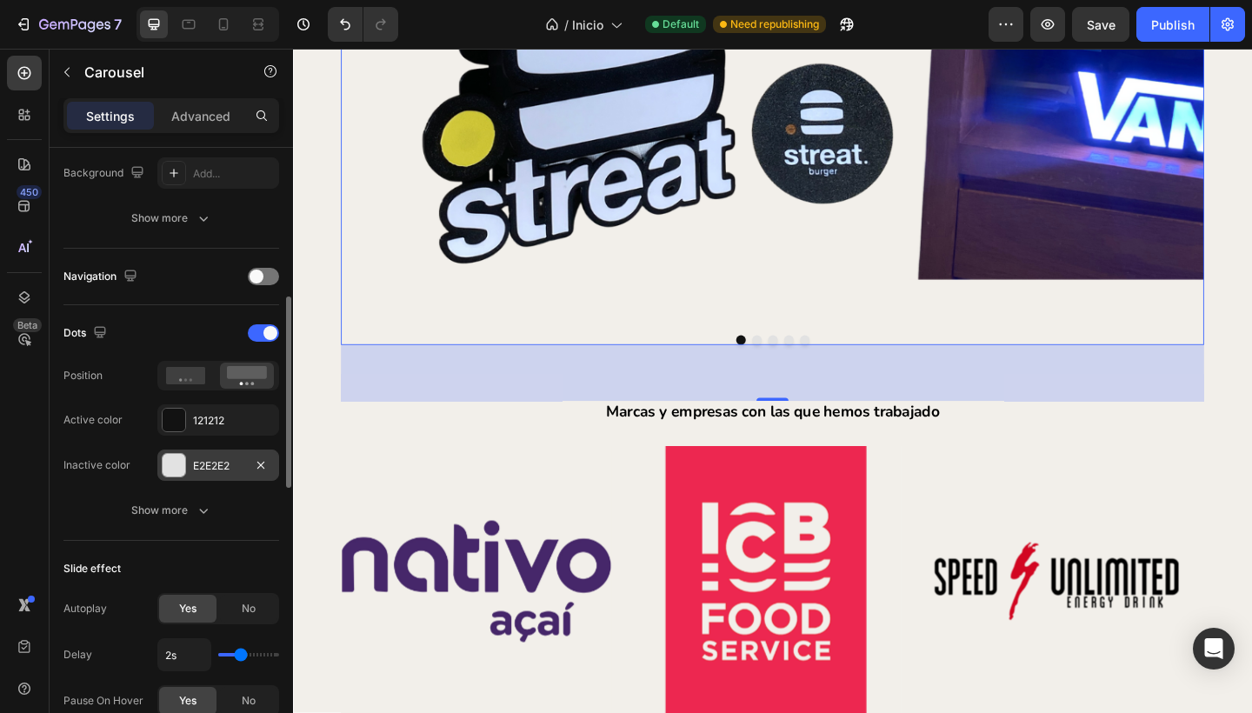
scroll to position [512, 0]
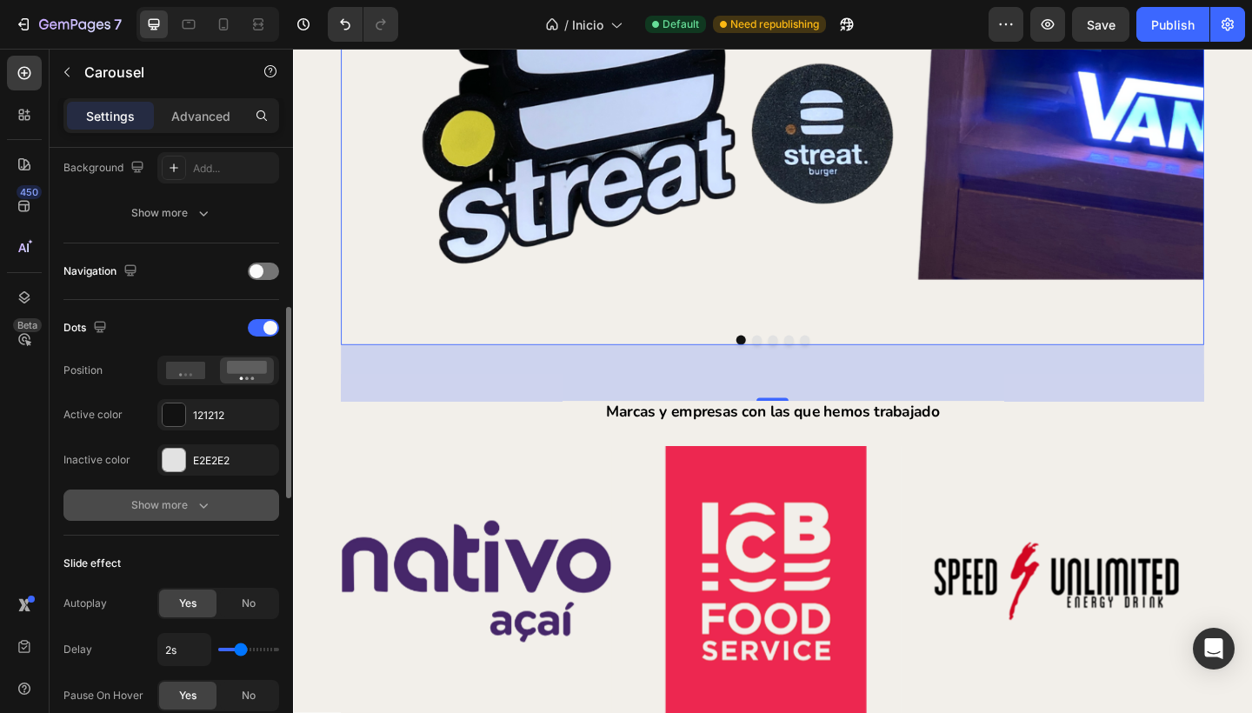
click at [180, 491] on button "Show more" at bounding box center [171, 504] width 216 height 31
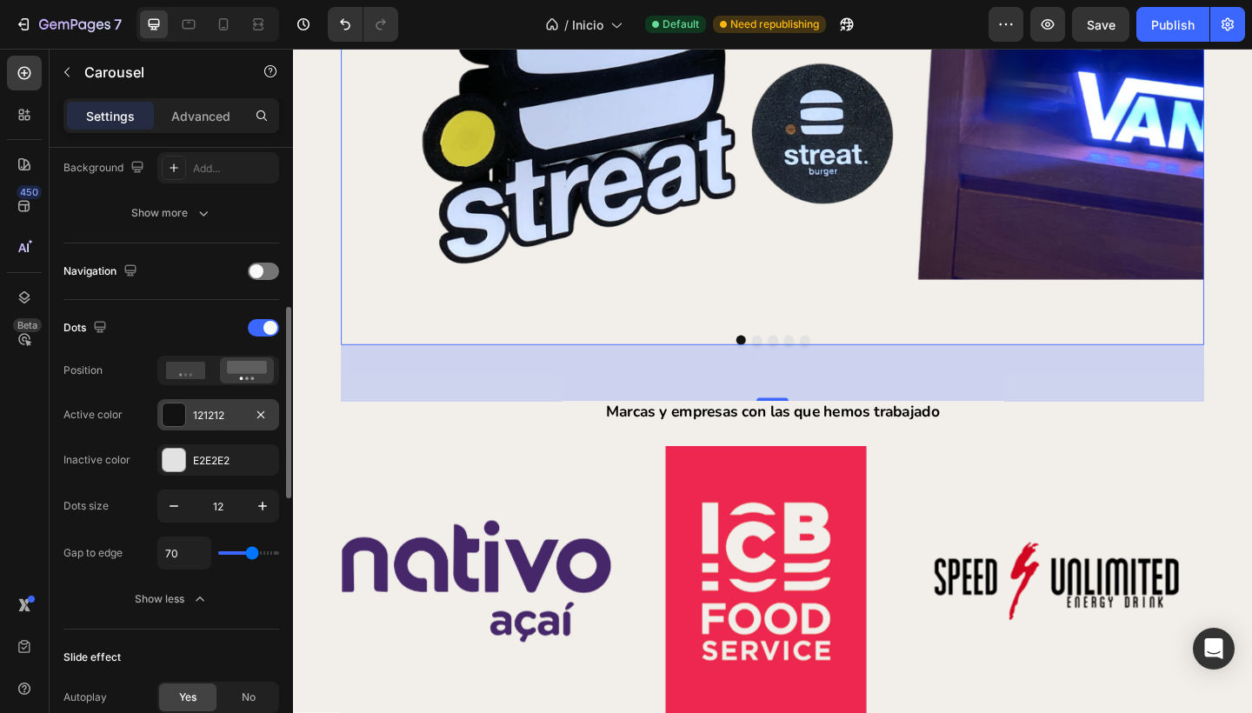
click at [211, 402] on div "121212" at bounding box center [218, 414] width 122 height 31
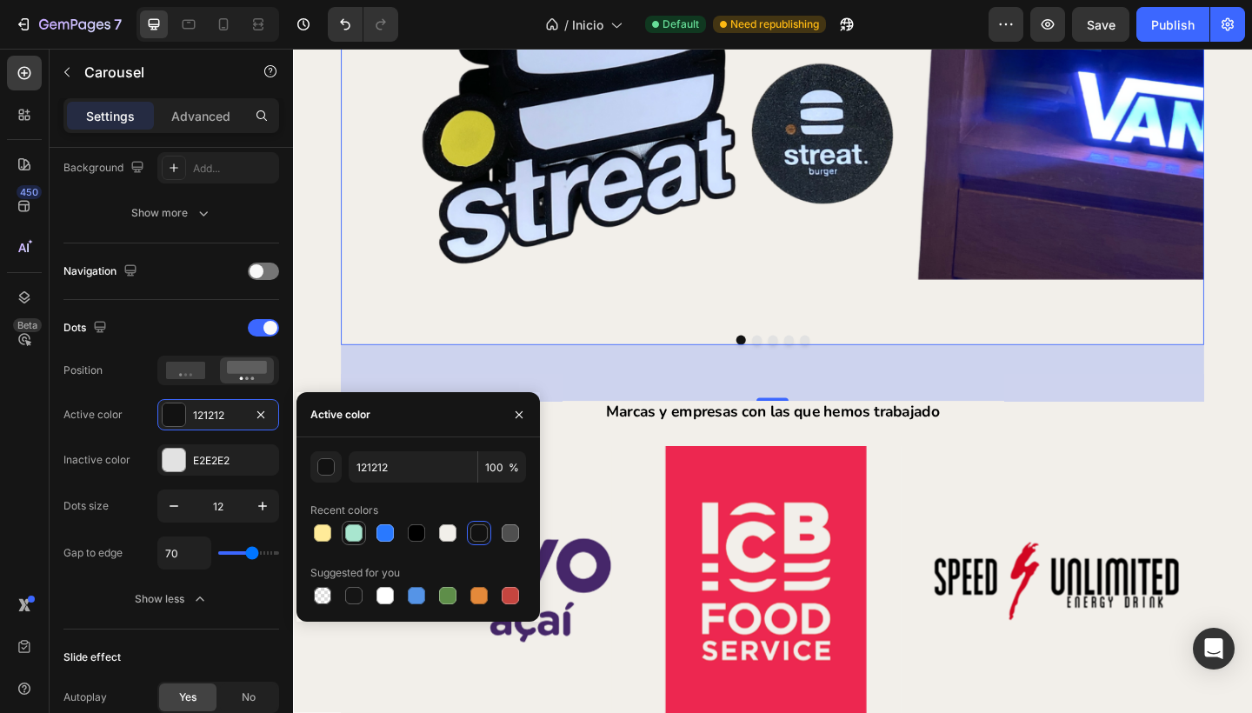
click at [353, 530] on div at bounding box center [353, 532] width 17 height 17
type input "A8E6CF"
click at [213, 462] on div "E2E2E2" at bounding box center [218, 461] width 50 height 16
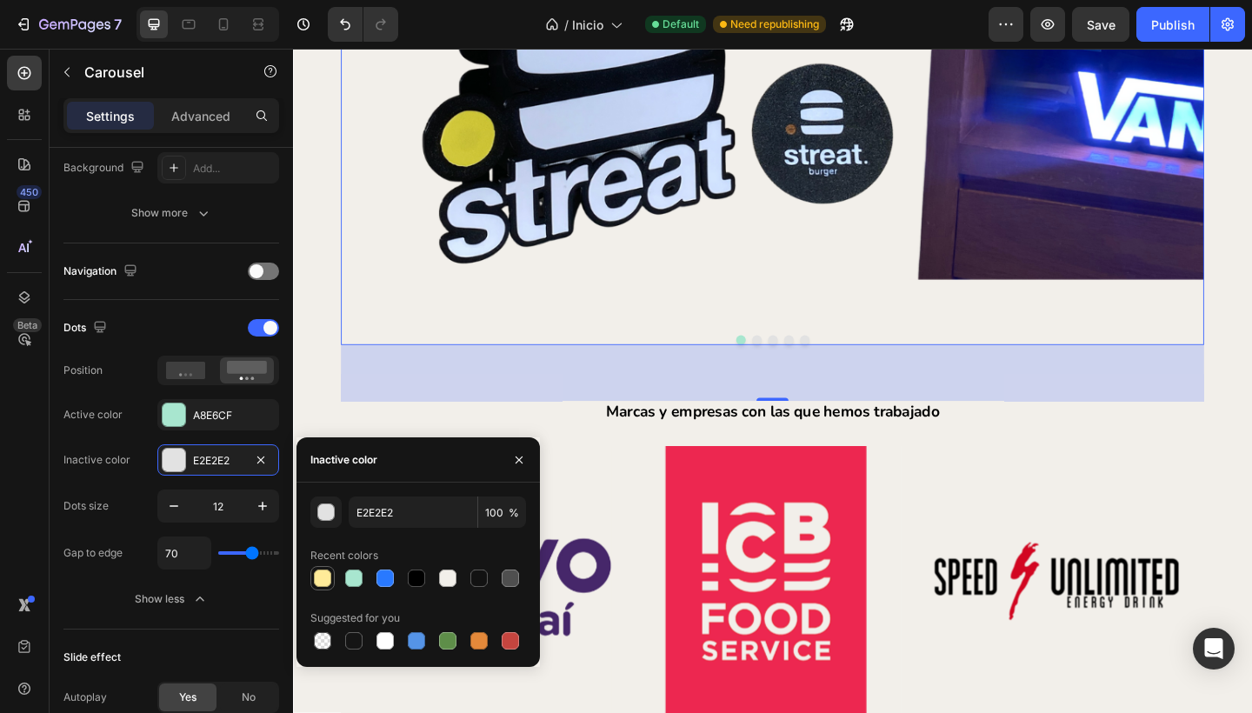
click at [327, 574] on div at bounding box center [322, 577] width 17 height 17
type input "FFEB99"
click at [87, 466] on div "Inactive color" at bounding box center [96, 460] width 67 height 16
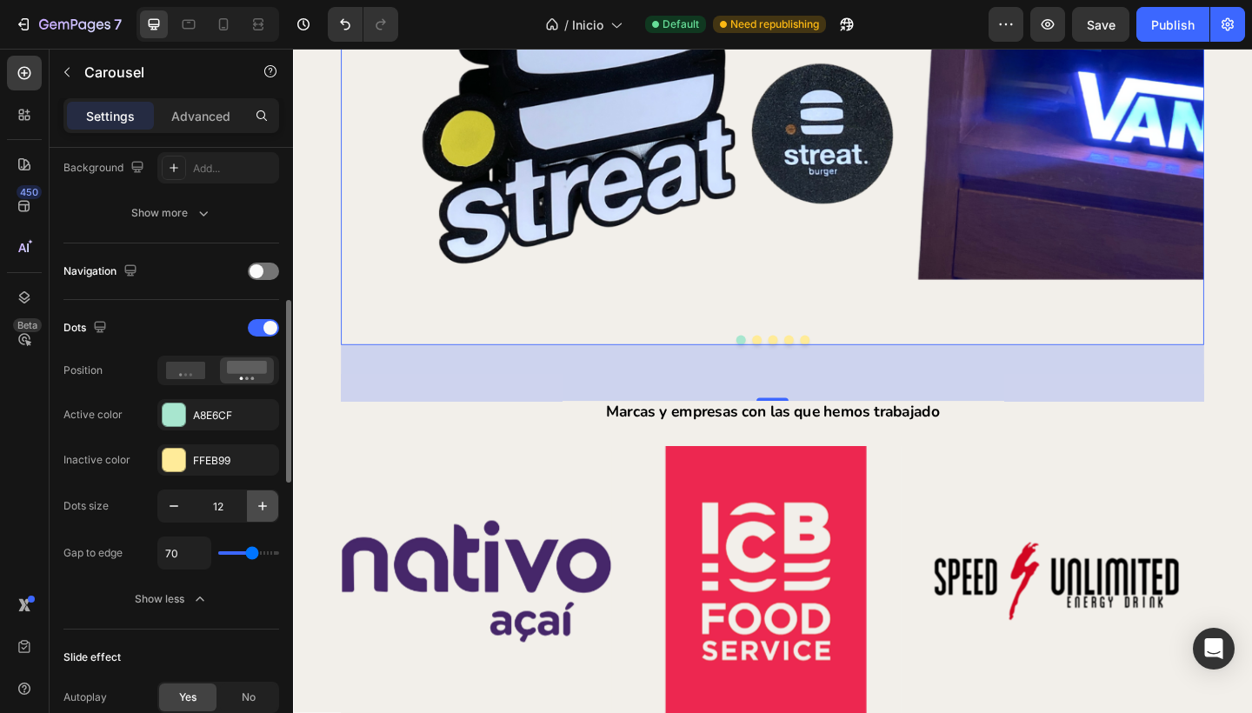
click at [258, 512] on icon "button" at bounding box center [262, 505] width 17 height 17
type input "14"
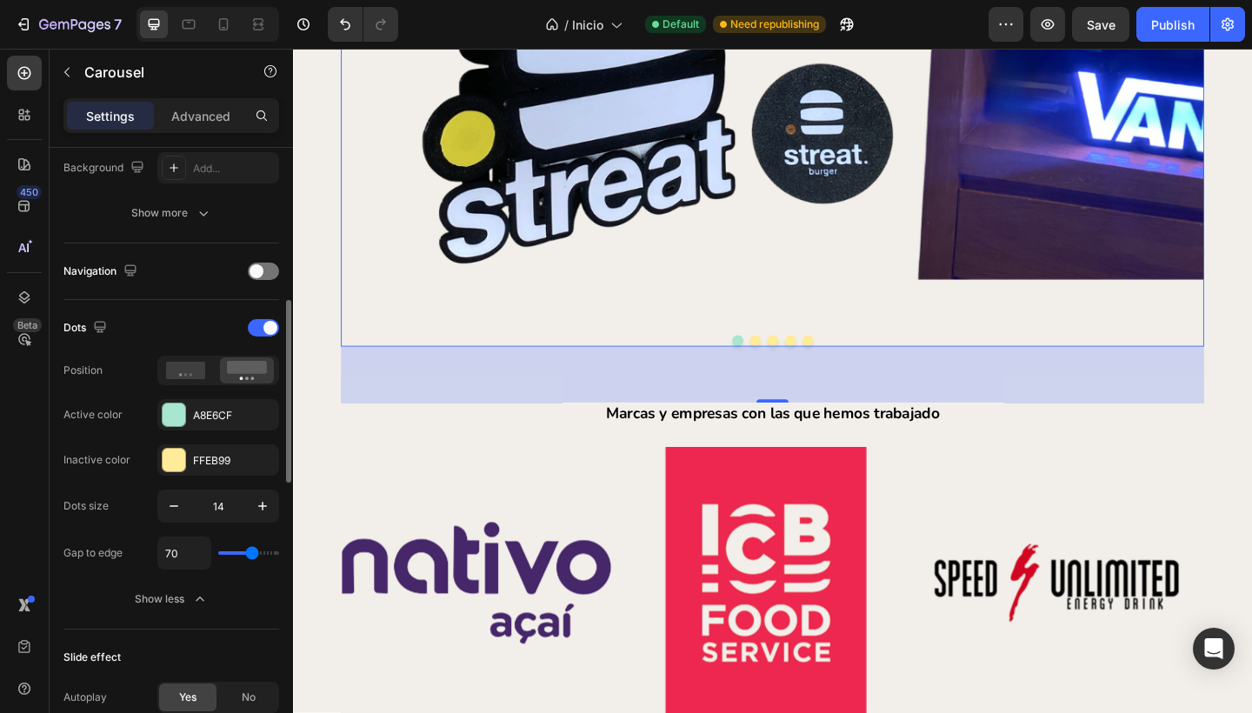
click at [166, 626] on div "Dots Position Active color A8E6CF Inactive color FFEB99 Dots size 14 Gap to edg…" at bounding box center [171, 464] width 216 height 329
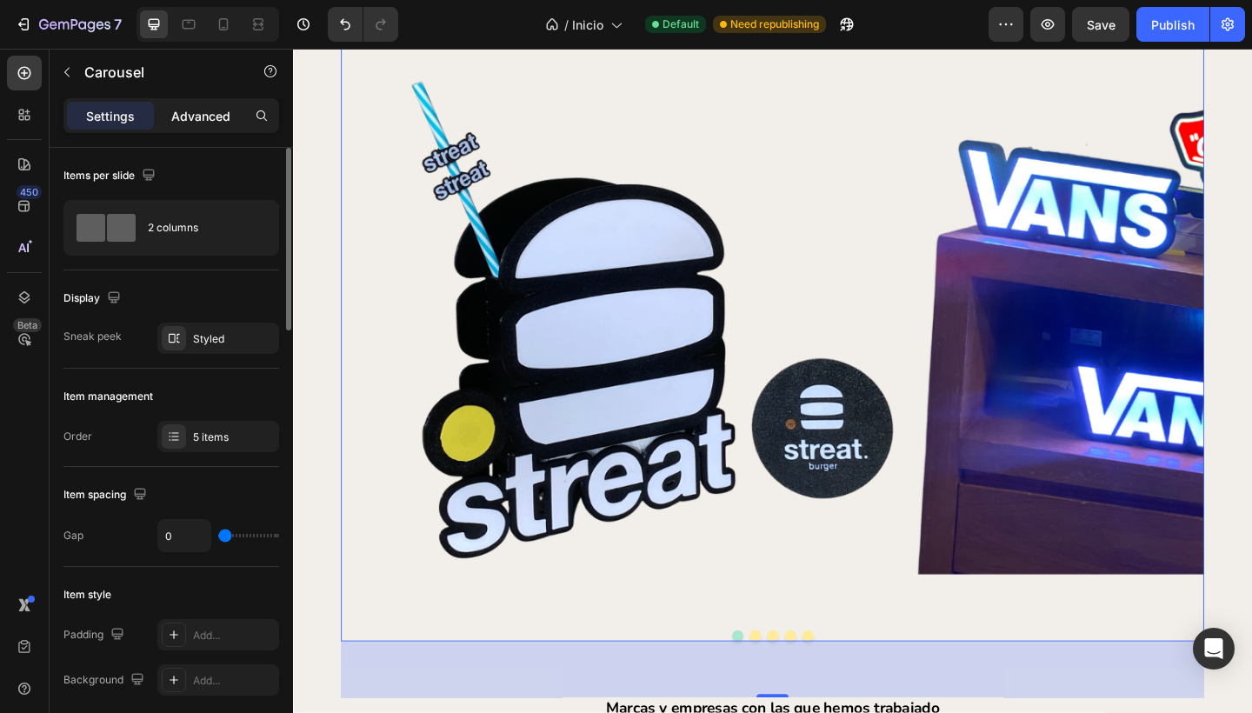
scroll to position [0, 0]
click at [196, 113] on p "Advanced" at bounding box center [200, 116] width 59 height 18
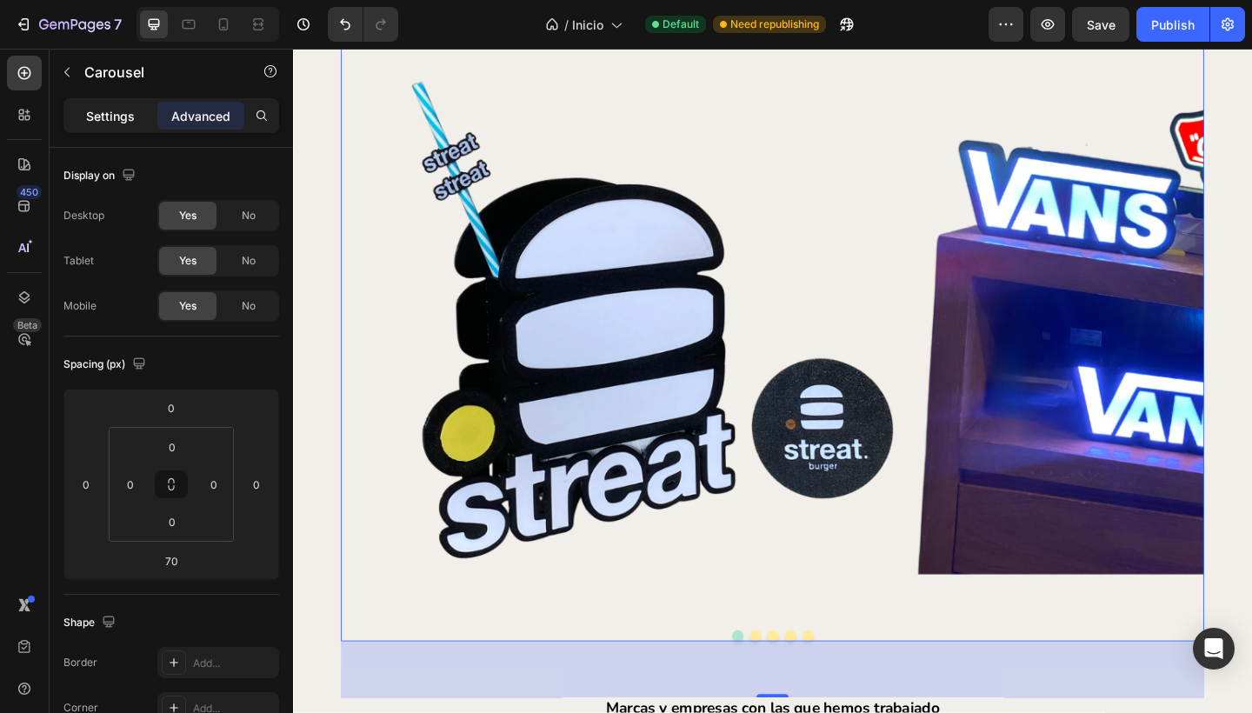
click at [124, 113] on p "Settings" at bounding box center [110, 116] width 49 height 18
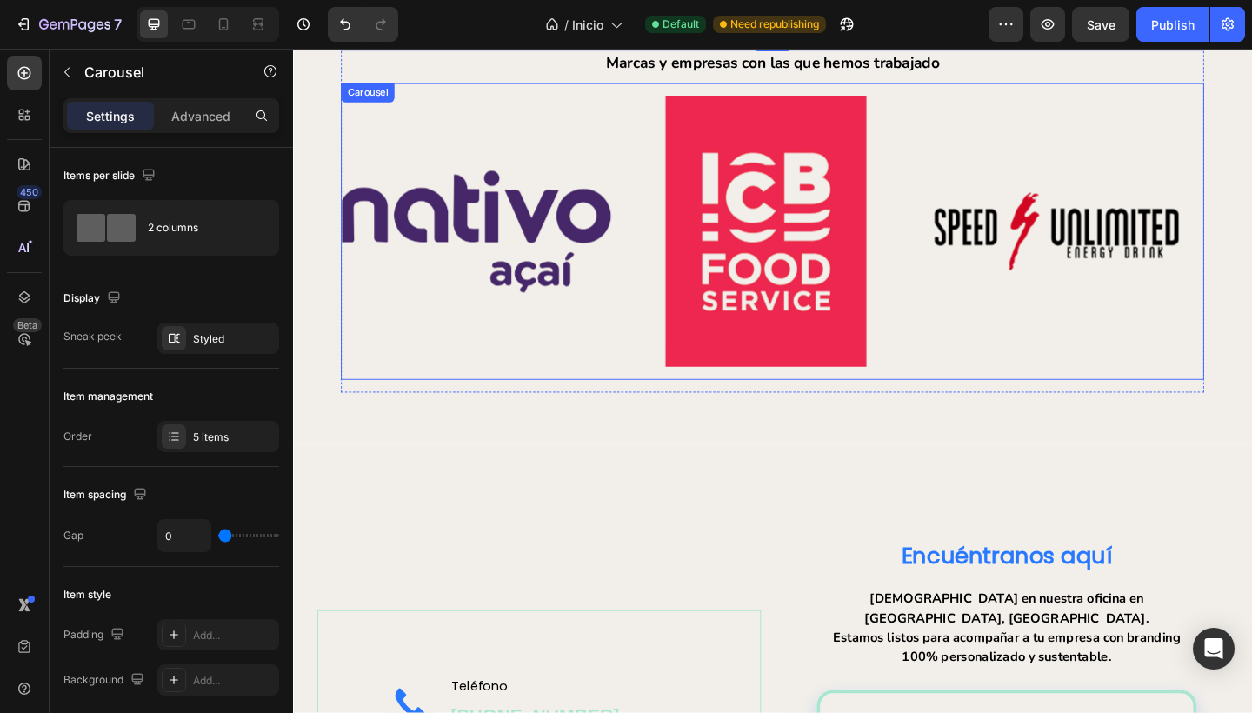
scroll to position [5684, 0]
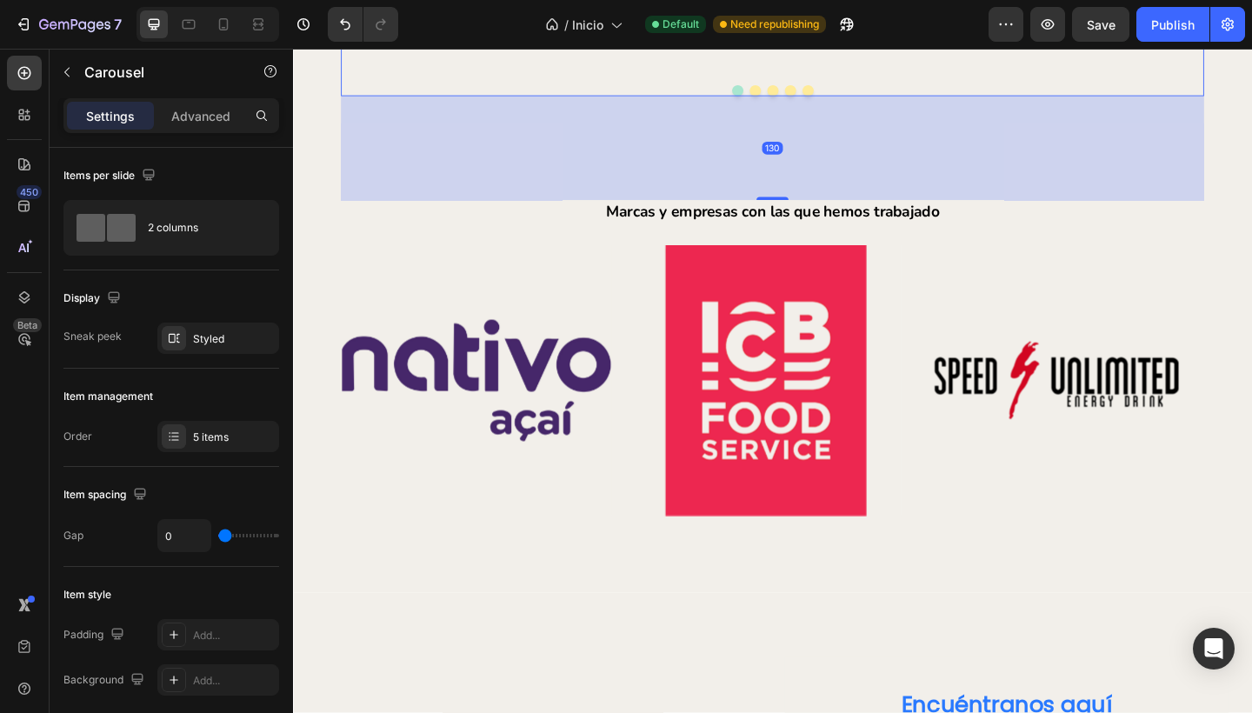
drag, startPoint x: 809, startPoint y: 157, endPoint x: 831, endPoint y: 209, distance: 55.7
click at [831, 101] on div "130" at bounding box center [814, 101] width 939 height 0
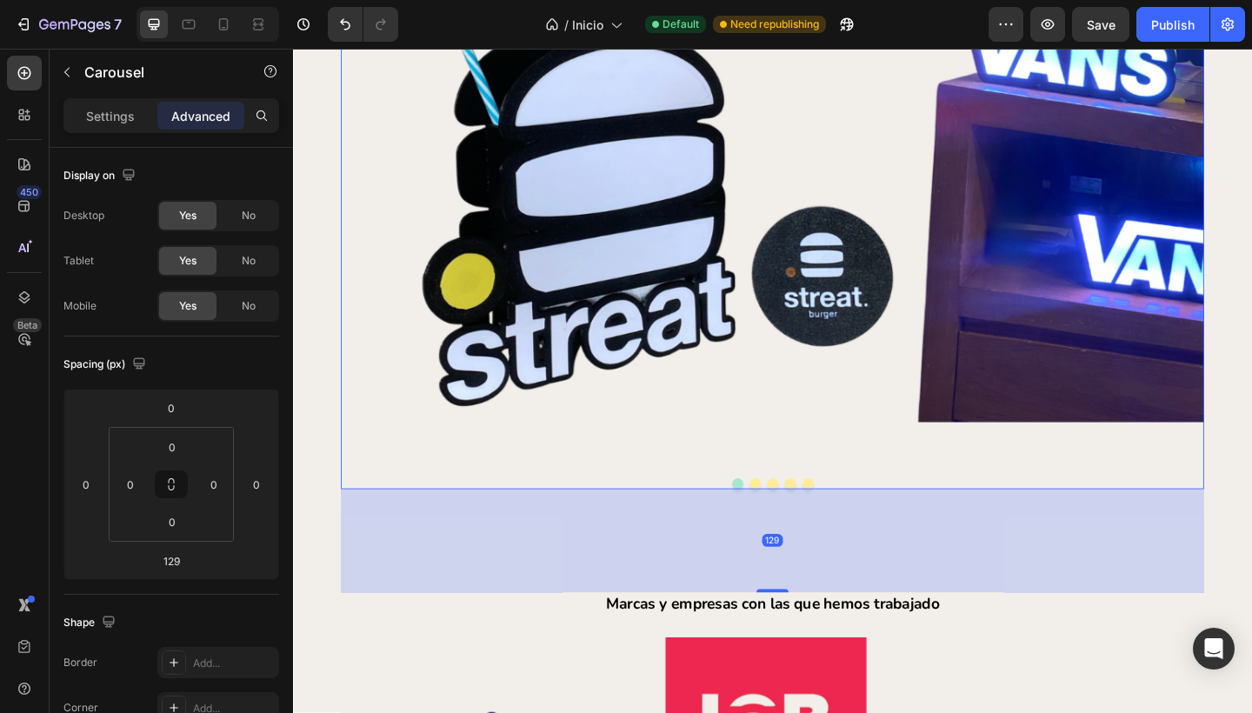
scroll to position [5257, 0]
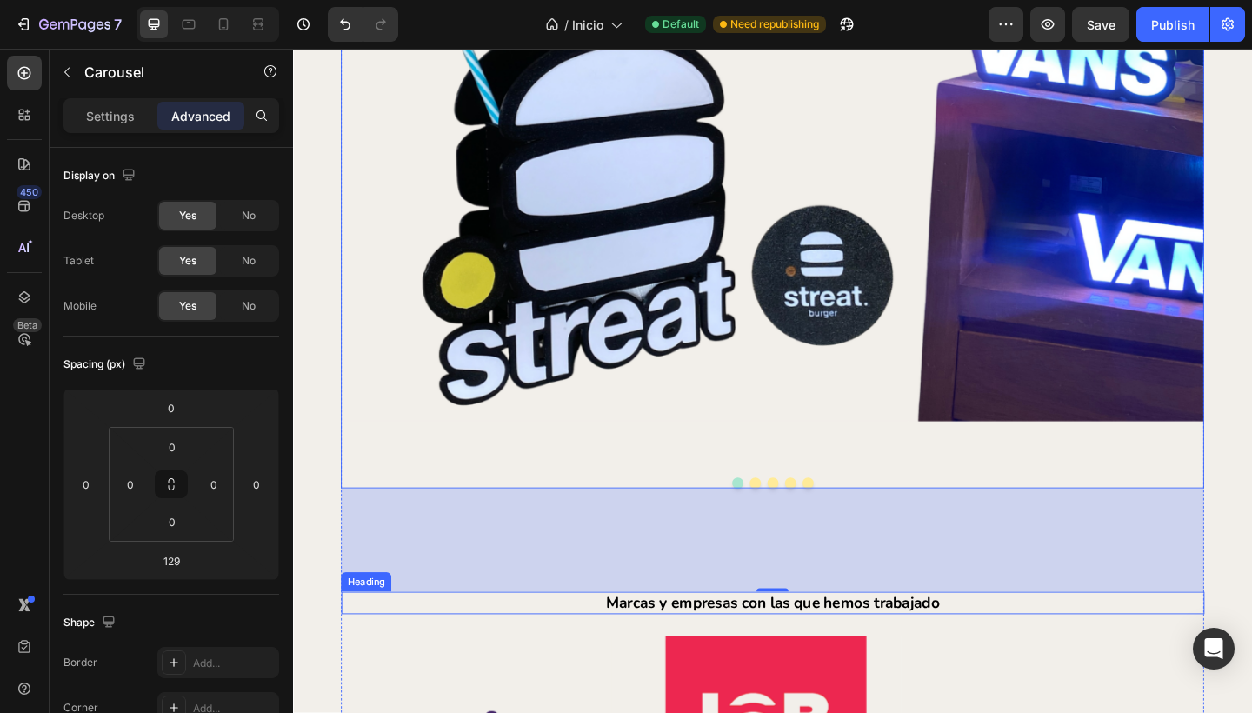
drag, startPoint x: 810, startPoint y: 634, endPoint x: 816, endPoint y: 641, distance: 9.2
click at [816, 643] on div "Image Image Image Image Image Carousel 129 Marcas y empresas con las que hemos …" at bounding box center [814, 424] width 939 height 1174
click at [814, 636] on div at bounding box center [814, 637] width 35 height 5
drag, startPoint x: 809, startPoint y: 638, endPoint x: 753, endPoint y: 617, distance: 60.2
click at [813, 639] on div at bounding box center [814, 638] width 35 height 3
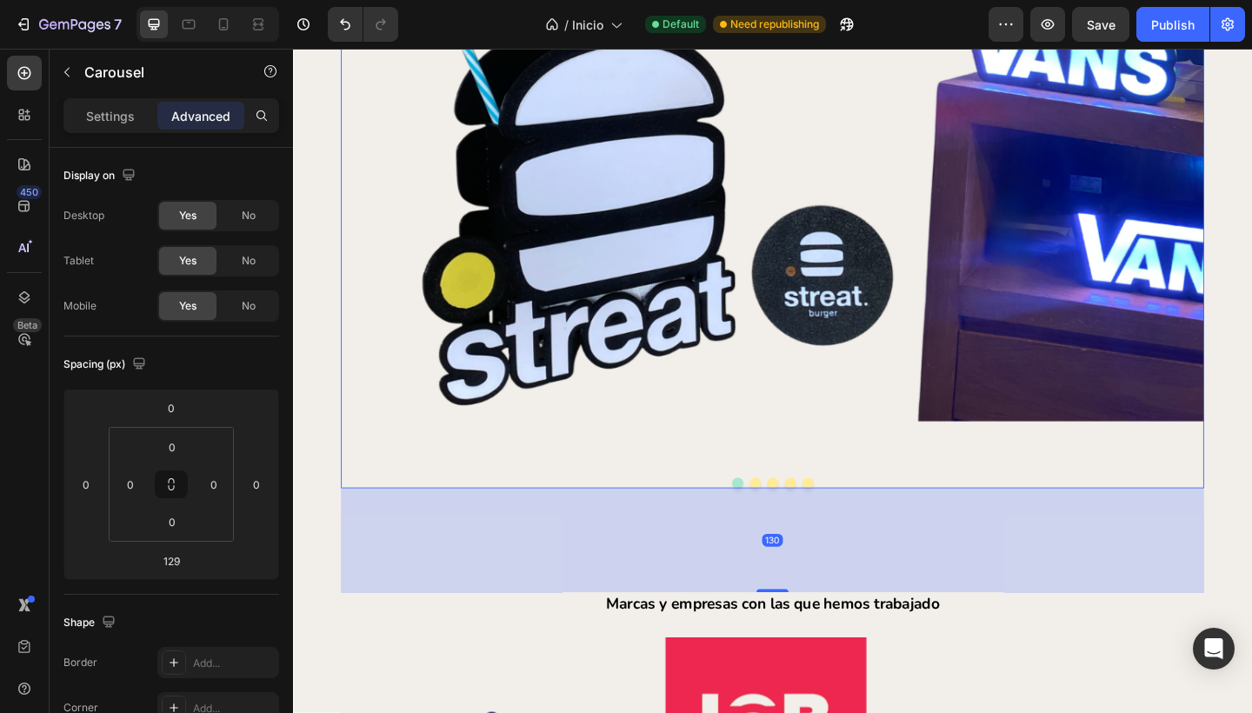
type input "130"
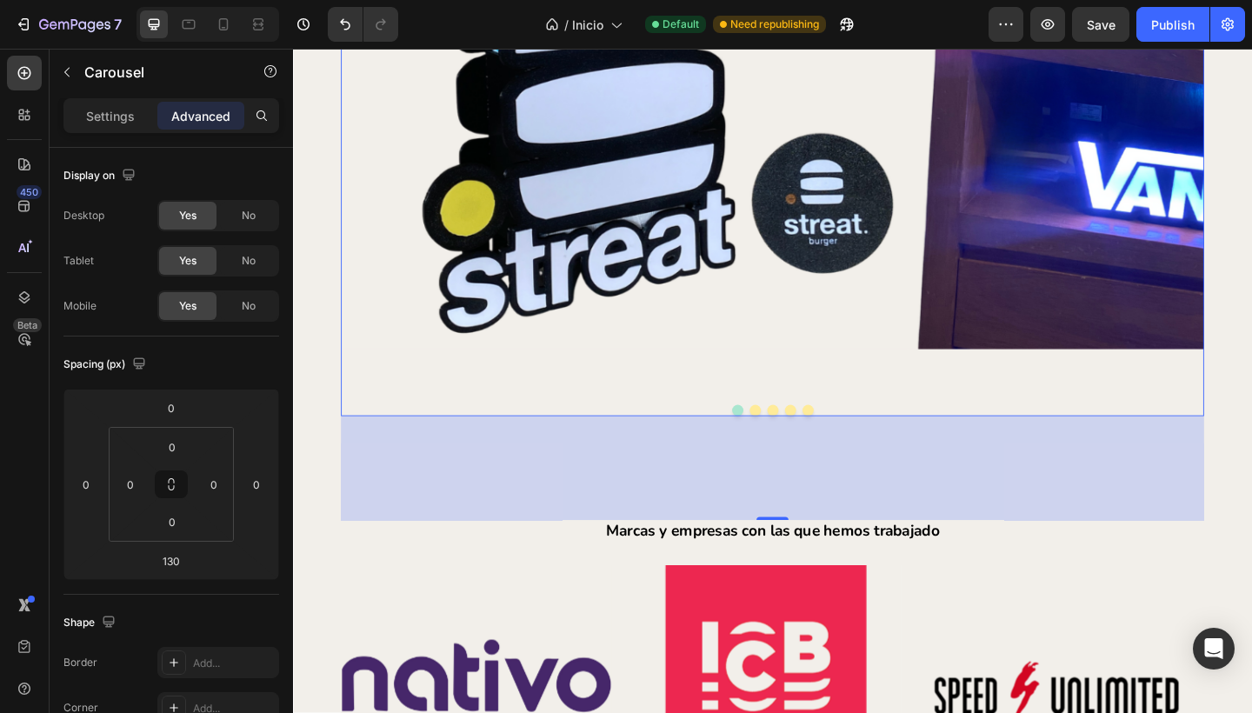
scroll to position [5718, 0]
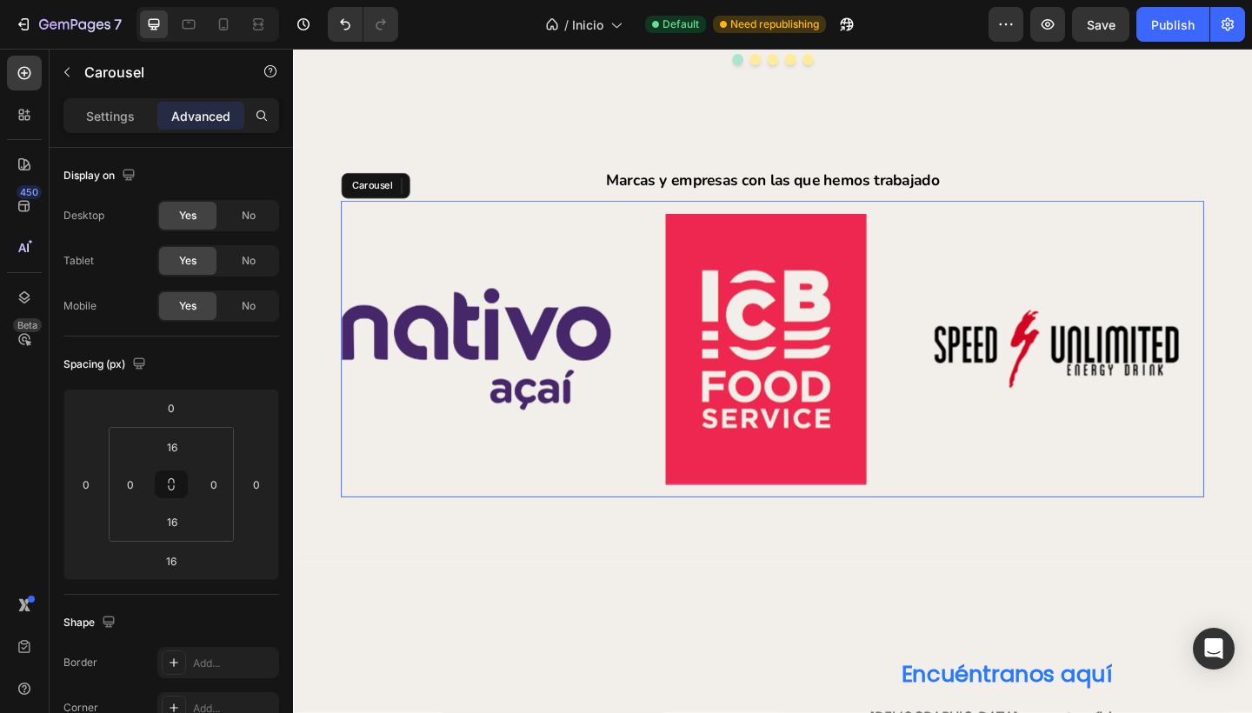
click at [982, 528] on div "Image Image Image Image Image Carousel" at bounding box center [814, 376] width 939 height 322
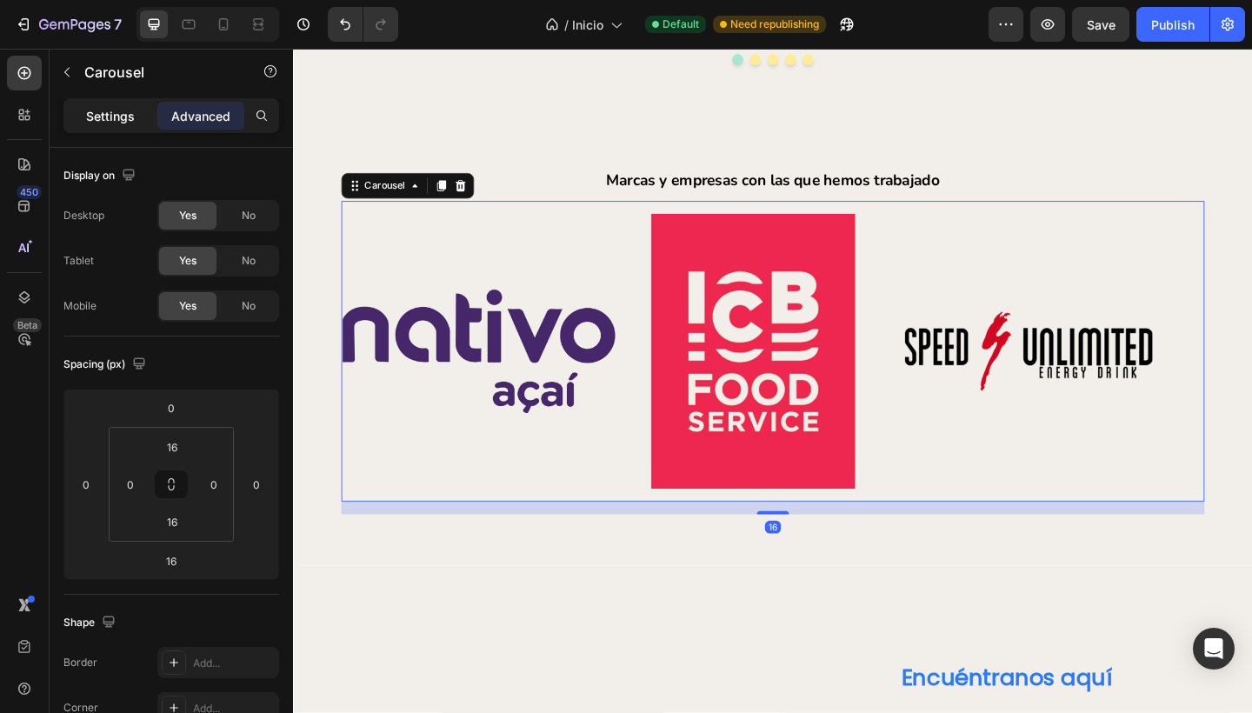
click at [122, 113] on p "Settings" at bounding box center [110, 116] width 49 height 18
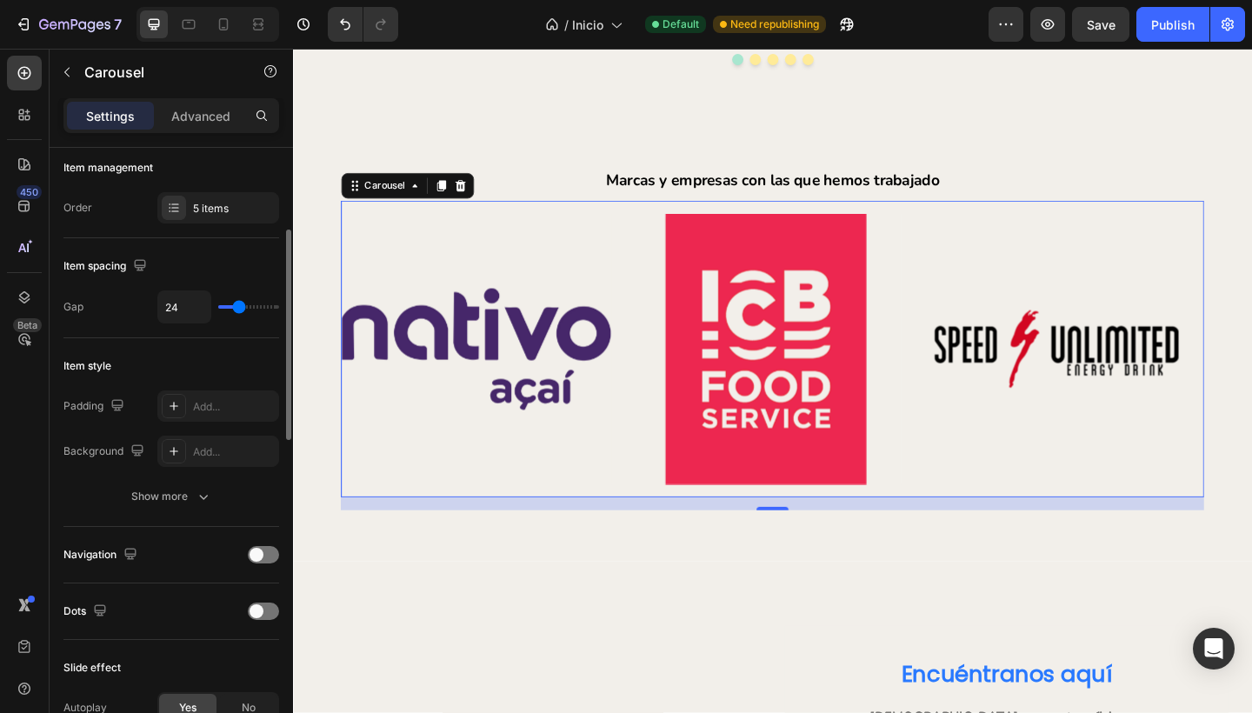
scroll to position [231, 0]
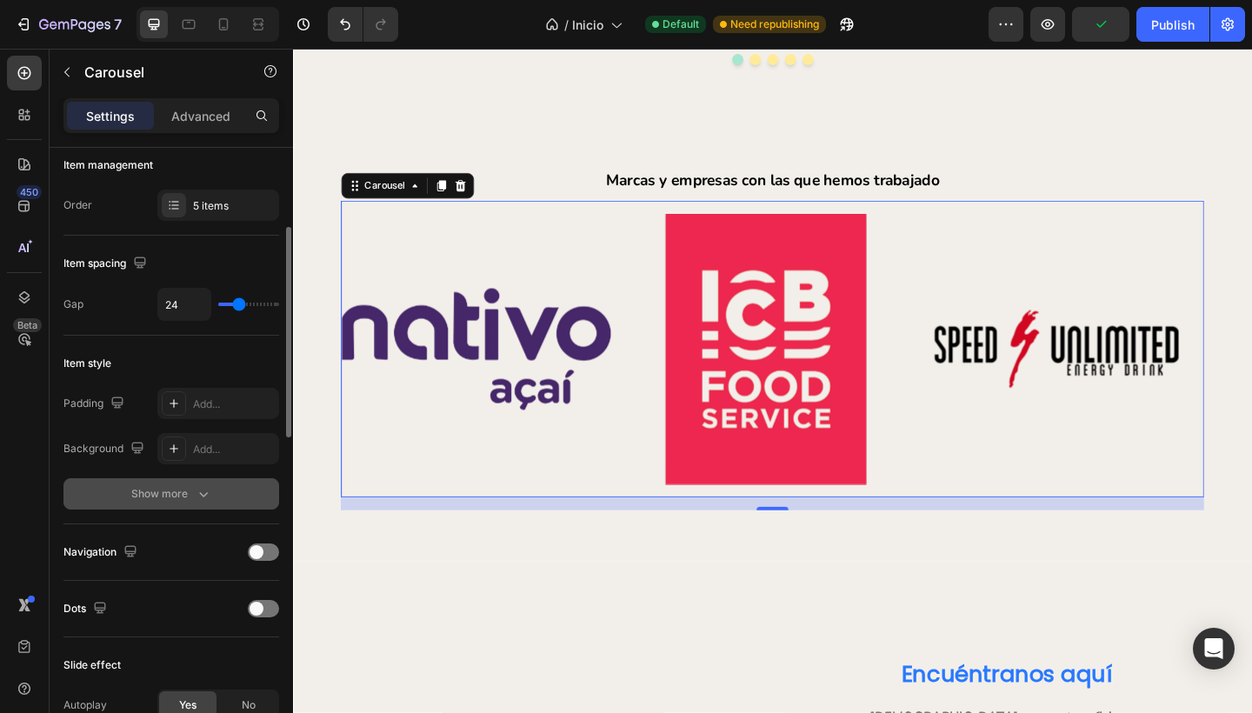
click at [140, 487] on div "Show more" at bounding box center [171, 493] width 81 height 17
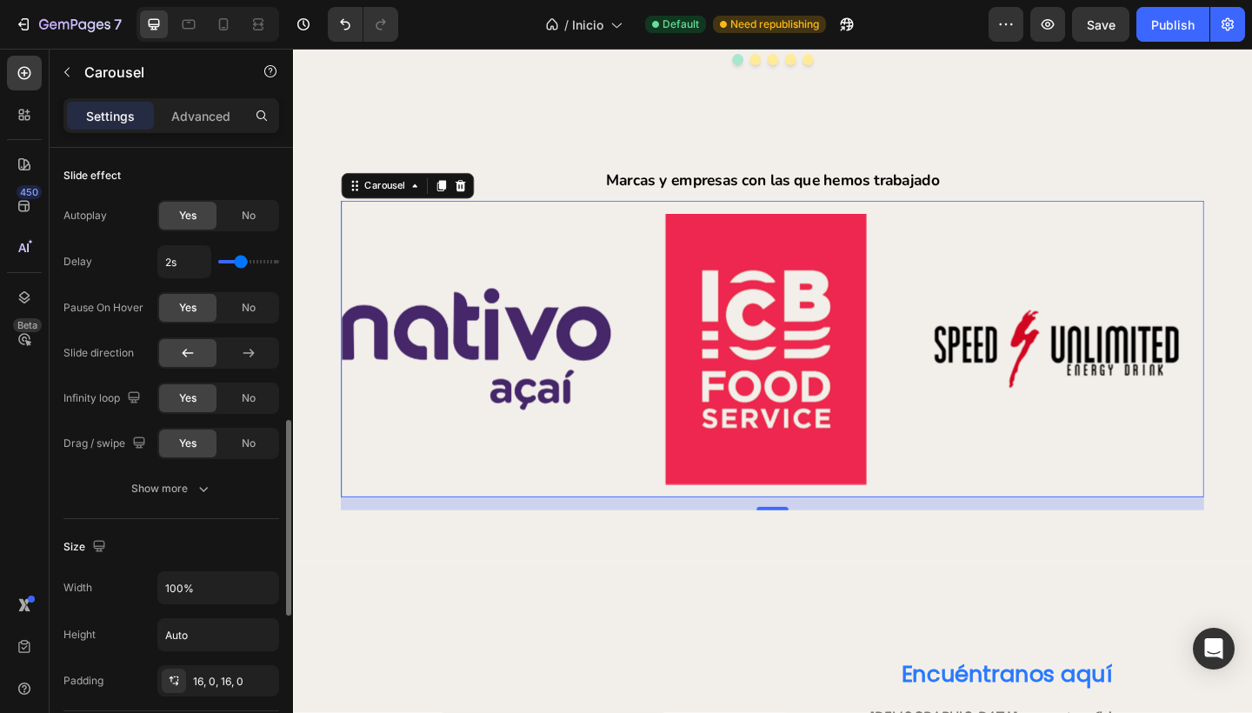
scroll to position [857, 0]
click at [153, 486] on div "Show more" at bounding box center [171, 487] width 81 height 17
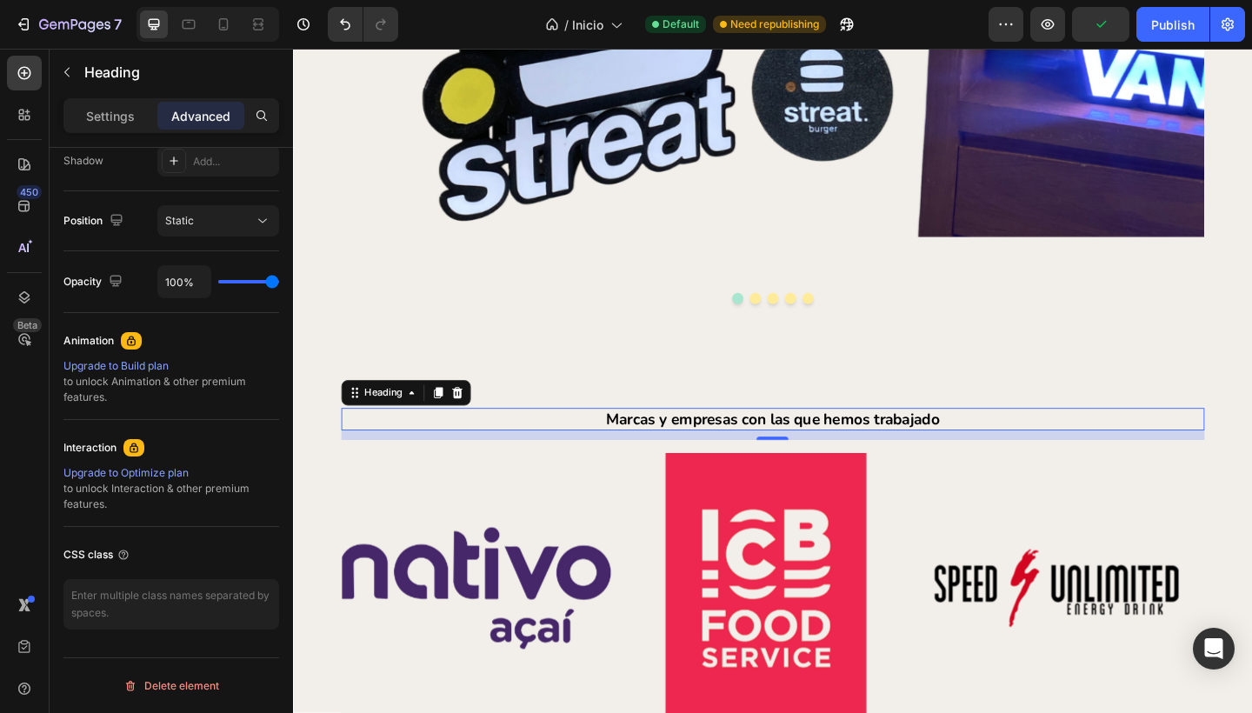
scroll to position [0, 0]
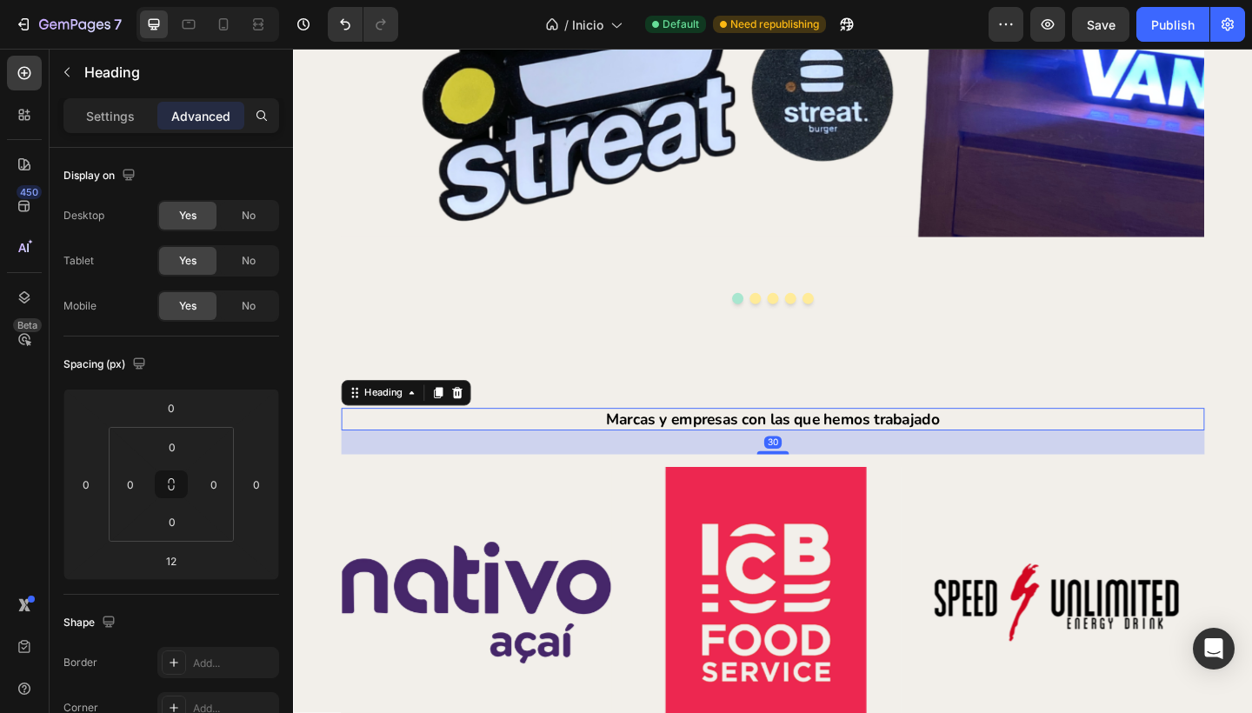
drag, startPoint x: 800, startPoint y: 472, endPoint x: 834, endPoint y: 488, distance: 38.1
type input "30"
click at [834, 464] on div "30" at bounding box center [814, 464] width 939 height 0
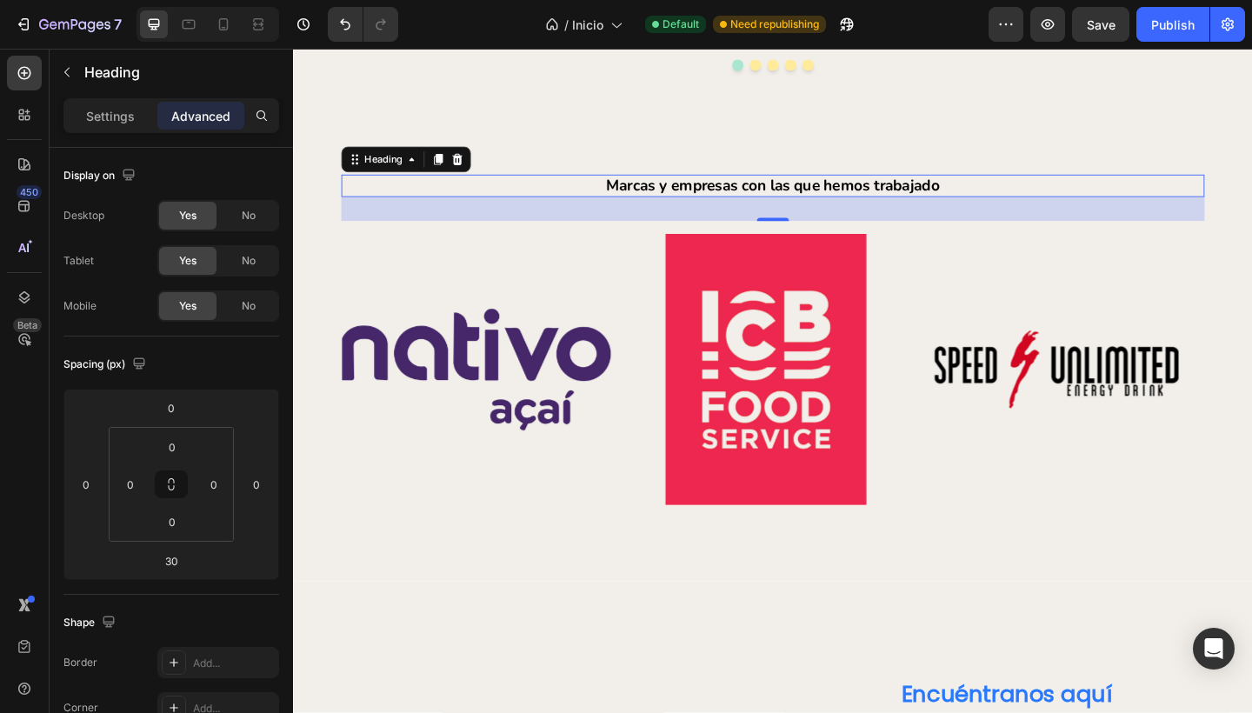
scroll to position [5713, 0]
click at [1041, 195] on h2 "Marcas y empresas con las que hemos trabajado" at bounding box center [814, 197] width 939 height 25
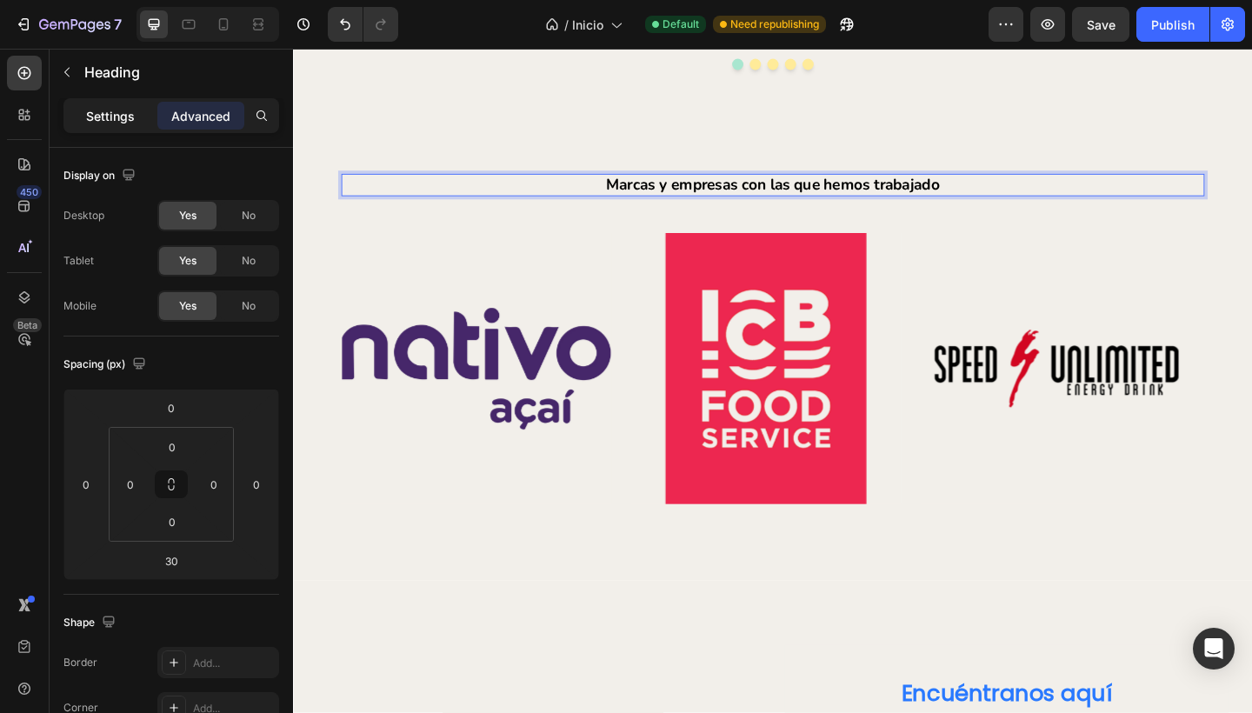
click at [116, 113] on p "Settings" at bounding box center [110, 116] width 49 height 18
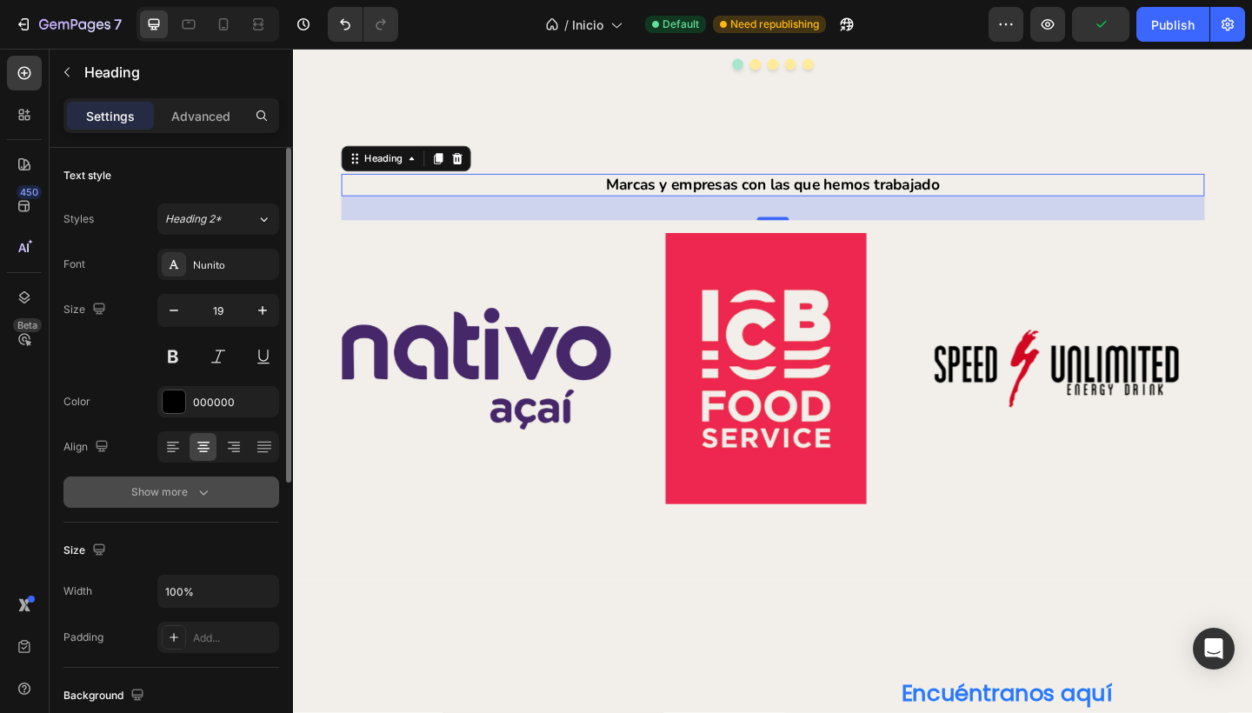
click at [157, 485] on div "Show more" at bounding box center [171, 491] width 81 height 17
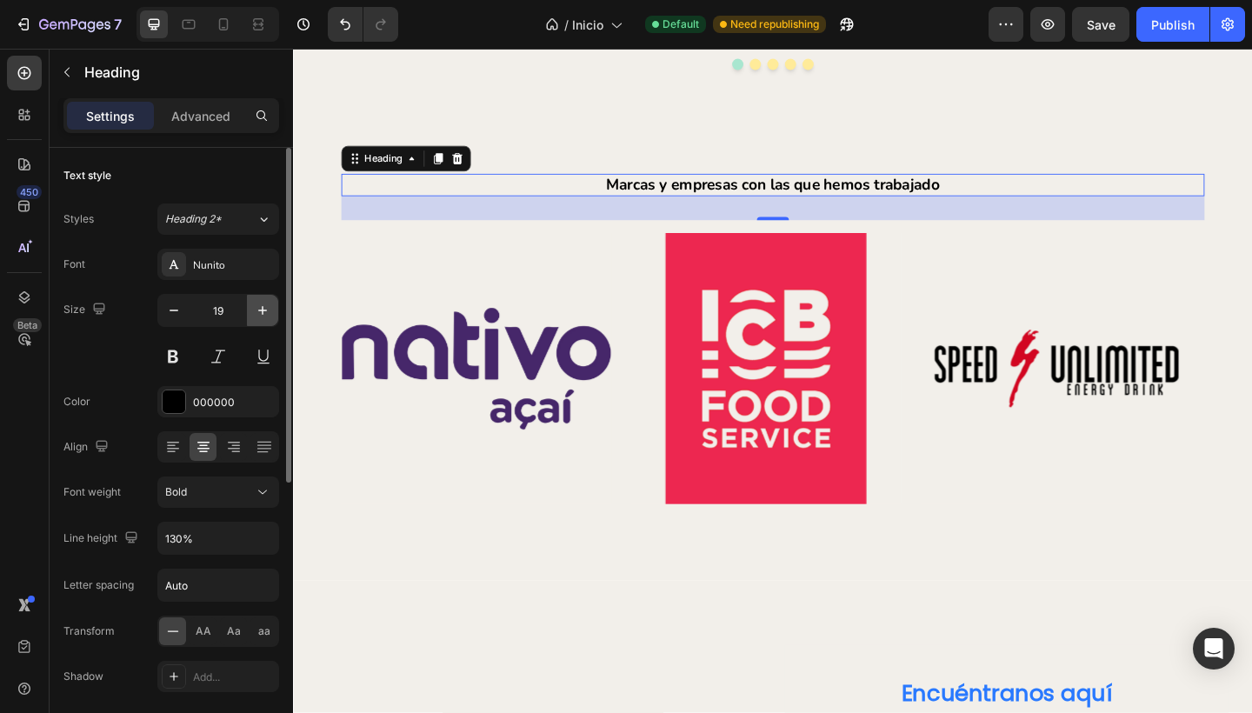
click at [263, 309] on icon "button" at bounding box center [262, 310] width 9 height 9
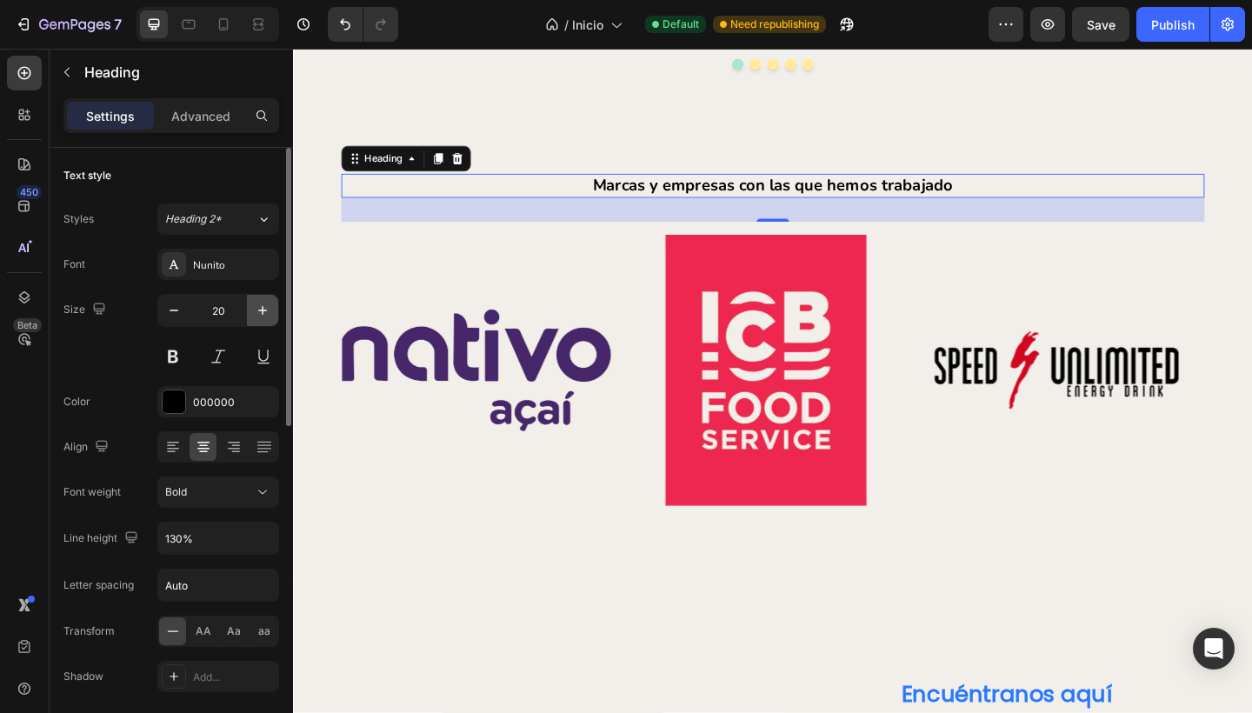
click at [263, 309] on icon "button" at bounding box center [262, 310] width 9 height 9
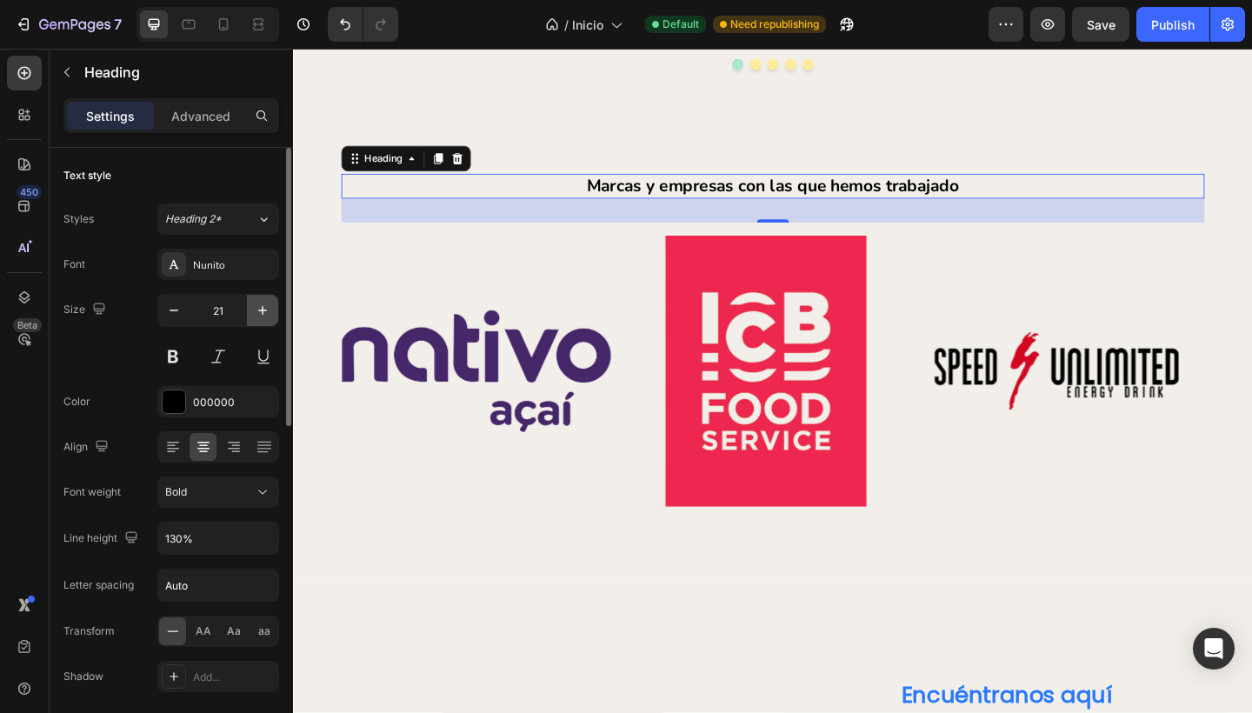
click at [263, 309] on icon "button" at bounding box center [262, 310] width 9 height 9
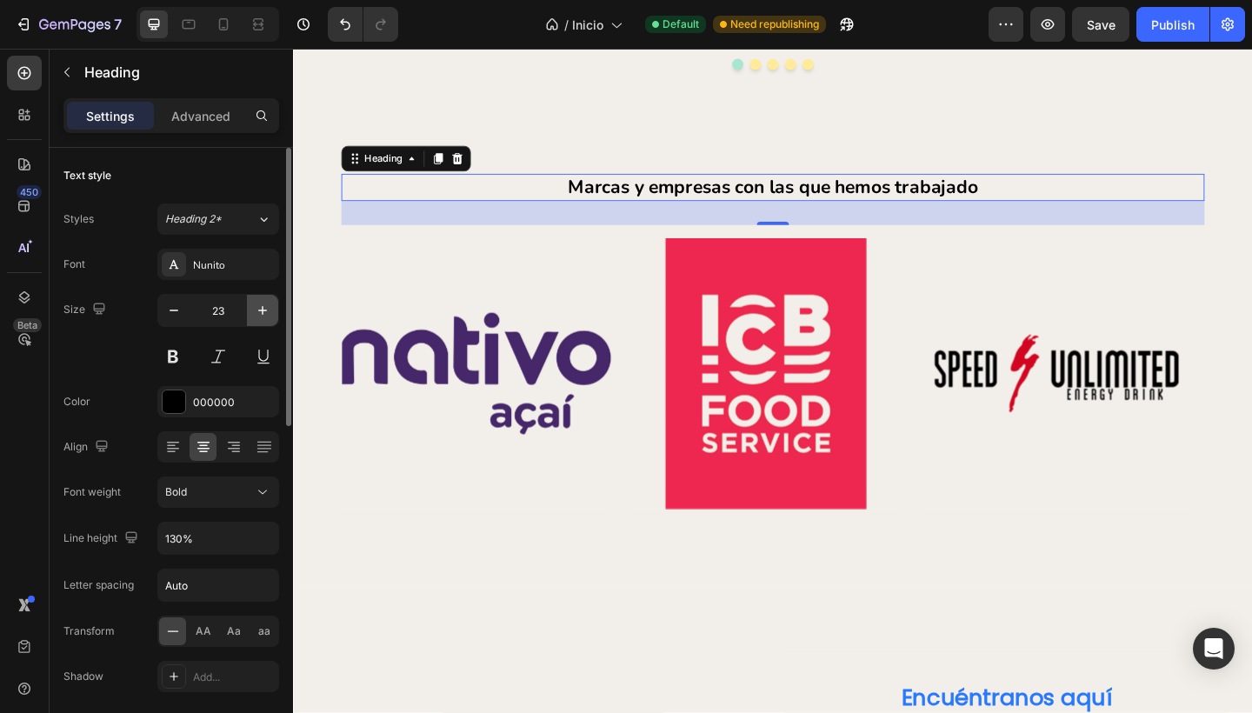
click at [263, 309] on icon "button" at bounding box center [262, 310] width 9 height 9
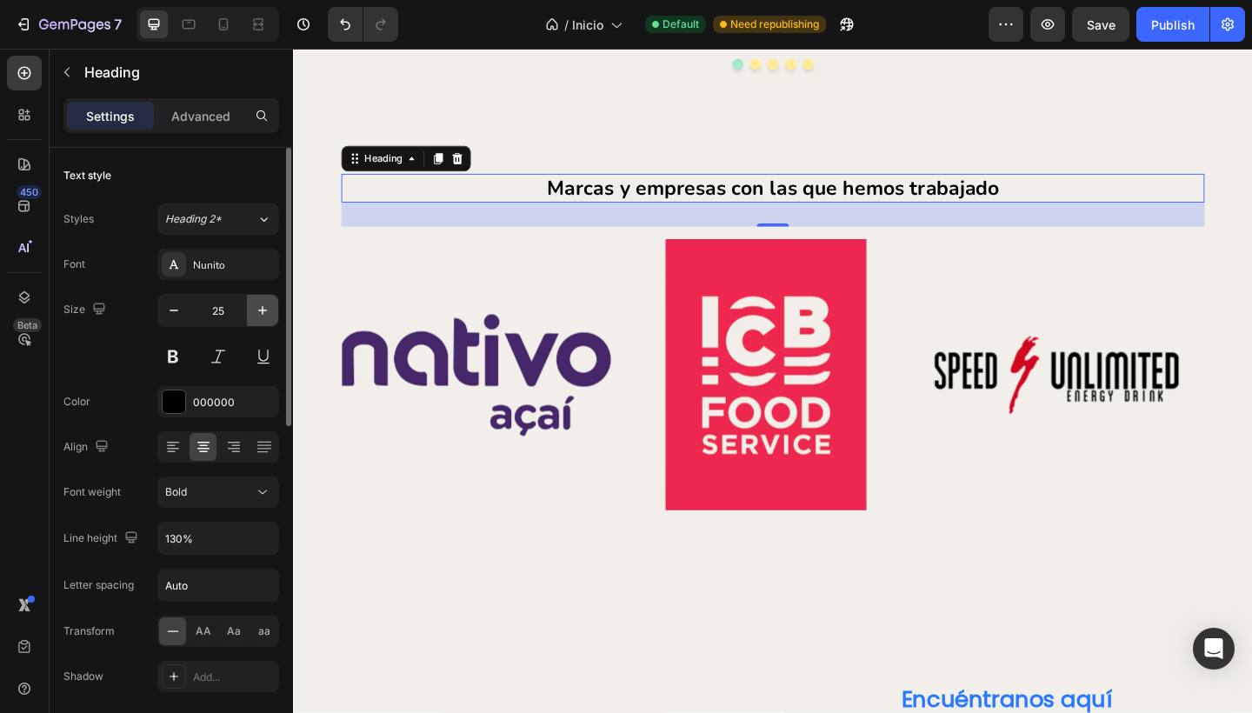
click at [263, 309] on icon "button" at bounding box center [262, 310] width 9 height 9
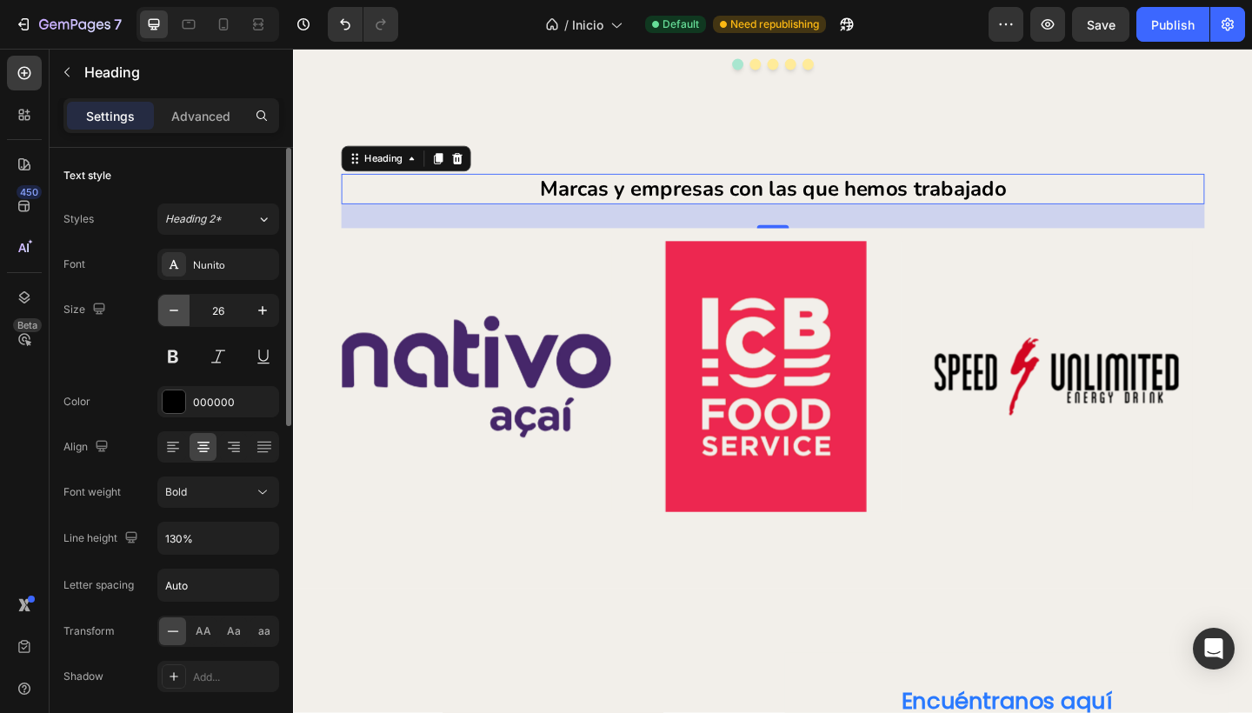
click at [170, 309] on icon "button" at bounding box center [173, 310] width 17 height 17
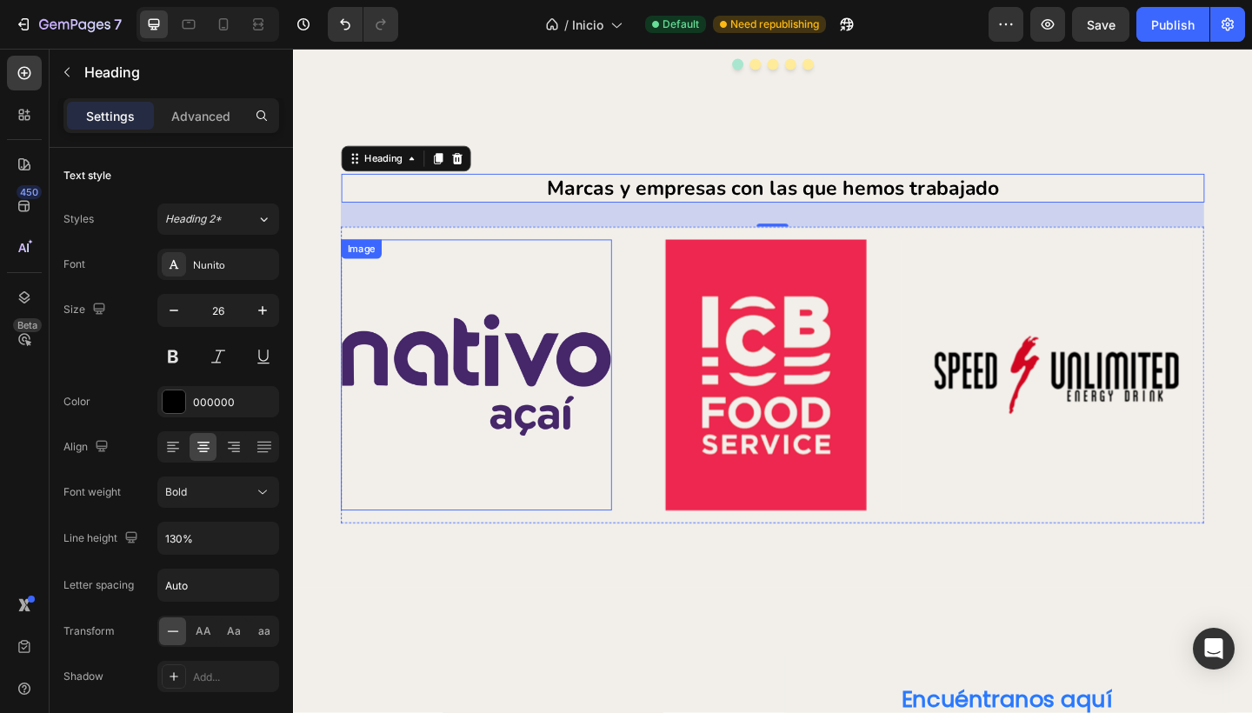
type input "25"
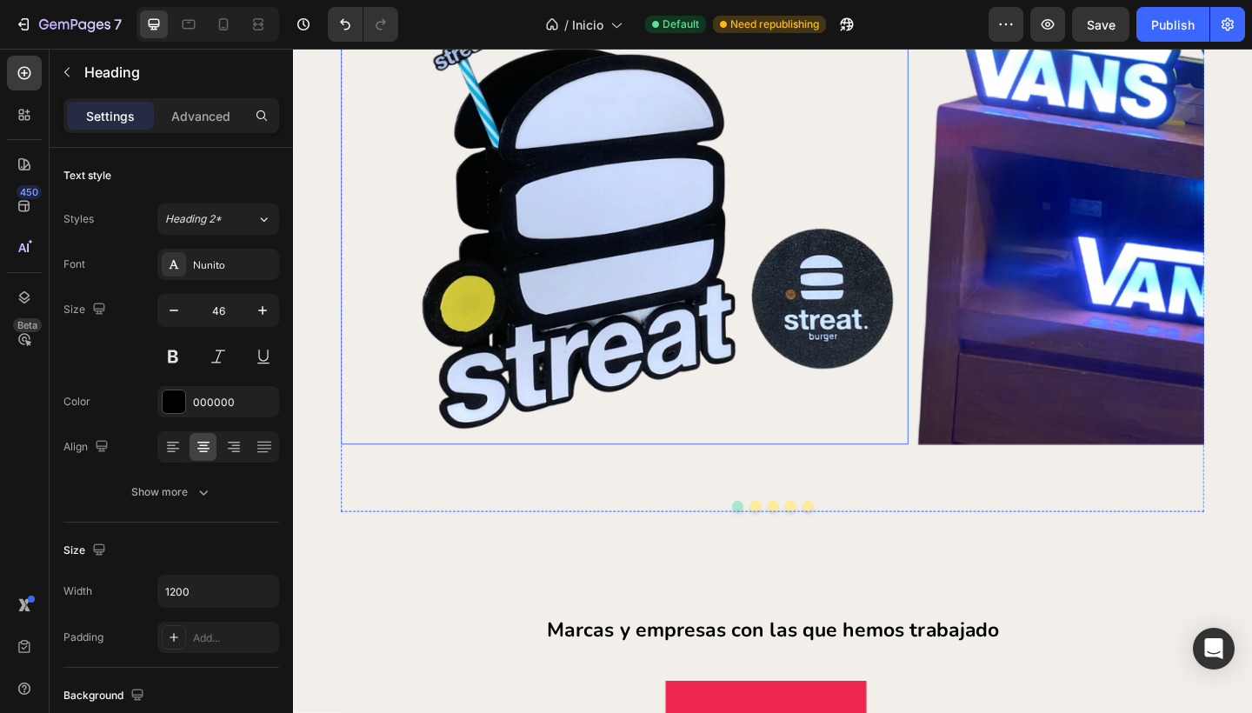
scroll to position [5367, 0]
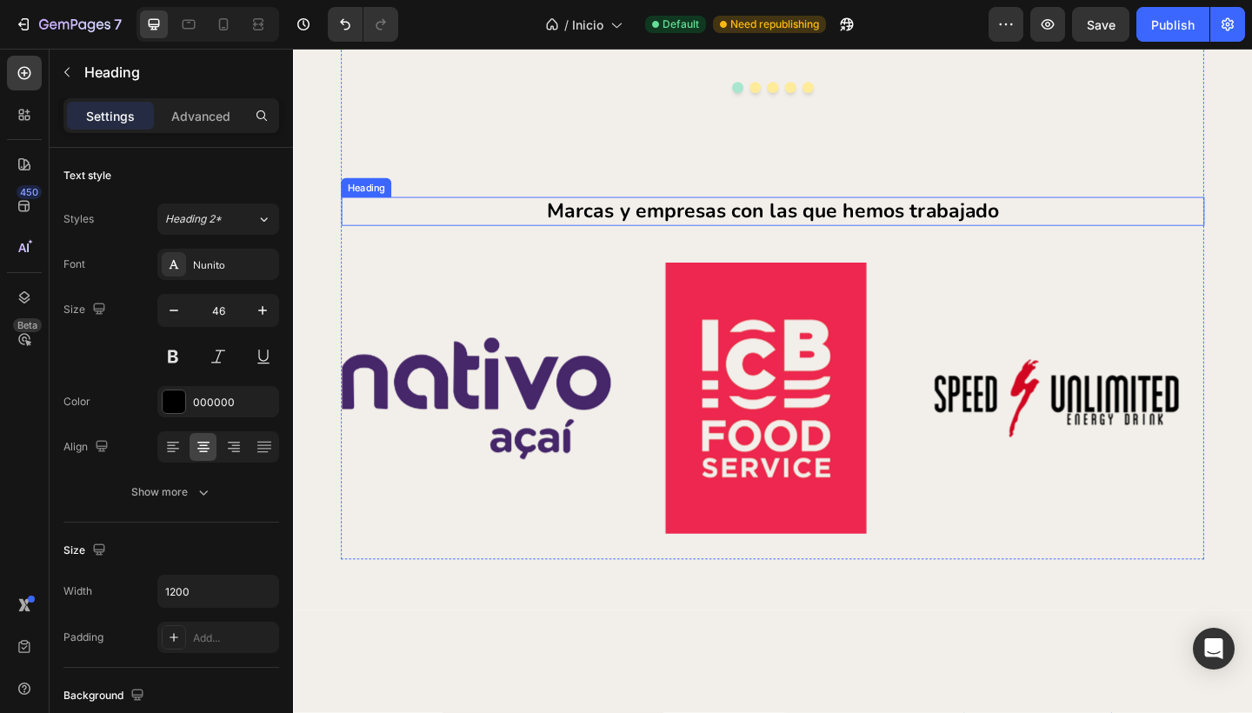
click at [528, 229] on p "Marcas y empresas con las que hemos trabajado" at bounding box center [814, 226] width 935 height 29
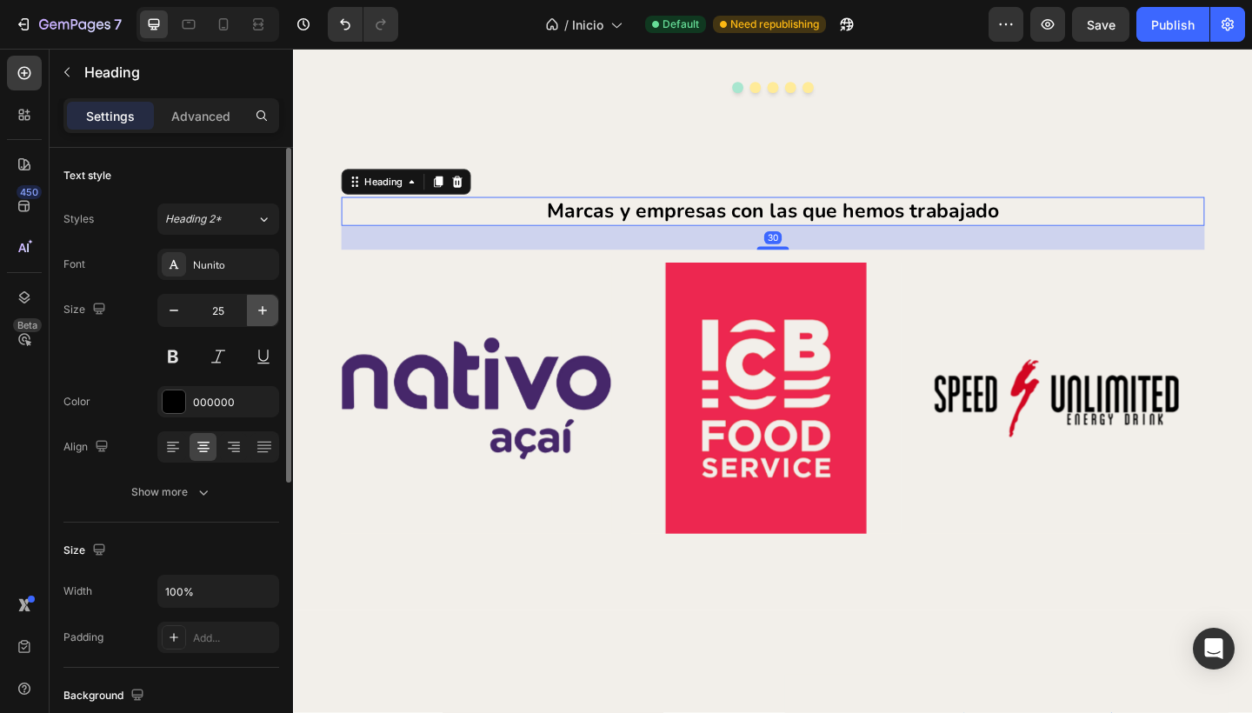
click at [261, 306] on icon "button" at bounding box center [262, 310] width 17 height 17
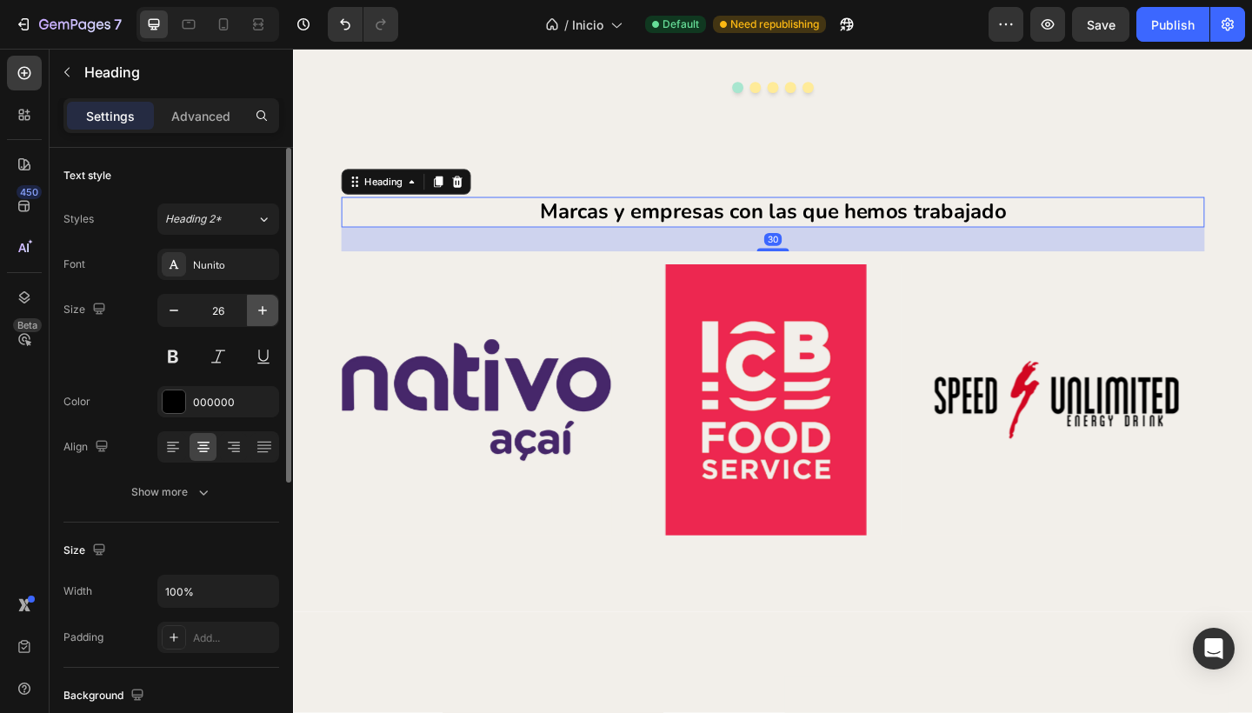
click at [261, 306] on icon "button" at bounding box center [262, 310] width 17 height 17
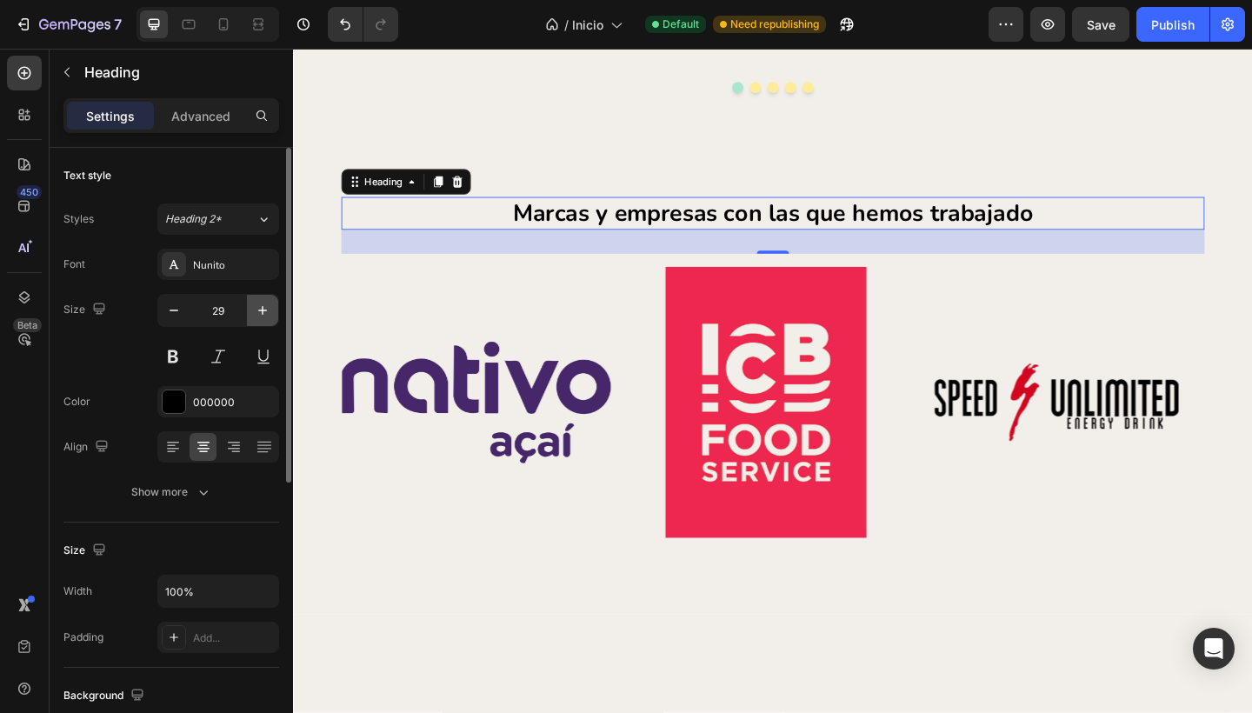
click at [261, 306] on icon "button" at bounding box center [262, 310] width 17 height 17
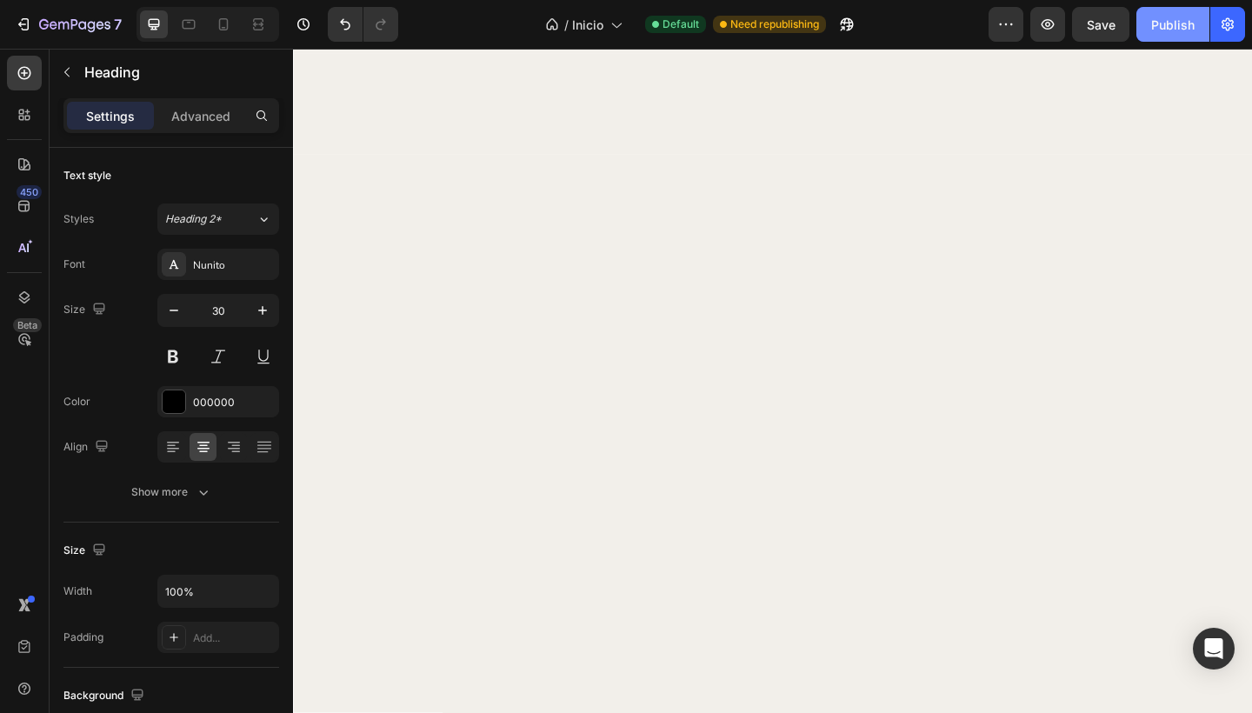
scroll to position [3753, 0]
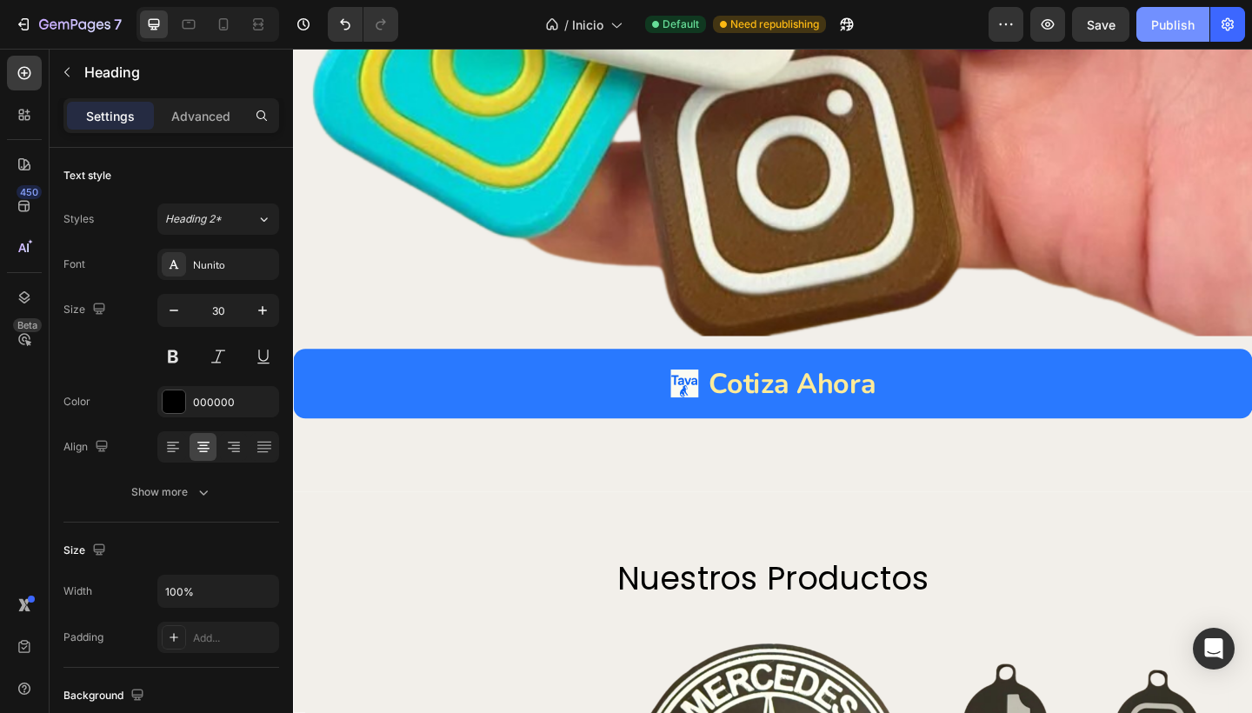
click at [1167, 25] on div "Publish" at bounding box center [1172, 25] width 43 height 18
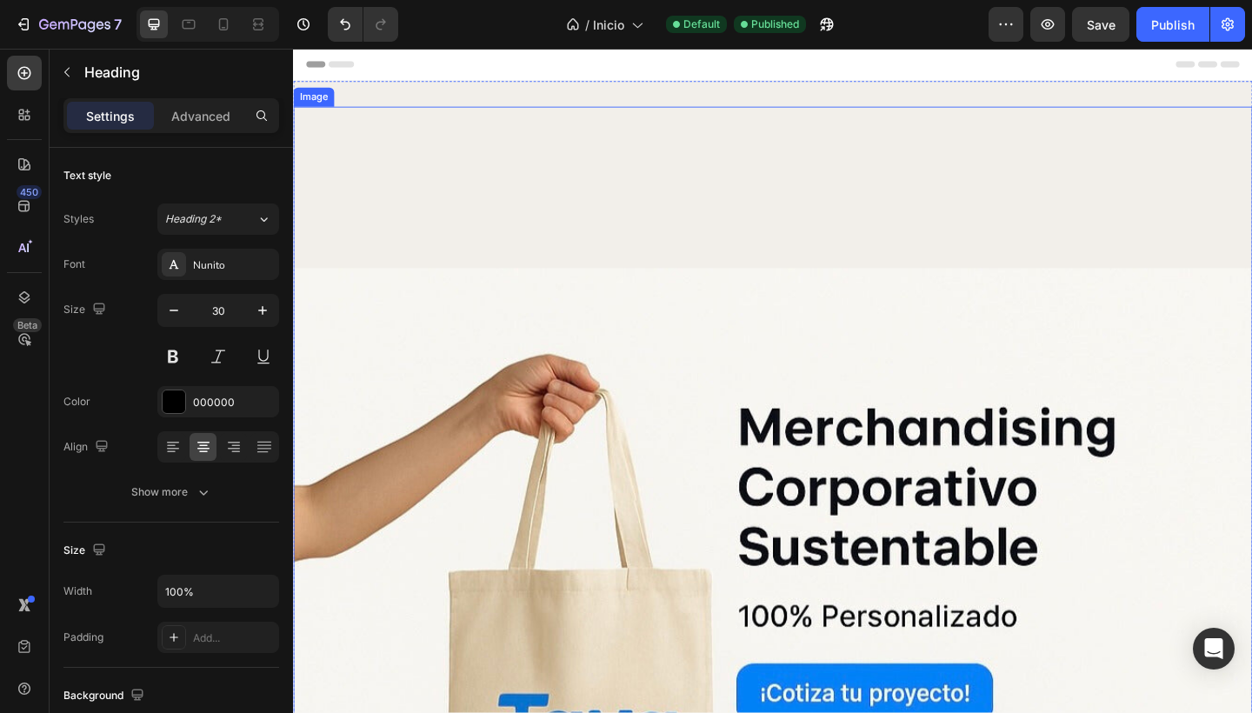
scroll to position [0, 0]
click at [231, 29] on icon at bounding box center [223, 24] width 17 height 17
type input "23"
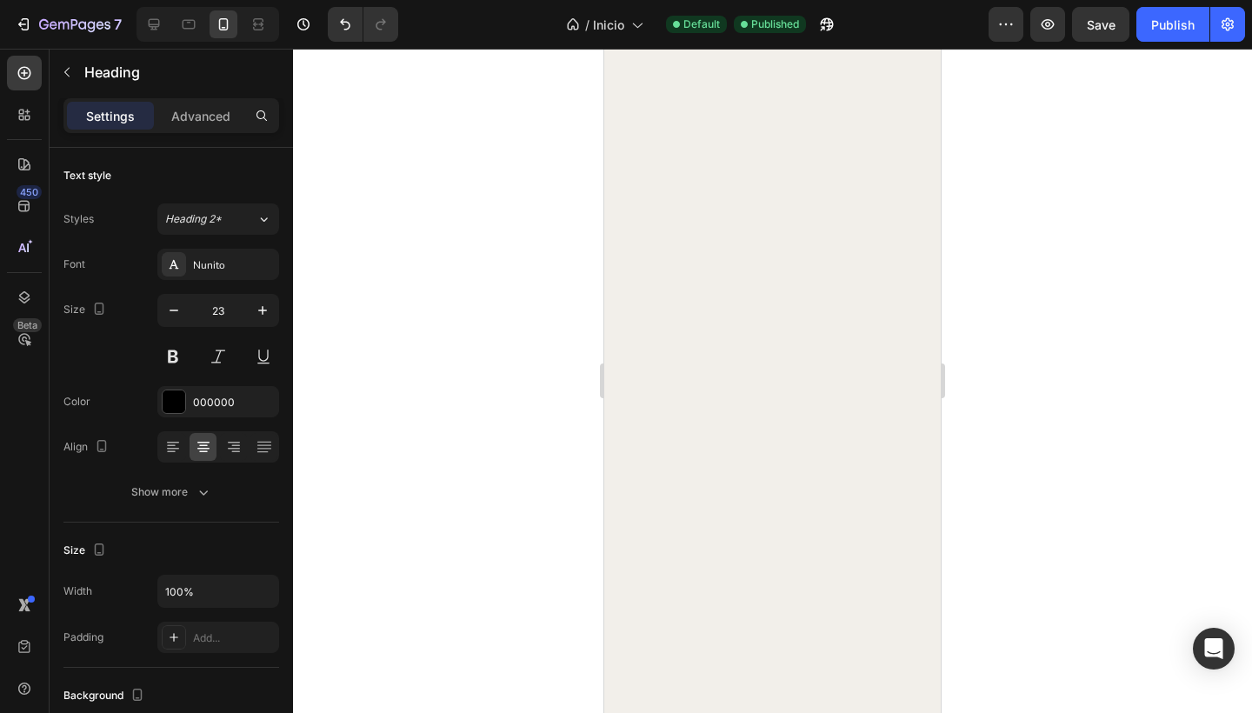
scroll to position [2796, 0]
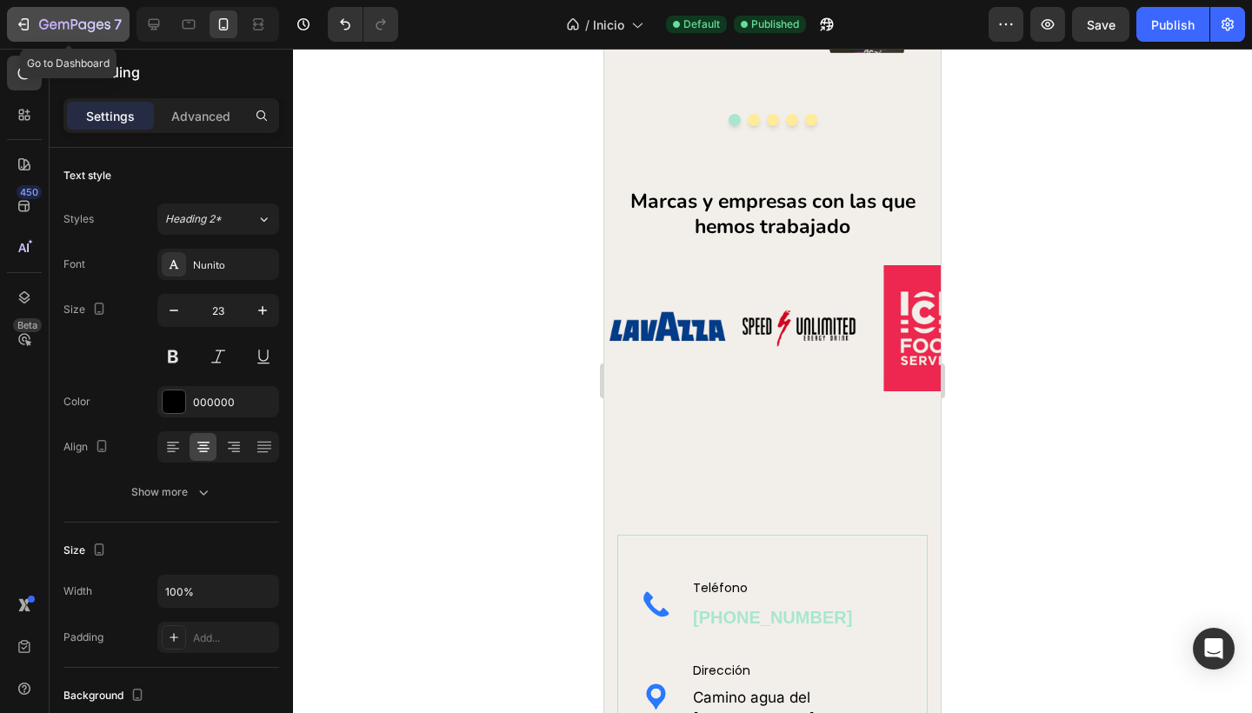
click at [29, 23] on icon "button" at bounding box center [26, 24] width 8 height 12
